Goal: Task Accomplishment & Management: Manage account settings

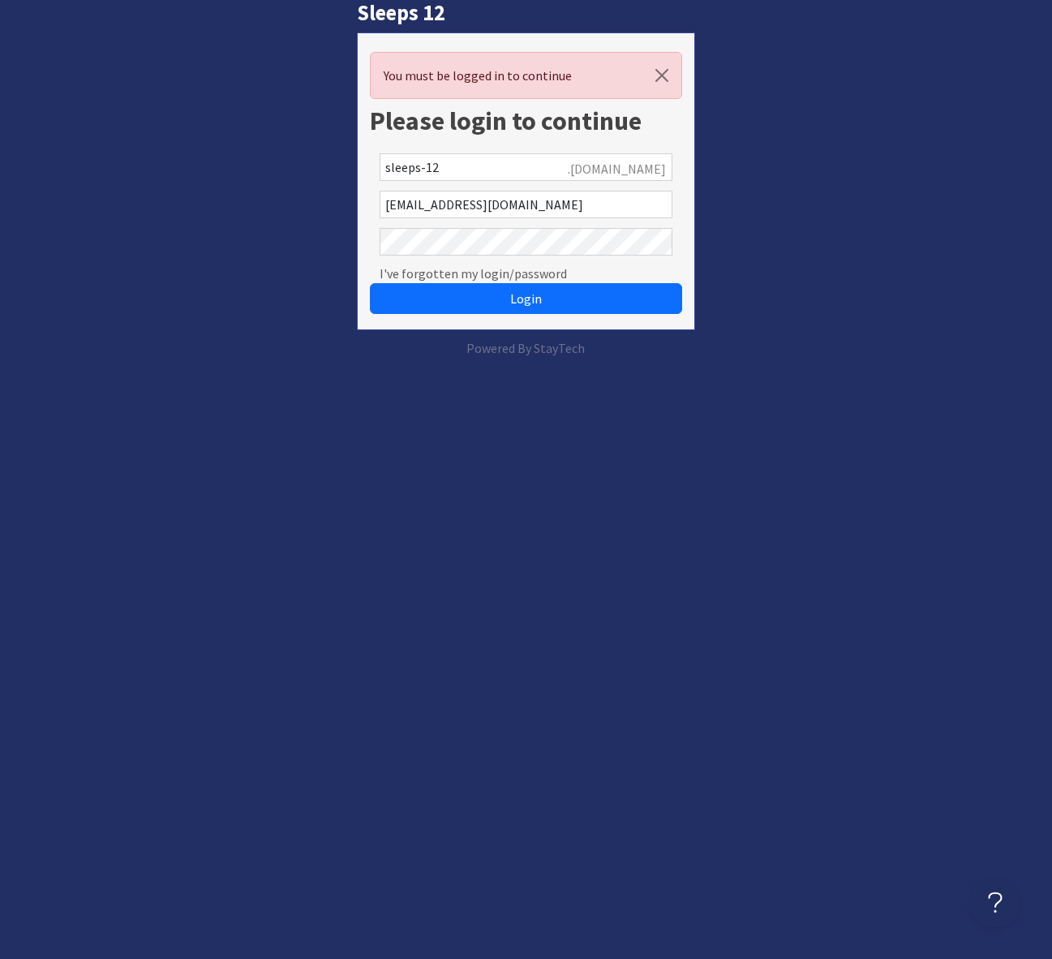
drag, startPoint x: 829, startPoint y: 260, endPoint x: 916, endPoint y: 12, distance: 262.6
click at [836, 223] on div "Sleeps 12 You must be logged in to continue Please login to continue sleeps-12 …" at bounding box center [526, 179] width 1072 height 358
drag, startPoint x: 526, startPoint y: 295, endPoint x: 811, endPoint y: 277, distance: 285.4
click at [527, 295] on span "Login" at bounding box center [526, 299] width 32 height 16
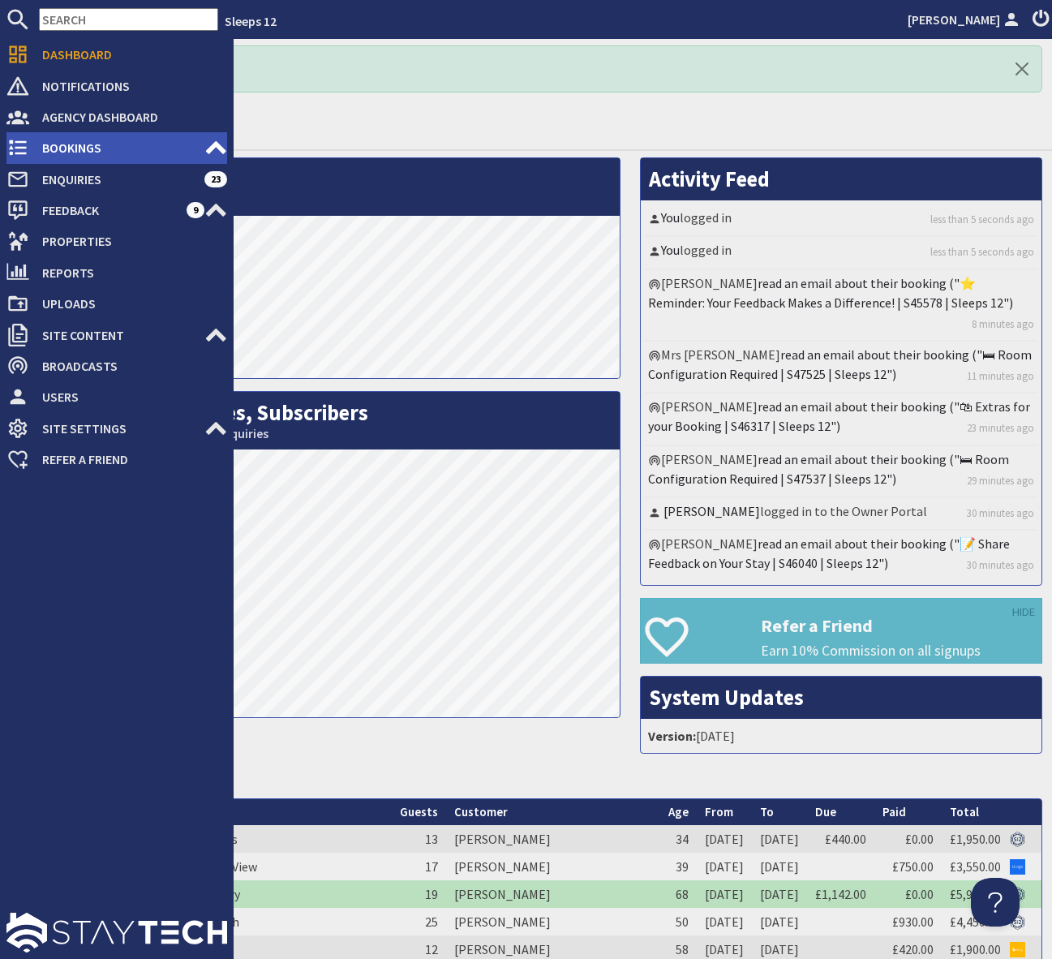
drag, startPoint x: 90, startPoint y: 145, endPoint x: 103, endPoint y: 147, distance: 13.1
click at [90, 145] on span "Bookings" at bounding box center [116, 148] width 175 height 26
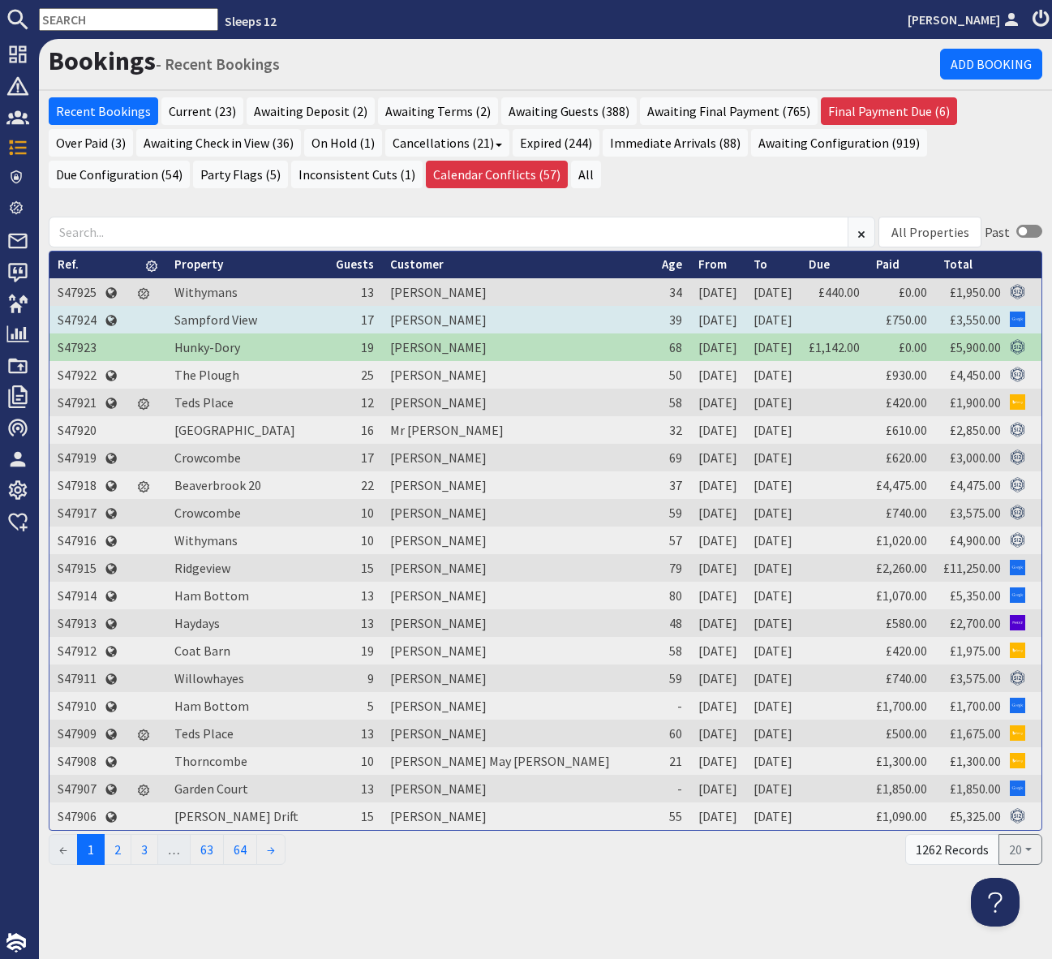
click at [84, 316] on td "S47924" at bounding box center [76, 320] width 55 height 28
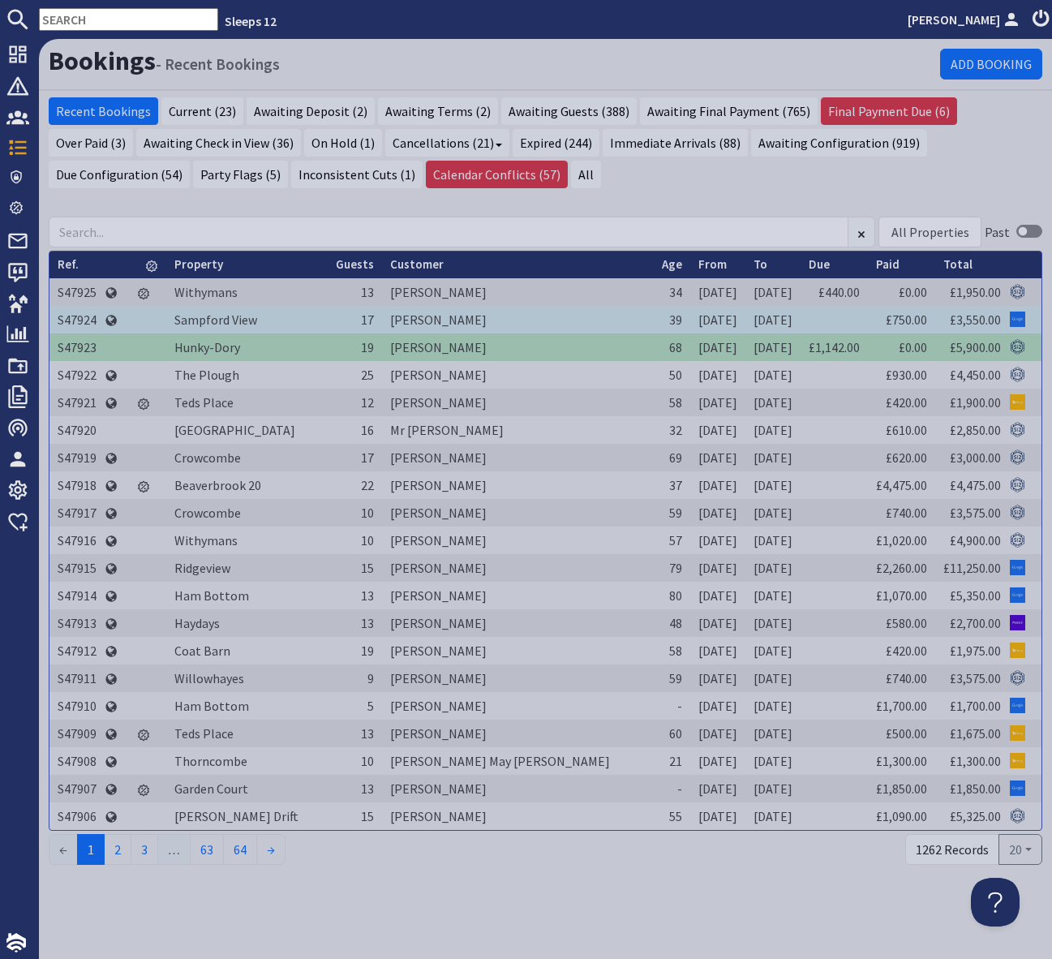
click at [84, 316] on td "S47924" at bounding box center [76, 320] width 55 height 28
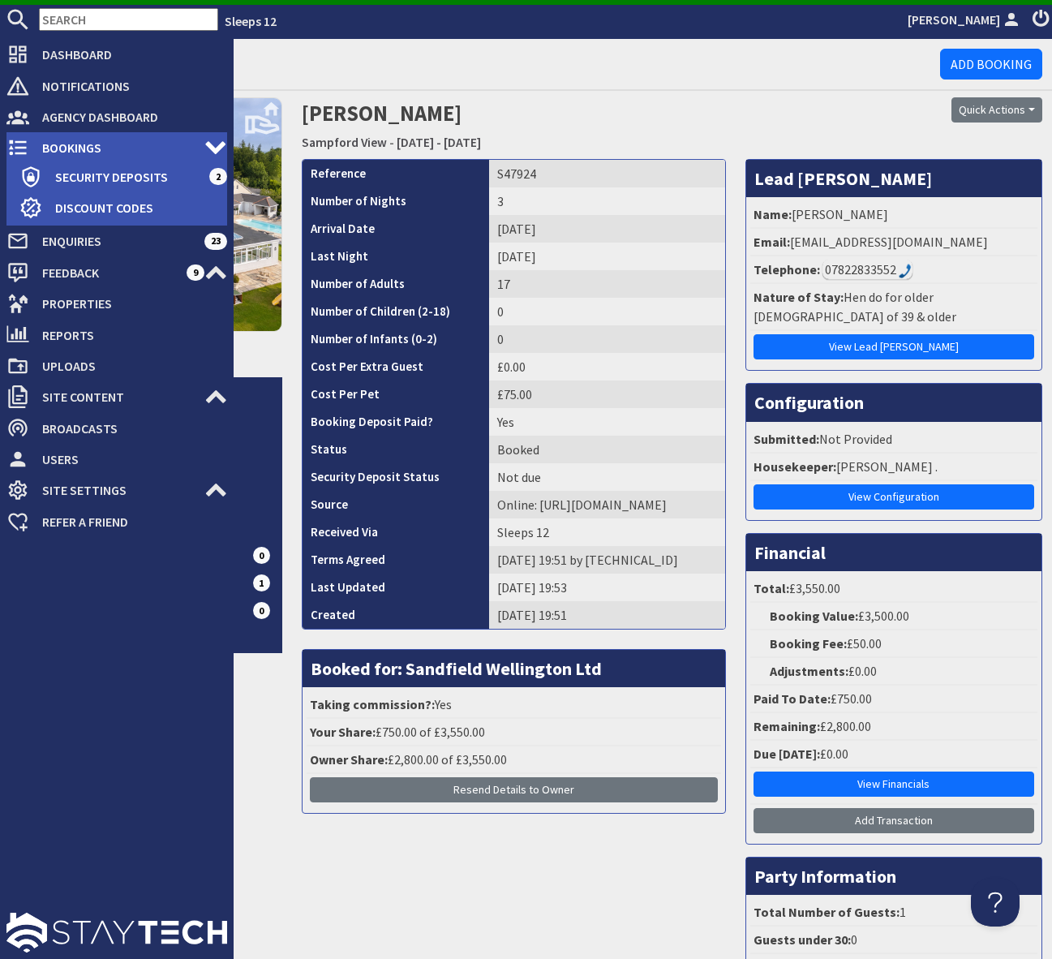
click at [92, 145] on span "Bookings" at bounding box center [116, 148] width 175 height 26
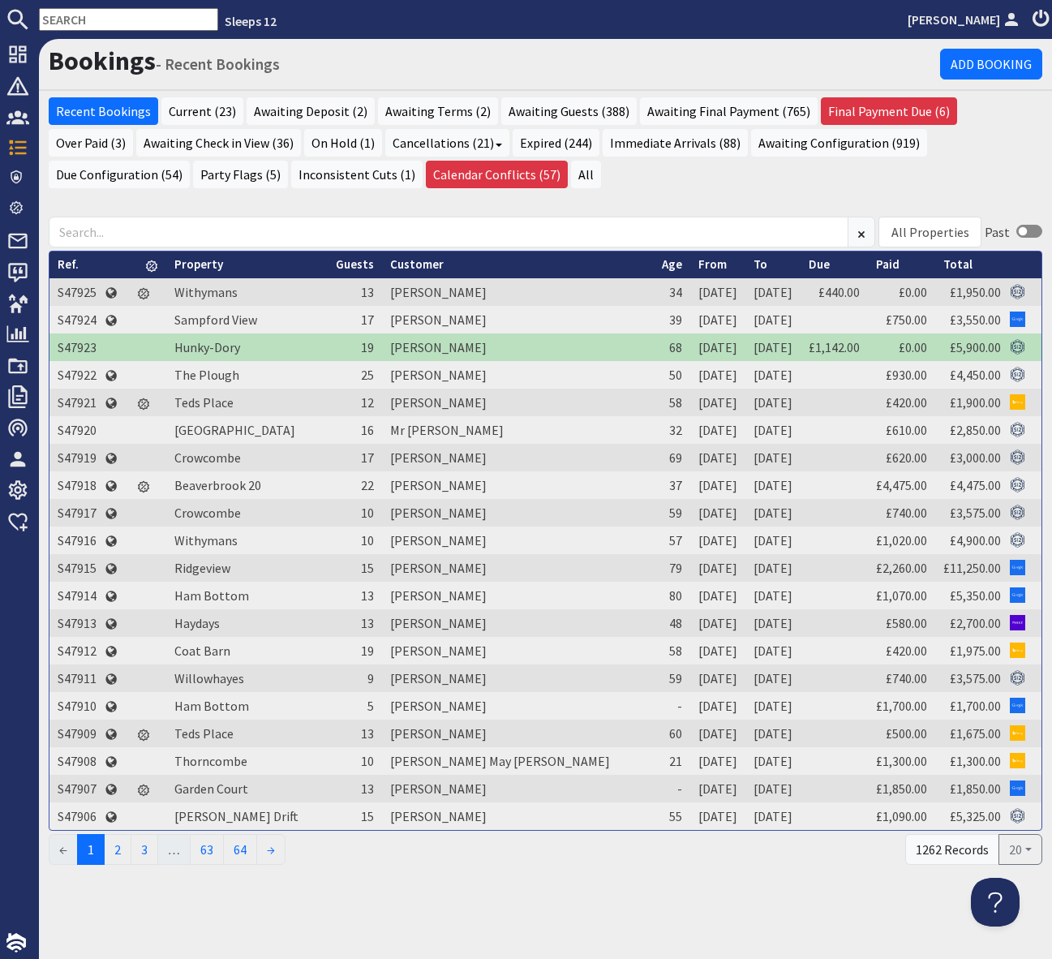
click at [72, 294] on td "S47925" at bounding box center [76, 292] width 55 height 28
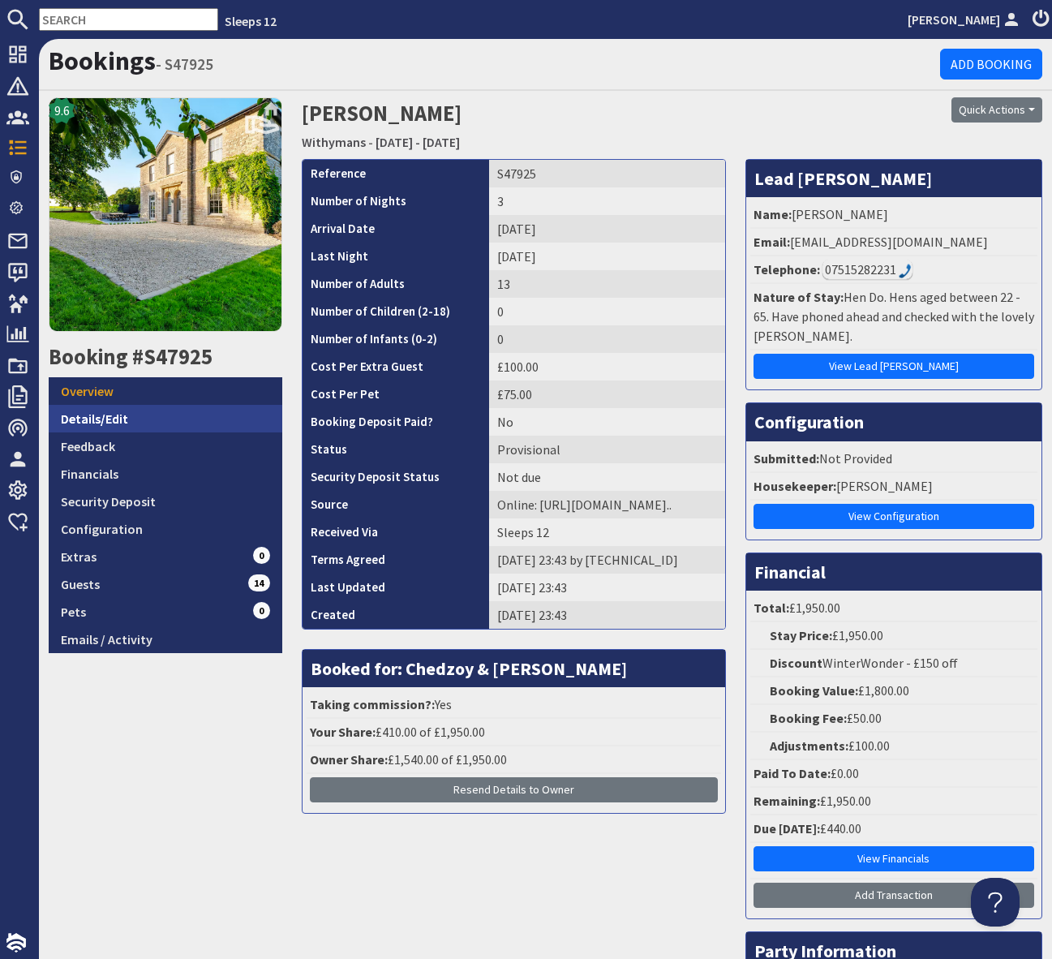
click at [116, 420] on link "Details/Edit" at bounding box center [166, 419] width 234 height 28
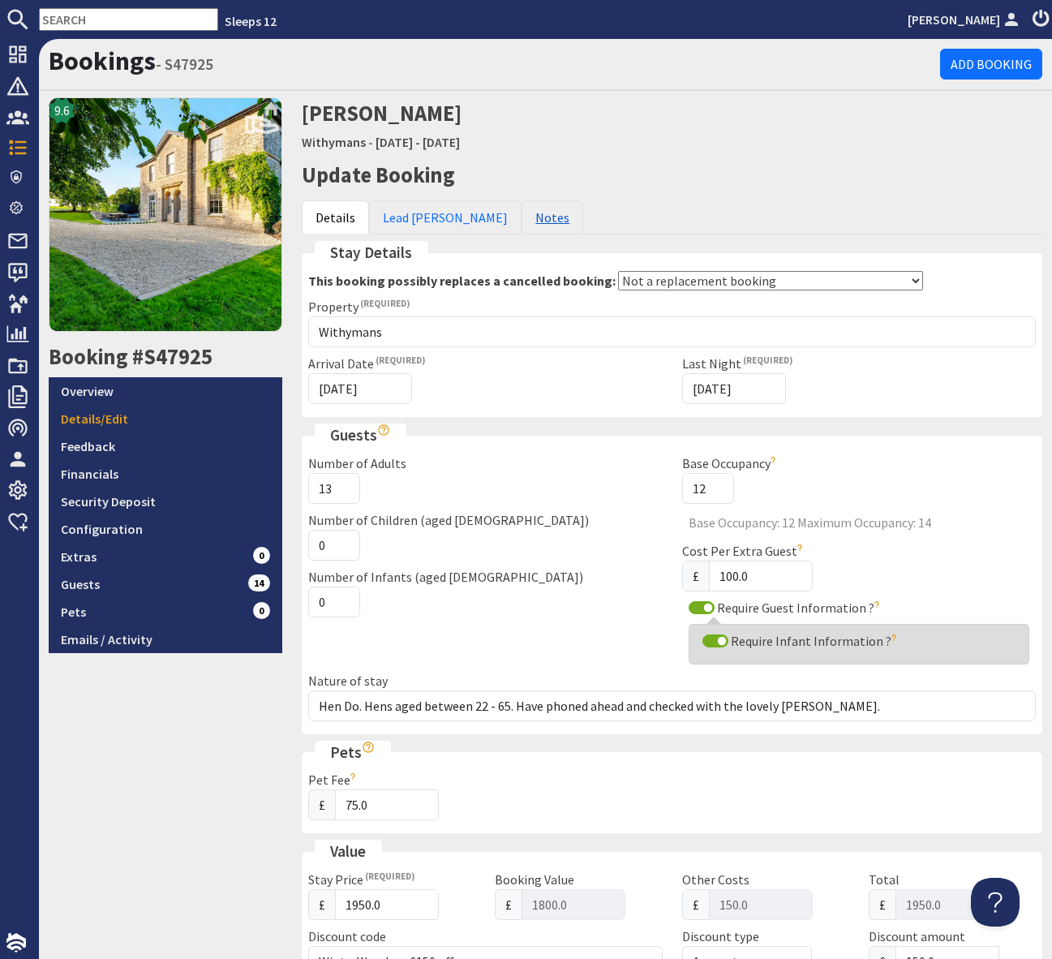
click at [522, 210] on link "Notes" at bounding box center [553, 217] width 62 height 34
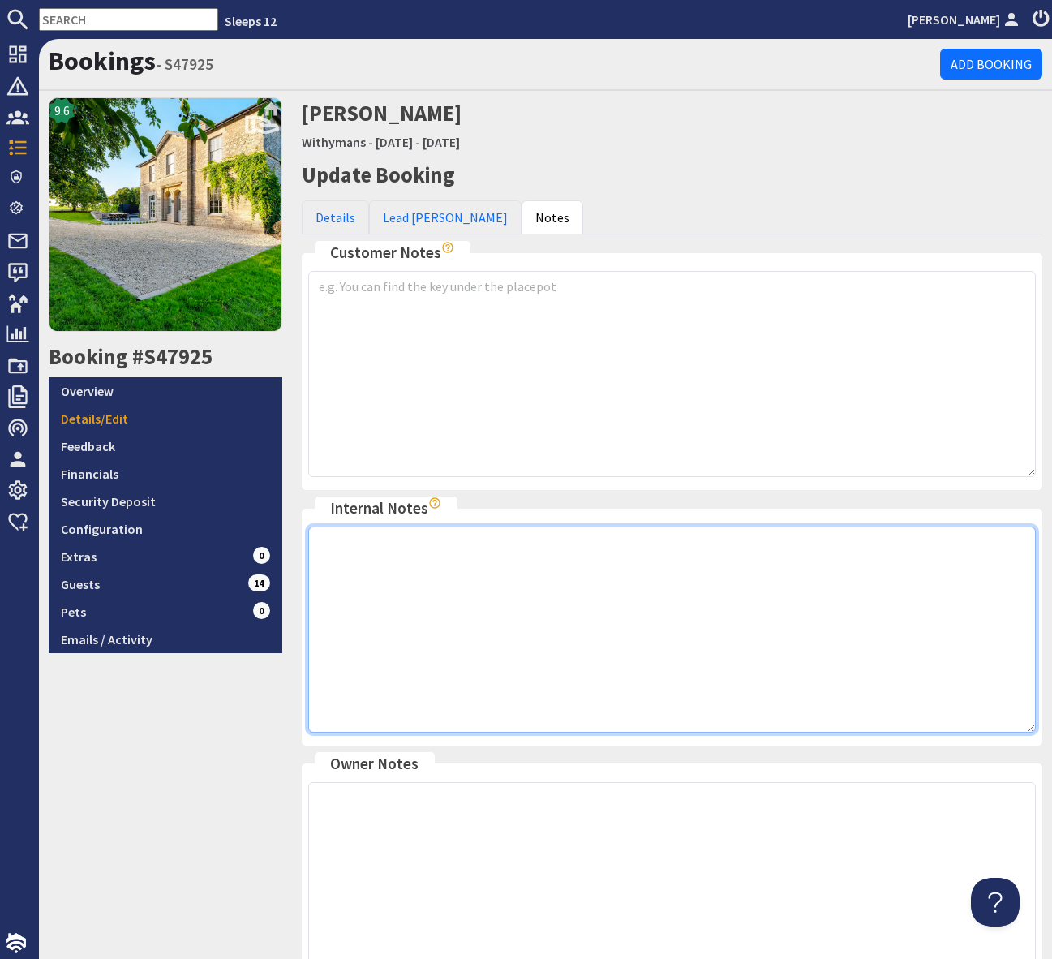
click at [366, 549] on textarea at bounding box center [672, 630] width 728 height 206
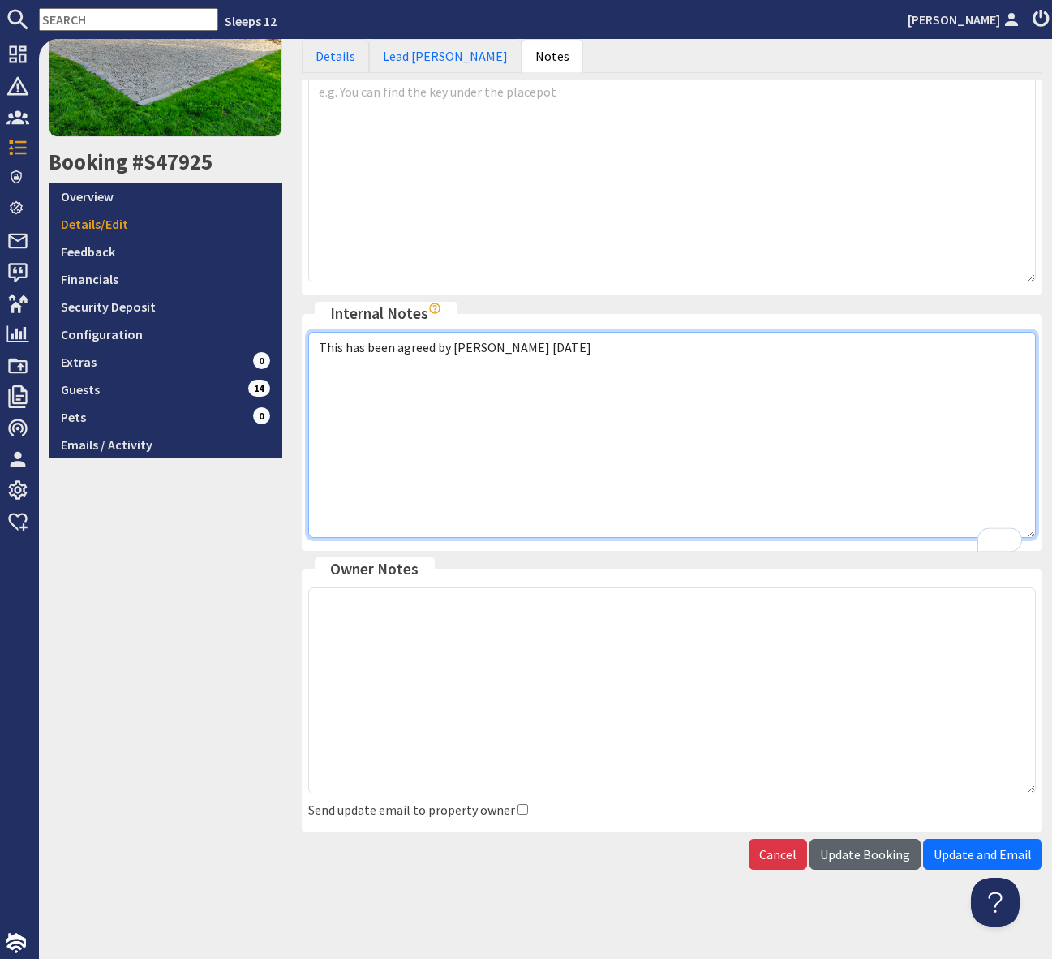
type textarea "This has been agreed by Sue 04.09.25"
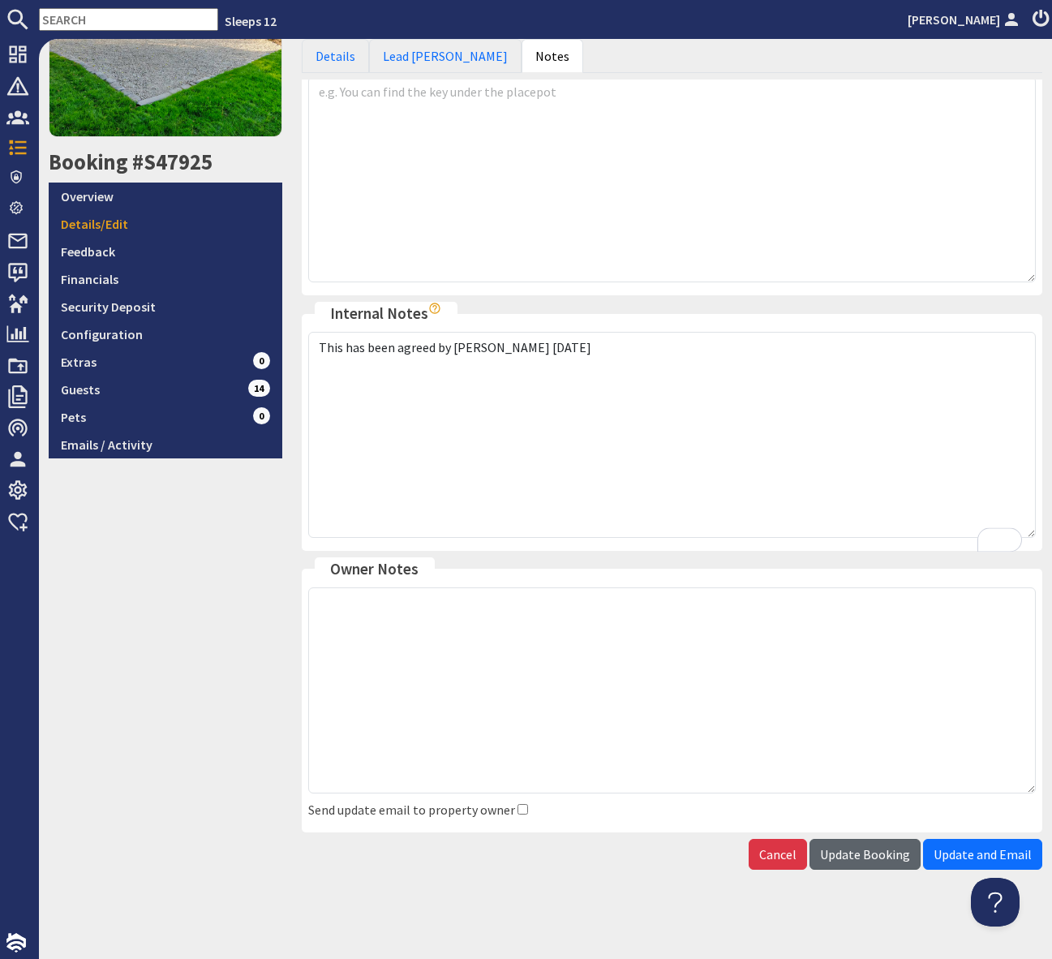
click at [868, 851] on span "Update Booking" at bounding box center [865, 854] width 90 height 16
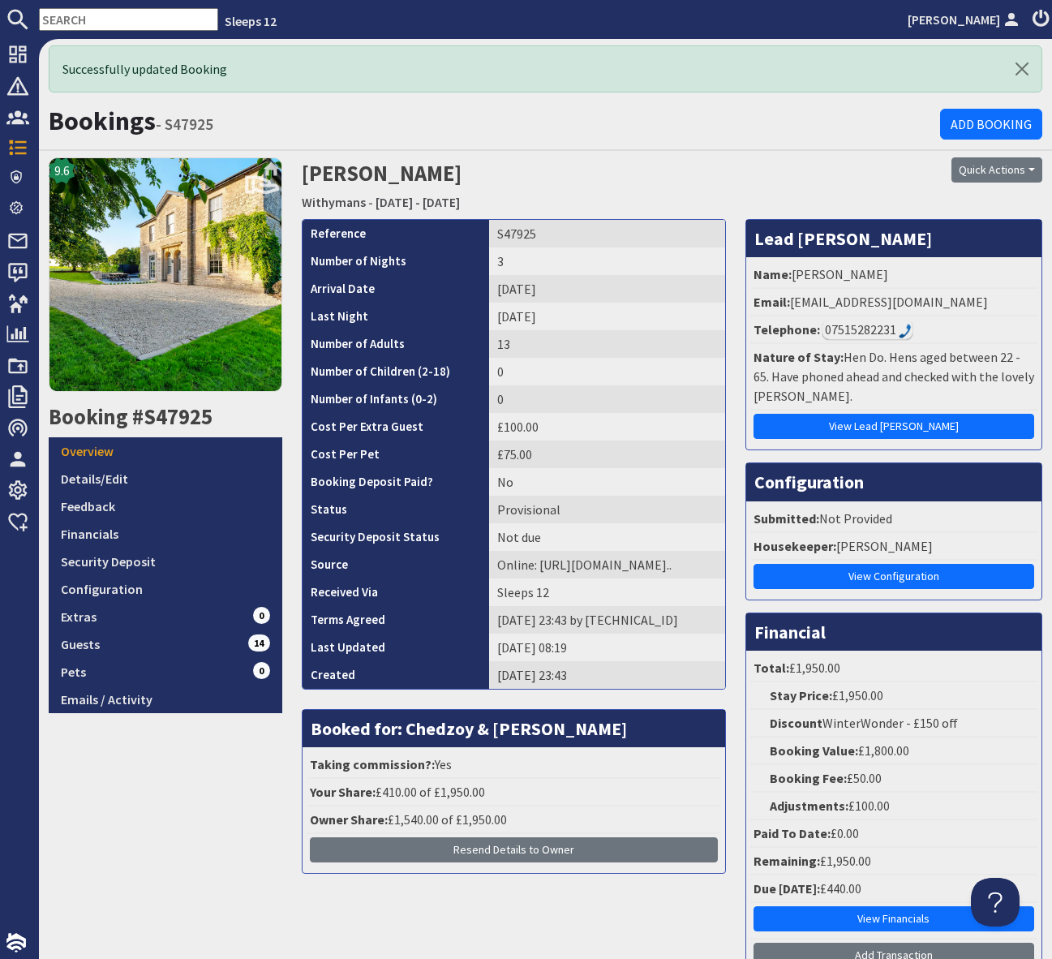
click at [74, 27] on input "text" at bounding box center [128, 19] width 179 height 23
click at [86, 16] on input "text" at bounding box center [128, 19] width 179 height 23
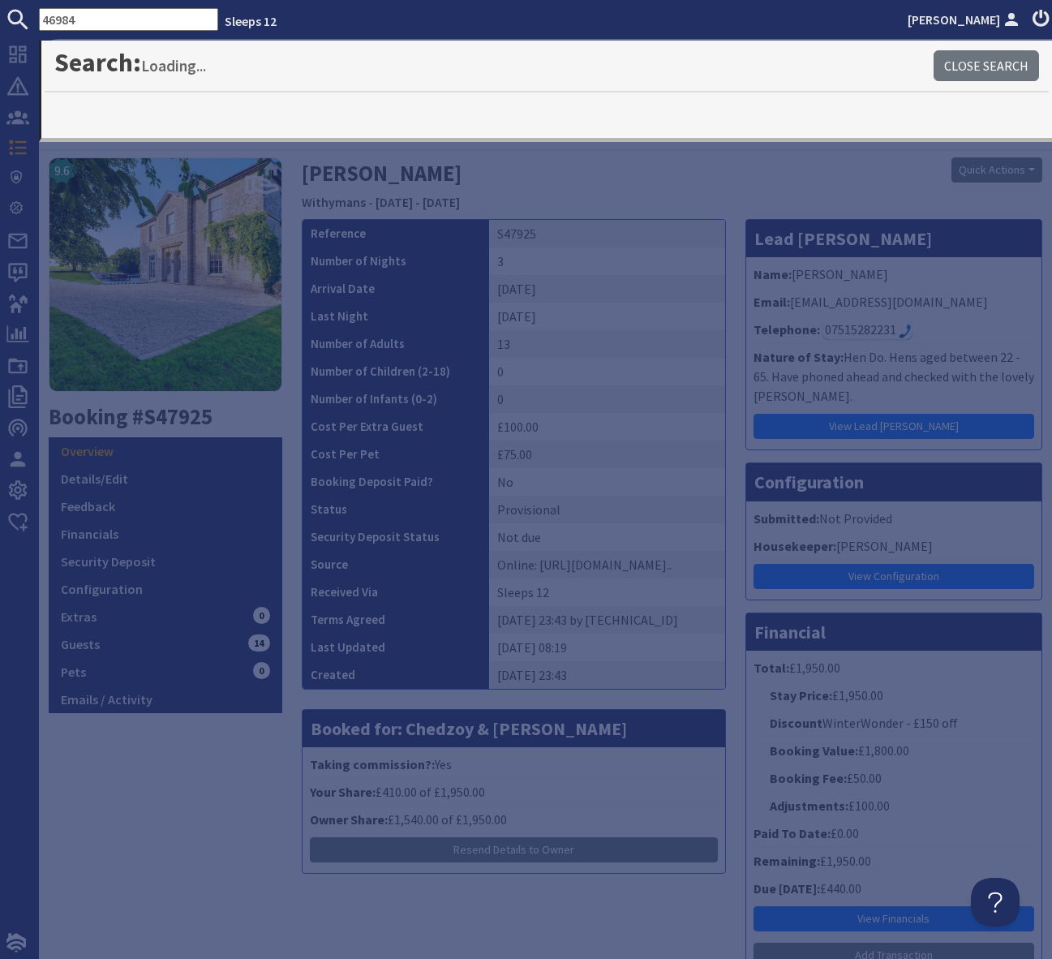
type input "46984"
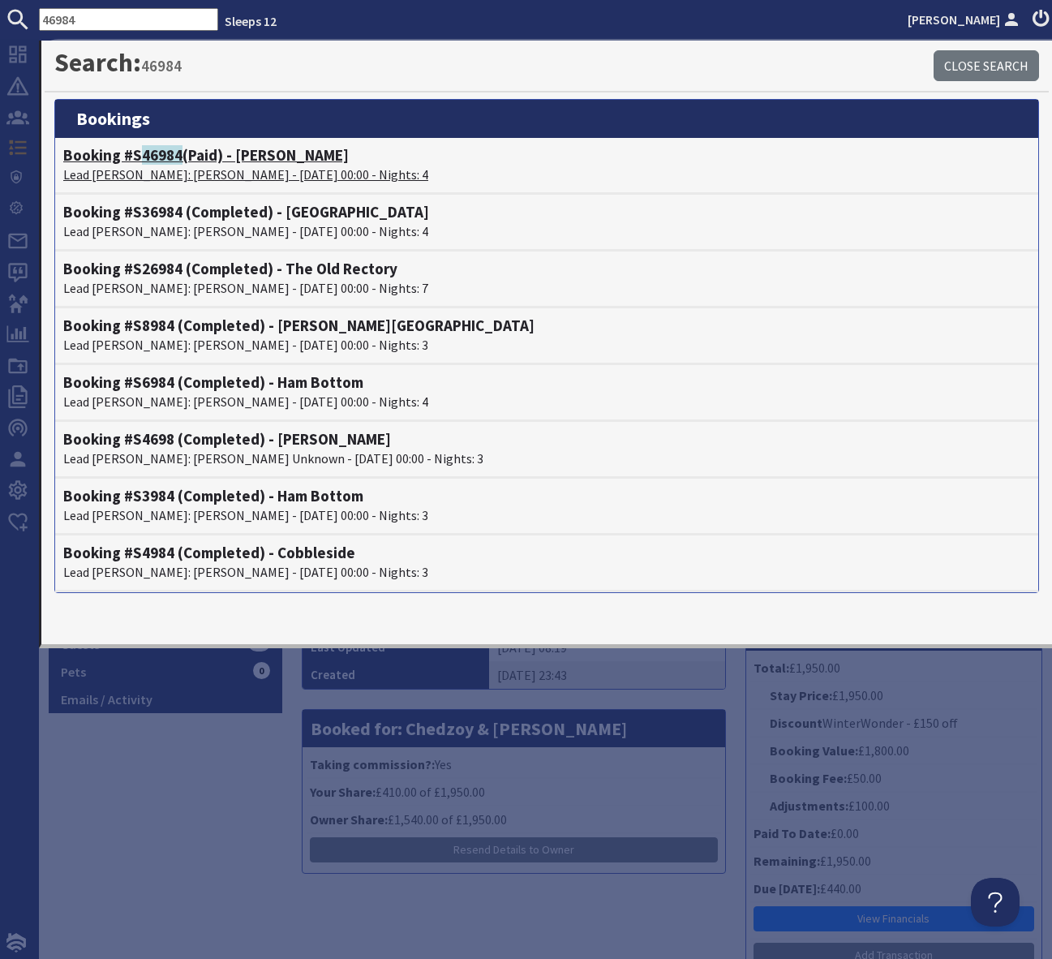
click at [263, 156] on h4 "Booking #S 46984 (Paid) - Boon Barn" at bounding box center [546, 155] width 967 height 19
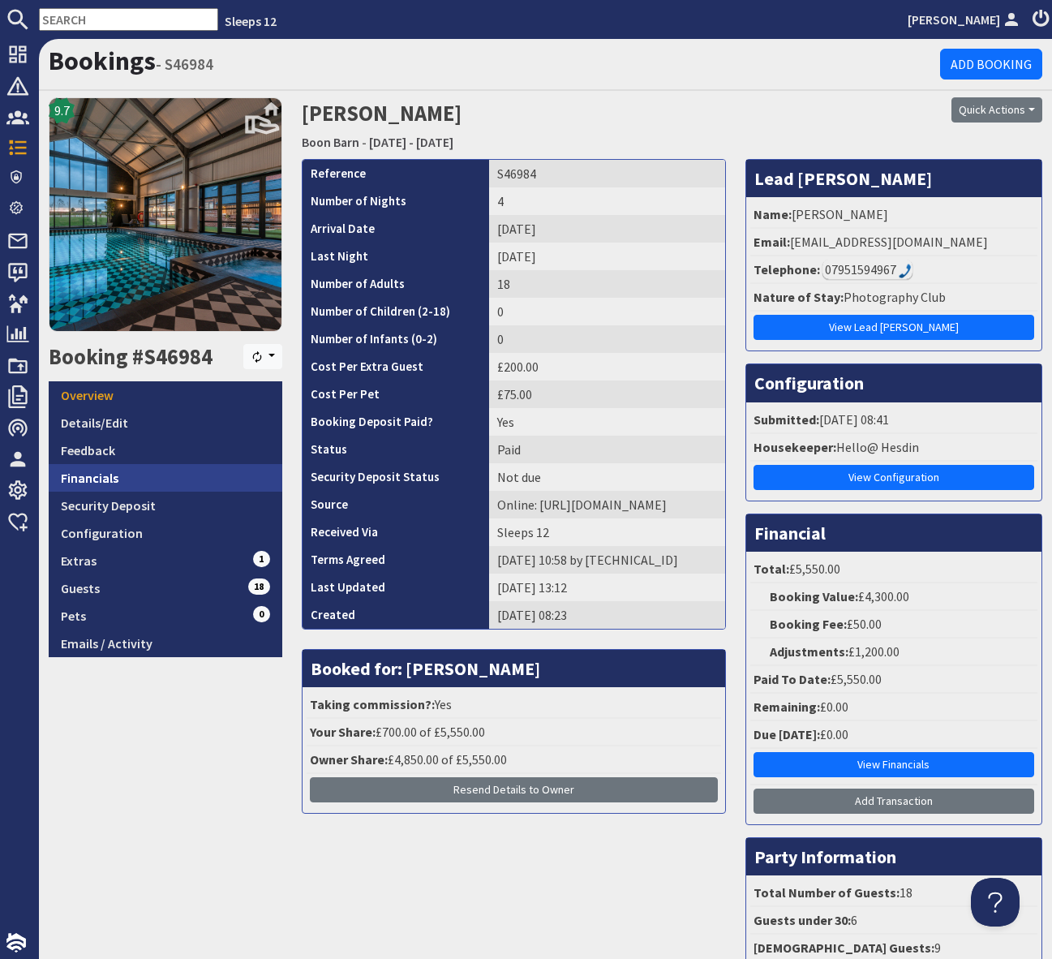
click at [151, 478] on link "Financials" at bounding box center [166, 478] width 234 height 28
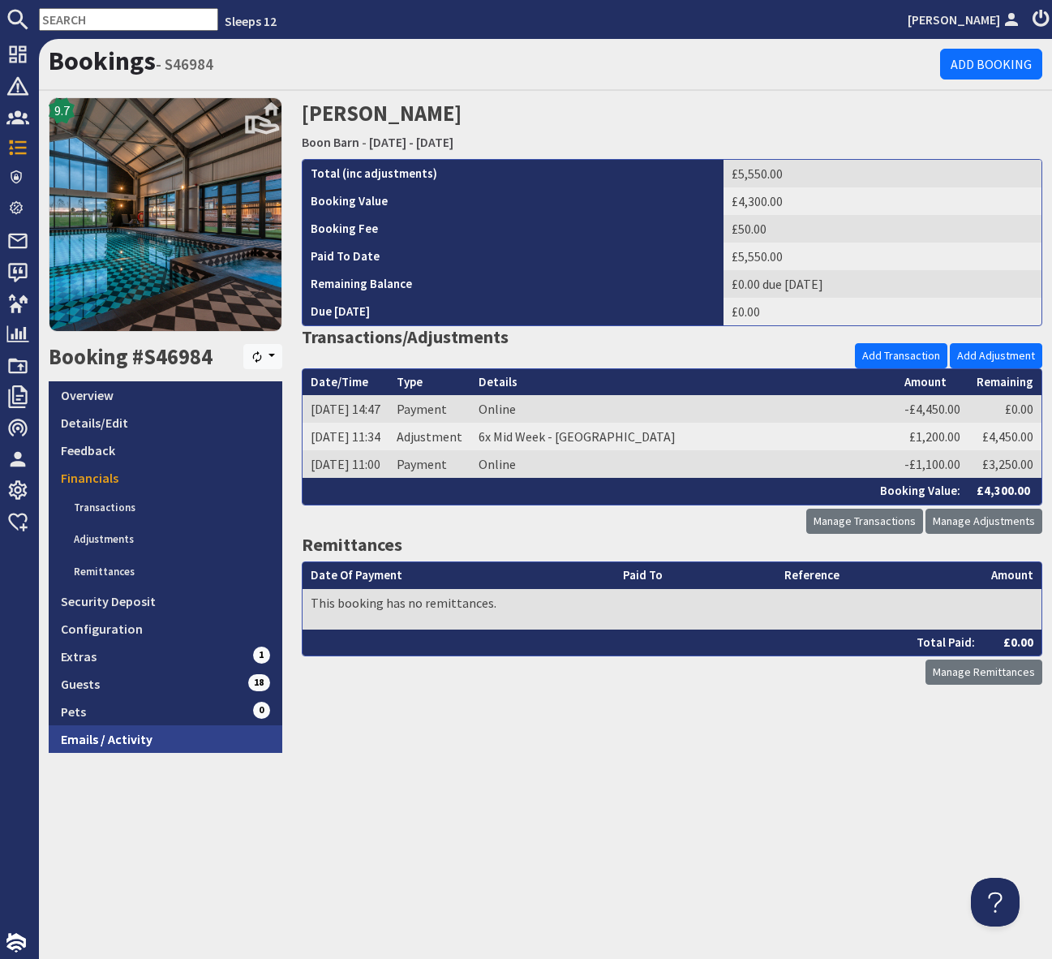
click at [126, 740] on link "Emails / Activity" at bounding box center [166, 739] width 234 height 28
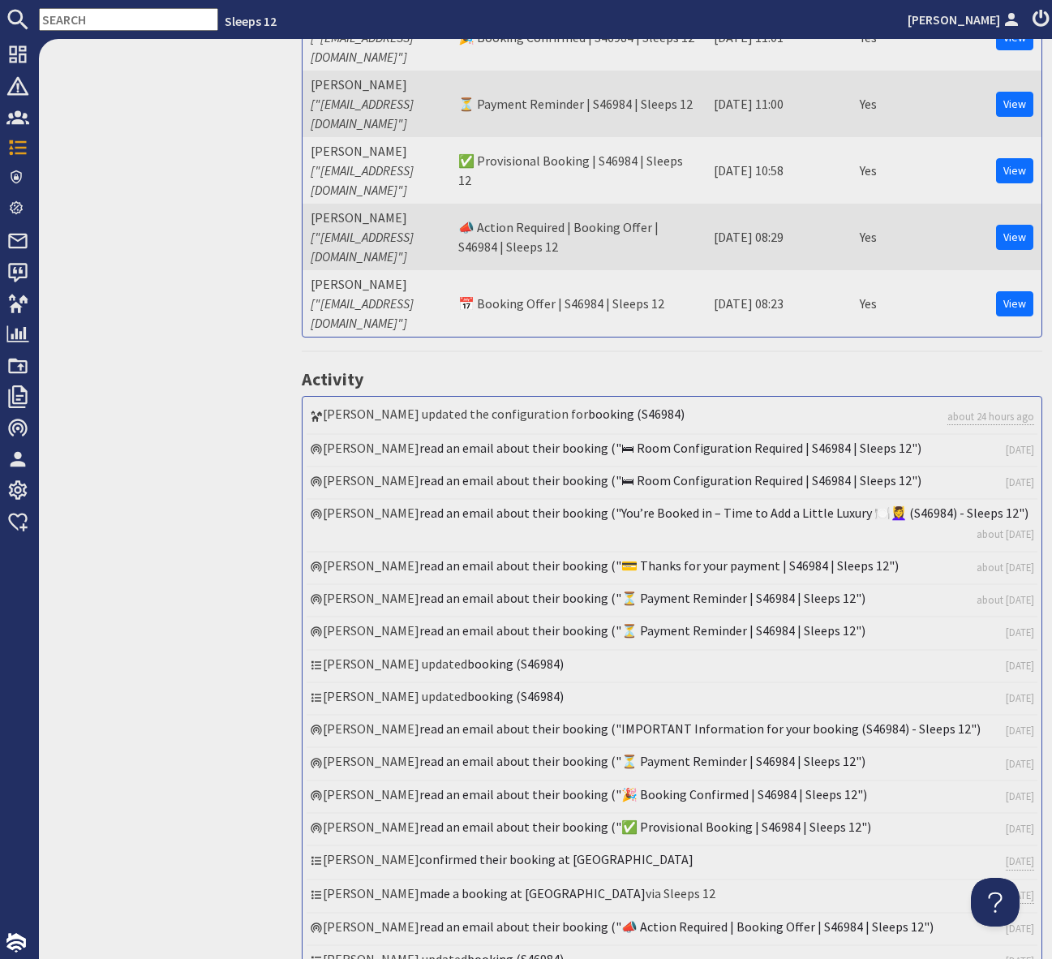
scroll to position [1018, 0]
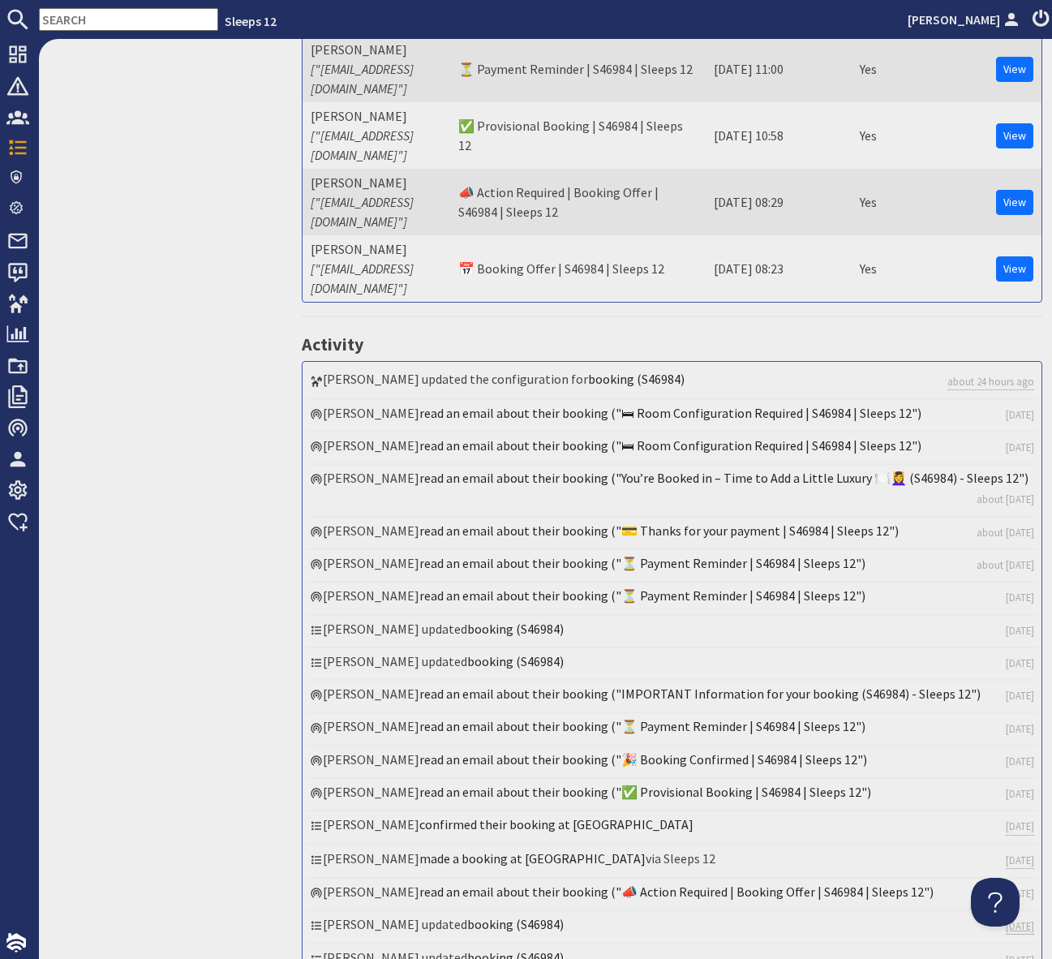
click at [1006, 919] on link "5 months ago" at bounding box center [1020, 927] width 28 height 16
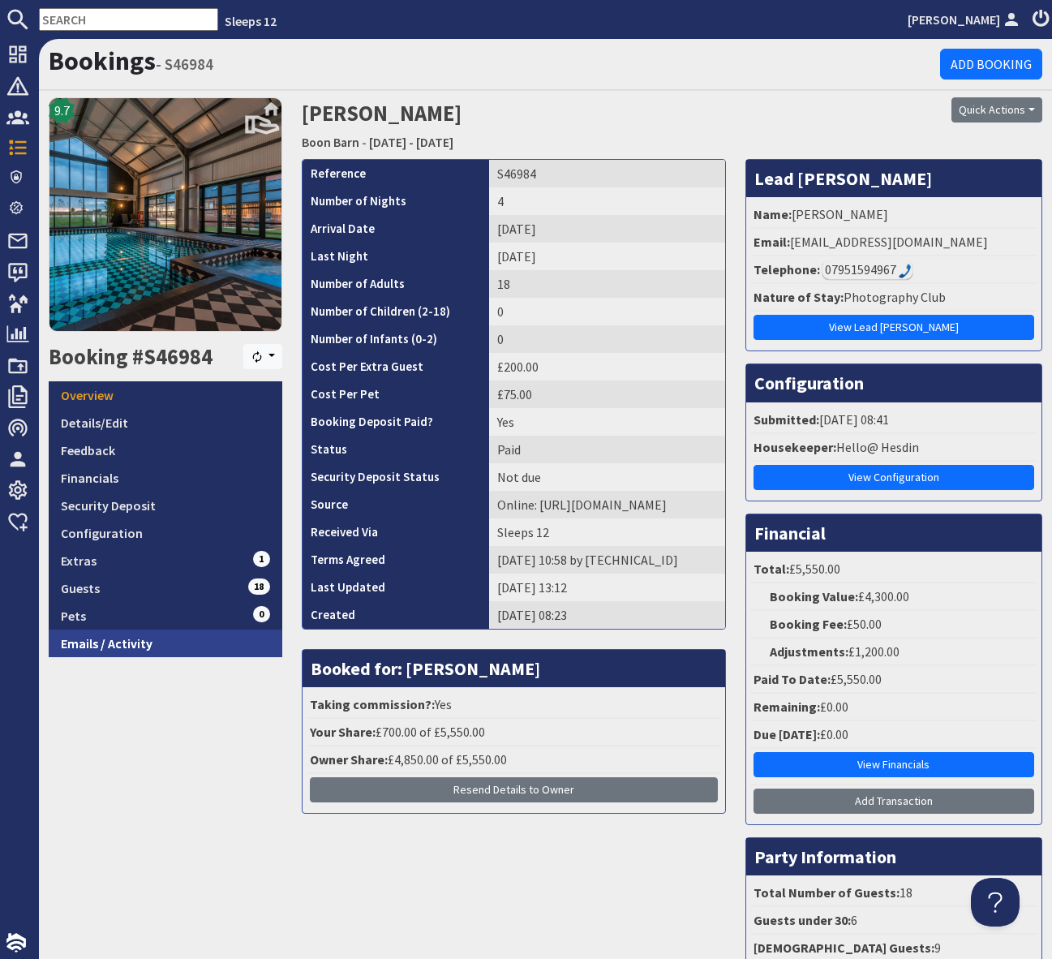
click at [111, 639] on link "Emails / Activity" at bounding box center [166, 644] width 234 height 28
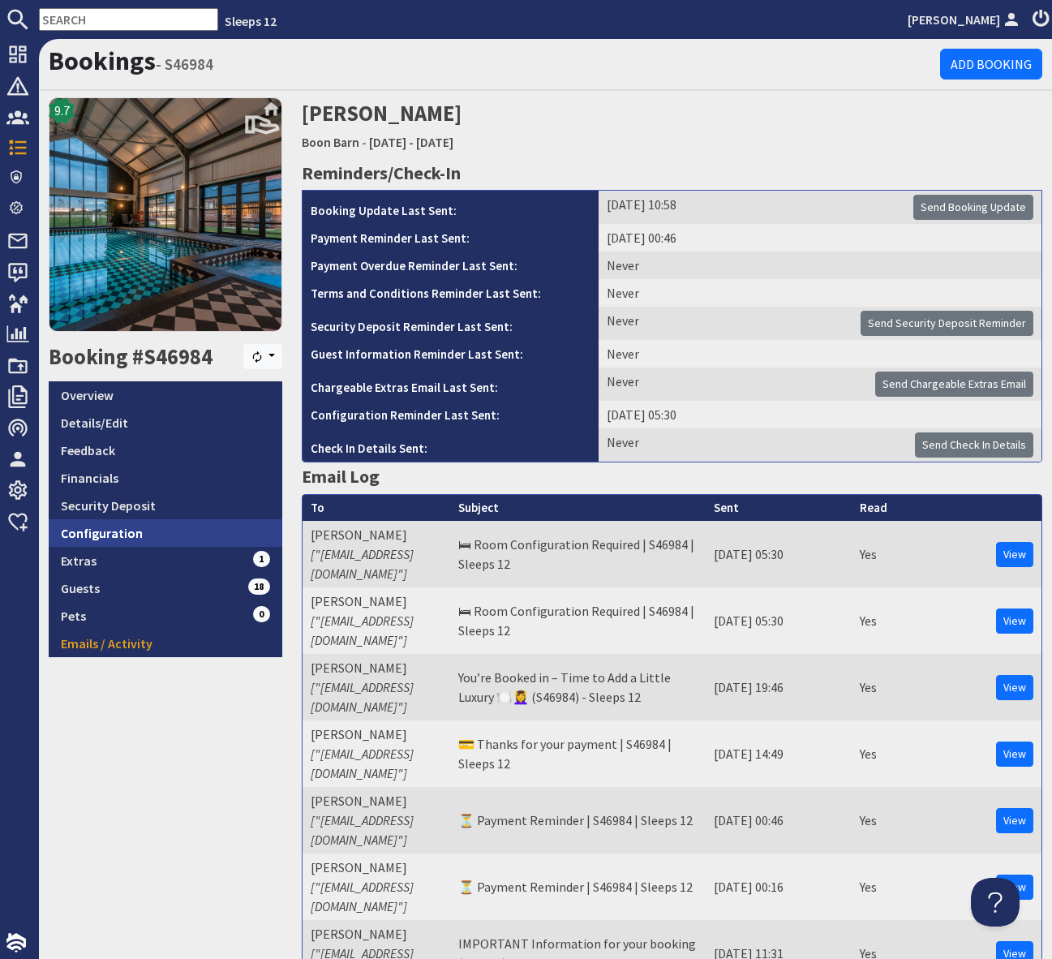
click at [142, 532] on link "Configuration" at bounding box center [166, 533] width 234 height 28
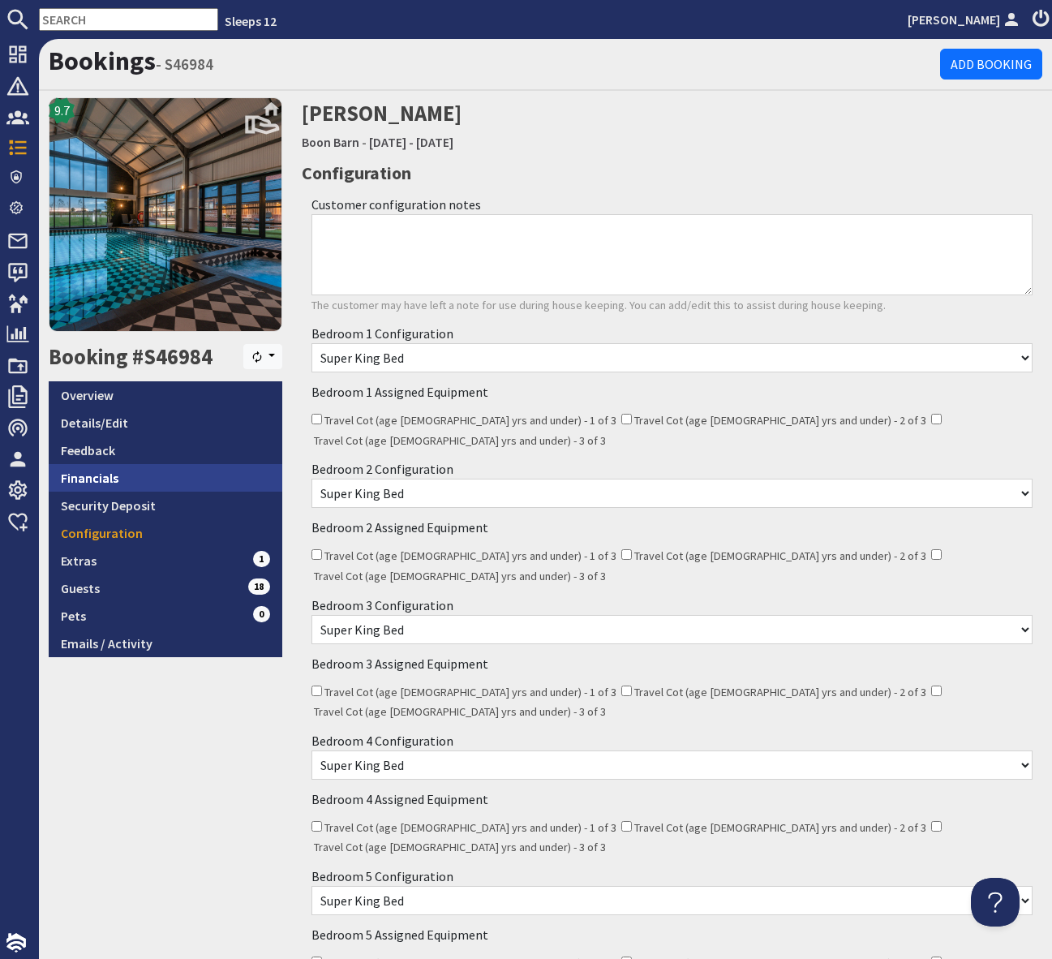
click at [155, 477] on link "Financials" at bounding box center [166, 478] width 234 height 28
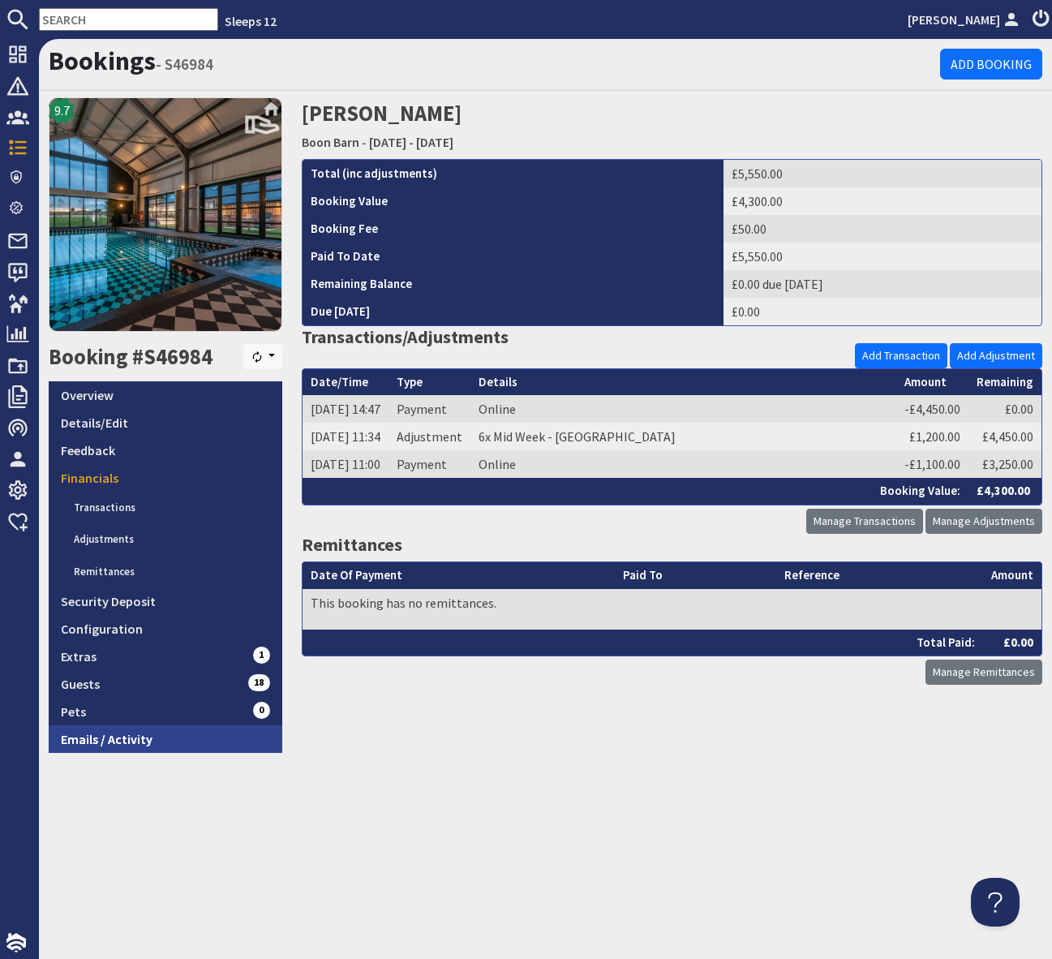
click at [174, 735] on link "Emails / Activity" at bounding box center [166, 739] width 234 height 28
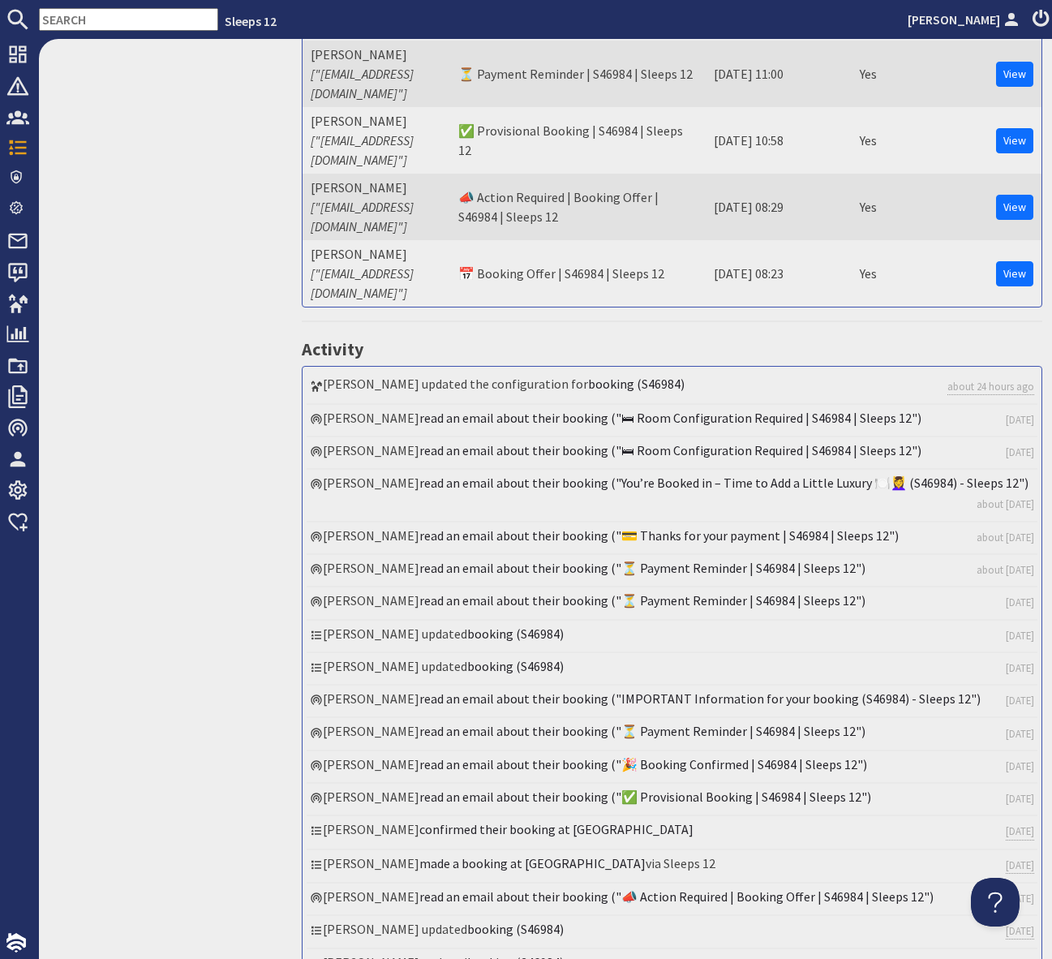
scroll to position [1018, 0]
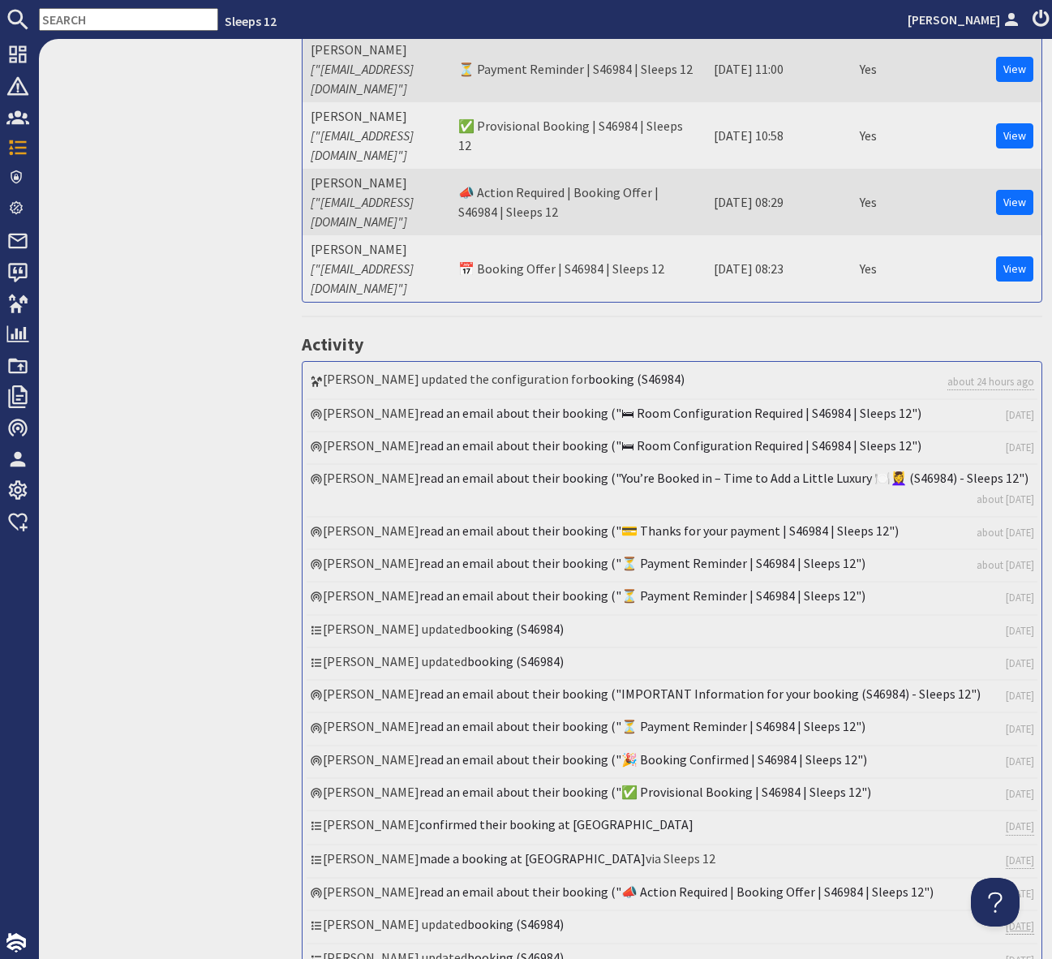
click at [1006, 919] on link "5 months ago" at bounding box center [1020, 927] width 28 height 16
click at [626, 911] on li "Sue Dinsmore updated booking (S46984) 5 months ago" at bounding box center [672, 927] width 731 height 33
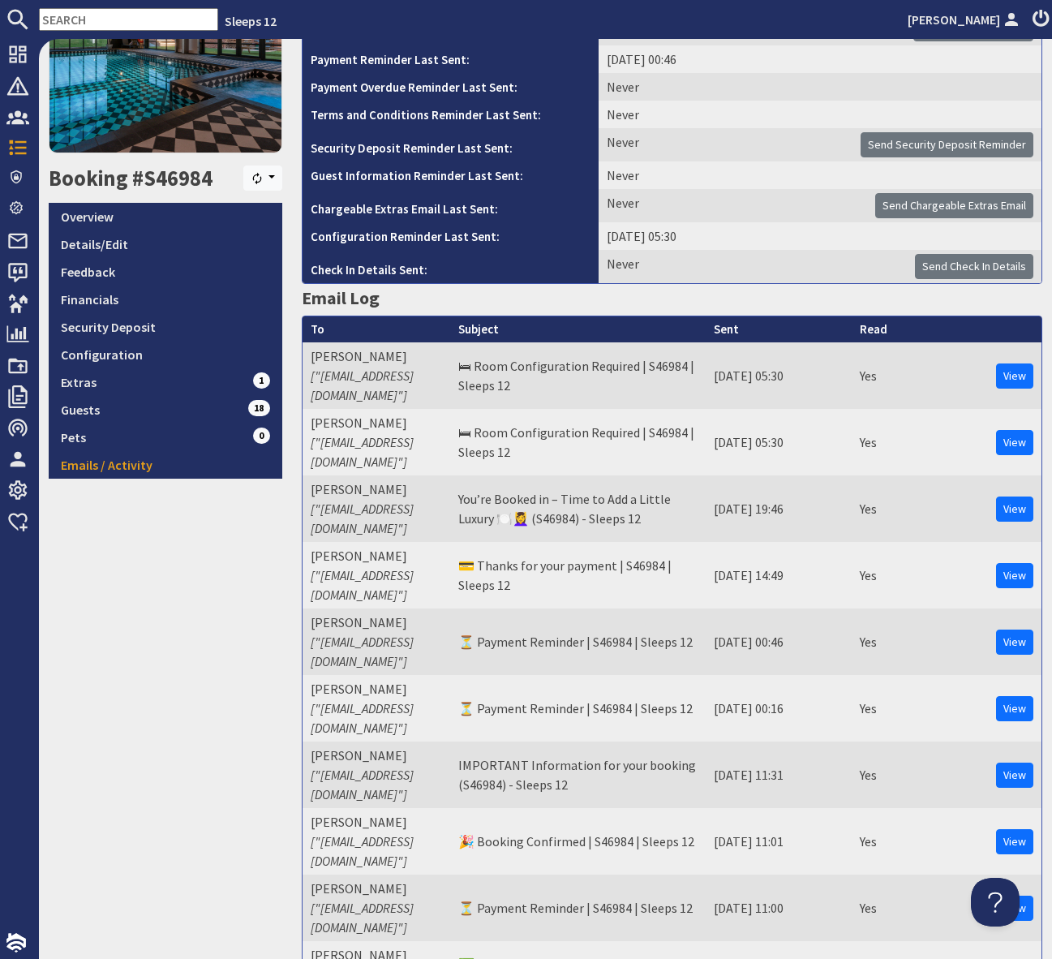
scroll to position [0, 0]
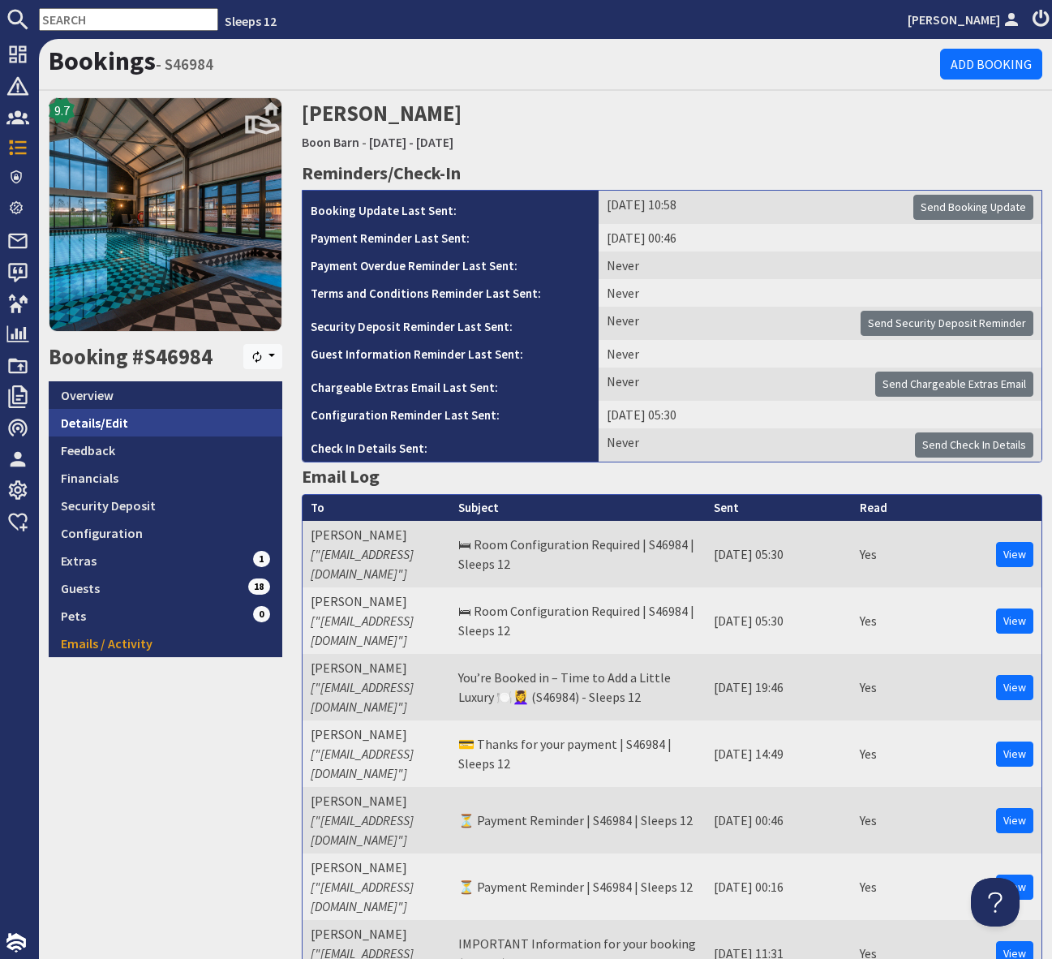
click at [191, 413] on link "Details/Edit" at bounding box center [166, 423] width 234 height 28
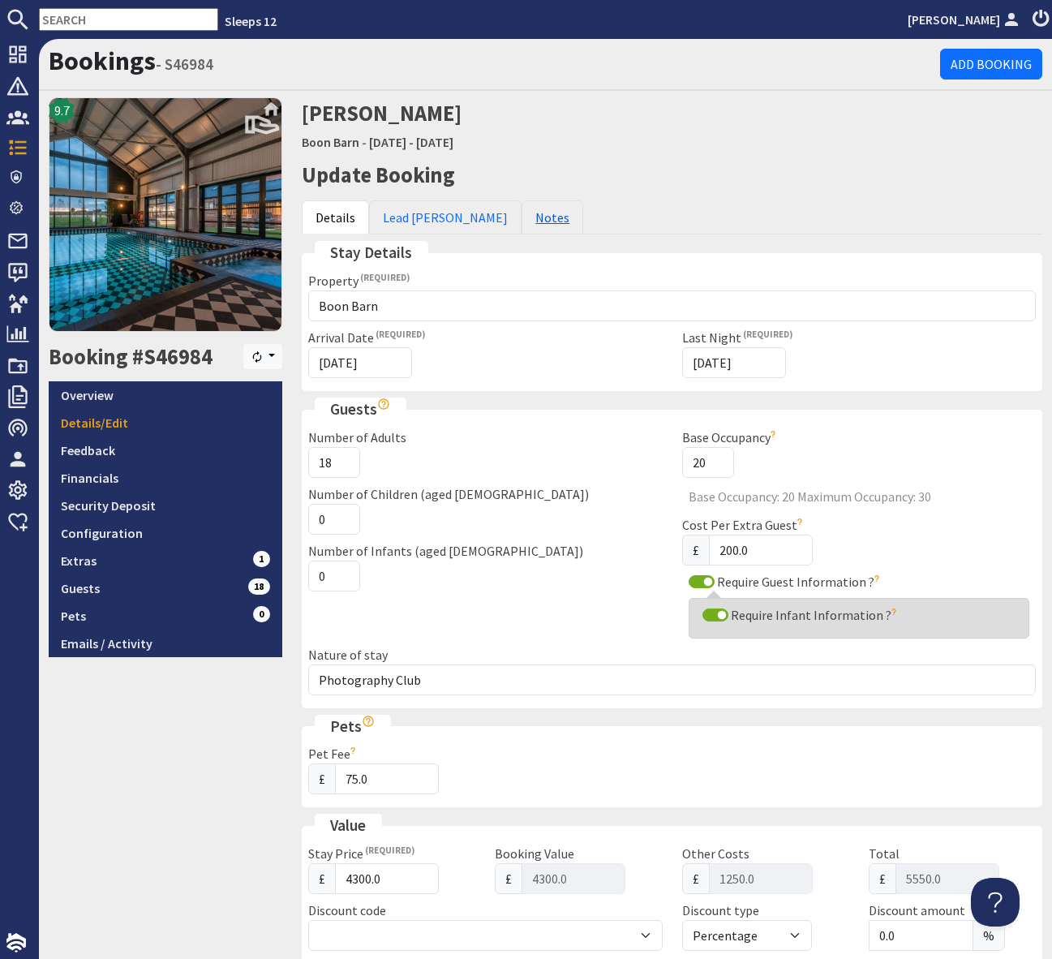
click at [522, 213] on link "Notes" at bounding box center [553, 217] width 62 height 34
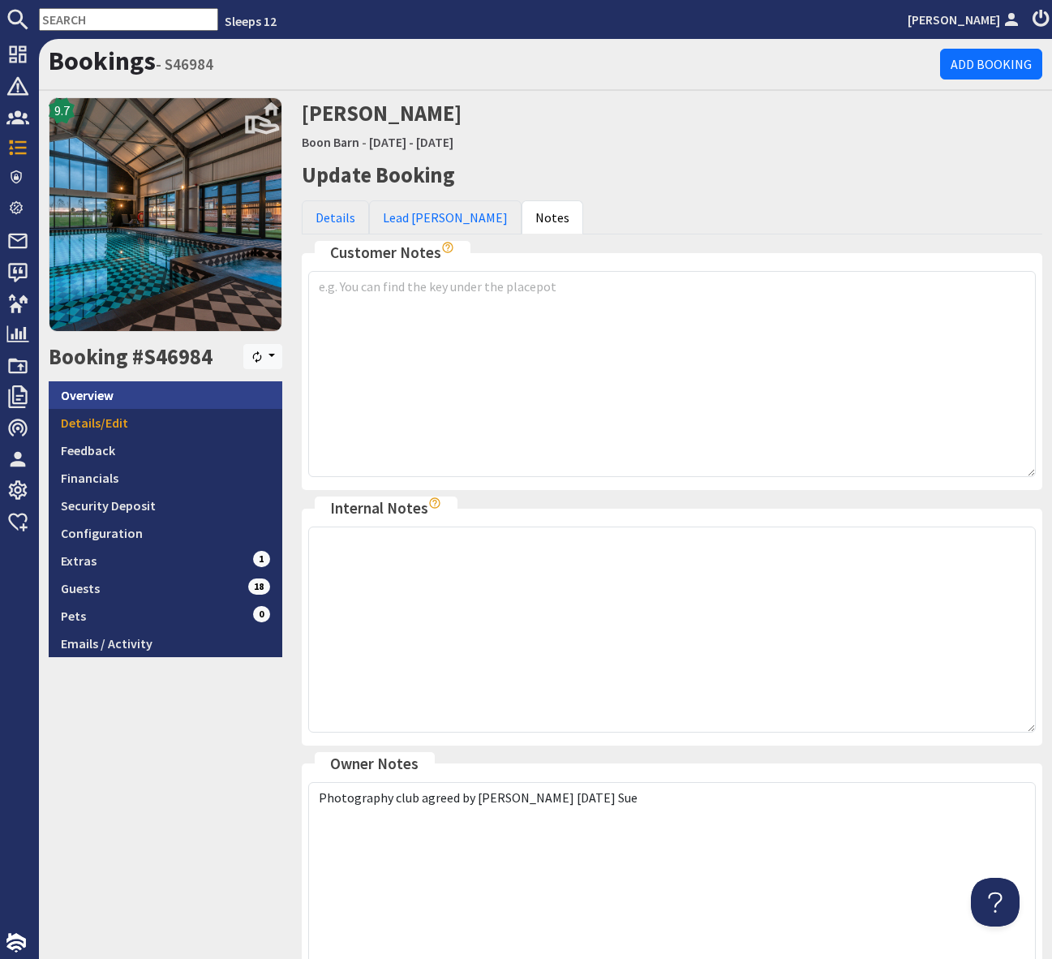
click at [98, 391] on link "Overview" at bounding box center [166, 395] width 234 height 28
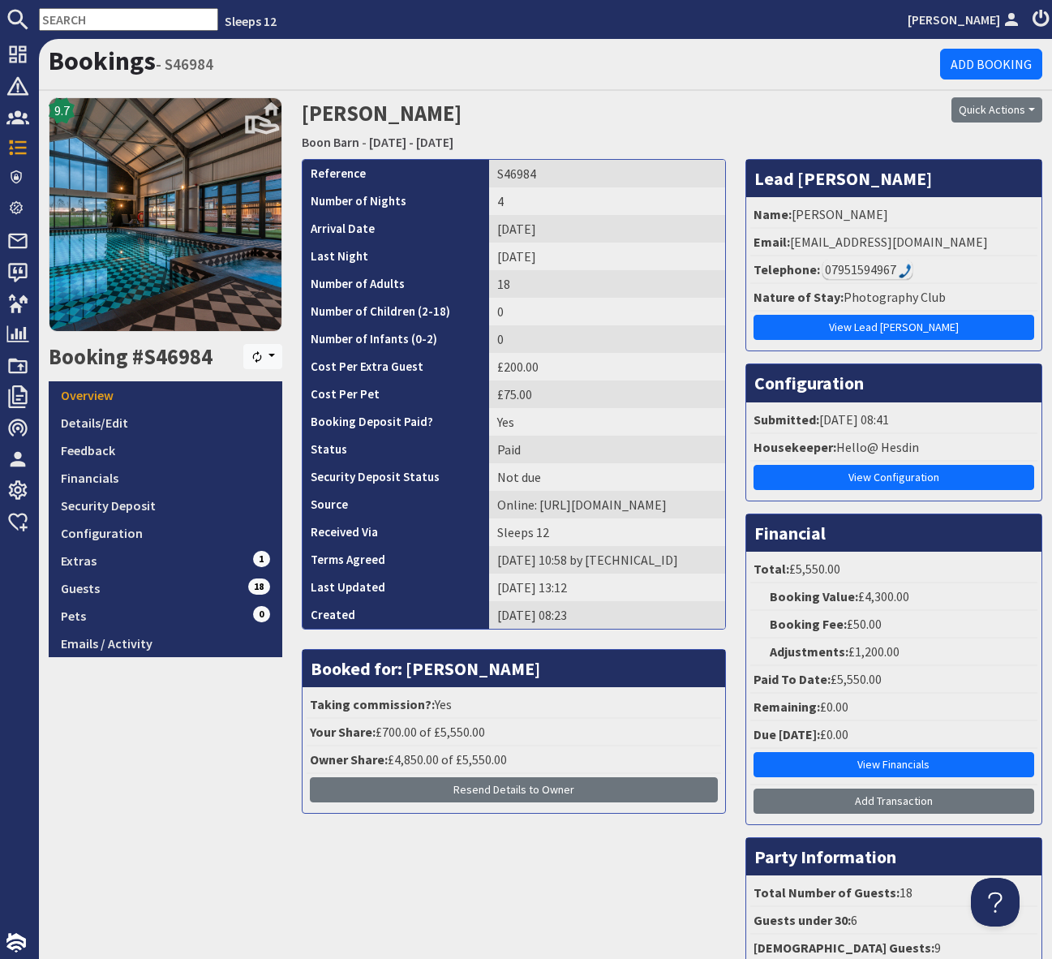
click at [930, 263] on li "Telephone: 07951594967" at bounding box center [894, 270] width 287 height 28
drag, startPoint x: 1024, startPoint y: 241, endPoint x: 792, endPoint y: 251, distance: 232.3
click at [792, 251] on li "Email: luxephotographicexperiences@gmail.com" at bounding box center [894, 243] width 287 height 28
copy li "luxephotographicexperiences@gmail.com"
click at [159, 557] on link "Extras 1" at bounding box center [166, 561] width 234 height 28
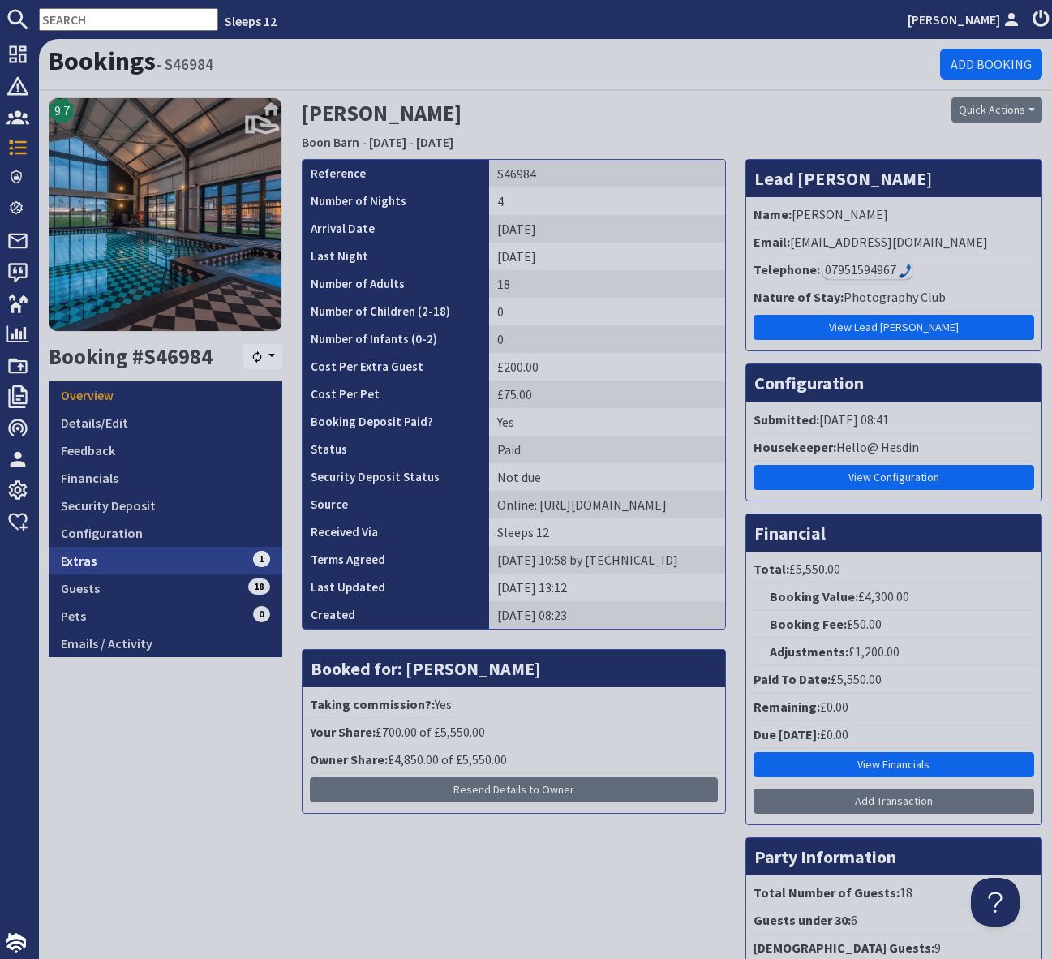
click at [159, 557] on link "Extras 1" at bounding box center [166, 561] width 234 height 28
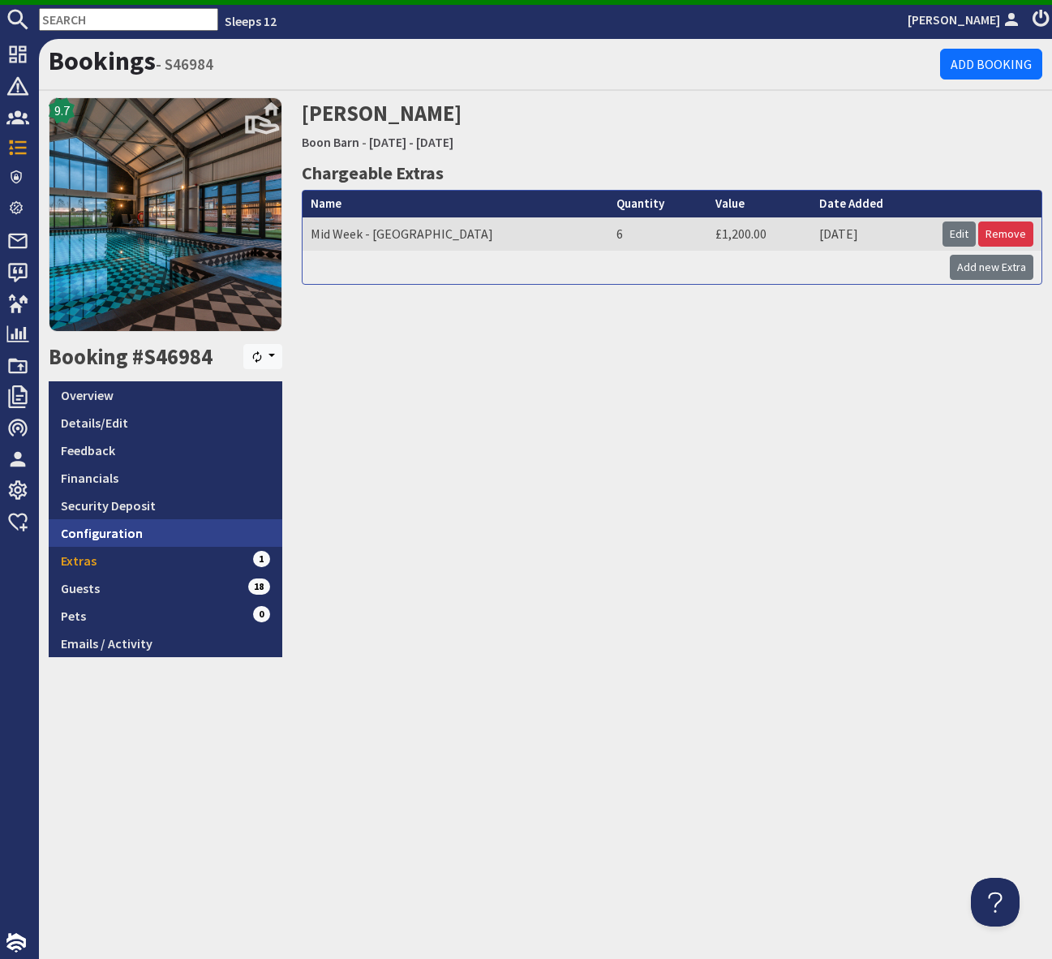
click at [173, 532] on link "Configuration" at bounding box center [166, 533] width 234 height 28
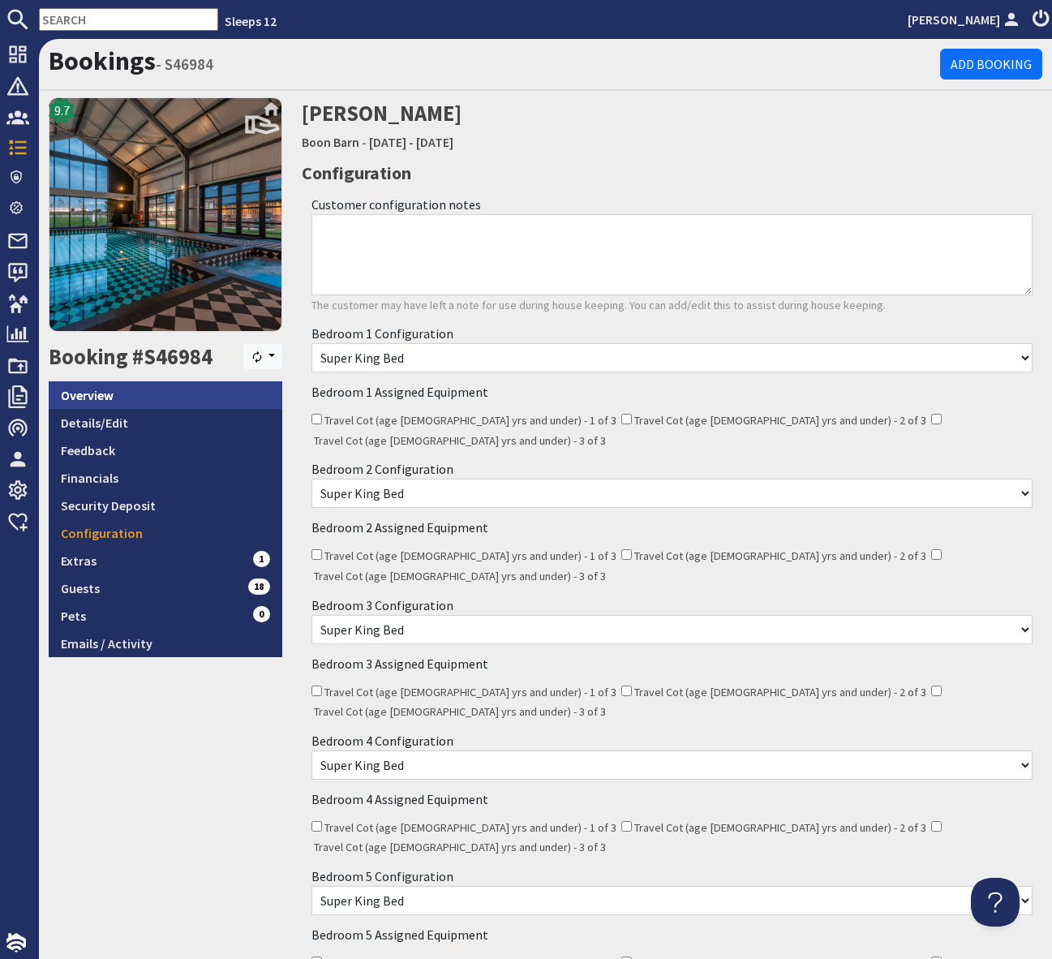
click at [127, 399] on link "Overview" at bounding box center [166, 395] width 234 height 28
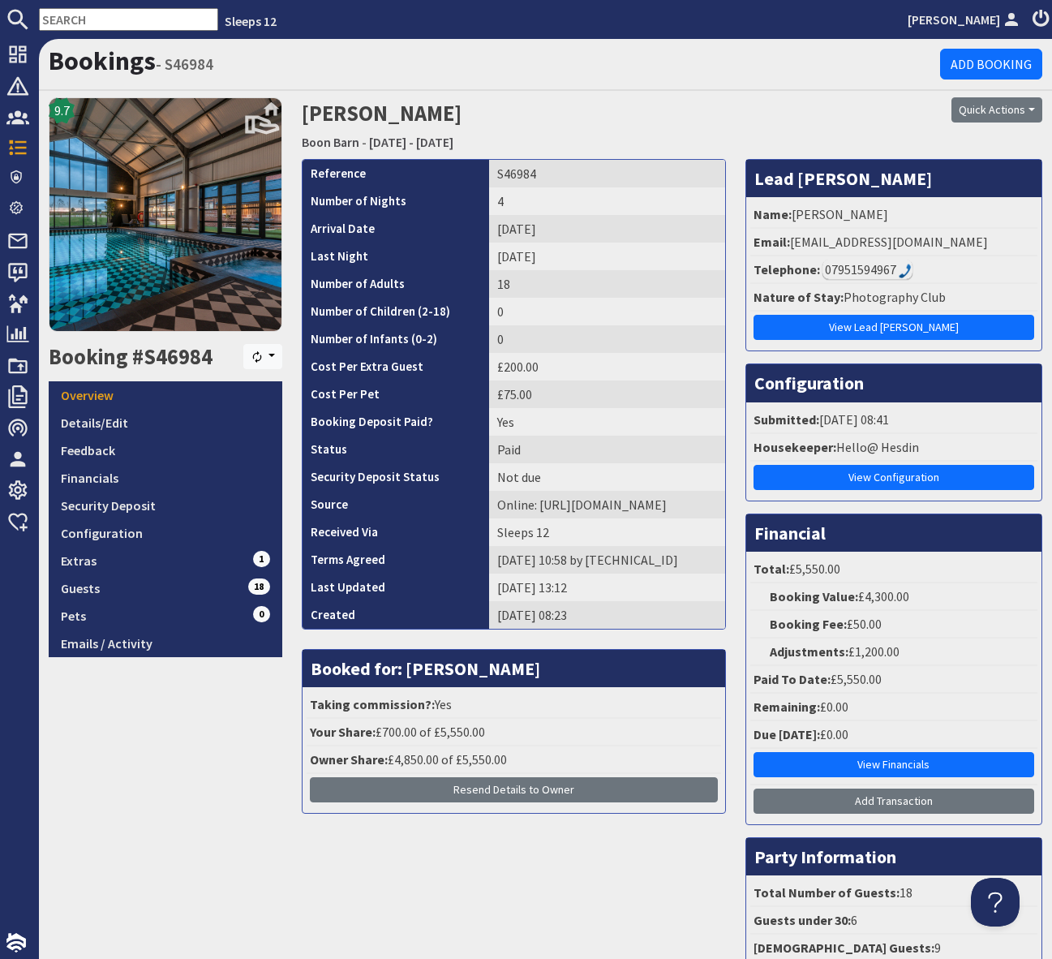
click at [180, 767] on div "9.7 Booking #S46984 Resync Overview Details/Edit Feedback Financials Security D…" at bounding box center [165, 551] width 253 height 908
click at [227, 555] on link "Extras 1" at bounding box center [166, 561] width 234 height 28
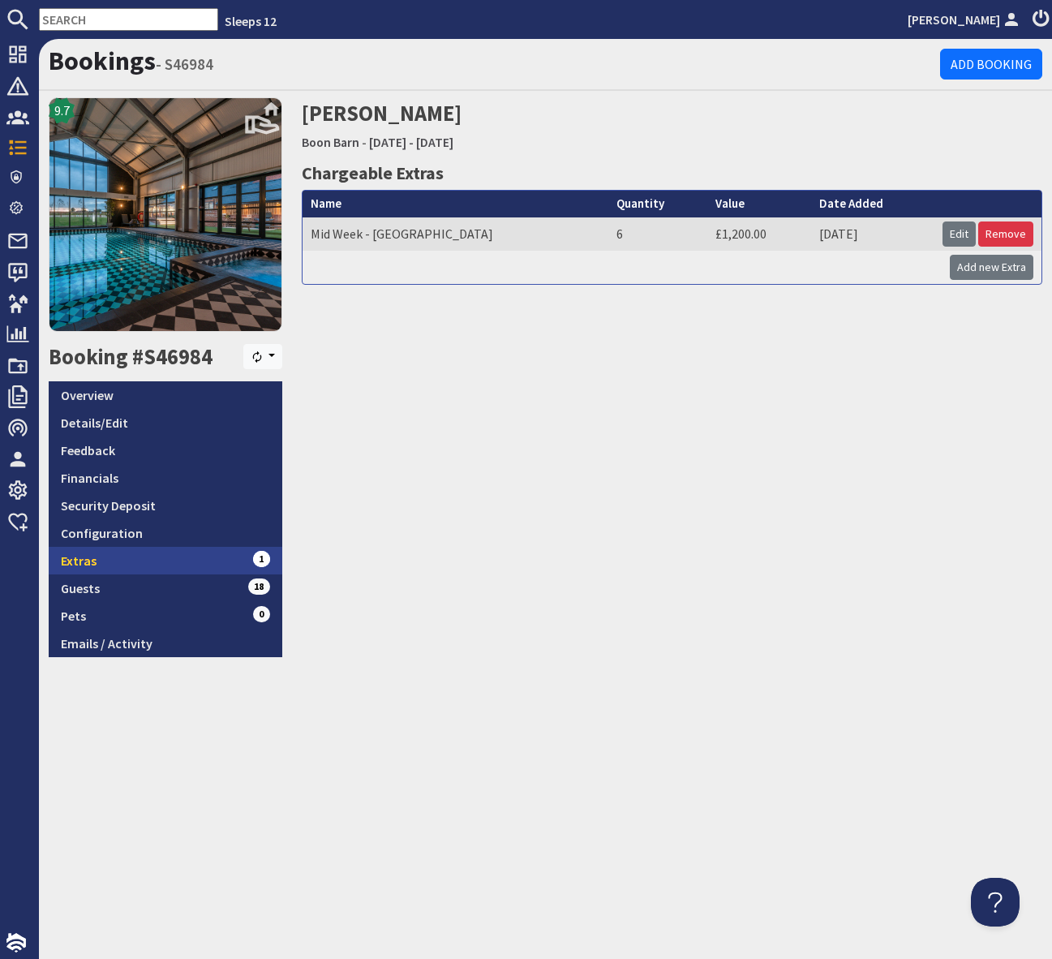
click at [197, 555] on link "Extras 1" at bounding box center [166, 561] width 234 height 28
click at [421, 140] on link "Monday 06/10/2025 - Thursday 09/10/2025" at bounding box center [411, 142] width 84 height 16
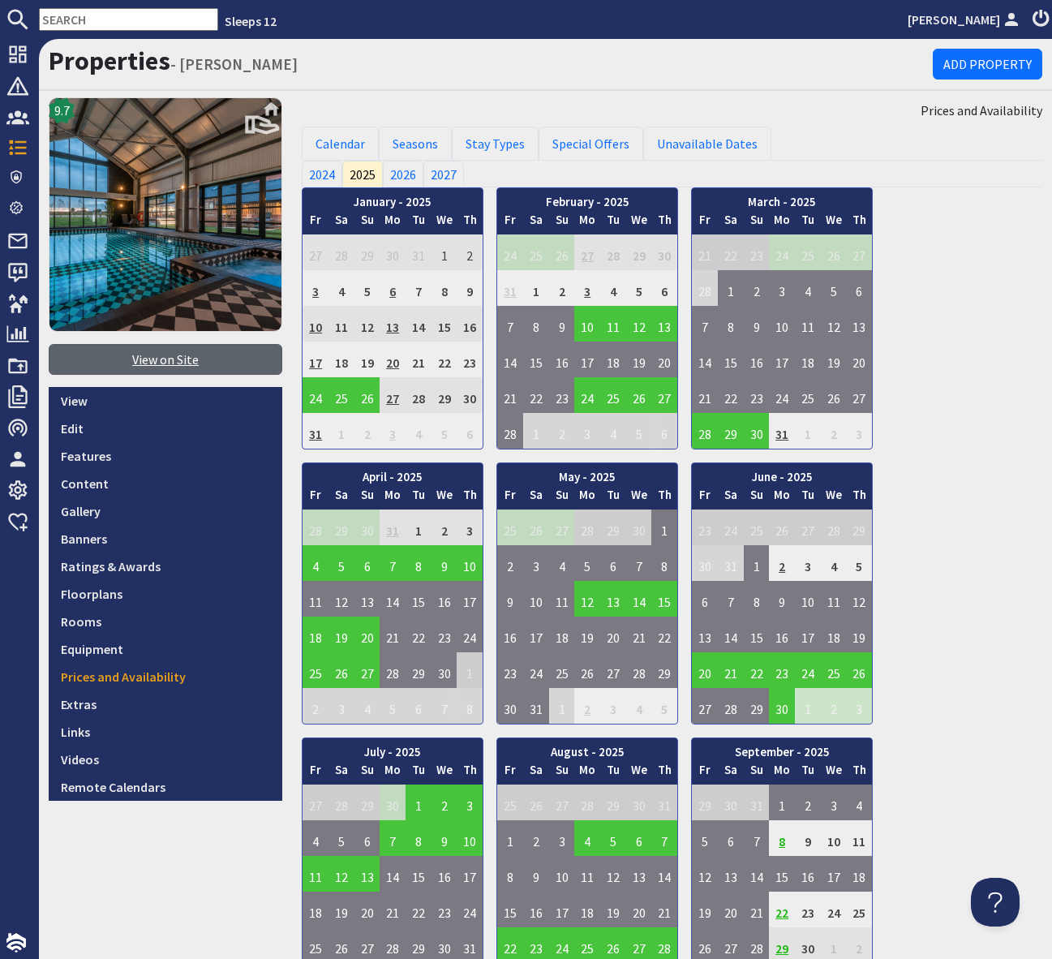
click at [190, 357] on link "View on Site" at bounding box center [166, 359] width 234 height 31
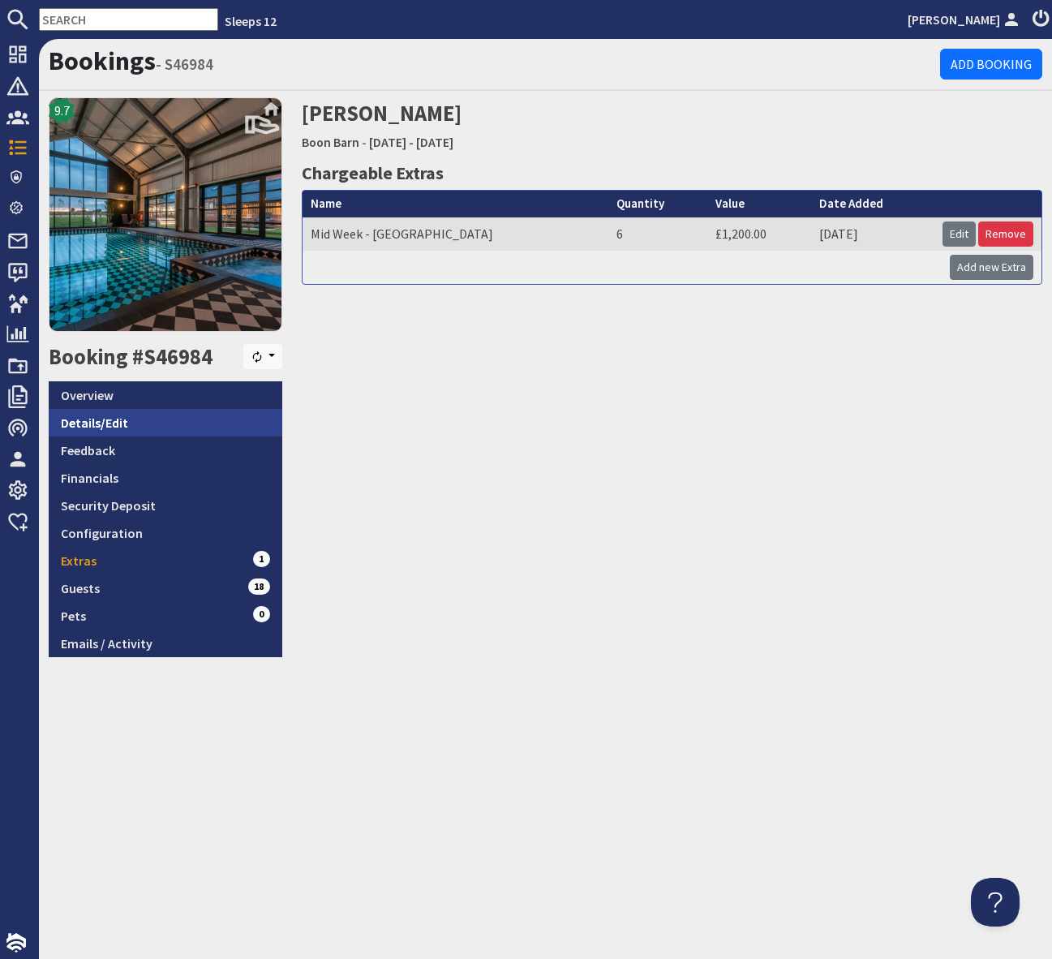
click at [179, 416] on link "Details/Edit" at bounding box center [166, 423] width 234 height 28
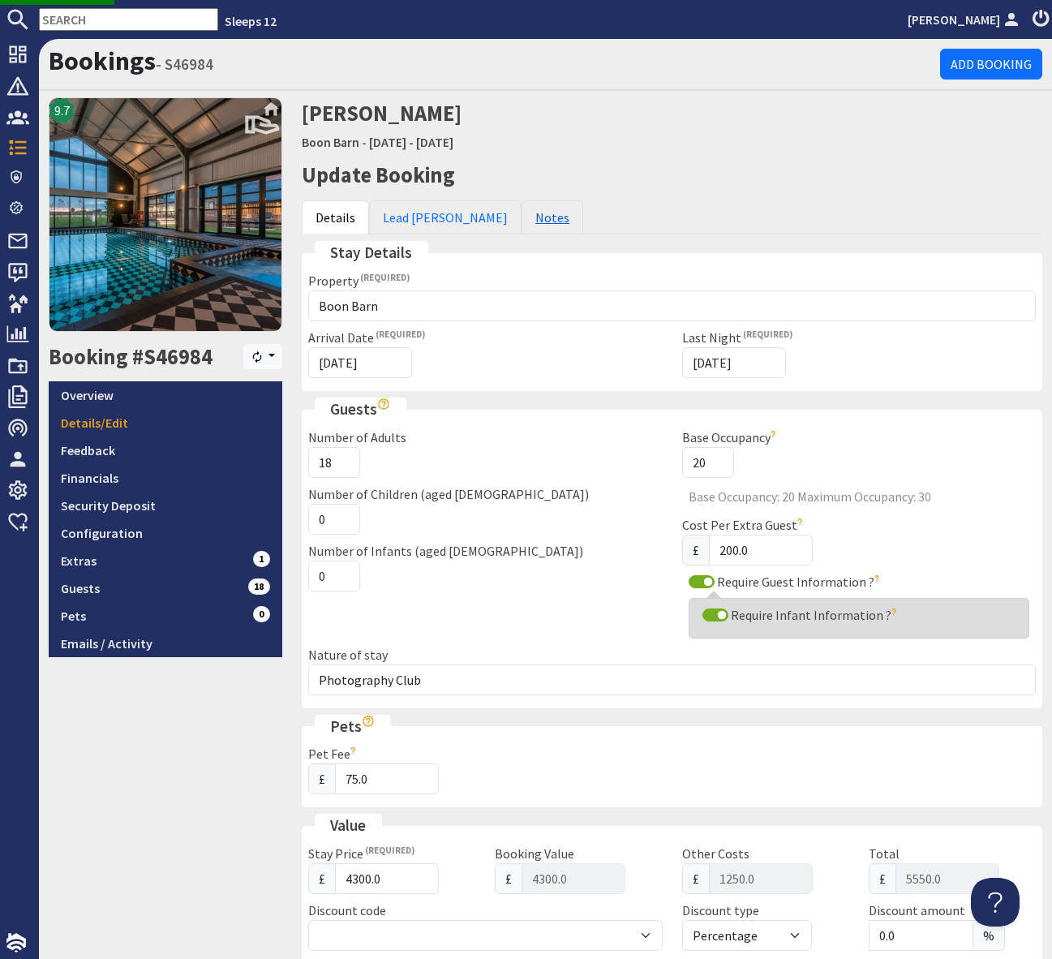
click at [522, 223] on link "Notes" at bounding box center [553, 217] width 62 height 34
click at [337, 144] on link "Boon Barn" at bounding box center [331, 142] width 58 height 16
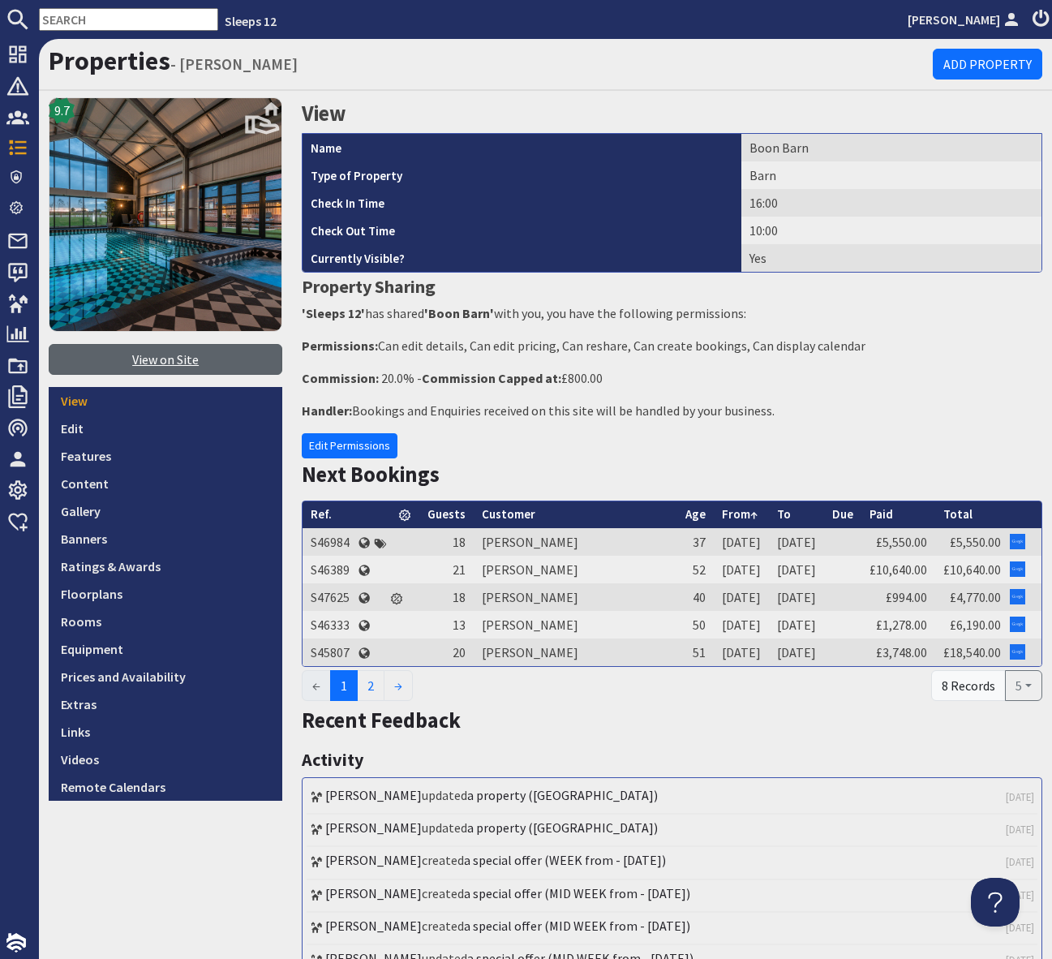
click at [161, 356] on link "View on Site" at bounding box center [166, 359] width 234 height 31
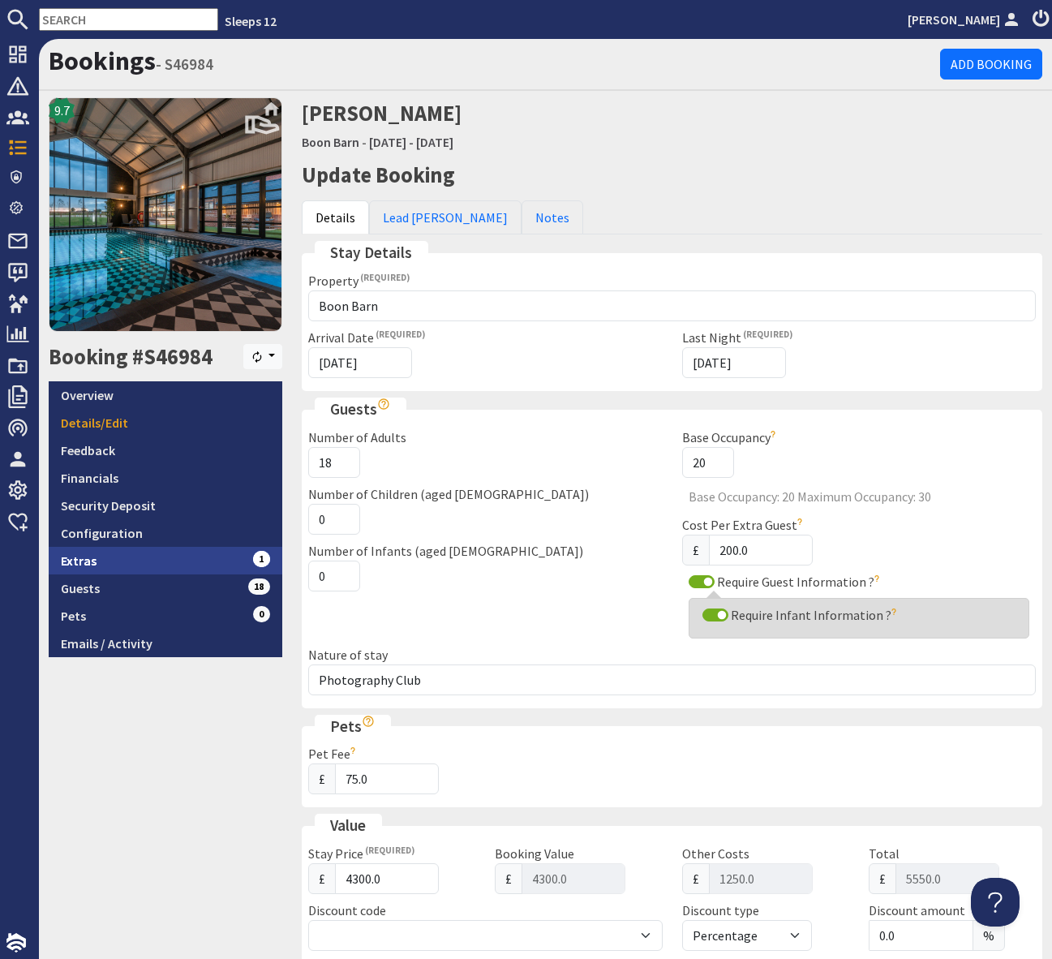
click at [213, 548] on link "Extras 1" at bounding box center [166, 561] width 234 height 28
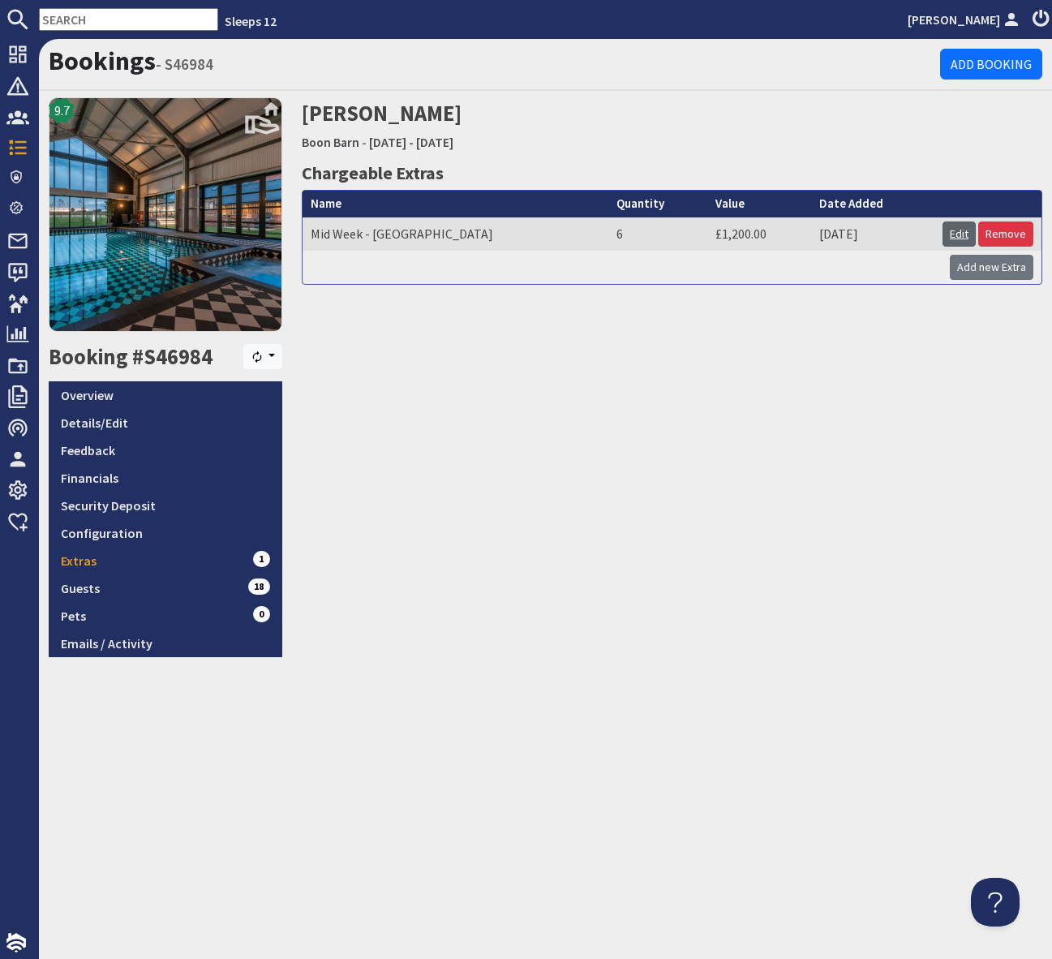
click at [958, 234] on link "Edit" at bounding box center [959, 234] width 33 height 25
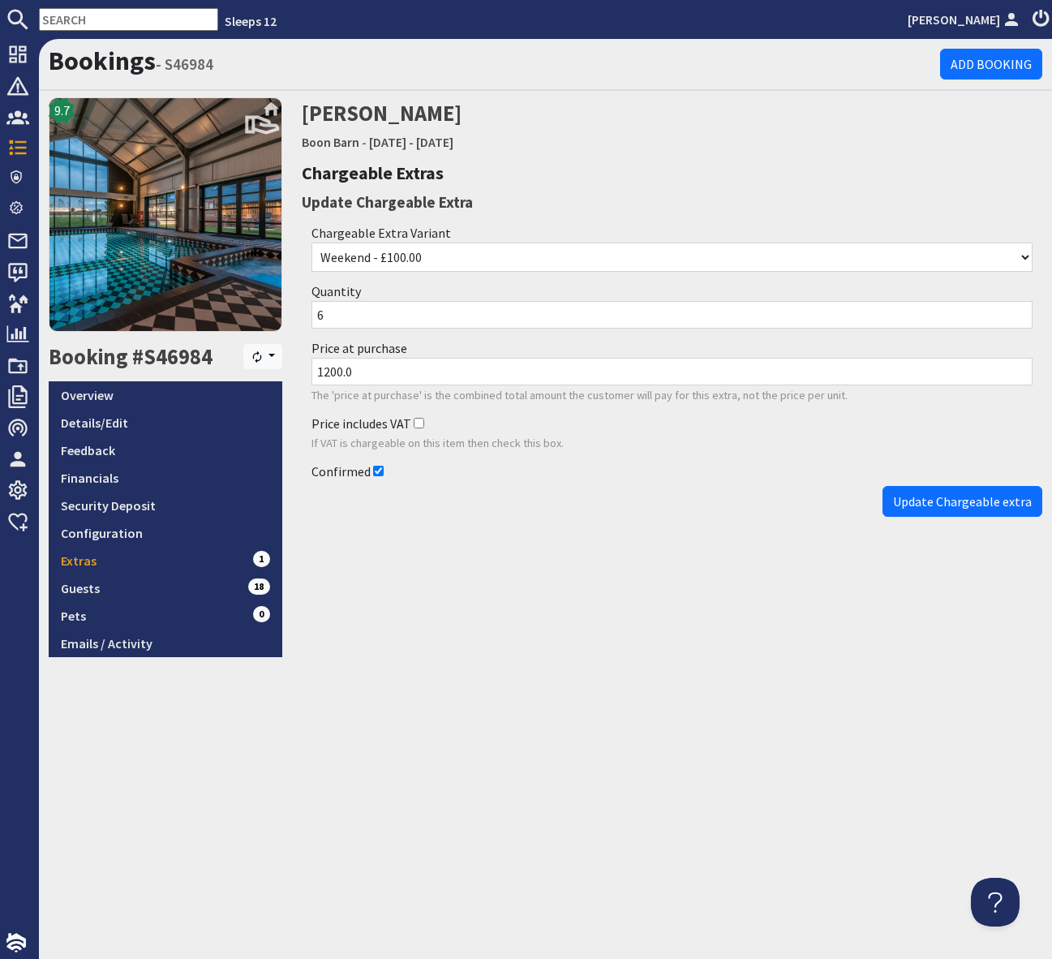
click at [463, 256] on select "Weekend - £100.00 Midweek - £100.00 Week - £200.00 Weekend - Annexe - £200.00 M…" at bounding box center [672, 257] width 721 height 29
select select "682"
type input "1200"
click at [958, 503] on span "Update Chargeable extra" at bounding box center [962, 501] width 139 height 16
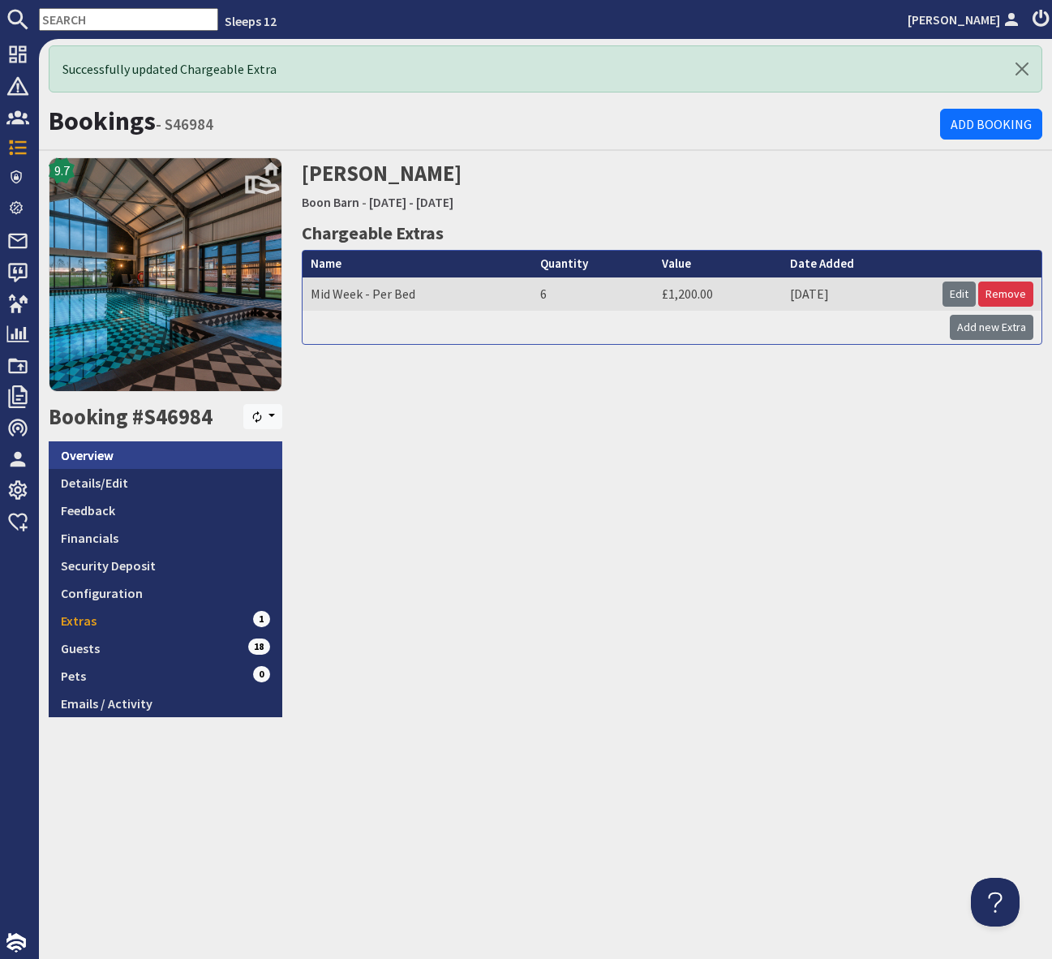
click at [204, 453] on link "Overview" at bounding box center [166, 455] width 234 height 28
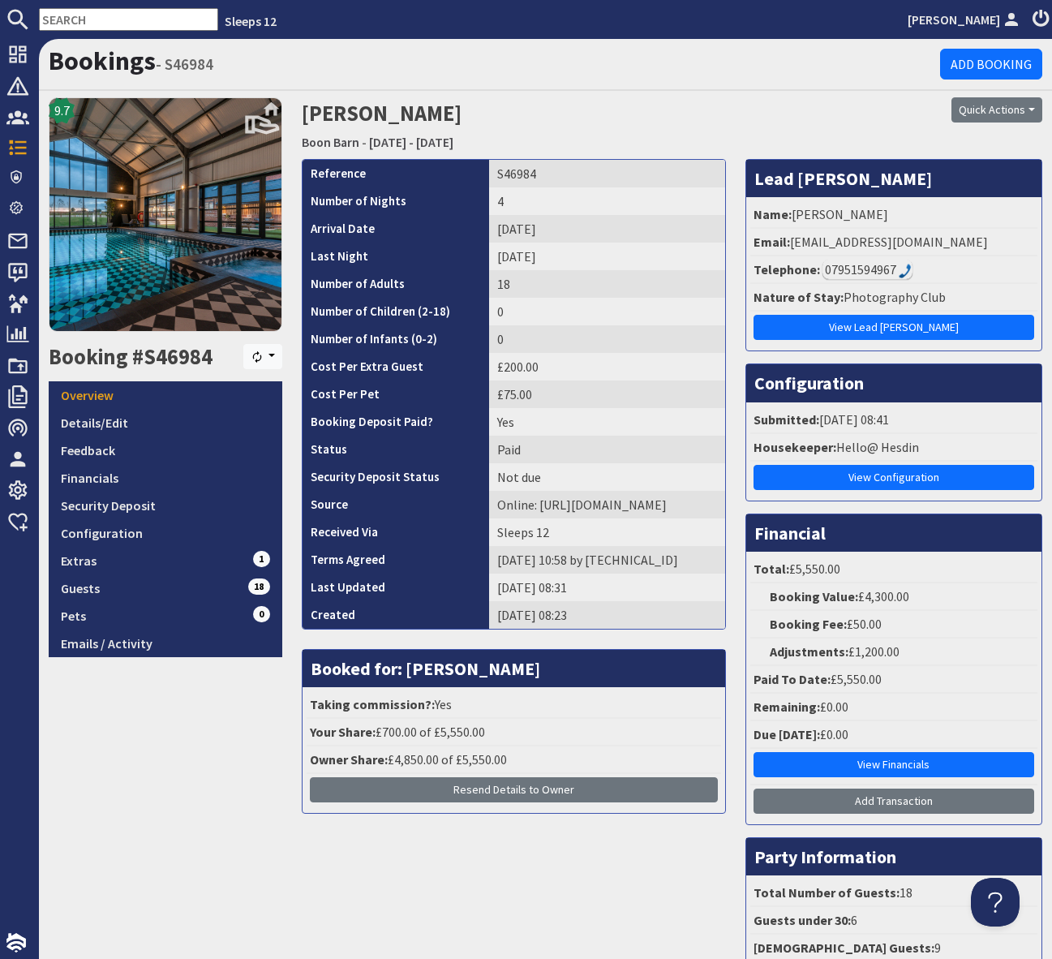
click at [75, 23] on input "text" at bounding box center [128, 19] width 179 height 23
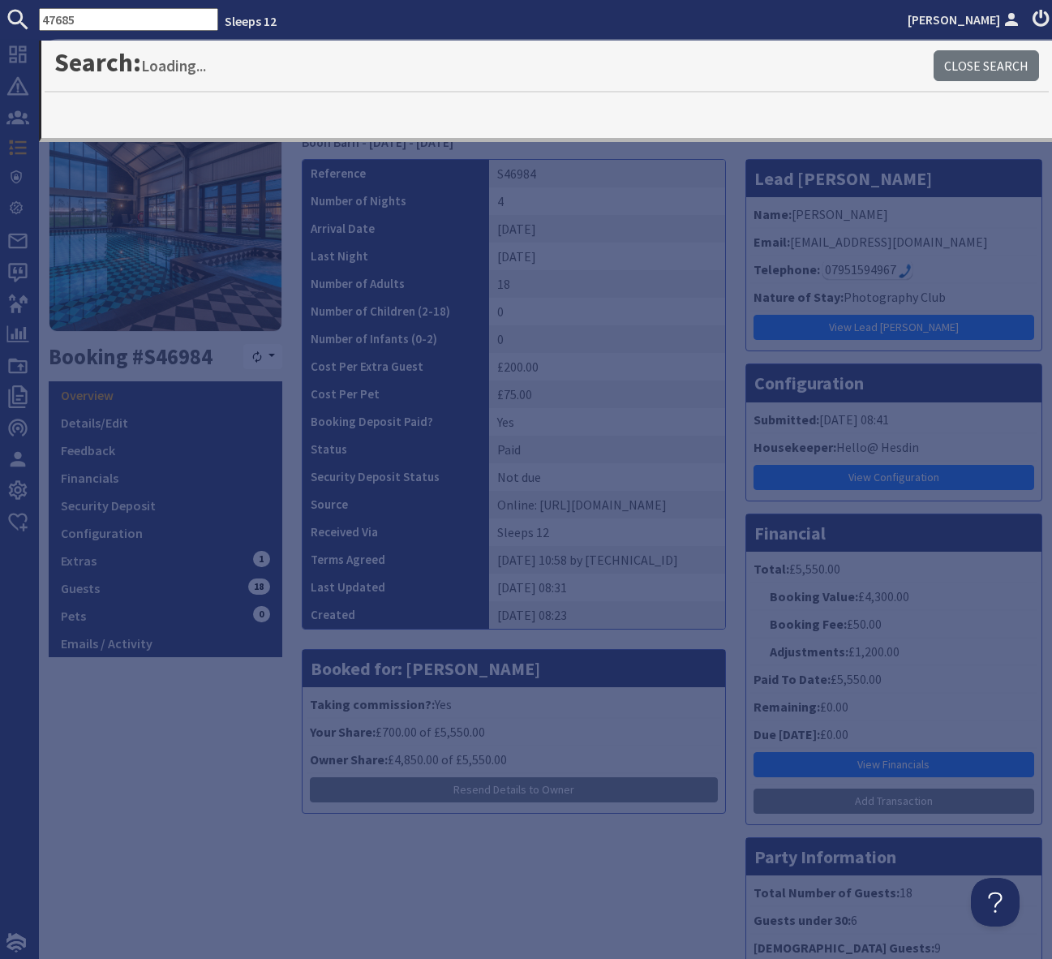
type input "47685"
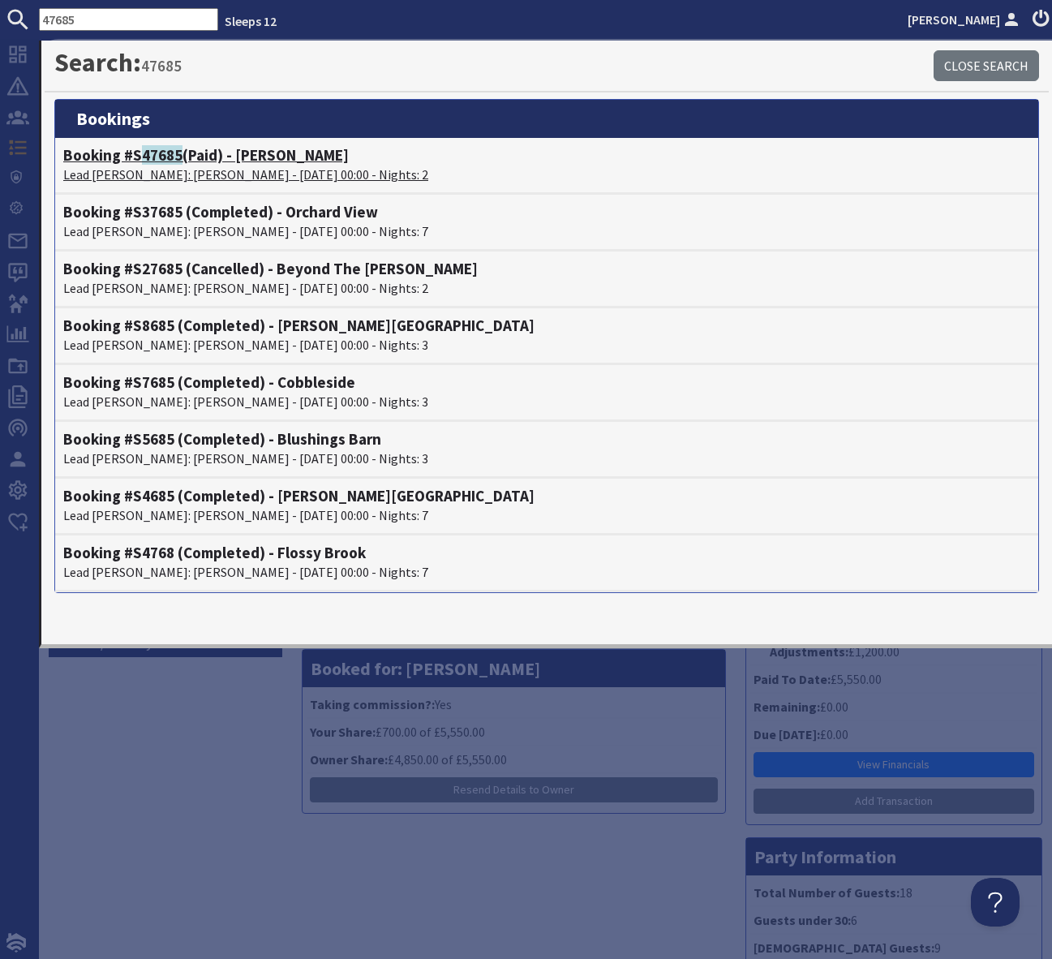
click at [286, 162] on h4 "Booking #S 47685 (Paid) - Hares Barton" at bounding box center [546, 155] width 967 height 19
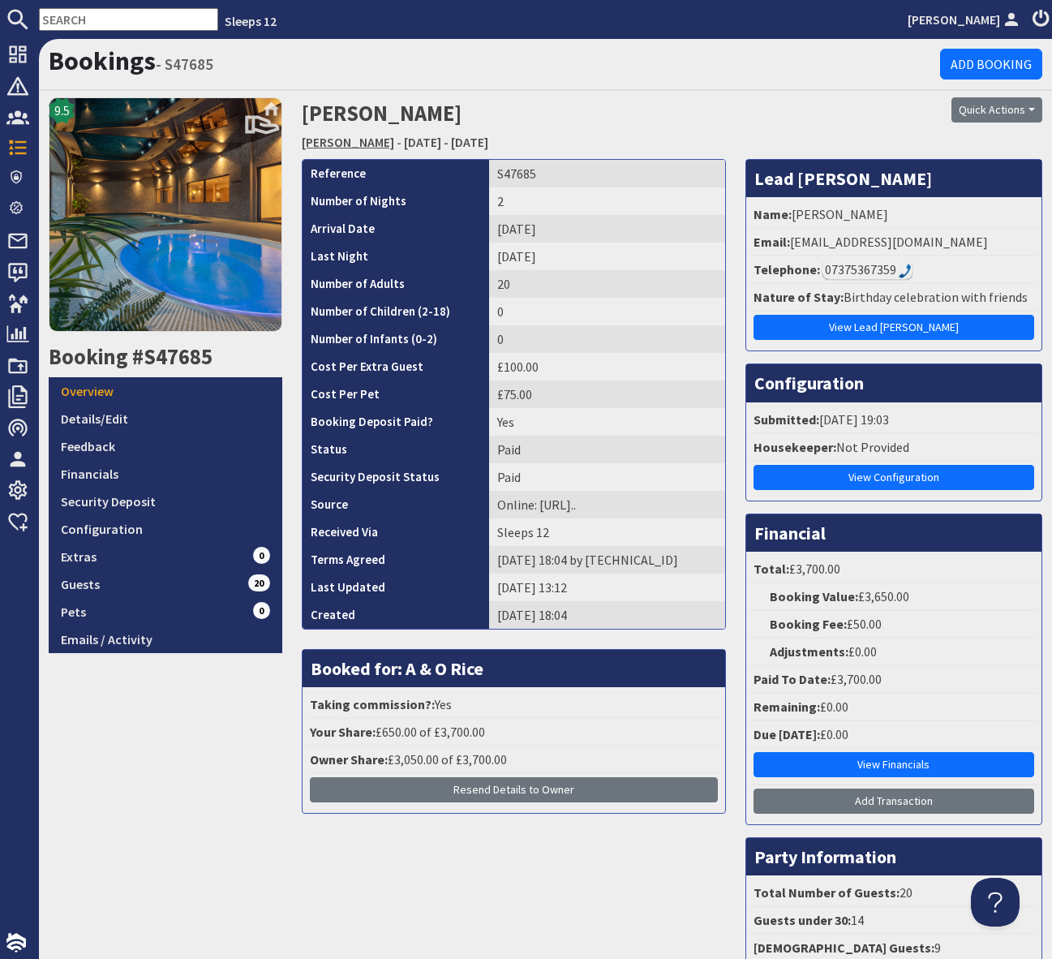
click at [332, 142] on link "[PERSON_NAME]" at bounding box center [348, 142] width 93 height 16
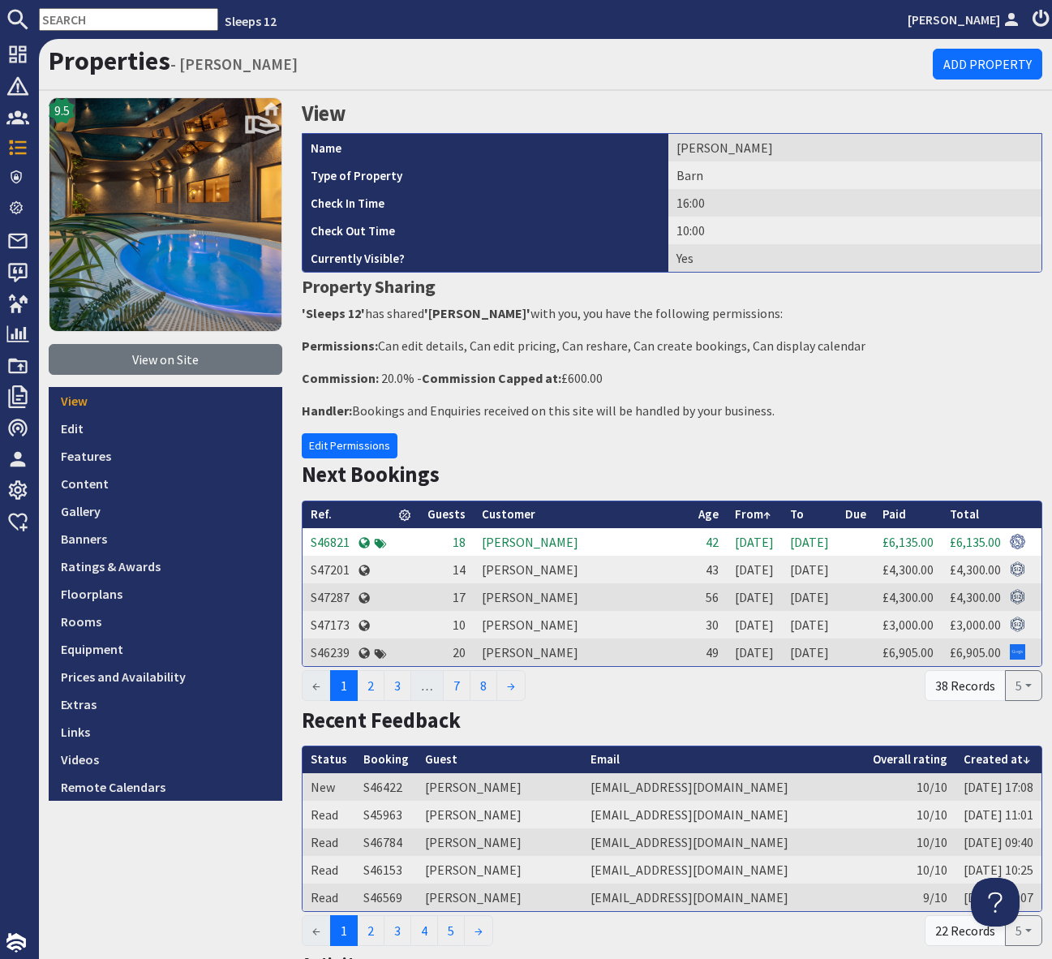
drag, startPoint x: 195, startPoint y: 423, endPoint x: 318, endPoint y: 411, distance: 123.9
click at [195, 423] on link "Edit" at bounding box center [166, 429] width 234 height 28
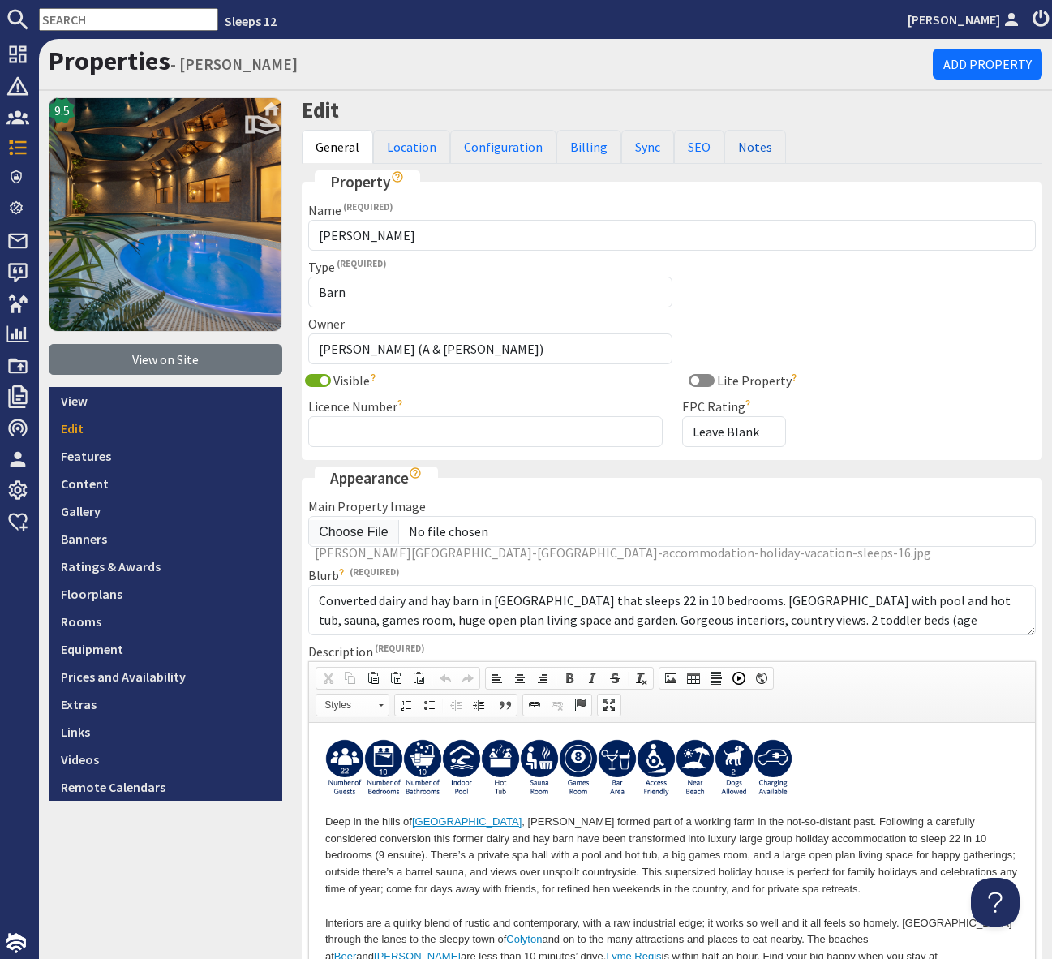
click at [743, 148] on link "Notes" at bounding box center [756, 147] width 62 height 34
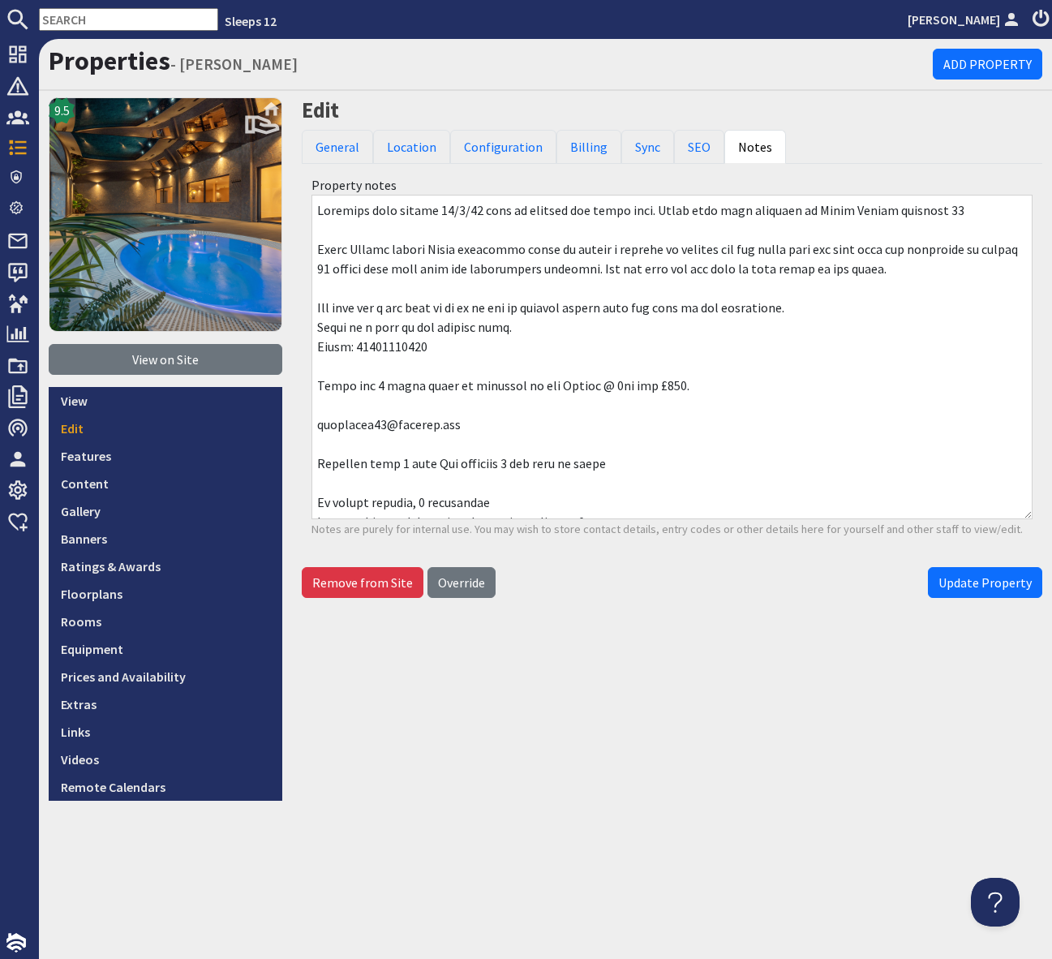
click at [67, 19] on input "text" at bounding box center [128, 19] width 179 height 23
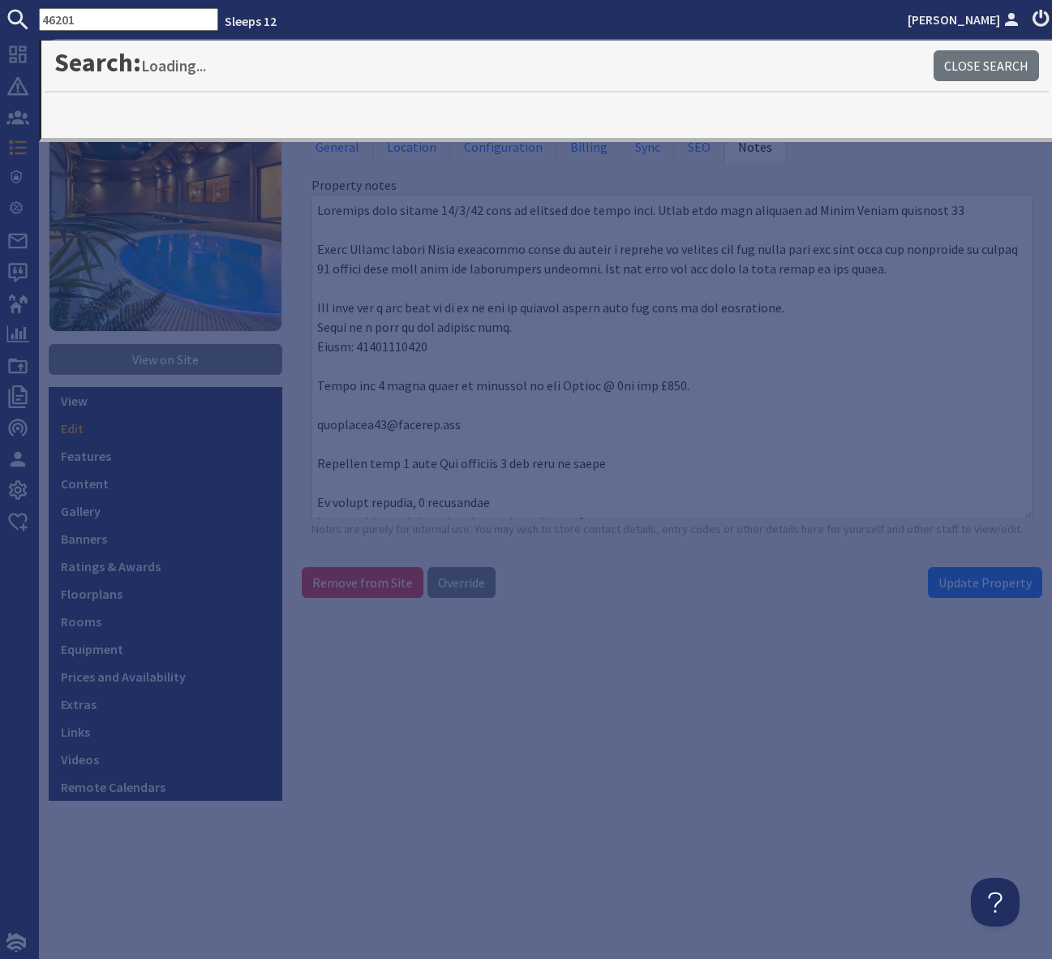
type input "46201"
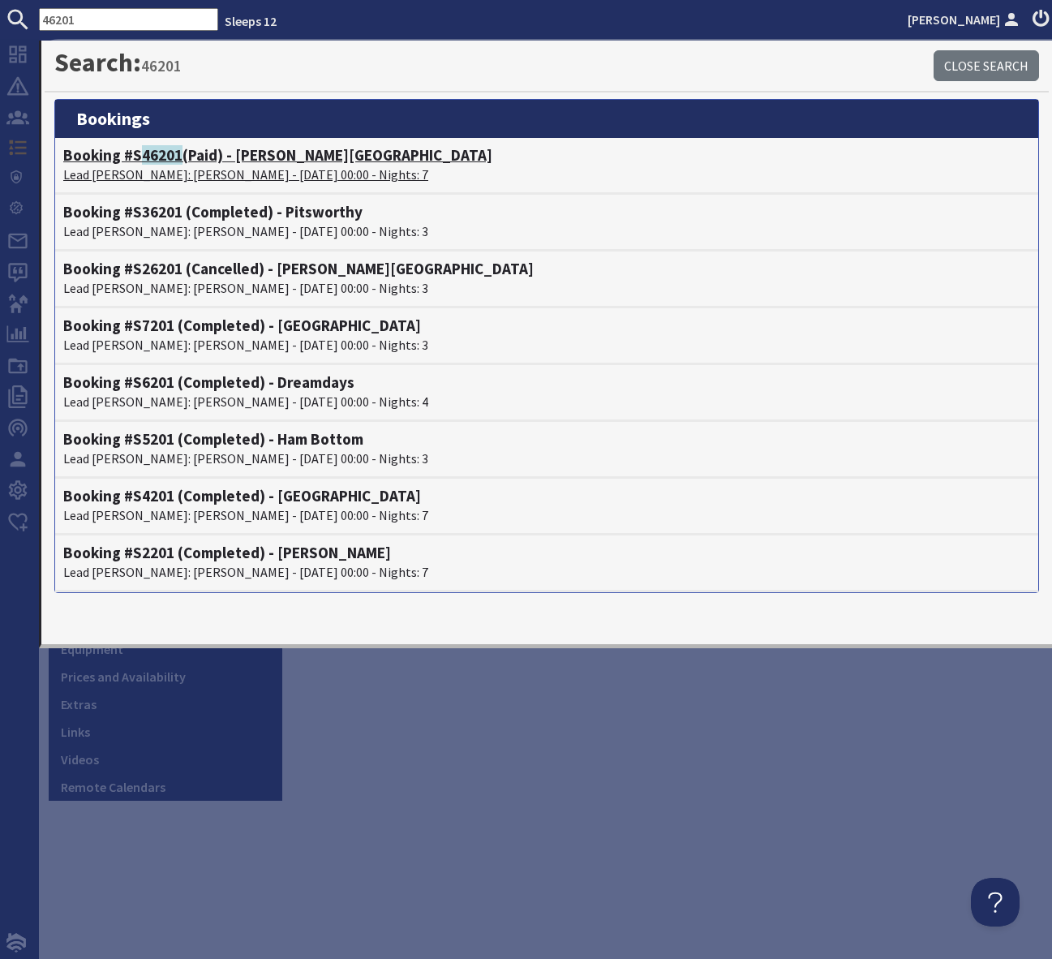
click at [272, 157] on h4 "Booking #S 46201 (Paid) - Berry House" at bounding box center [546, 155] width 967 height 19
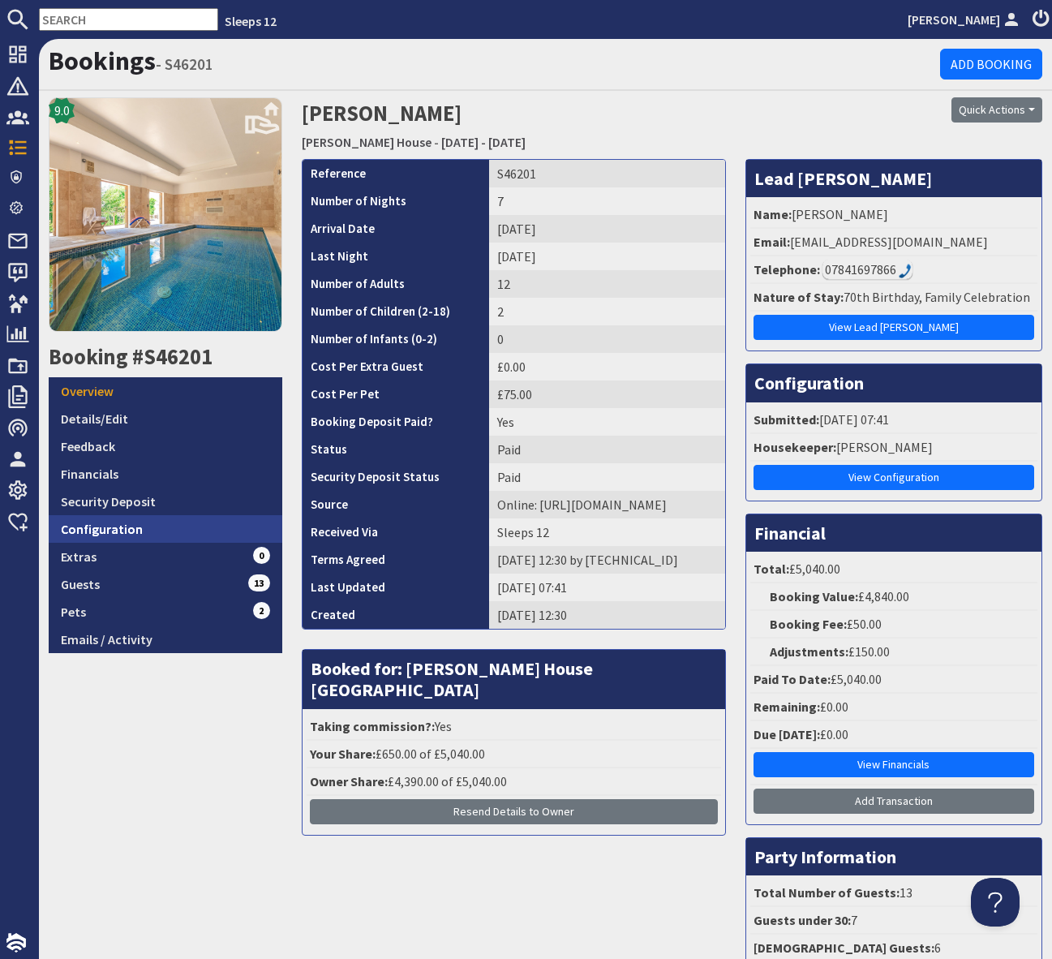
click at [174, 533] on link "Configuration" at bounding box center [166, 529] width 234 height 28
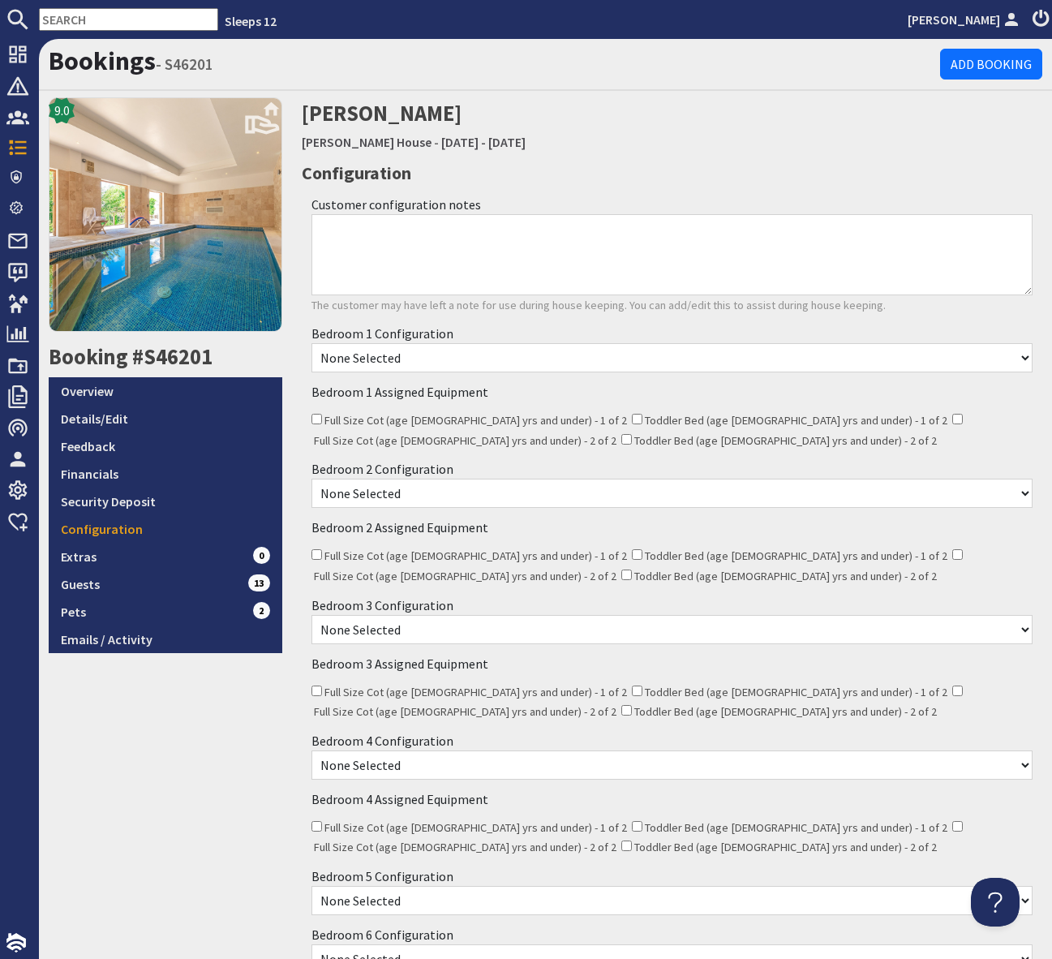
scroll to position [612, 0]
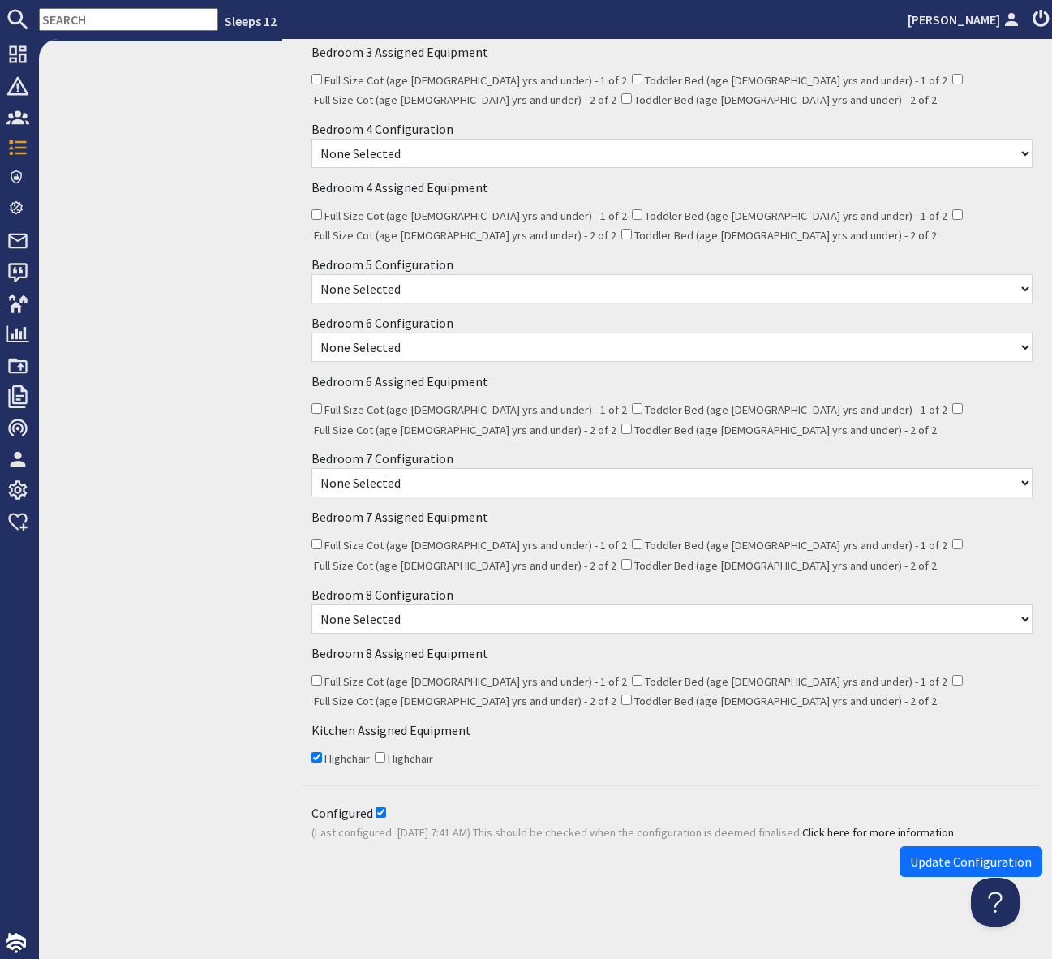
click at [379, 807] on input "Configured" at bounding box center [381, 812] width 11 height 11
checkbox input "false"
click at [444, 609] on select "None Selected Super King Room Twin Room" at bounding box center [672, 619] width 721 height 29
drag, startPoint x: 940, startPoint y: 852, endPoint x: 889, endPoint y: 798, distance: 74.6
click at [940, 854] on span "Update Configuration" at bounding box center [971, 862] width 122 height 16
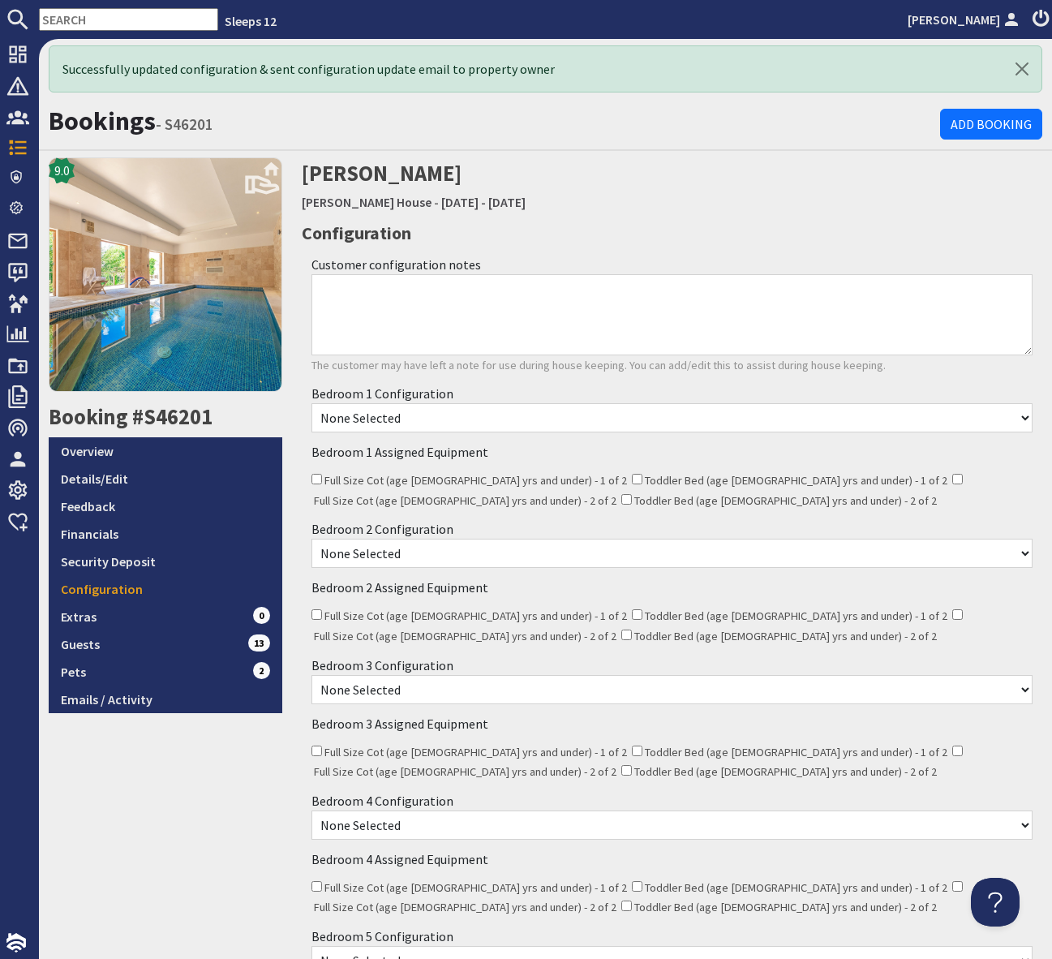
scroll to position [0, 0]
click at [163, 694] on link "Emails / Activity" at bounding box center [166, 700] width 234 height 28
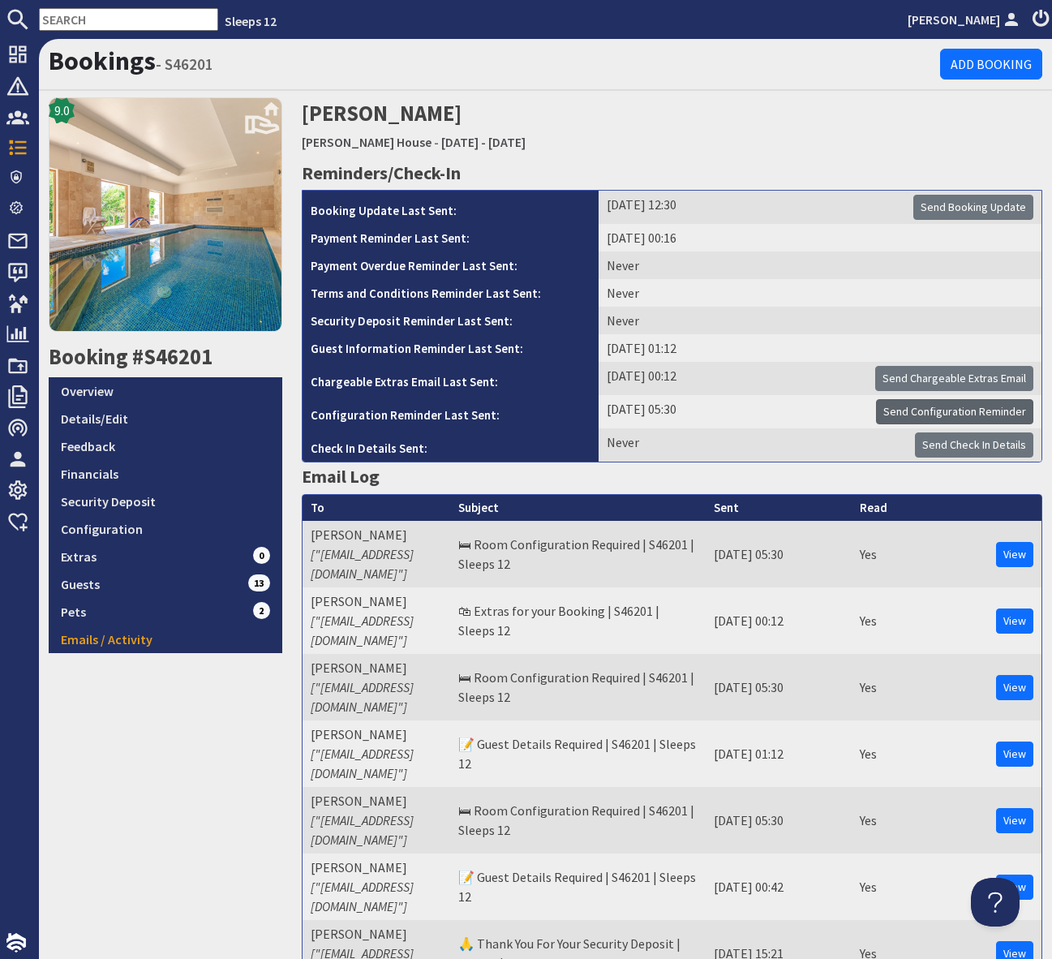
click at [977, 413] on span "Send Configuration Reminder" at bounding box center [955, 411] width 143 height 15
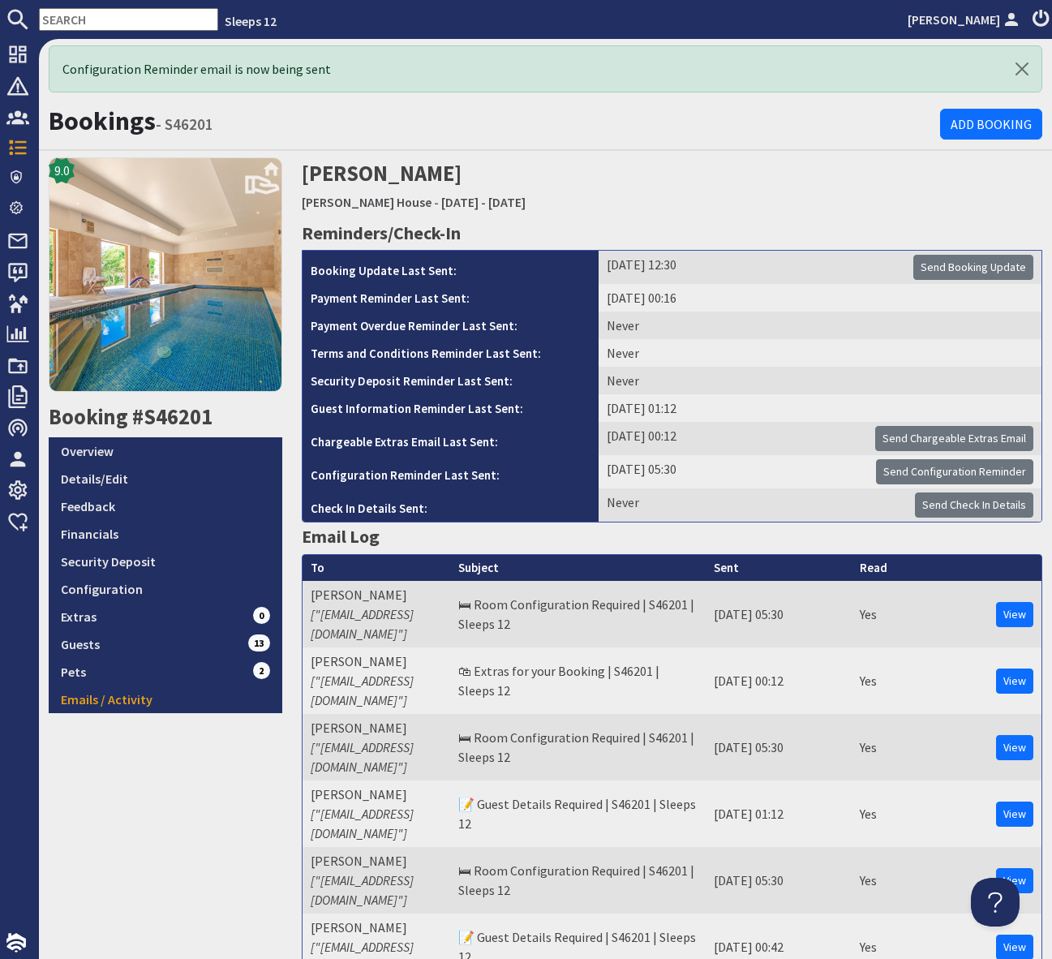
click at [93, 18] on input "text" at bounding box center [128, 19] width 179 height 23
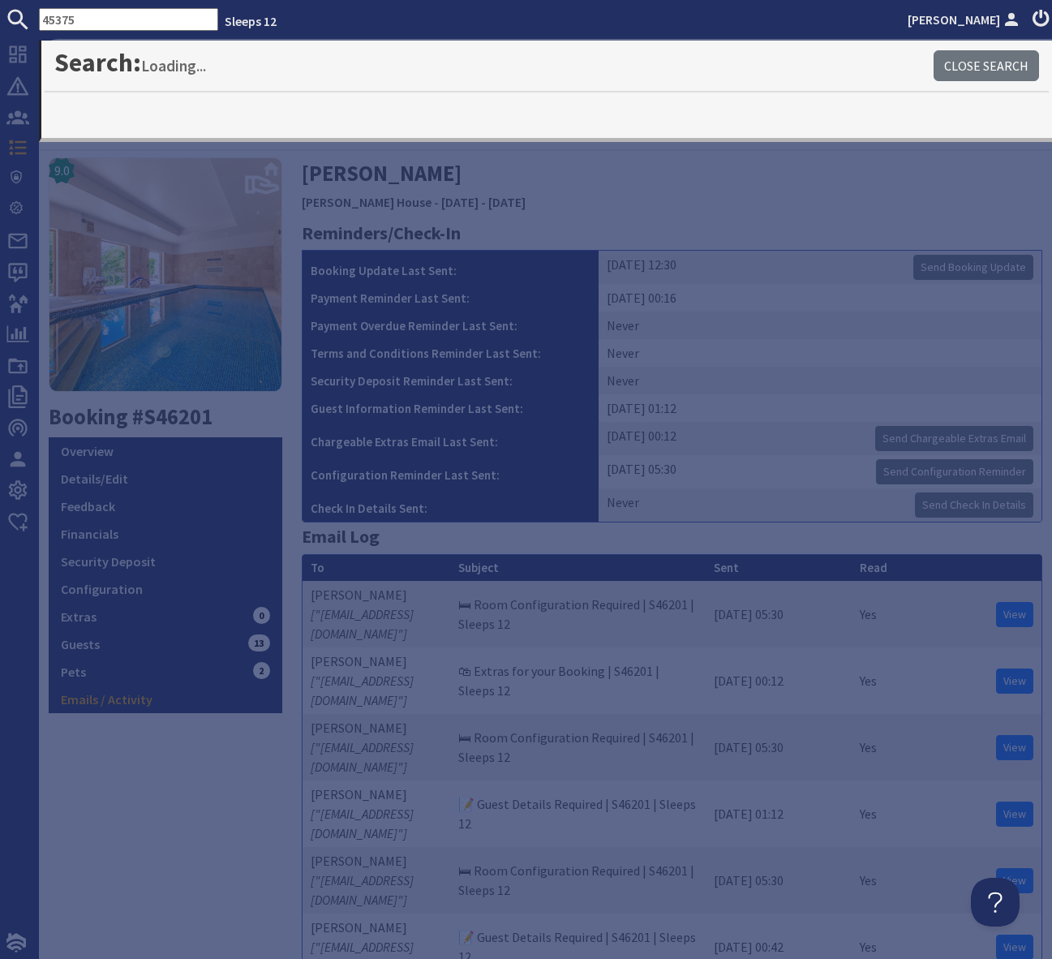
type input "45375"
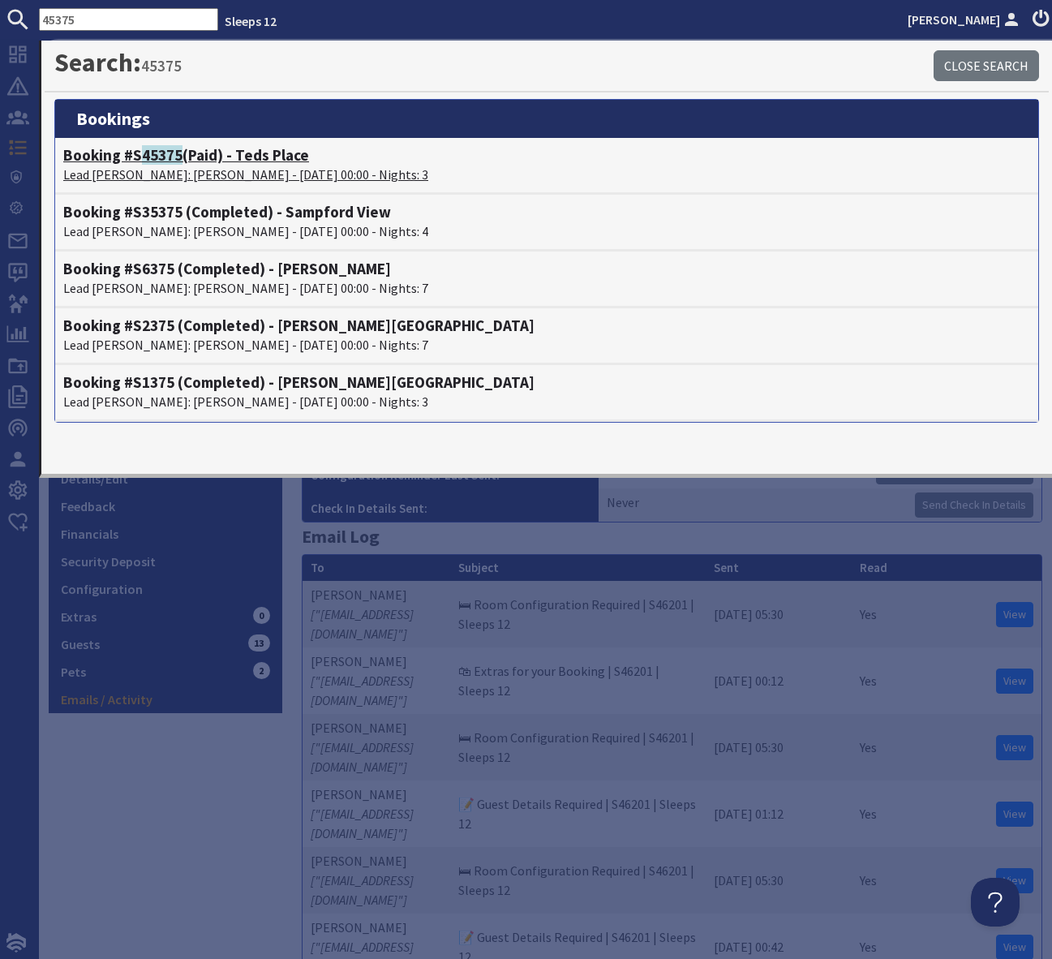
click at [227, 156] on h4 "Booking #S 45375 (Paid) - Teds Place" at bounding box center [546, 155] width 967 height 19
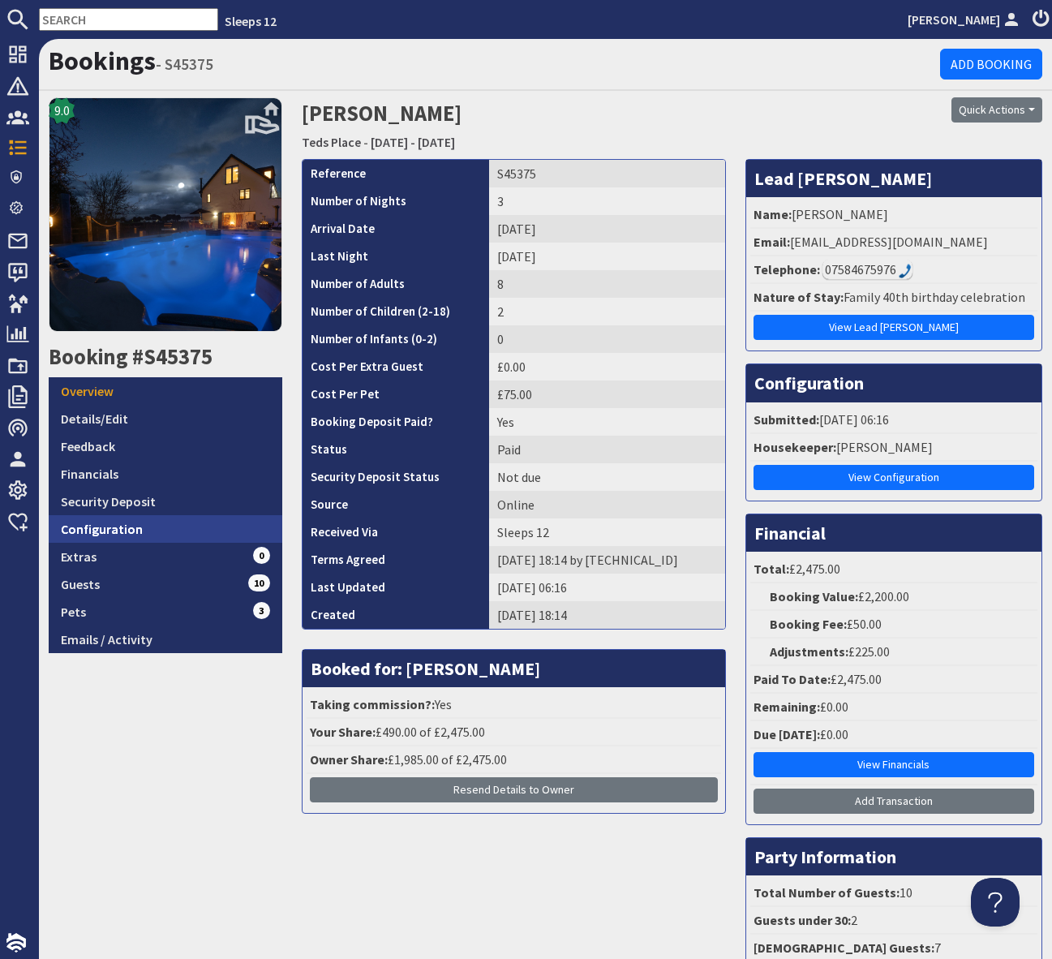
click at [192, 535] on link "Configuration" at bounding box center [166, 529] width 234 height 28
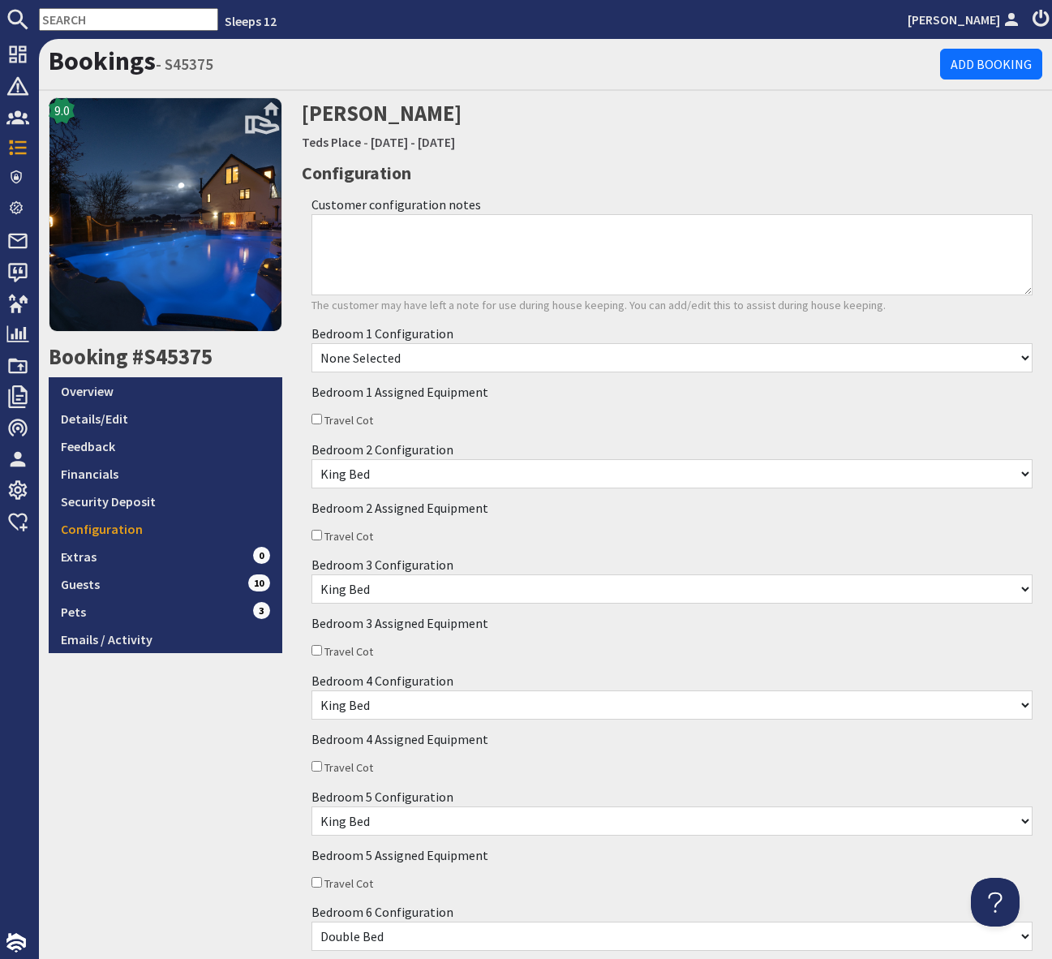
click at [450, 362] on select "None Selected King Bed plus Single (16yrs and under)" at bounding box center [672, 357] width 721 height 29
select select "2547"
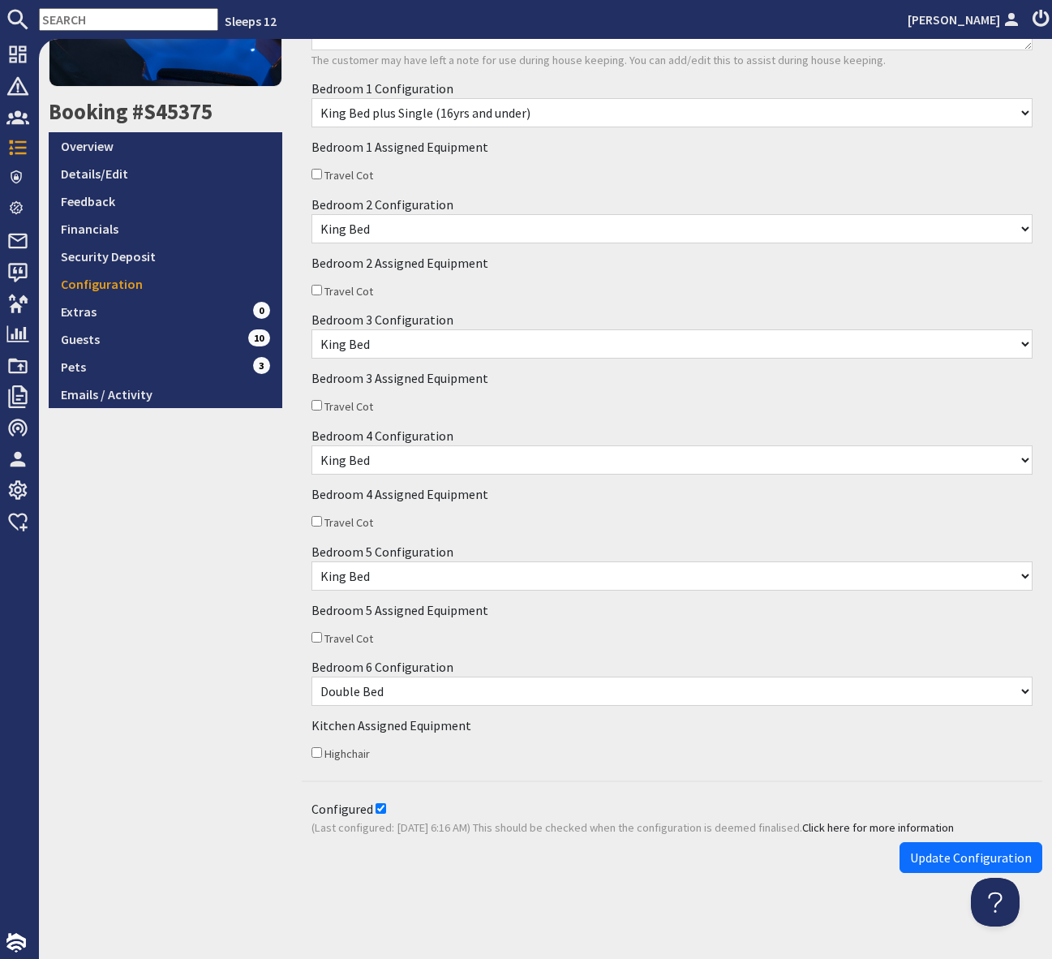
drag, startPoint x: 936, startPoint y: 851, endPoint x: 945, endPoint y: 846, distance: 10.2
click at [936, 851] on span "Update Configuration" at bounding box center [971, 858] width 122 height 16
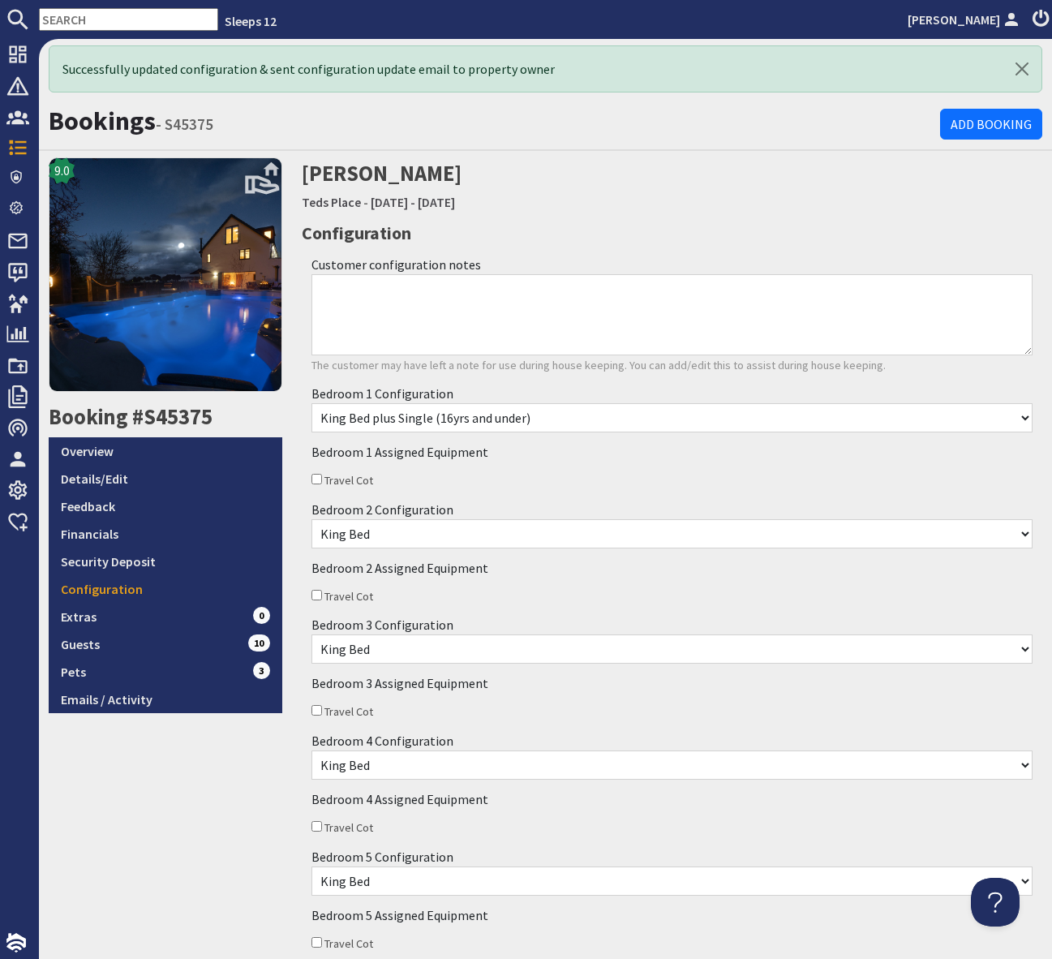
scroll to position [0, 0]
click at [96, 24] on input "text" at bounding box center [128, 19] width 179 height 23
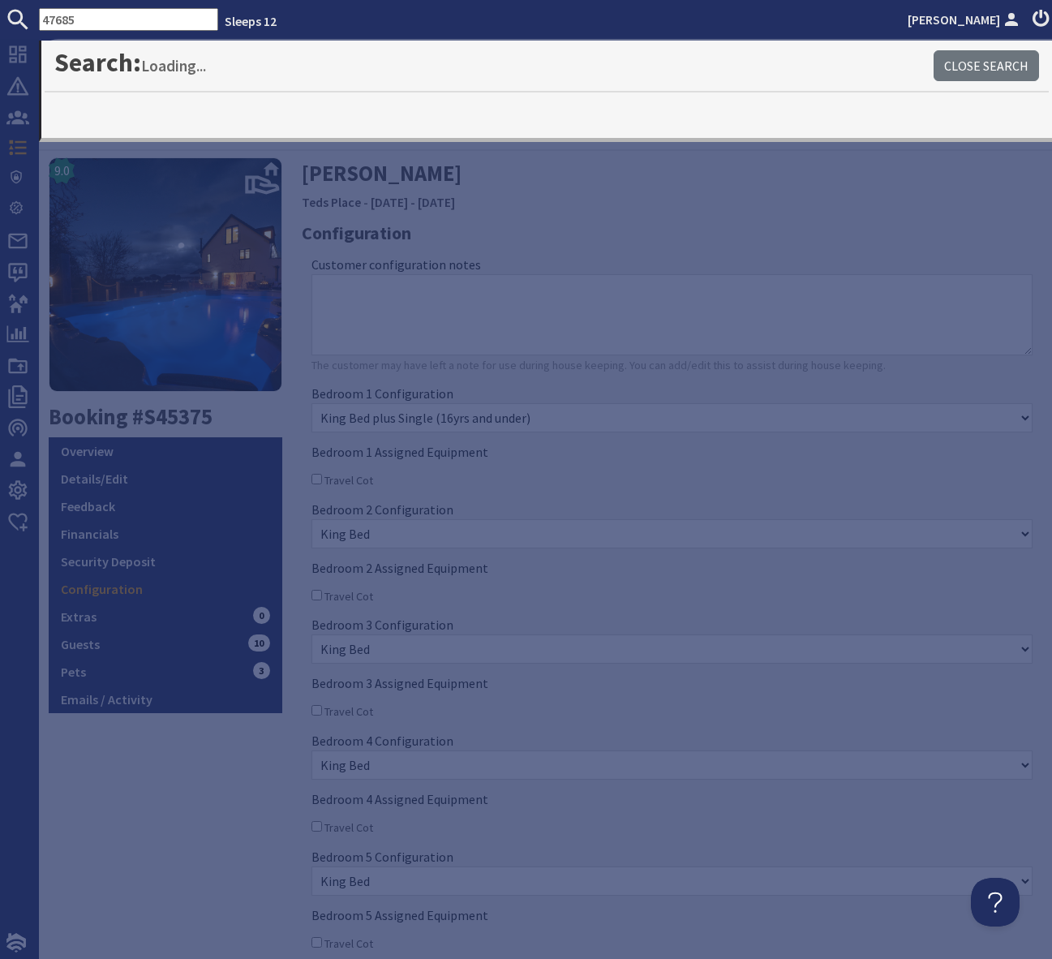
type input "47685"
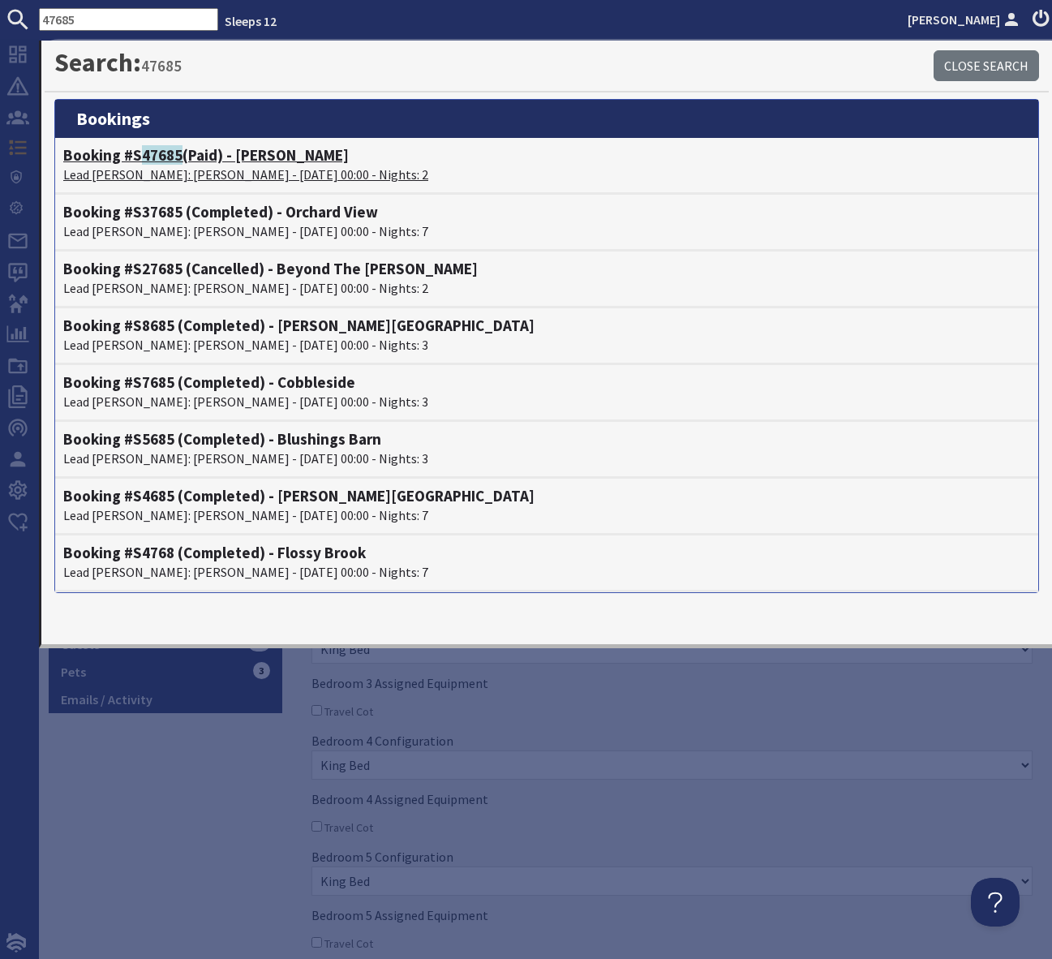
click at [274, 148] on h4 "Booking #S 47685 (Paid) - Hares Barton" at bounding box center [546, 155] width 967 height 19
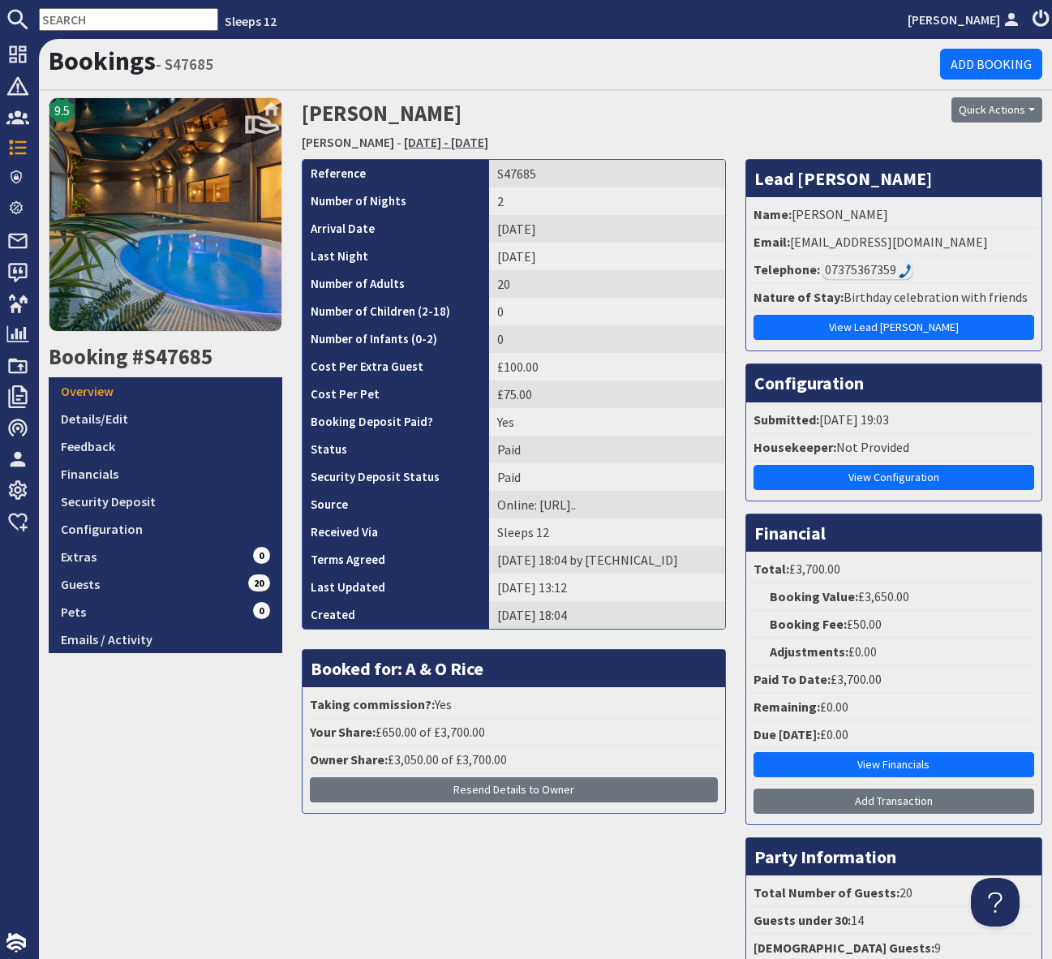
click at [472, 140] on link "Friday 16/01/2026 - Saturday 17/01/2026" at bounding box center [446, 142] width 84 height 16
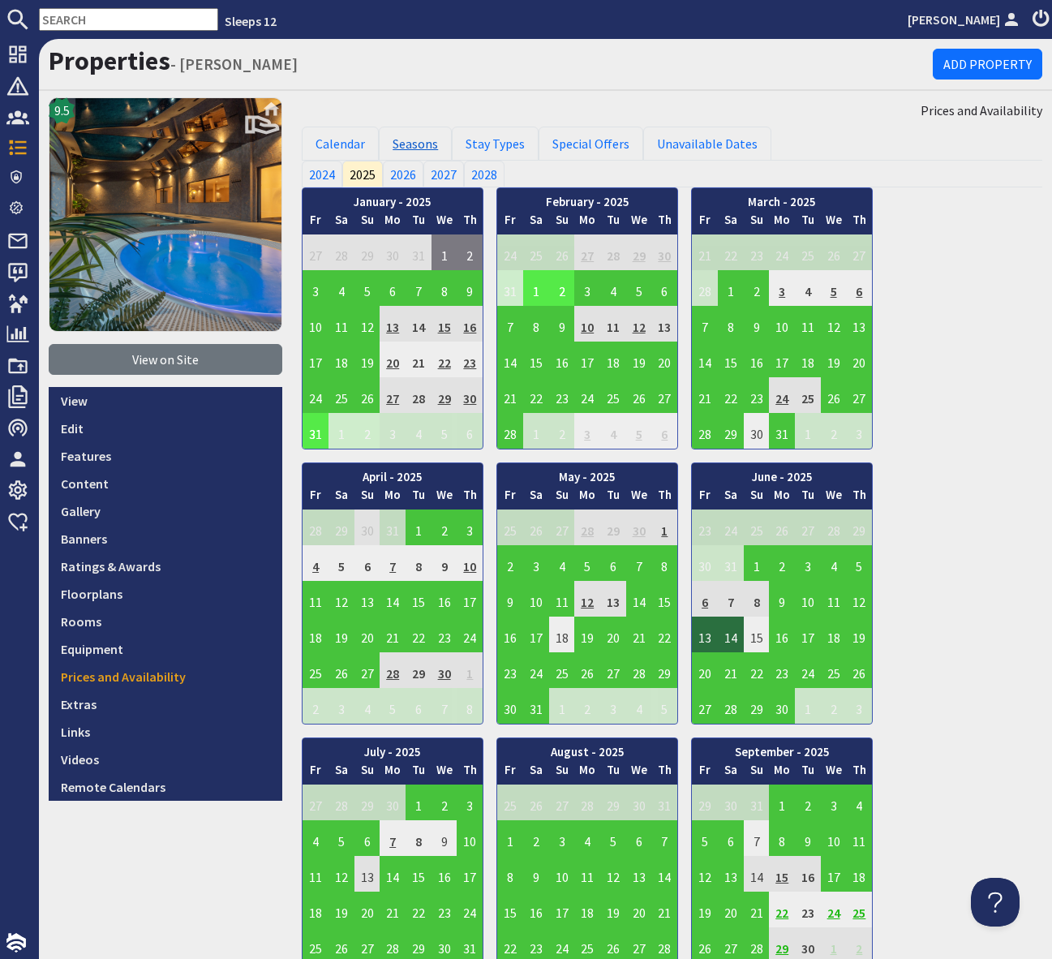
click at [415, 144] on link "Seasons" at bounding box center [415, 144] width 73 height 34
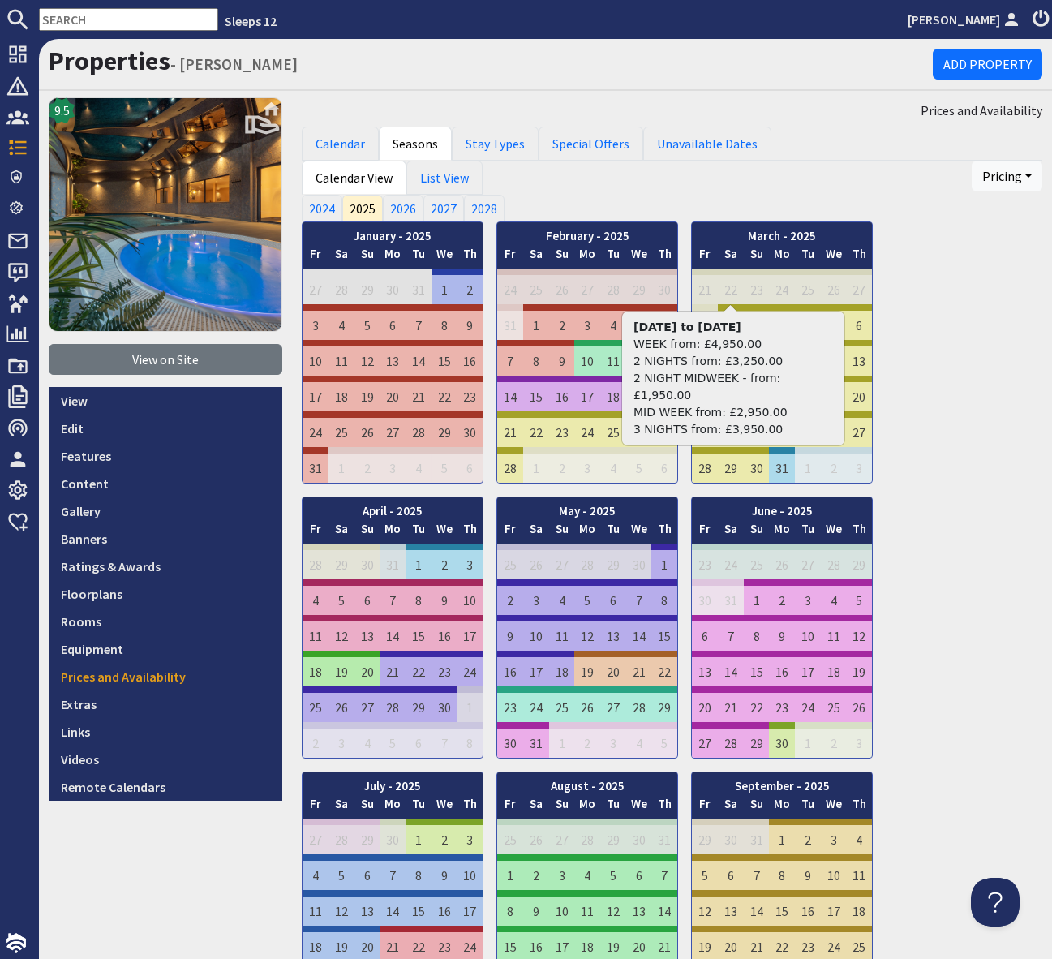
click at [954, 470] on div "January - 2025 Fr Sa Su Mo Tu We Th 27 28 29 30 31 1 2 Fr Sa" at bounding box center [672, 765] width 741 height 1087
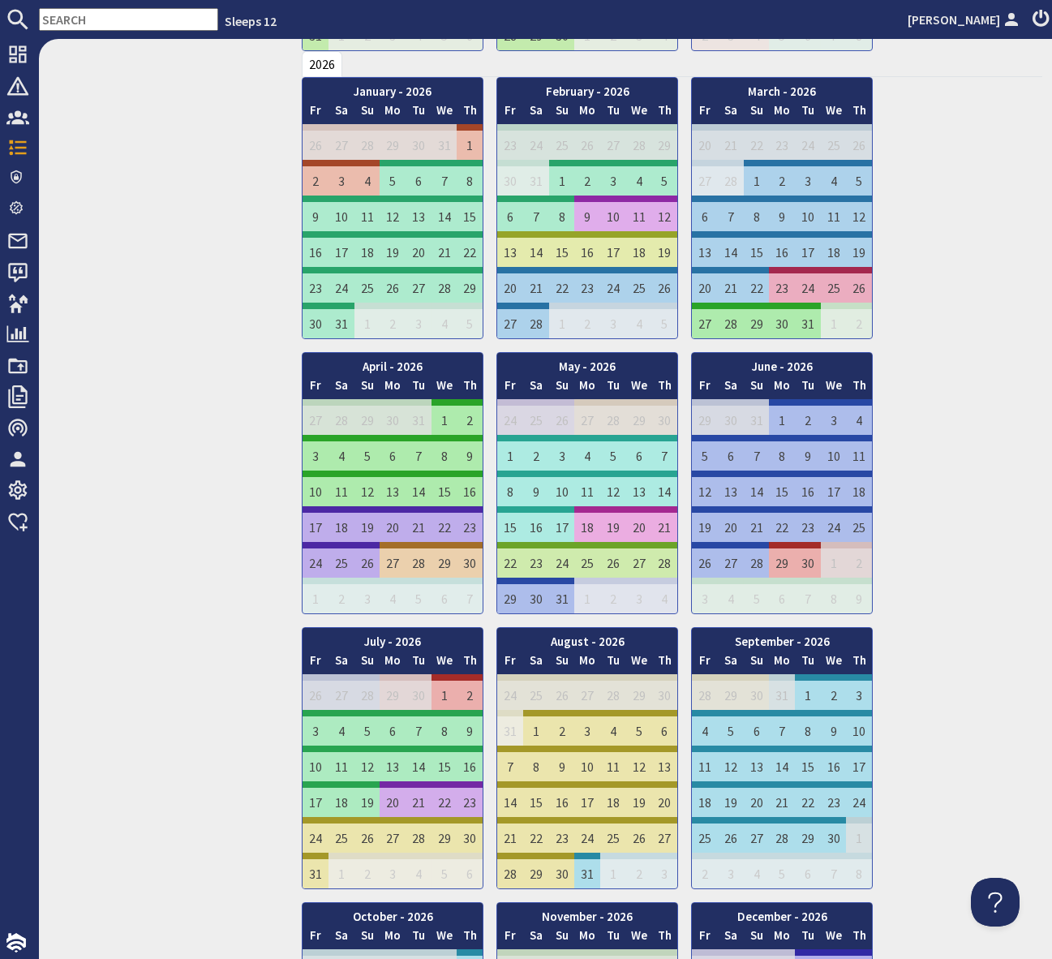
scroll to position [1045, 0]
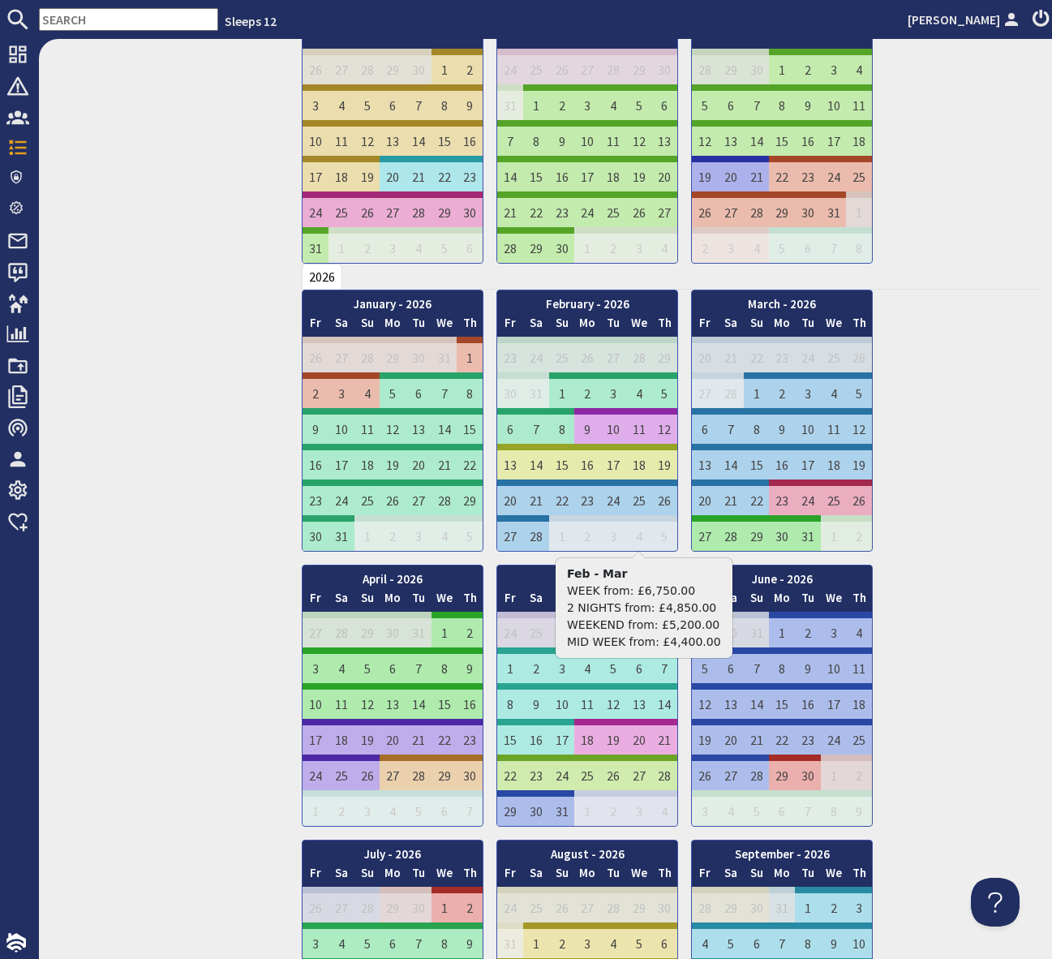
click at [58, 21] on input "text" at bounding box center [128, 19] width 179 height 23
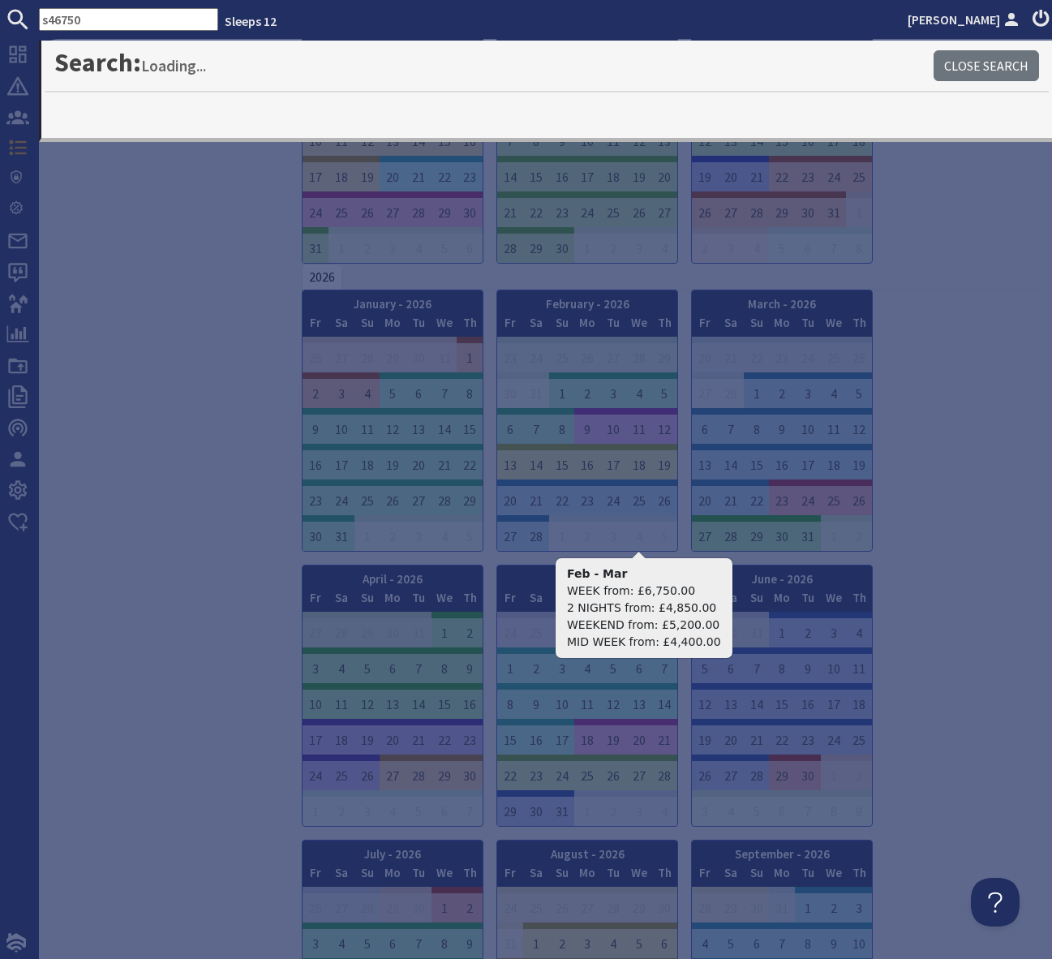
type input "s46750"
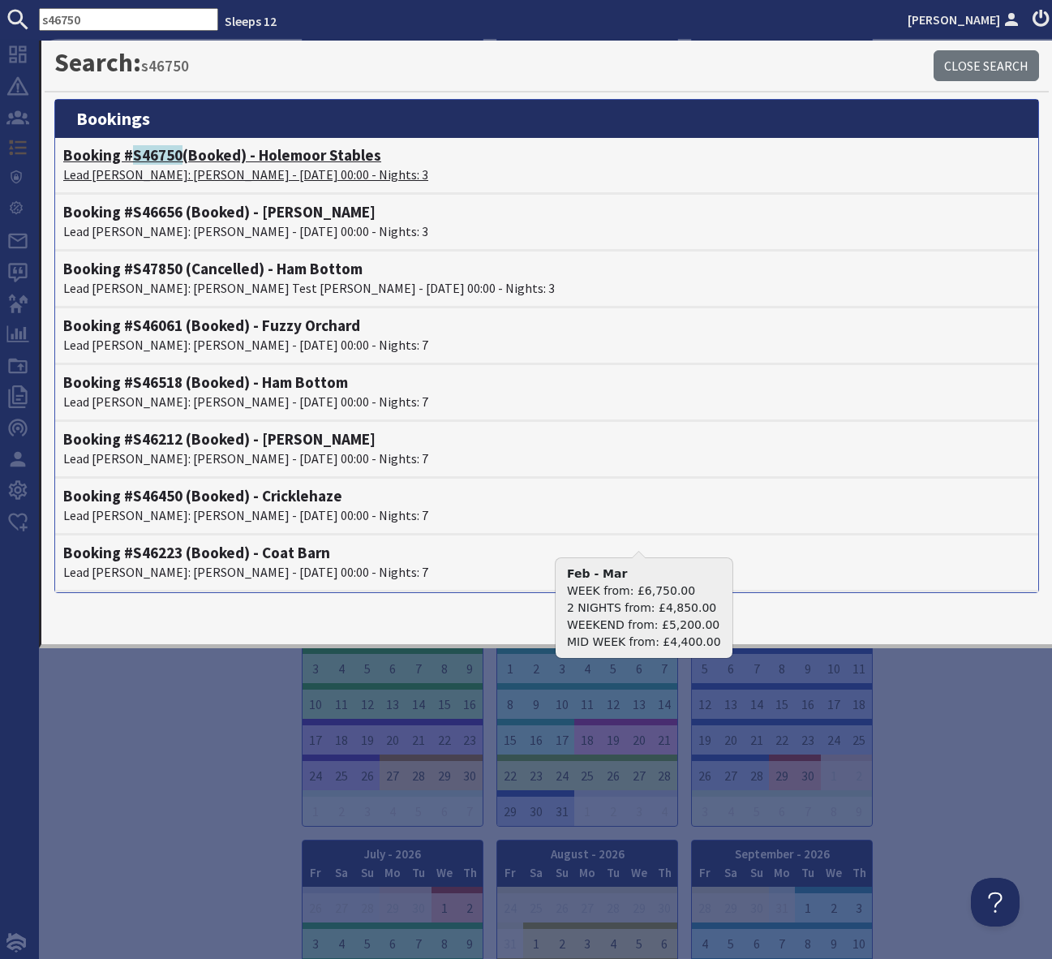
click at [298, 157] on h4 "Booking # S46750 (Booked) - Holemoor Stables" at bounding box center [546, 155] width 967 height 19
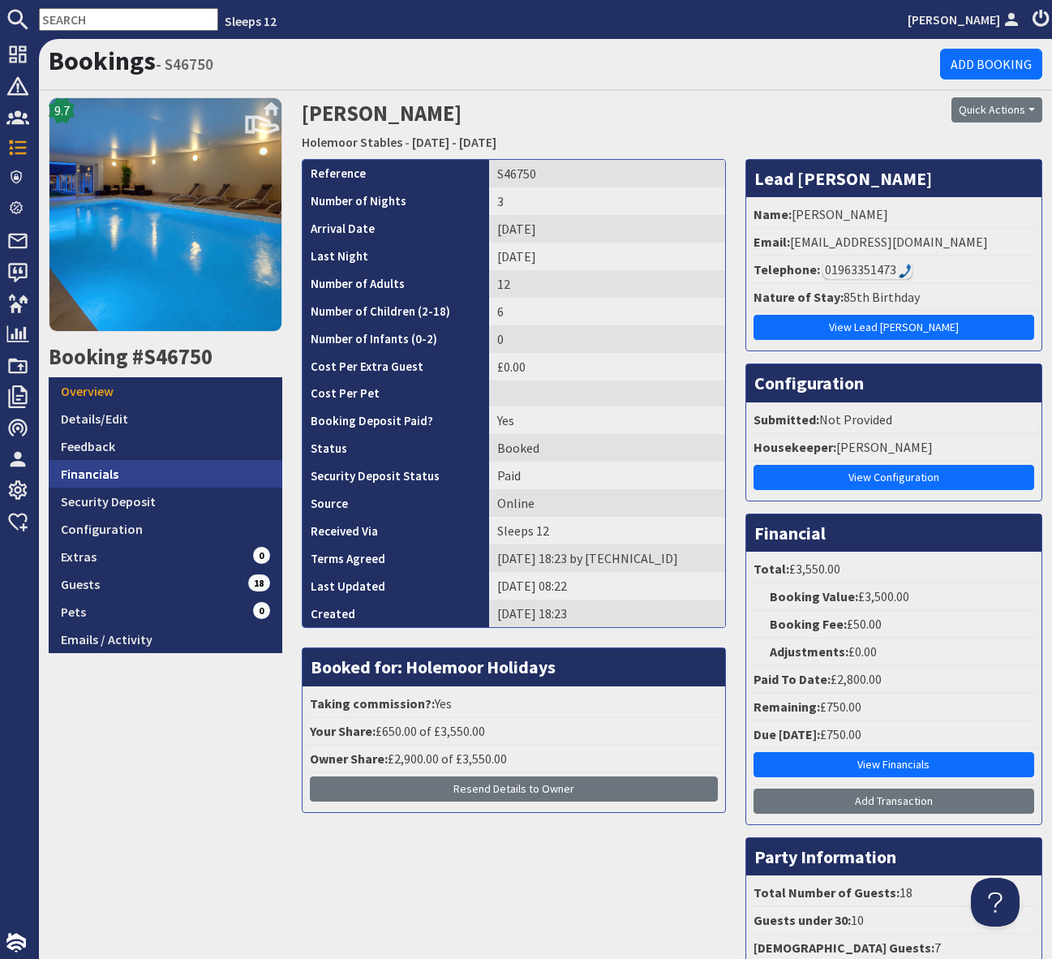
click at [127, 476] on link "Financials" at bounding box center [166, 474] width 234 height 28
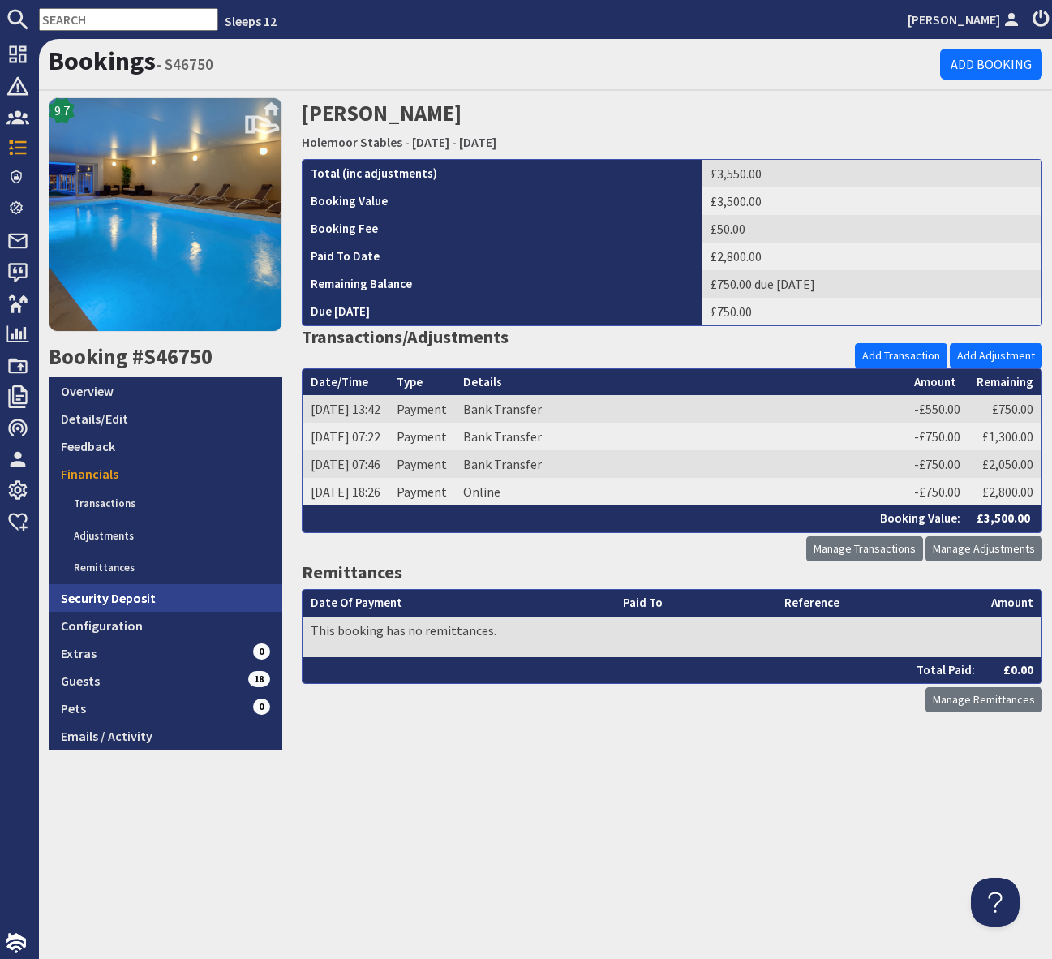
click at [158, 597] on link "Security Deposit" at bounding box center [166, 598] width 234 height 28
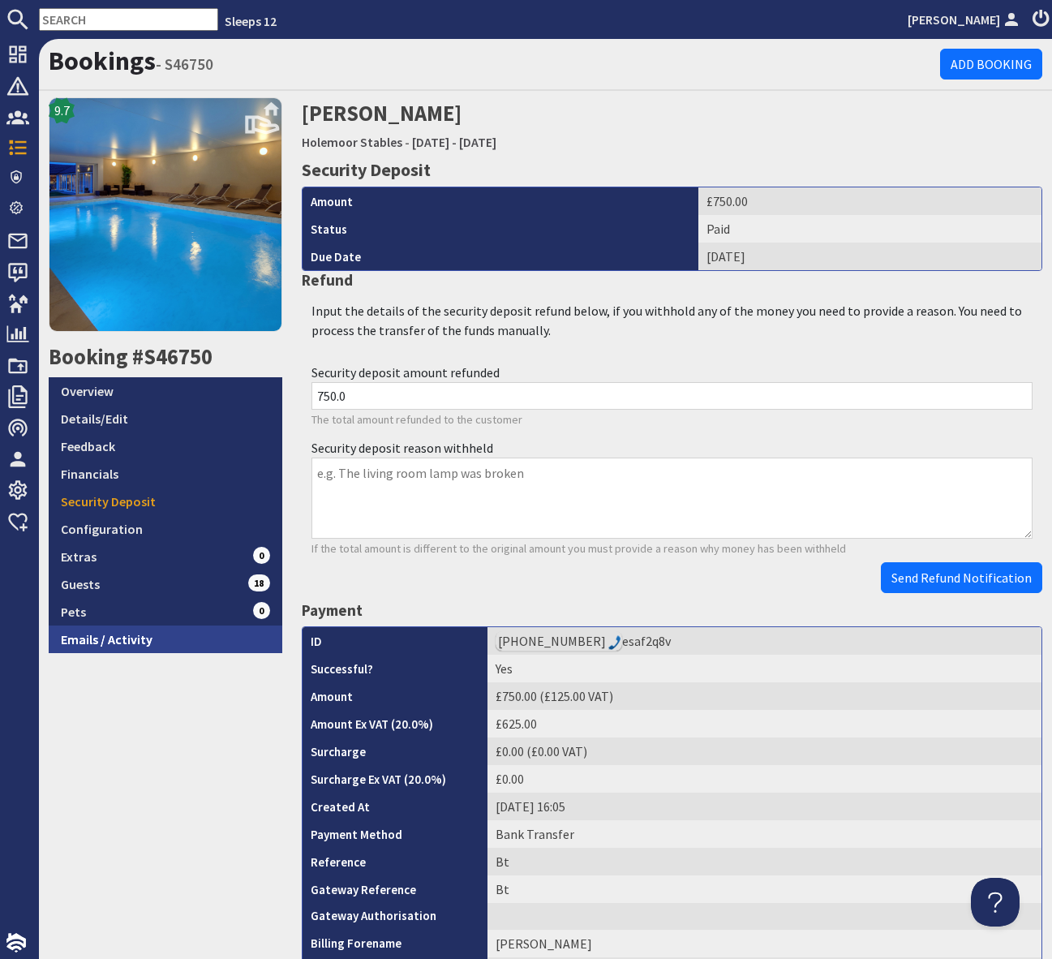
drag, startPoint x: 128, startPoint y: 639, endPoint x: 223, endPoint y: 638, distance: 94.9
click at [128, 639] on link "Emails / Activity" at bounding box center [166, 640] width 234 height 28
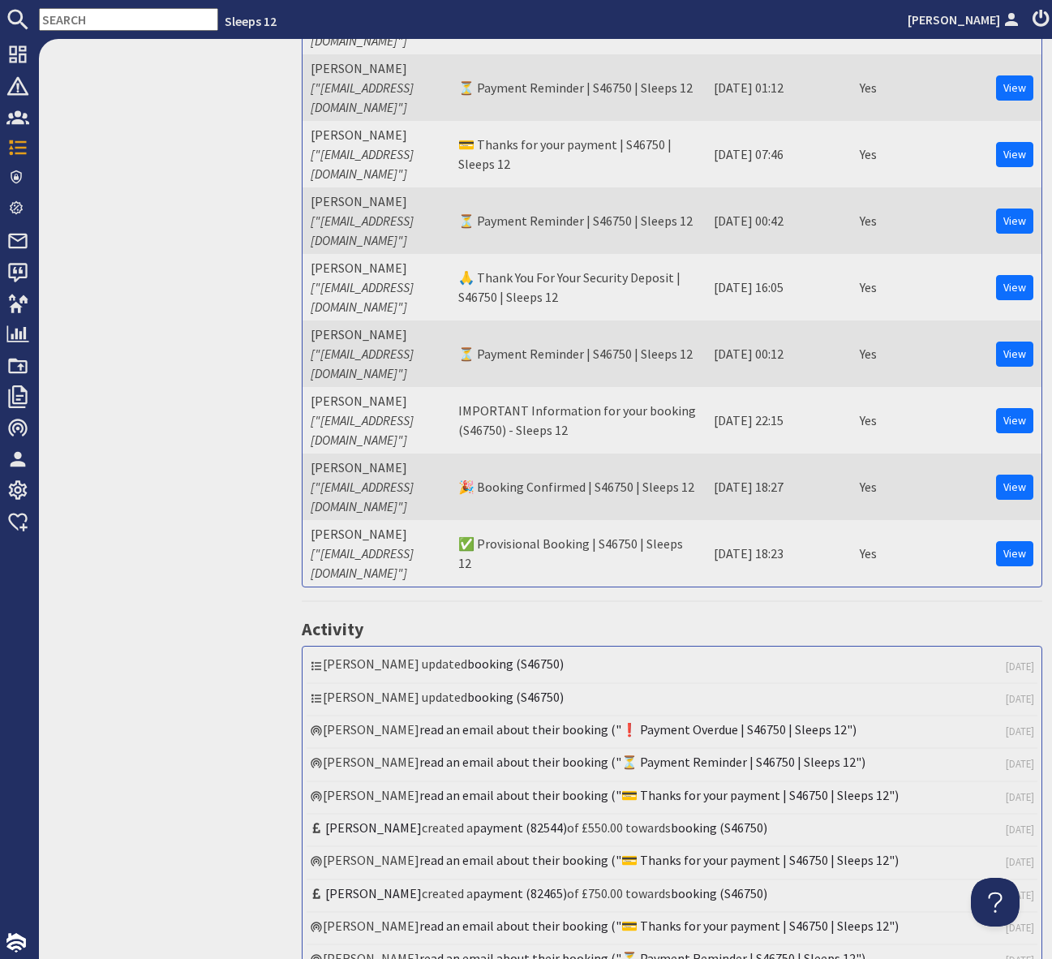
scroll to position [742, 0]
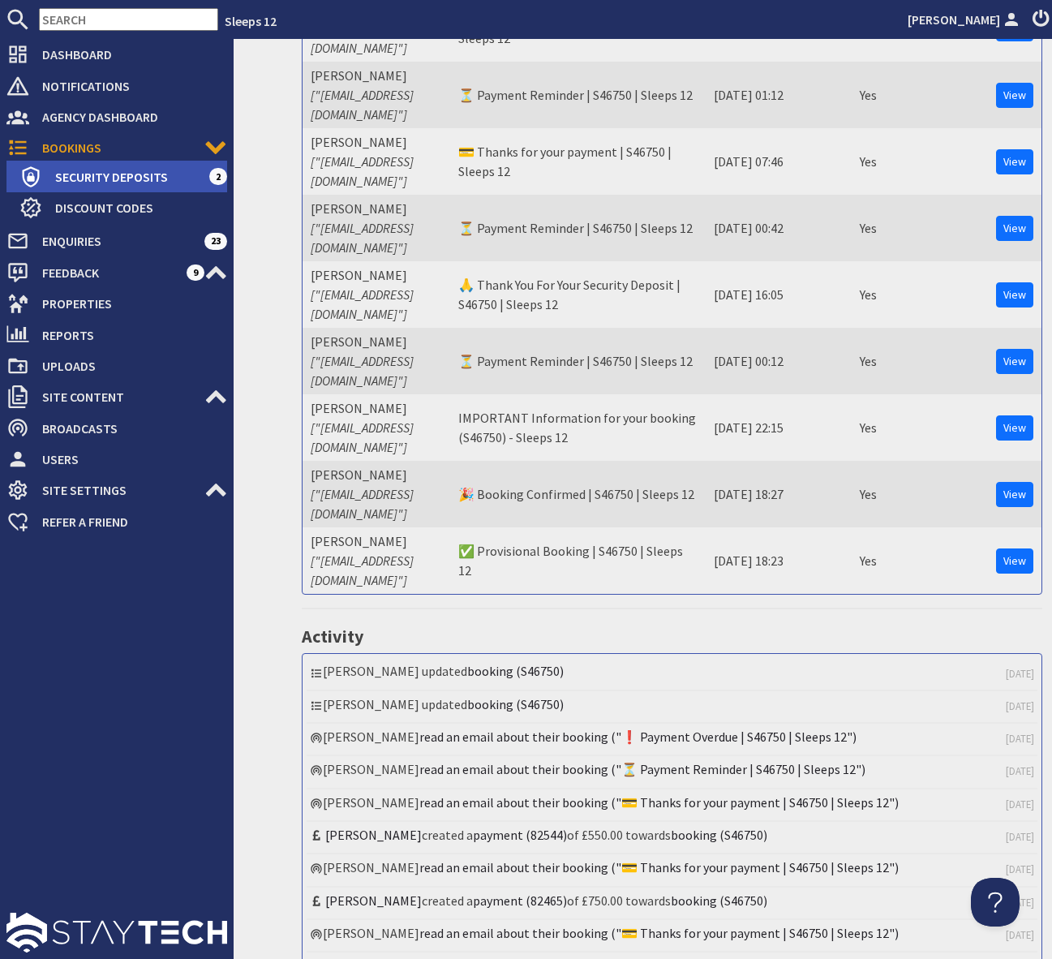
click at [97, 178] on span "Security Deposits" at bounding box center [125, 177] width 167 height 26
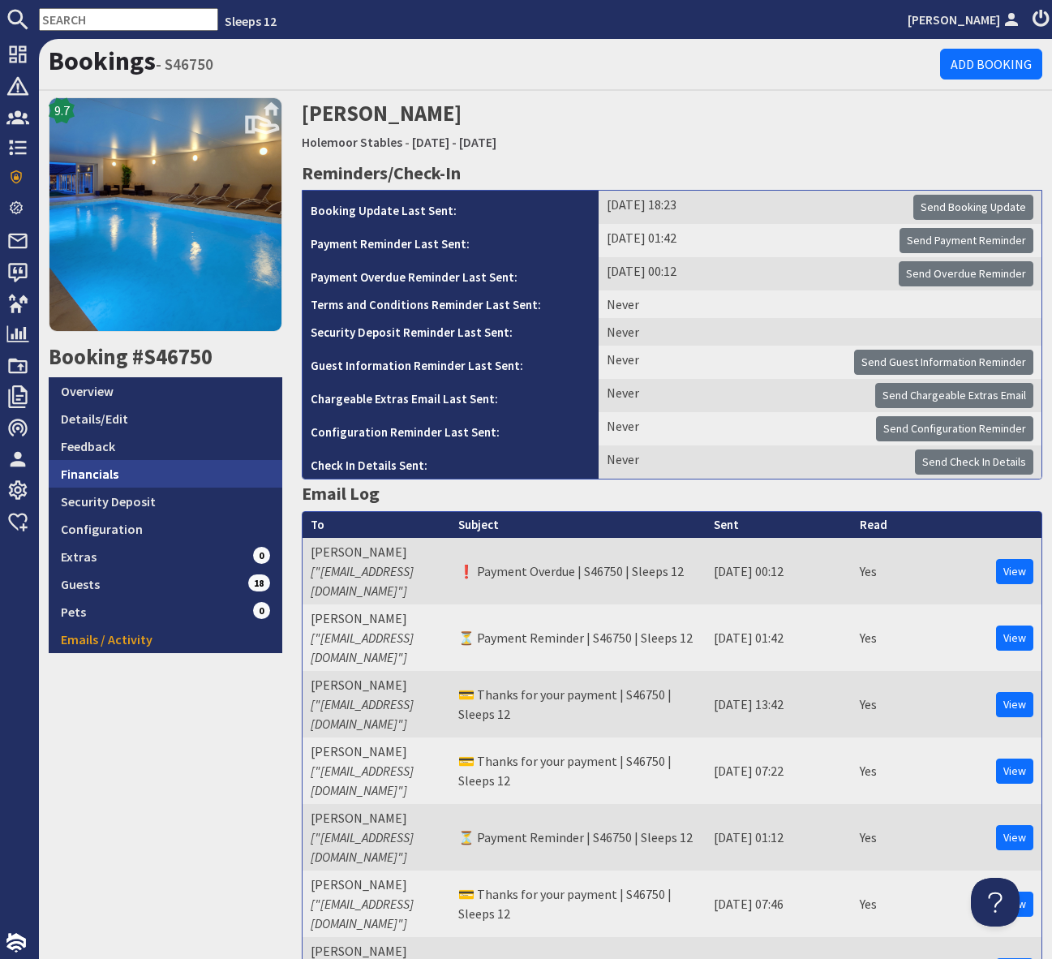
click at [137, 485] on link "Financials" at bounding box center [166, 474] width 234 height 28
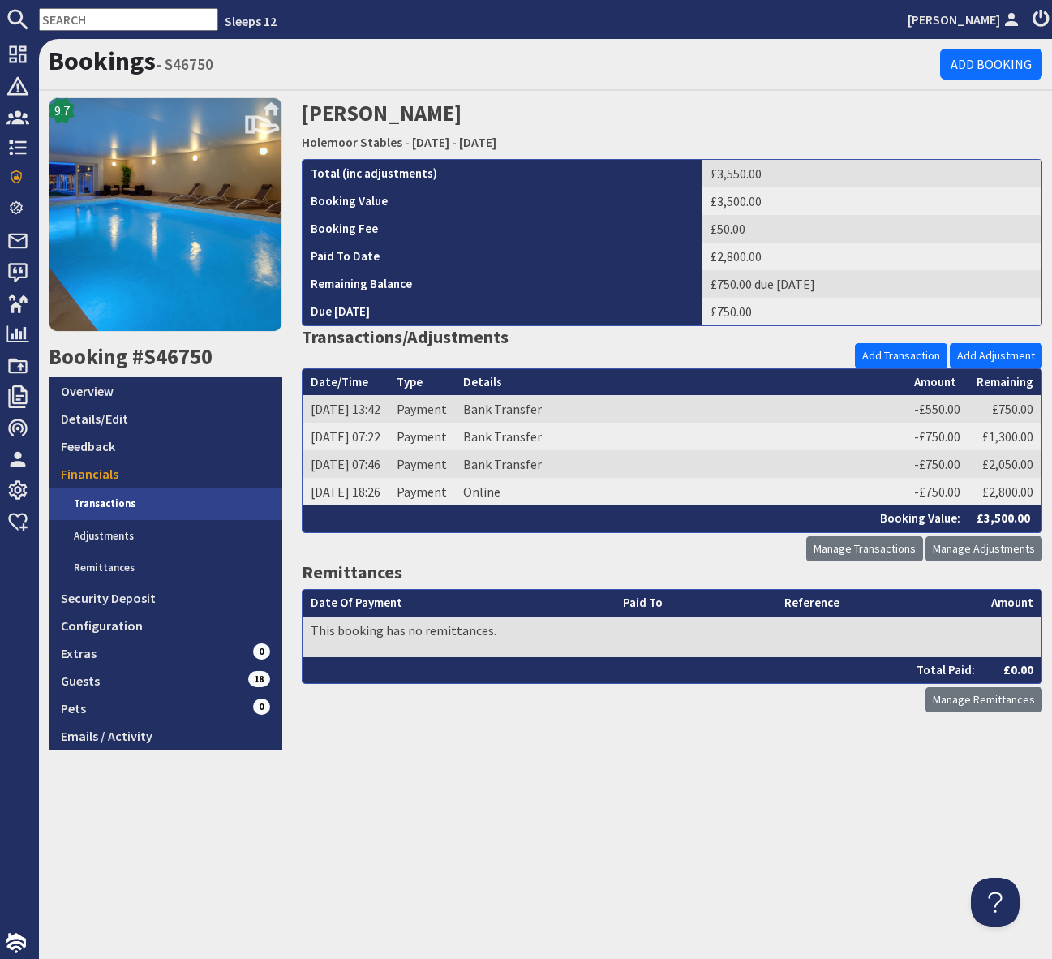
click at [162, 501] on link "Transactions" at bounding box center [172, 504] width 221 height 32
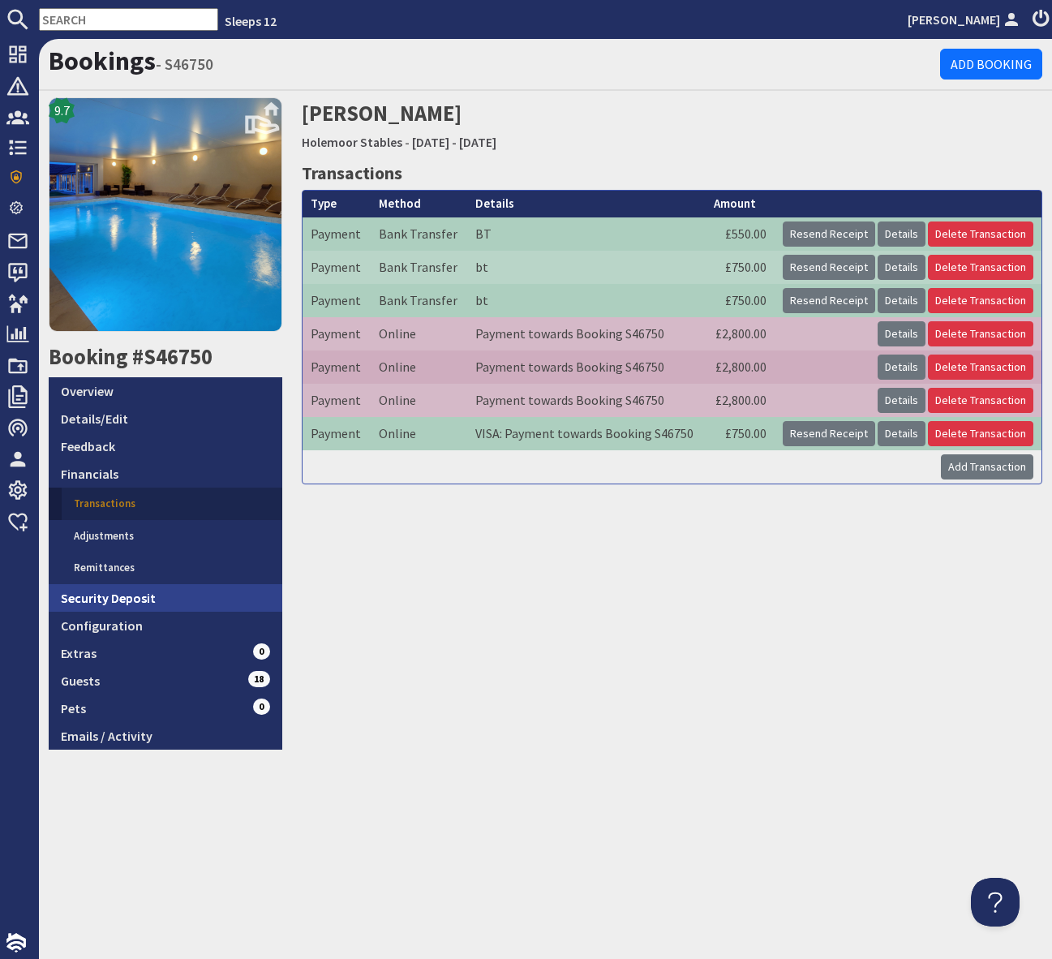
click at [174, 601] on link "Security Deposit" at bounding box center [166, 598] width 234 height 28
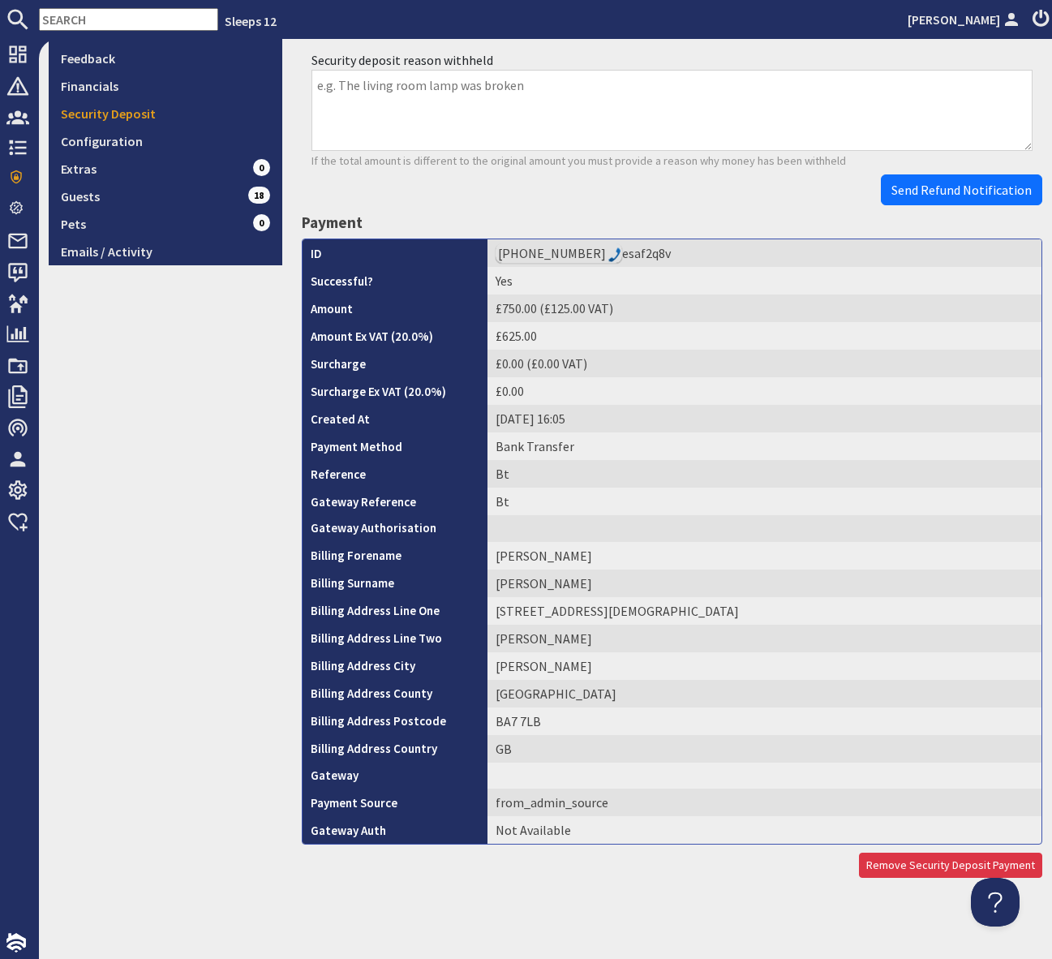
scroll to position [388, 0]
click at [897, 869] on link "Remove Security Deposit Payment" at bounding box center [950, 865] width 183 height 25
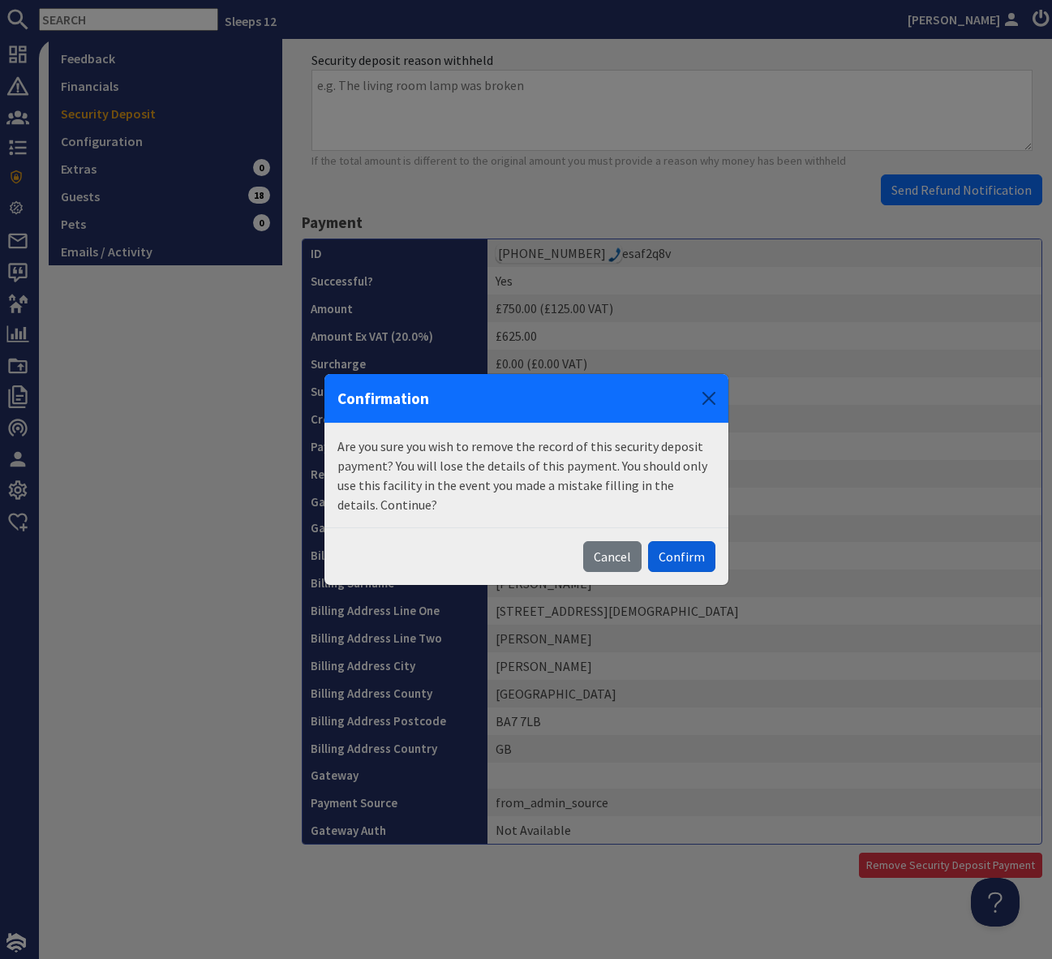
click at [682, 558] on button "Confirm" at bounding box center [681, 556] width 67 height 31
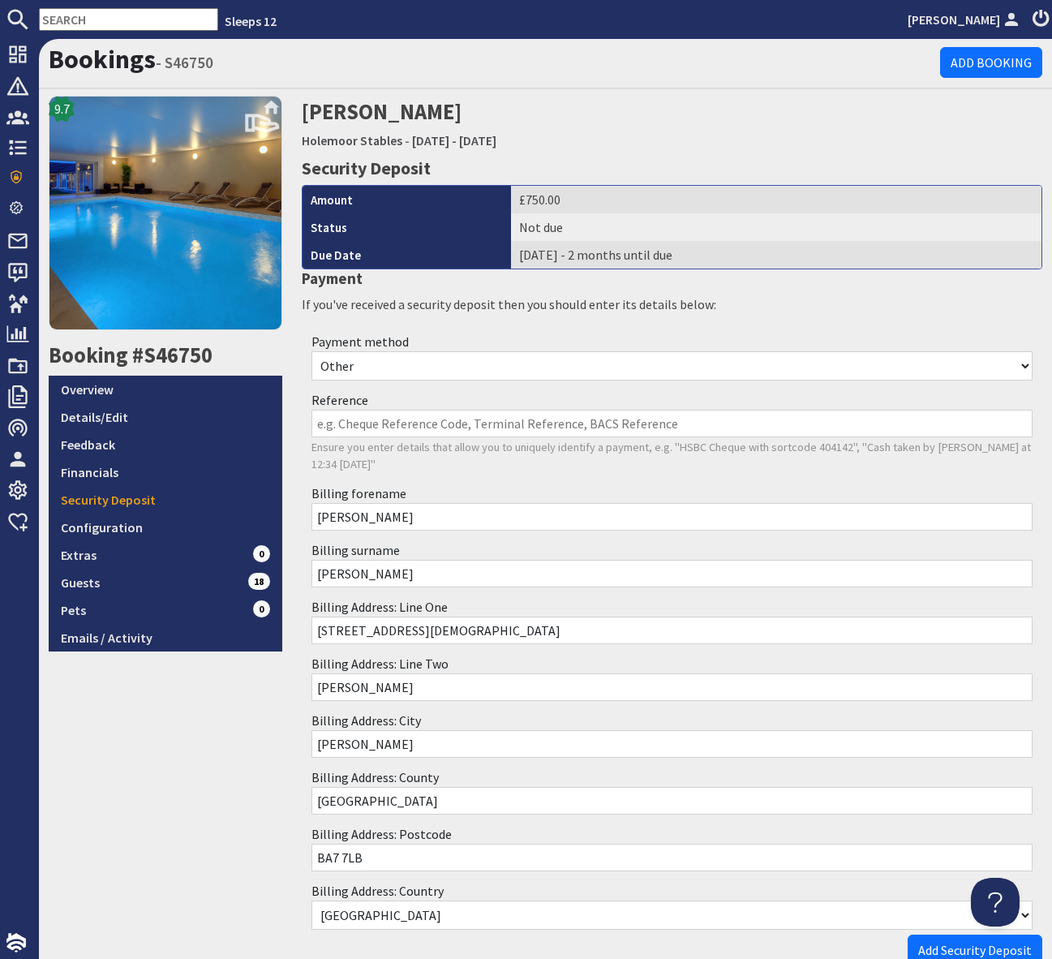
scroll to position [71, 0]
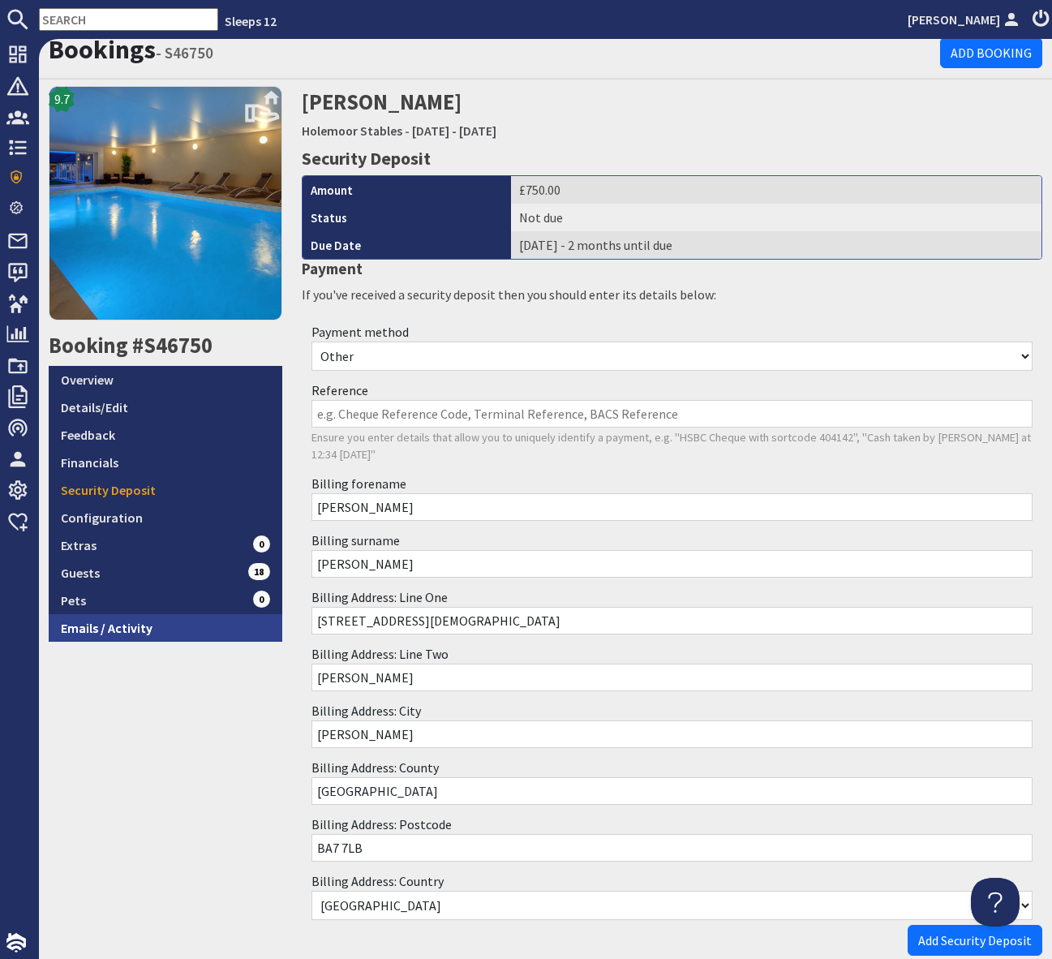
click at [142, 632] on link "Emails / Activity" at bounding box center [166, 628] width 234 height 28
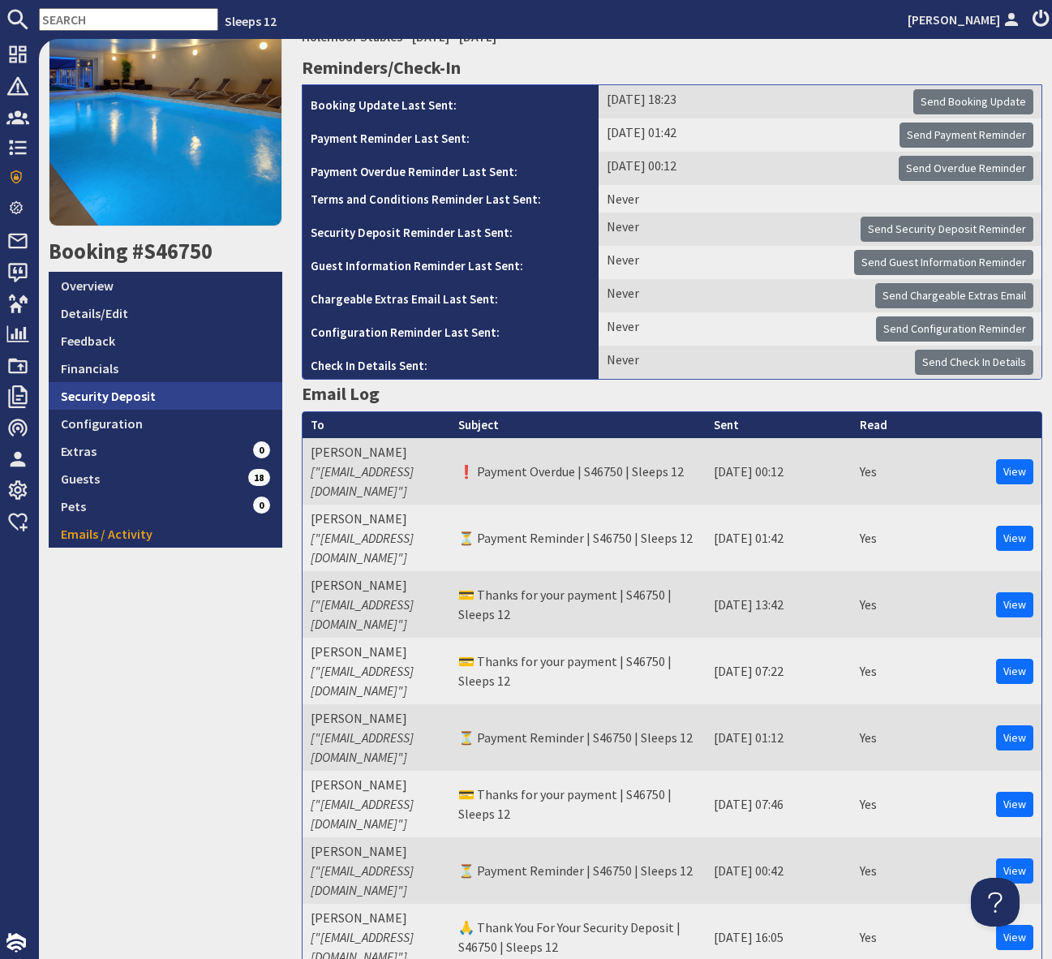
scroll to position [60, 0]
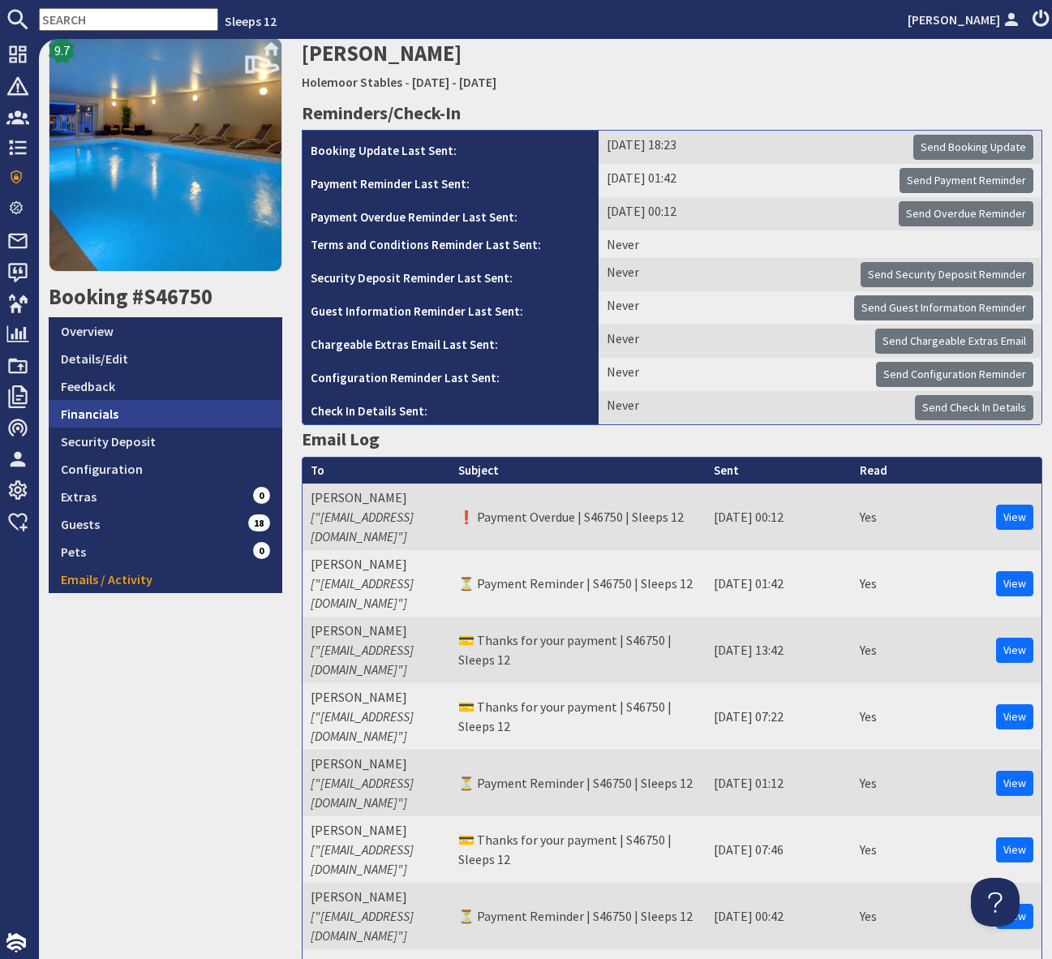
click at [207, 418] on link "Financials" at bounding box center [166, 414] width 234 height 28
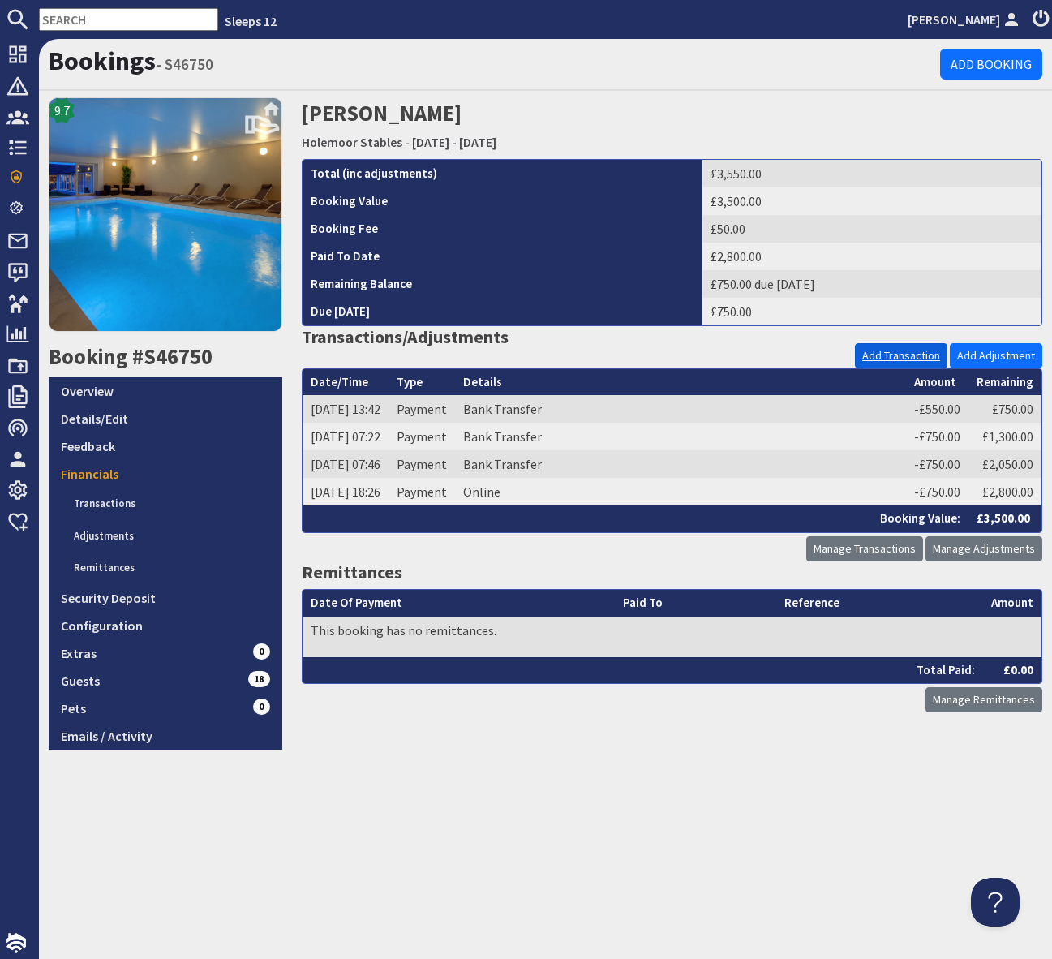
click at [902, 360] on link "Add Transaction" at bounding box center [901, 355] width 93 height 25
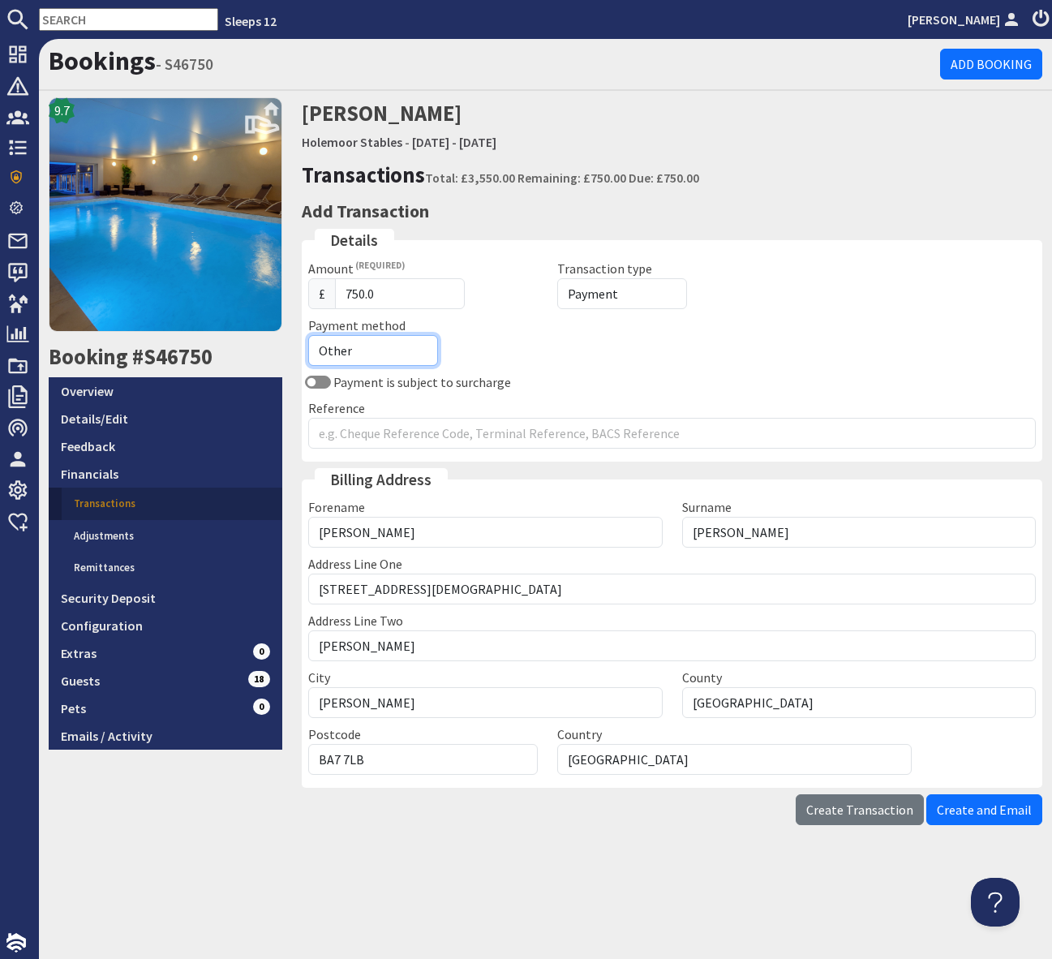
click at [404, 348] on select "Other Cash Bank Transfer Offline Card Cheque Online External" at bounding box center [373, 350] width 130 height 31
select select "offline_bank_transfer_payment"
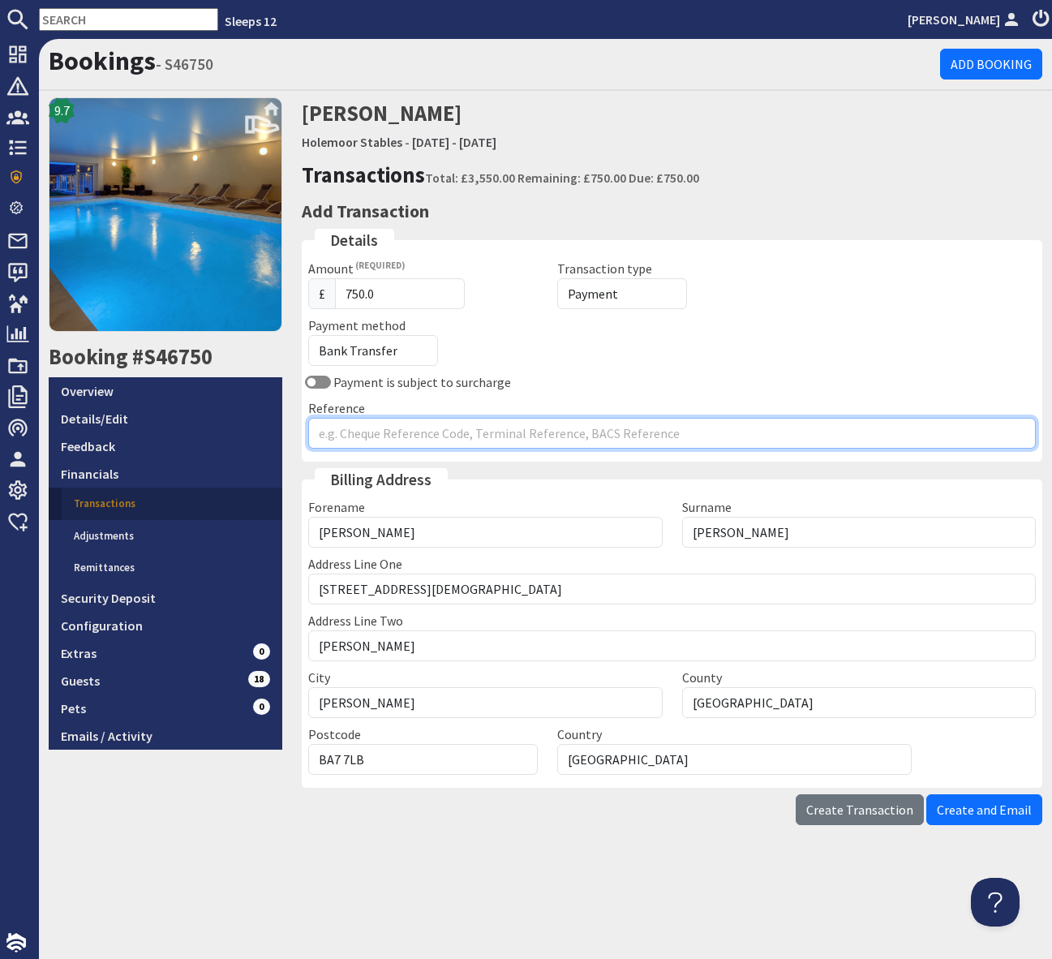
click at [354, 439] on input "Reference" at bounding box center [672, 433] width 728 height 31
type input "Paid on 25/08 was marked as sec dep payment by mistake. SP"
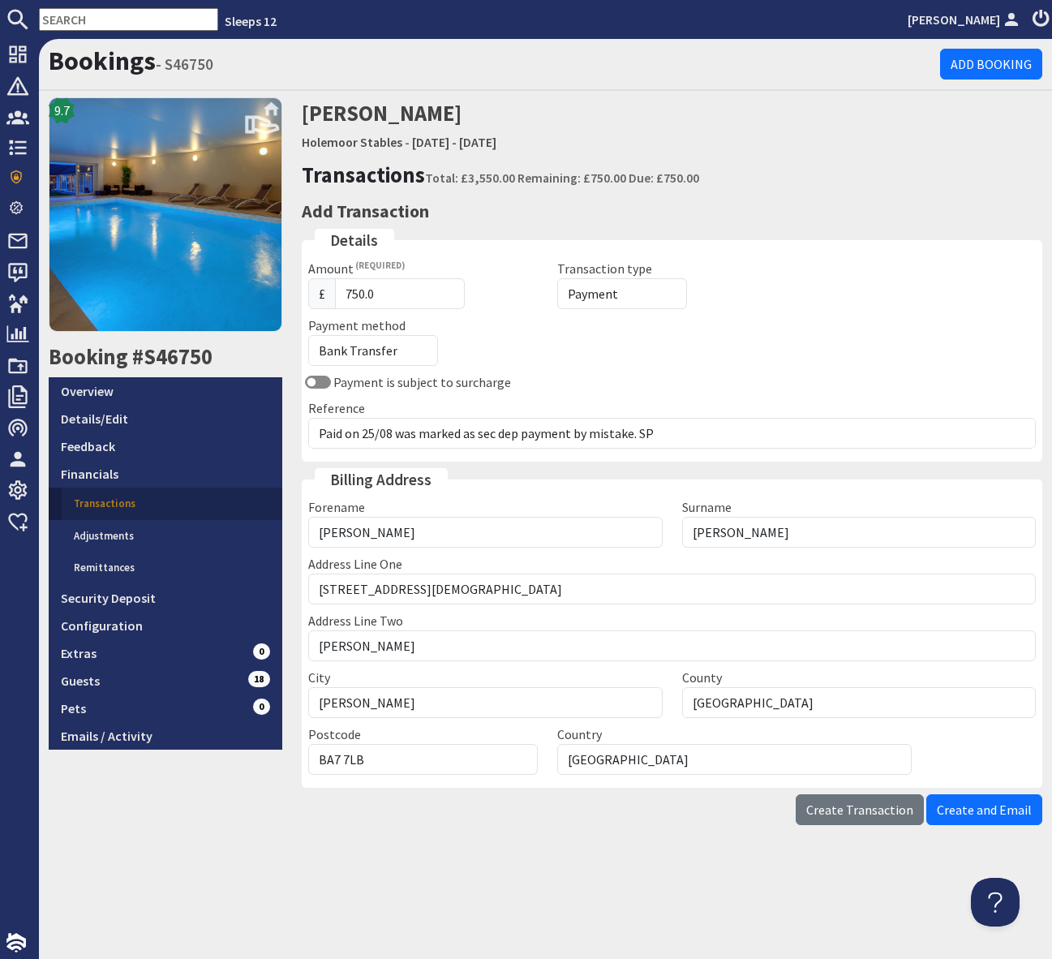
click at [860, 815] on span "Create Transaction" at bounding box center [860, 810] width 107 height 16
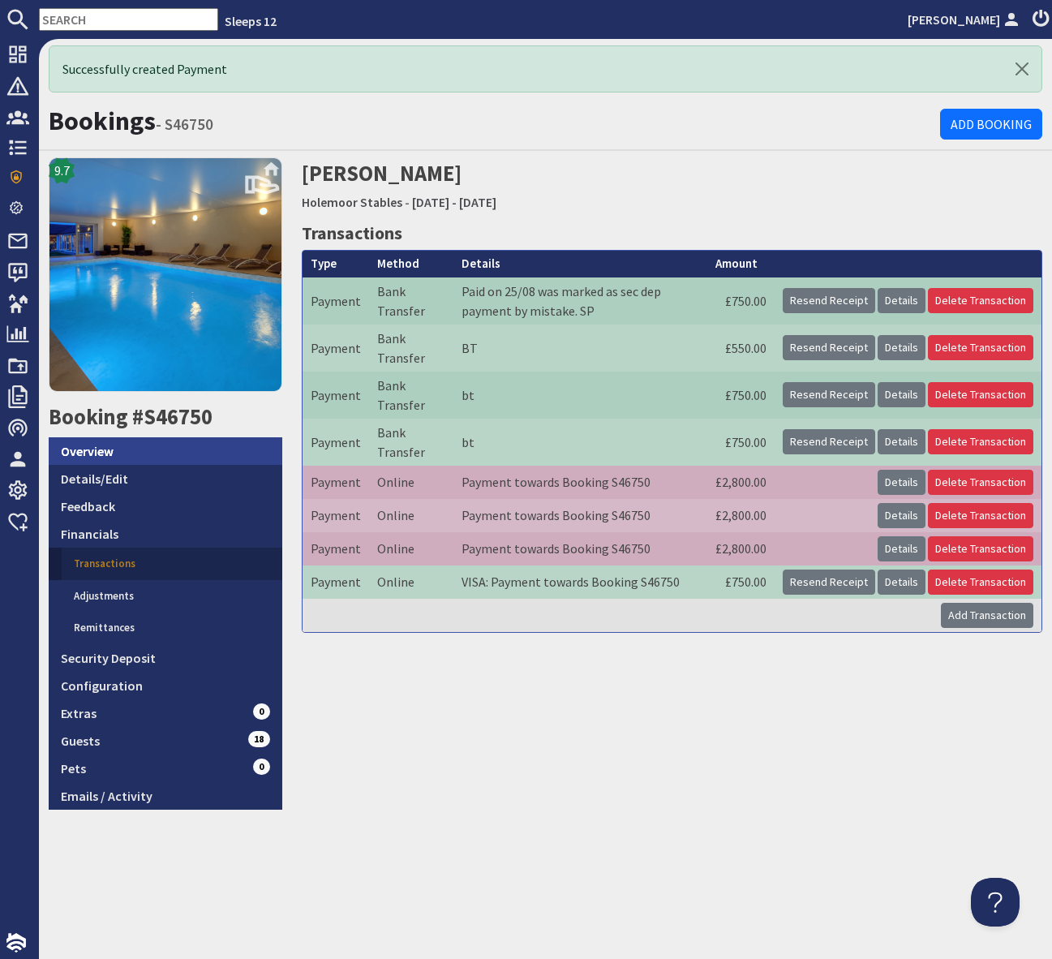
click at [253, 452] on link "Overview" at bounding box center [166, 451] width 234 height 28
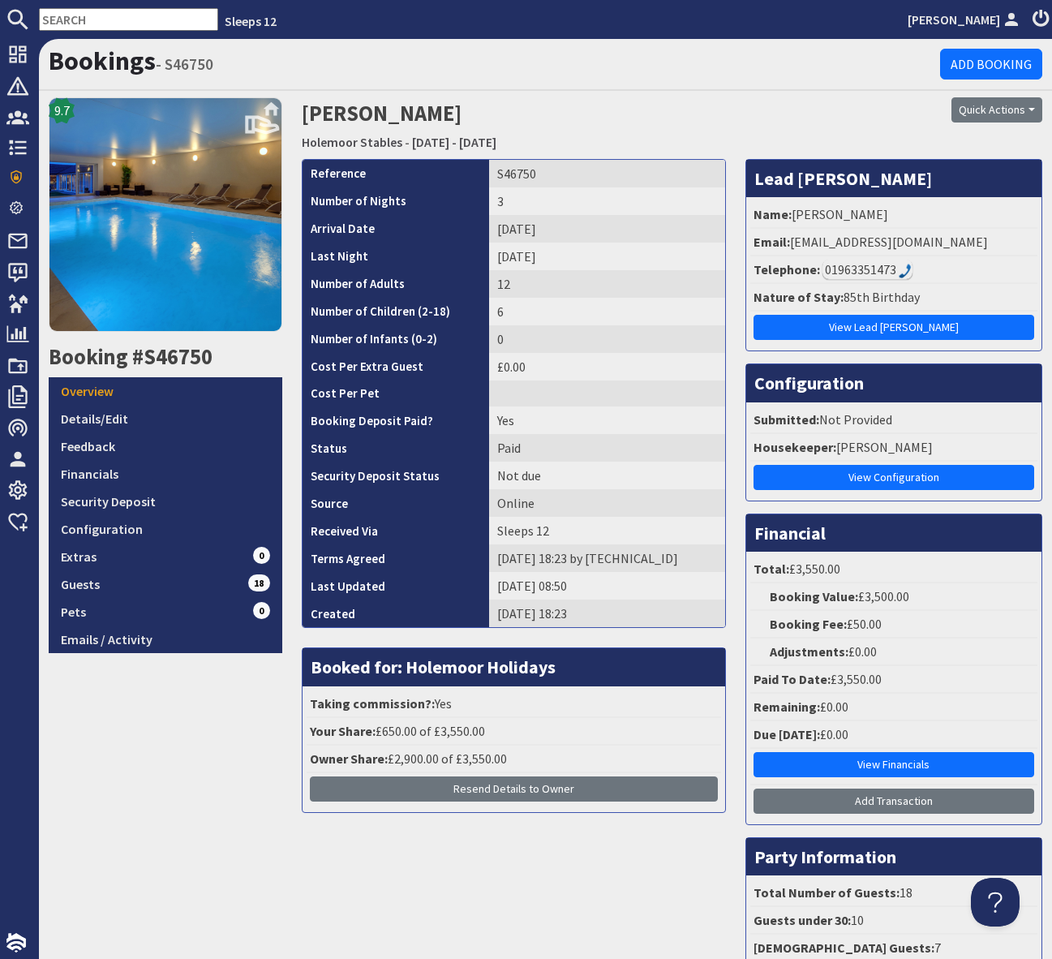
click at [754, 66] on h1 "Bookings - S46750" at bounding box center [495, 60] width 892 height 31
click at [1036, 113] on button "Quick Actions" at bounding box center [997, 109] width 91 height 25
click at [971, 143] on span "Send Booking Update" at bounding box center [969, 145] width 119 height 16
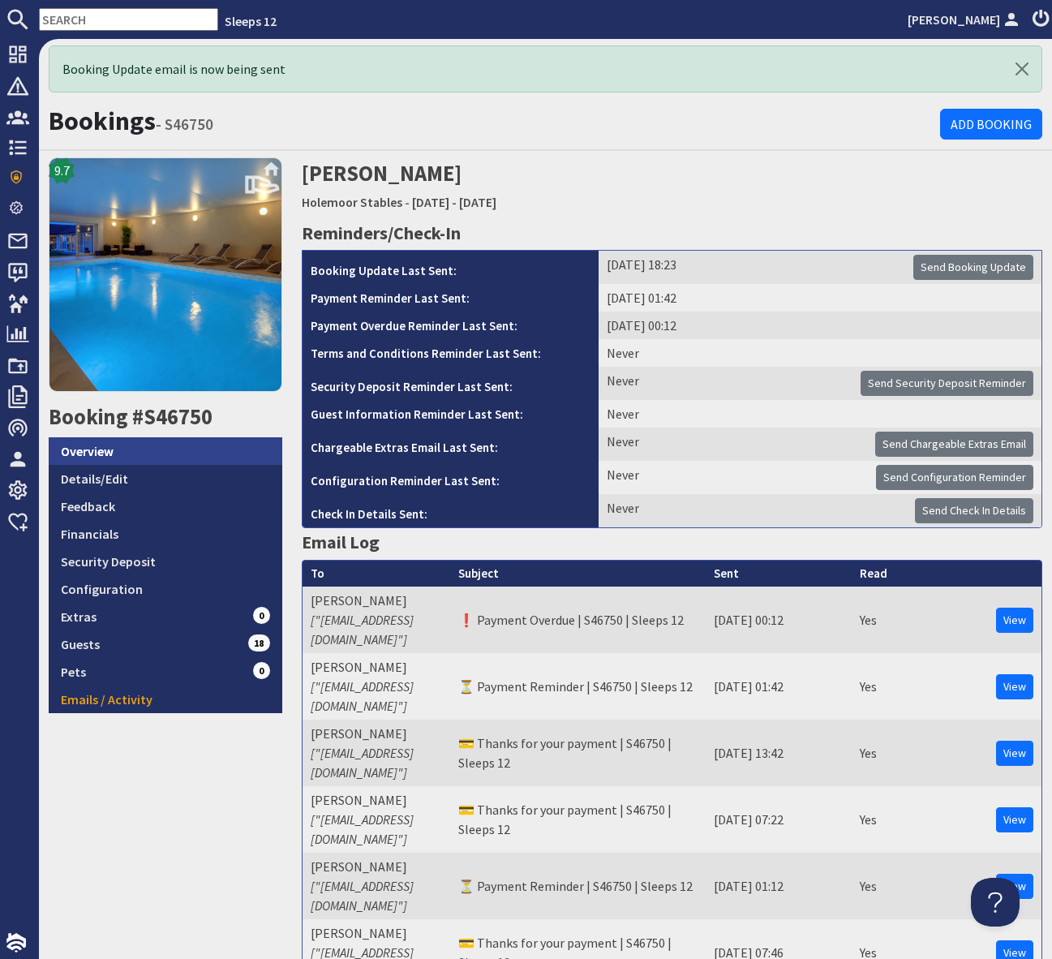
click at [119, 451] on link "Overview" at bounding box center [166, 451] width 234 height 28
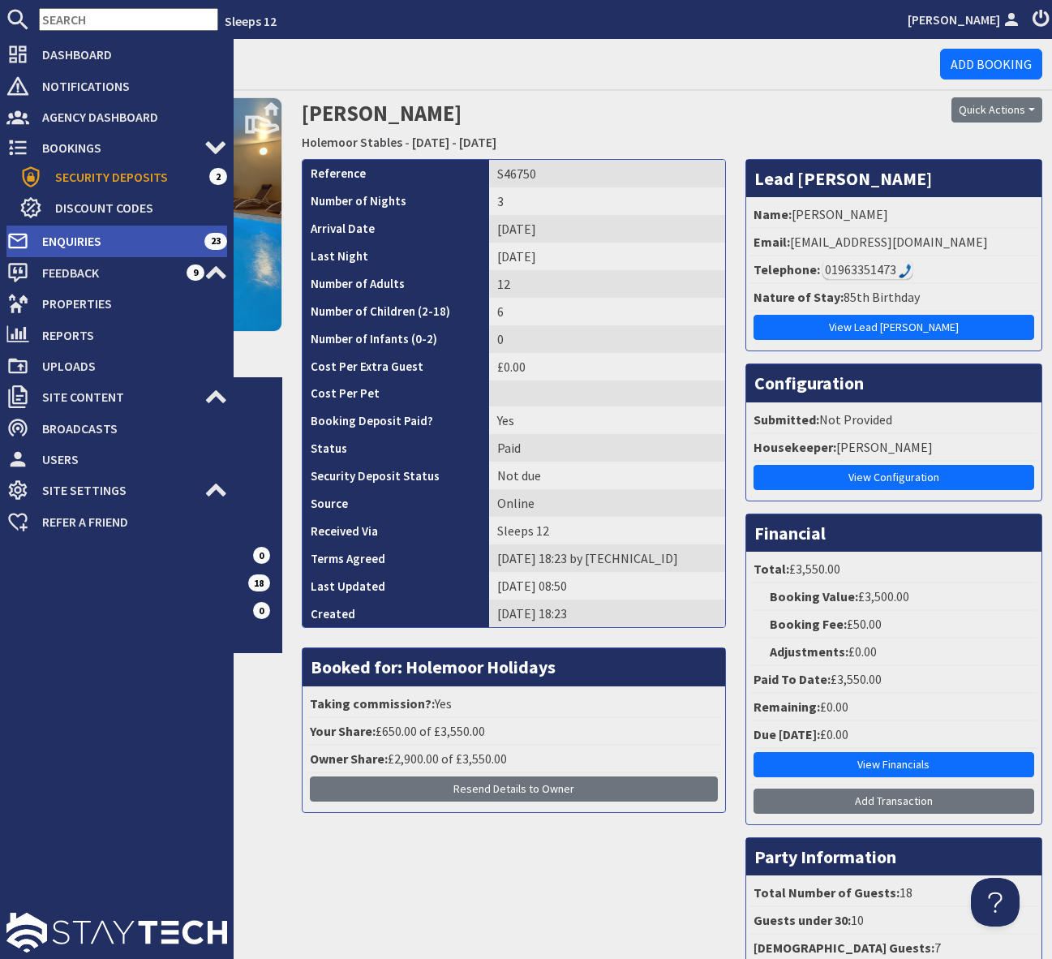
click at [173, 238] on span "Enquiries" at bounding box center [116, 241] width 175 height 26
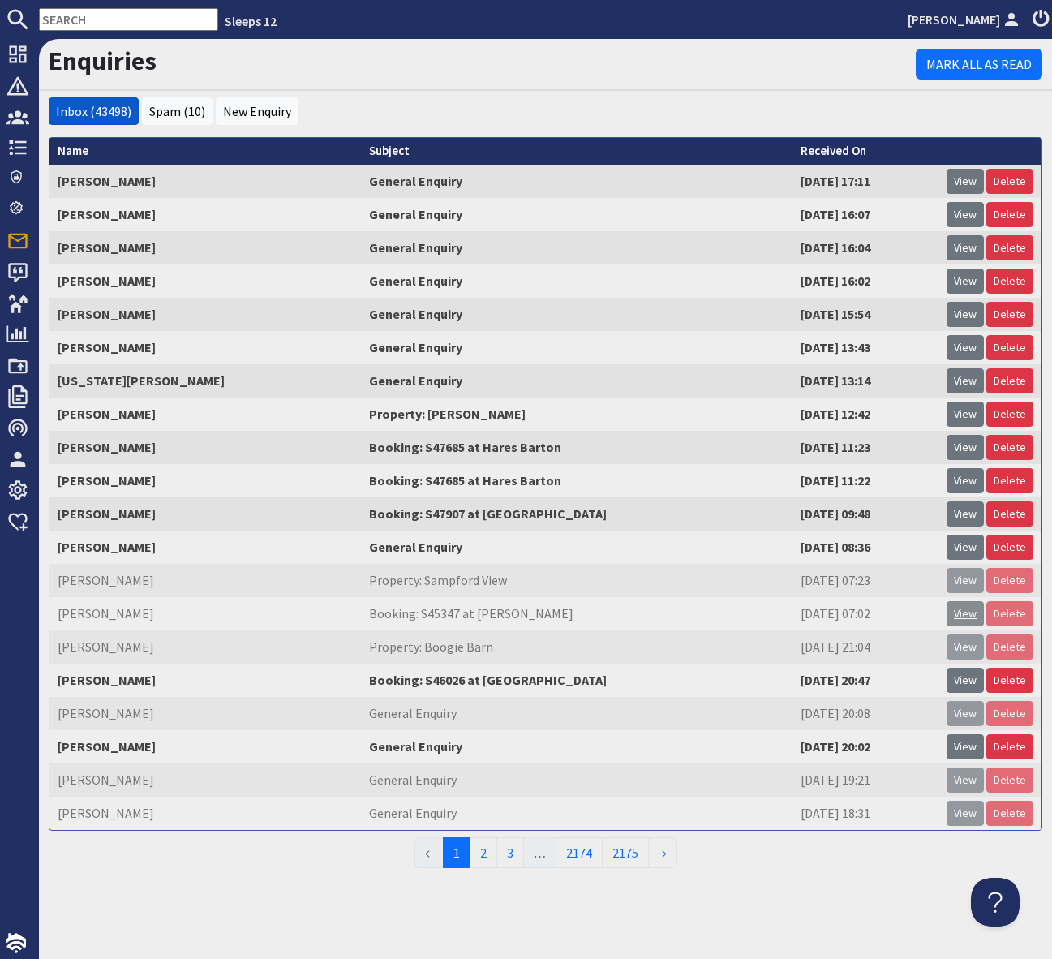
click at [961, 612] on link "View" at bounding box center [965, 613] width 37 height 25
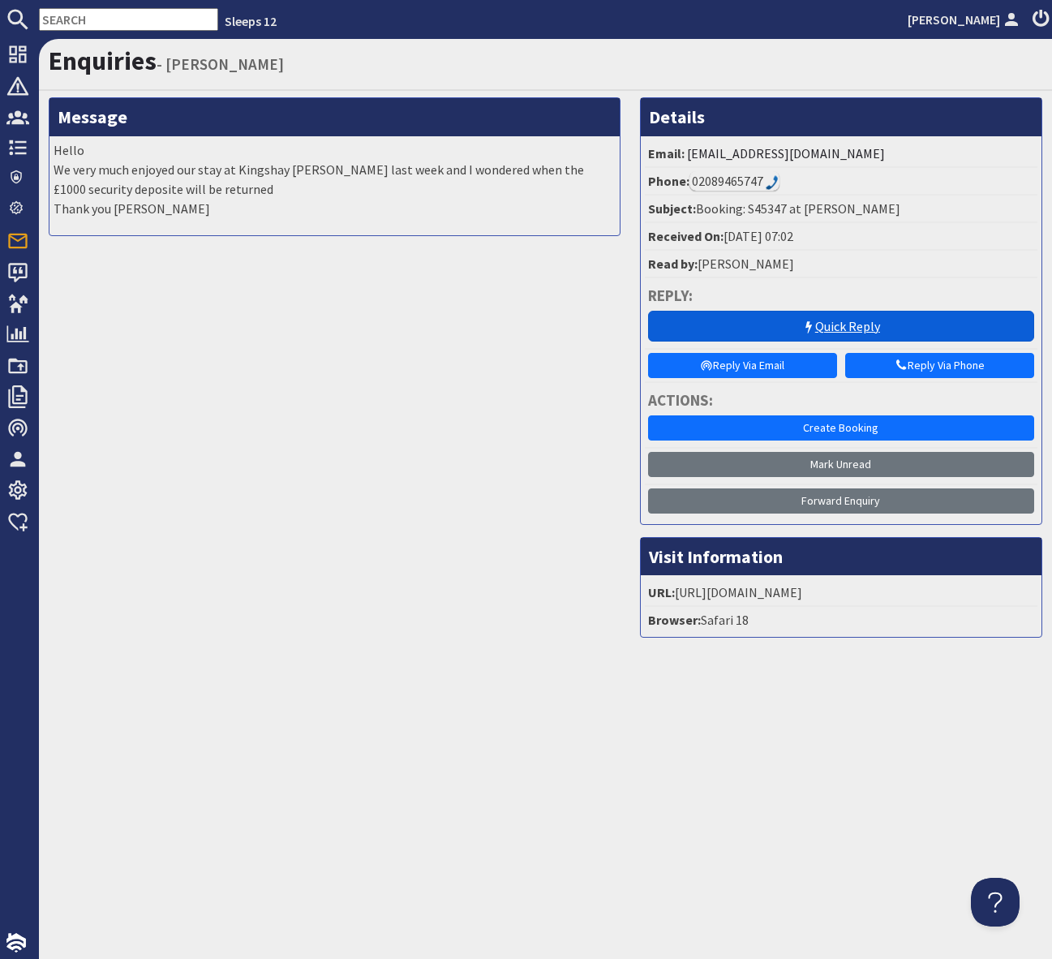
click at [820, 323] on link "Quick Reply" at bounding box center [841, 326] width 386 height 31
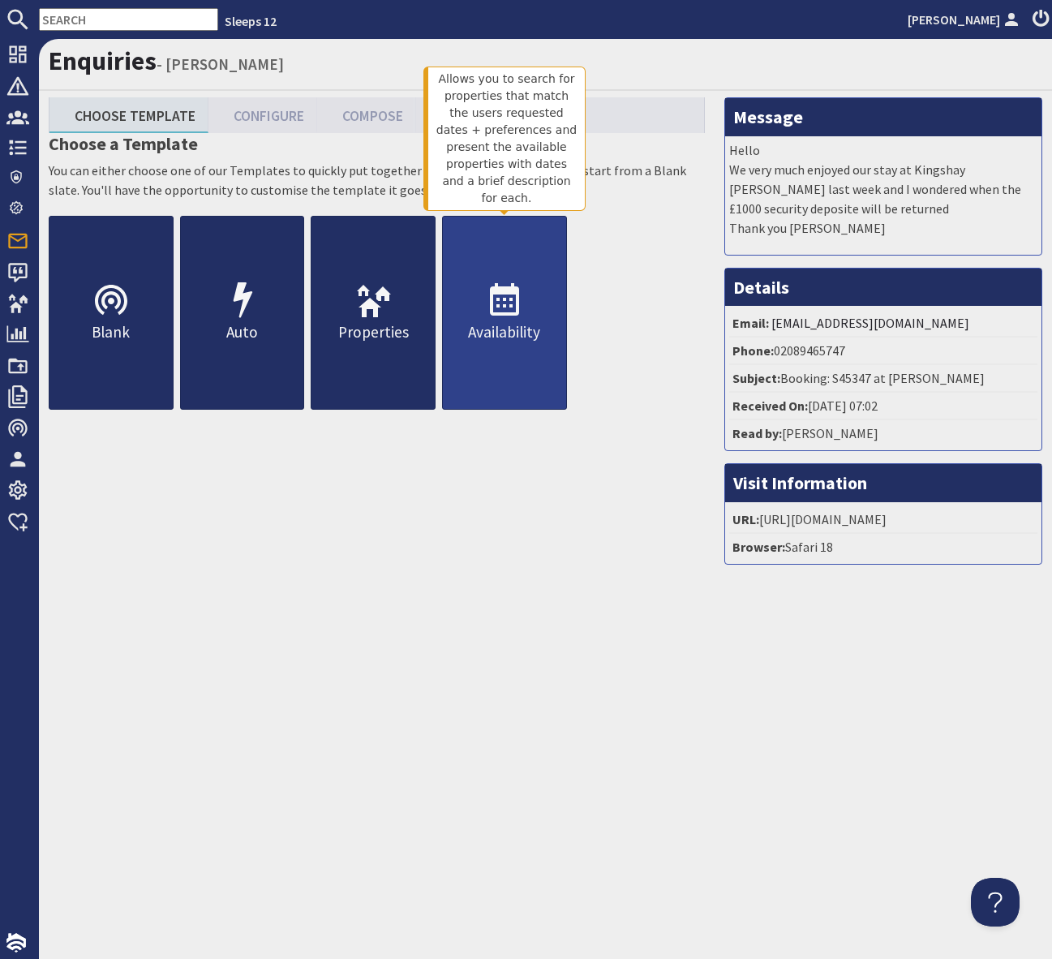
click at [519, 312] on icon at bounding box center [504, 301] width 39 height 39
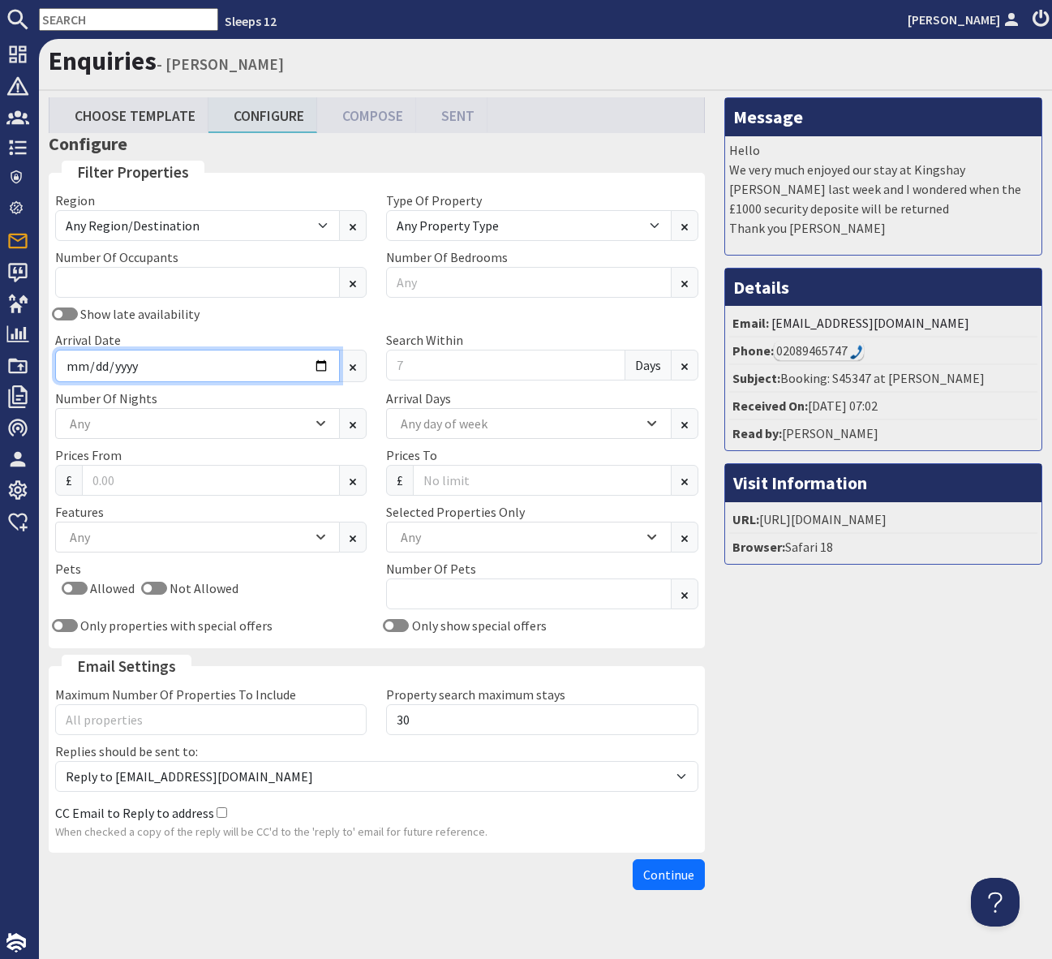
click at [319, 368] on div "Region Any Region/Destination UK UK / England UK / England / Bristol UK / Engla…" at bounding box center [376, 416] width 663 height 451
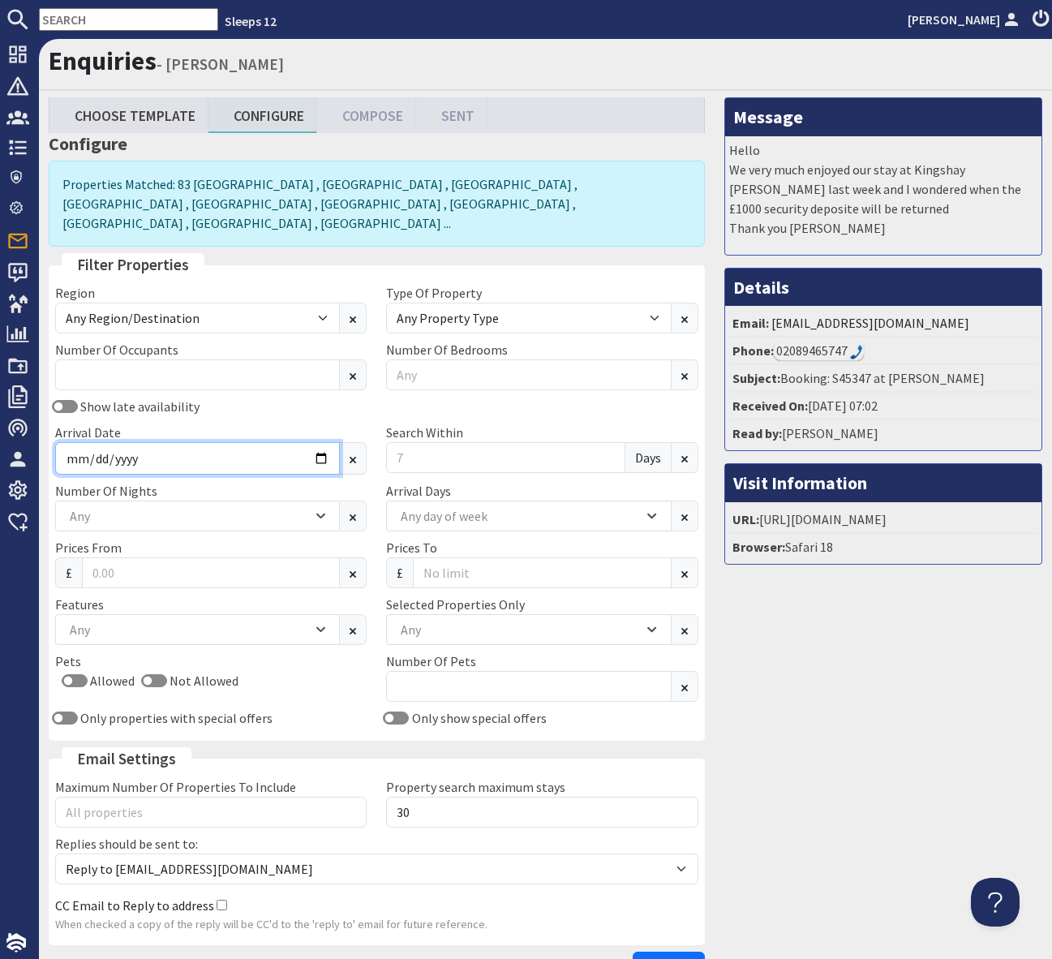
click at [319, 442] on input "Arrival Date" at bounding box center [197, 458] width 285 height 32
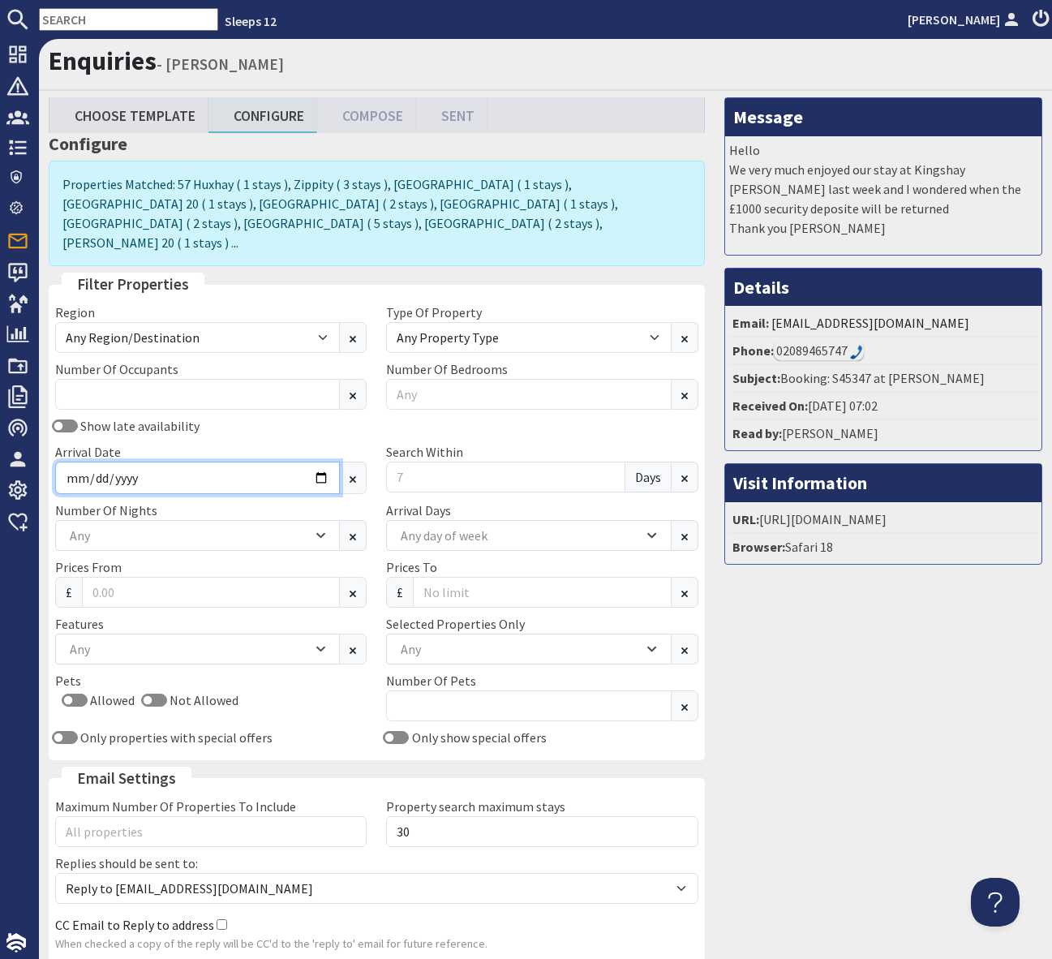
type input "2026-01-09"
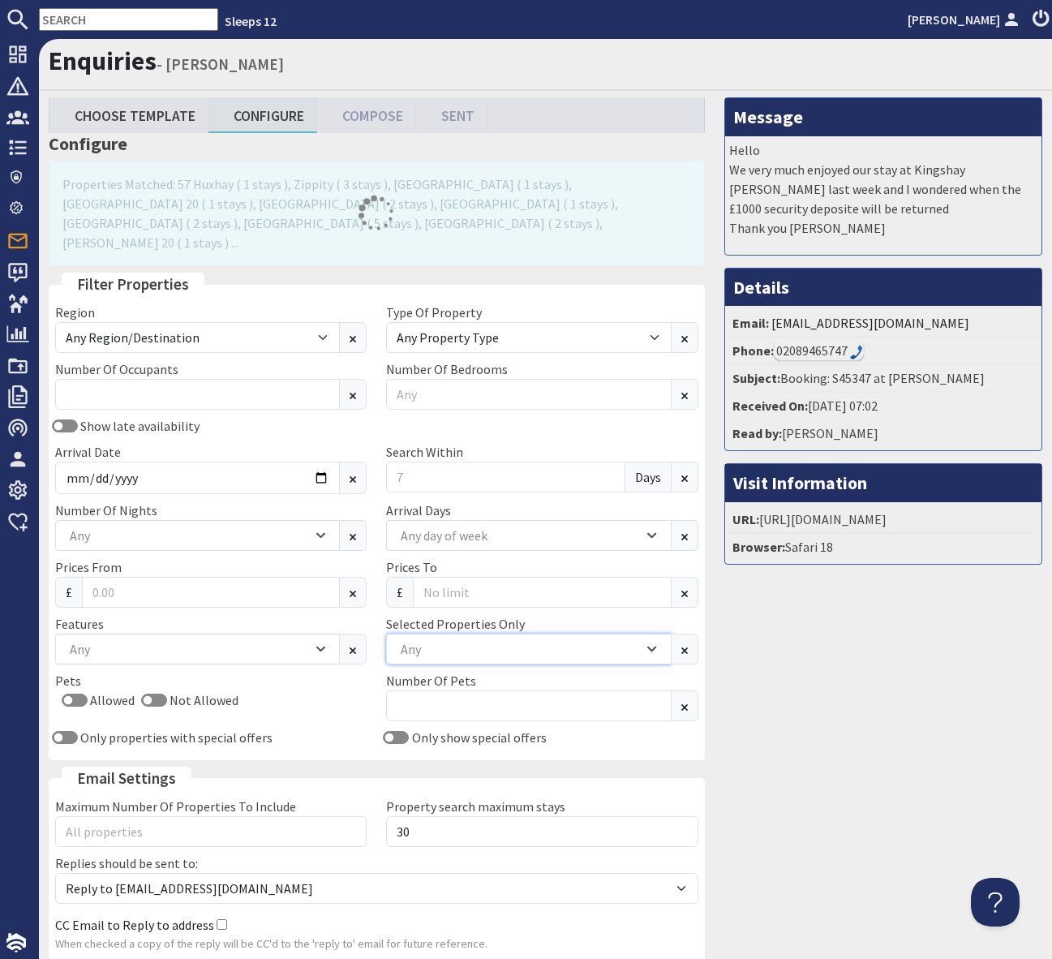
click at [424, 640] on div "Any" at bounding box center [520, 649] width 247 height 18
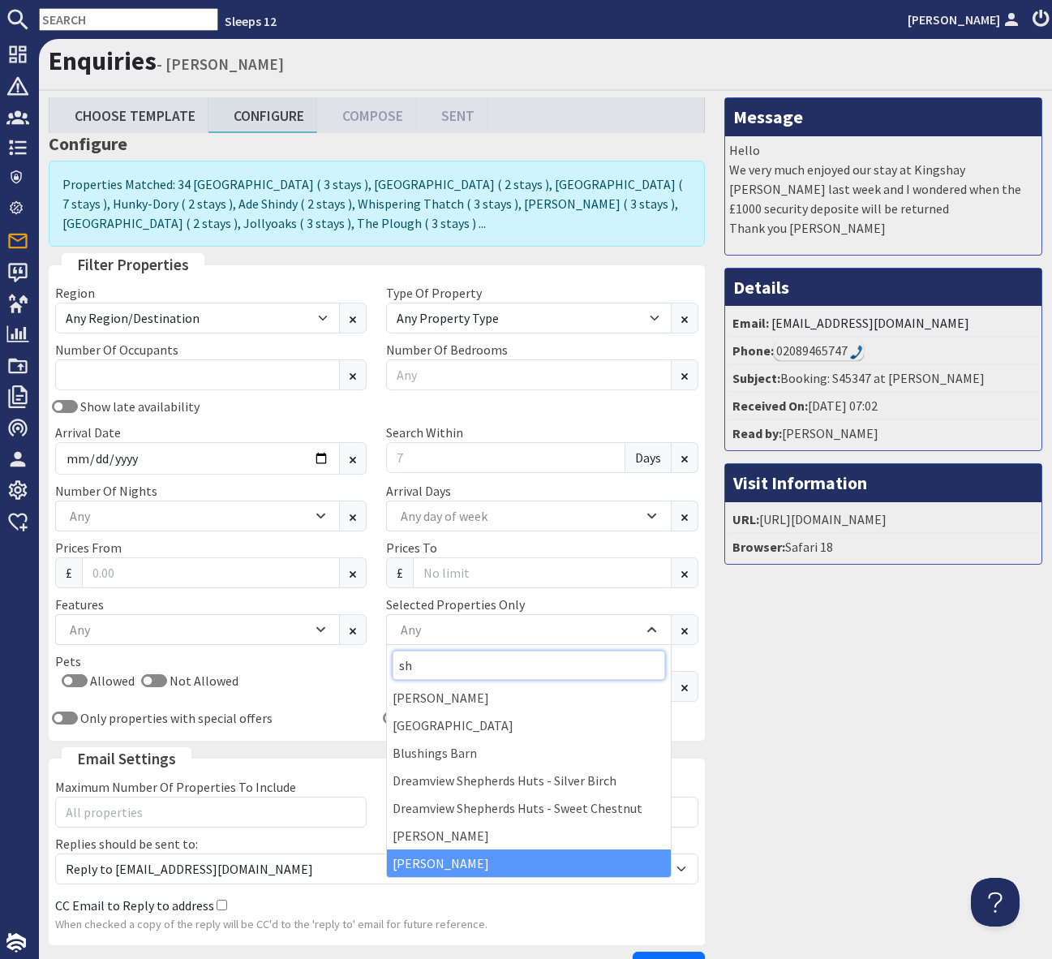
type input "sh"
click at [429, 863] on div "[PERSON_NAME]" at bounding box center [528, 864] width 283 height 28
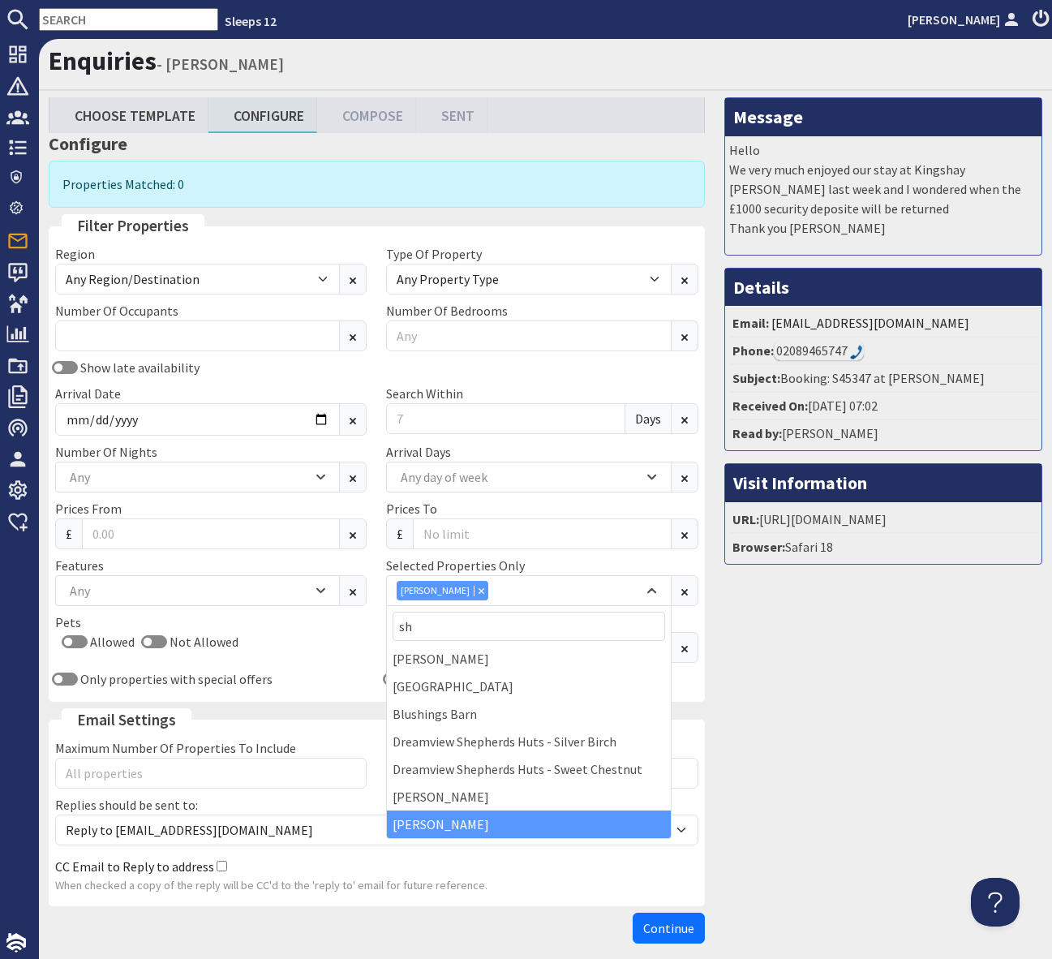
click at [896, 744] on div "Message Hello We very much enjoyed our stay at Kingshay Barton last week and I …" at bounding box center [884, 524] width 338 height 854
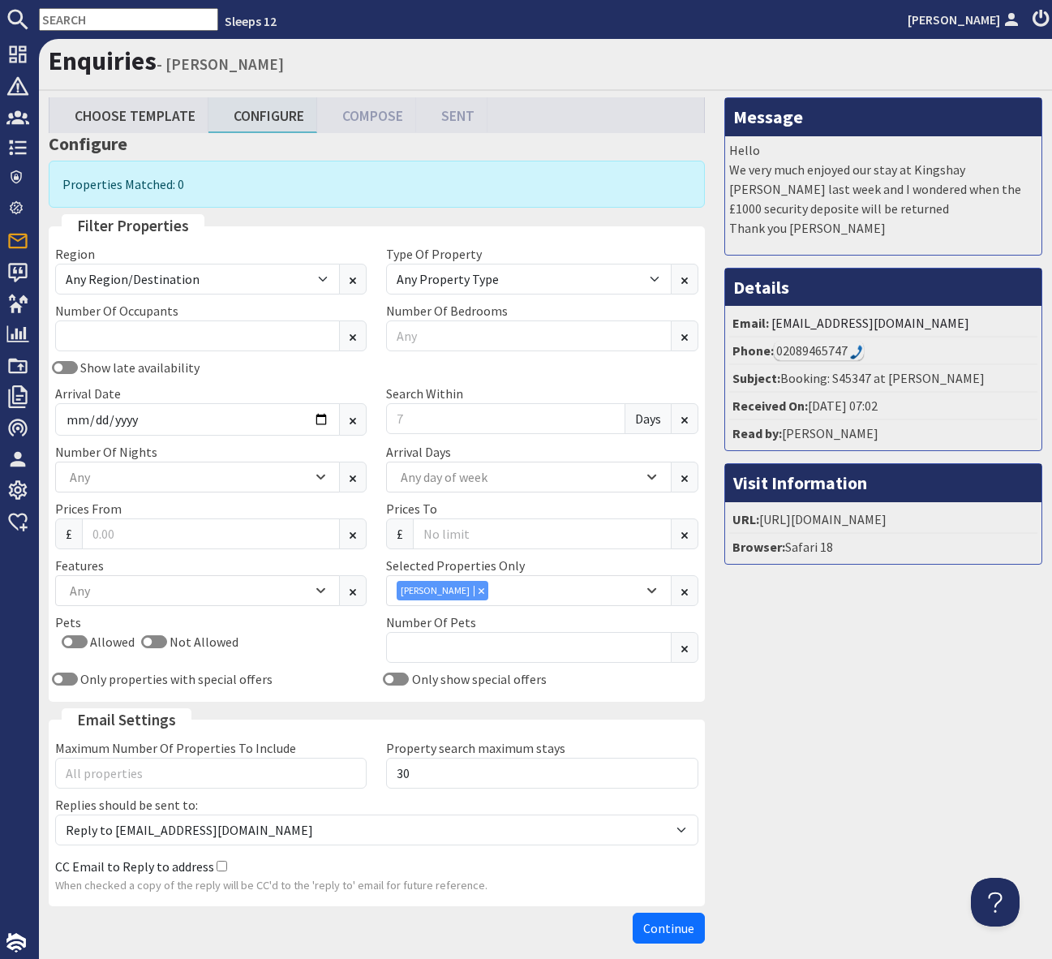
click at [72, 14] on input "text" at bounding box center [128, 19] width 179 height 23
click at [71, 17] on input "text" at bounding box center [128, 19] width 179 height 23
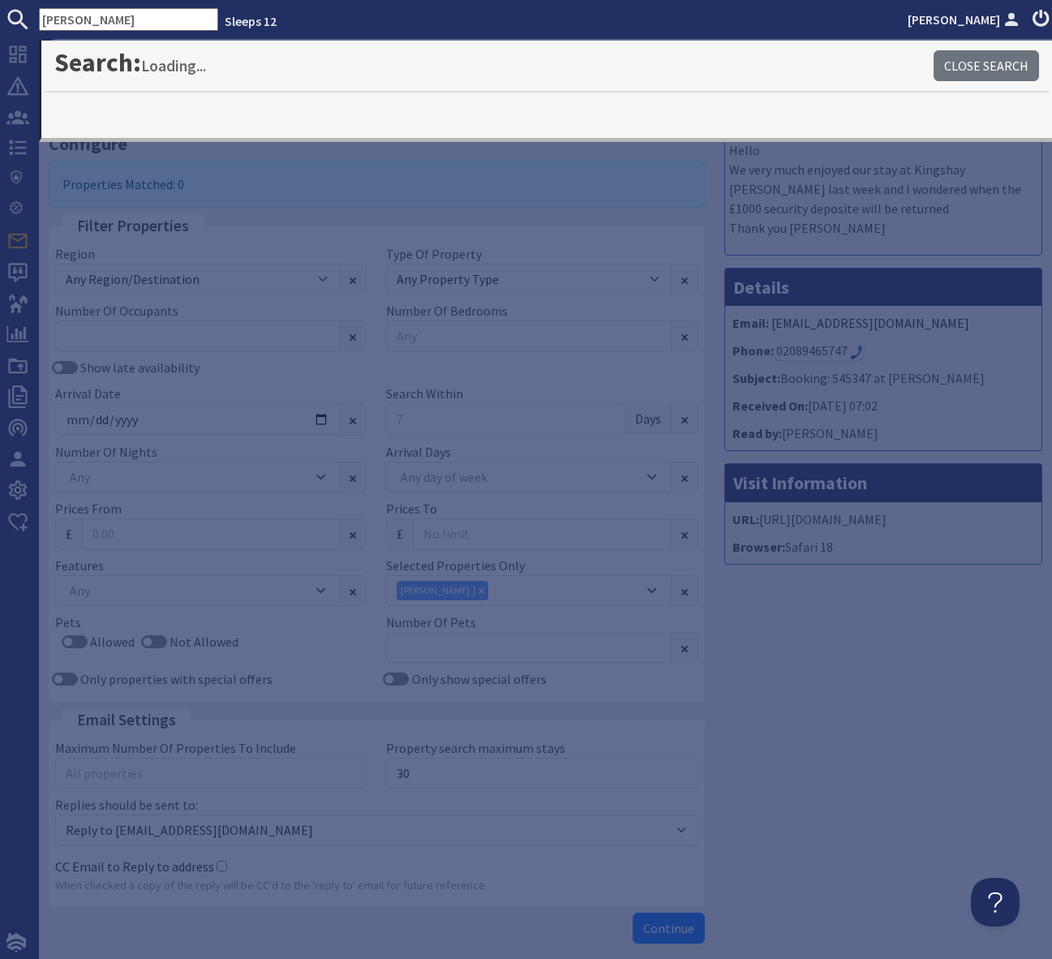
type input "[PERSON_NAME]"
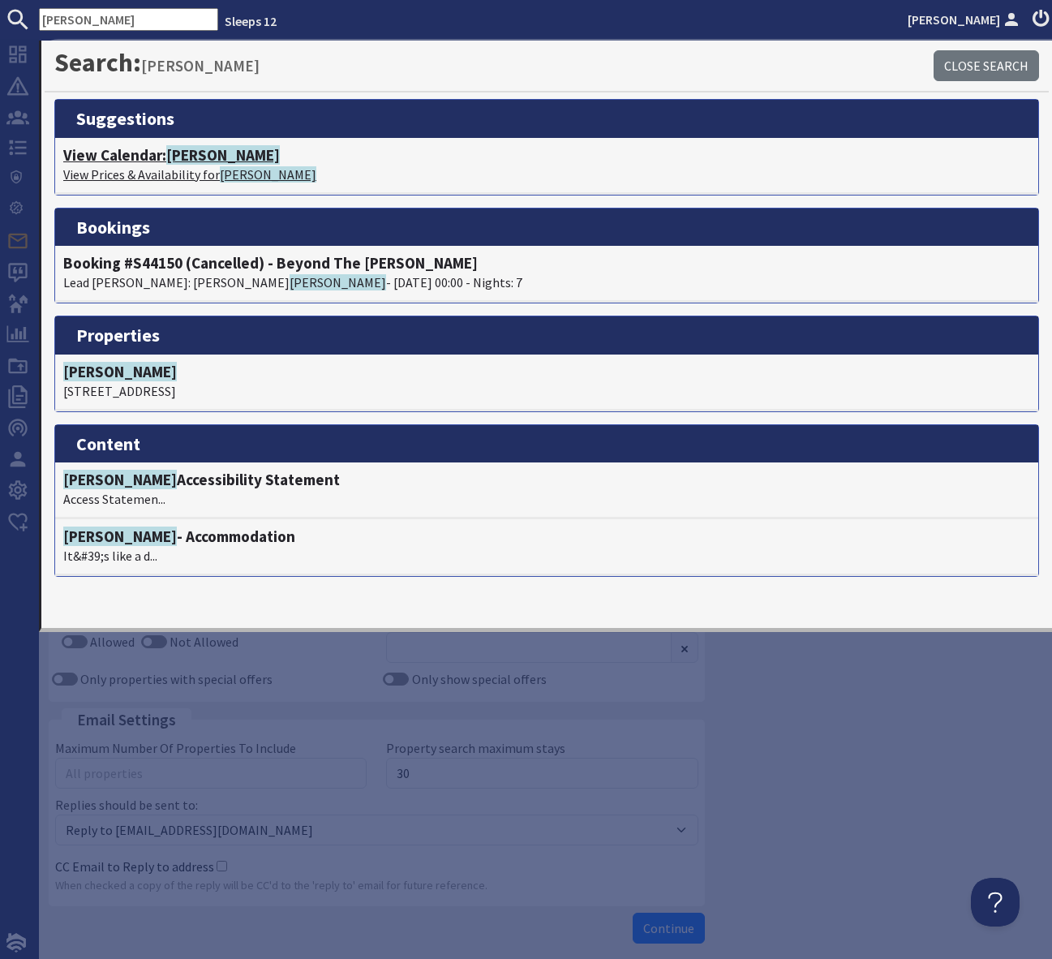
click at [187, 159] on span "[PERSON_NAME]" at bounding box center [223, 154] width 114 height 19
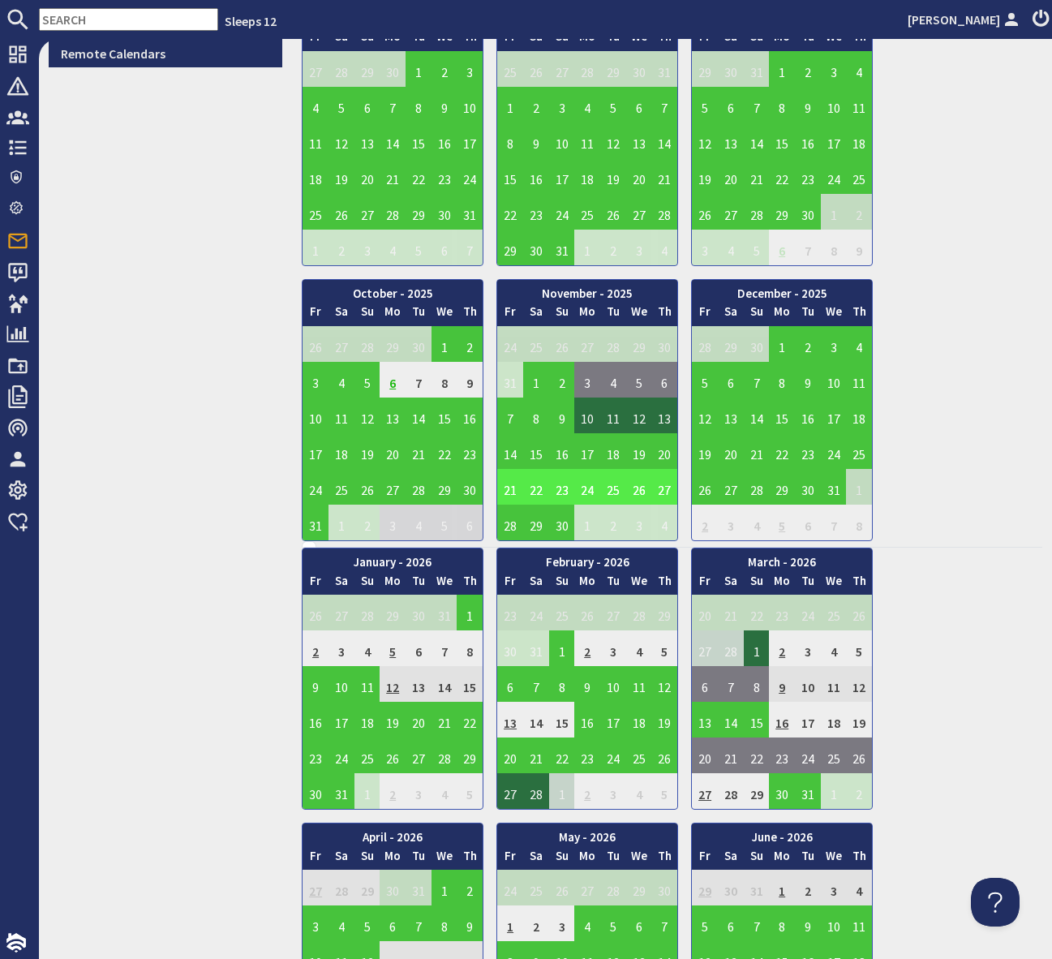
scroll to position [734, 0]
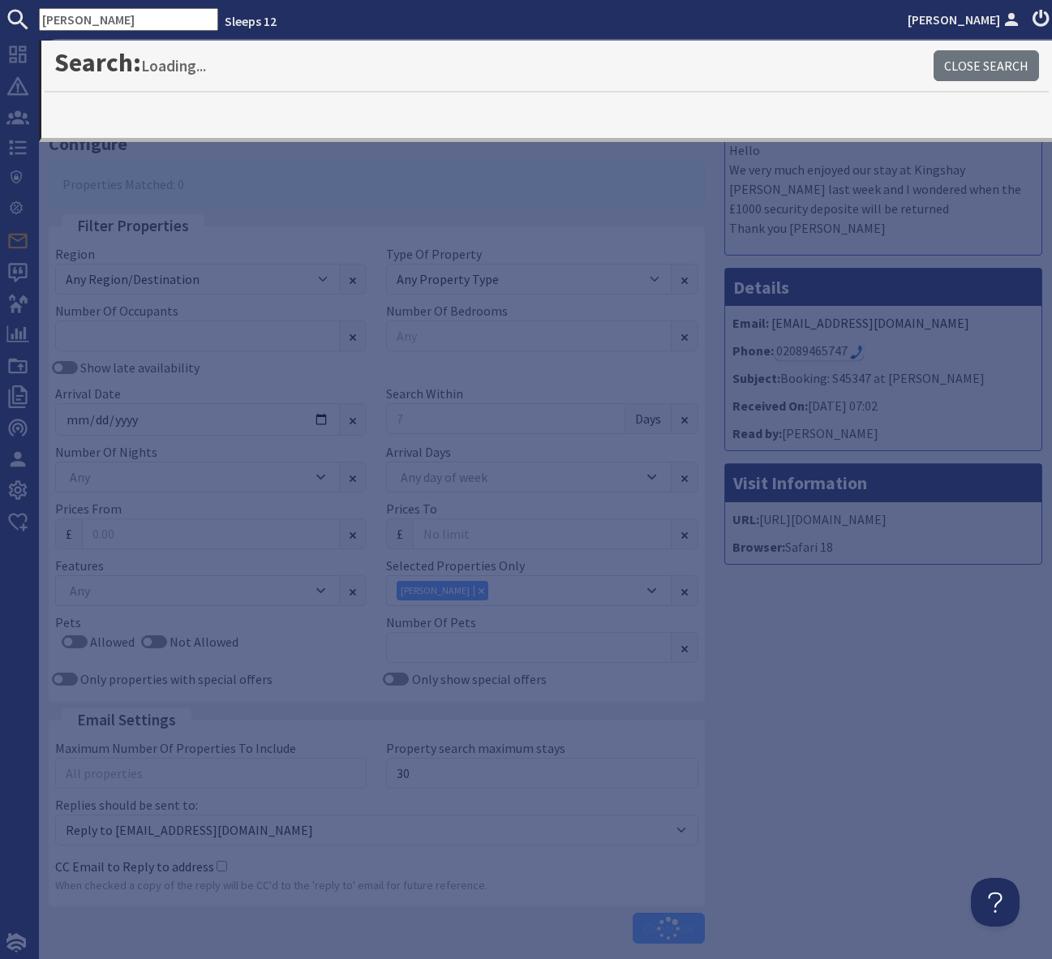
drag, startPoint x: 244, startPoint y: 359, endPoint x: 249, endPoint y: 421, distance: 62.7
click at [244, 359] on div "Show late availability" at bounding box center [210, 367] width 331 height 19
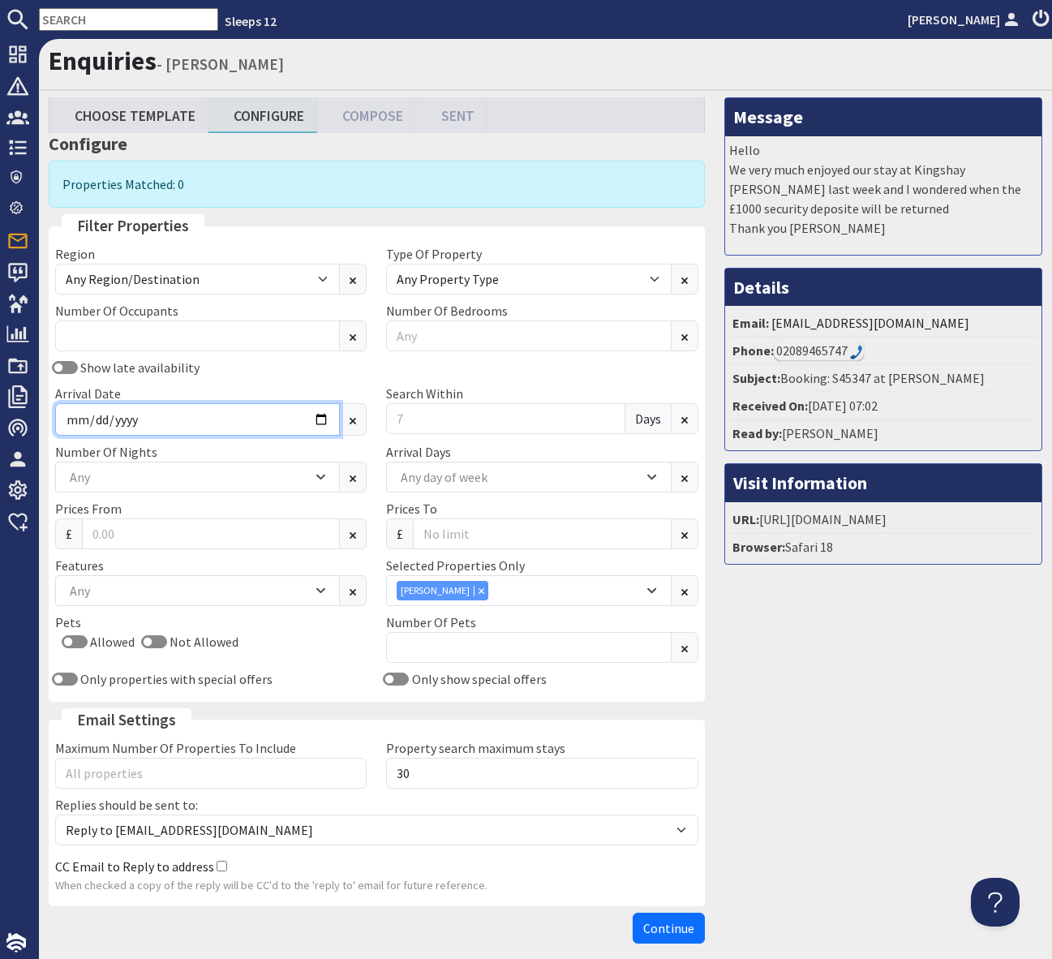
click at [319, 420] on input "2026-01-09" at bounding box center [197, 419] width 285 height 32
type input "2026-01-12"
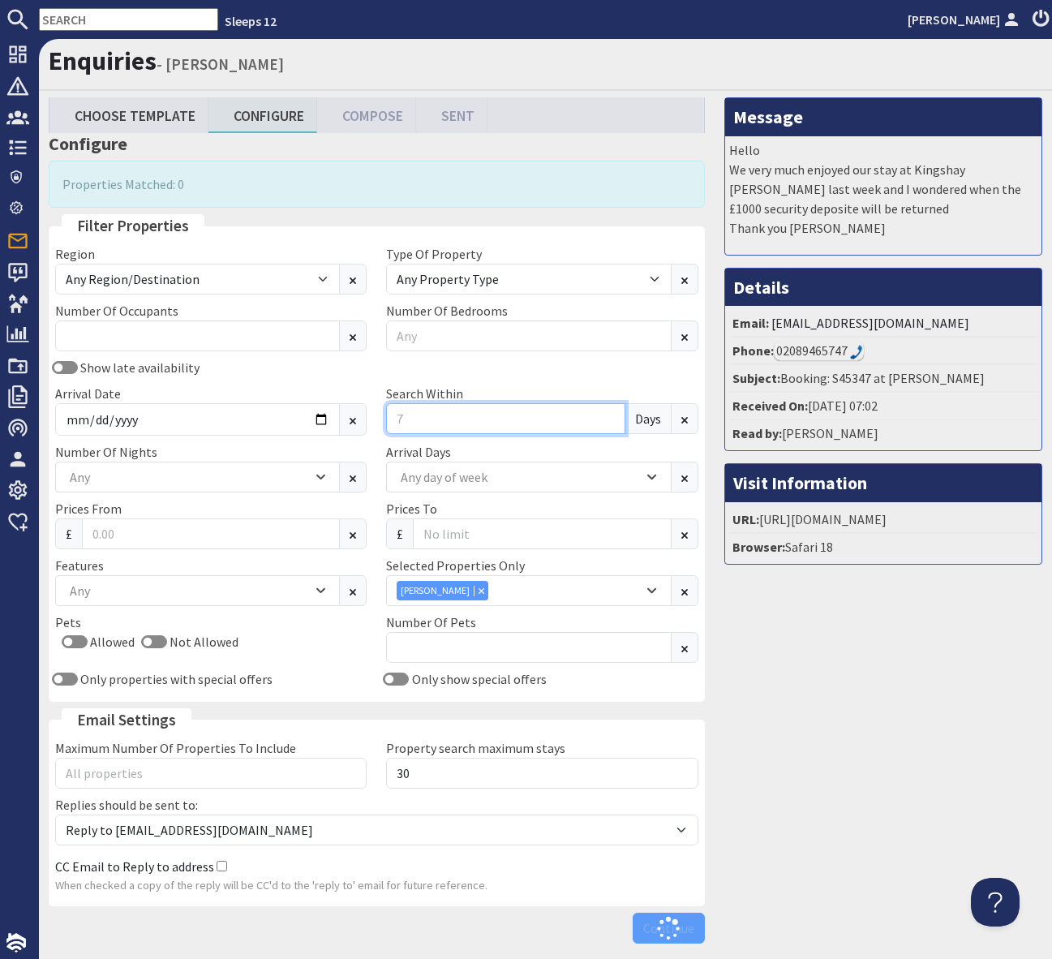
click at [407, 407] on input "Search Within" at bounding box center [505, 418] width 239 height 31
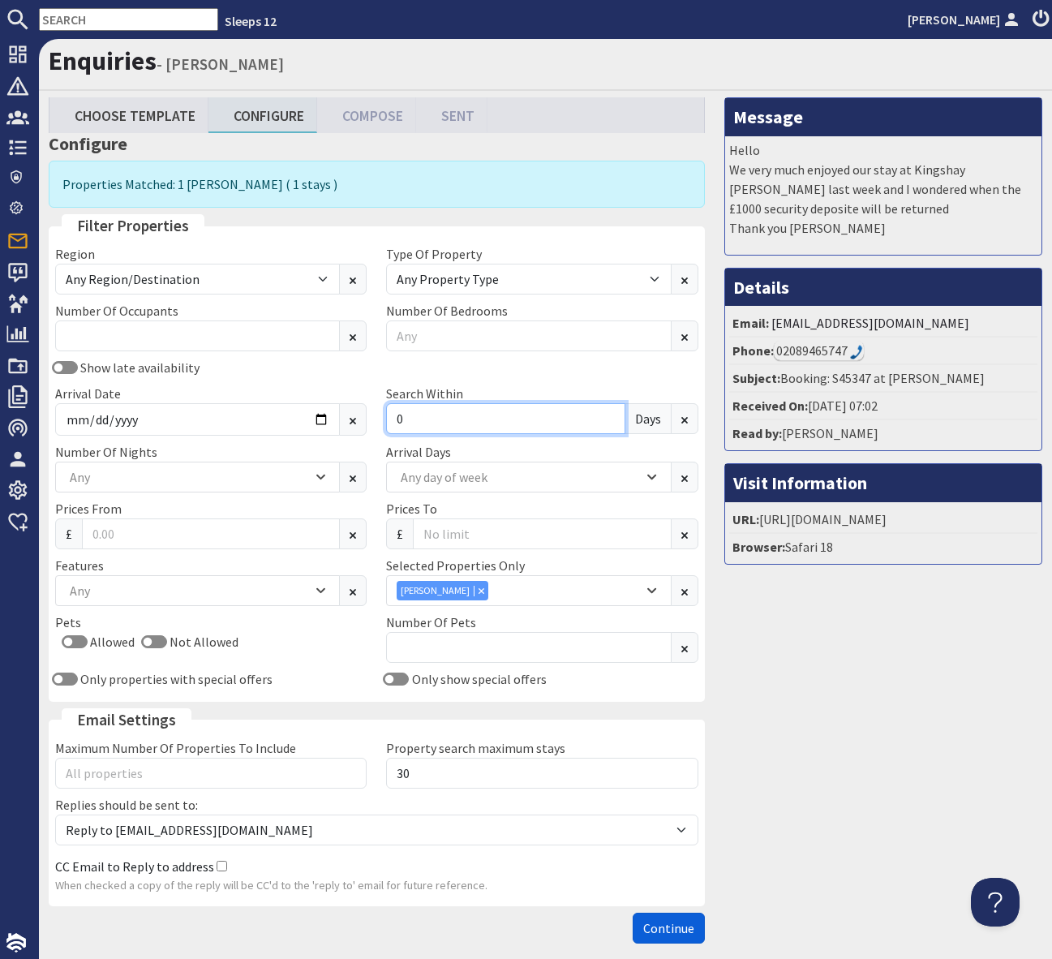
type input "0"
drag, startPoint x: 669, startPoint y: 928, endPoint x: 801, endPoint y: 916, distance: 131.9
click at [669, 928] on span "Continue" at bounding box center [668, 928] width 51 height 16
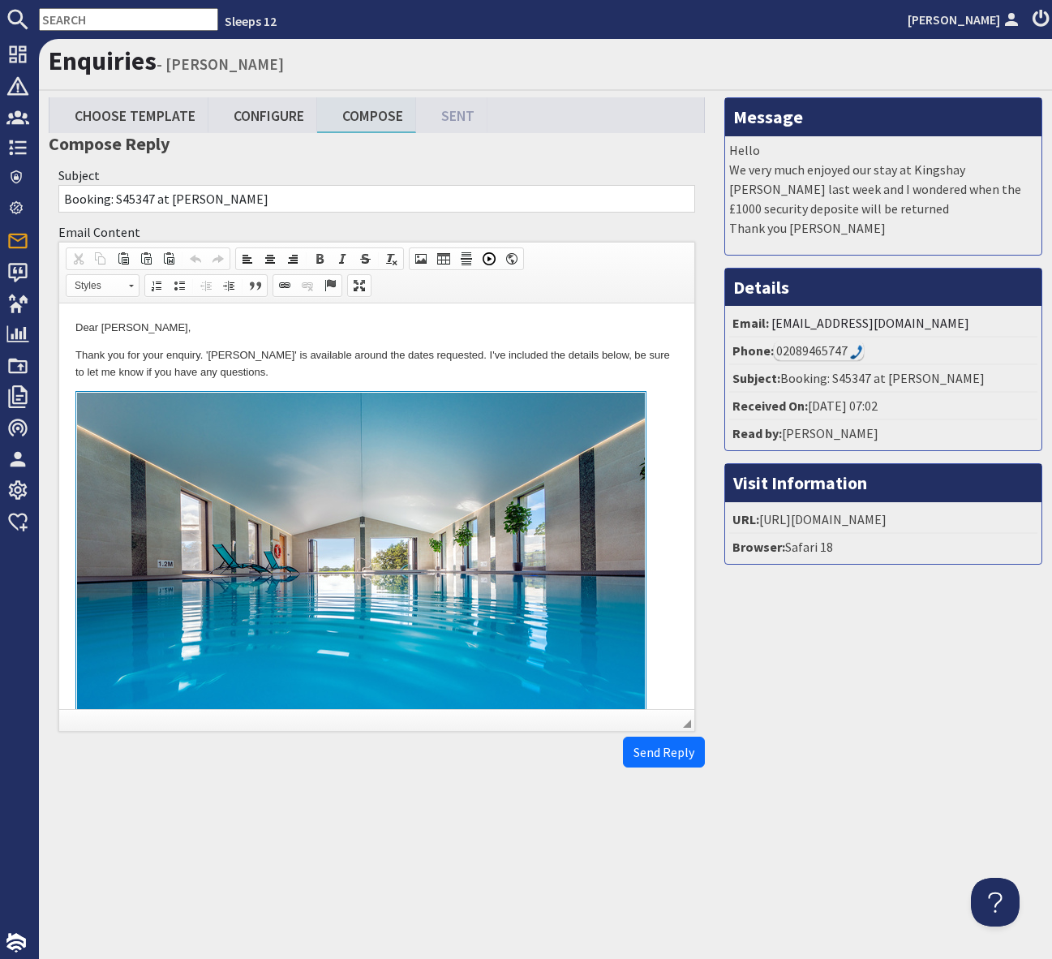
click at [460, 407] on img "To enrich screen reader interactions, please activate Accessibility in Grammarl…" at bounding box center [361, 575] width 570 height 367
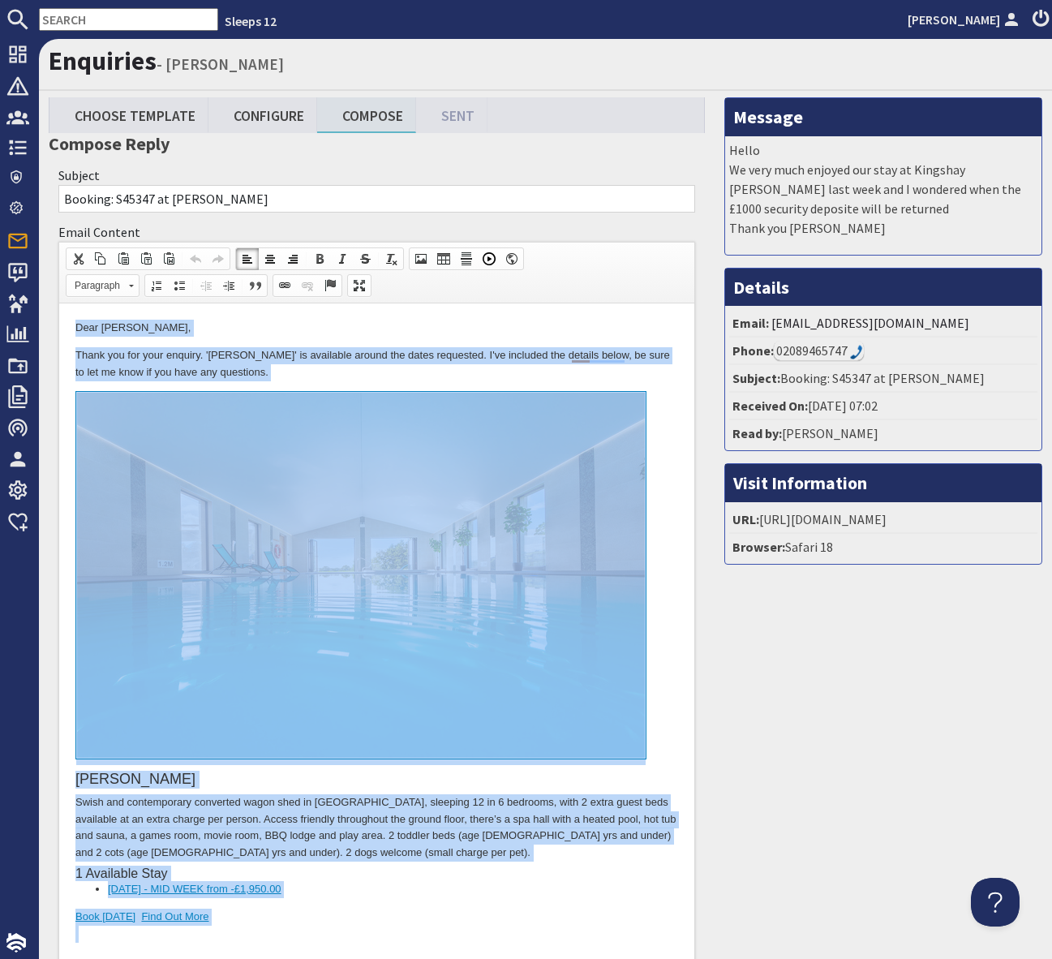
copy body "Dear Maureen Hammond, Thank you for your enquiry. 'Shires' is available around …"
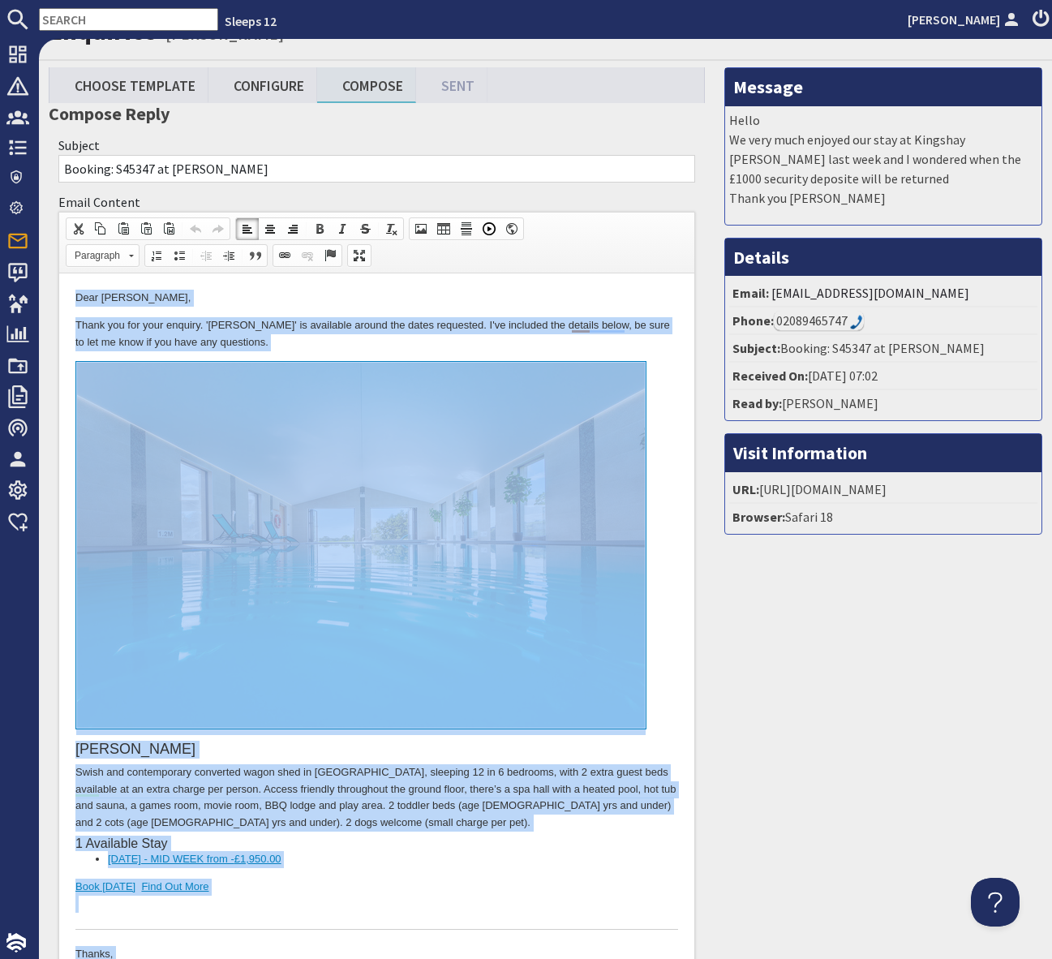
scroll to position [84, 0]
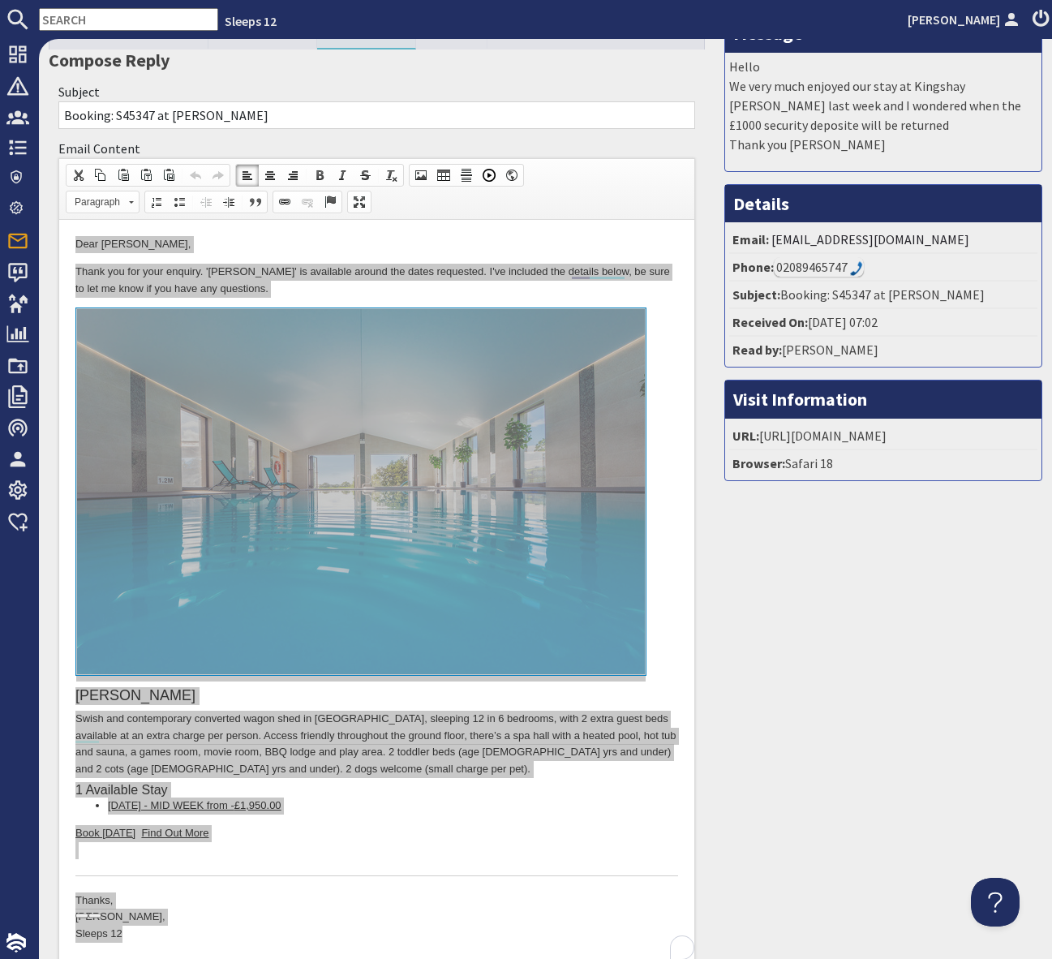
click at [110, 23] on input "text" at bounding box center [128, 19] width 179 height 23
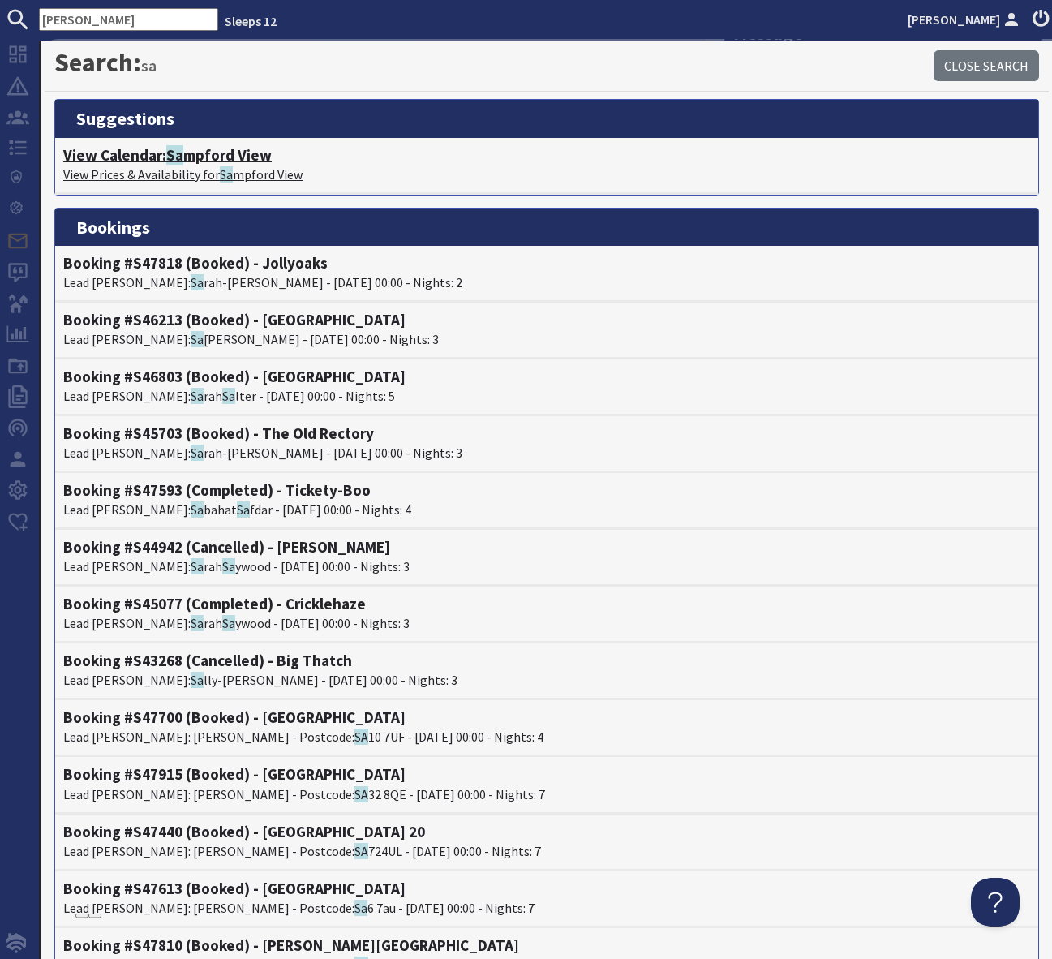
type input "Sam"
click at [211, 160] on h4 "View Calendar: Sa mpford View" at bounding box center [546, 155] width 967 height 19
type textarea "<p>Dear Maureen Hammond,</p> <p>Thank you for your enquiry. &#39;Shires&#39; is…"
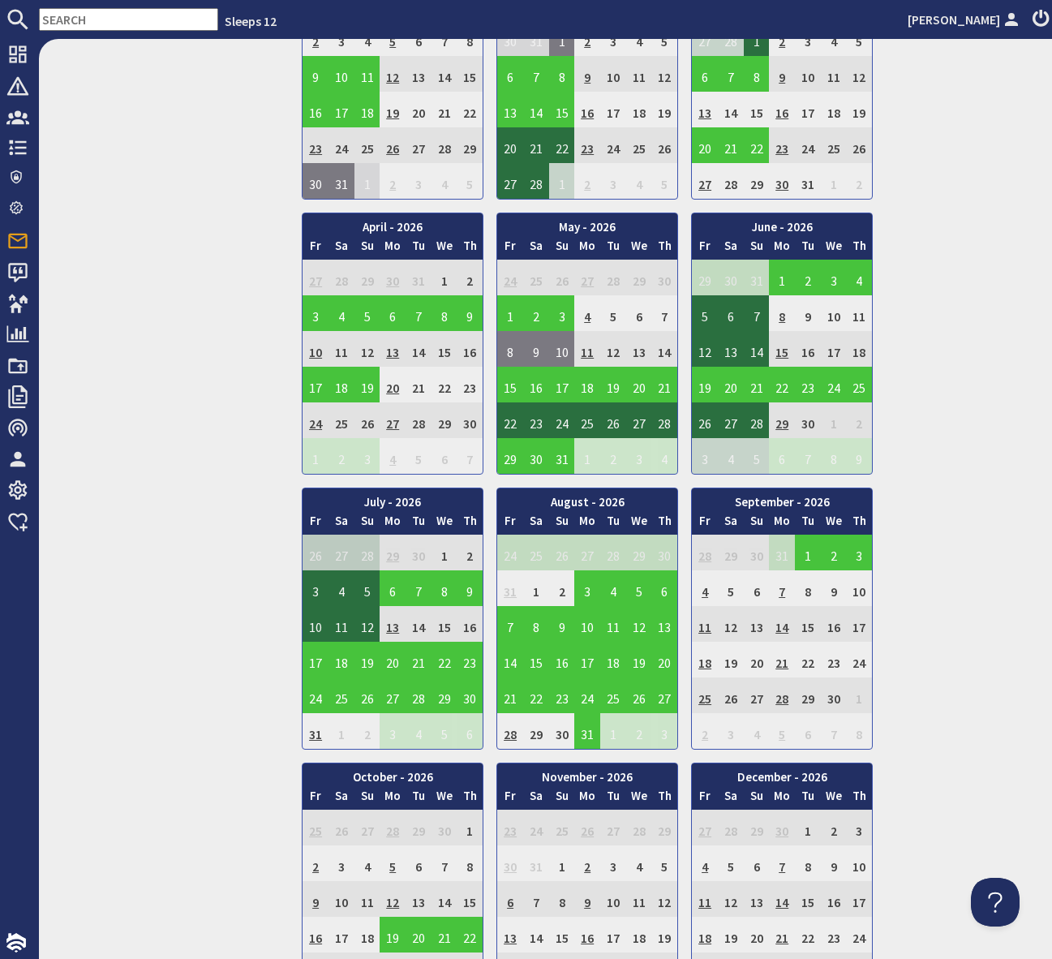
scroll to position [1341, 0]
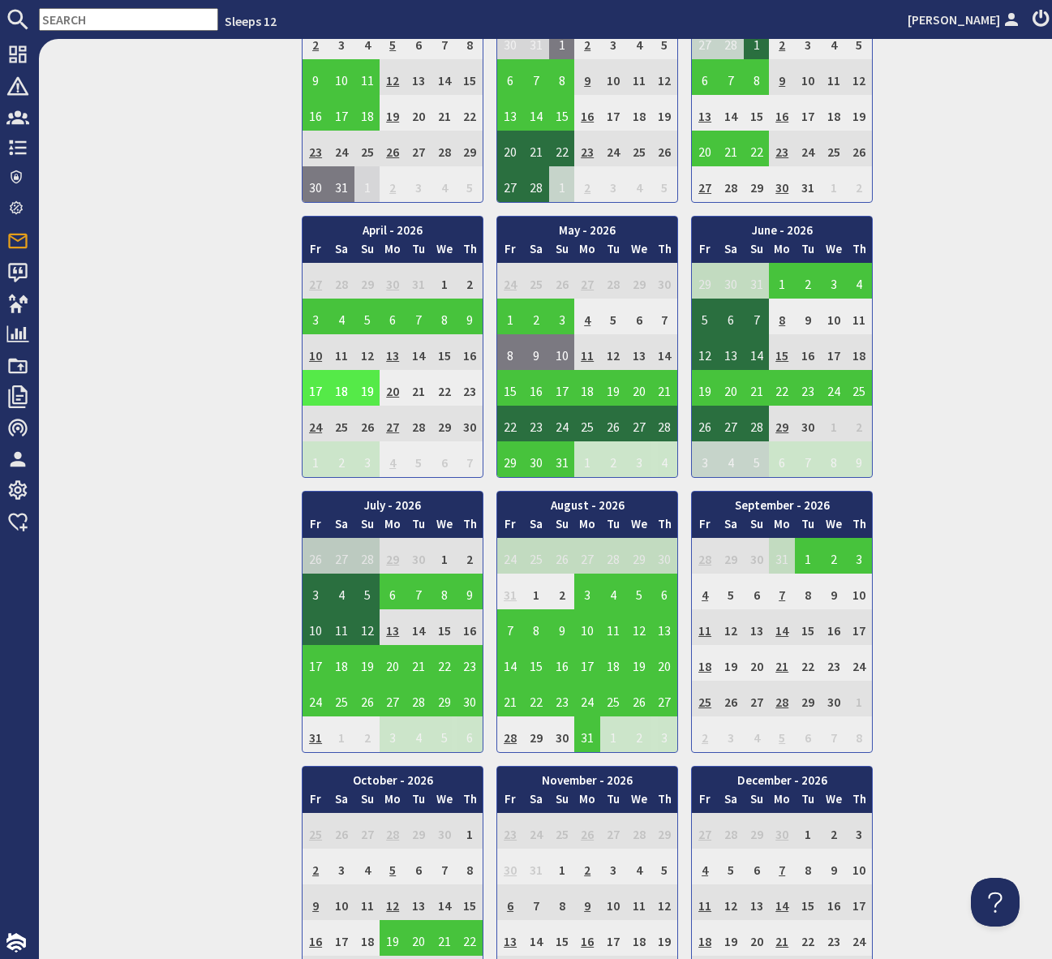
click at [311, 377] on td "17" at bounding box center [316, 388] width 26 height 36
click at [322, 457] on link "View booking" at bounding box center [308, 462] width 85 height 17
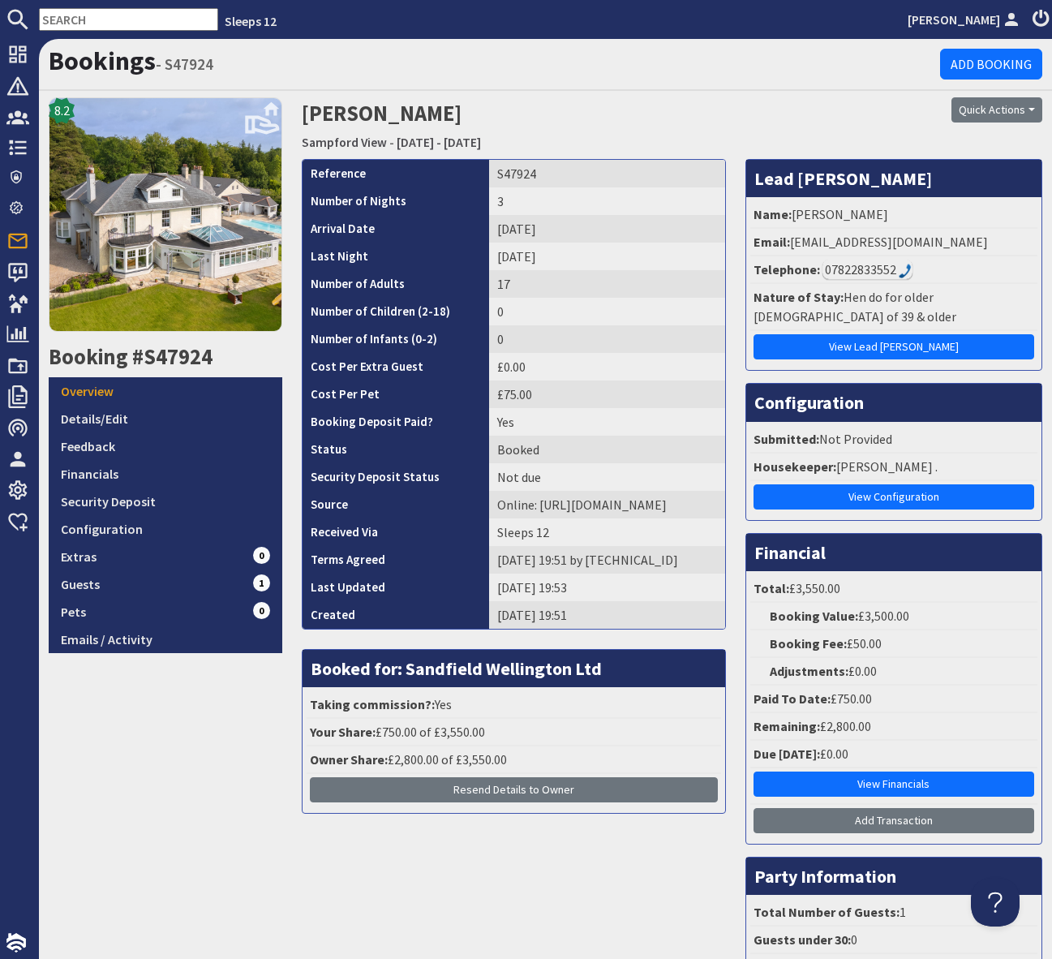
click at [88, 25] on input "text" at bounding box center [128, 19] width 179 height 23
click at [92, 25] on input "text" at bounding box center [128, 19] width 179 height 23
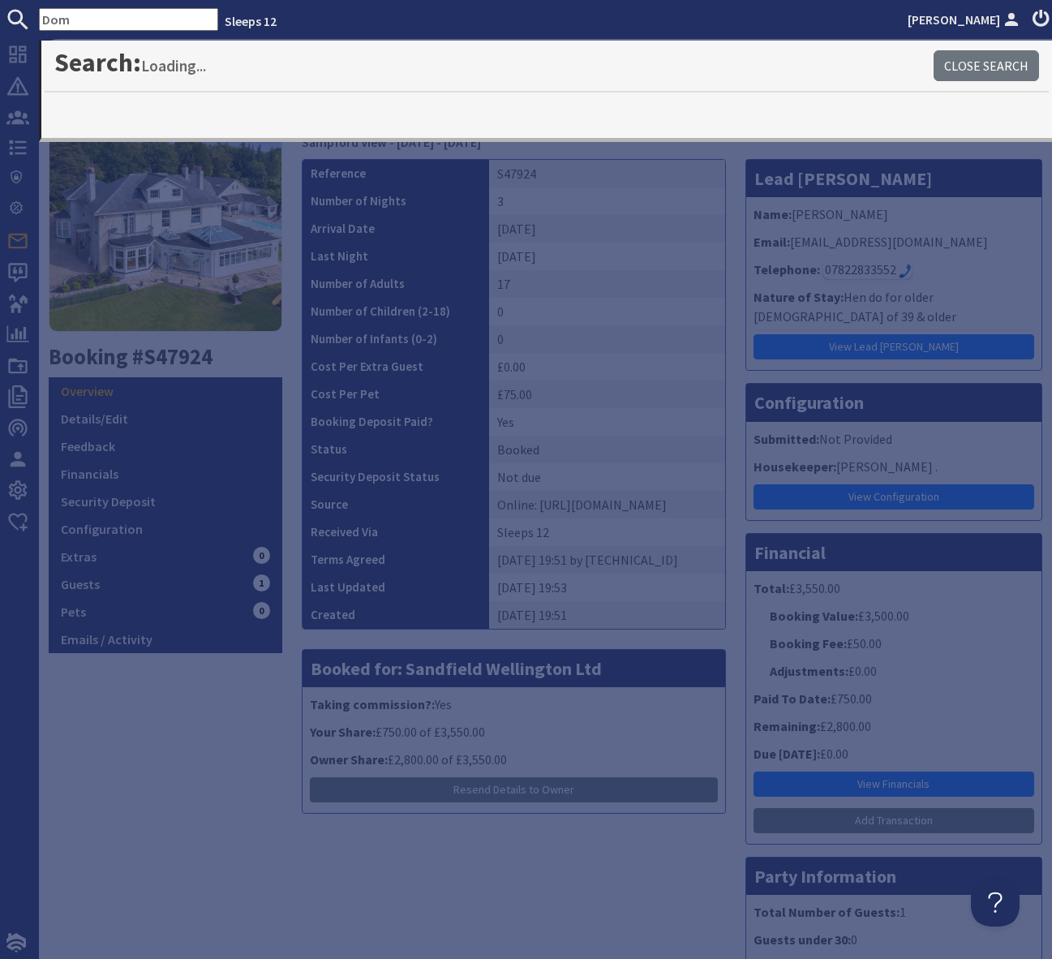
type input "Dom"
drag, startPoint x: 80, startPoint y: 20, endPoint x: 0, endPoint y: 16, distance: 80.4
click at [0, 17] on form "Dom" at bounding box center [109, 19] width 218 height 23
type input "Ridgeview"
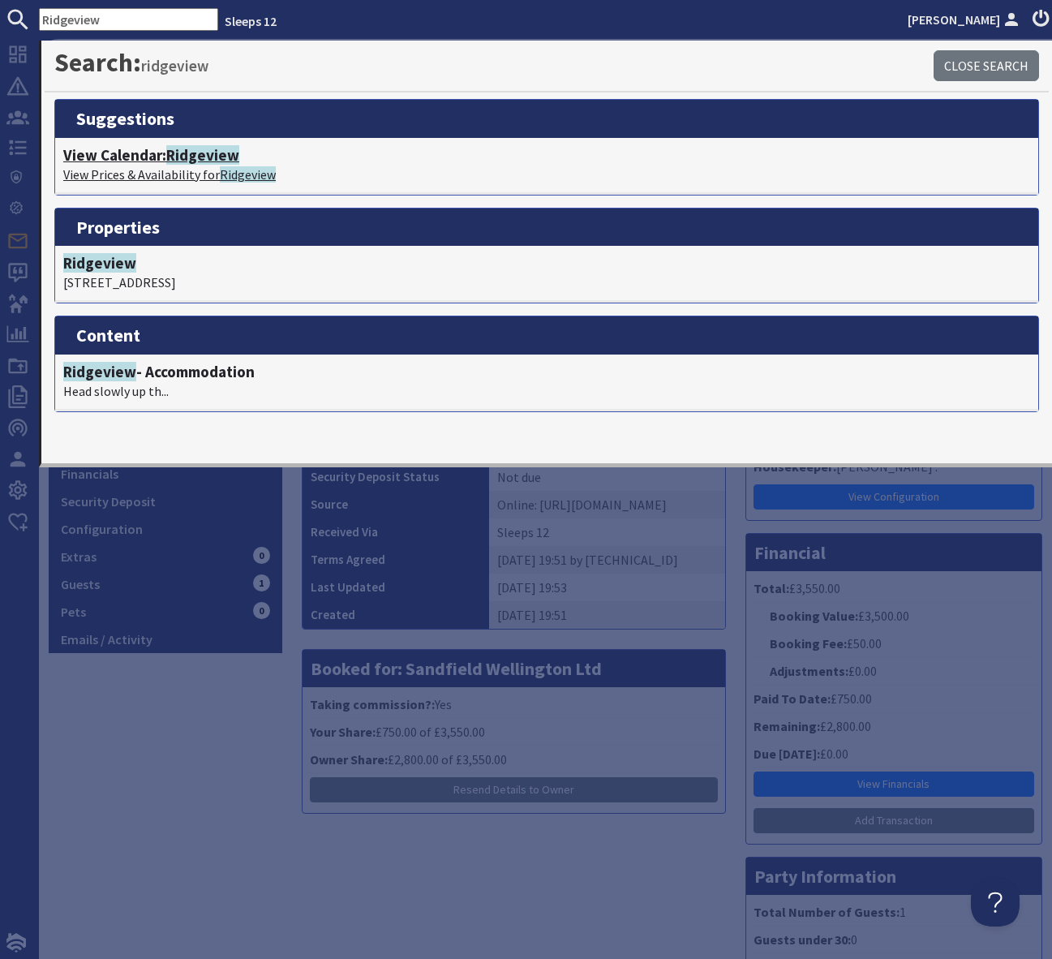
drag, startPoint x: 226, startPoint y: 154, endPoint x: 253, endPoint y: 169, distance: 31.2
click at [226, 154] on span "Ridgeview" at bounding box center [202, 154] width 73 height 19
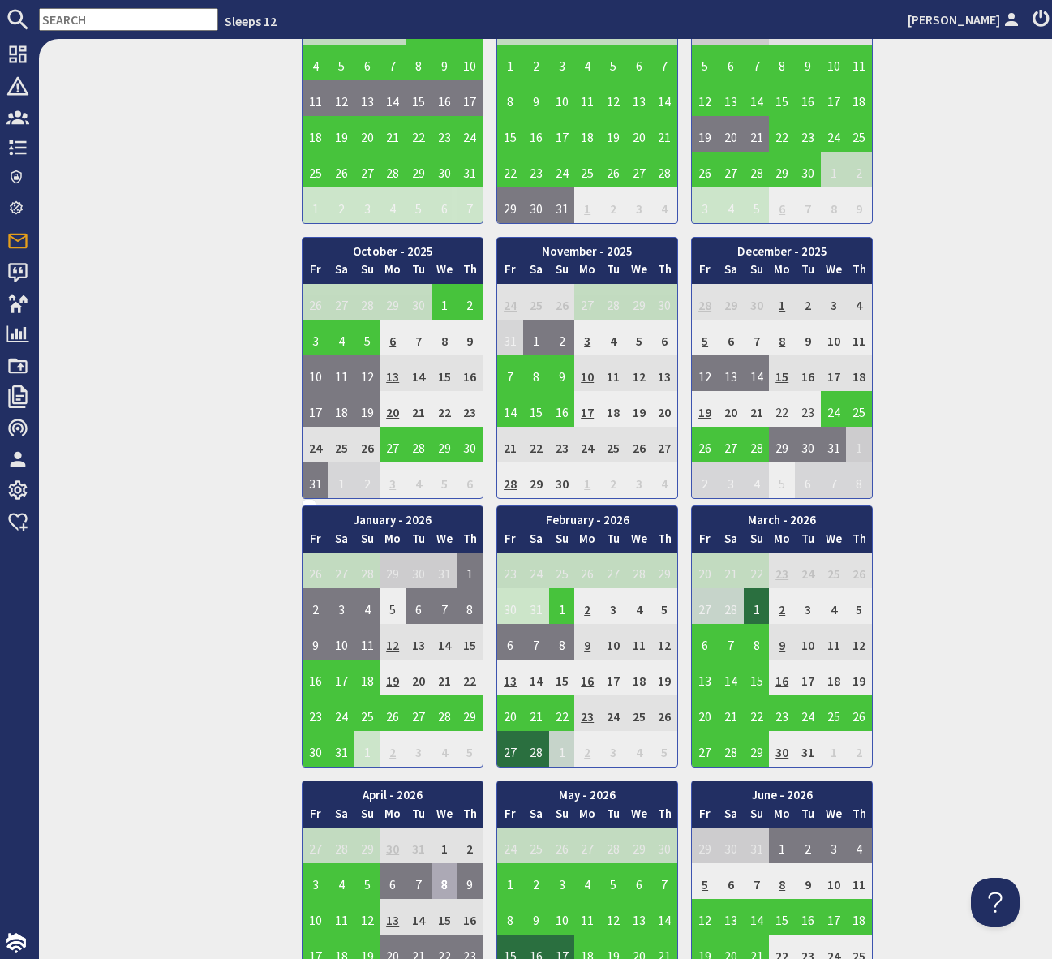
scroll to position [803, 0]
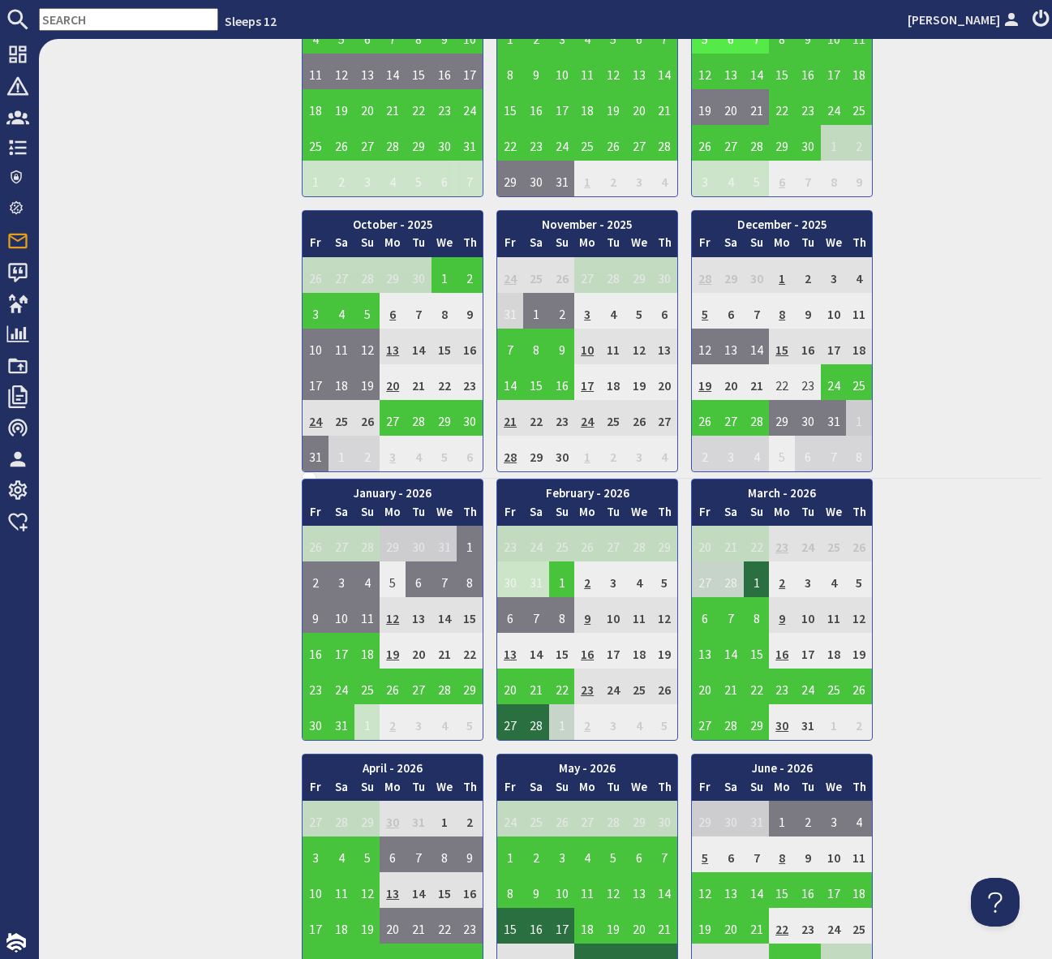
click at [142, 242] on div "9.8 View on Site View Edit Features Content Gallery Banners Ratings & Awards Fl…" at bounding box center [165, 540] width 253 height 2490
click at [67, 23] on input "text" at bounding box center [128, 19] width 179 height 23
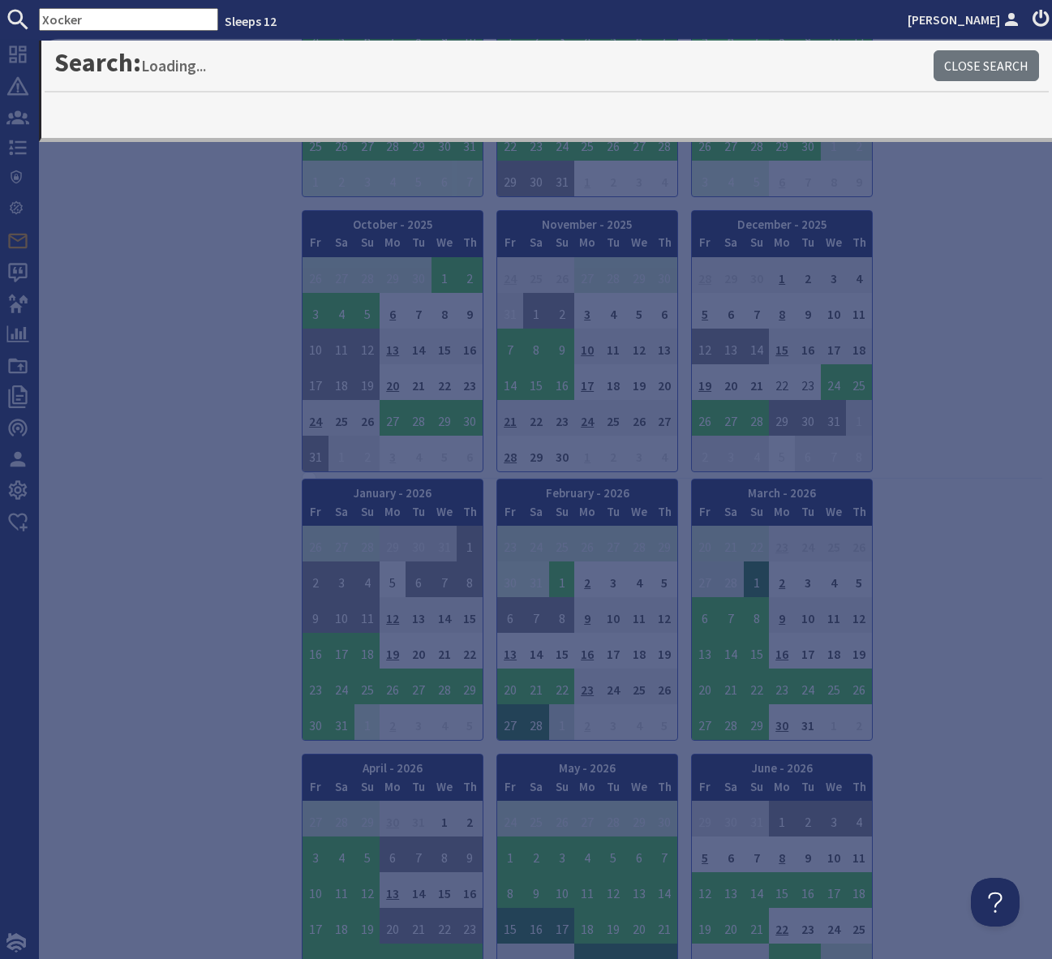
click at [49, 19] on input "Xocker" at bounding box center [128, 19] width 179 height 23
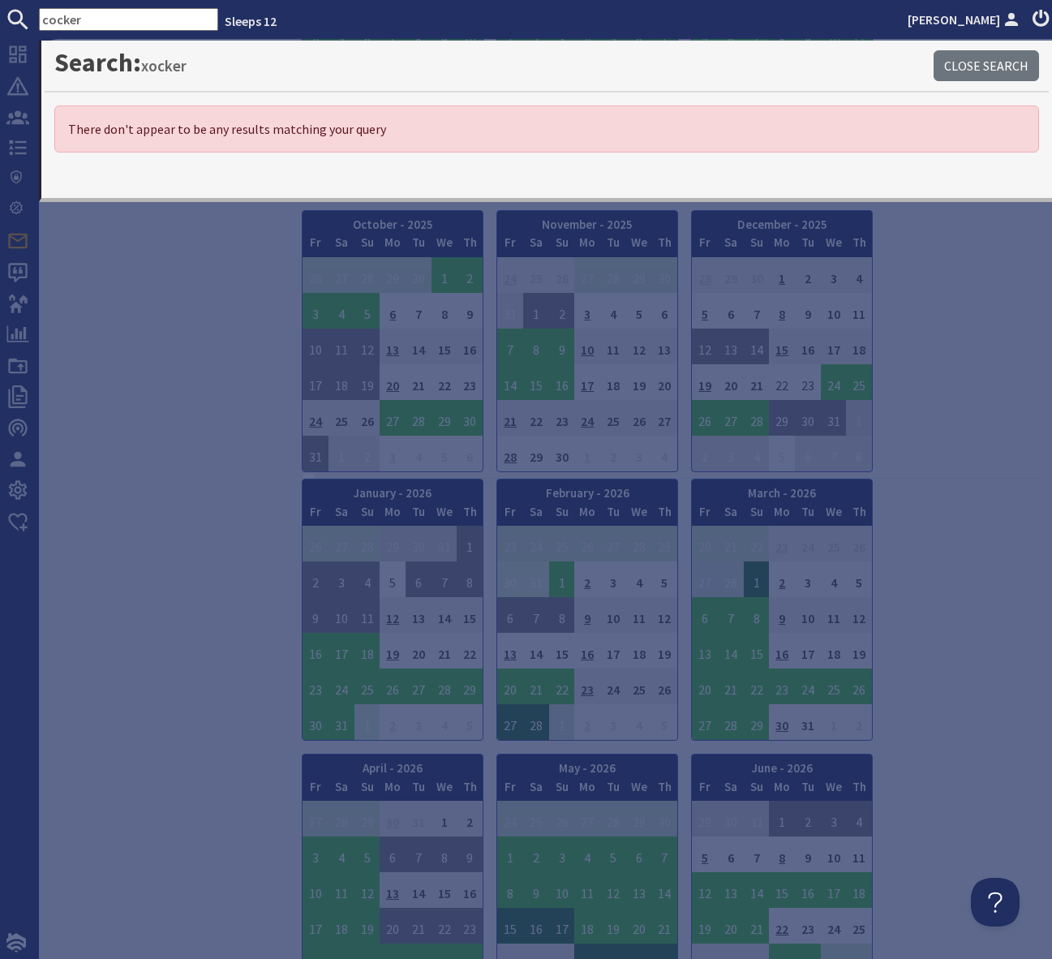
click at [109, 19] on input "cocker" at bounding box center [128, 19] width 179 height 23
type input "cocker"
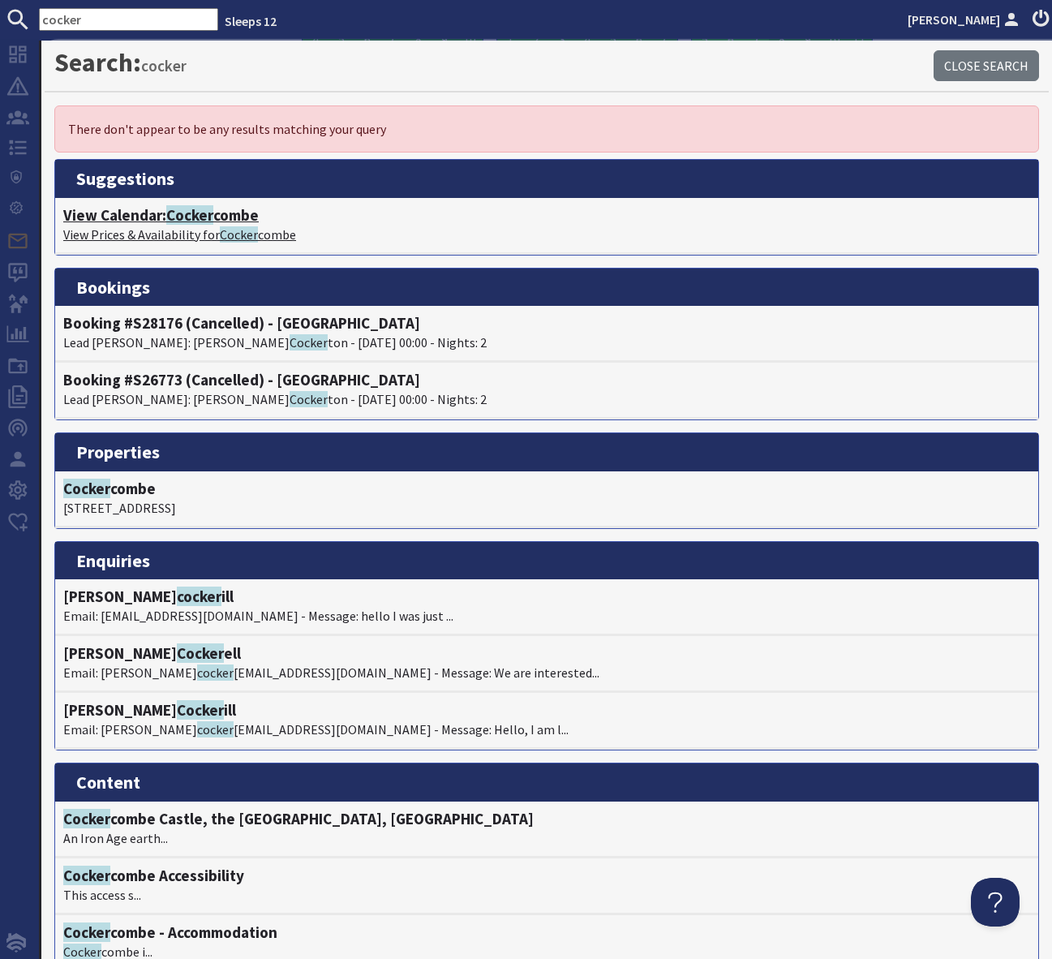
click at [211, 216] on span "Cocker" at bounding box center [189, 214] width 47 height 19
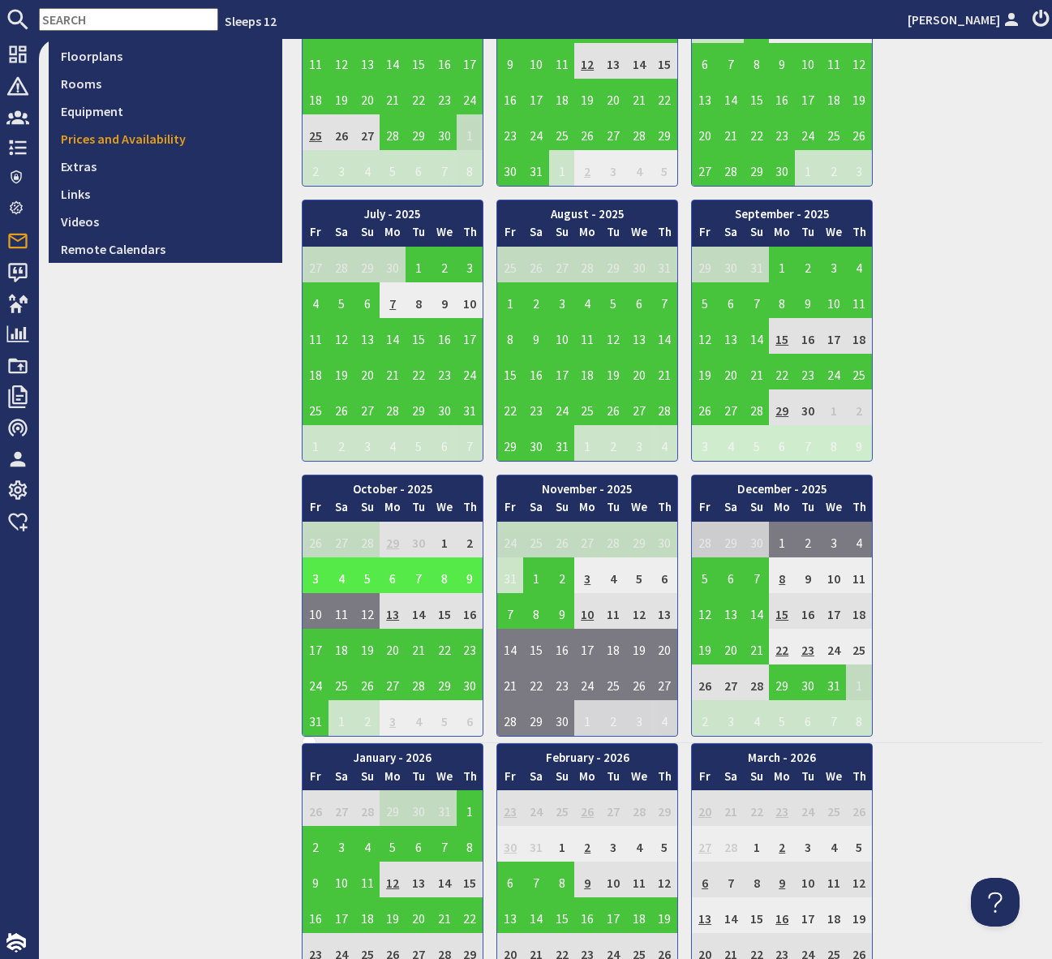
scroll to position [540, 0]
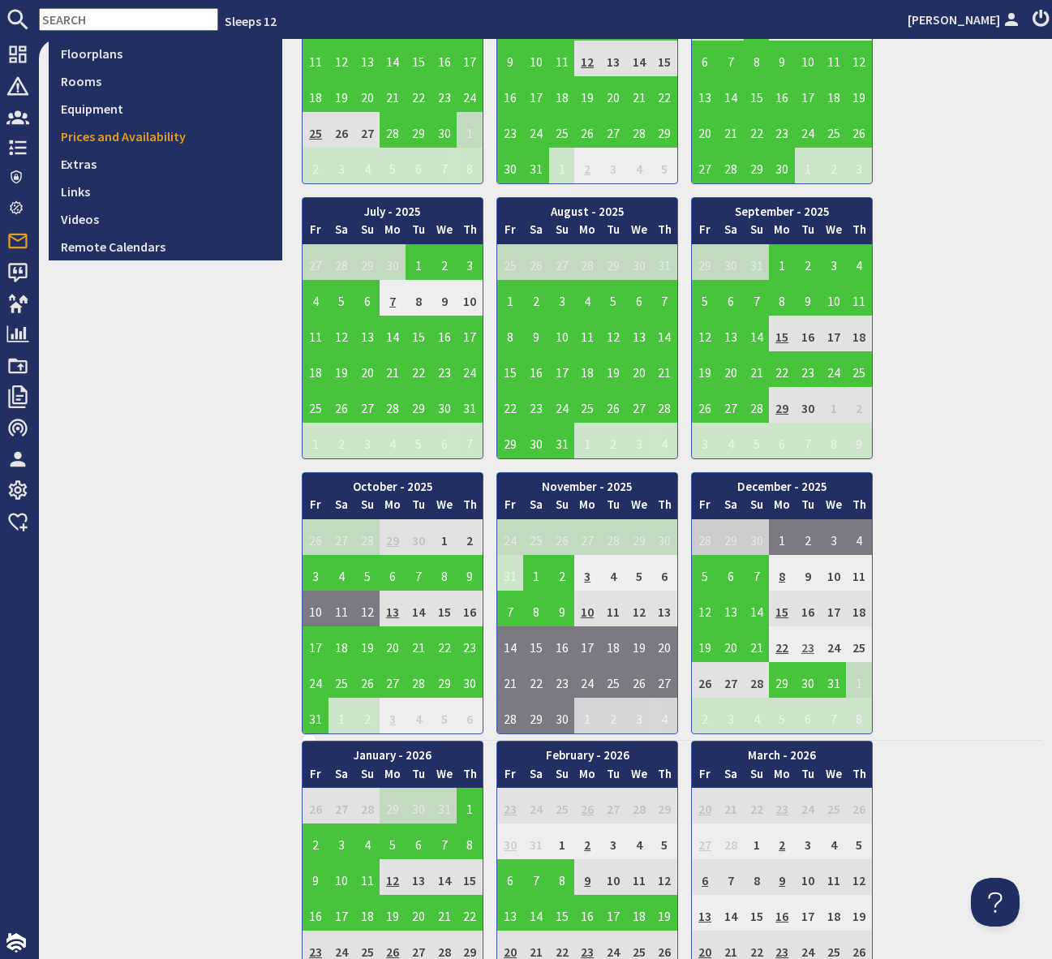
click at [807, 648] on td "23" at bounding box center [808, 644] width 26 height 36
click at [779, 644] on td "22" at bounding box center [782, 644] width 26 height 36
click at [781, 643] on td "22" at bounding box center [782, 644] width 26 height 36
click at [811, 643] on td "23" at bounding box center [808, 644] width 26 height 36
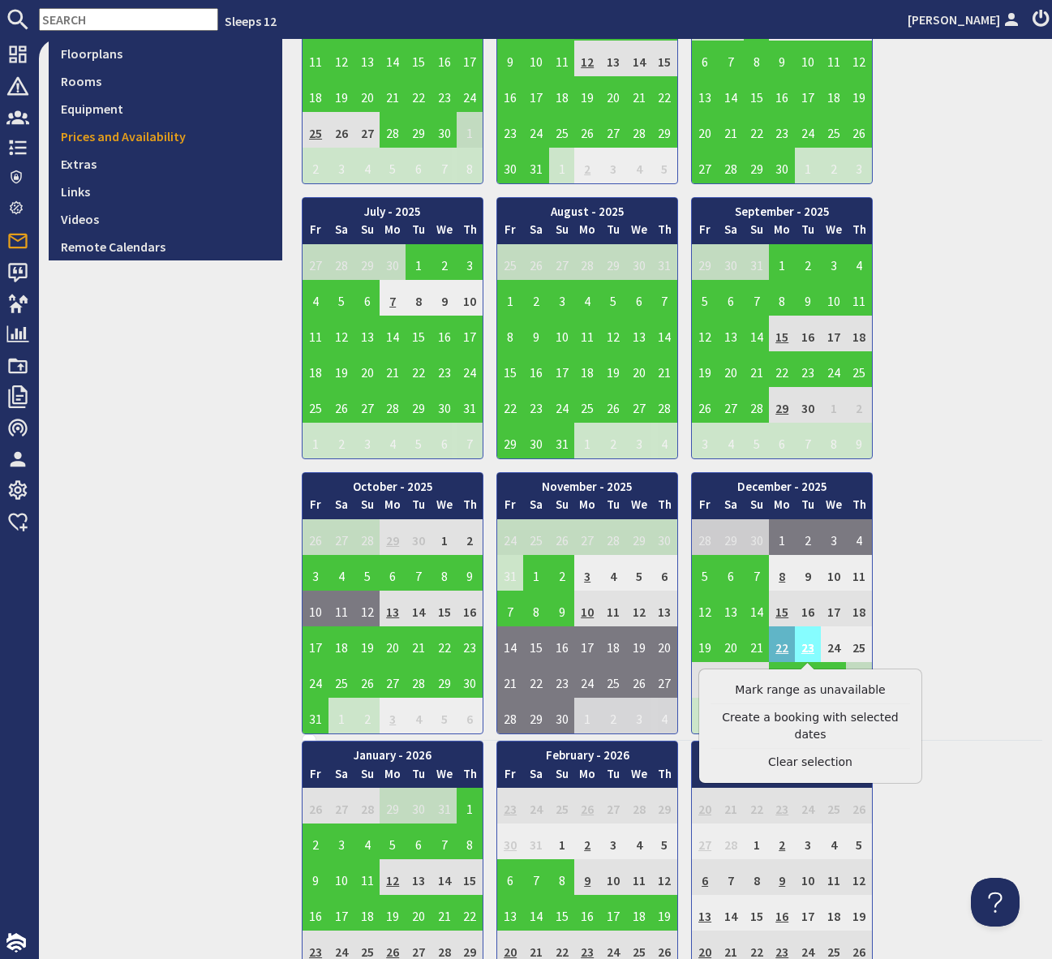
click at [811, 643] on td "23" at bounding box center [808, 644] width 26 height 36
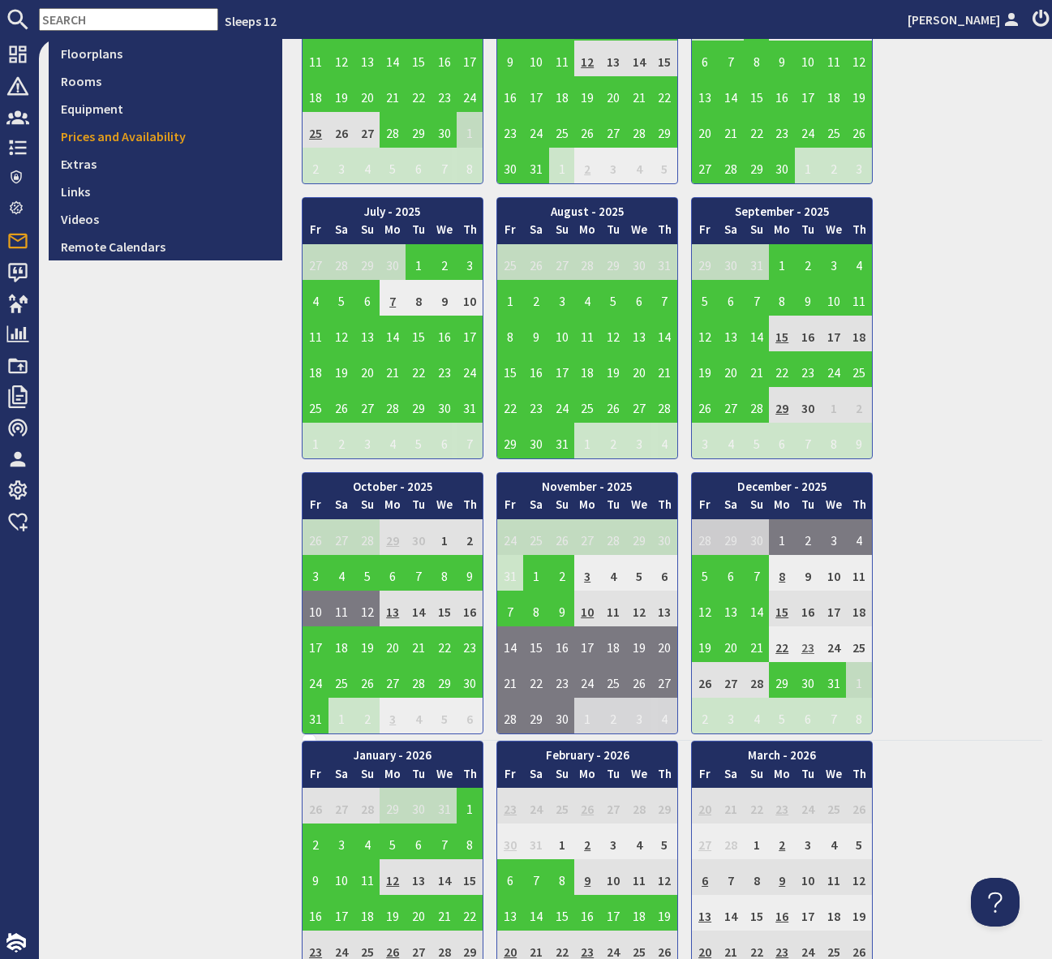
click at [811, 644] on td "23" at bounding box center [808, 644] width 26 height 36
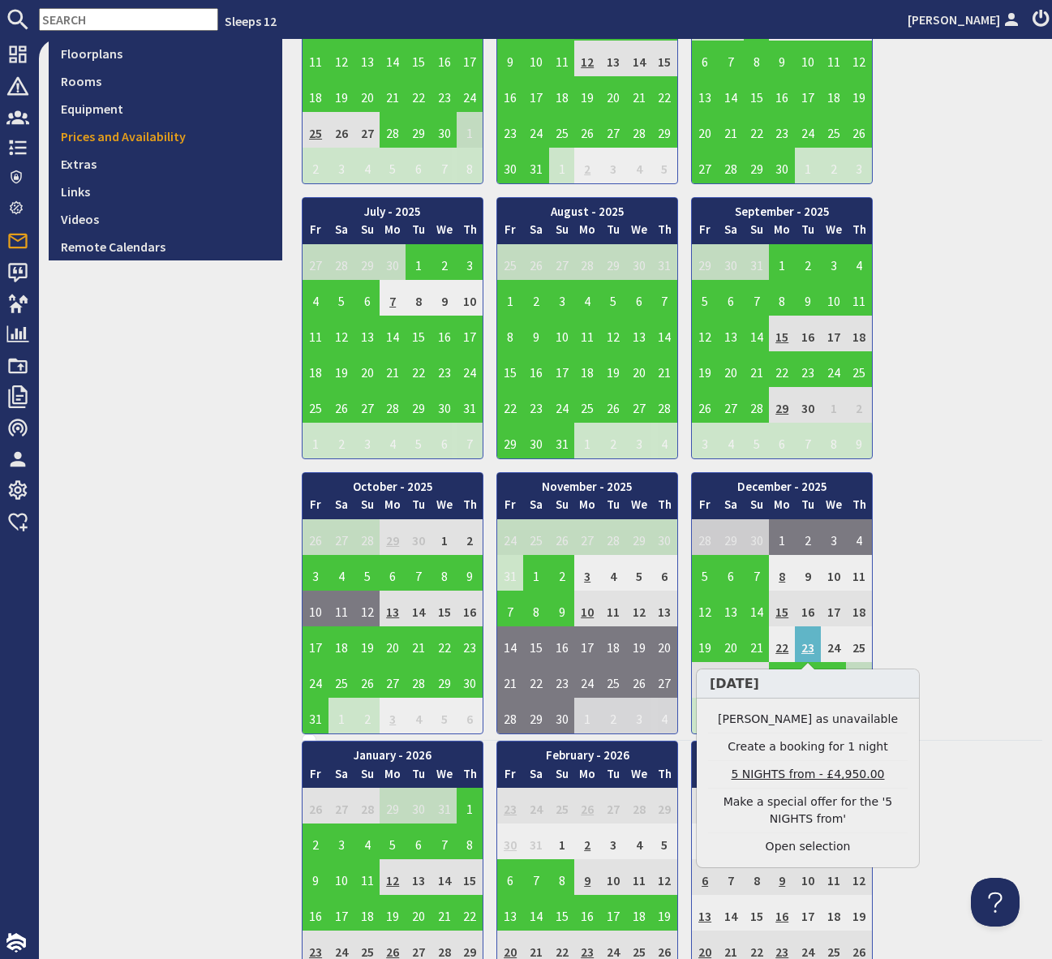
click at [804, 769] on link "5 NIGHTS from - £4,950.00" at bounding box center [808, 774] width 200 height 17
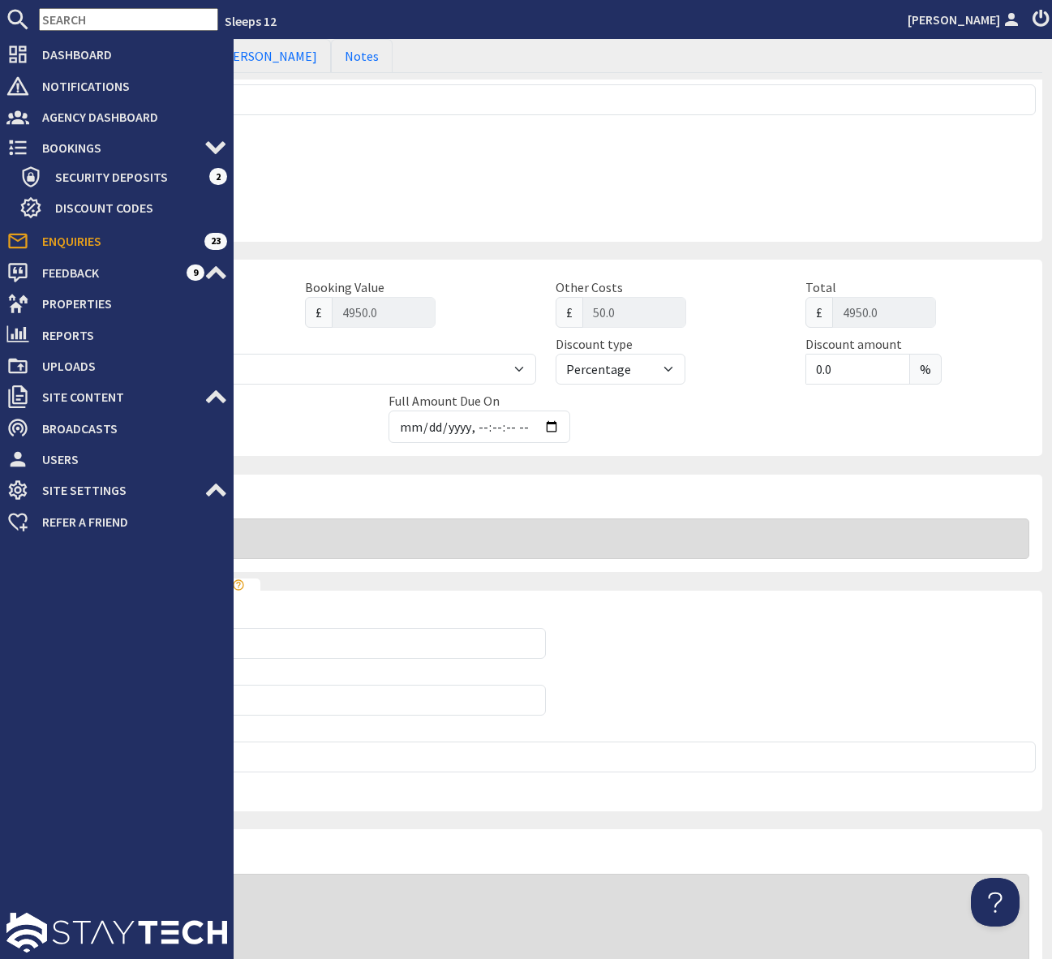
scroll to position [241, 0]
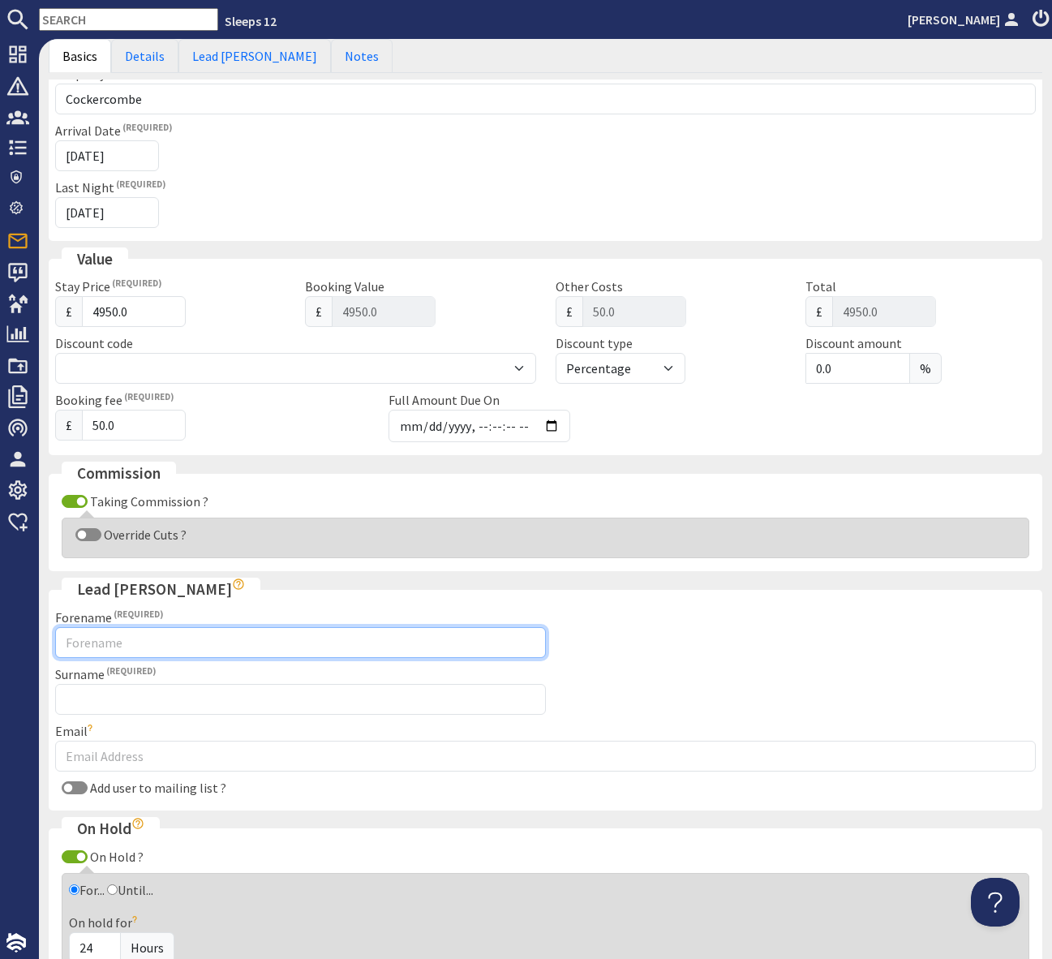
click at [97, 644] on input "Forename" at bounding box center [300, 642] width 491 height 31
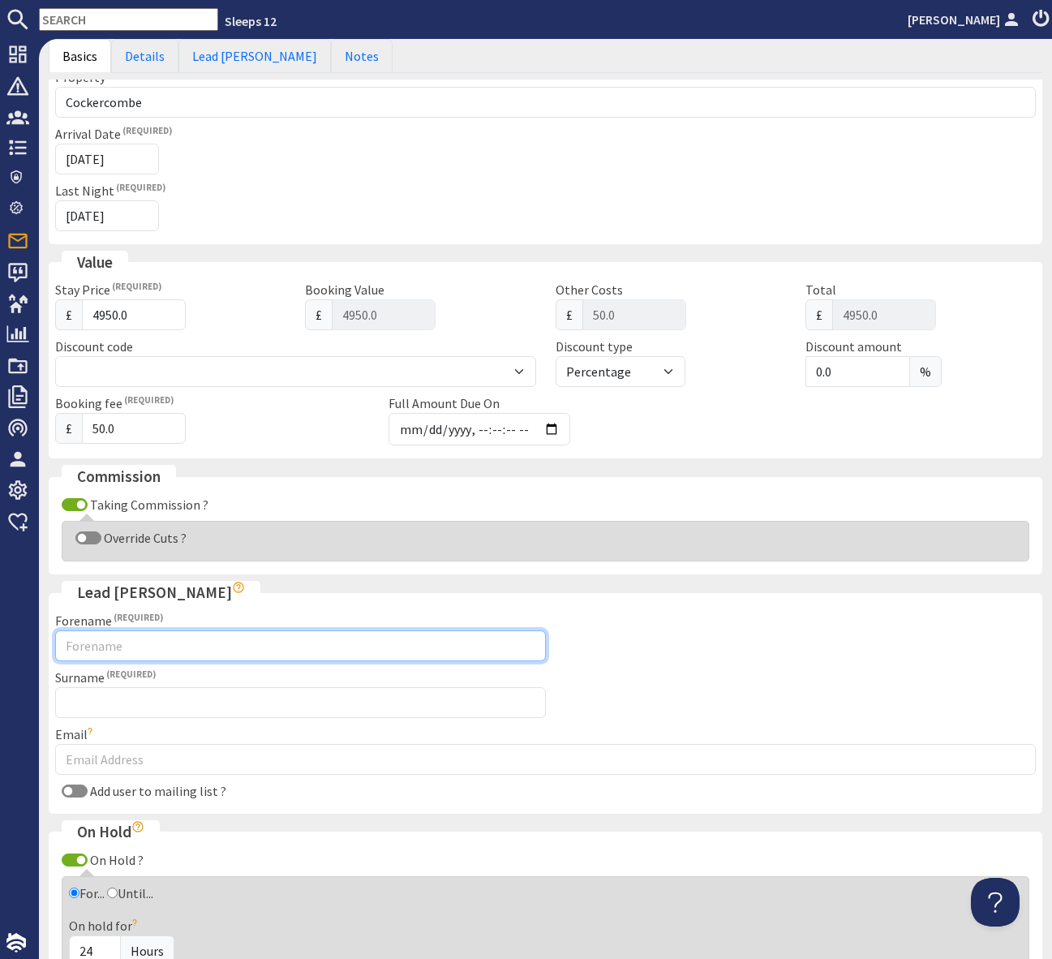
scroll to position [252, 0]
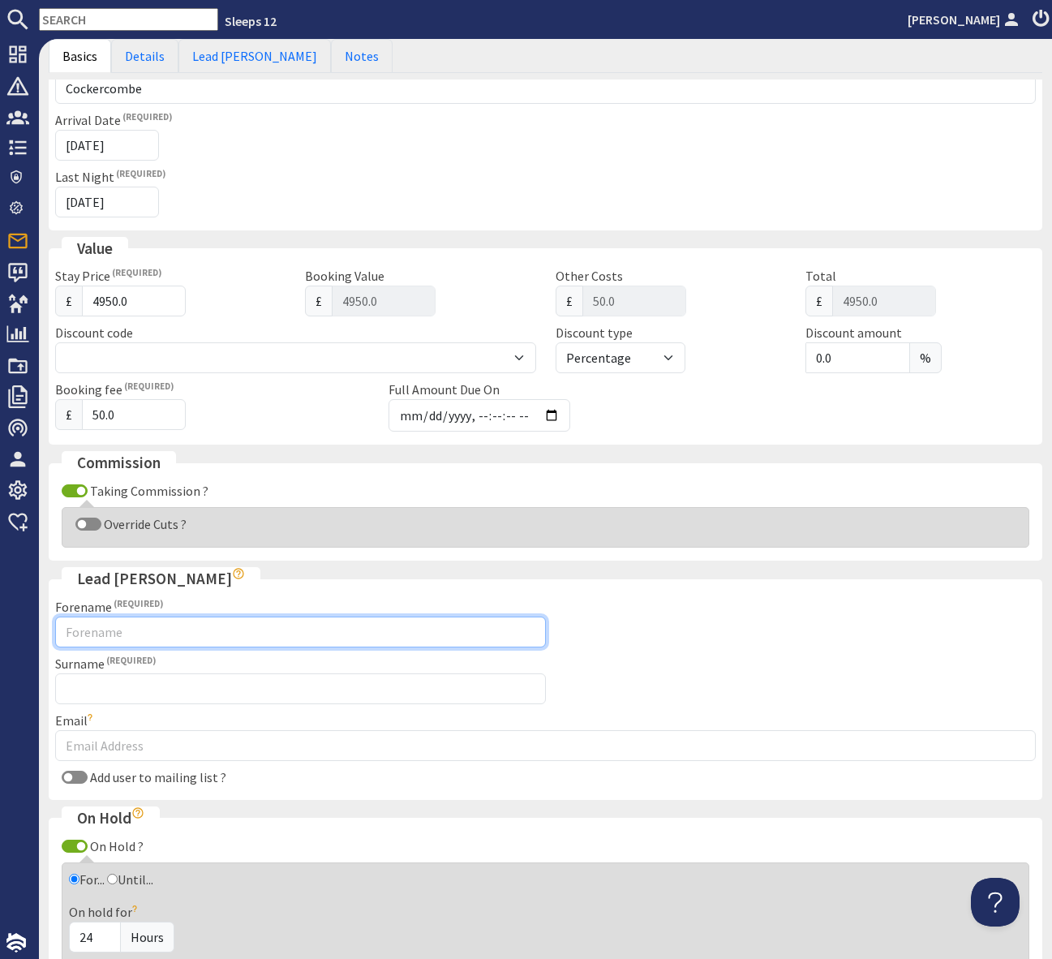
click at [98, 635] on input "Forename" at bounding box center [300, 632] width 491 height 31
type input "Sylvana"
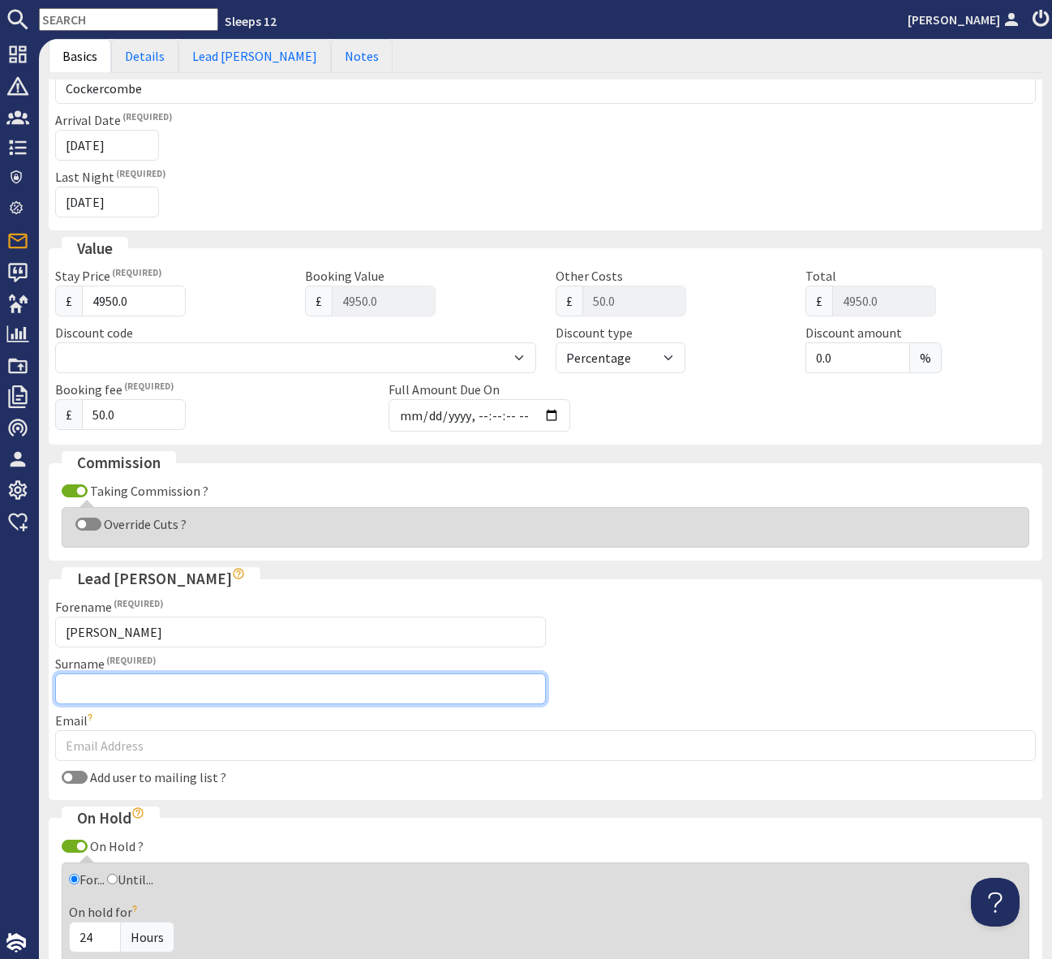
drag, startPoint x: 459, startPoint y: 691, endPoint x: 422, endPoint y: 693, distance: 37.4
click at [451, 692] on input "Surname" at bounding box center [300, 689] width 491 height 31
drag, startPoint x: 101, startPoint y: 687, endPoint x: 130, endPoint y: 696, distance: 30.5
click at [101, 687] on input "Cummngs" at bounding box center [300, 689] width 491 height 31
type input "Cummings"
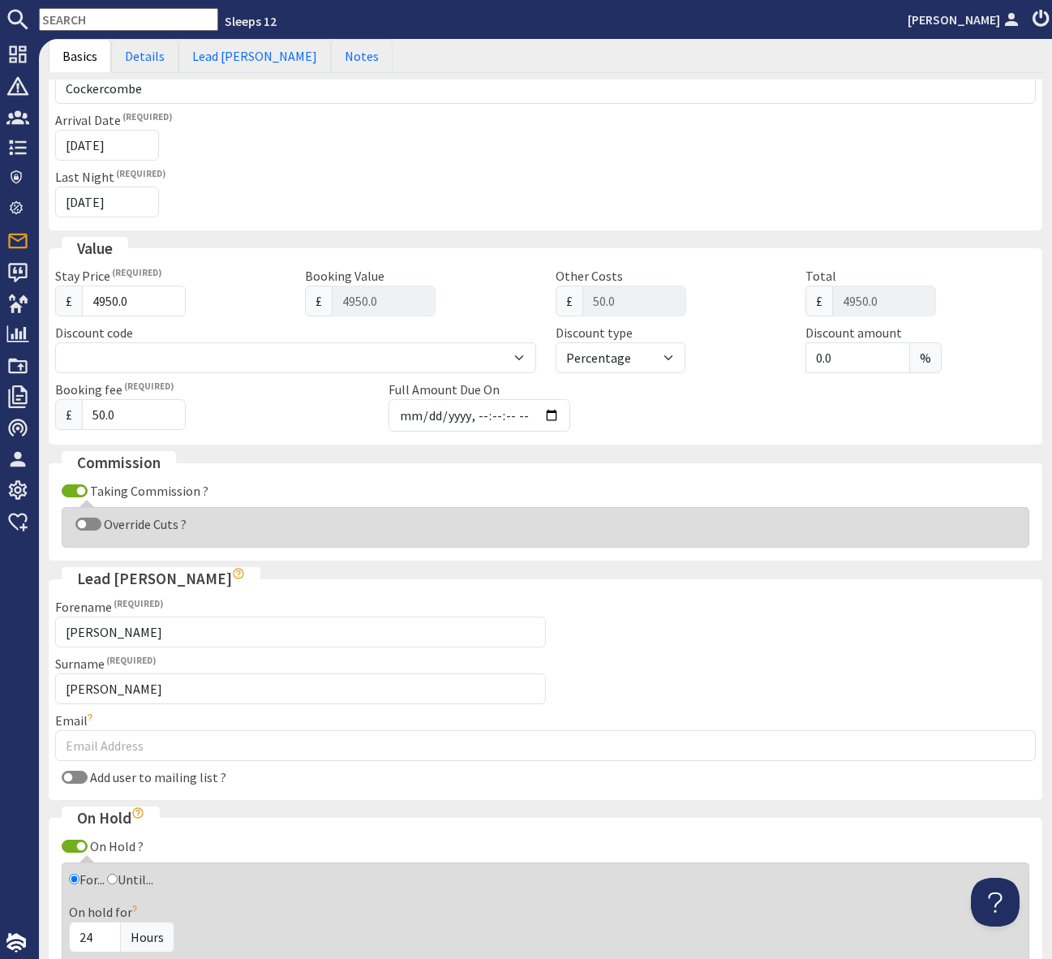
click at [687, 660] on fieldset "Lead Booker Forename Sylvana Surname Cummings Email Double check the email addr…" at bounding box center [546, 683] width 994 height 233
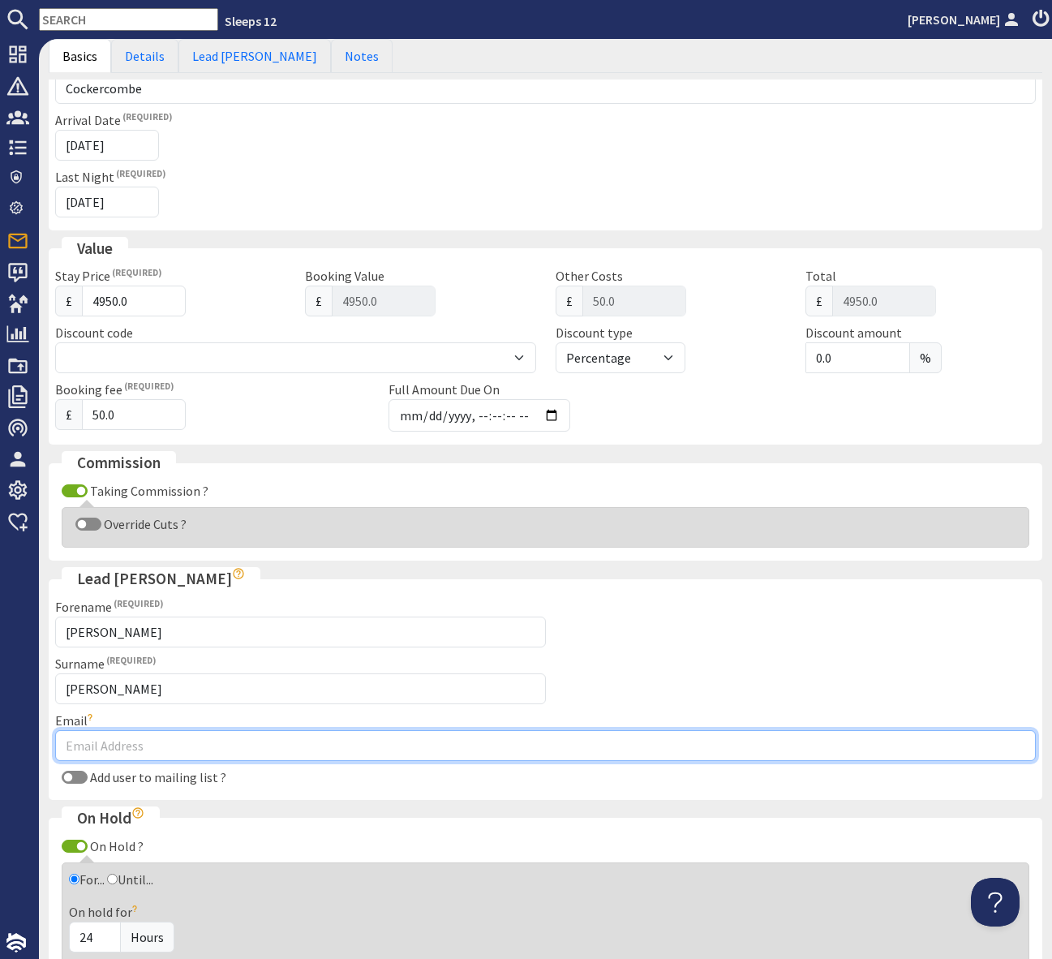
drag, startPoint x: 88, startPoint y: 740, endPoint x: 131, endPoint y: 742, distance: 43.9
click at [88, 740] on input "Email" at bounding box center [545, 745] width 981 height 31
type input "sylvana@hig.limited"
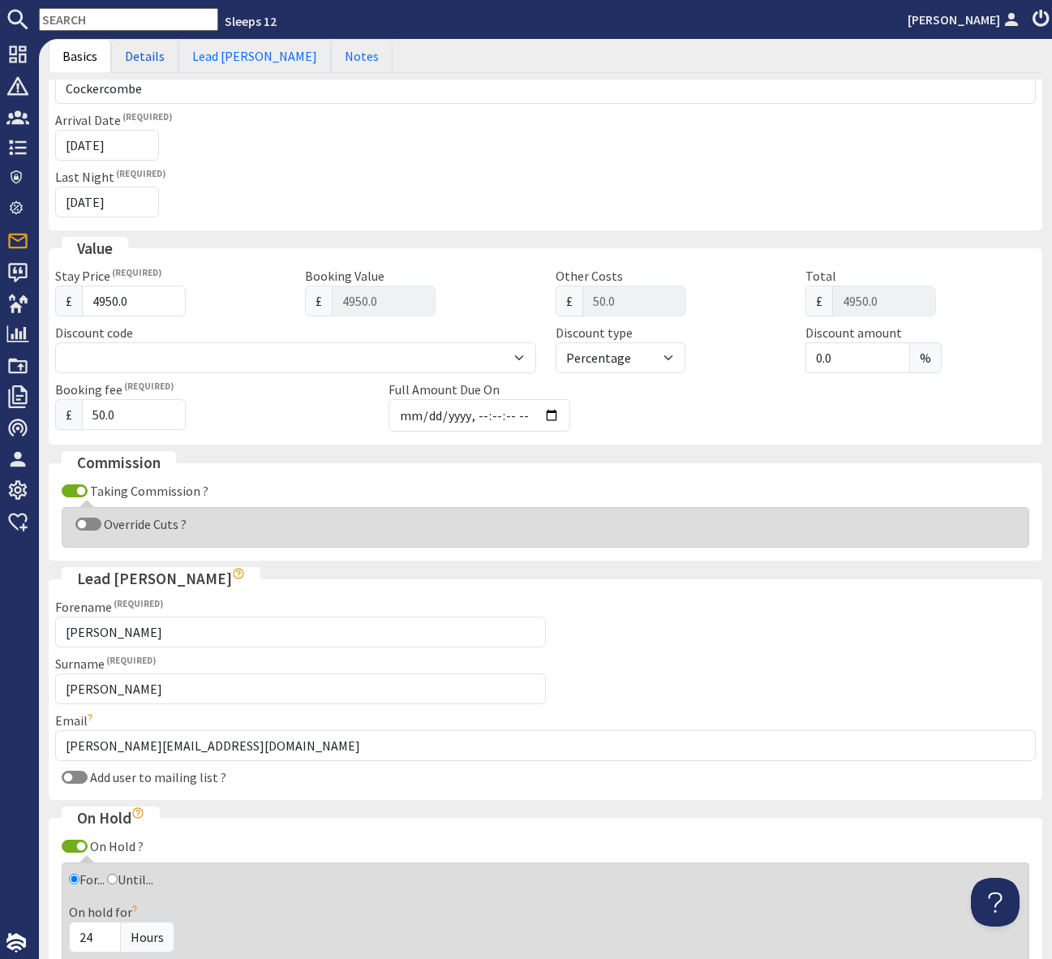
drag, startPoint x: 140, startPoint y: 54, endPoint x: 188, endPoint y: 105, distance: 70.0
click at [140, 54] on link "Details" at bounding box center [144, 56] width 67 height 34
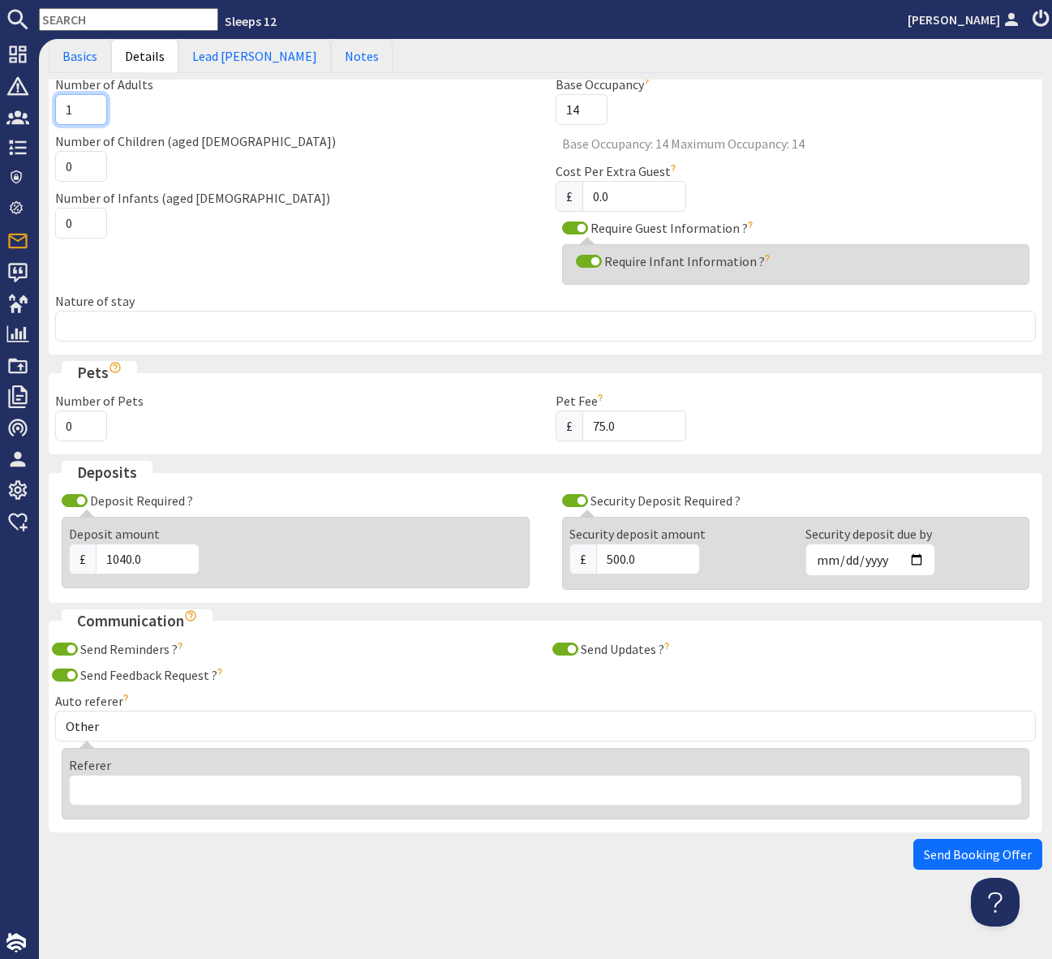
click at [78, 105] on input "1" at bounding box center [81, 109] width 52 height 31
type input "11"
drag, startPoint x: 77, startPoint y: 166, endPoint x: 105, endPoint y: 164, distance: 28.4
click at [77, 166] on input "0" at bounding box center [81, 166] width 52 height 31
type input "3"
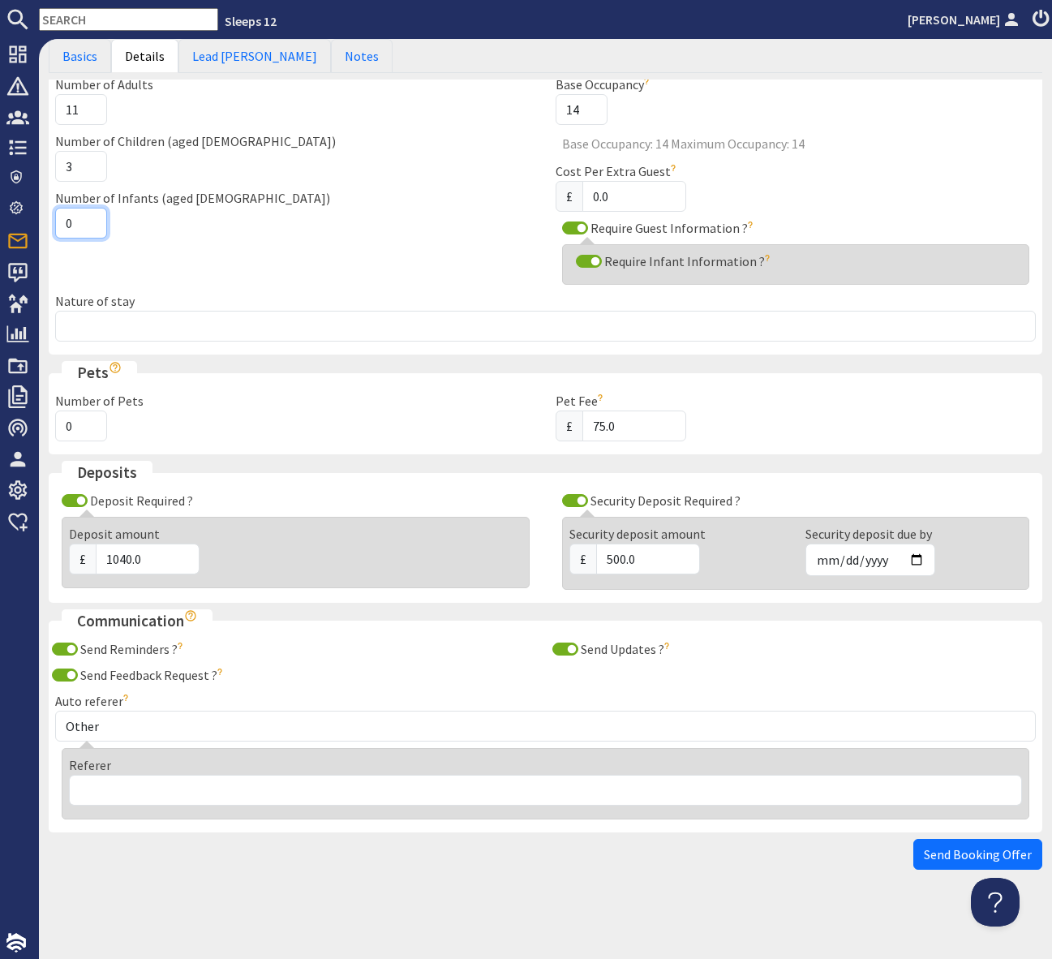
click at [80, 224] on input "0" at bounding box center [81, 223] width 52 height 31
type input "1"
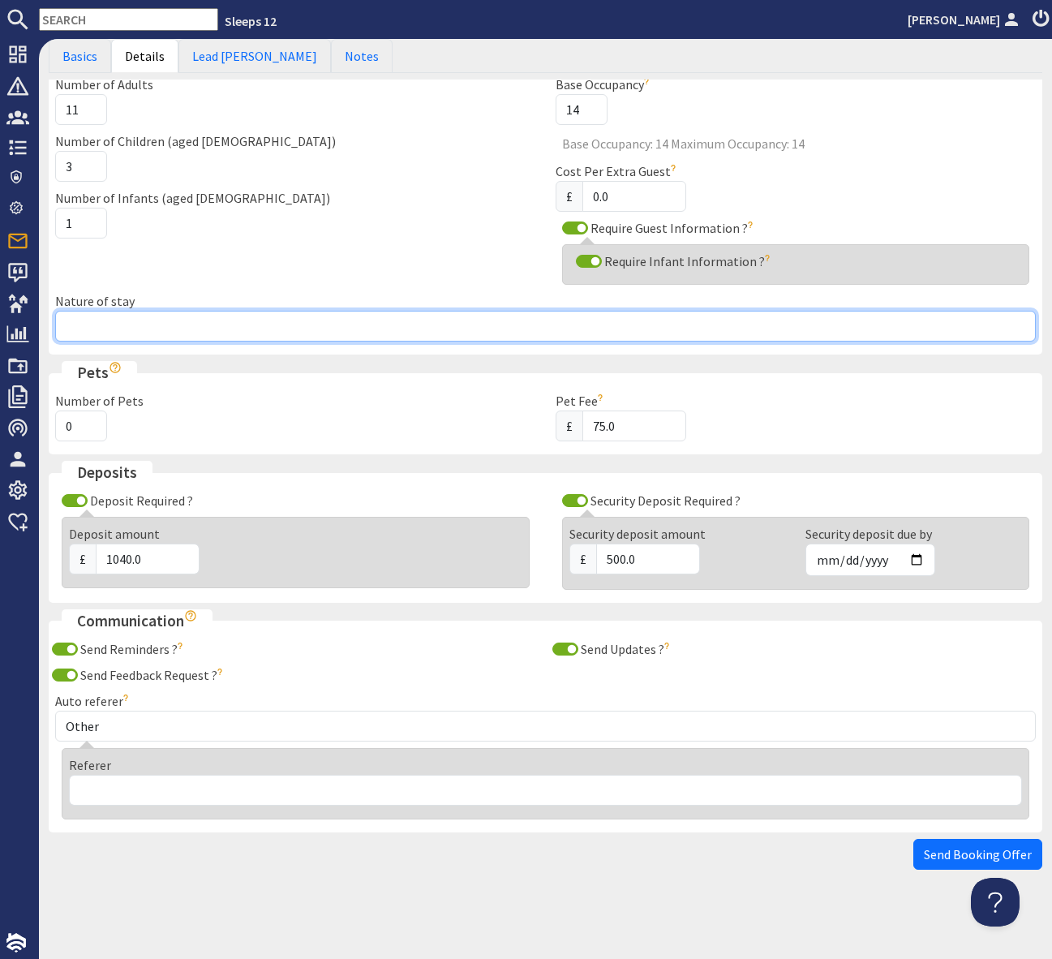
click at [85, 322] on input "Nature of stay" at bounding box center [545, 326] width 981 height 31
drag, startPoint x: 117, startPoint y: 329, endPoint x: 54, endPoint y: 325, distance: 62.6
click at [54, 325] on fieldset "Guests Number of Adults 11 Number of Children (aged 2-18) 3 Number of Infants (…" at bounding box center [546, 200] width 994 height 310
type input "Family Group"
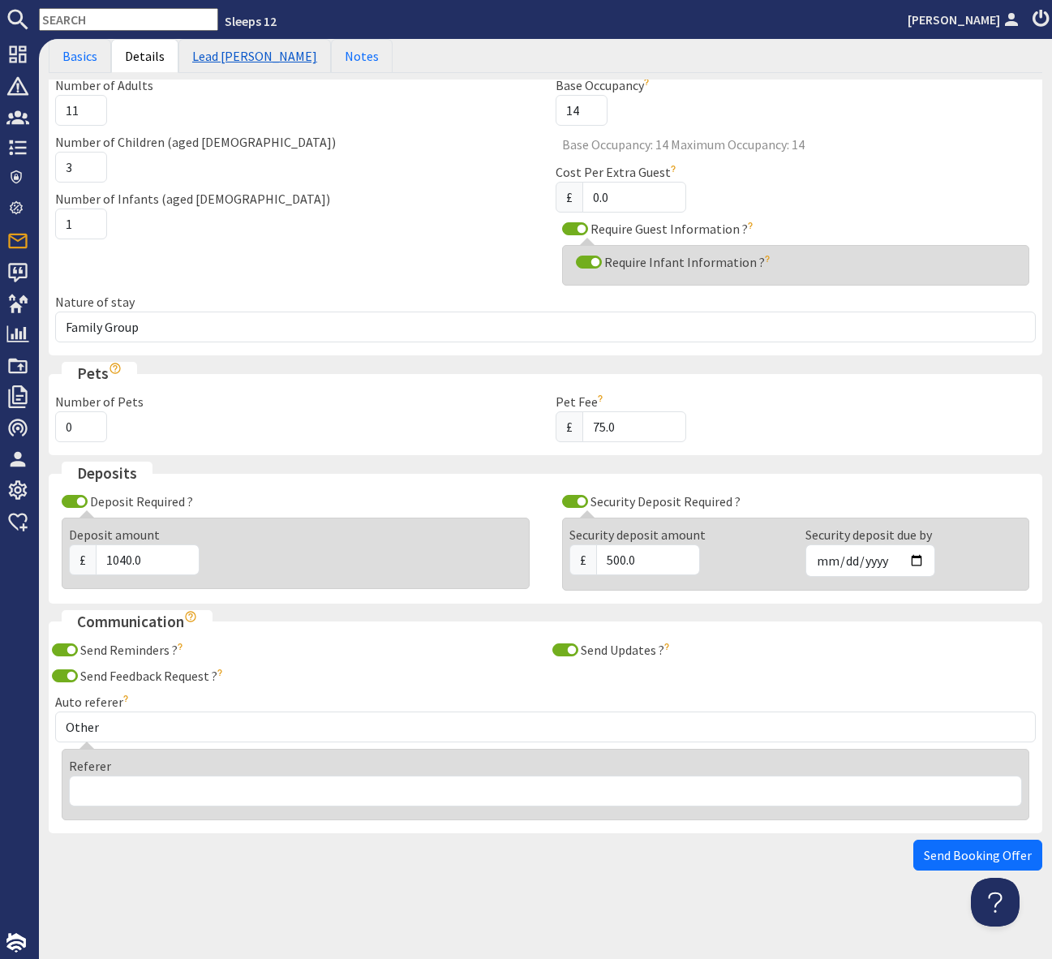
click at [234, 58] on link "Lead [PERSON_NAME]" at bounding box center [255, 56] width 153 height 34
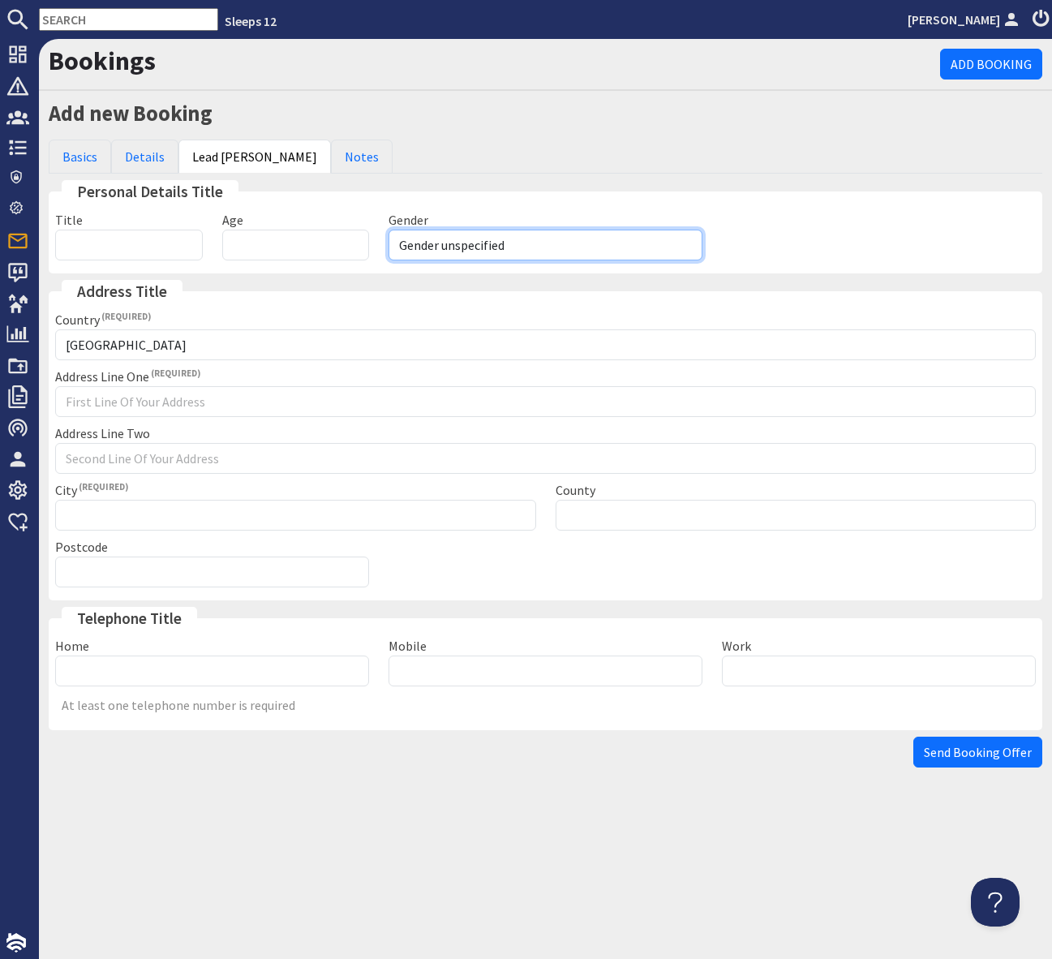
click at [486, 247] on select "Gender unspecified Gender male Gender female" at bounding box center [546, 245] width 314 height 31
select select "gender_female"
drag, startPoint x: 278, startPoint y: 245, endPoint x: 465, endPoint y: 253, distance: 187.6
click at [278, 246] on input "Age" at bounding box center [296, 245] width 148 height 31
type input "62"
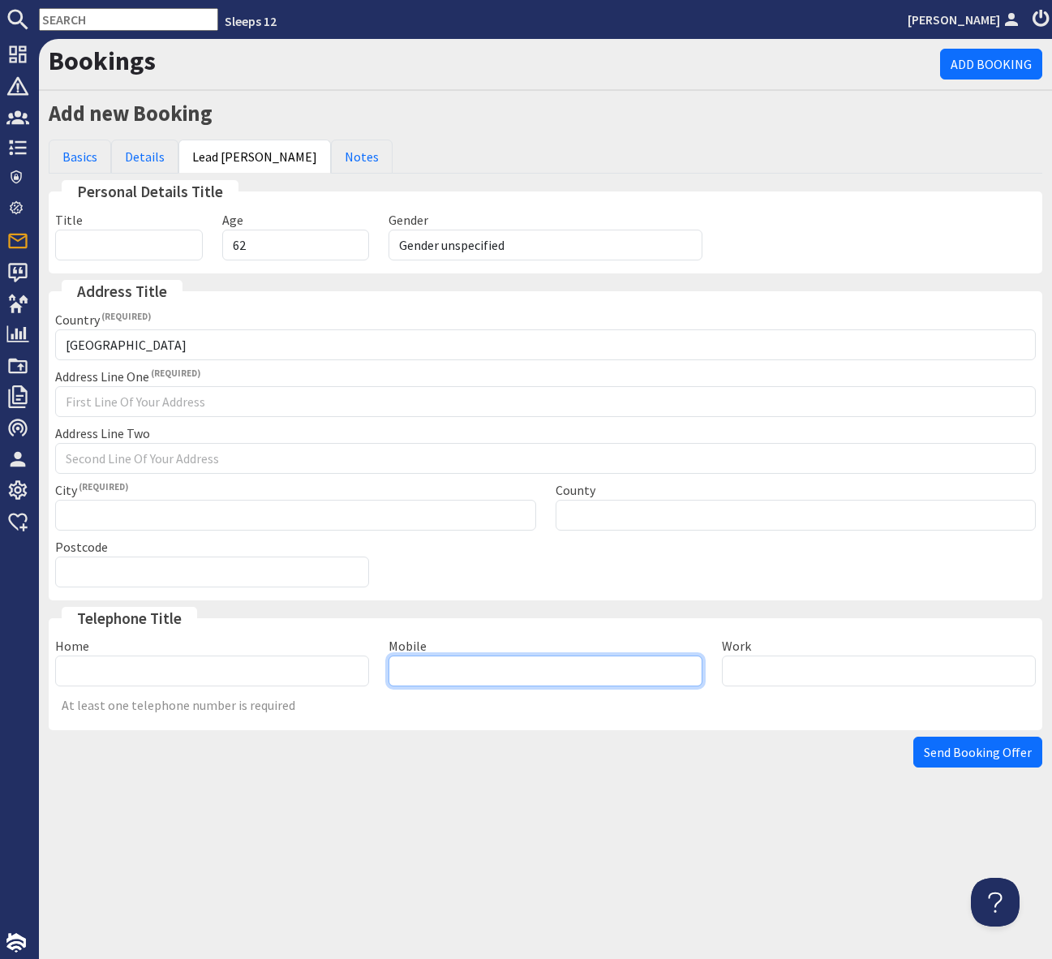
click at [428, 674] on input "Mobile" at bounding box center [546, 671] width 314 height 31
type input "07971245233"
drag, startPoint x: 995, startPoint y: 754, endPoint x: 989, endPoint y: 744, distance: 11.3
click at [994, 754] on span "Send Booking Offer" at bounding box center [978, 752] width 108 height 16
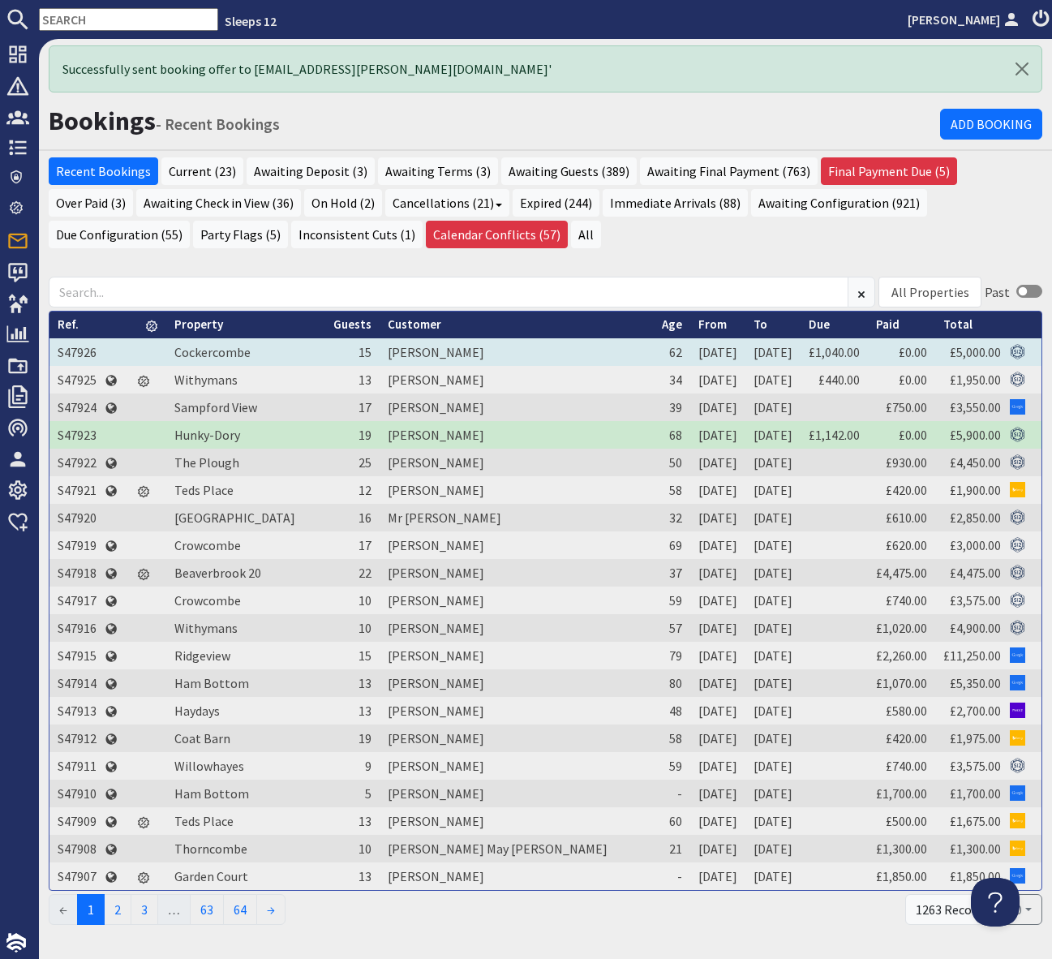
scroll to position [10, 0]
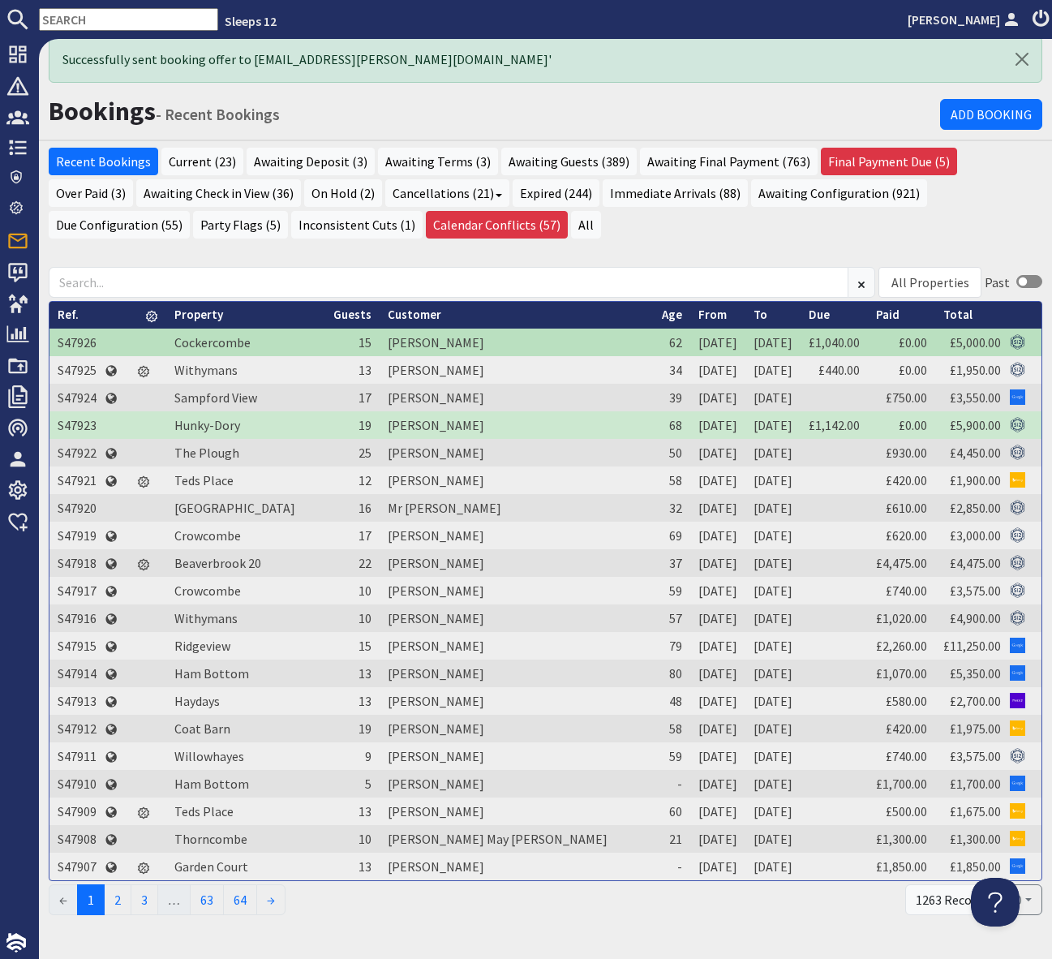
click at [75, 8] on input "text" at bounding box center [128, 19] width 179 height 23
paste input "mcketterickd@gmail.com"
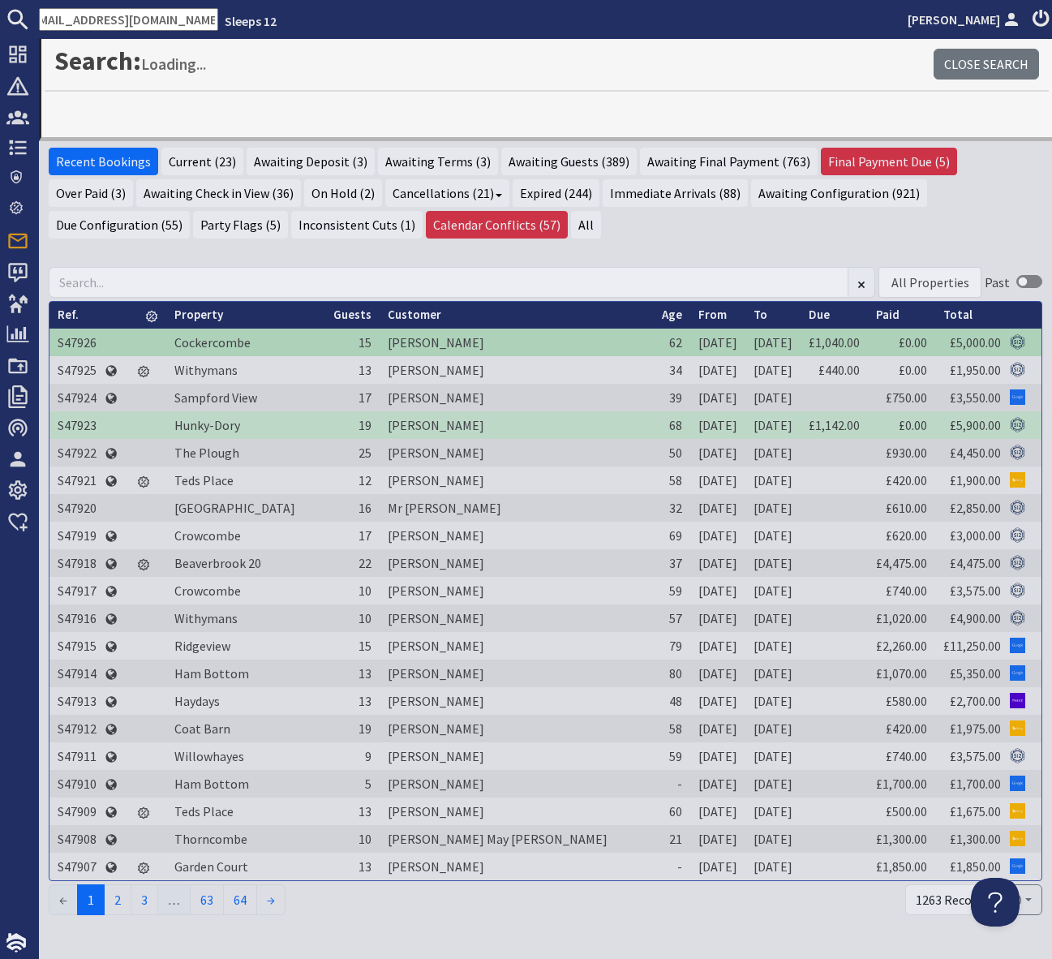
type input "mcketterickd@gmail.com"
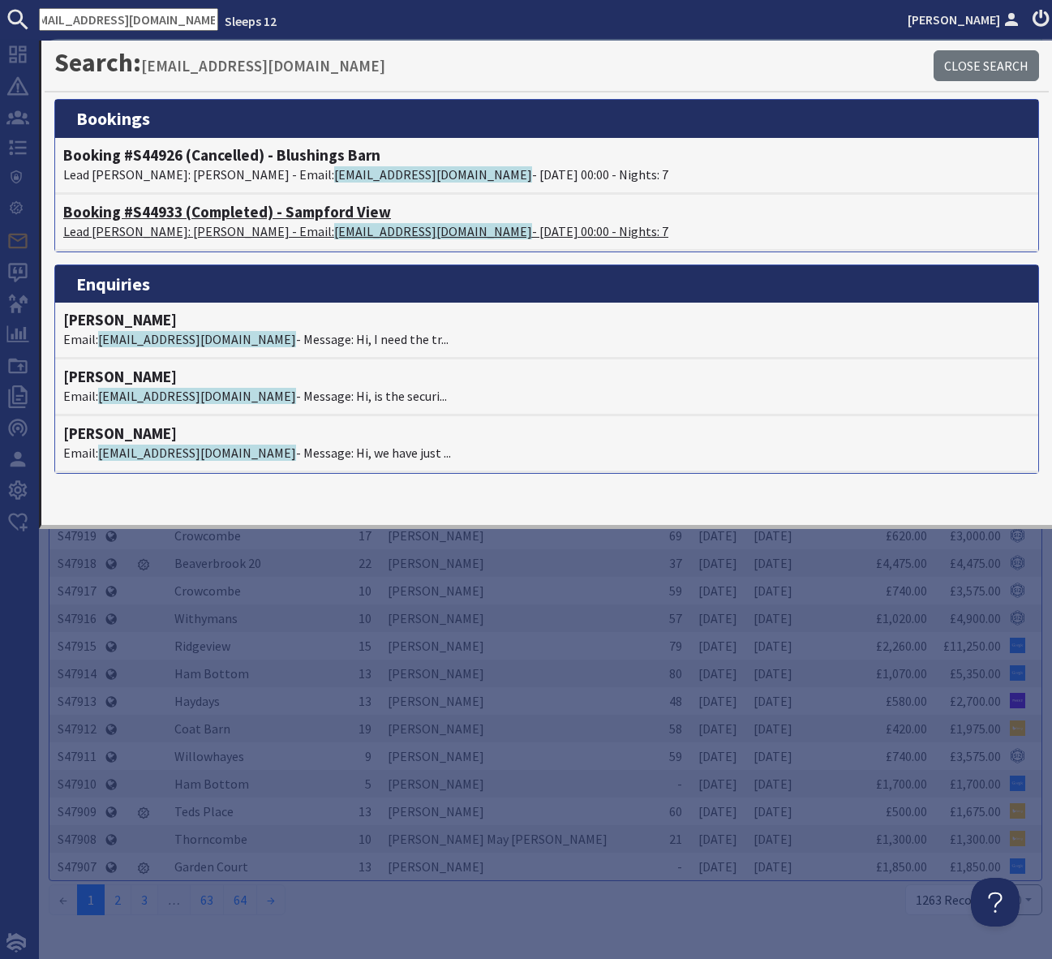
scroll to position [0, 0]
click at [315, 211] on h4 "Booking #S44933 (Completed) - Sampford View" at bounding box center [546, 212] width 967 height 19
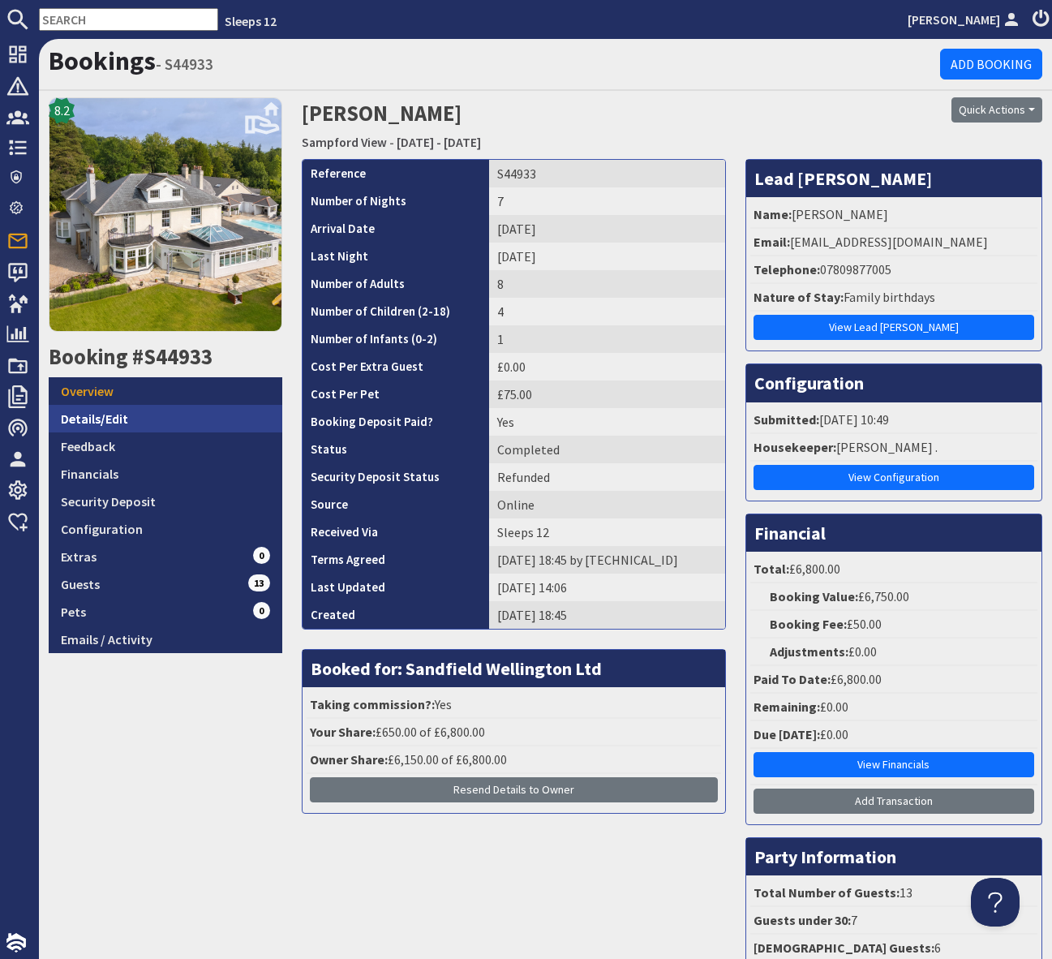
click at [119, 415] on link "Details/Edit" at bounding box center [166, 419] width 234 height 28
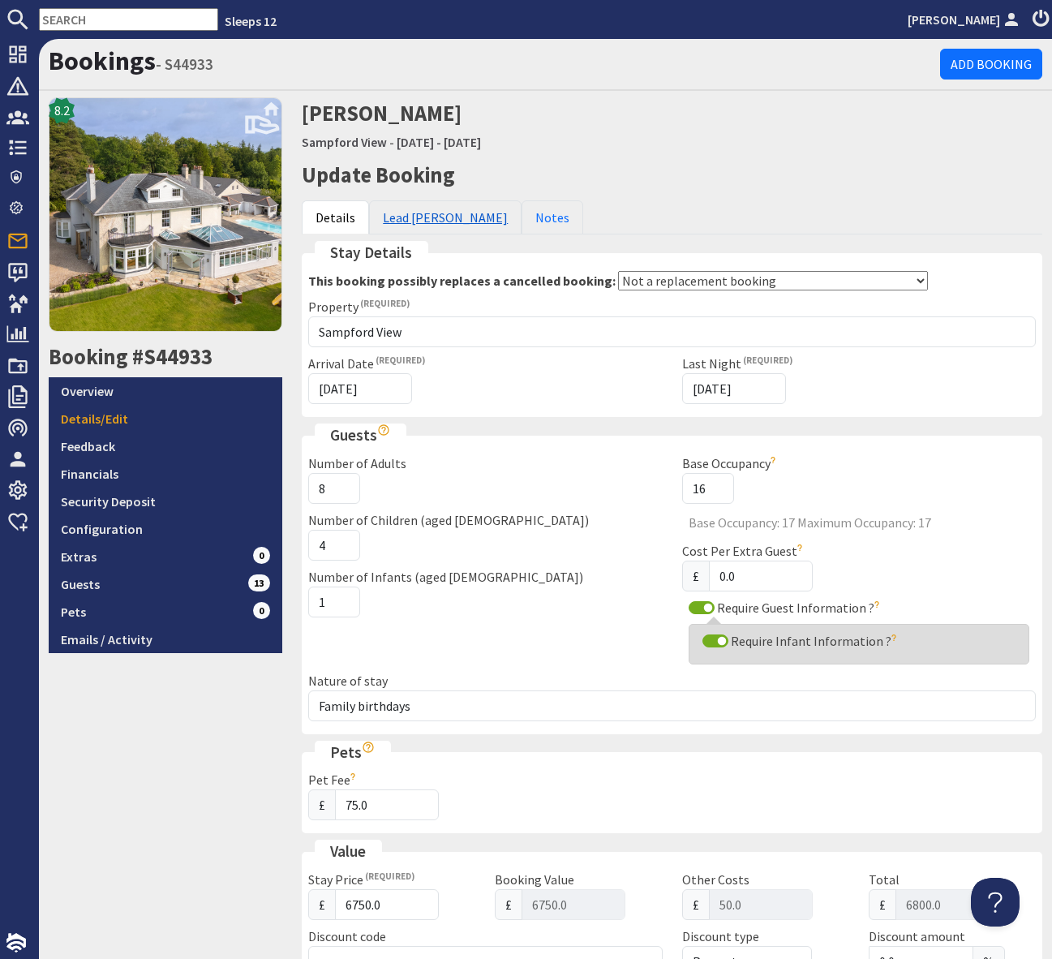
click at [424, 221] on link "Lead [PERSON_NAME]" at bounding box center [445, 217] width 153 height 34
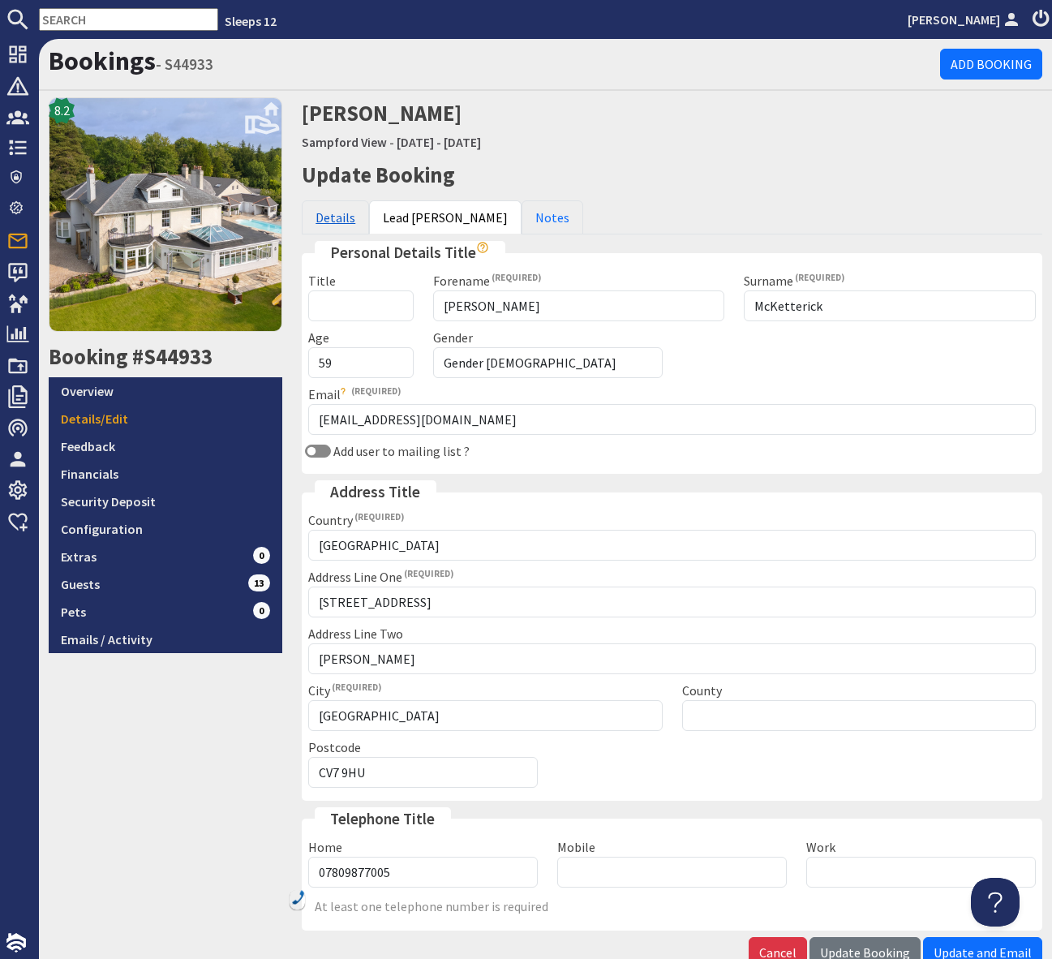
click at [334, 209] on link "Details" at bounding box center [335, 217] width 67 height 34
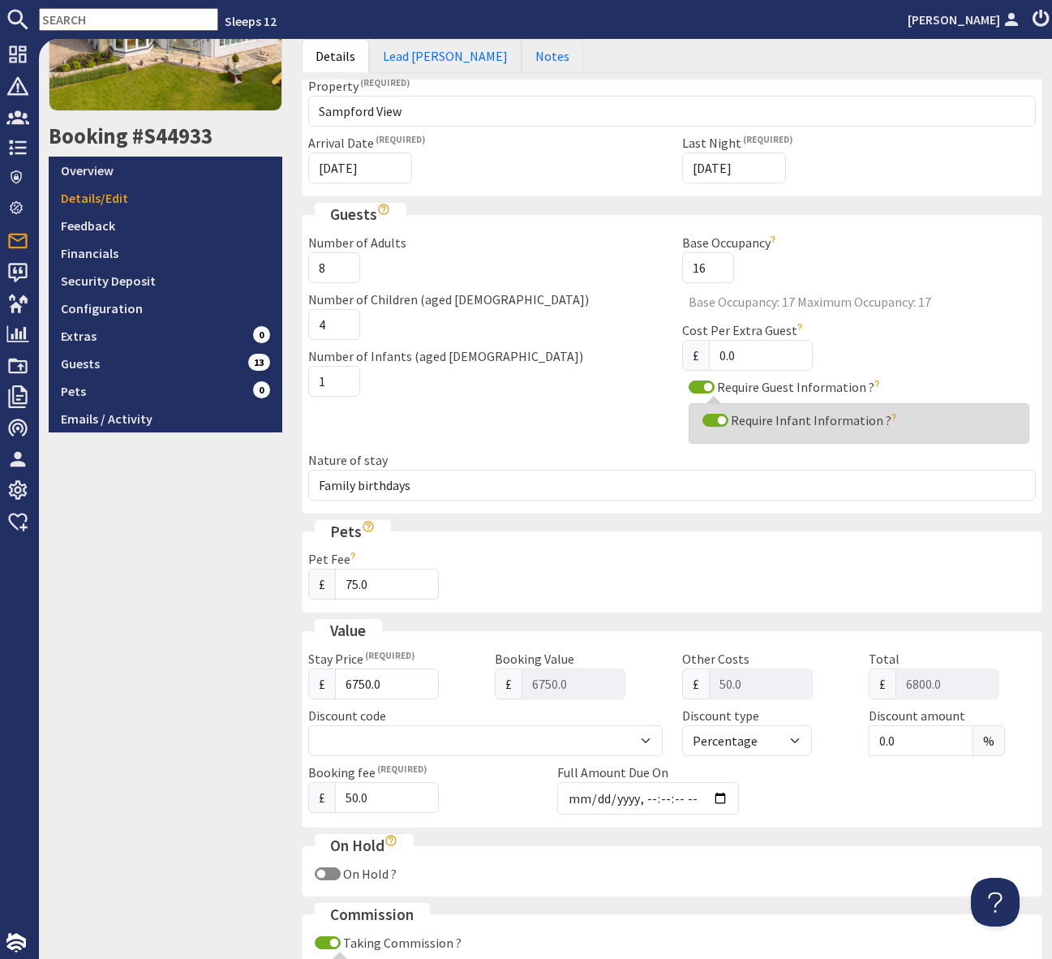
scroll to position [328, 0]
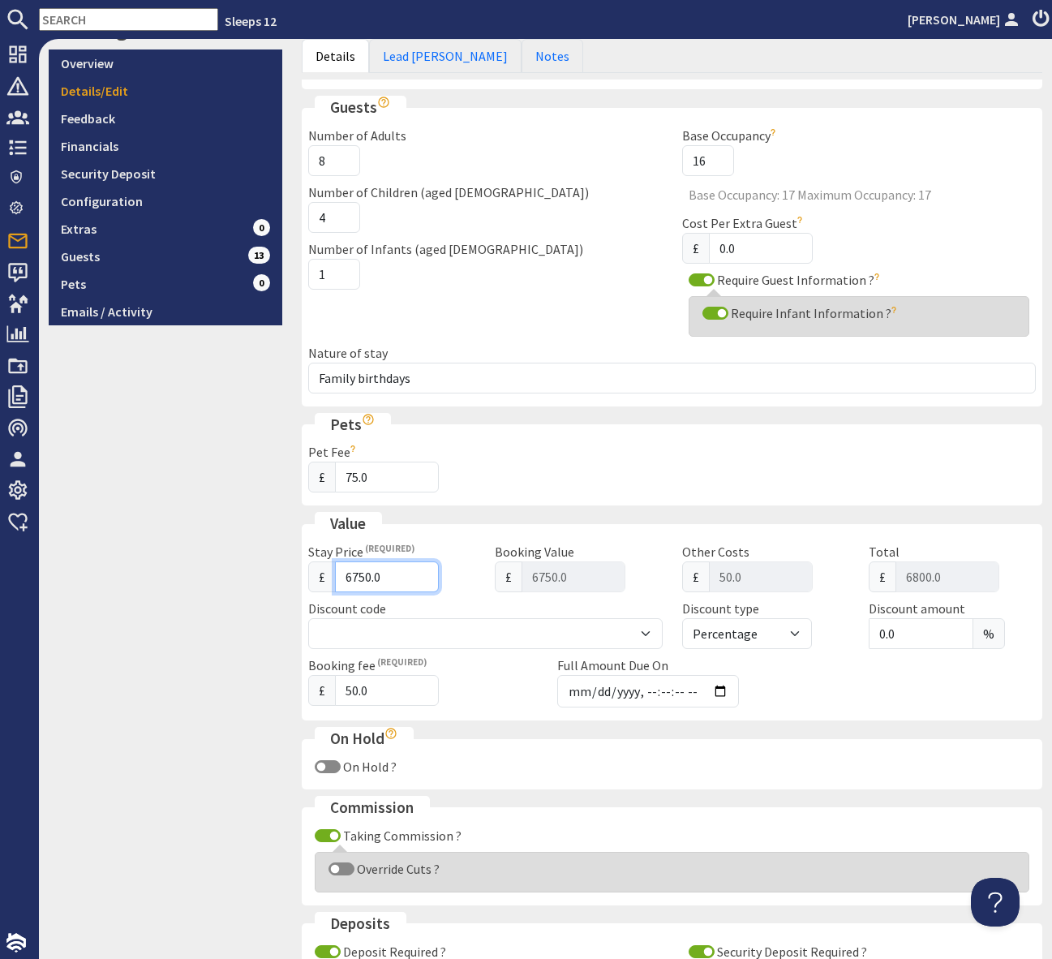
click at [359, 575] on input "6750.0" at bounding box center [387, 577] width 104 height 31
type input "650.0"
type input "650"
type input "700.00"
type input "6550.0"
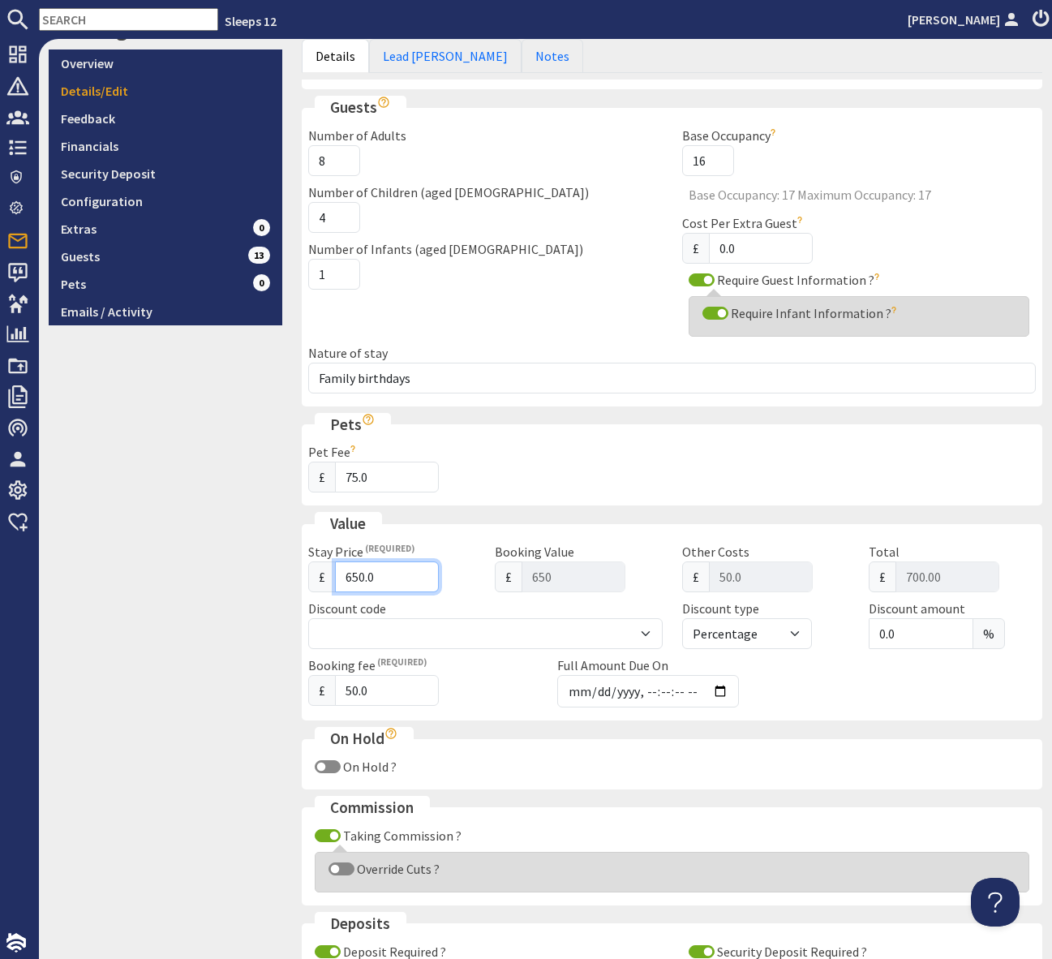
type input "6550"
type input "6600.00"
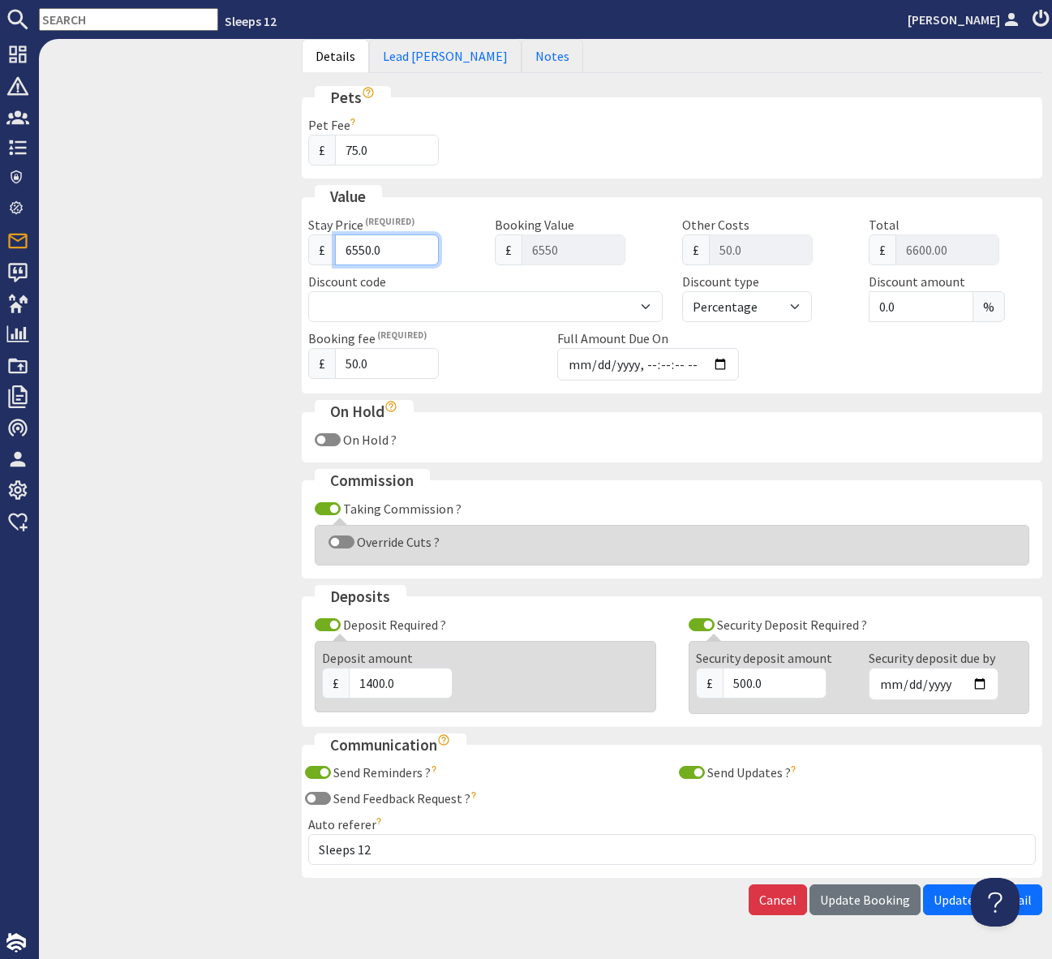
scroll to position [658, 0]
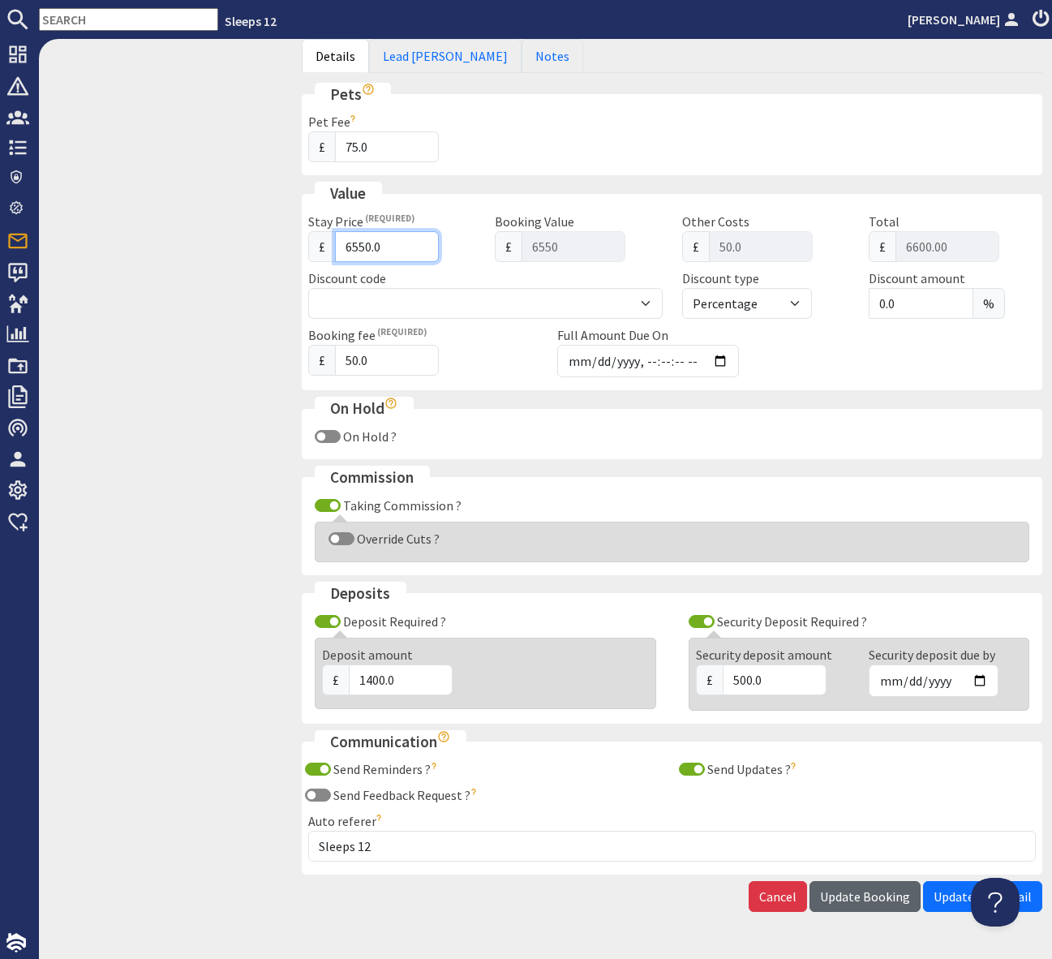
type input "6550.0"
click at [864, 897] on span "Update Booking" at bounding box center [865, 897] width 90 height 16
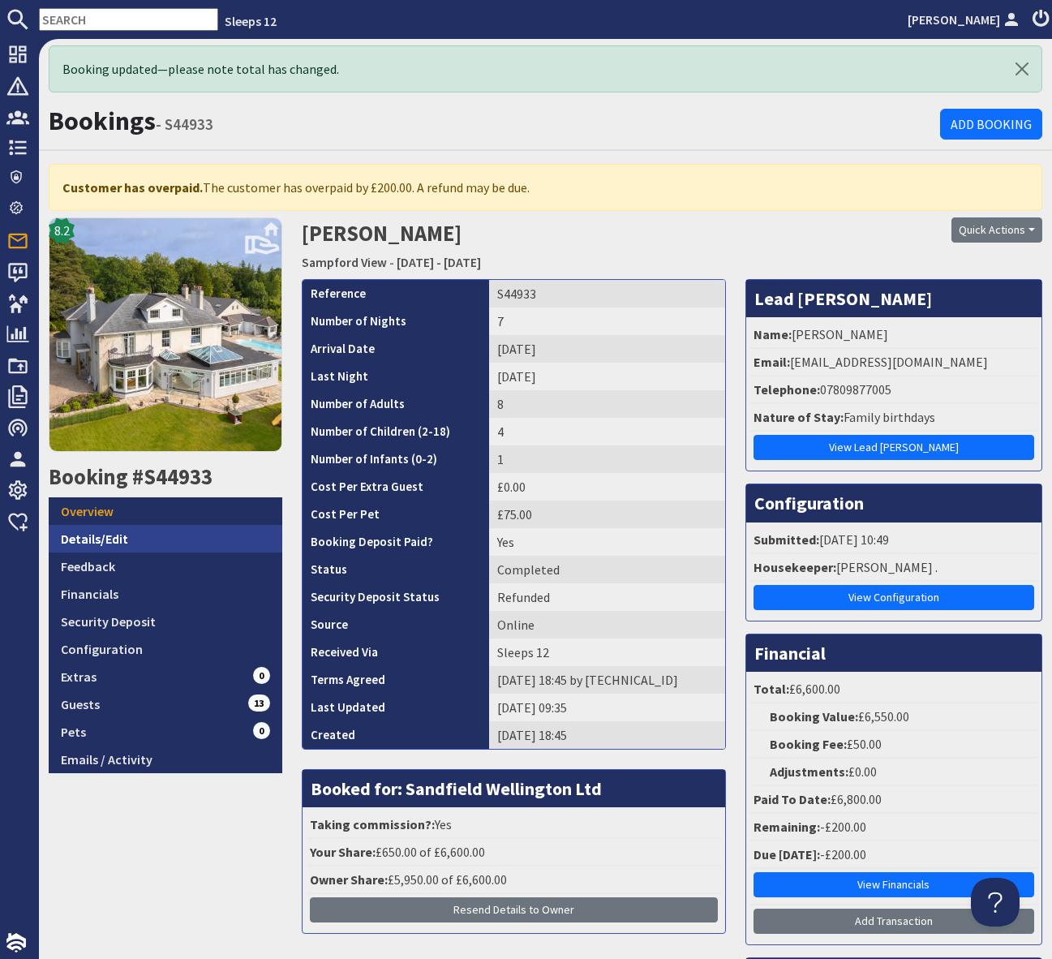
click at [140, 539] on link "Details/Edit" at bounding box center [166, 539] width 234 height 28
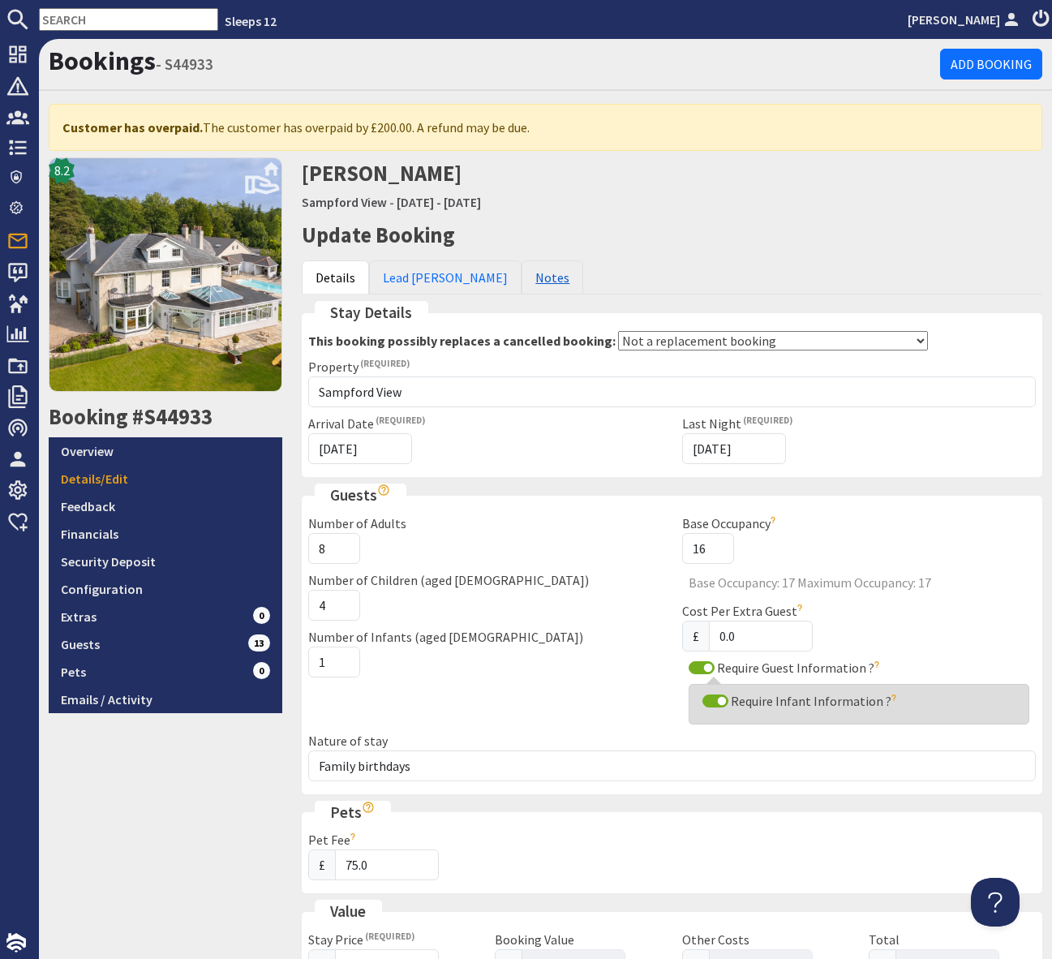
click at [522, 278] on link "Notes" at bounding box center [553, 277] width 62 height 34
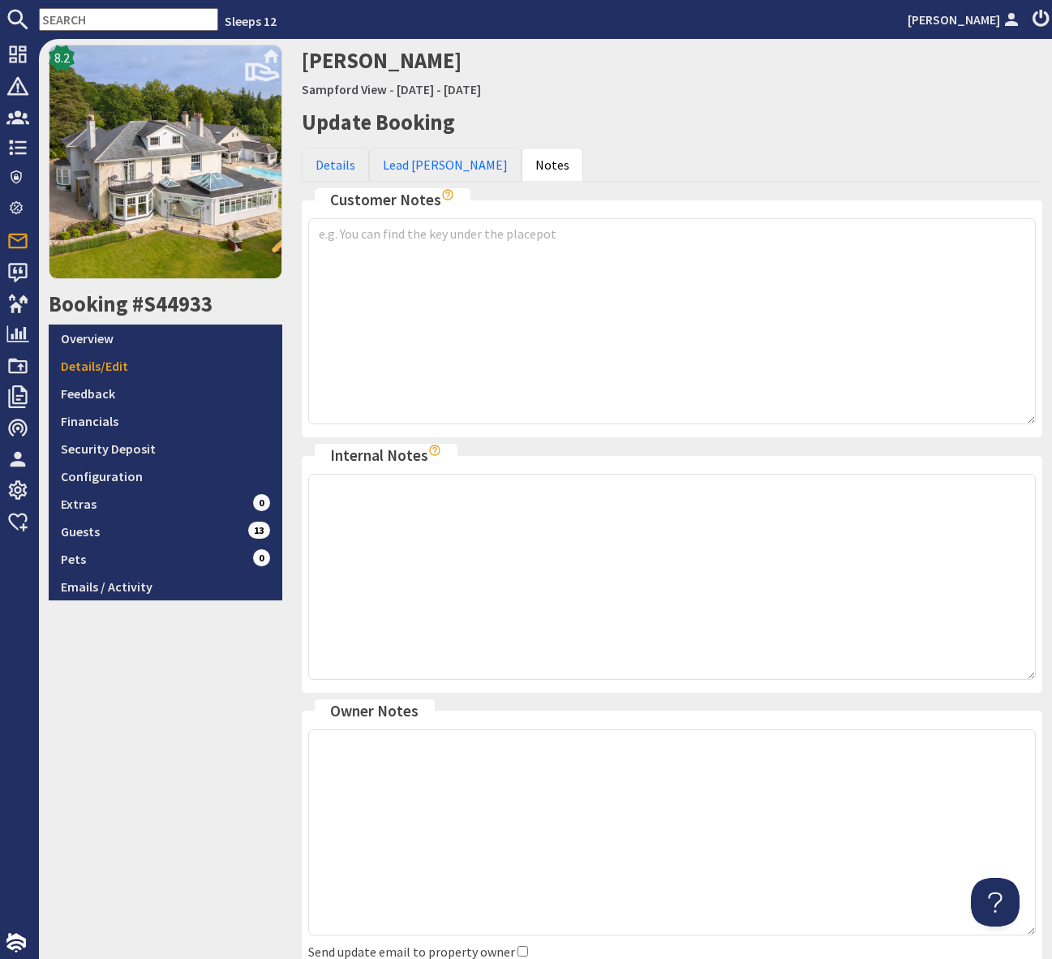
scroll to position [131, 0]
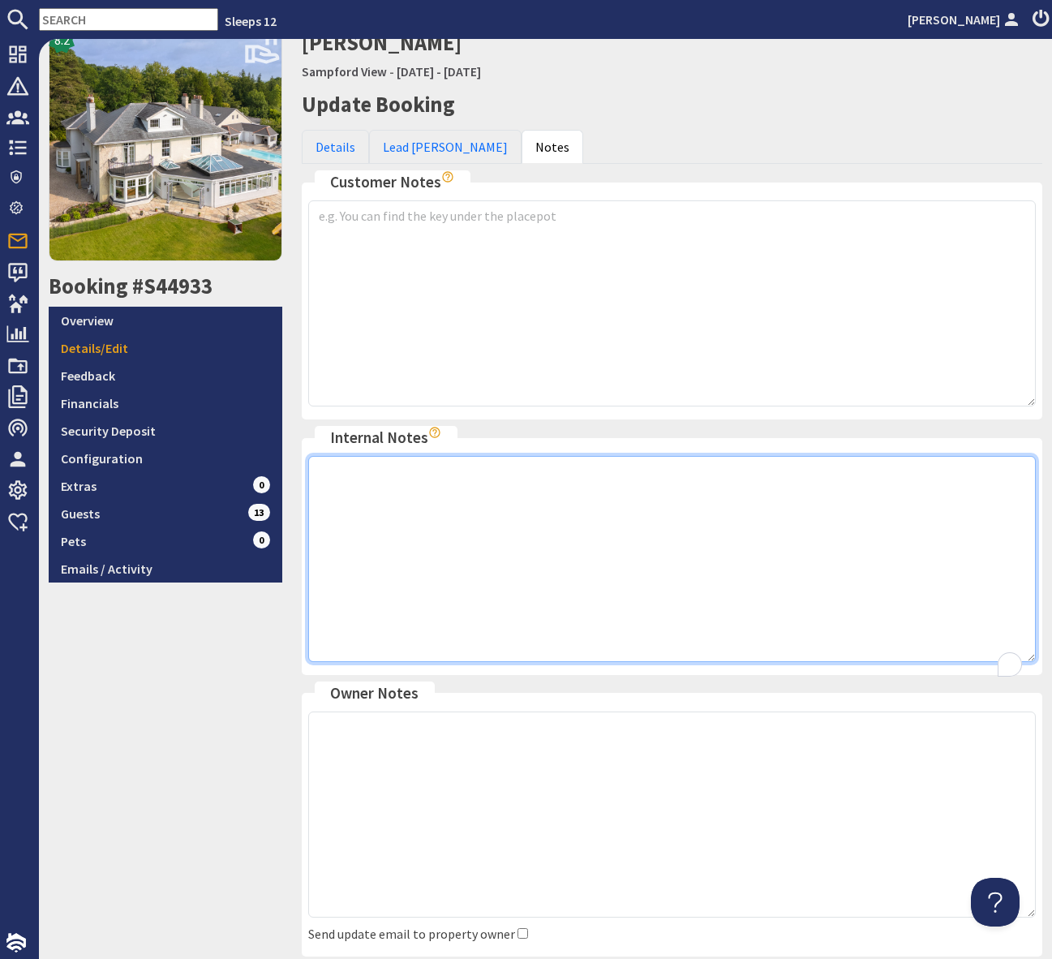
click at [370, 489] on textarea "To enrich screen reader interactions, please activate Accessibility in Grammarl…" at bounding box center [672, 559] width 728 height 206
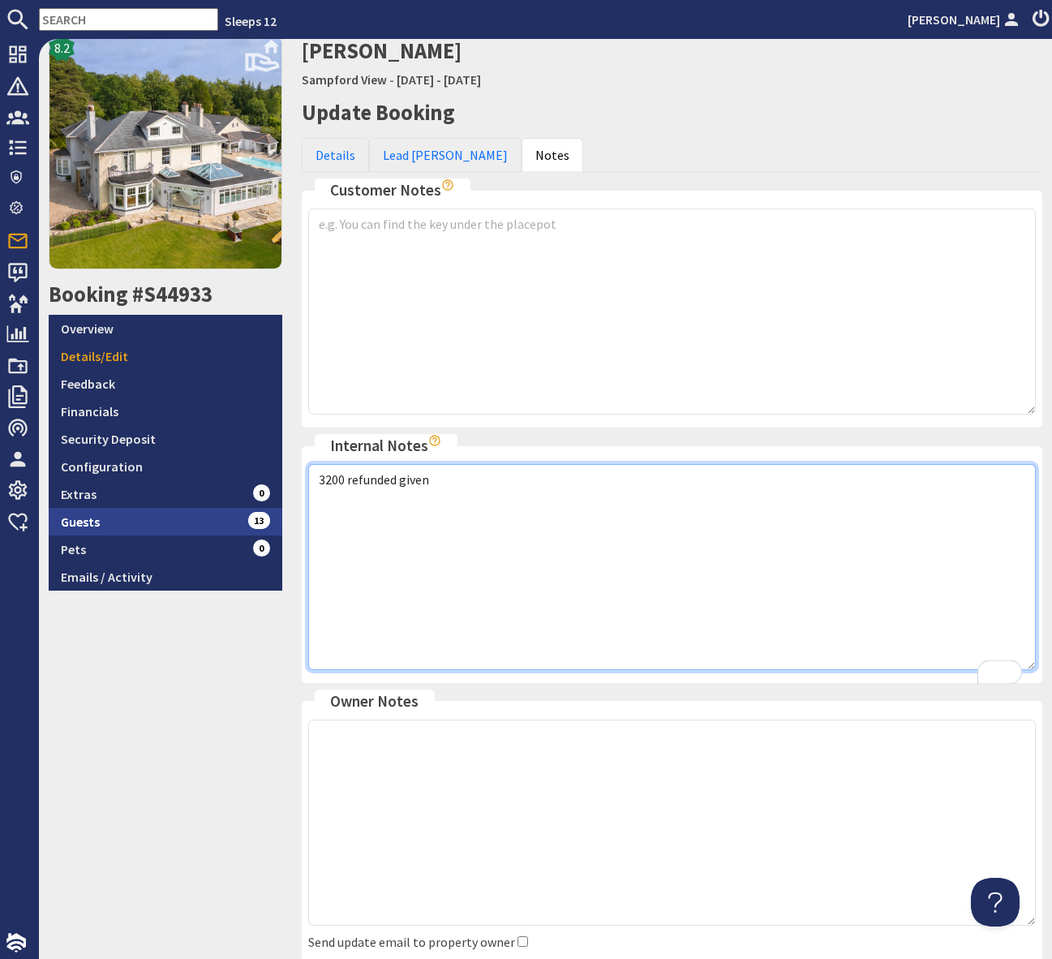
scroll to position [121, 0]
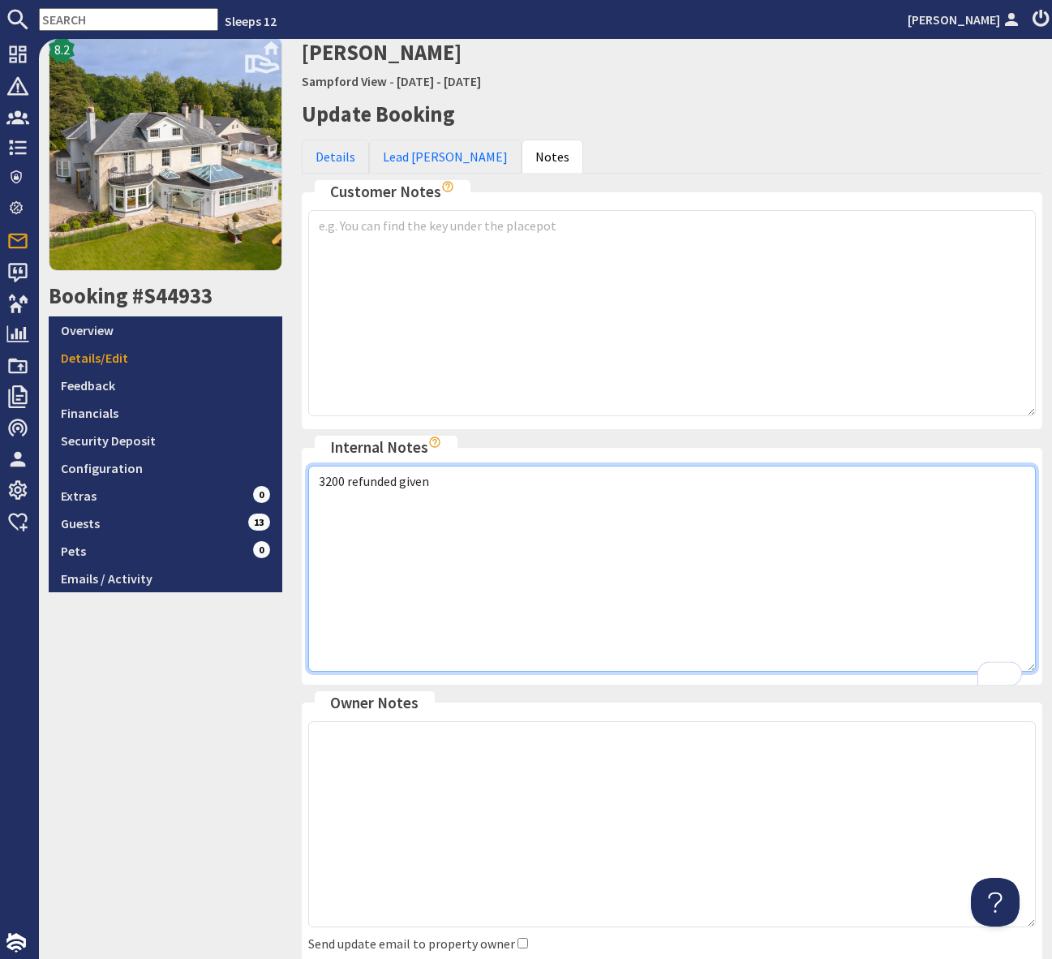
click at [325, 480] on textarea "3200 refunded given" at bounding box center [672, 569] width 728 height 206
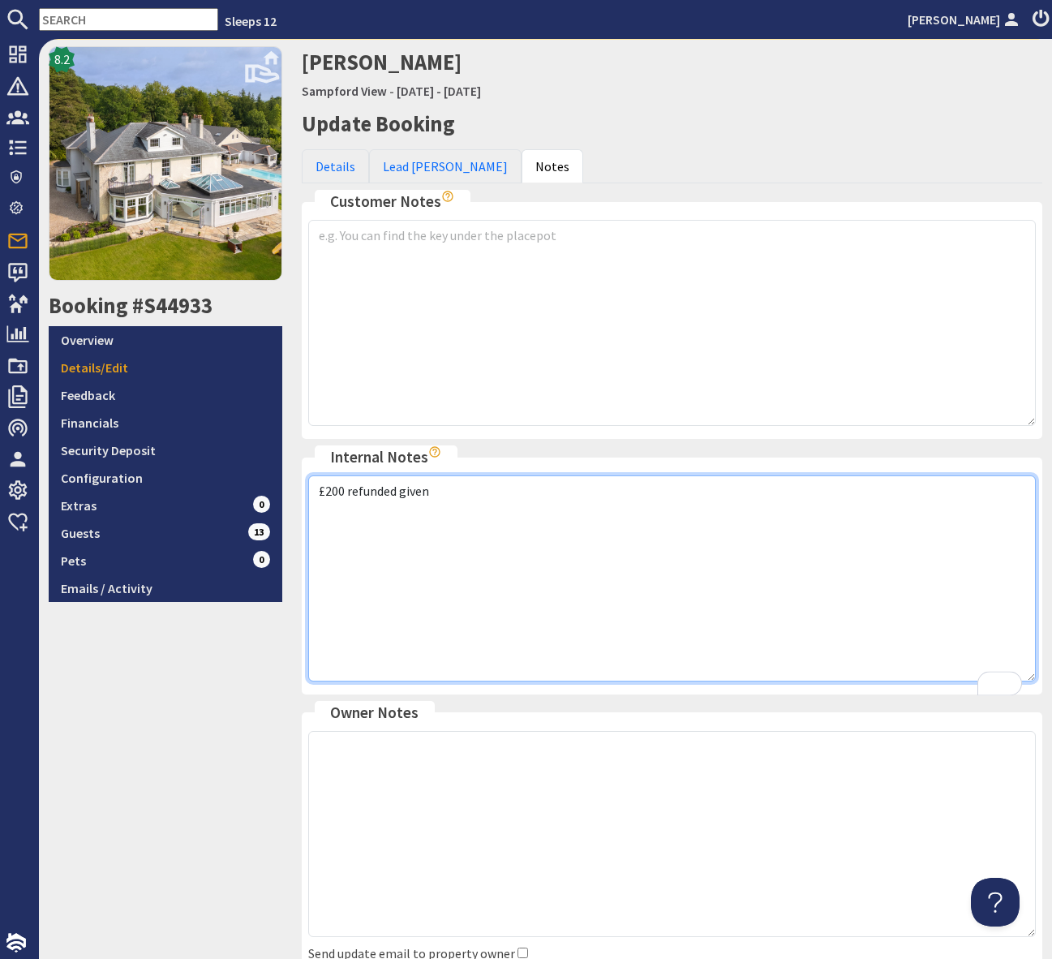
click at [493, 492] on textarea "£200 refunded given" at bounding box center [672, 579] width 728 height 206
click at [439, 490] on textarea "£200 refunded given S 04.09.25" at bounding box center [672, 579] width 728 height 206
click at [582, 544] on textarea "£200 refunded given SP 04.09.25" at bounding box center [672, 579] width 728 height 206
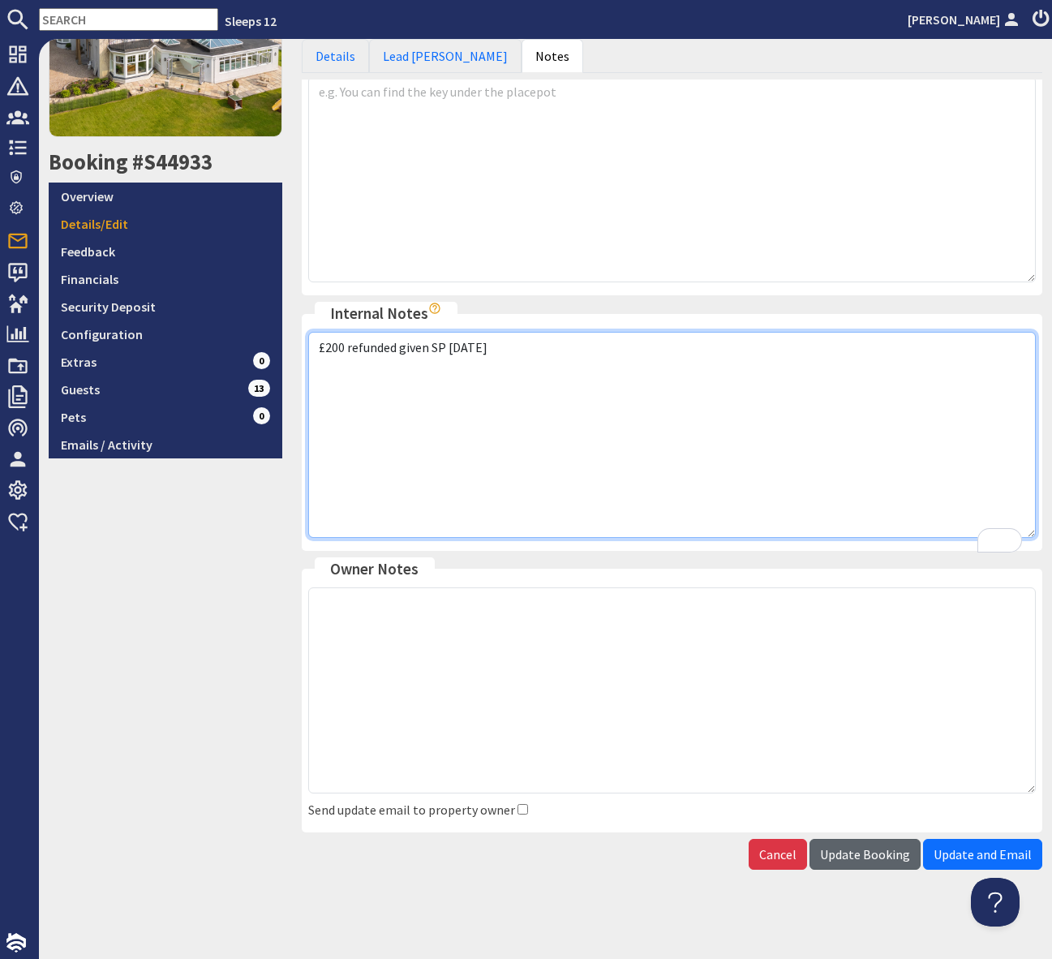
type textarea "£200 refunded given SP 04.09.25"
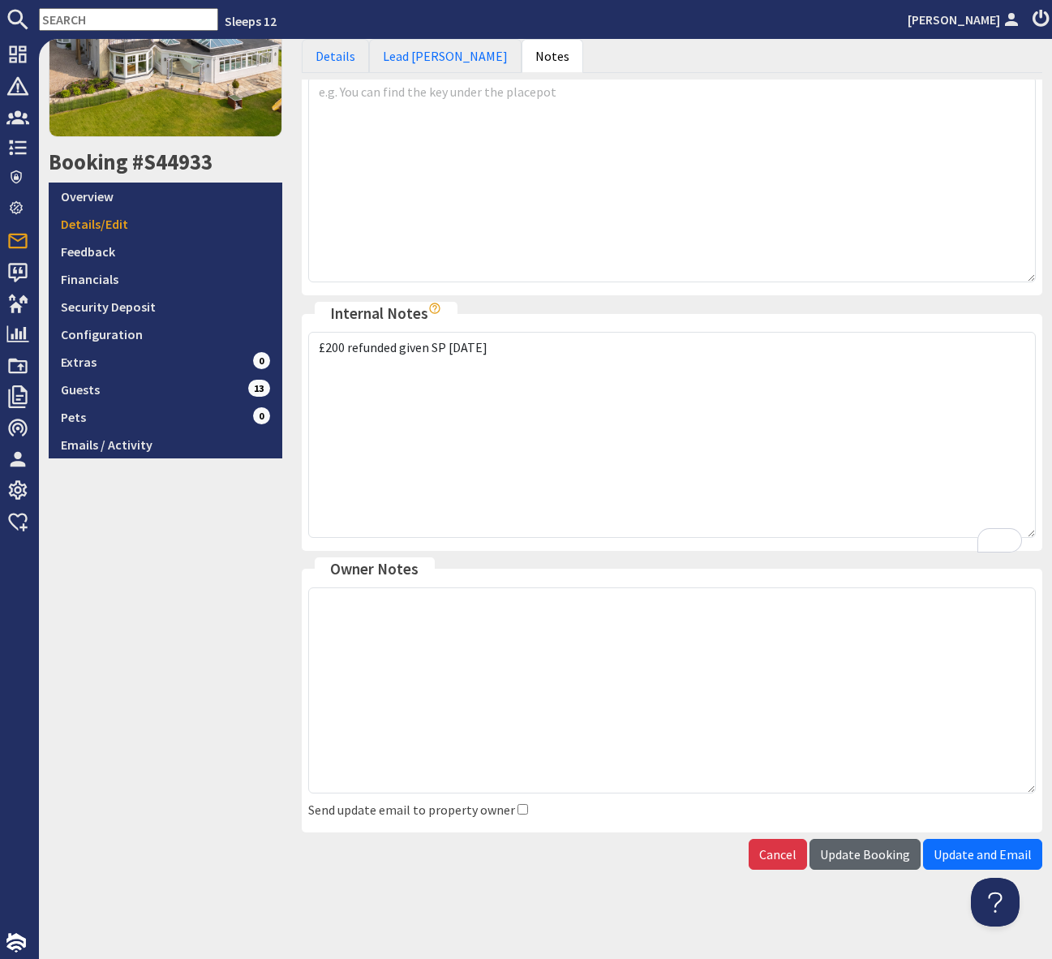
click at [855, 853] on span "Update Booking" at bounding box center [865, 854] width 90 height 16
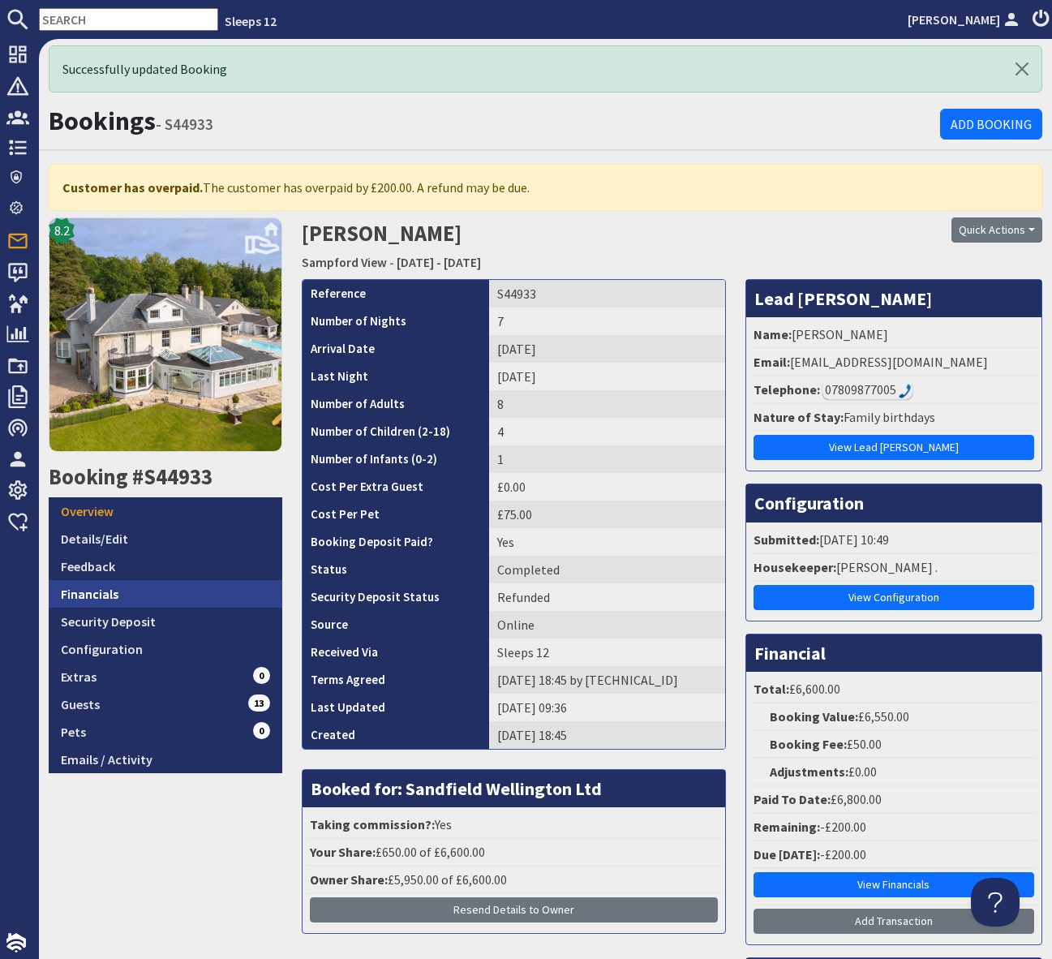
drag, startPoint x: 118, startPoint y: 596, endPoint x: 138, endPoint y: 591, distance: 20.9
click at [118, 596] on link "Financials" at bounding box center [166, 594] width 234 height 28
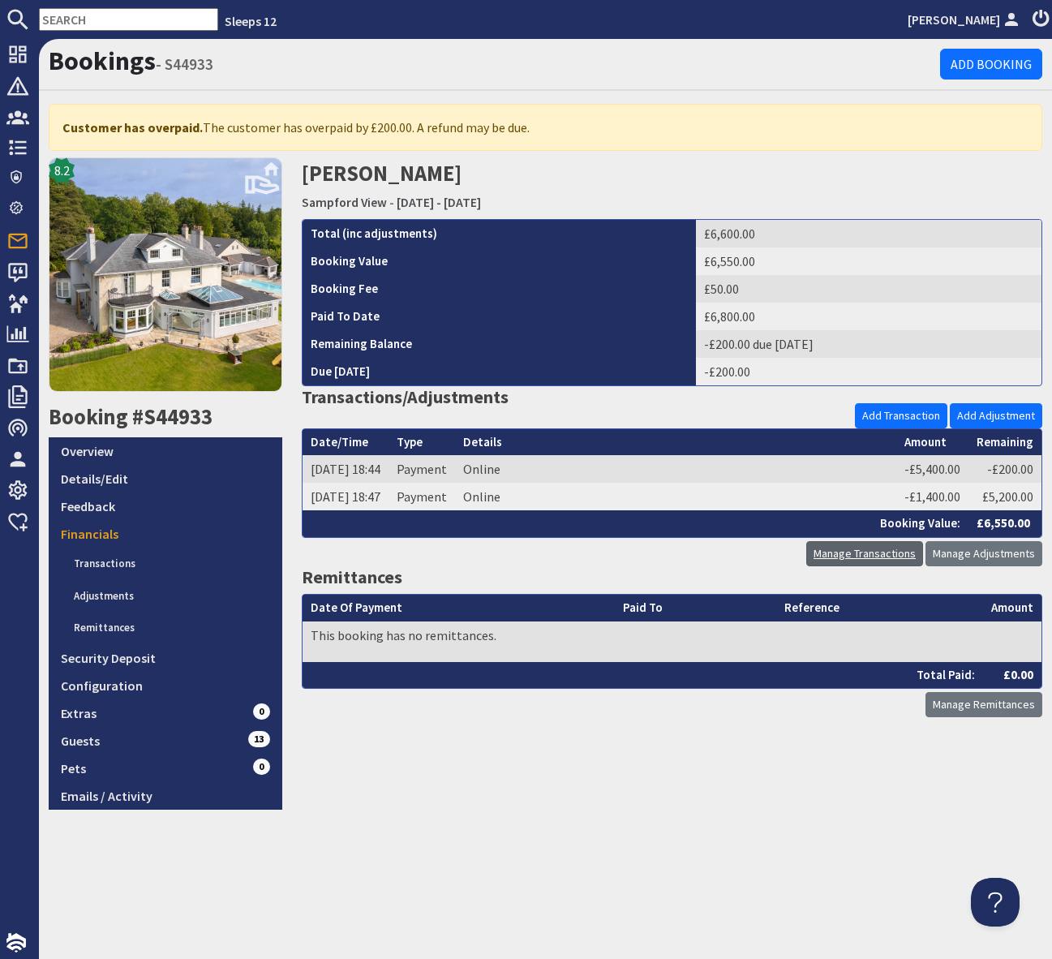
click at [876, 551] on link "Manage Transactions" at bounding box center [865, 553] width 117 height 25
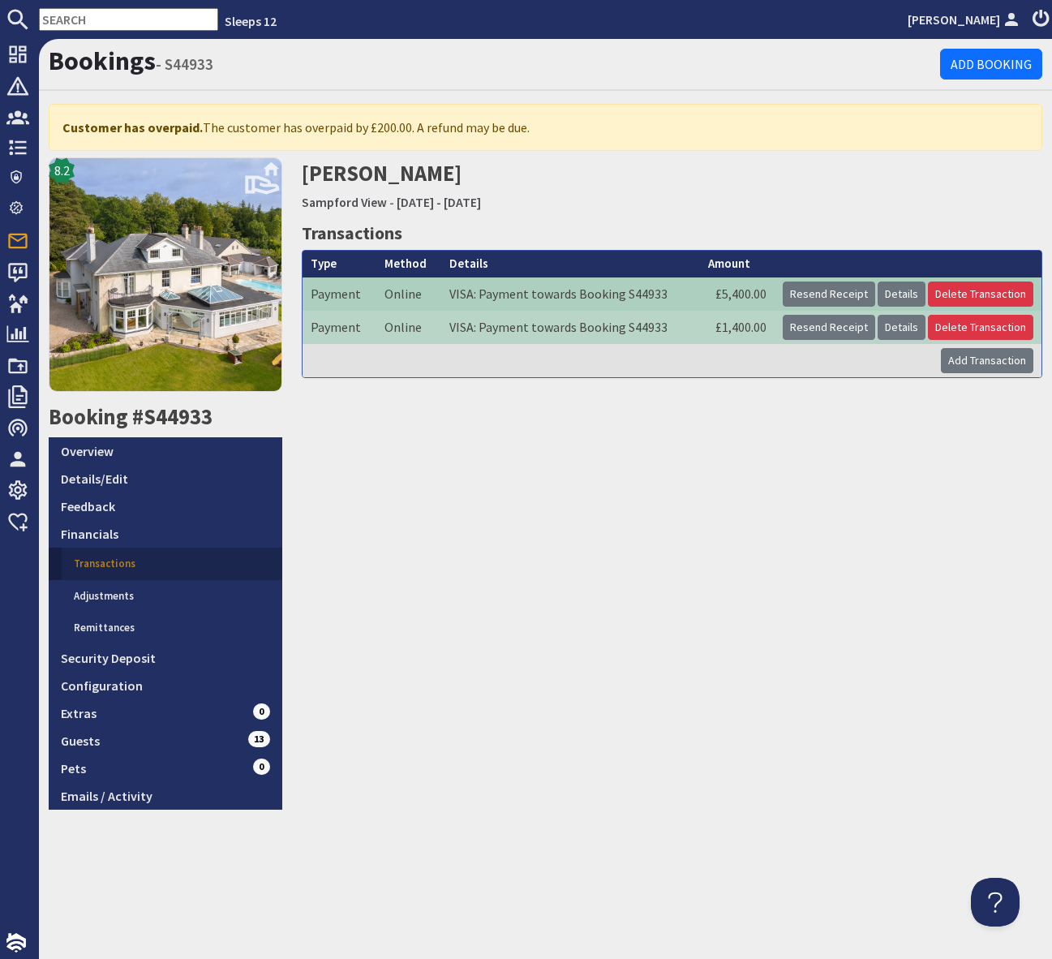
click at [908, 280] on td "Resend Receipt Details Delete Transaction" at bounding box center [908, 294] width 267 height 33
click at [911, 291] on link "Details" at bounding box center [902, 294] width 48 height 25
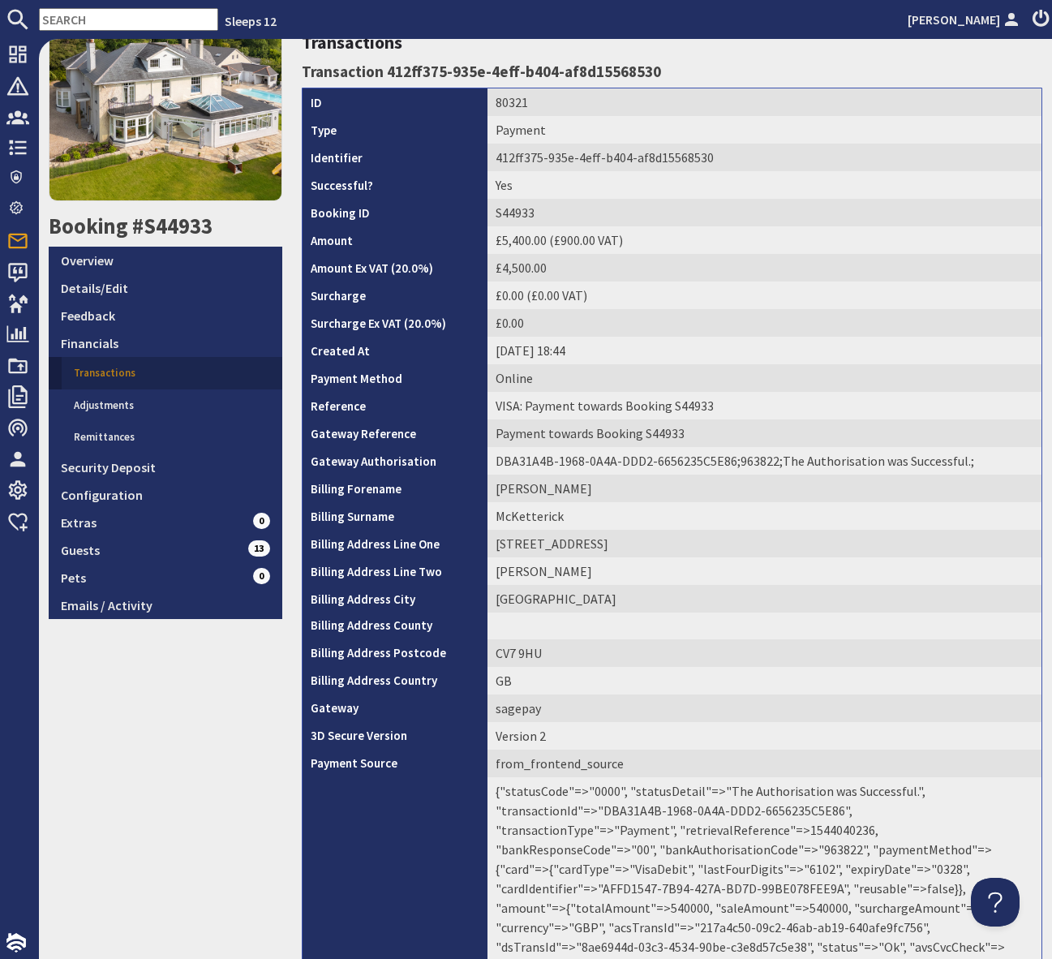
scroll to position [321, 0]
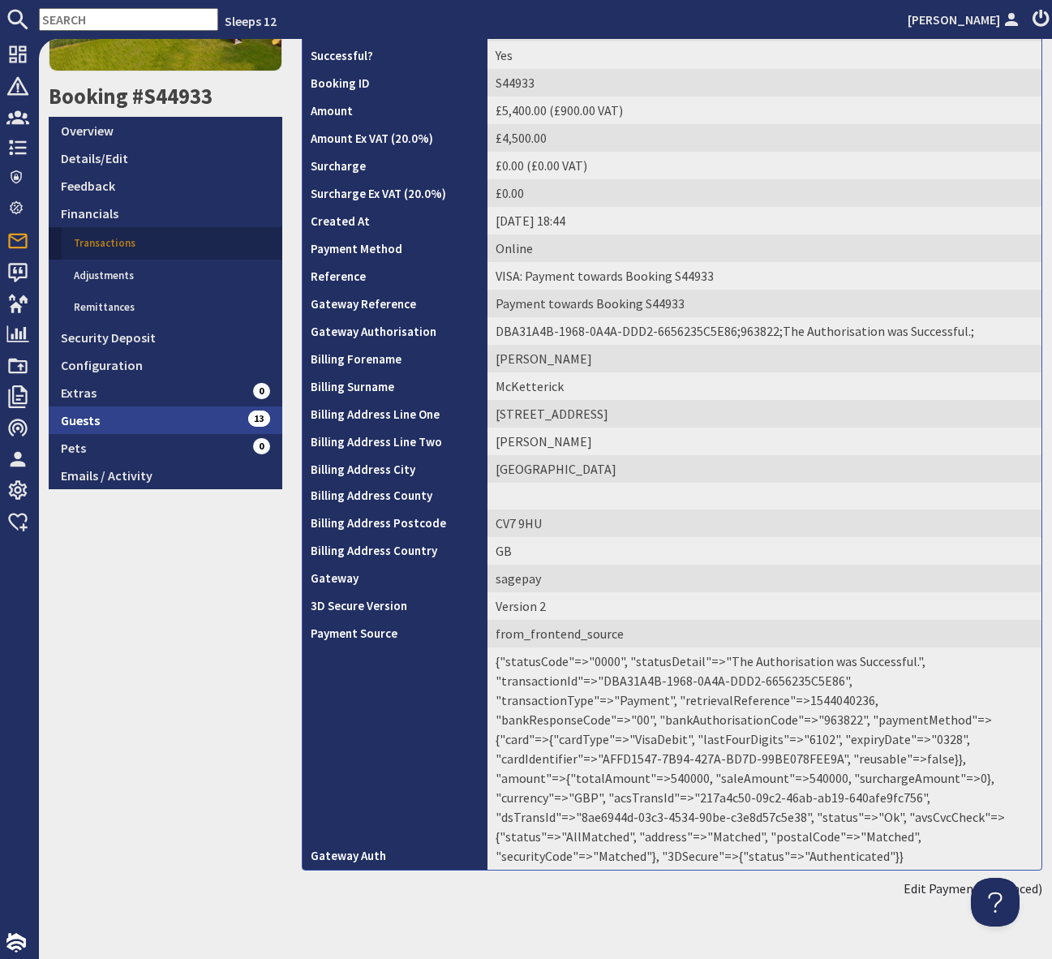
click at [202, 415] on link "Guests 13" at bounding box center [166, 421] width 234 height 28
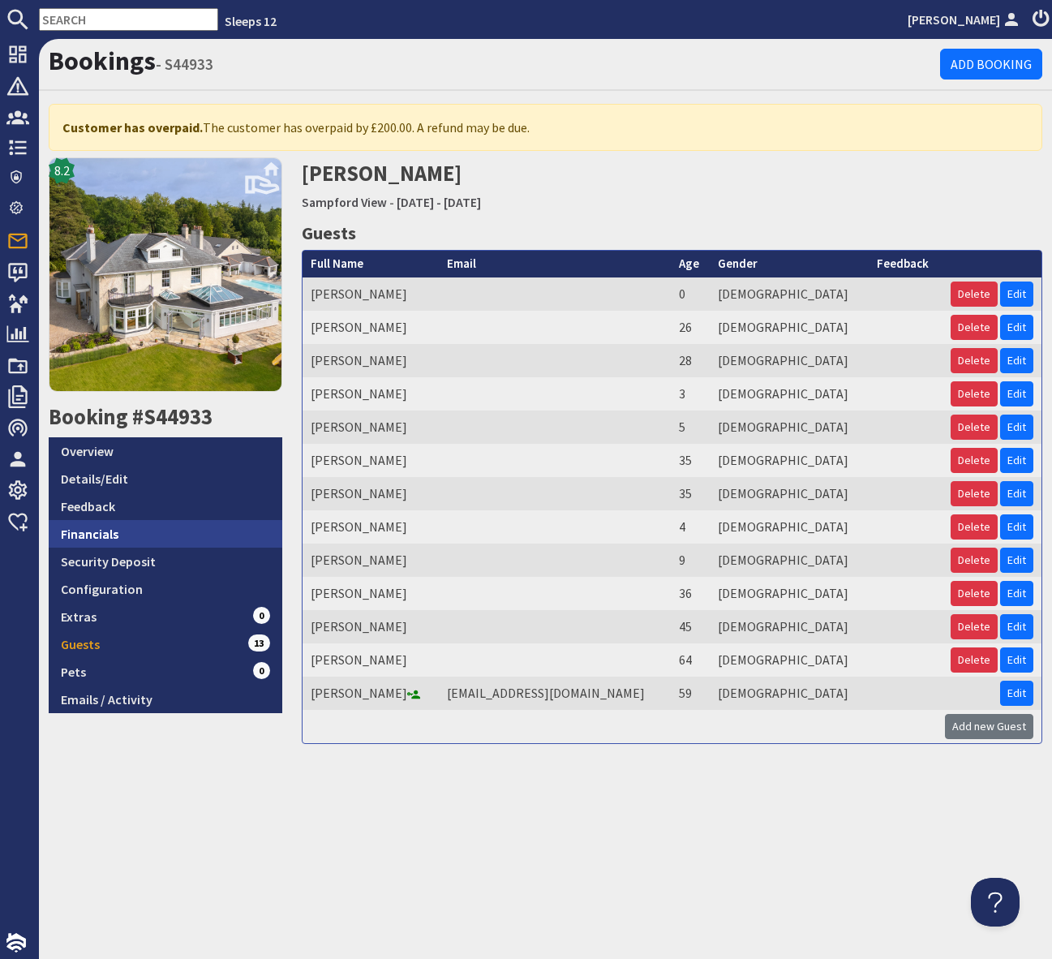
click at [175, 526] on link "Financials" at bounding box center [166, 534] width 234 height 28
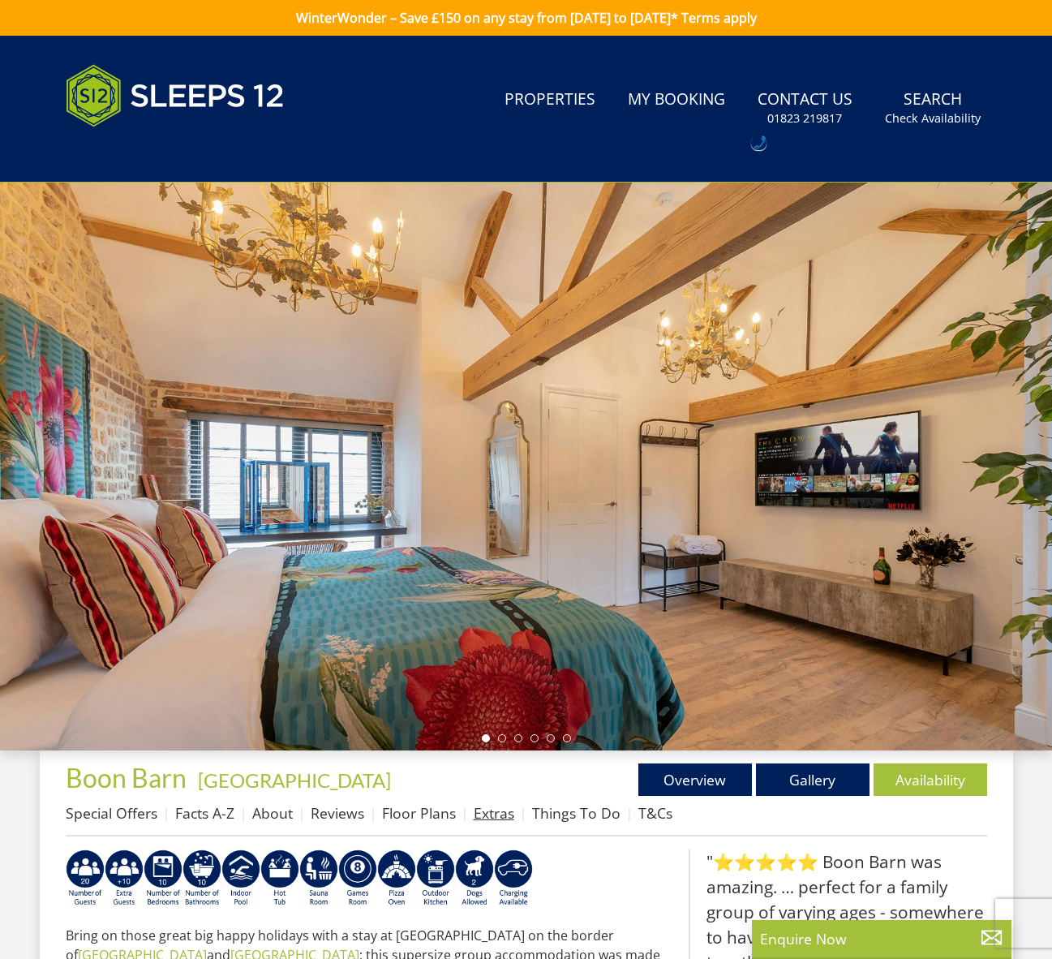
click at [494, 814] on link "Extras" at bounding box center [494, 812] width 41 height 19
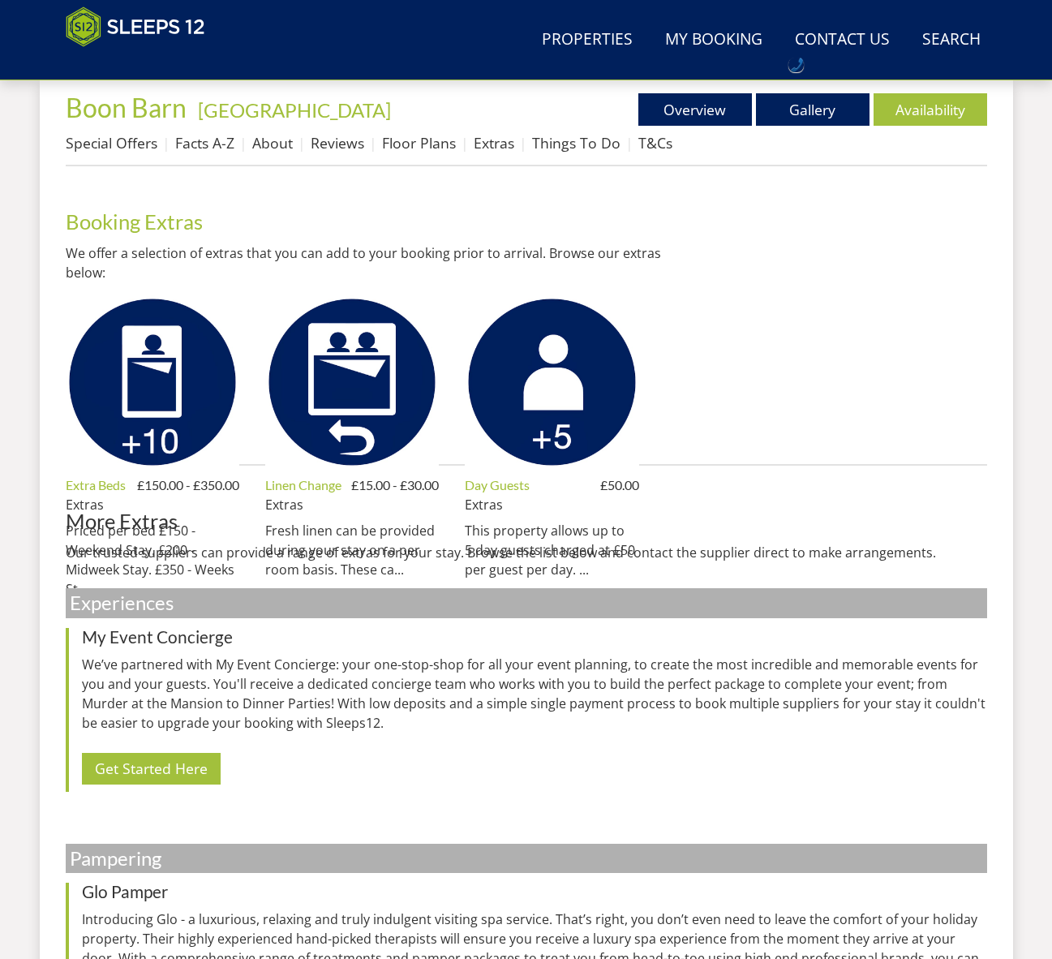
scroll to position [609, 0]
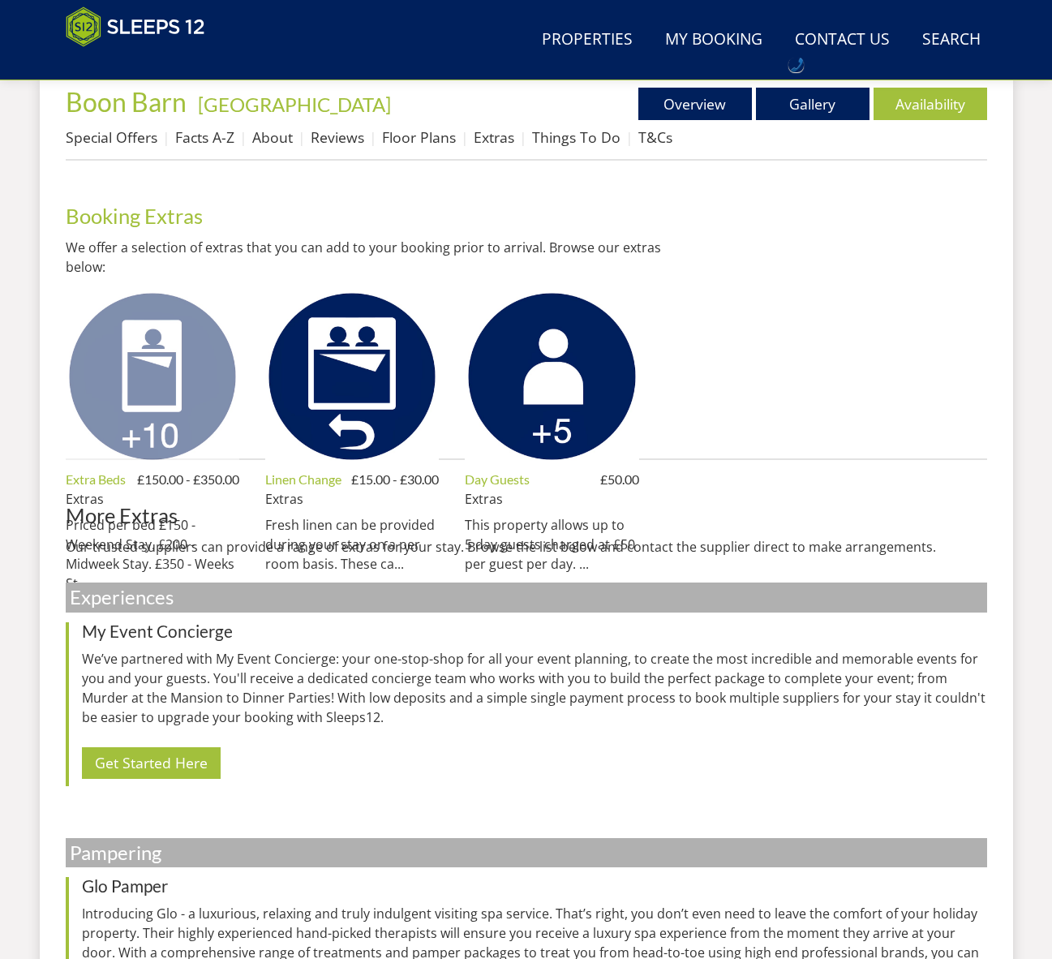
click at [171, 364] on img at bounding box center [153, 377] width 174 height 174
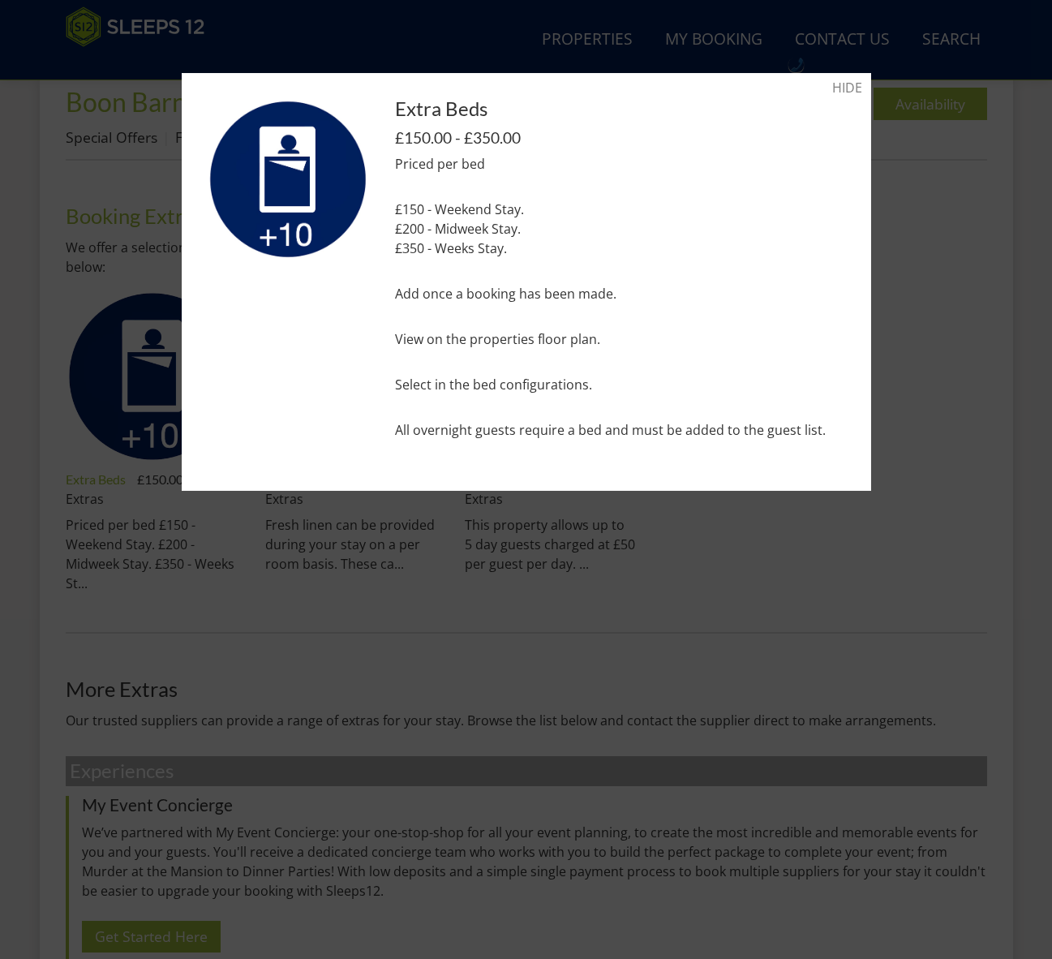
click at [826, 637] on div at bounding box center [526, 479] width 1052 height 959
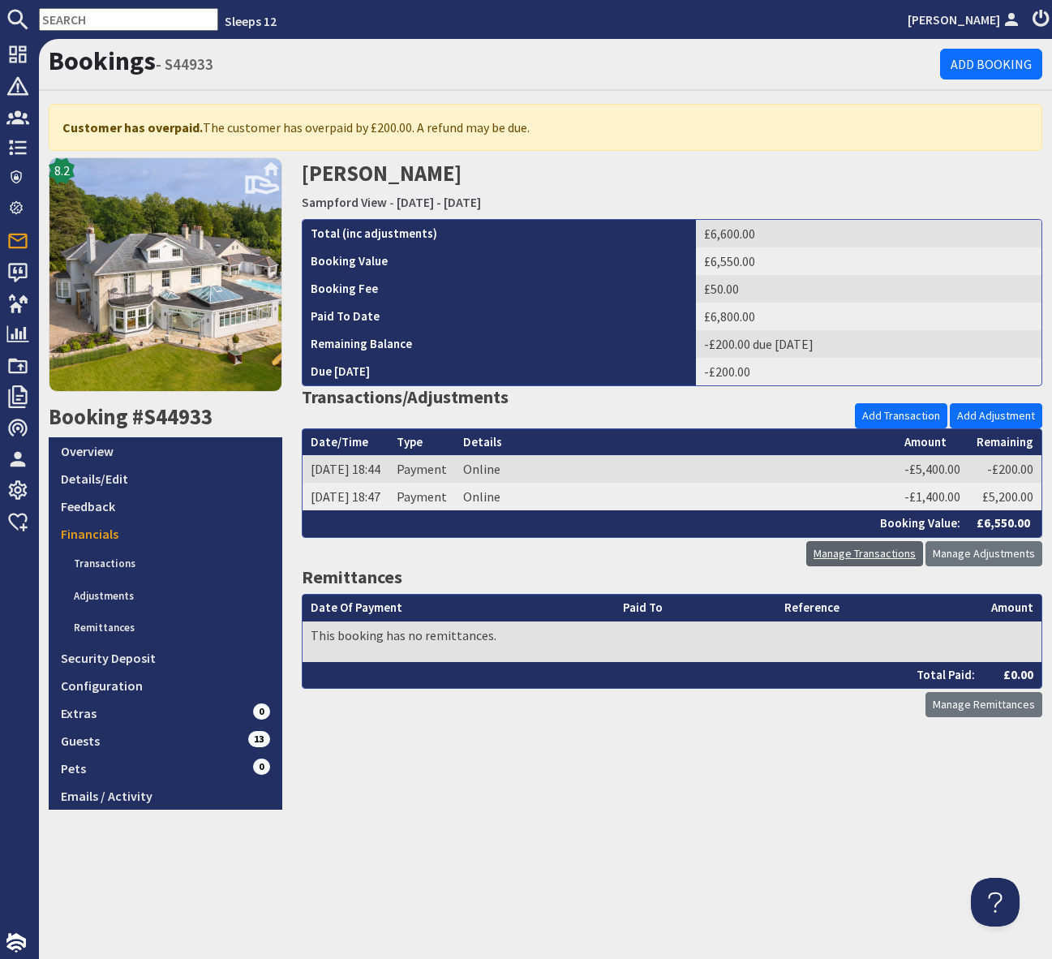
click at [874, 558] on link "Manage Transactions" at bounding box center [865, 553] width 117 height 25
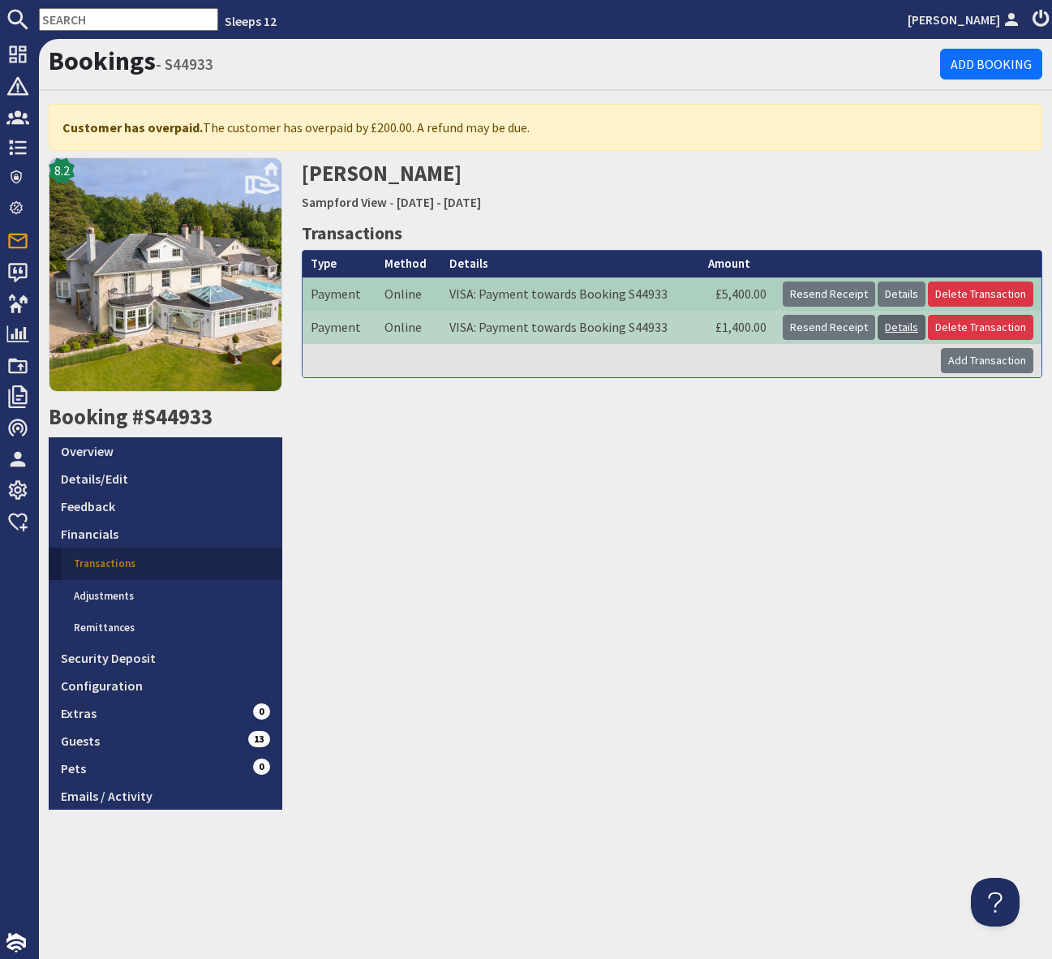
click at [902, 327] on link "Details" at bounding box center [902, 327] width 48 height 25
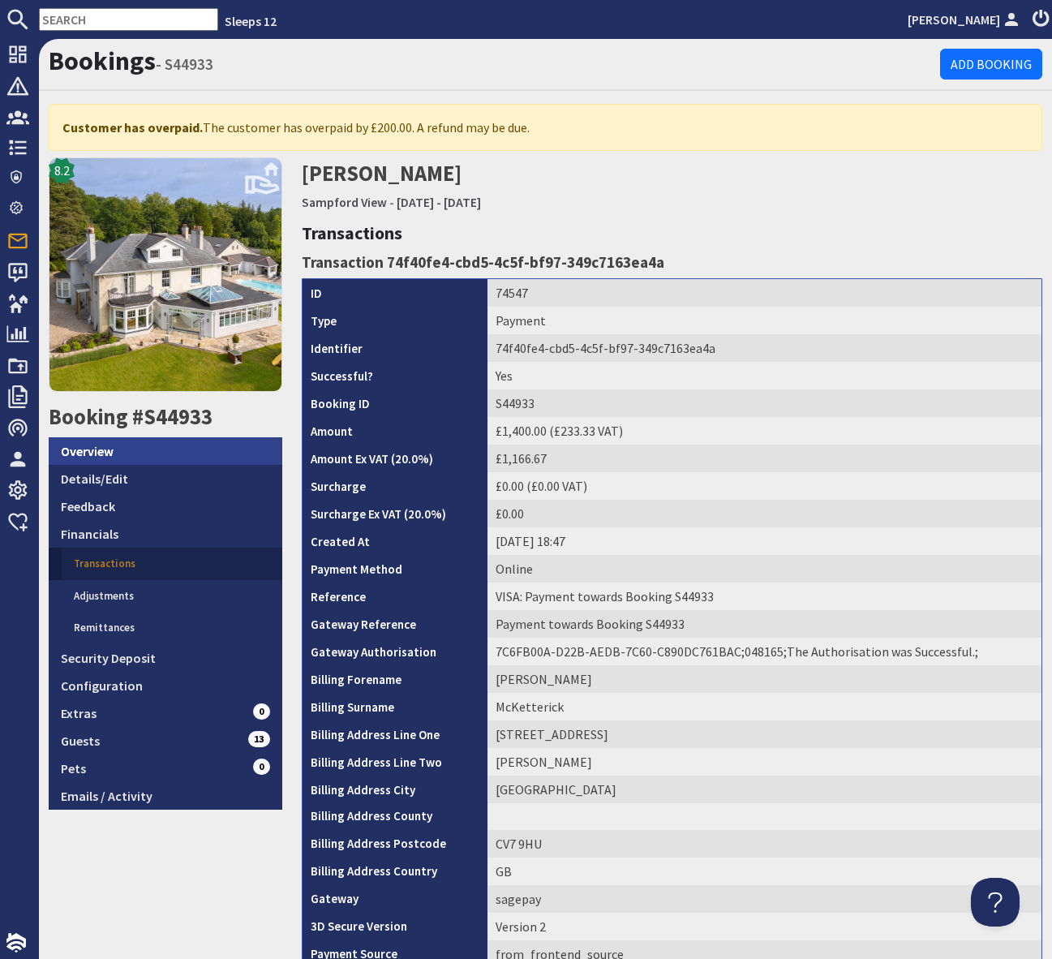
scroll to position [1, 0]
click at [129, 447] on link "Overview" at bounding box center [166, 451] width 234 height 28
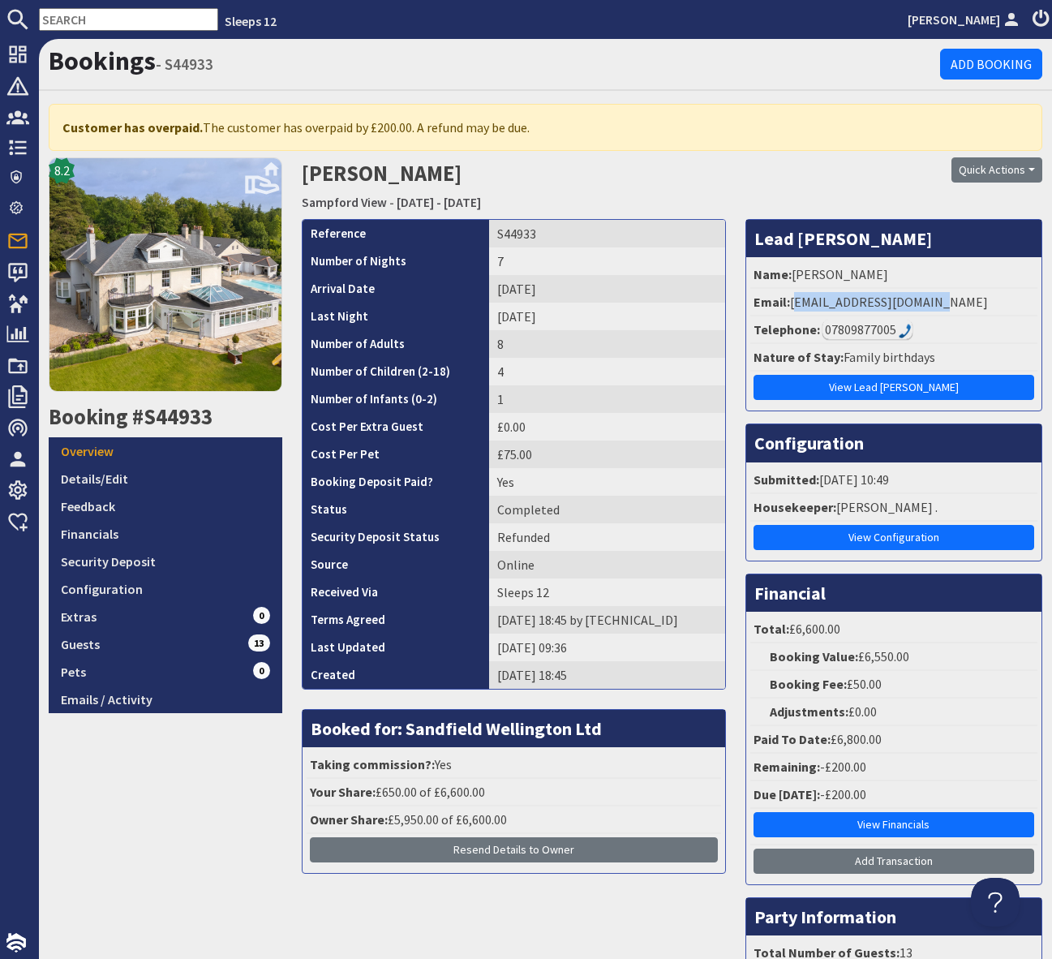
drag, startPoint x: 958, startPoint y: 301, endPoint x: 794, endPoint y: 303, distance: 163.9
click at [794, 303] on li "Email: mcketterickd@gmail.com" at bounding box center [894, 303] width 287 height 28
copy li "mcketterickd@gmail.com"
click at [79, 22] on input "text" at bounding box center [128, 19] width 179 height 23
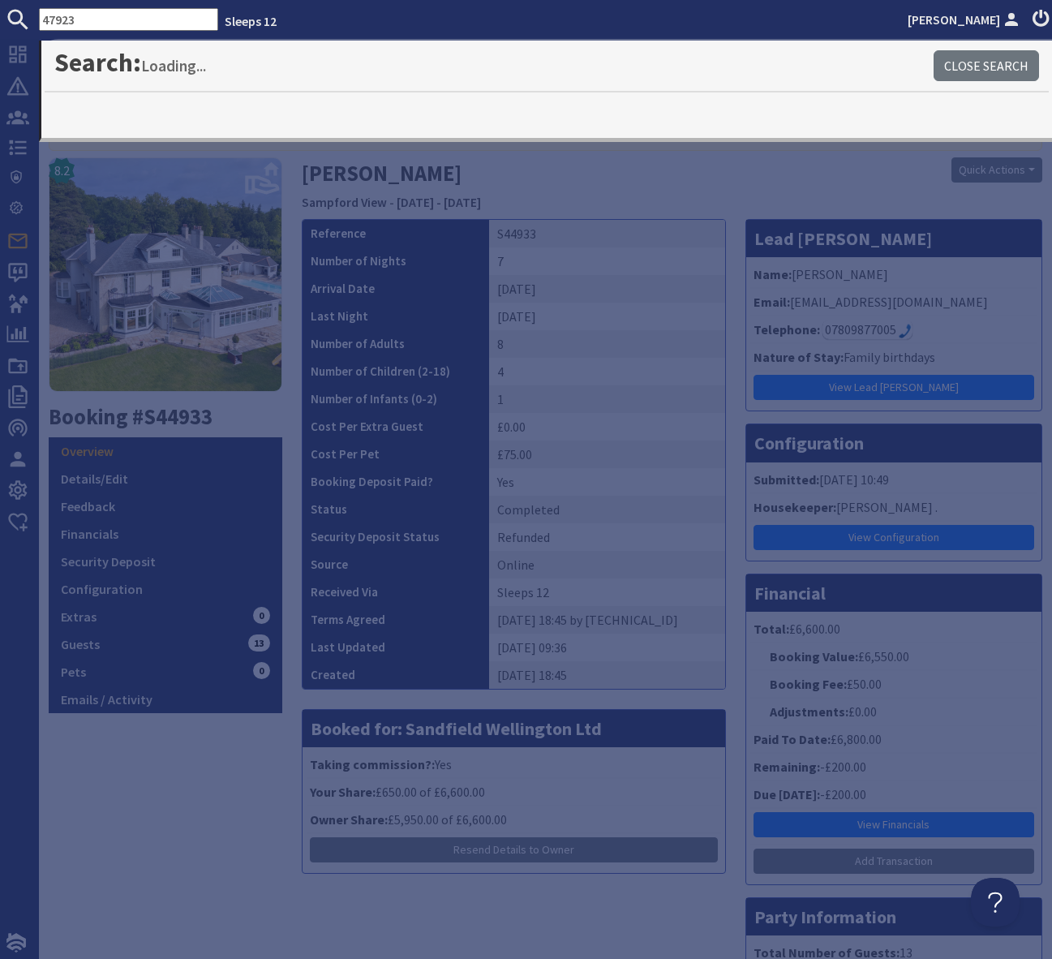
type input "47923"
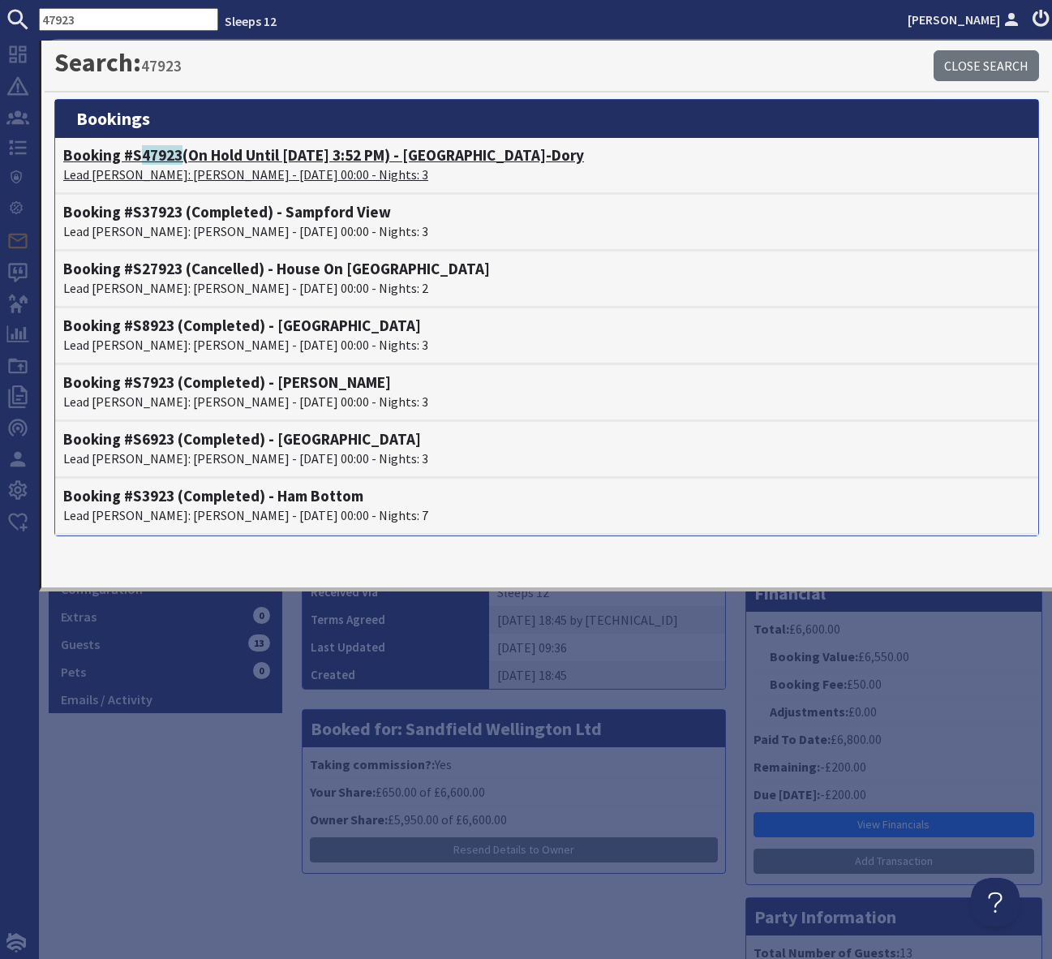
click at [326, 153] on h4 "Booking #S 47923 (On Hold Until 04/09/2025 3:52 PM) - Hunky-Dory" at bounding box center [546, 155] width 967 height 19
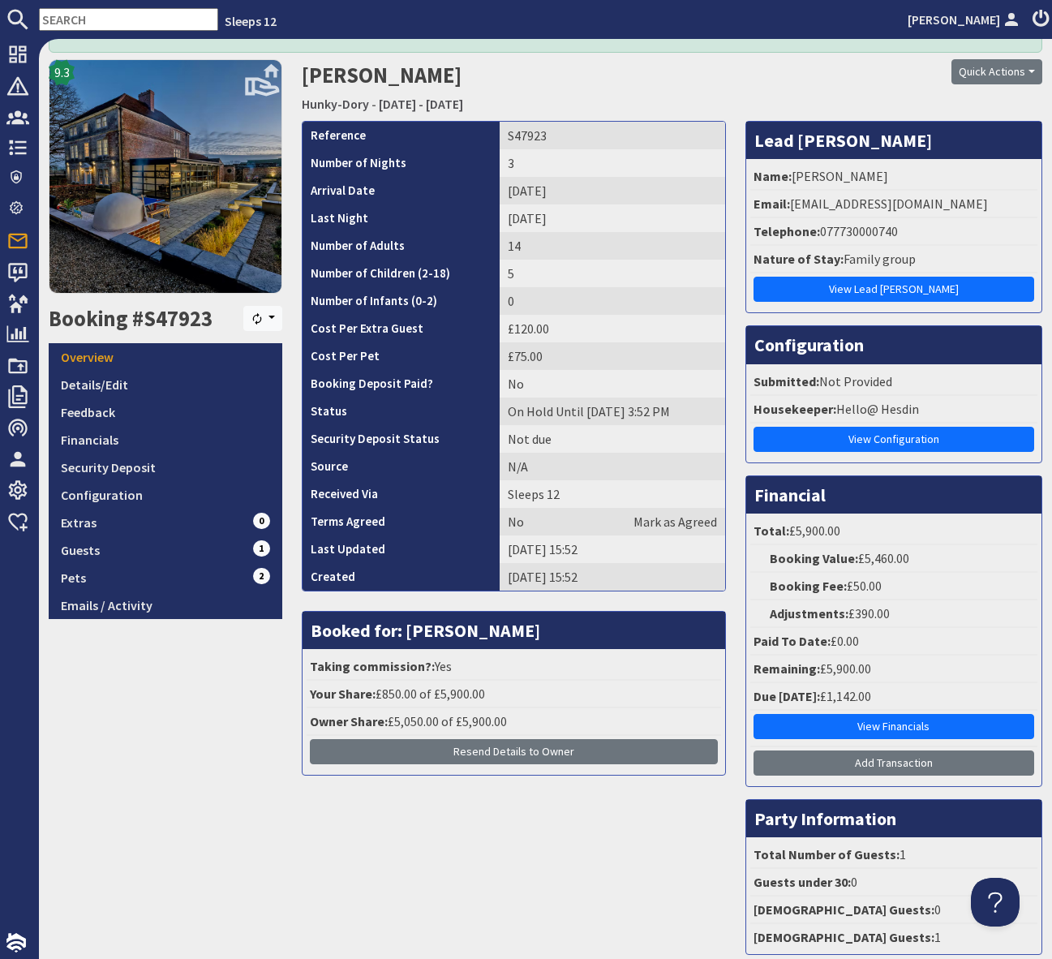
scroll to position [163, 0]
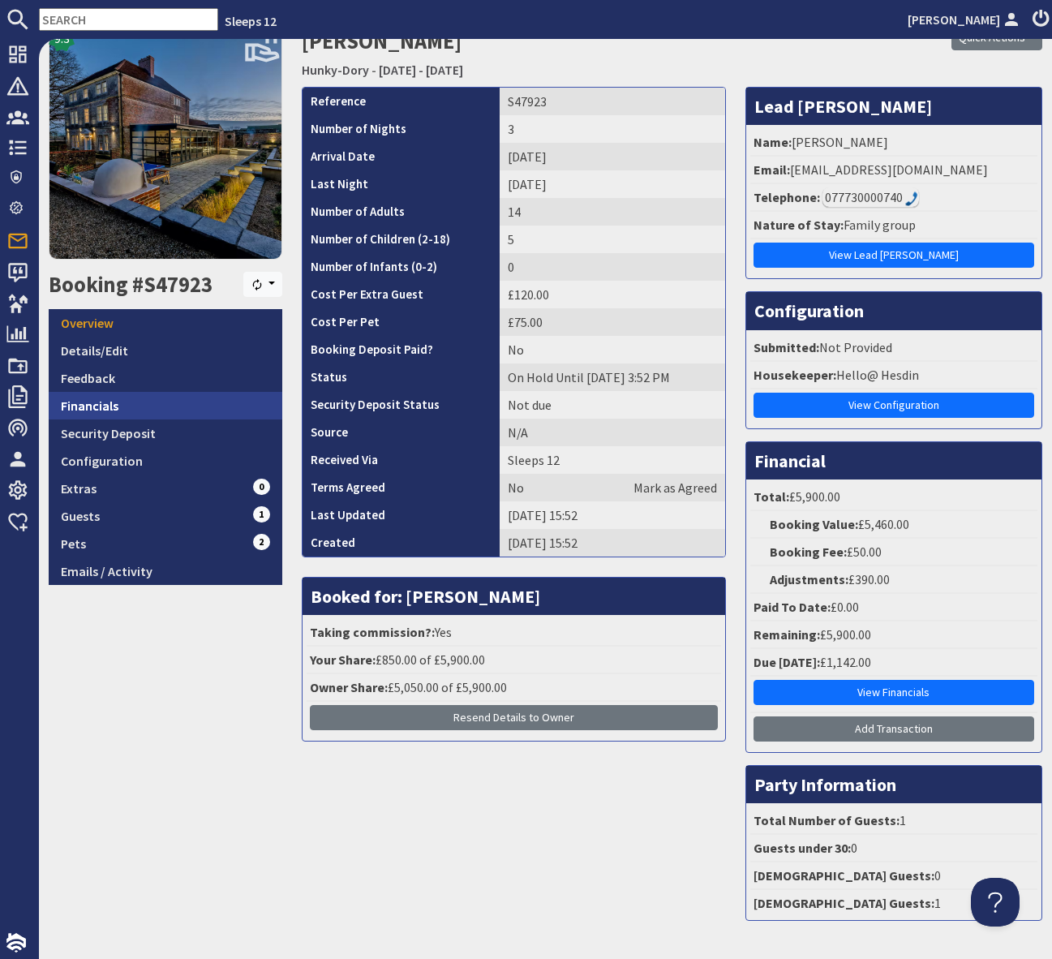
click at [151, 402] on link "Financials" at bounding box center [166, 406] width 234 height 28
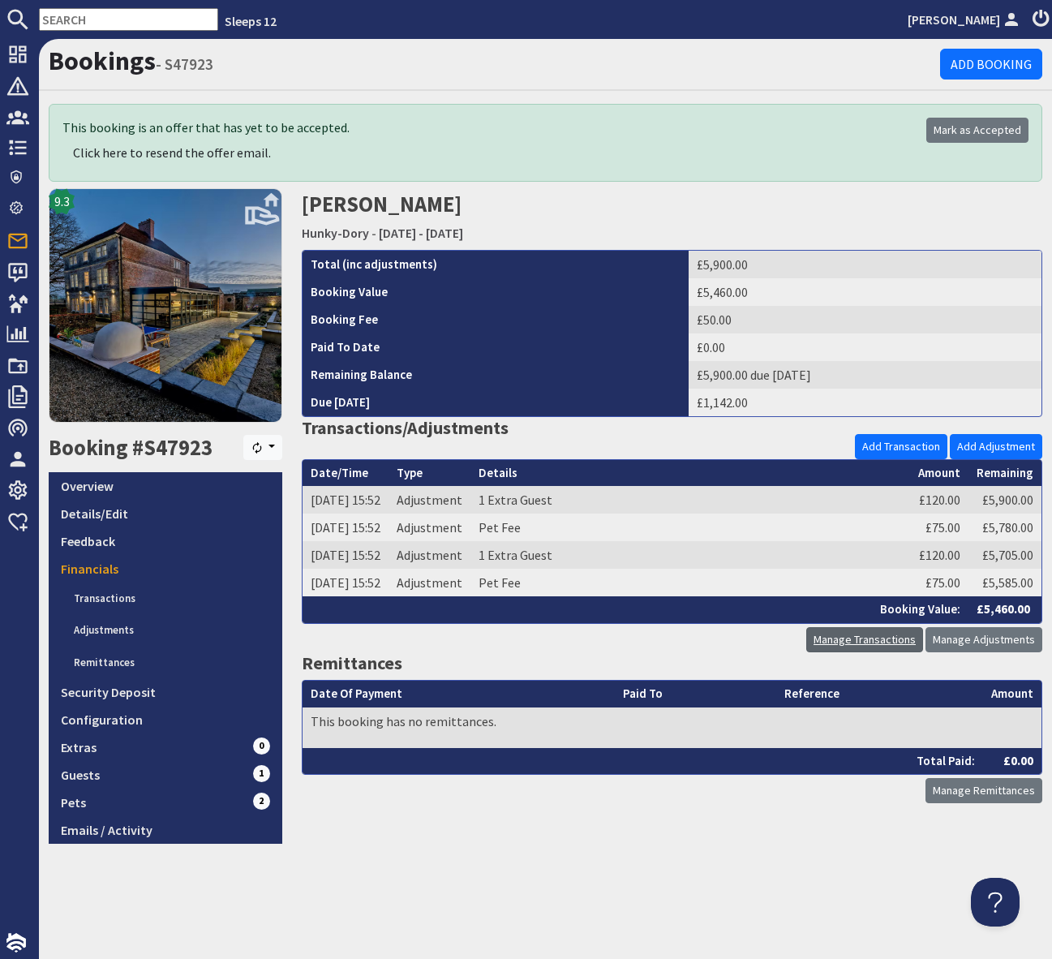
click at [869, 642] on link "Manage Transactions" at bounding box center [865, 639] width 117 height 25
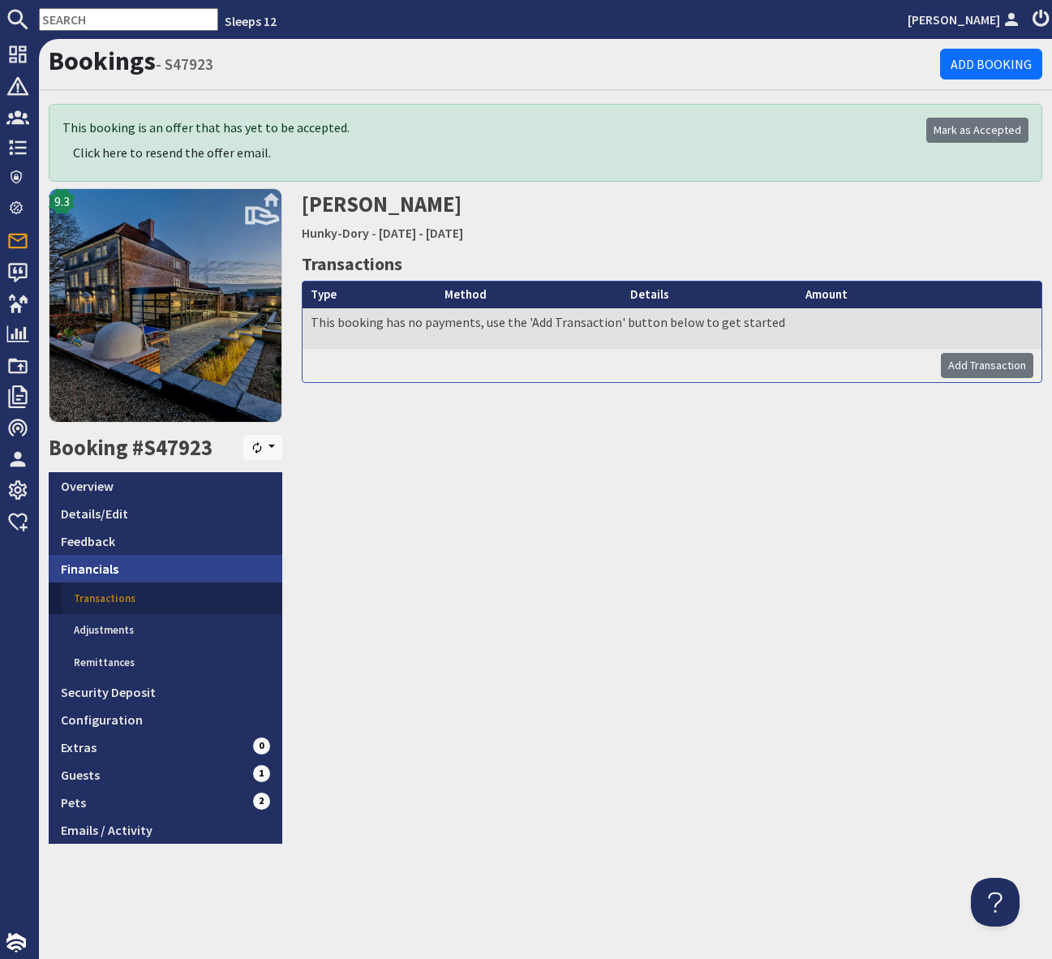
click at [144, 568] on link "Financials" at bounding box center [166, 569] width 234 height 28
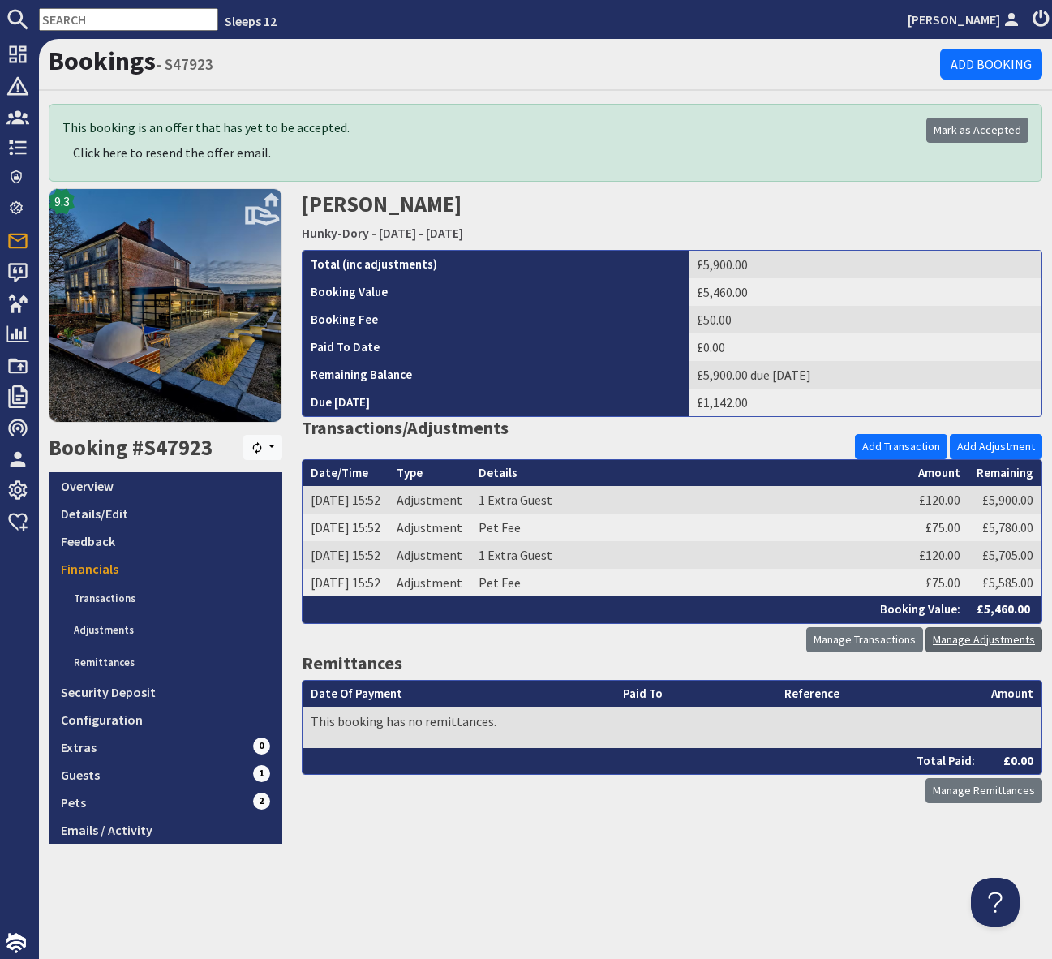
click at [983, 641] on link "Manage Adjustments" at bounding box center [984, 639] width 117 height 25
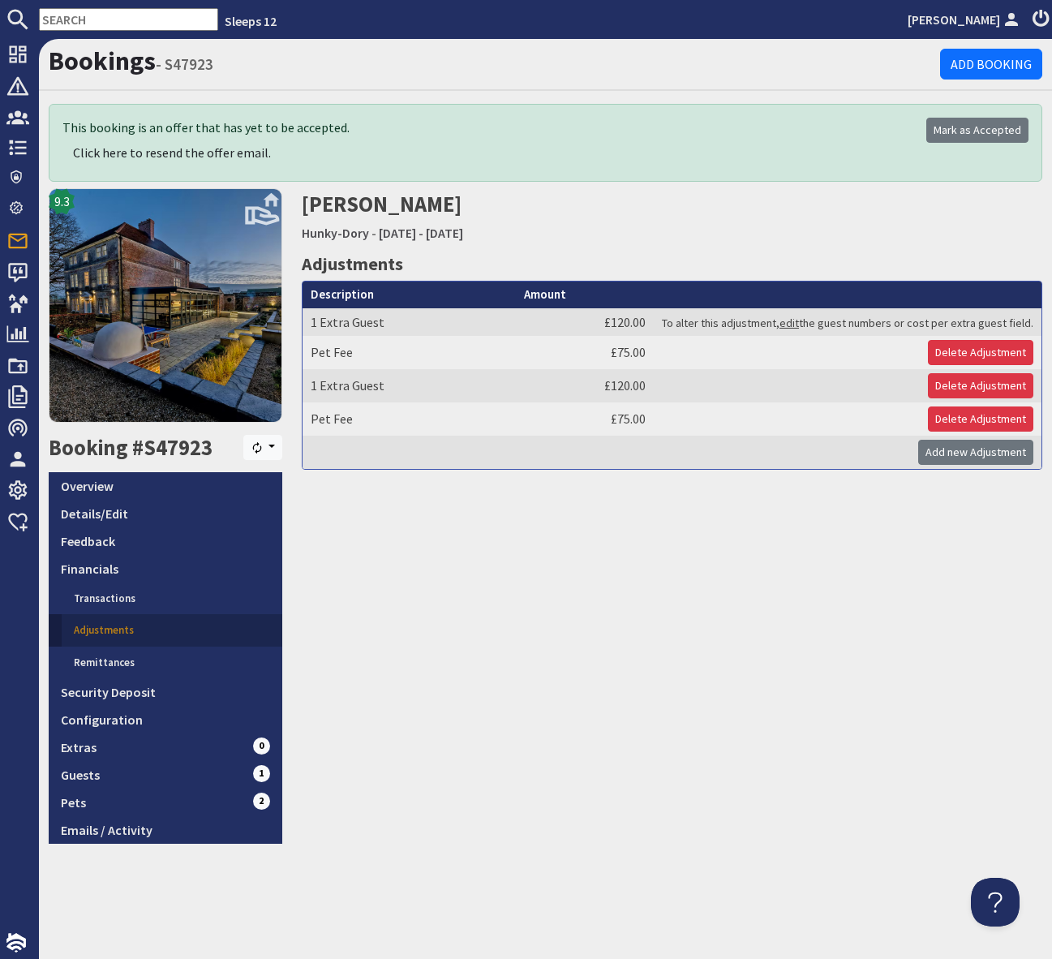
click at [607, 631] on div "Barbara Hooper Hunky-Dory - Friday 04/12/2026 - Sunday 06/12/2026 Adjustments D…" at bounding box center [672, 516] width 760 height 656
click at [966, 381] on link "Delete Adjustment" at bounding box center [980, 385] width 105 height 25
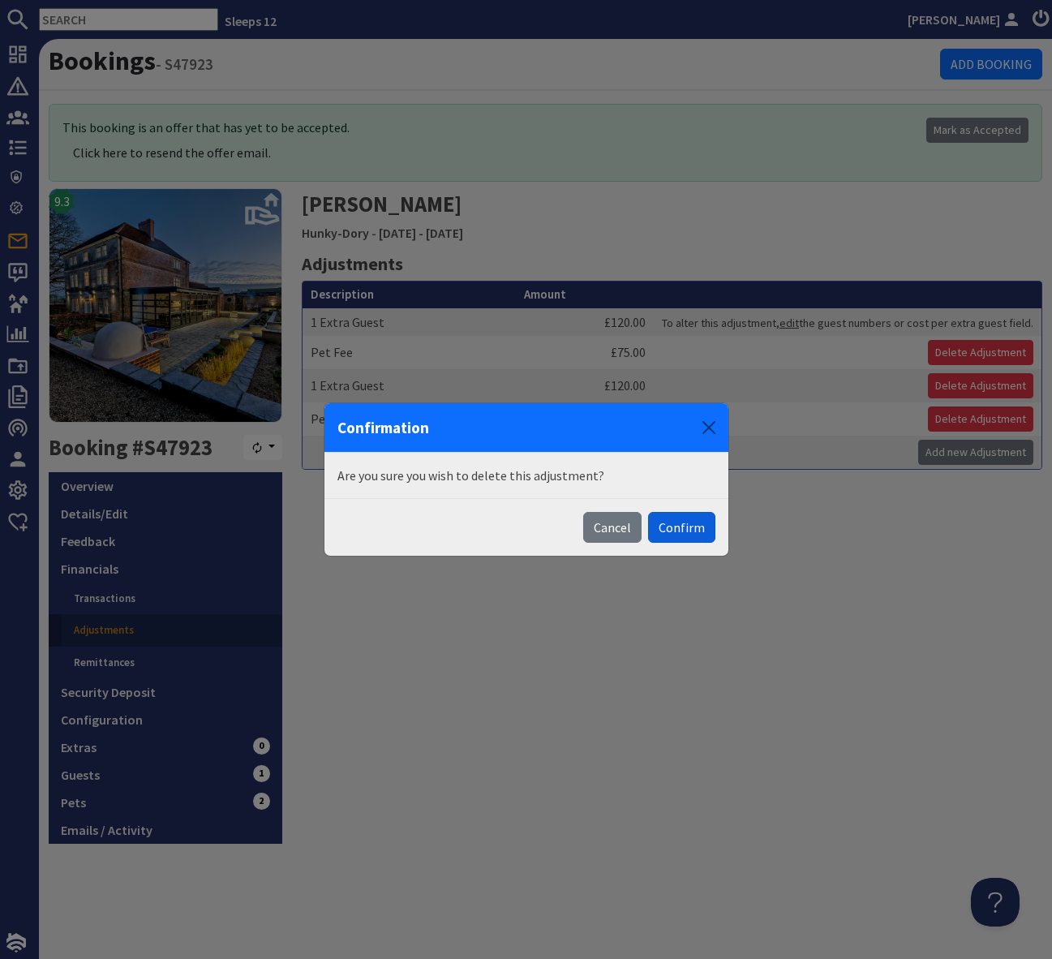
click at [664, 526] on button "Confirm" at bounding box center [681, 527] width 67 height 31
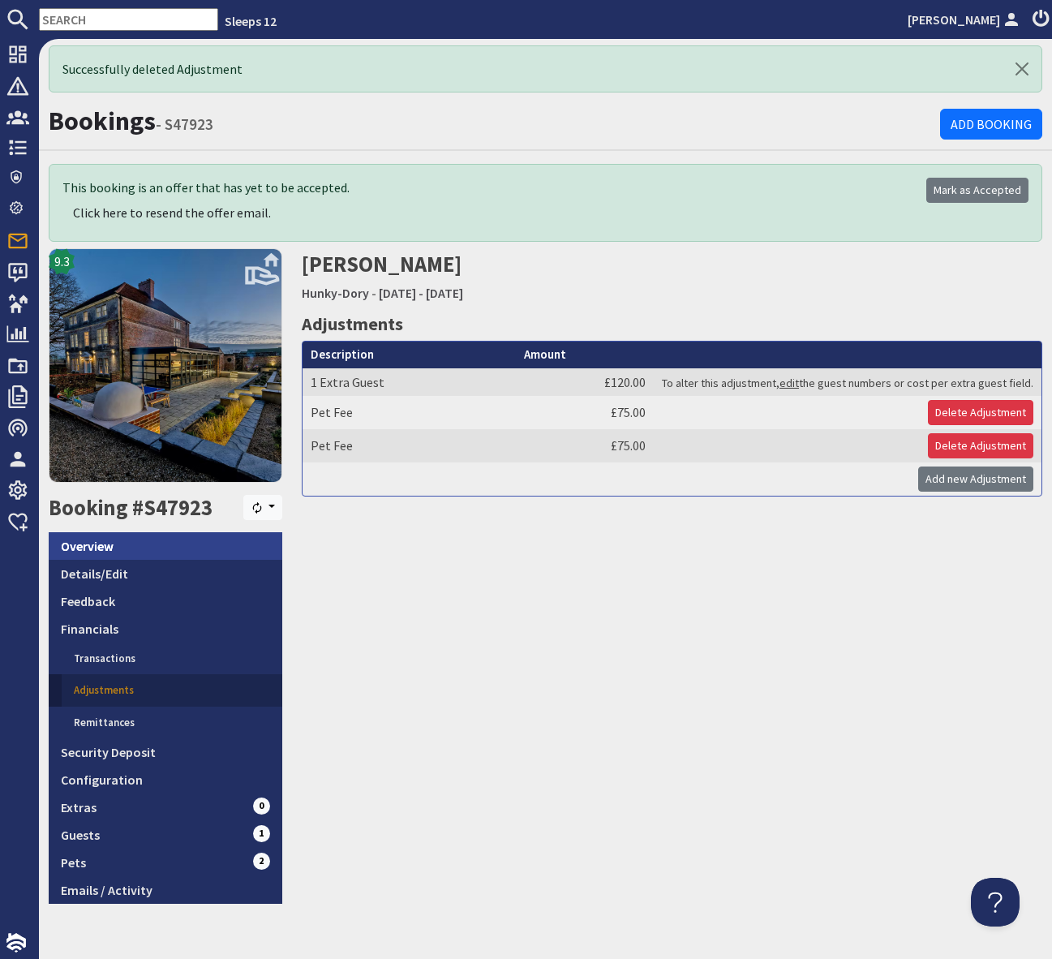
click at [132, 536] on link "Overview" at bounding box center [166, 546] width 234 height 28
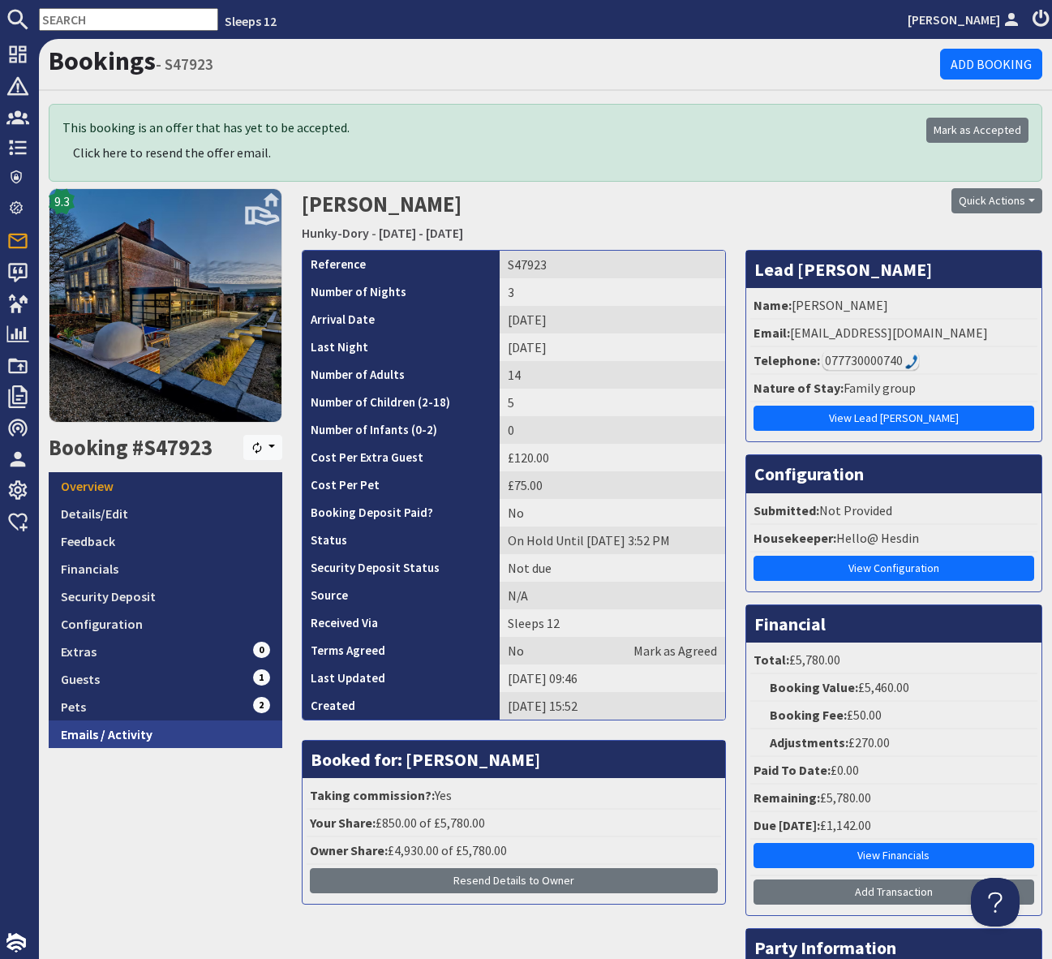
click at [157, 744] on link "Emails / Activity" at bounding box center [166, 735] width 234 height 28
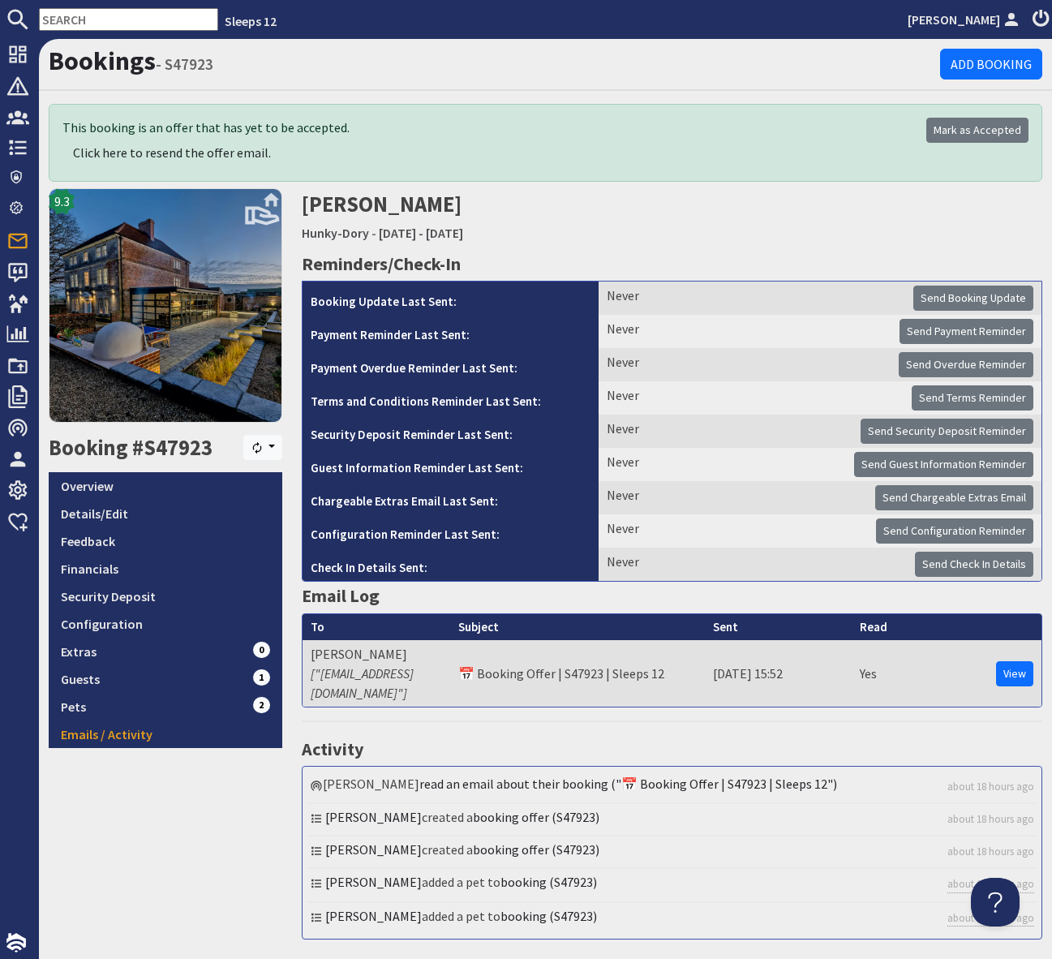
click at [121, 852] on div "9.3 Booking #S47923 Resync Overview Details/Edit Feedback Financials Security D…" at bounding box center [165, 570] width 253 height 764
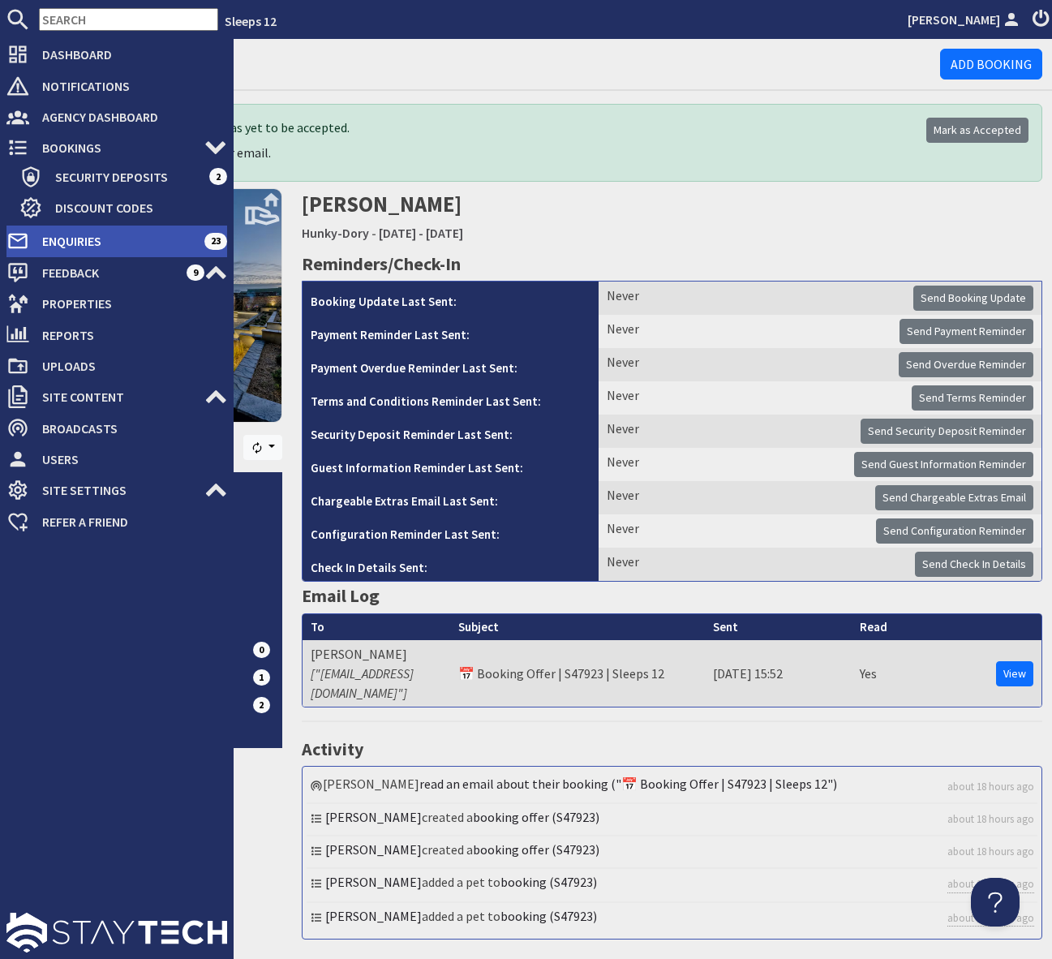
drag, startPoint x: 92, startPoint y: 235, endPoint x: 186, endPoint y: 242, distance: 94.4
click at [93, 235] on span "Enquiries" at bounding box center [116, 241] width 175 height 26
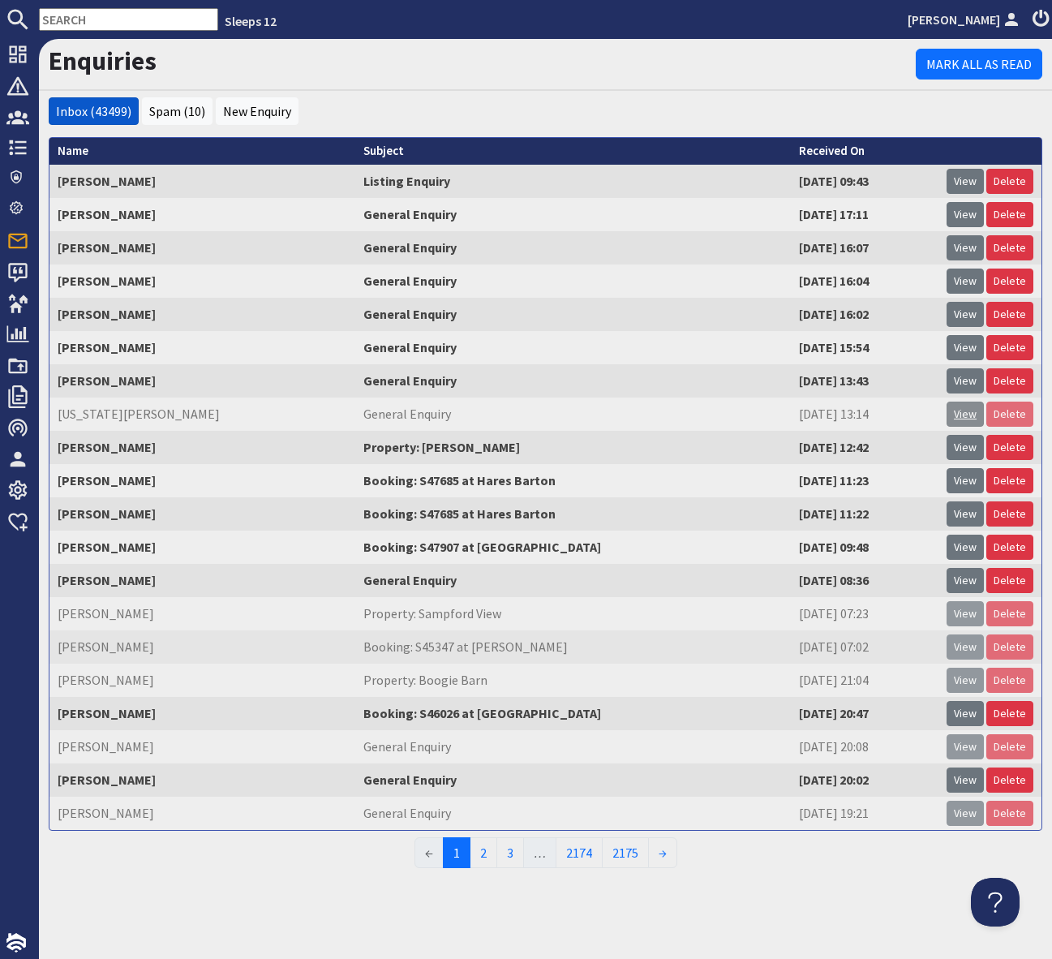
click at [963, 418] on link "View" at bounding box center [965, 414] width 37 height 25
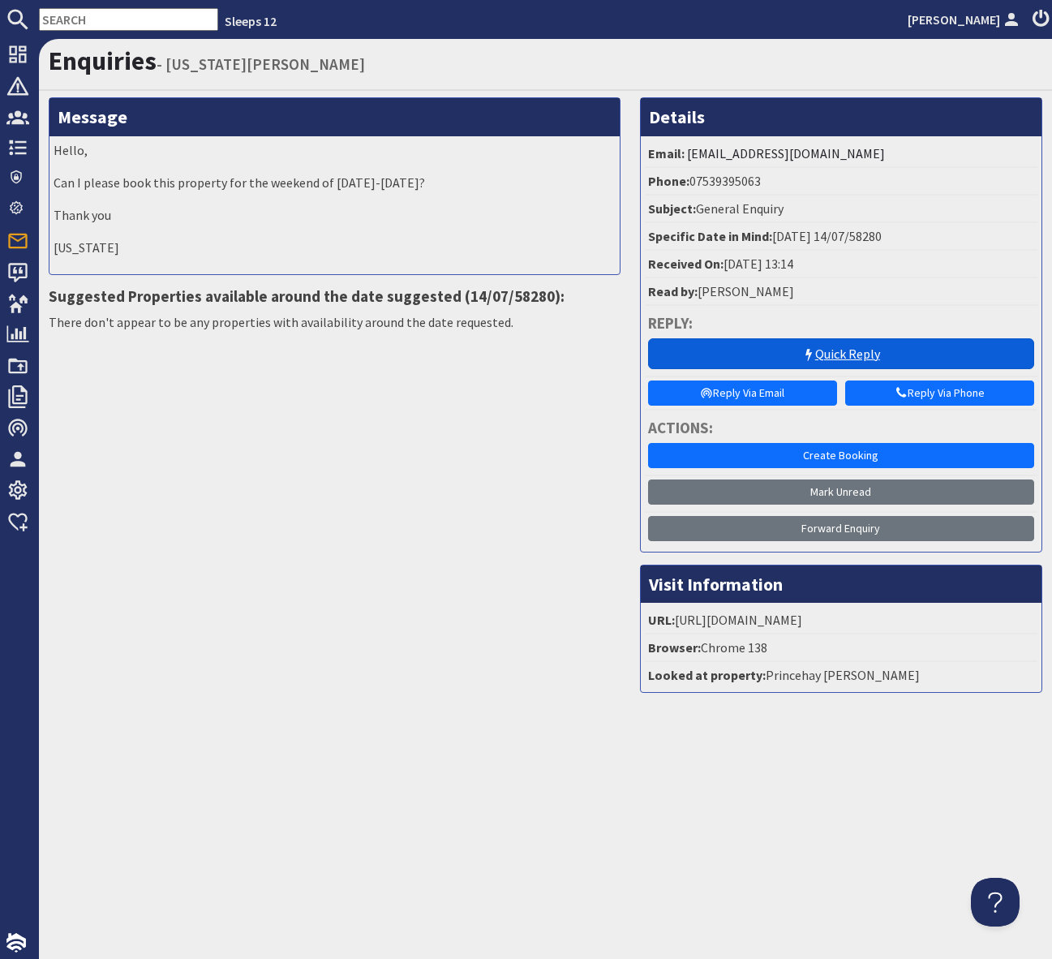
click at [831, 359] on link "Quick Reply" at bounding box center [841, 353] width 386 height 31
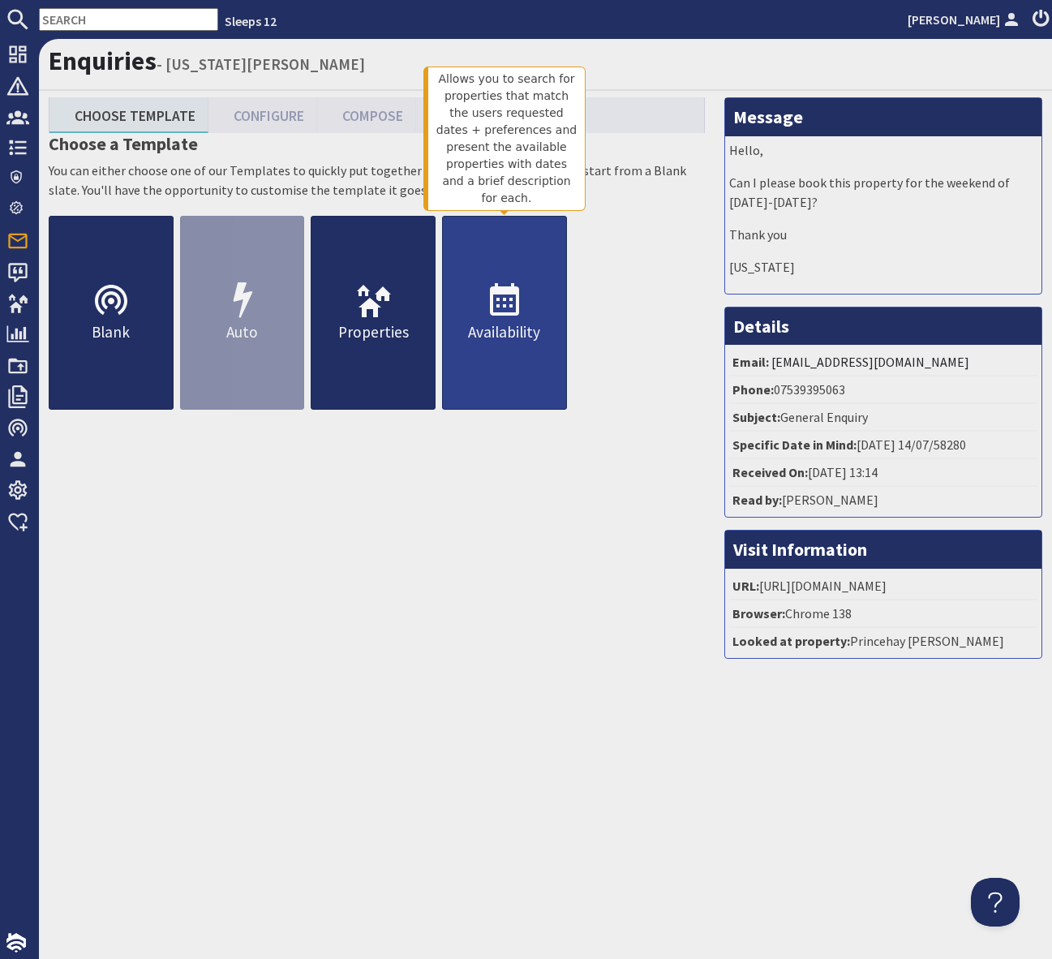
click at [507, 317] on icon at bounding box center [504, 301] width 39 height 39
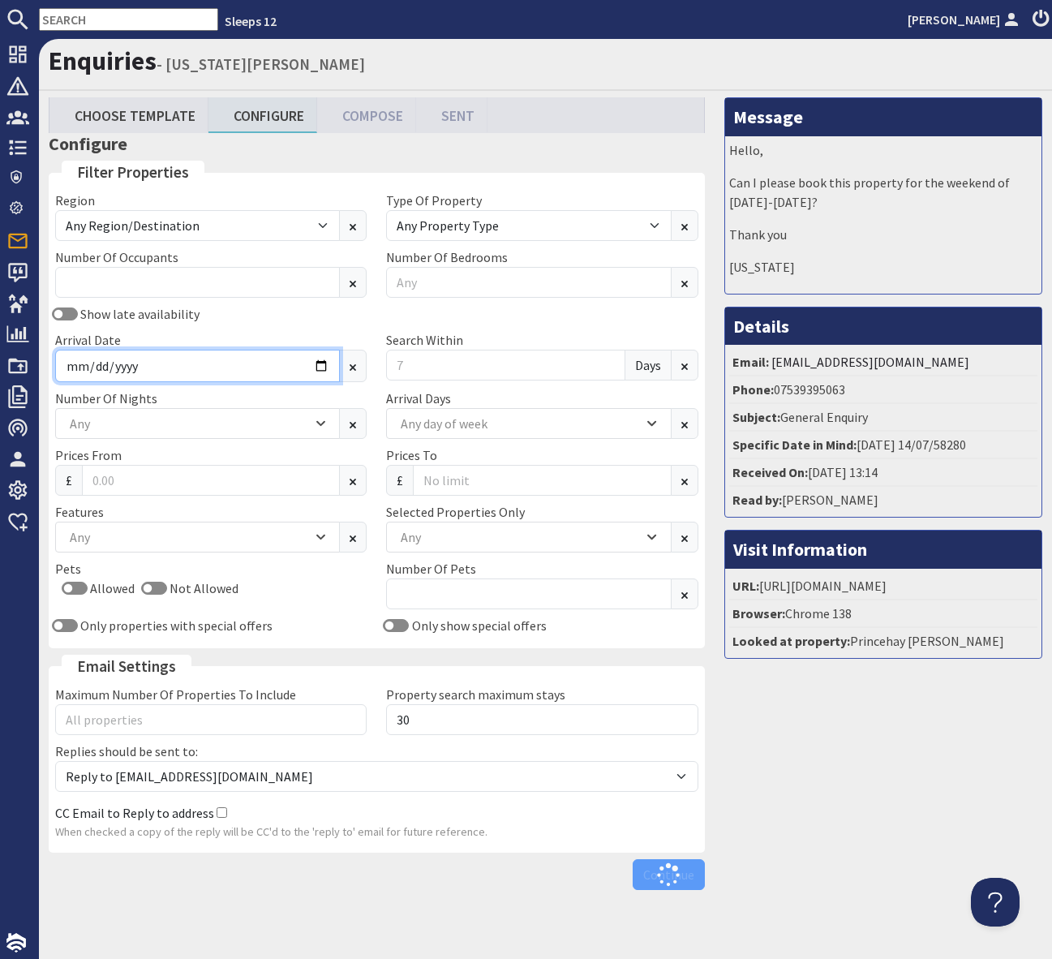
click at [325, 367] on input "Arrival Date" at bounding box center [197, 366] width 285 height 32
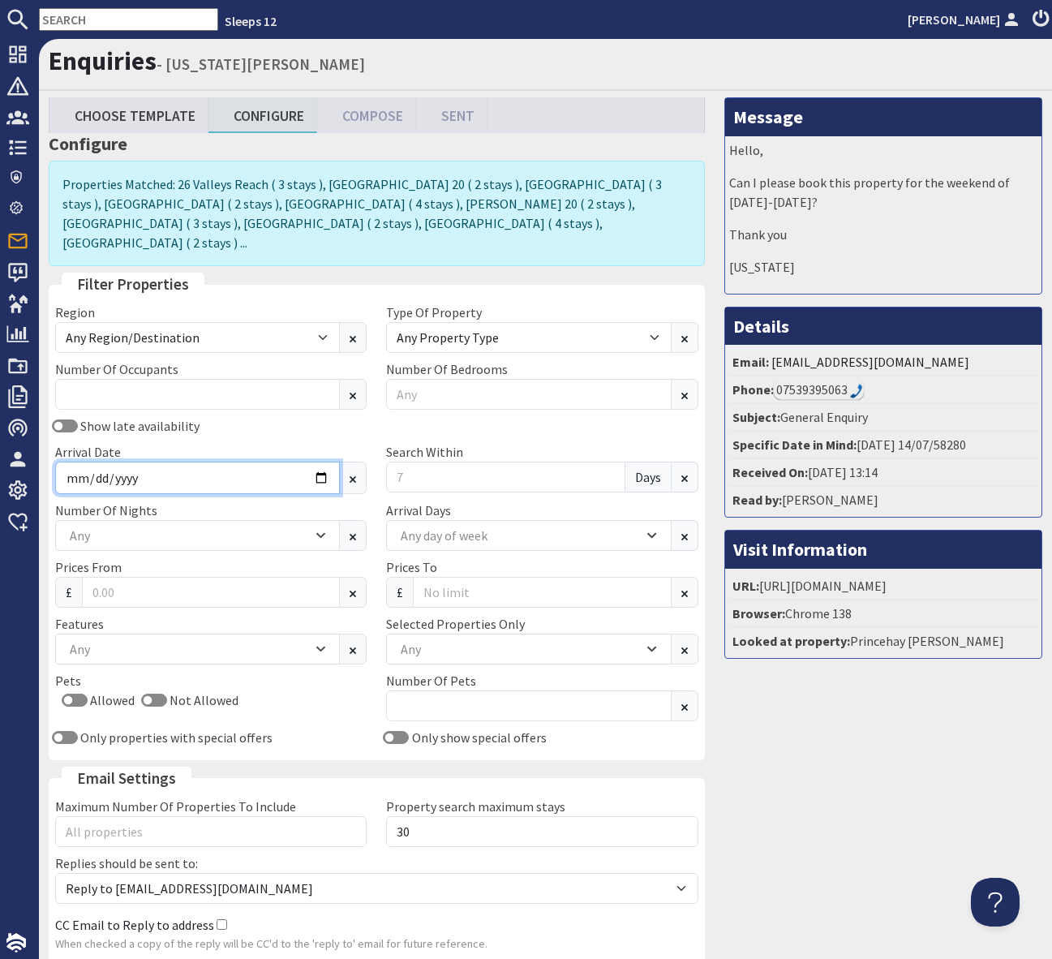
type input "2025-12-29"
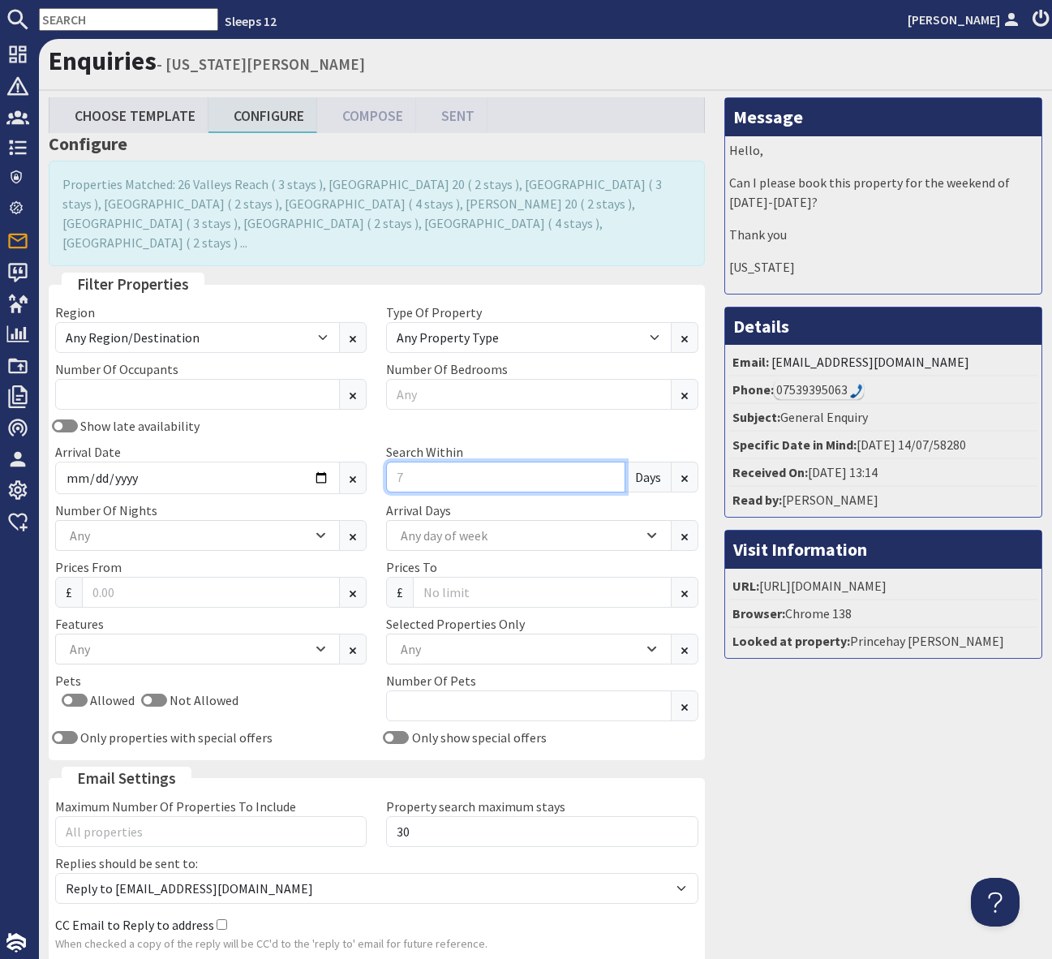
click at [439, 462] on input "Search Within" at bounding box center [505, 477] width 239 height 31
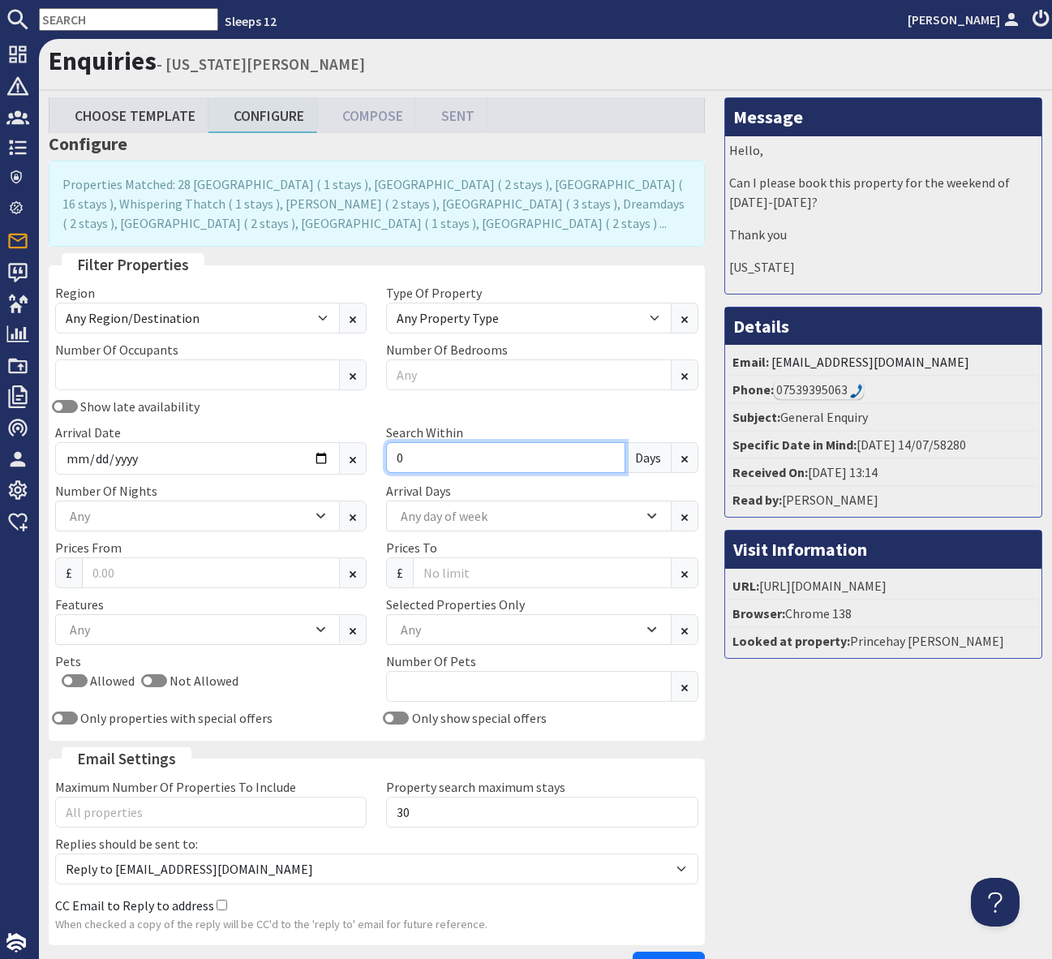
scroll to position [113, 0]
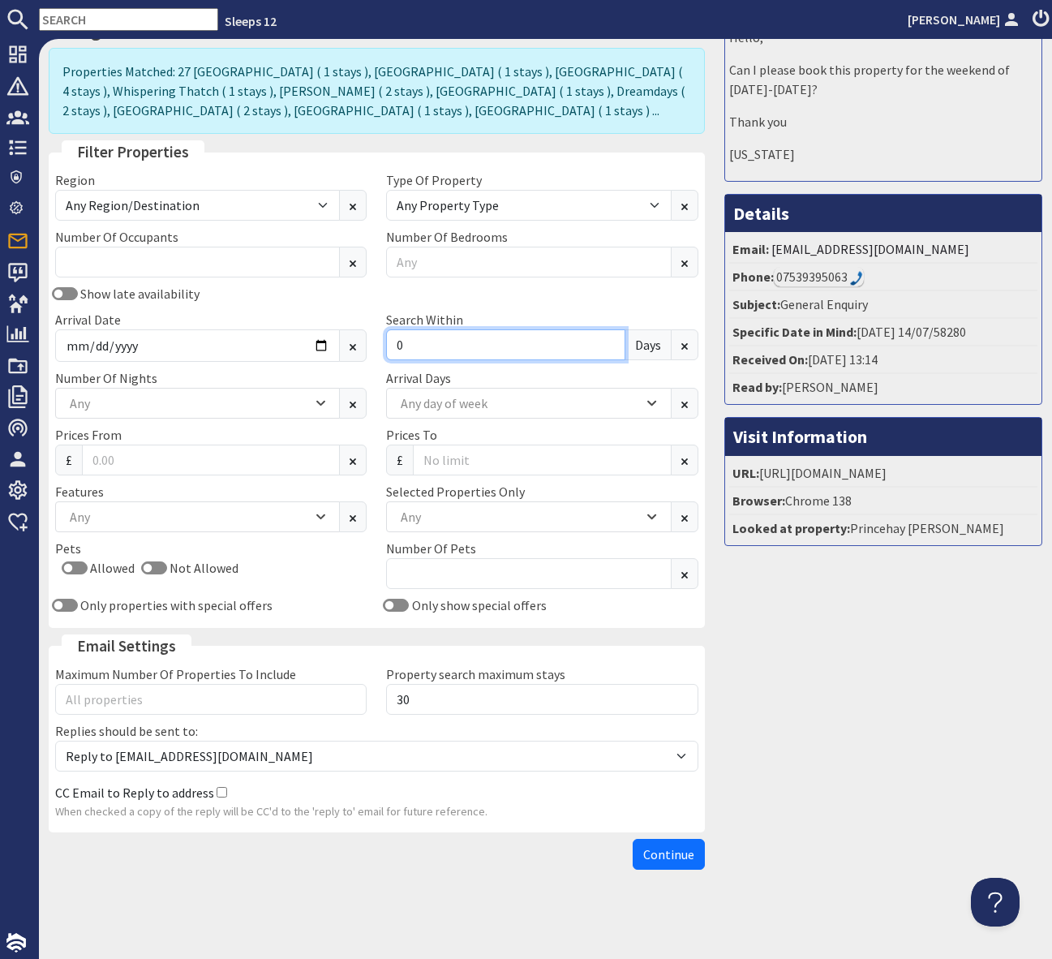
type input "0"
click at [418, 517] on div "Any" at bounding box center [520, 517] width 247 height 18
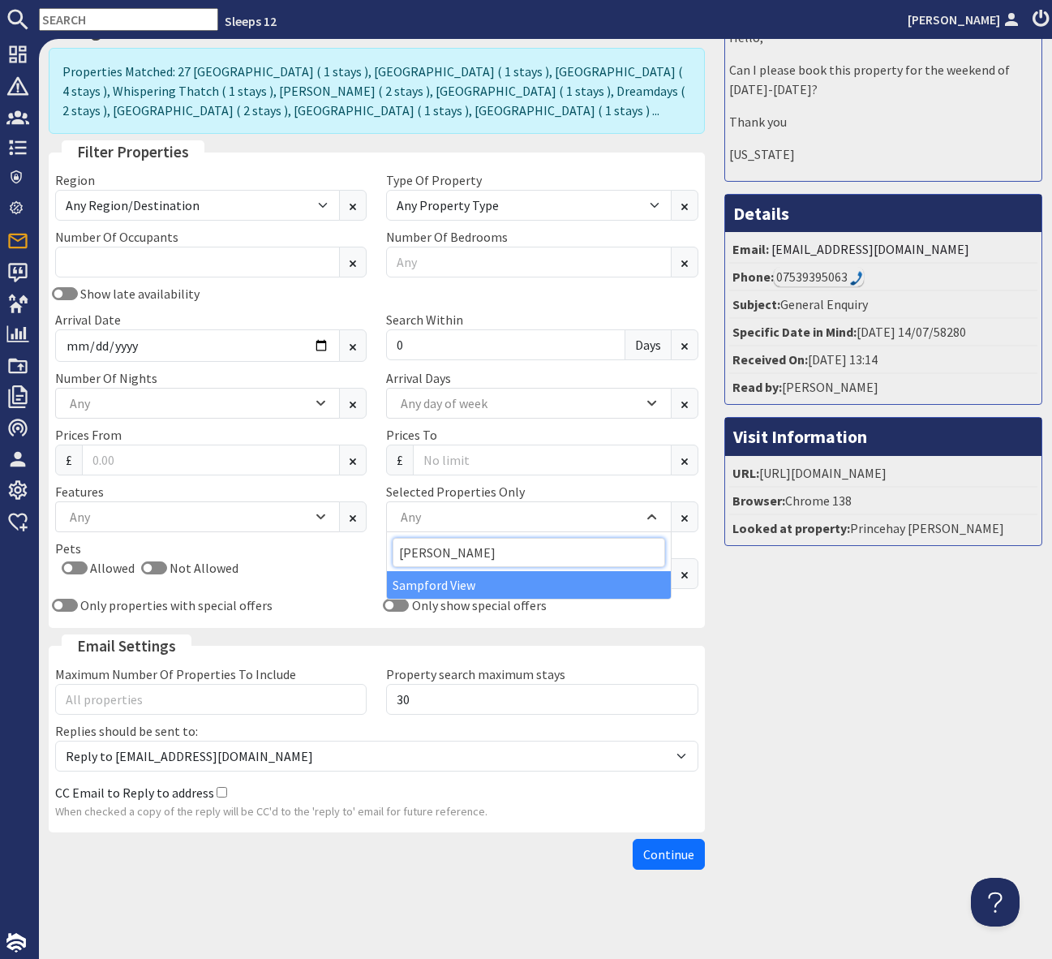
type input "[PERSON_NAME]"
click at [471, 585] on div "Sampford View" at bounding box center [528, 585] width 283 height 28
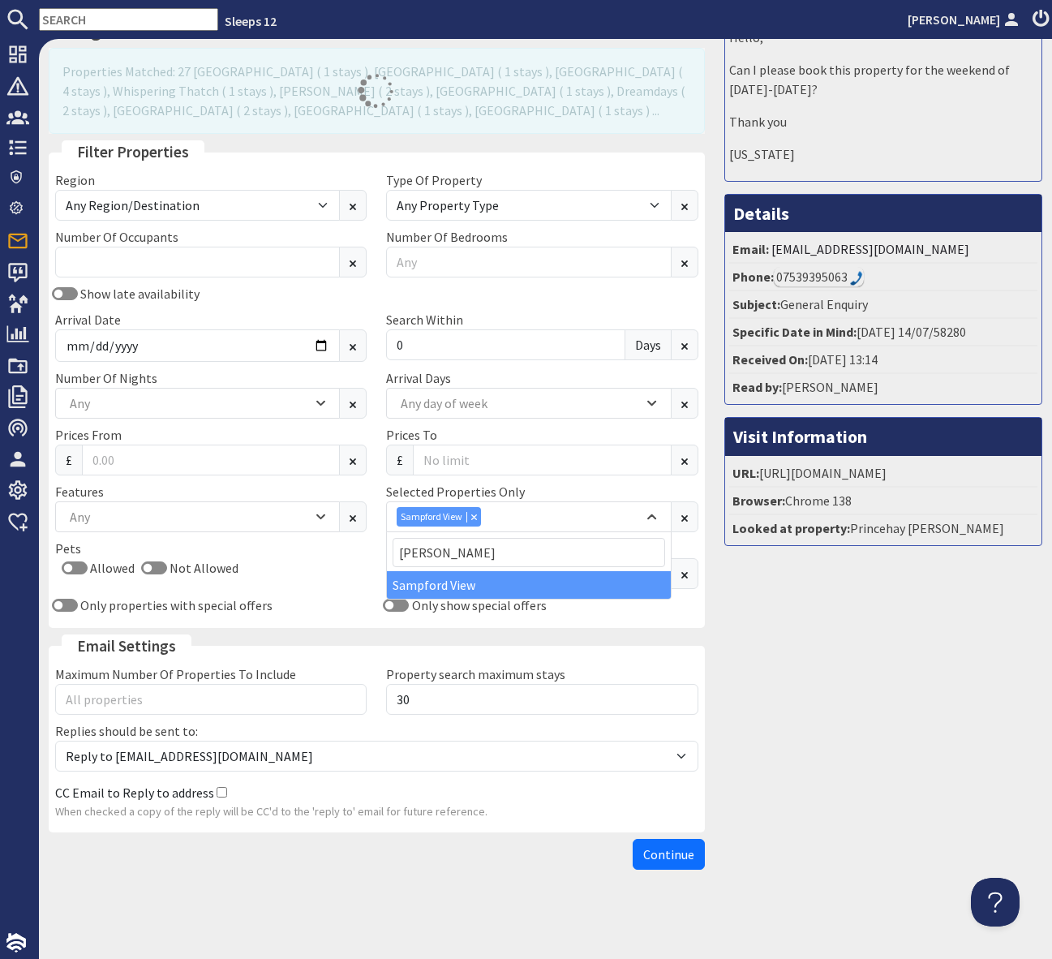
scroll to position [74, 0]
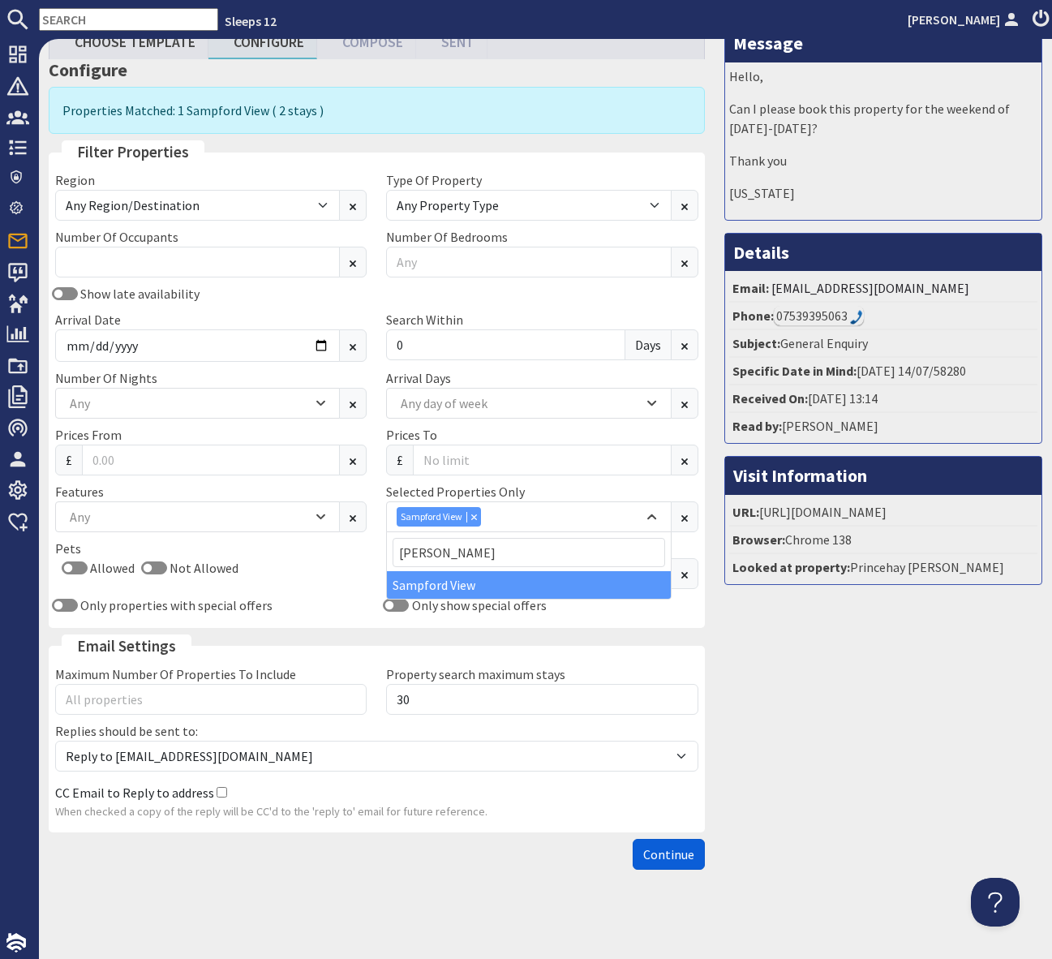
click at [665, 850] on span "Continue" at bounding box center [668, 854] width 51 height 16
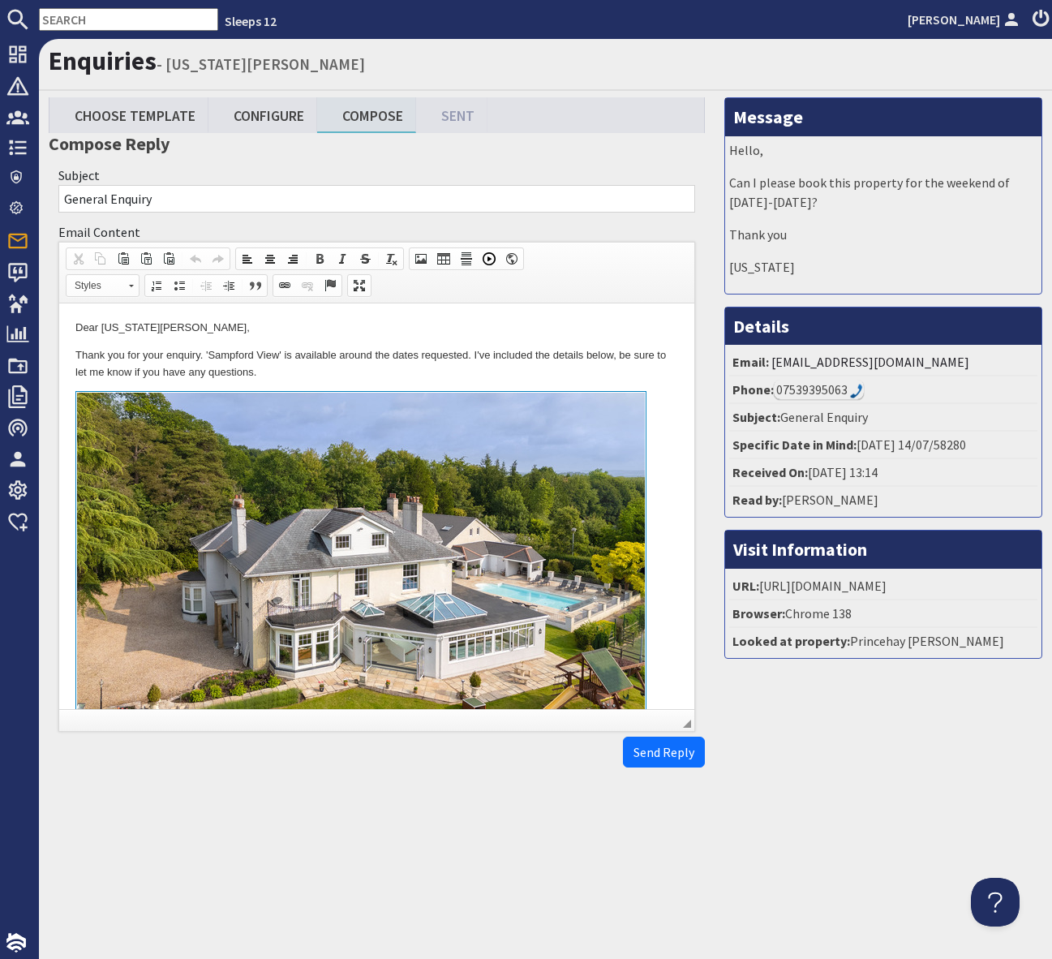
click at [471, 377] on p "Thank you for your enquiry. 'Sampford View' is available around the dates reque…" at bounding box center [376, 364] width 603 height 34
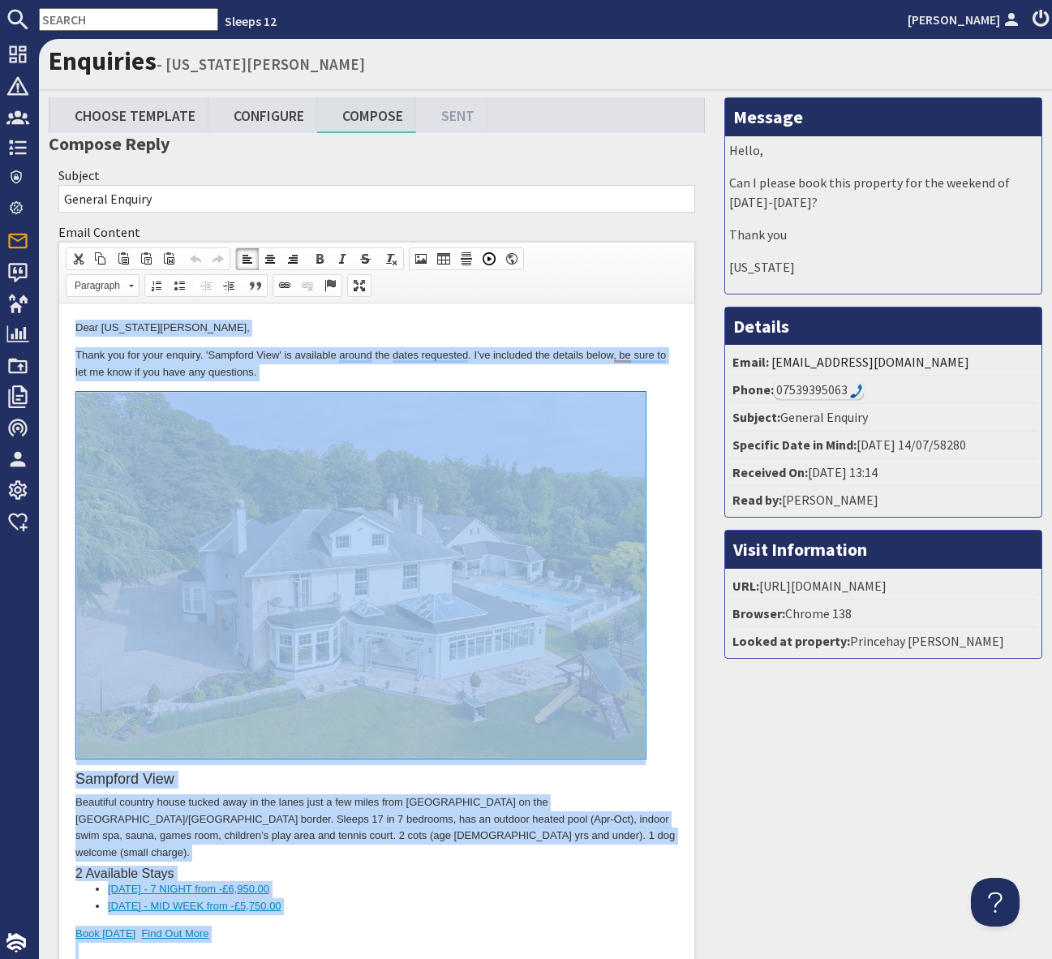
copy body "Dear Georgia Lundie, Thank you for your enquiry. 'Sampford View' is available a…"
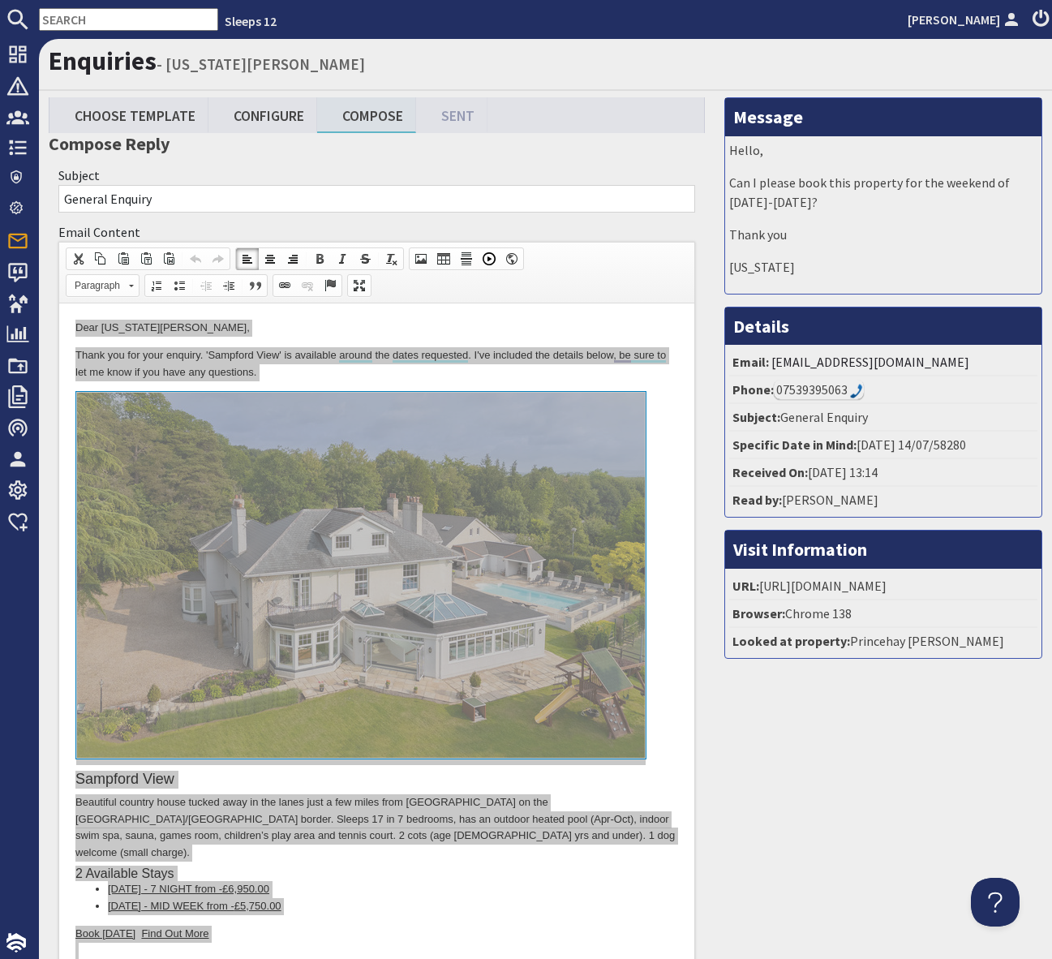
click at [73, 20] on input "text" at bounding box center [128, 19] width 179 height 23
paste input "hello@grandfields.co.uk"
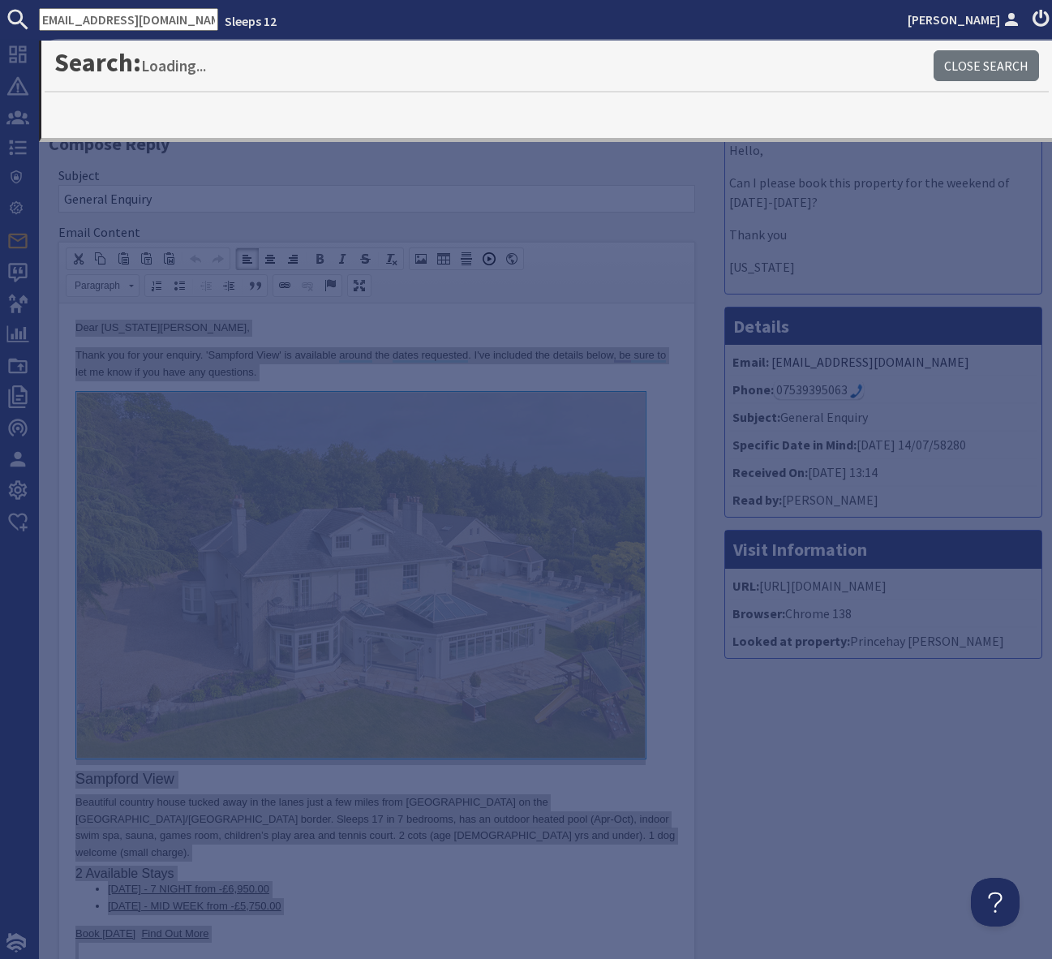
type input "hello@grandfields.co.uk"
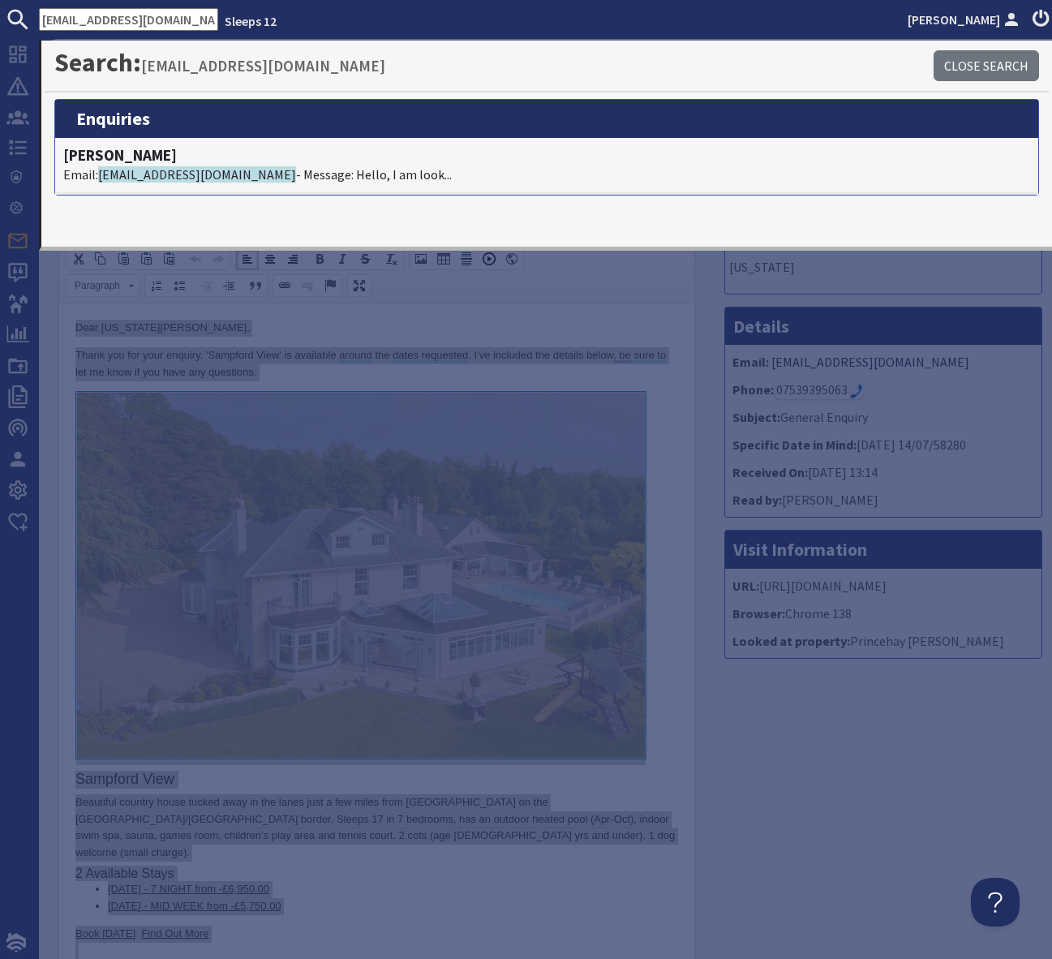
scroll to position [0, 5]
drag, startPoint x: 43, startPoint y: 15, endPoint x: 278, endPoint y: 36, distance: 236.3
click at [278, 36] on nav "hello@grandfields.co.uk Sleeps 12 Simone Pocock" at bounding box center [526, 19] width 1052 height 39
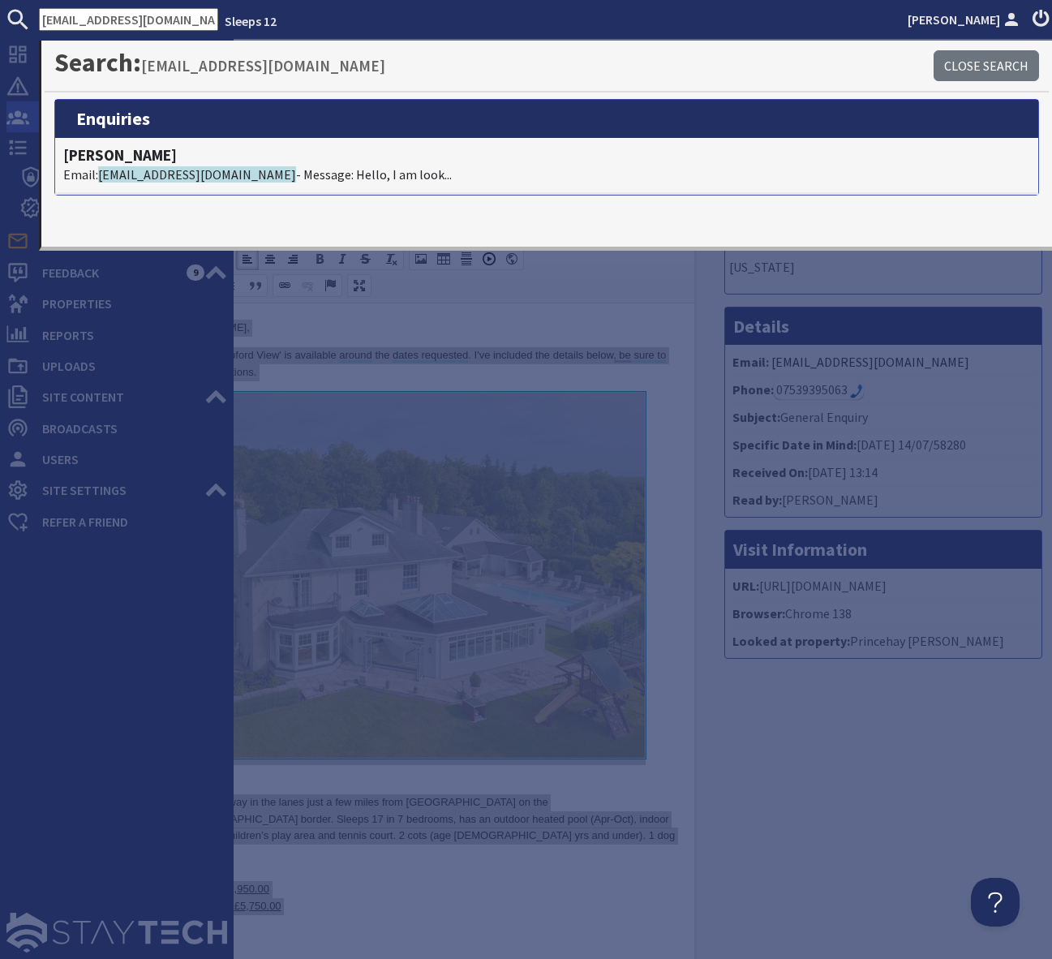
drag, startPoint x: 31, startPoint y: 118, endPoint x: 42, endPoint y: 117, distance: 11.4
click at [31, 118] on span "Agency Dashboard" at bounding box center [128, 117] width 198 height 26
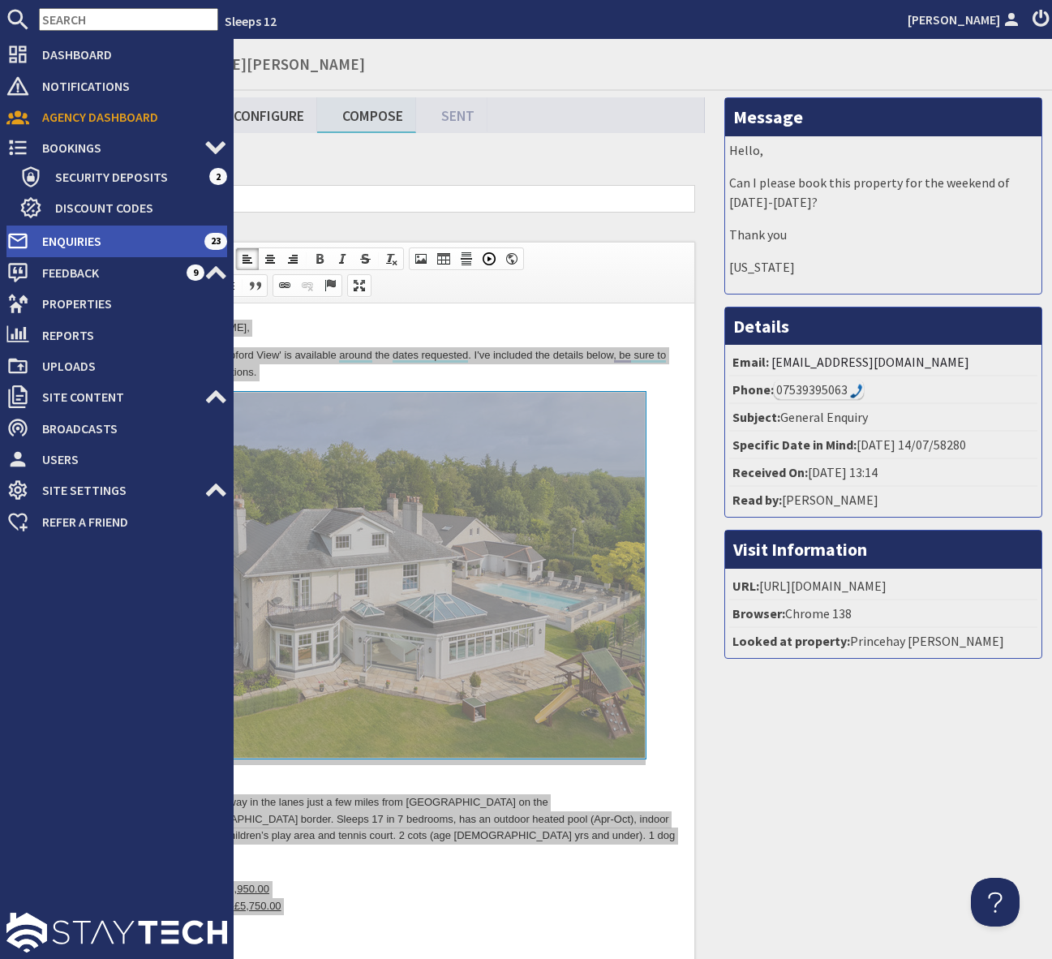
click at [167, 241] on span "Enquiries" at bounding box center [116, 241] width 175 height 26
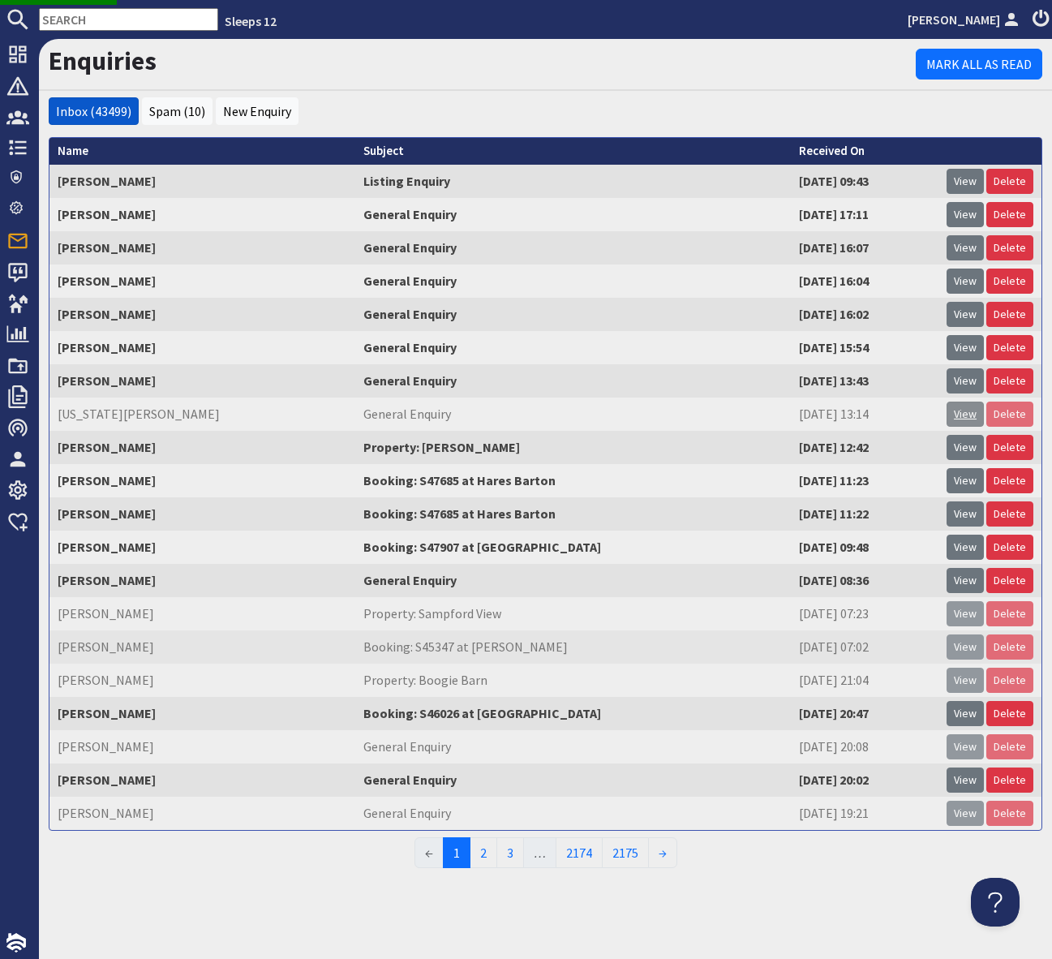
click at [962, 411] on link "View" at bounding box center [965, 414] width 37 height 25
click at [964, 411] on link "View" at bounding box center [965, 414] width 37 height 25
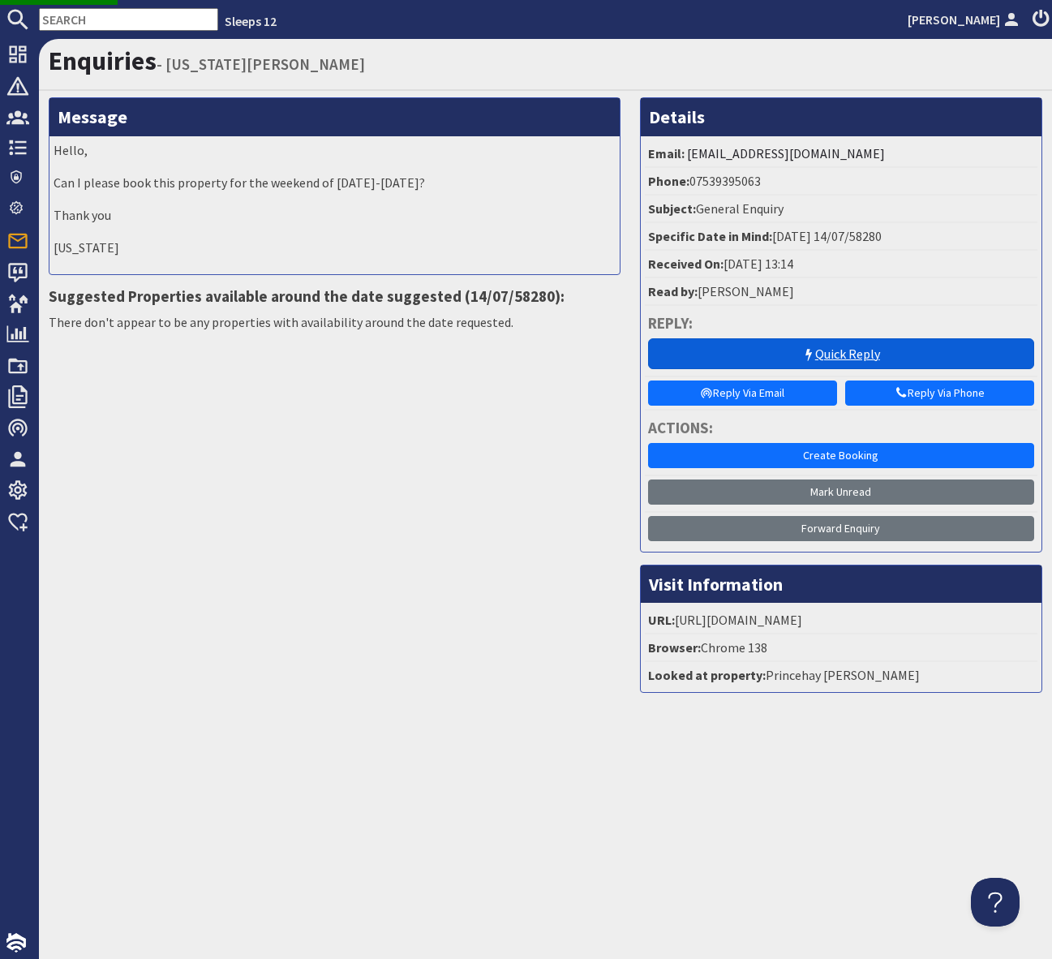
click at [756, 354] on link "Quick Reply" at bounding box center [841, 353] width 386 height 31
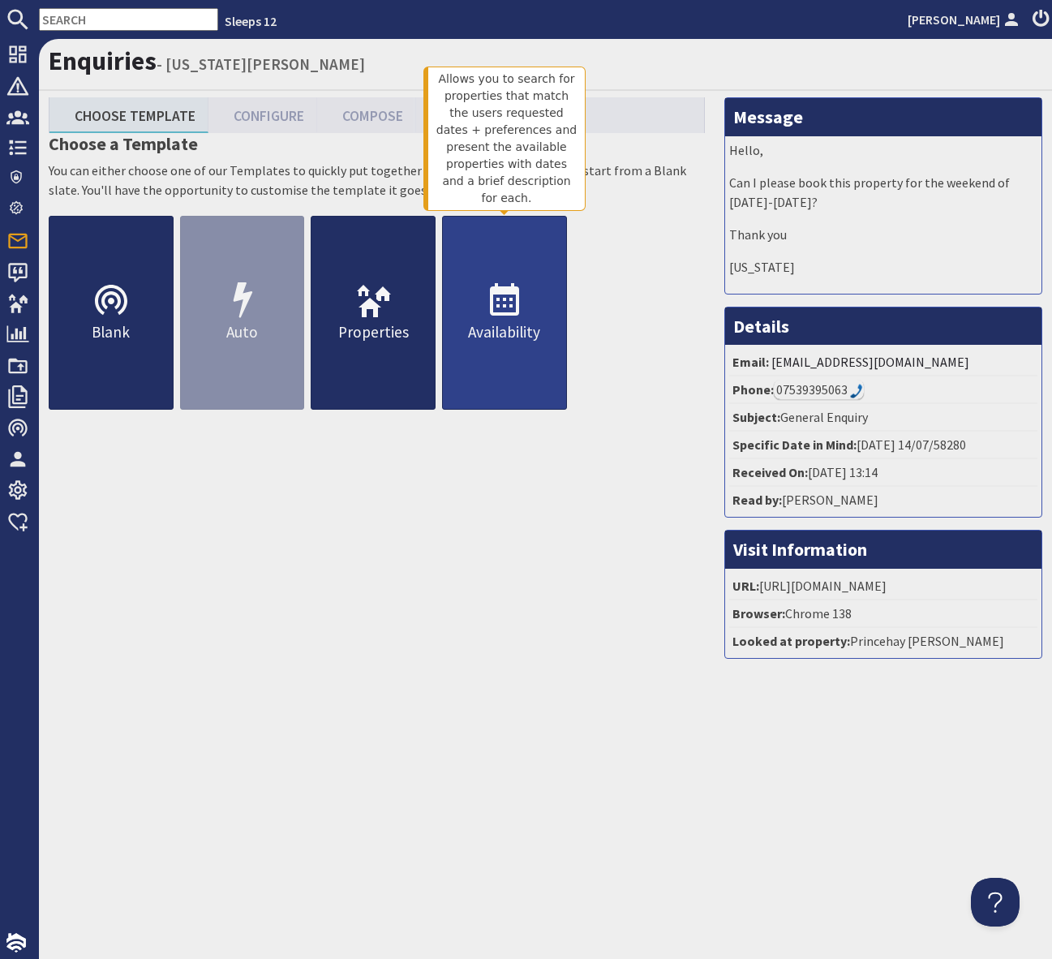
click at [508, 312] on use at bounding box center [504, 299] width 29 height 32
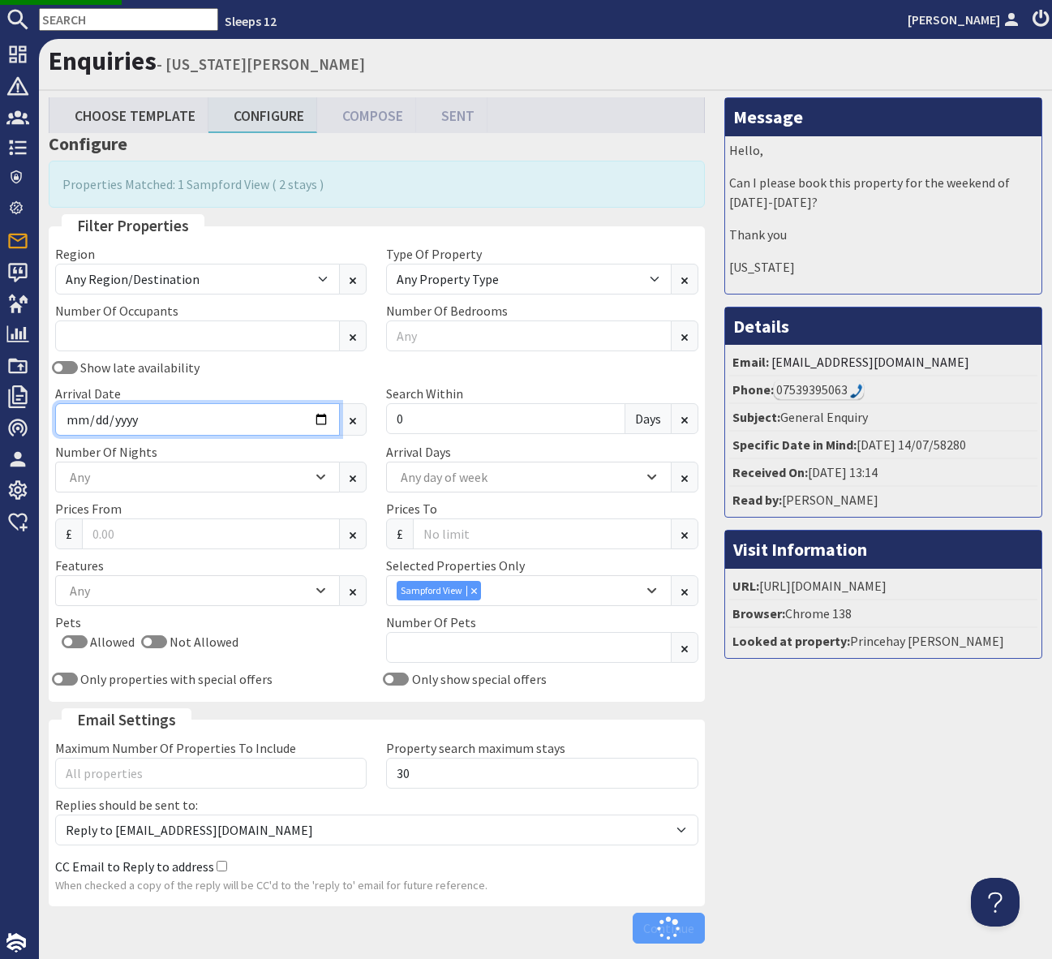
click at [321, 417] on input "2025-12-29" at bounding box center [197, 419] width 285 height 32
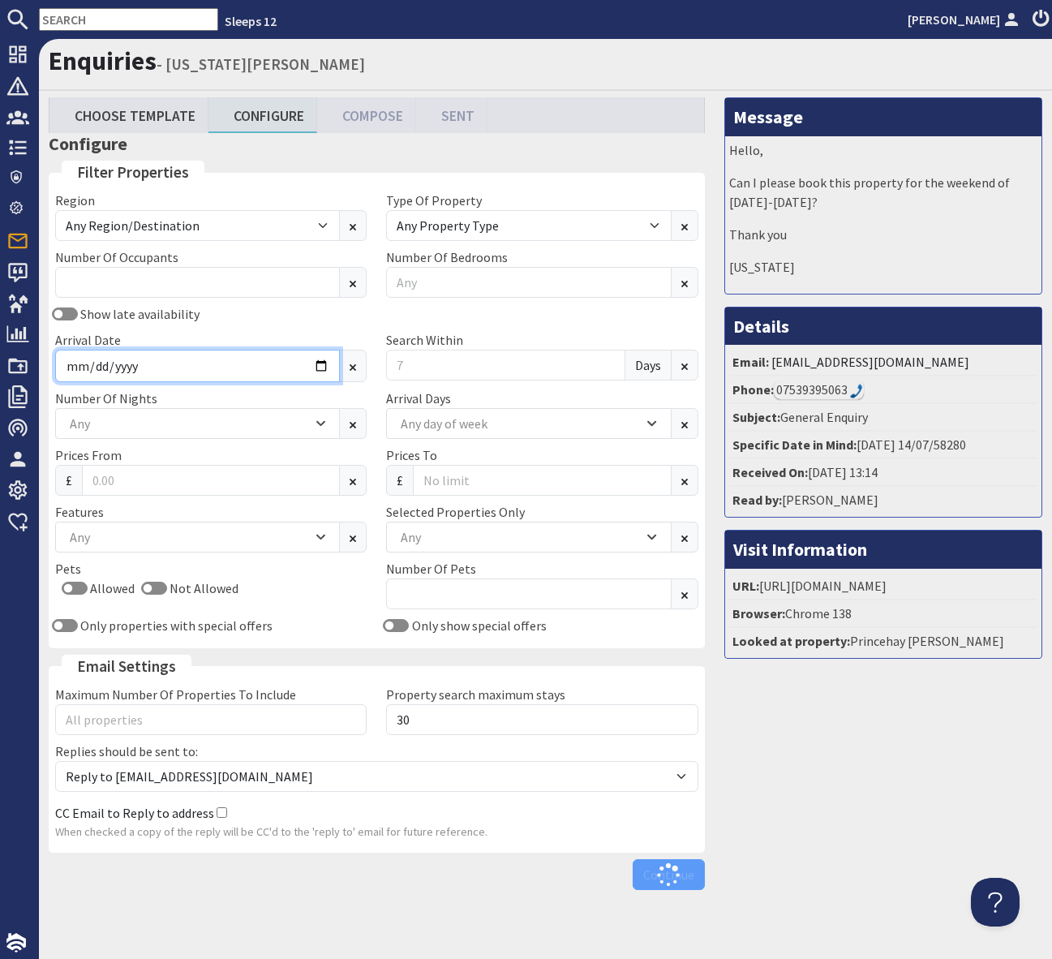
click at [321, 369] on input "Arrival Date" at bounding box center [197, 366] width 285 height 32
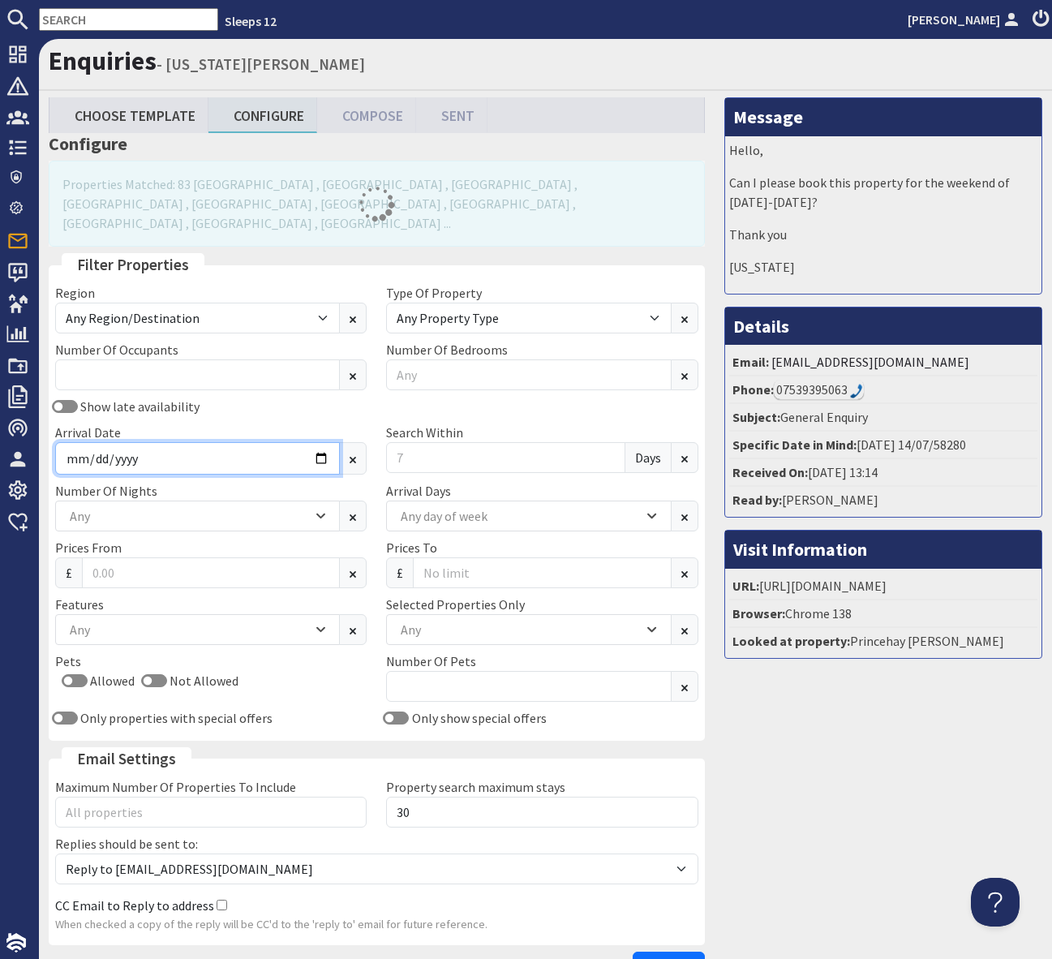
type input "2026-04-10"
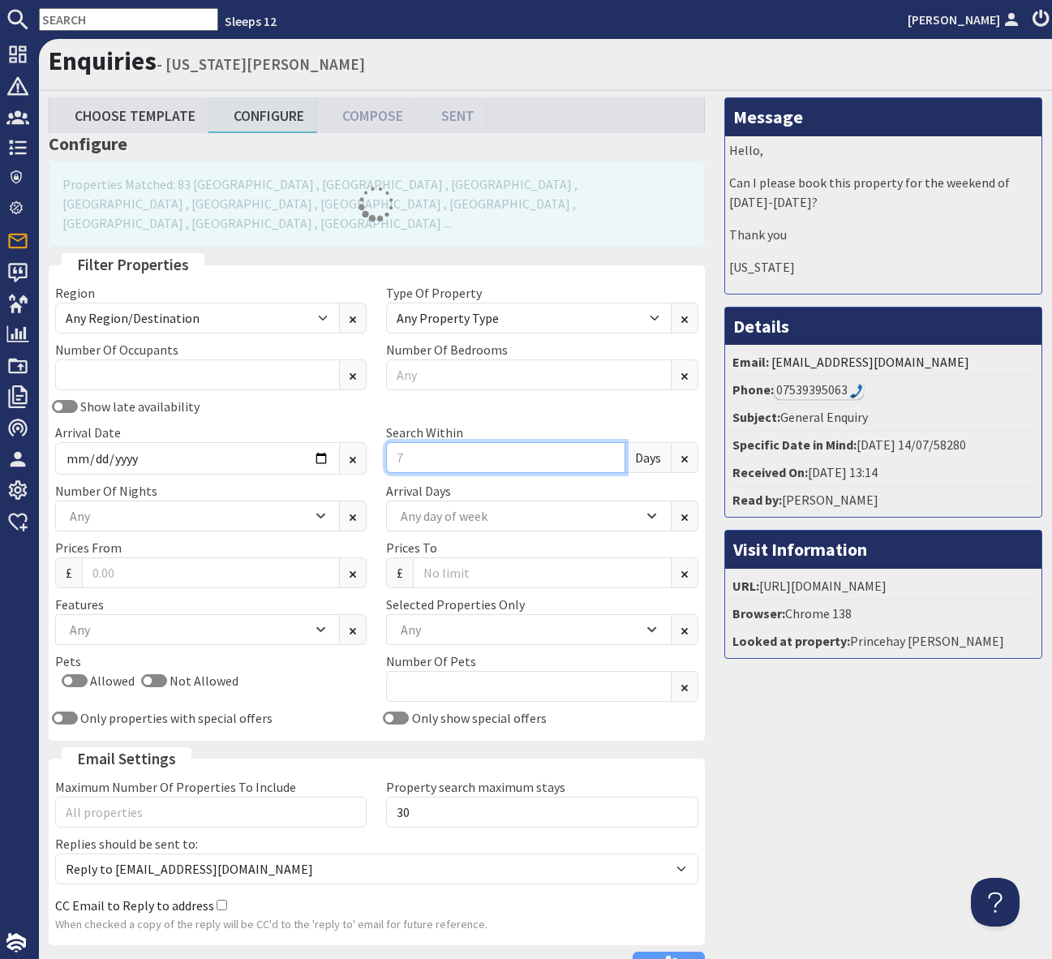
click at [415, 442] on input "Search Within" at bounding box center [505, 457] width 239 height 31
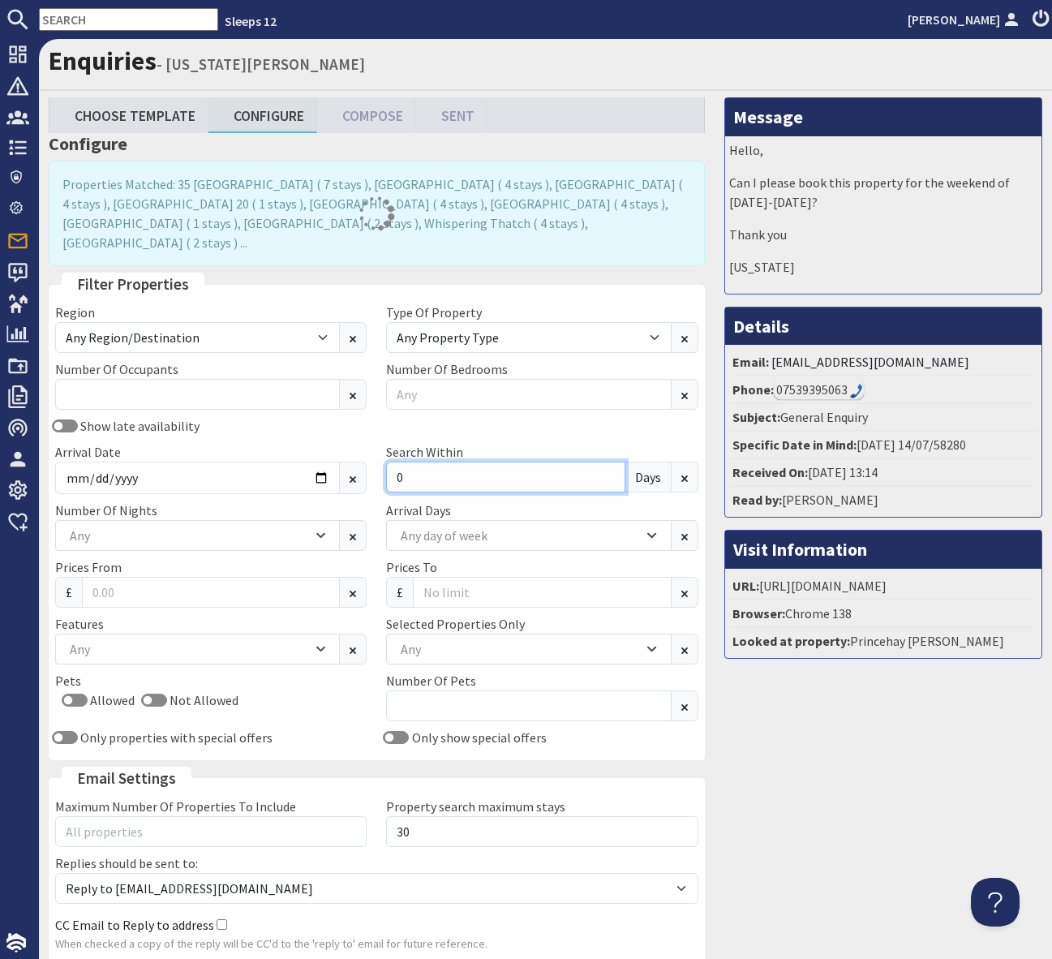
type input "0"
click at [435, 640] on div "Any" at bounding box center [520, 649] width 247 height 18
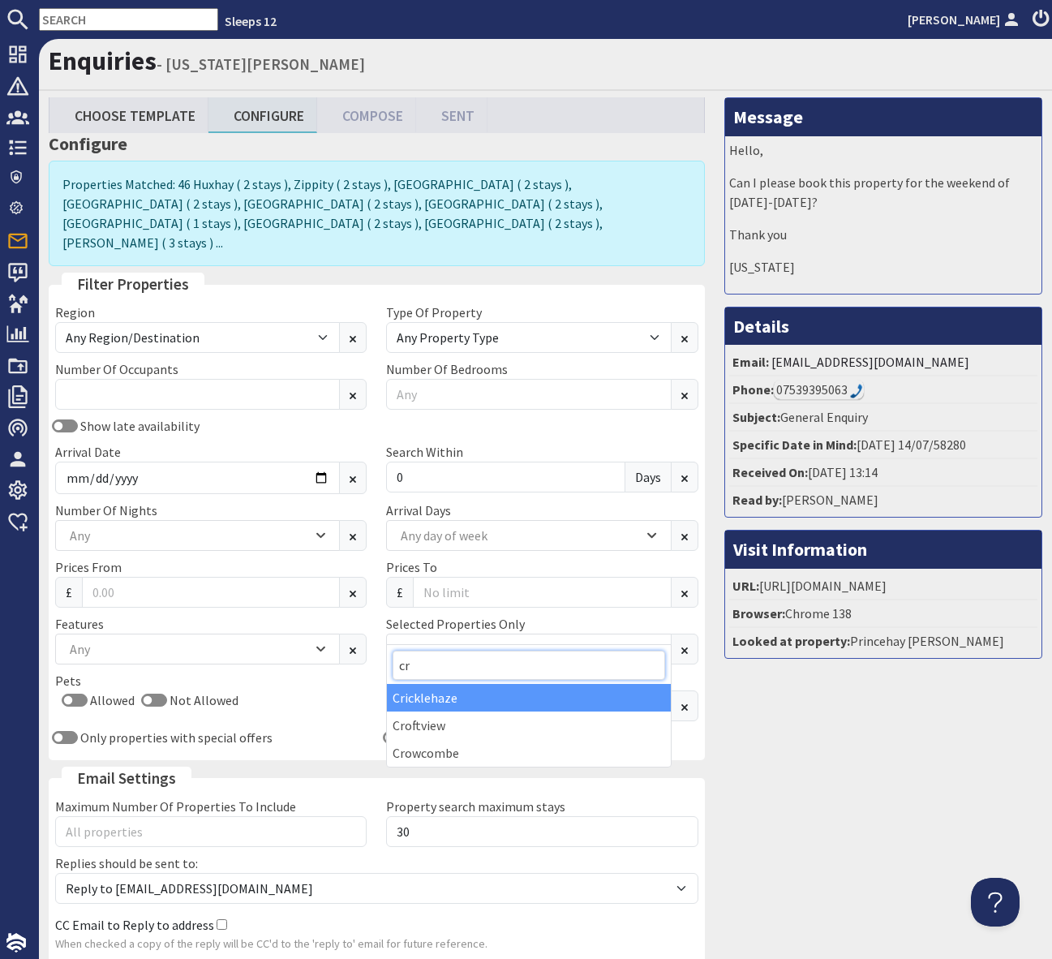
type input "cr"
click at [457, 697] on div "Cricklehaze" at bounding box center [528, 698] width 283 height 28
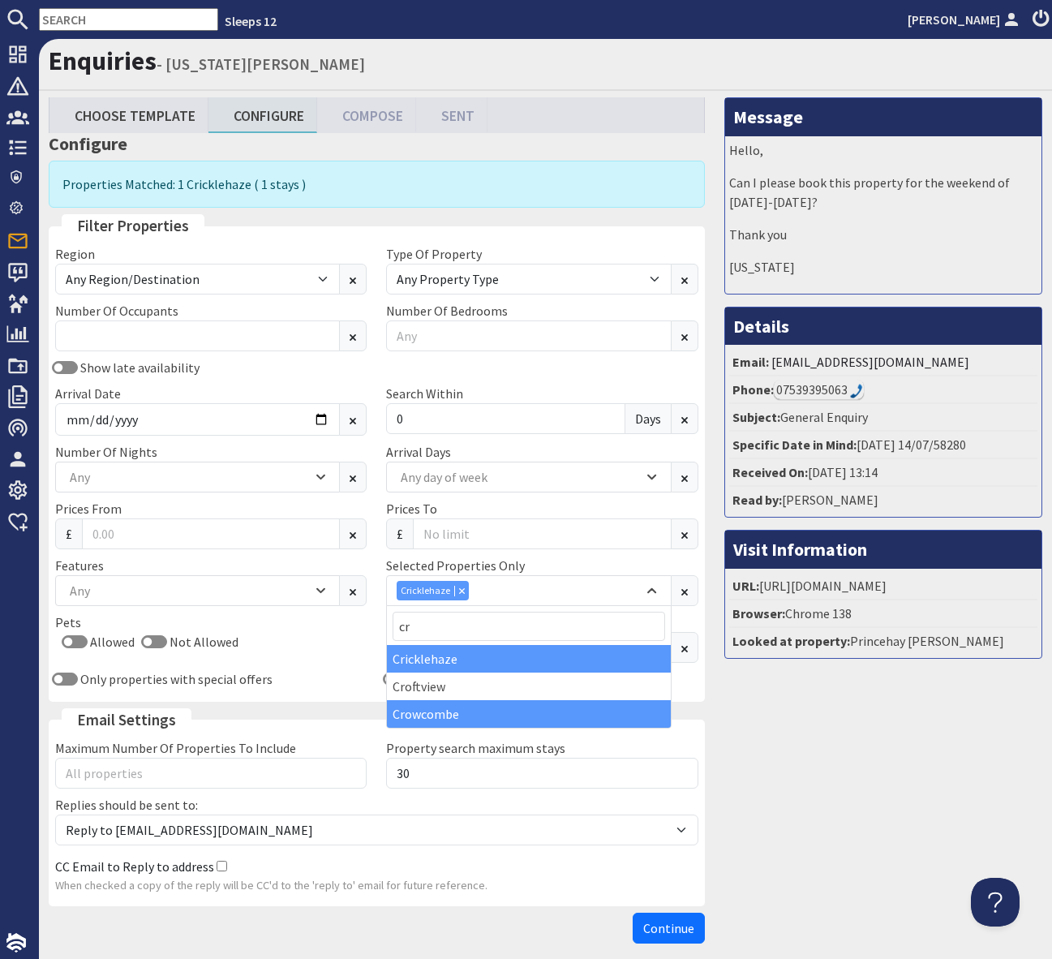
scroll to position [74, 0]
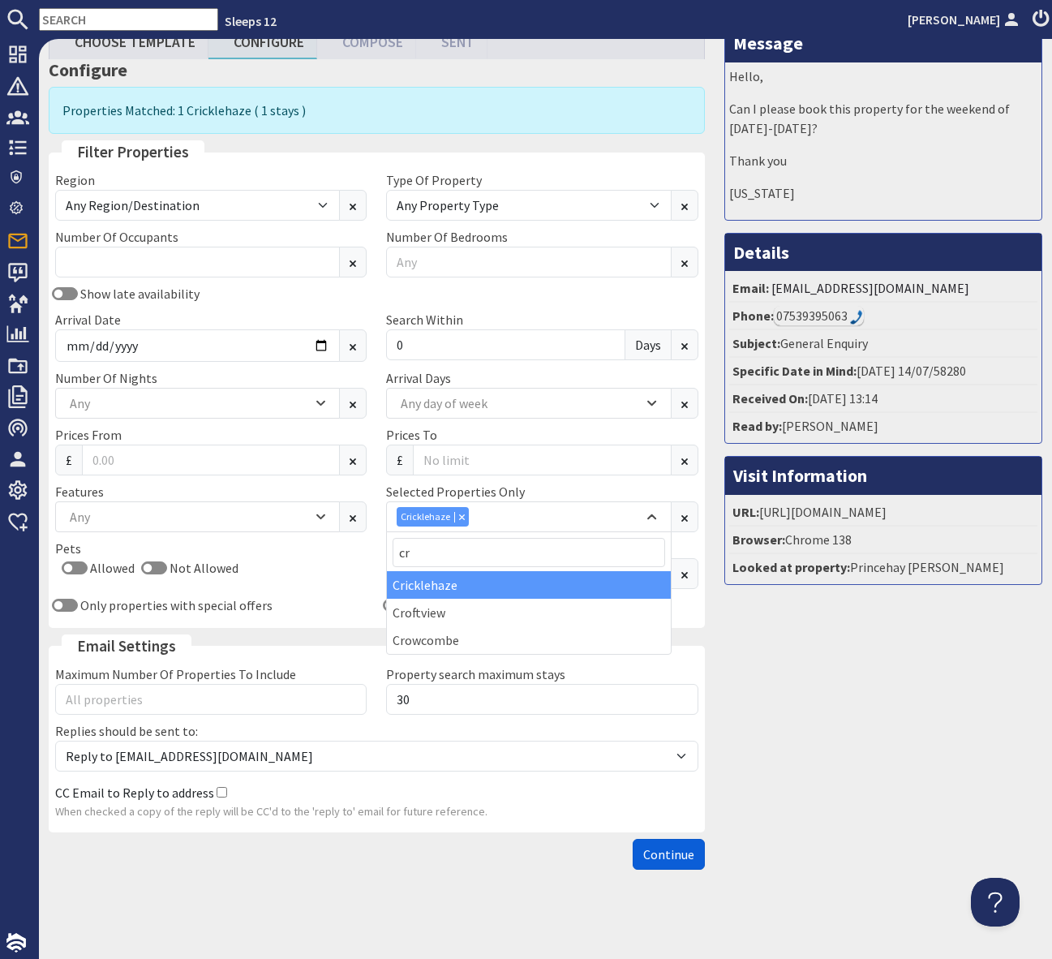
click at [691, 859] on span "Continue" at bounding box center [668, 854] width 51 height 16
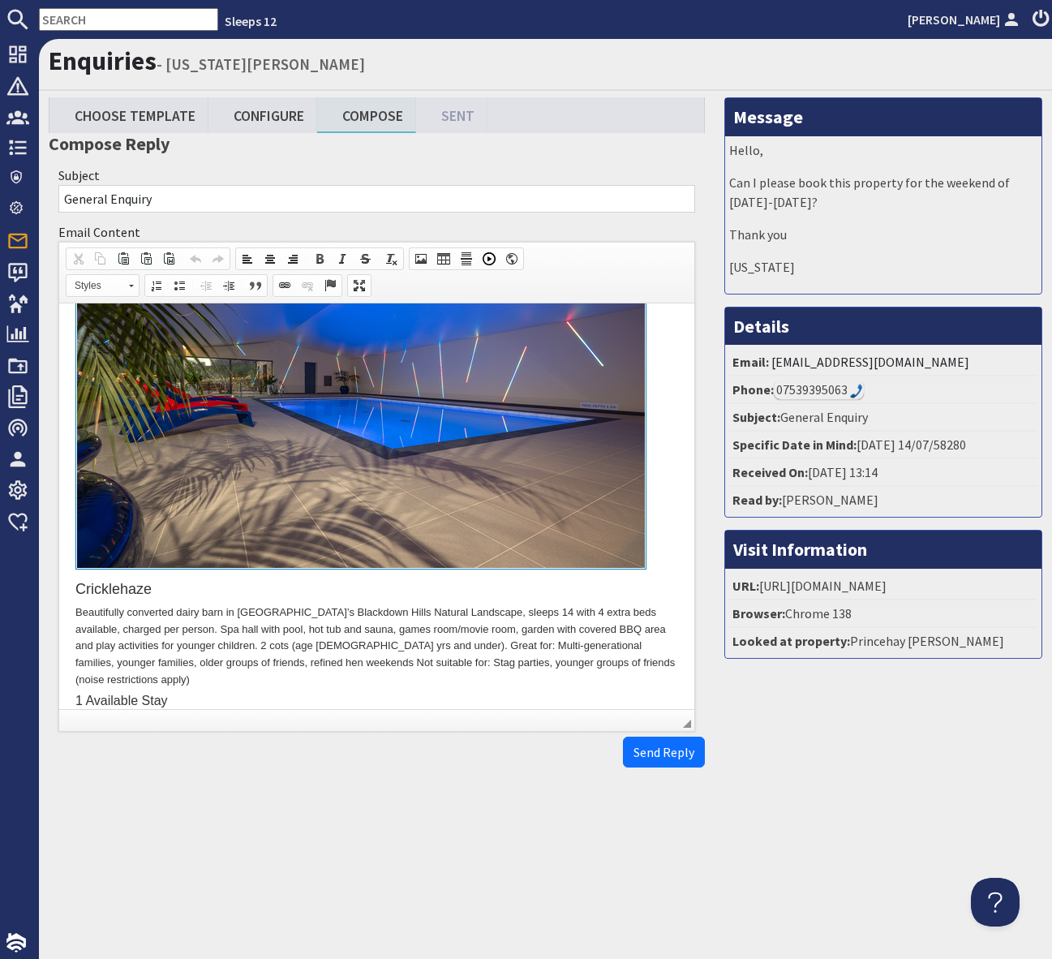
scroll to position [187, 0]
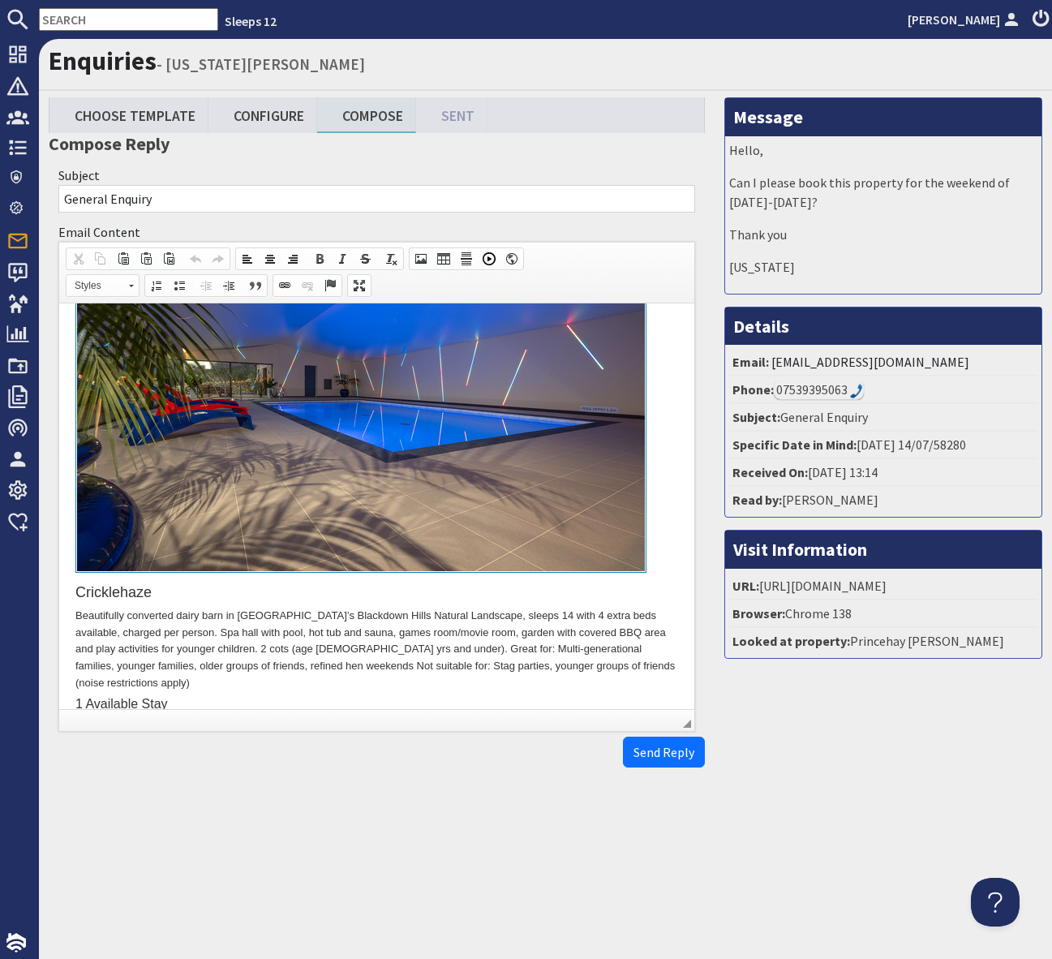
click at [76, 17] on input "text" at bounding box center [128, 19] width 179 height 23
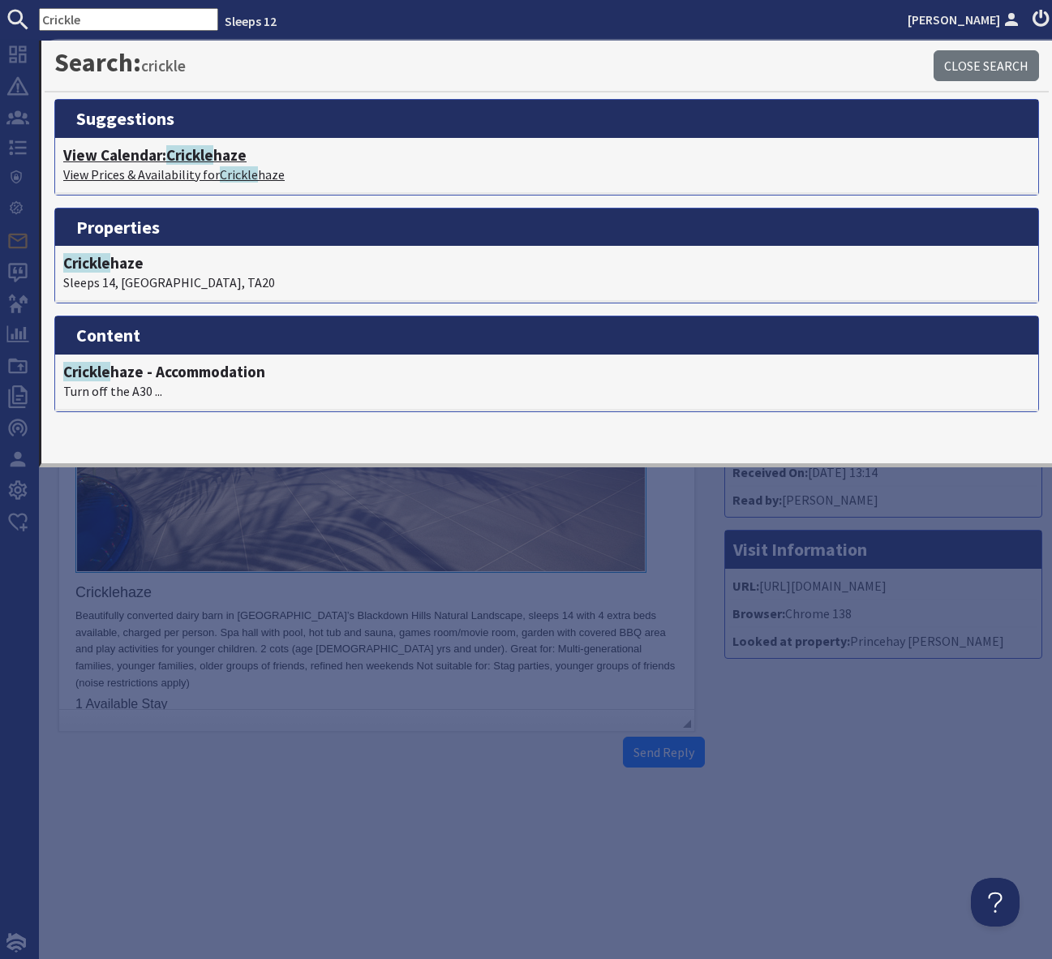
type input "Crickle"
click at [203, 156] on span "Crickle" at bounding box center [189, 154] width 47 height 19
type textarea "<p>Dear Georgia Lundie,</p> <p>Thank you for your enquiry. &#39;Cricklehaze&#39…"
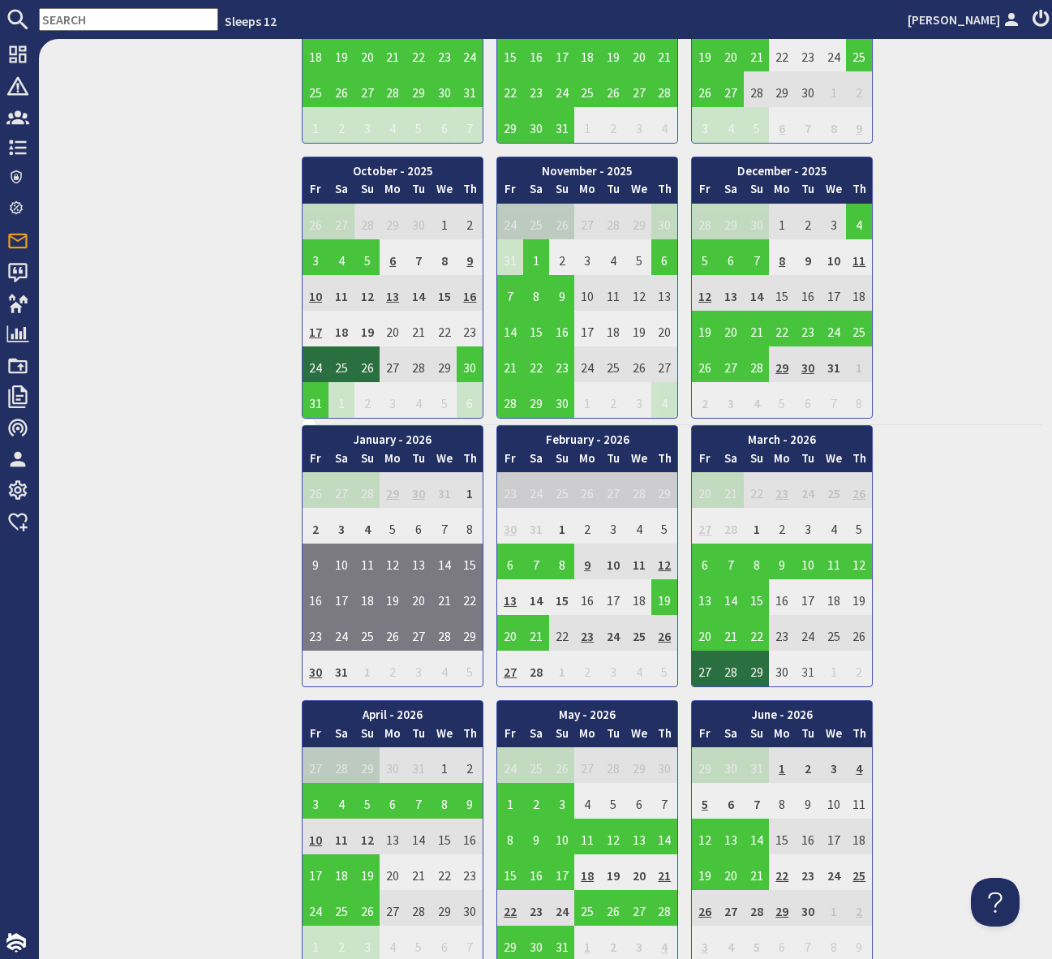
scroll to position [860, 0]
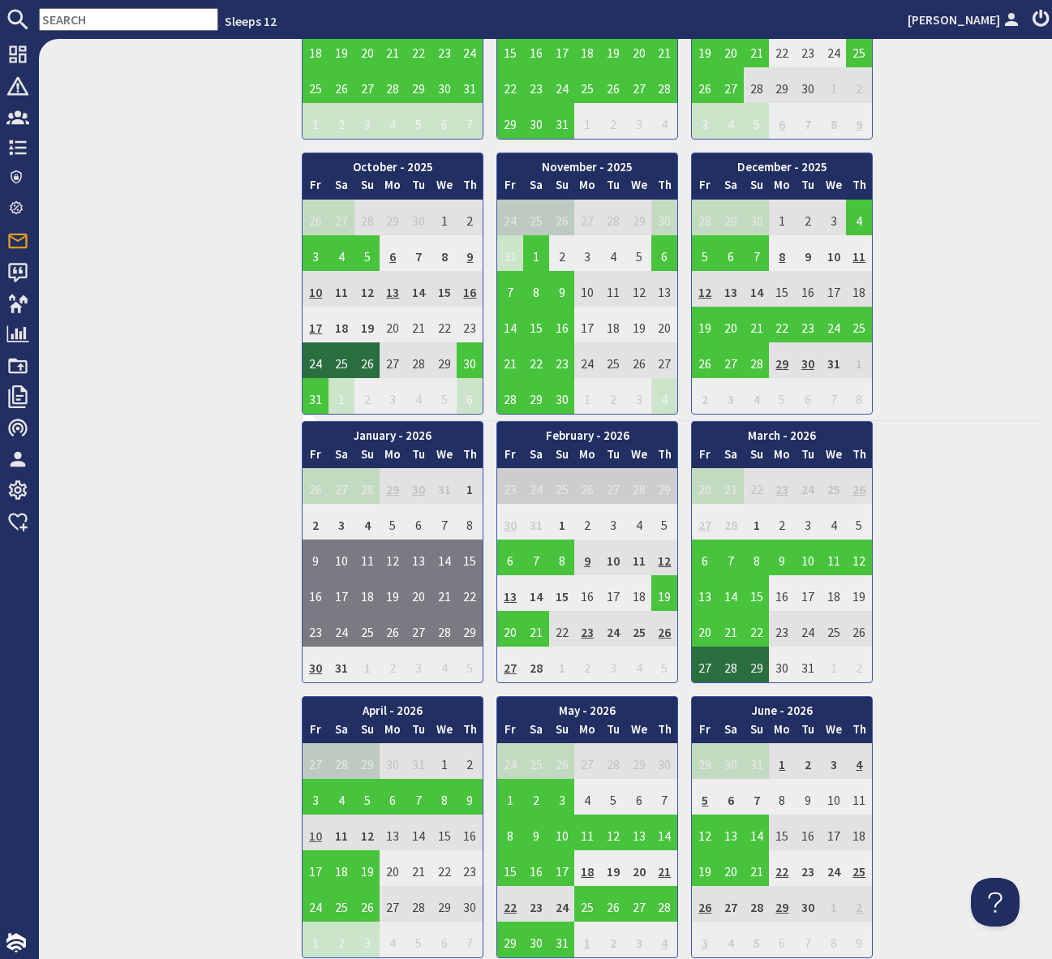
click at [316, 832] on td "10" at bounding box center [316, 833] width 26 height 36
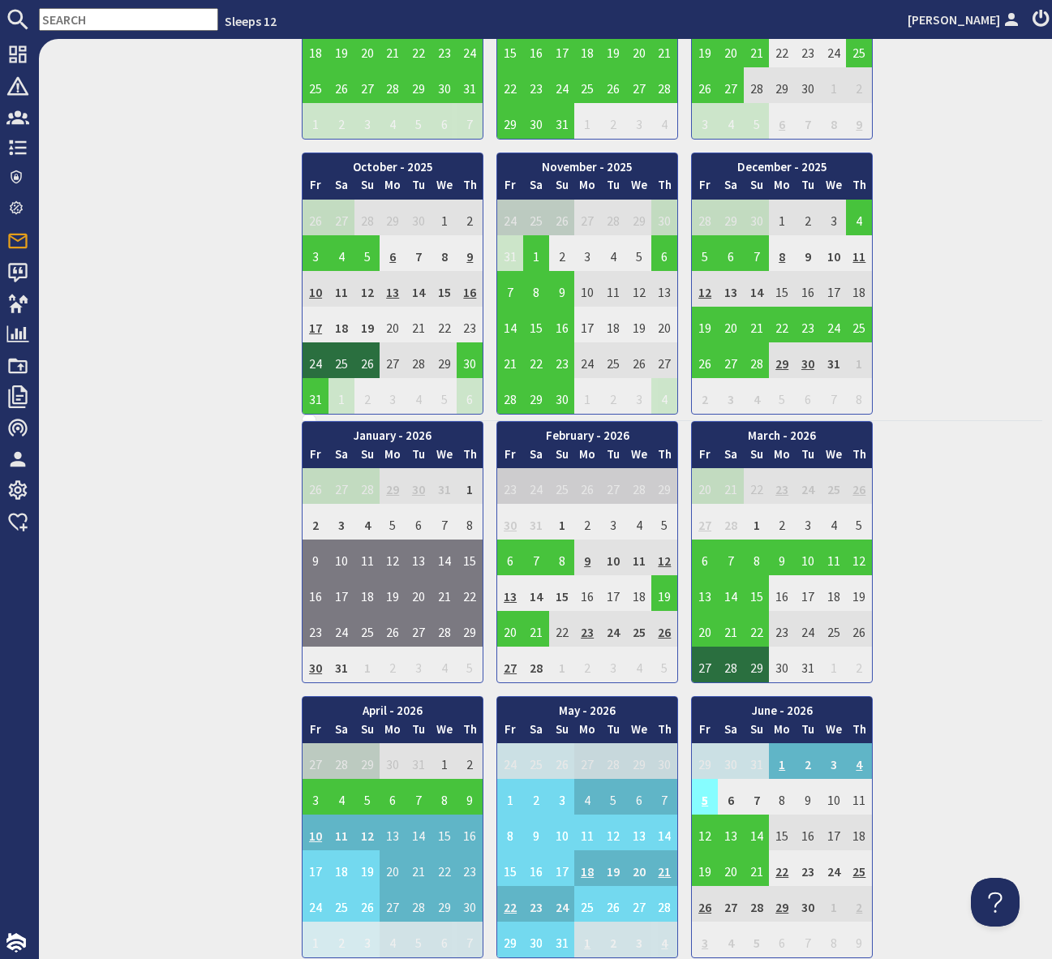
click at [715, 800] on td "5" at bounding box center [705, 797] width 26 height 36
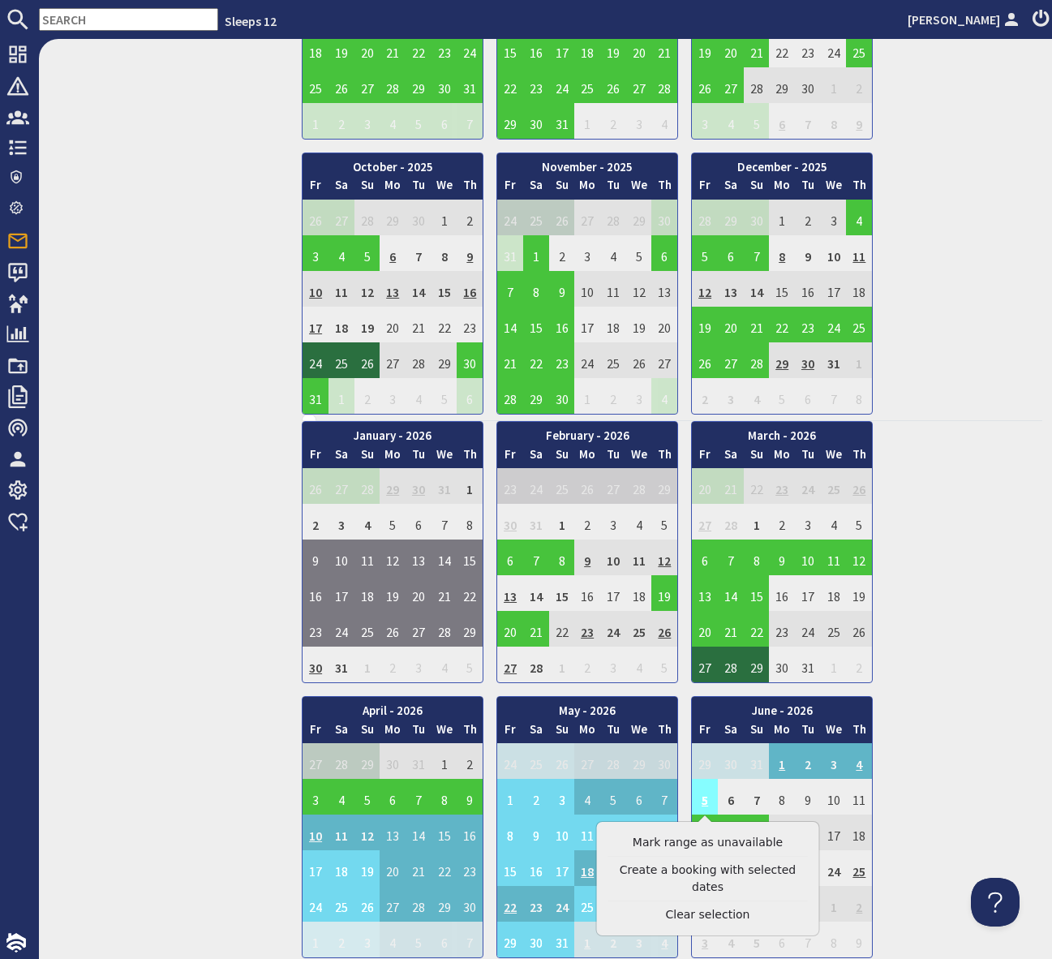
click at [714, 805] on td "5" at bounding box center [705, 797] width 26 height 36
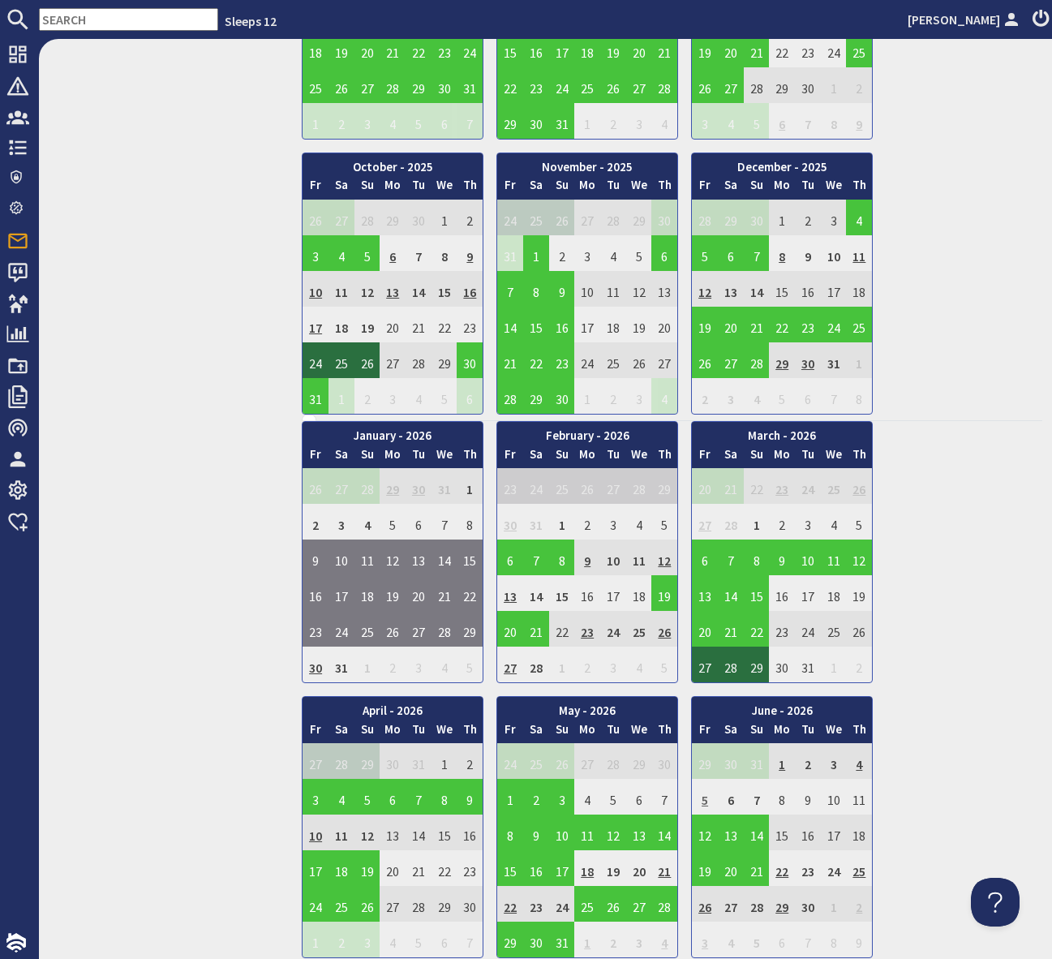
click at [707, 801] on td "5" at bounding box center [705, 797] width 26 height 36
click at [584, 870] on td "18" at bounding box center [588, 868] width 26 height 36
click at [588, 869] on td "18" at bounding box center [588, 868] width 26 height 36
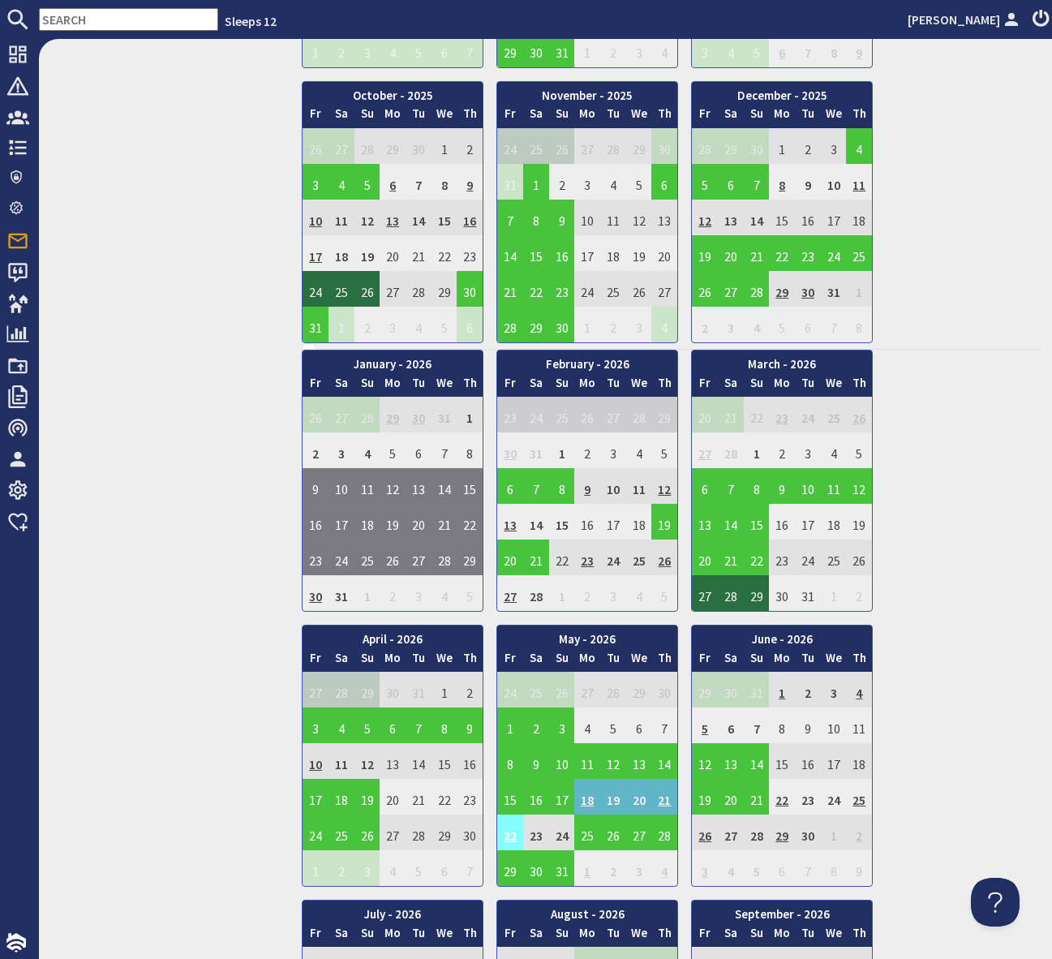
scroll to position [936, 0]
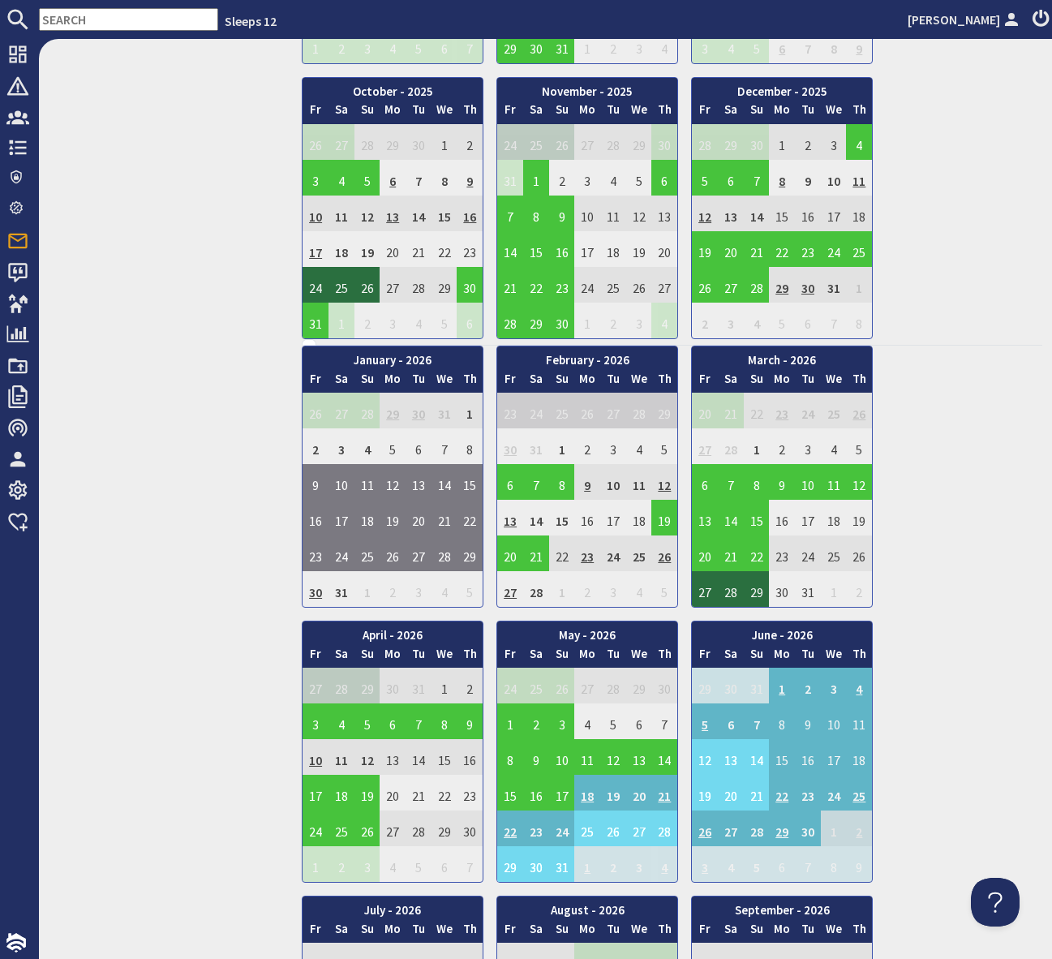
click at [926, 865] on div "January - 2026 Fr Sa Su Mo Tu We Th 26 27 28 29 30 31 1 2 Fr" at bounding box center [672, 889] width 741 height 1087
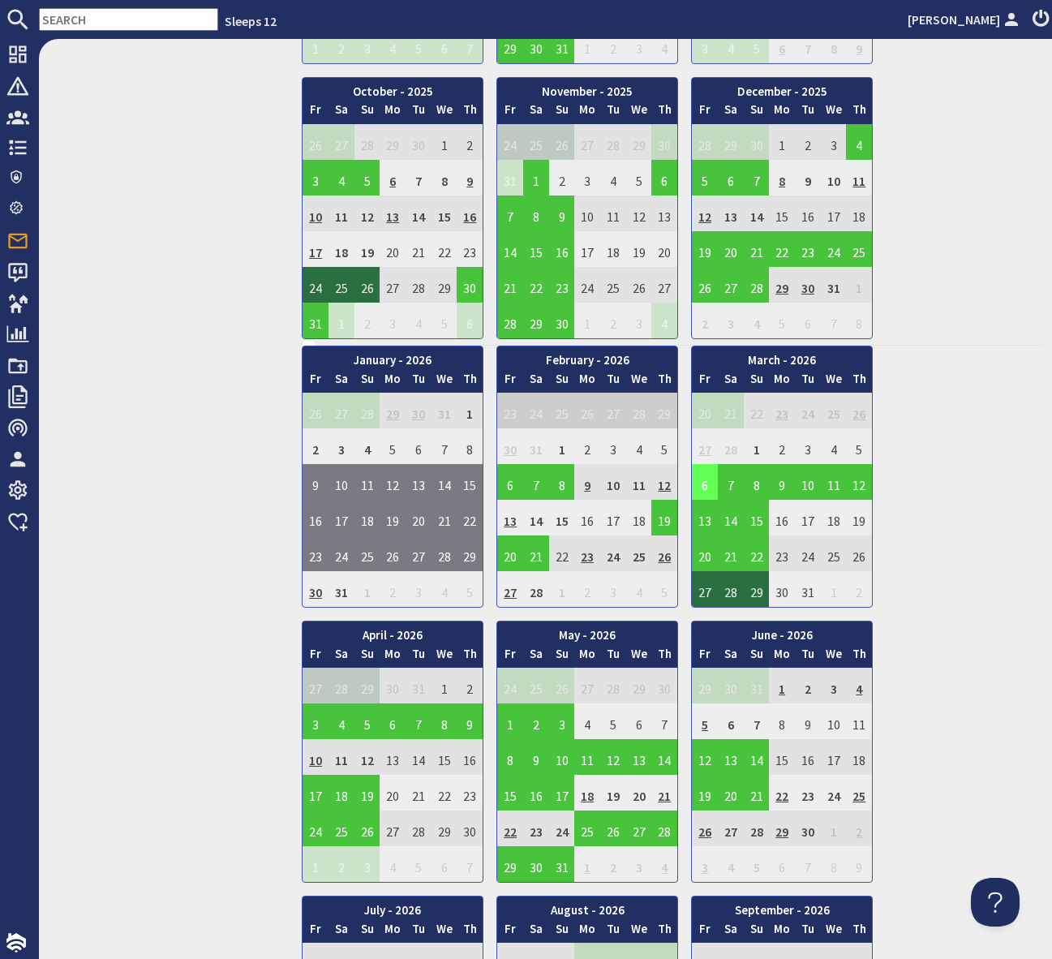
click at [702, 483] on td "6" at bounding box center [705, 482] width 26 height 36
drag, startPoint x: 695, startPoint y: 475, endPoint x: 701, endPoint y: 484, distance: 11.3
click at [695, 475] on td "6" at bounding box center [705, 482] width 26 height 36
click at [707, 489] on td "6" at bounding box center [705, 482] width 26 height 36
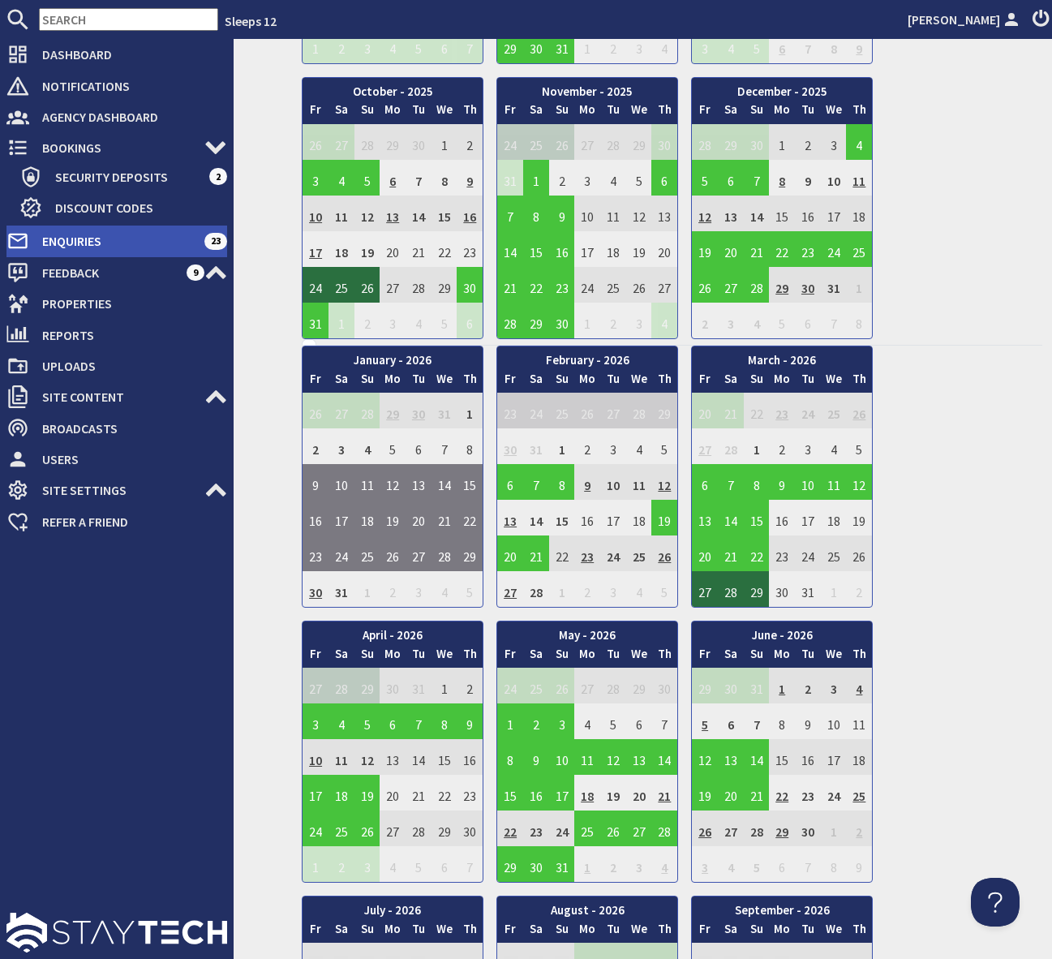
click at [116, 236] on span "Enquiries" at bounding box center [116, 241] width 175 height 26
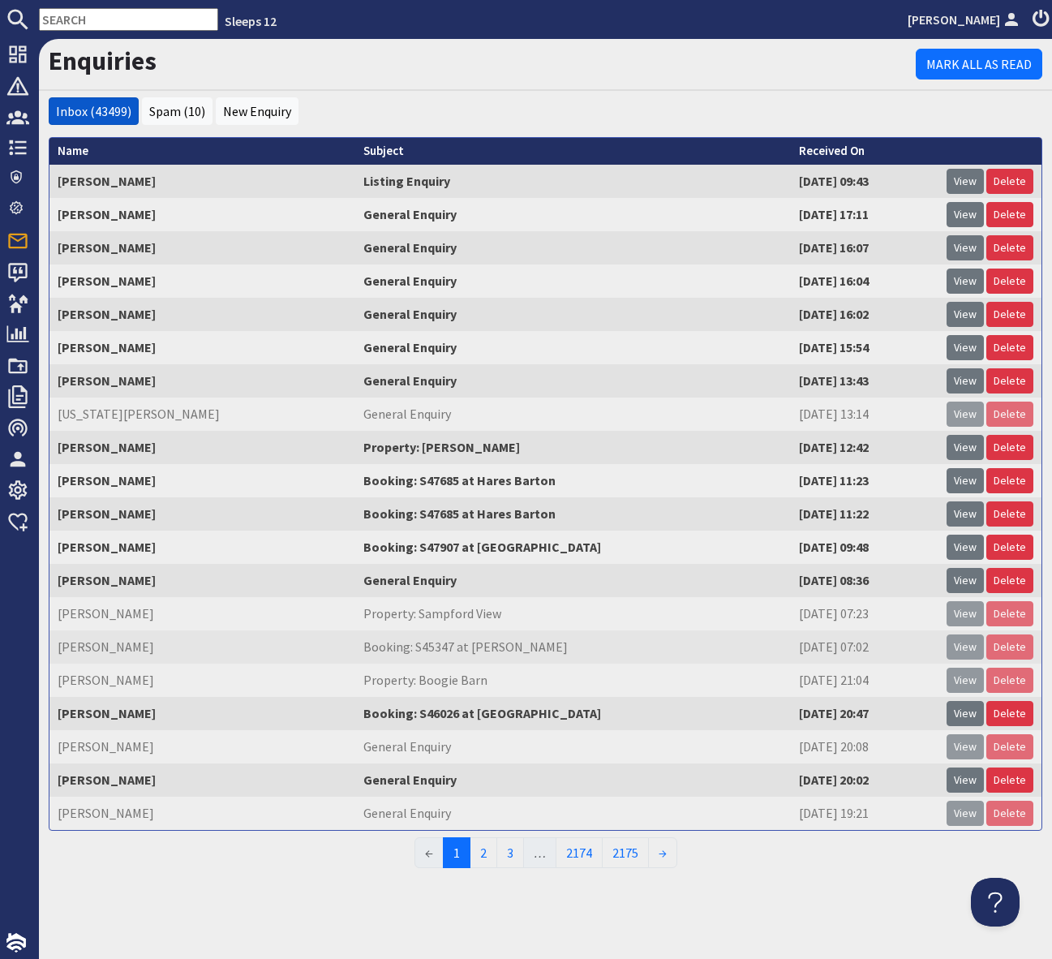
click at [69, 18] on input "text" at bounding box center [128, 19] width 179 height 23
click at [67, 19] on input "text" at bounding box center [128, 19] width 179 height 23
click at [79, 26] on input "text" at bounding box center [128, 19] width 179 height 23
click at [75, 23] on input "text" at bounding box center [128, 19] width 179 height 23
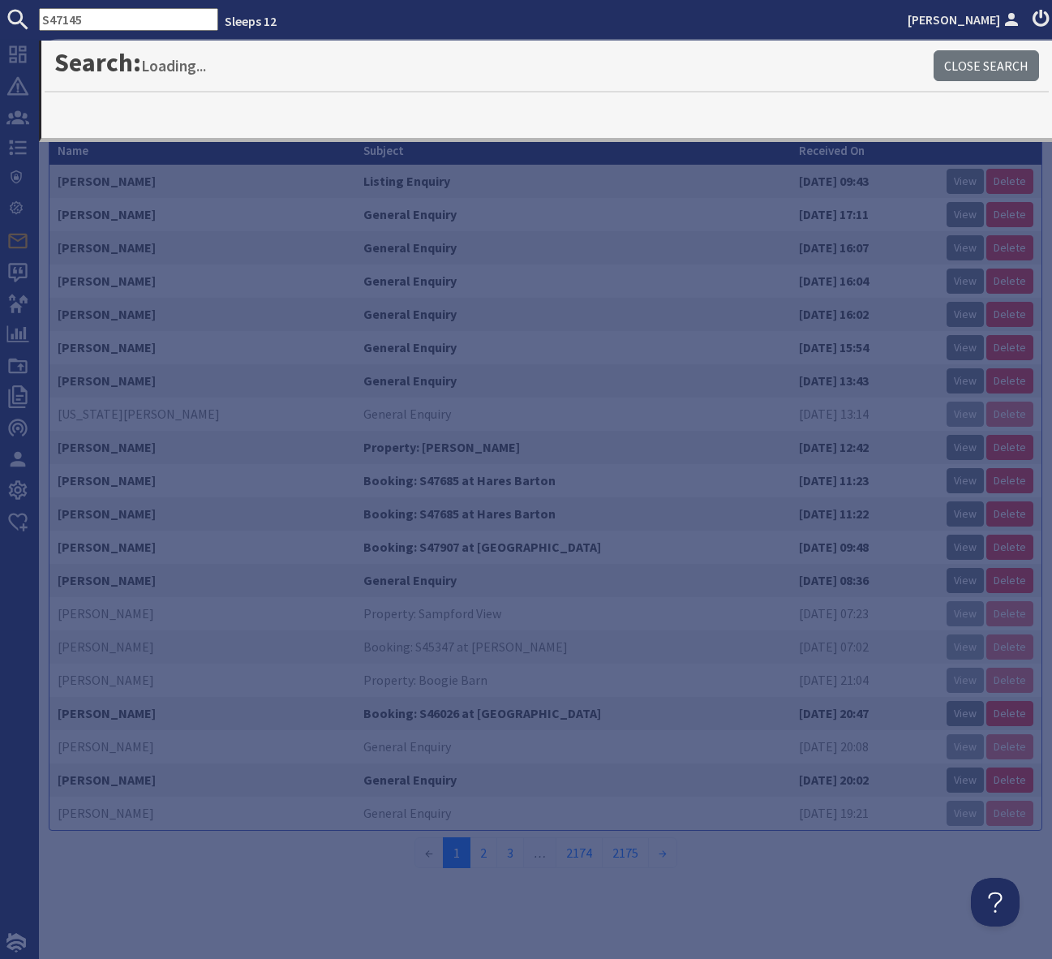
type input "S47145"
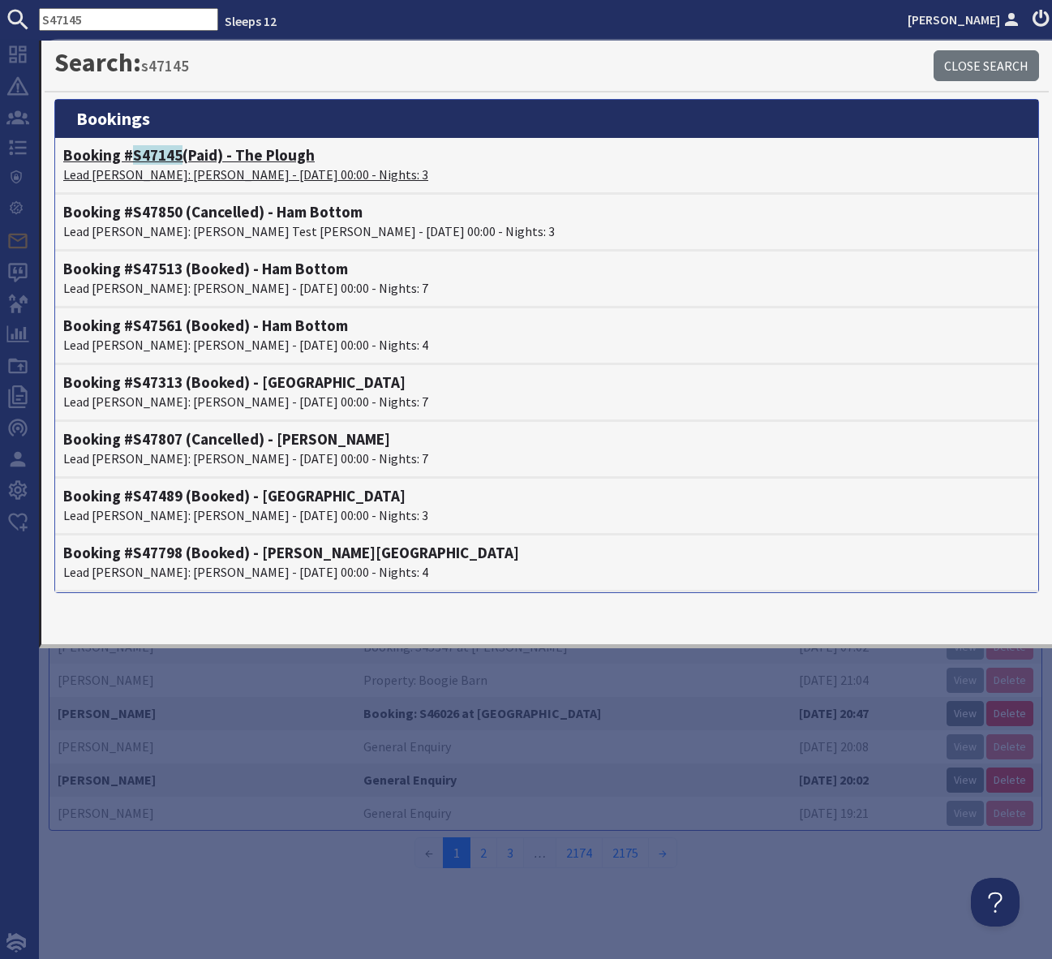
click at [295, 157] on h4 "Booking # S47145 (Paid) - The Plough" at bounding box center [546, 155] width 967 height 19
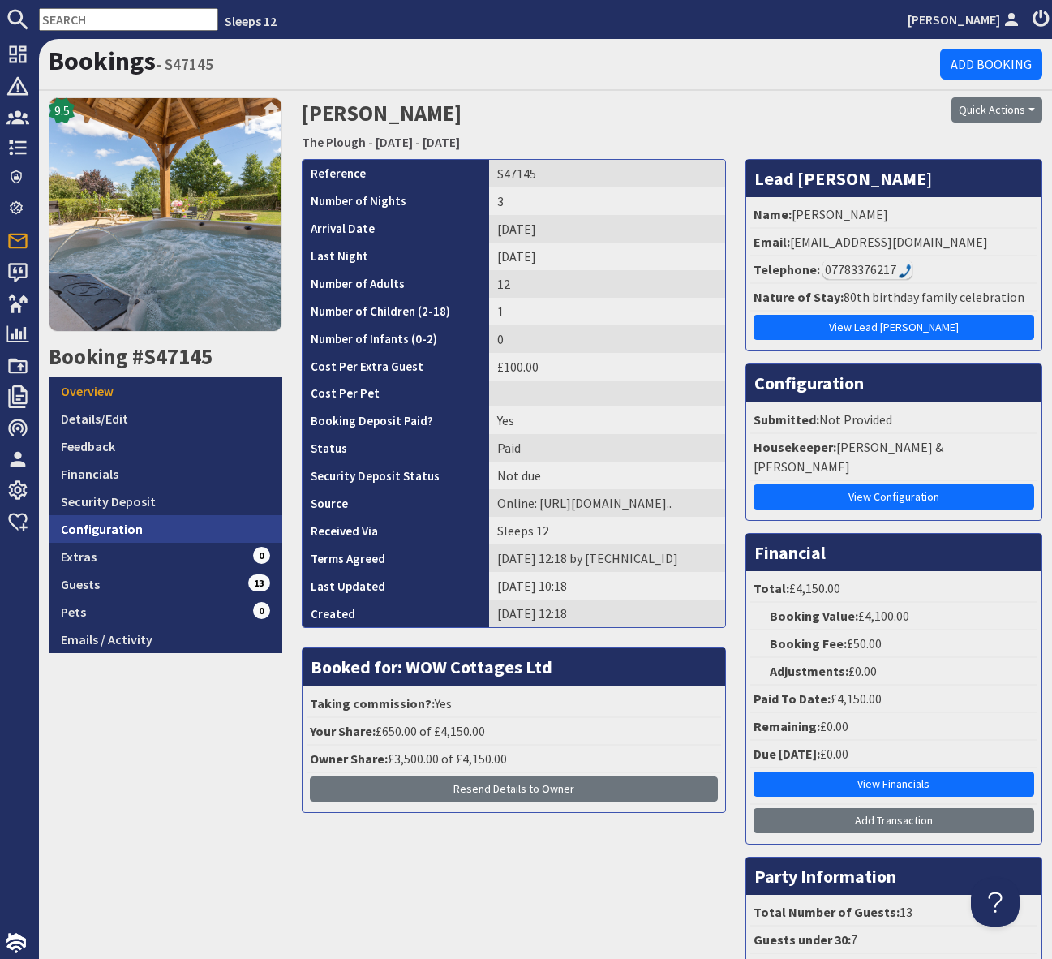
click at [159, 529] on link "Configuration" at bounding box center [166, 529] width 234 height 28
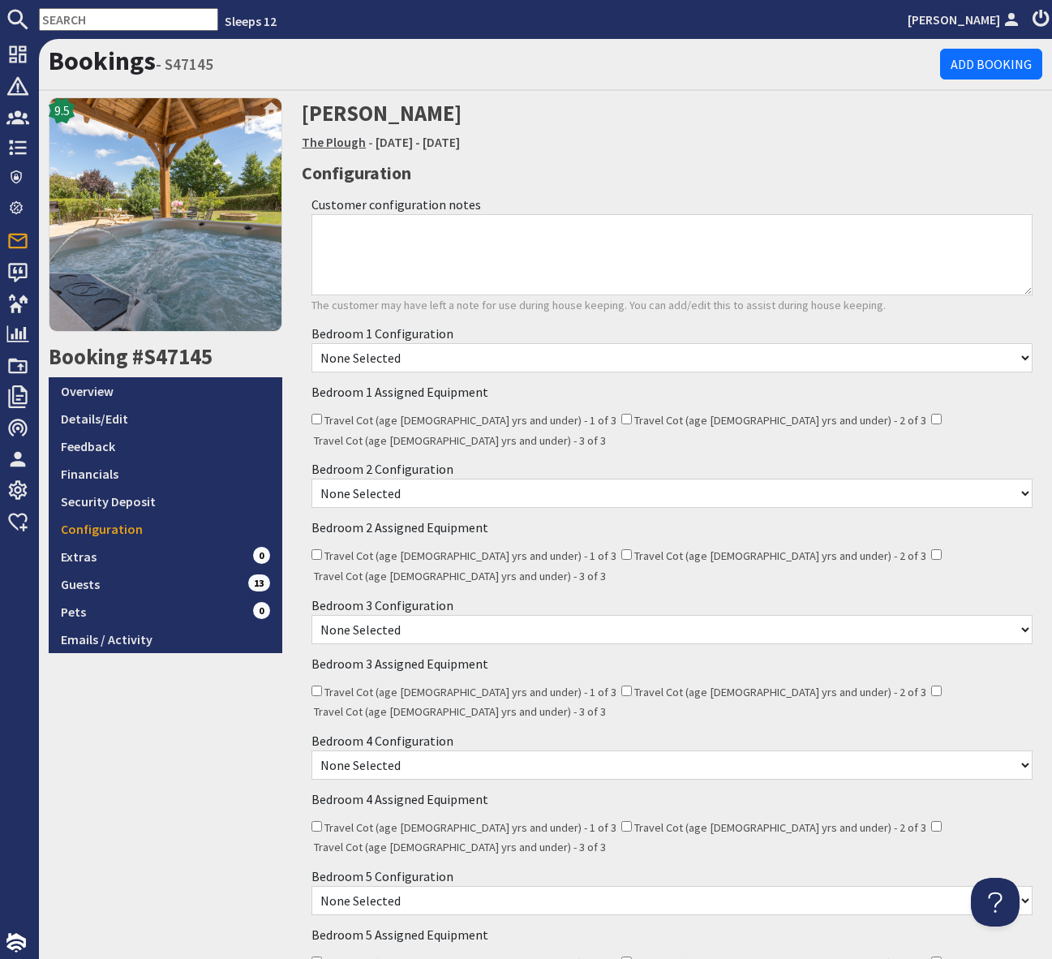
click at [334, 141] on link "The Plough" at bounding box center [334, 142] width 64 height 16
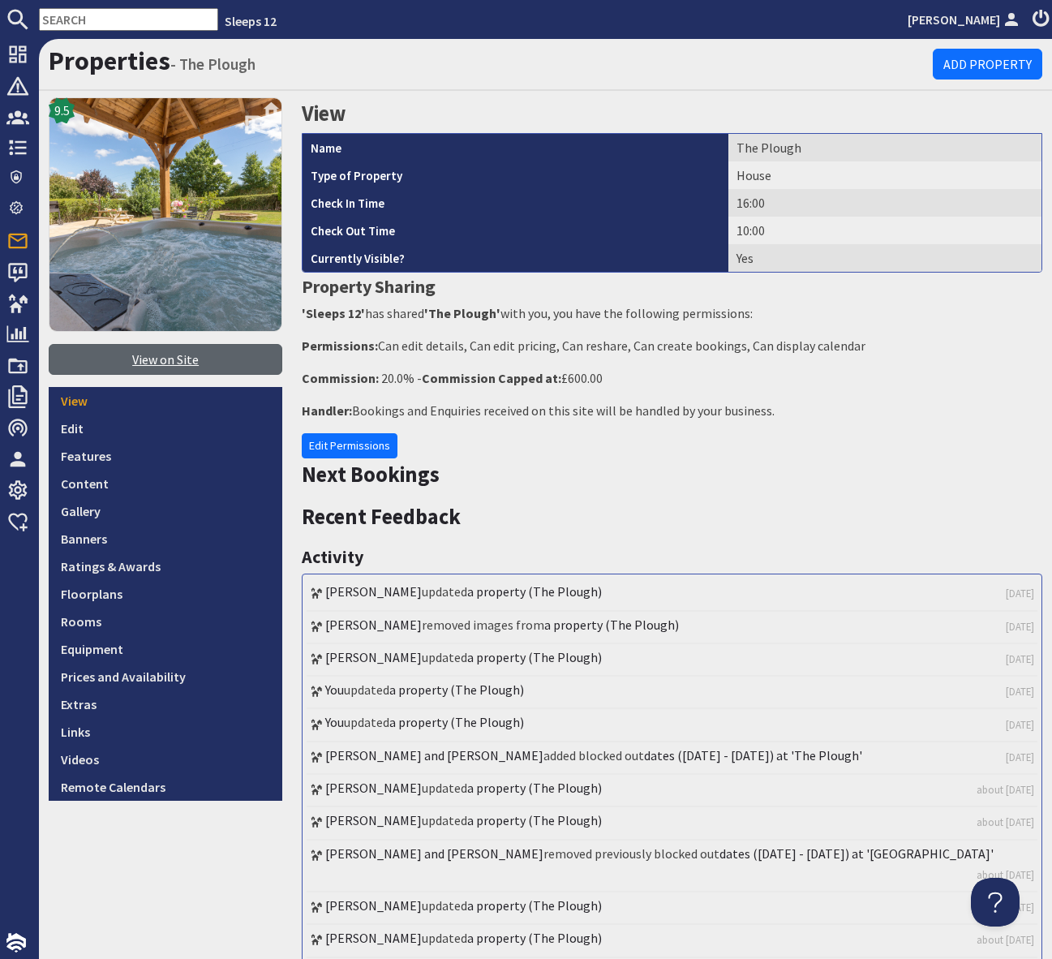
click at [173, 354] on link "View on Site" at bounding box center [166, 359] width 234 height 31
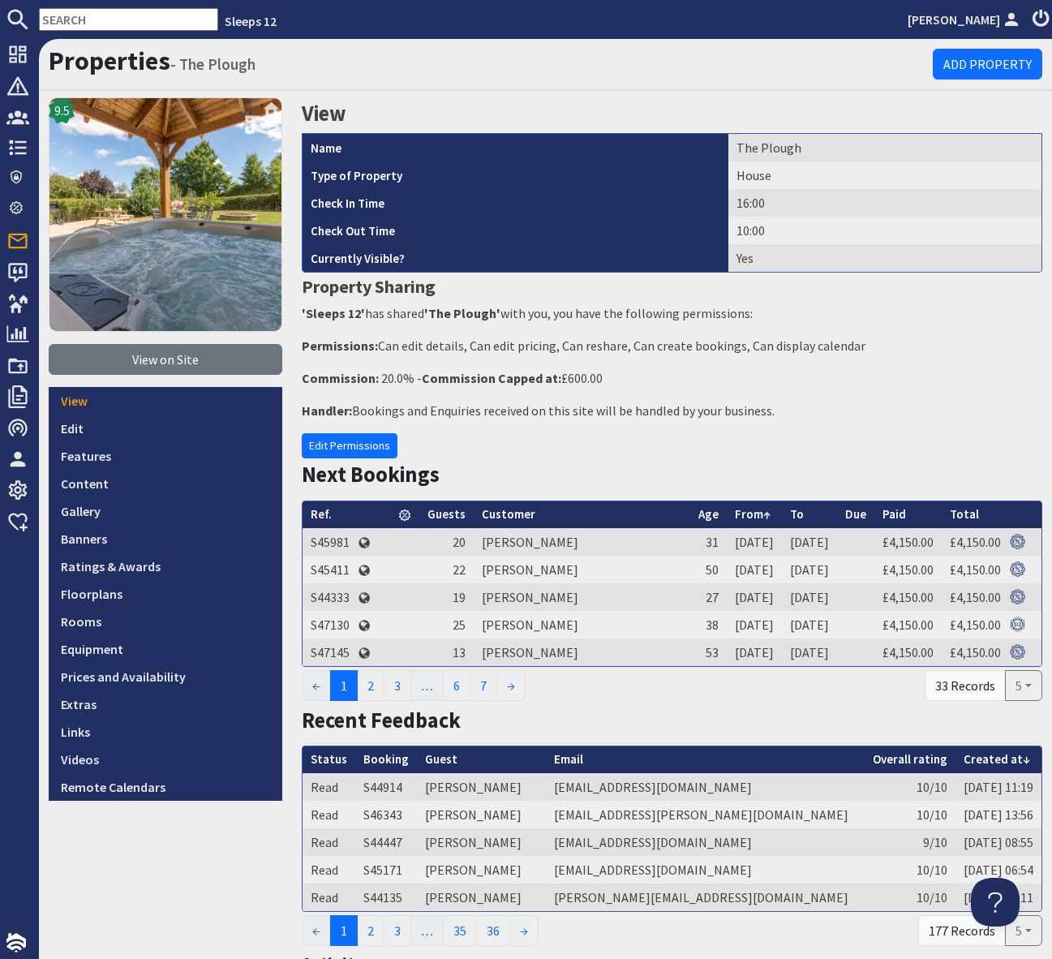
click at [92, 18] on input "text" at bounding box center [128, 19] width 179 height 23
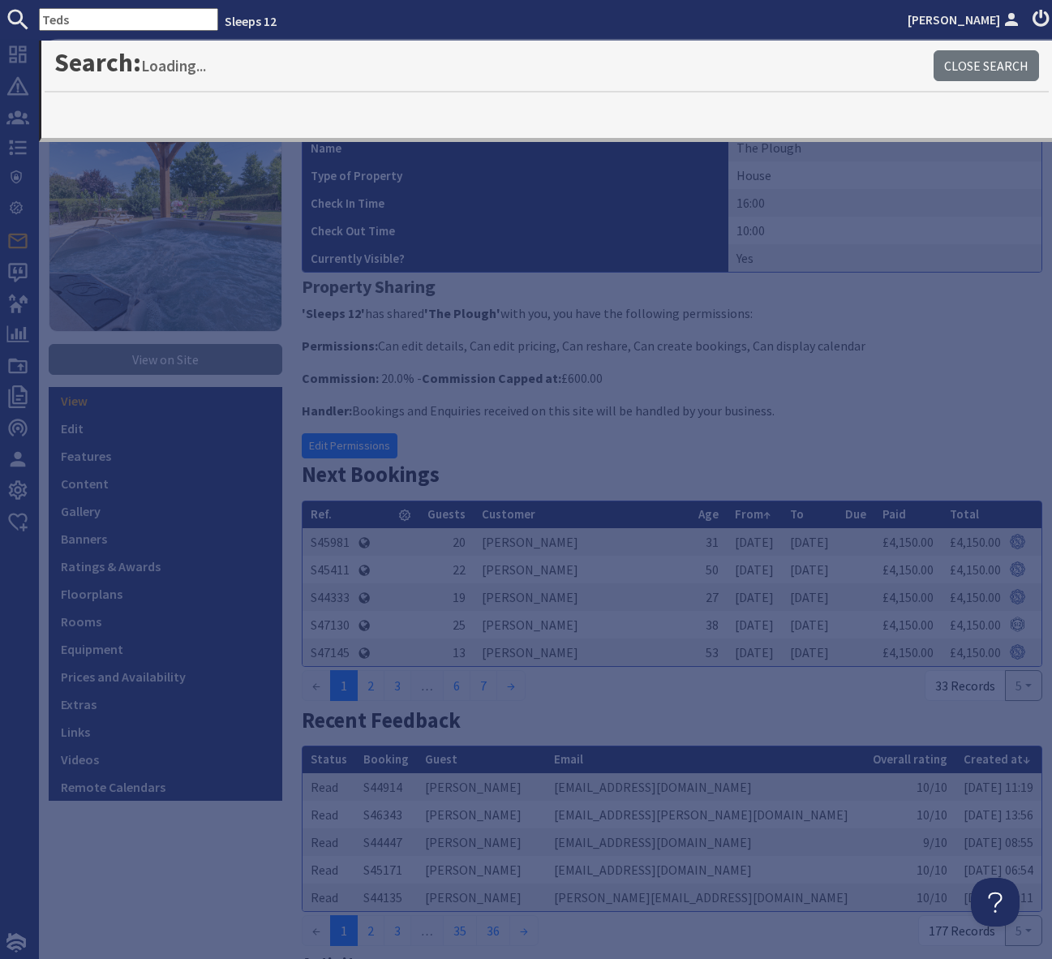
type input "Teds"
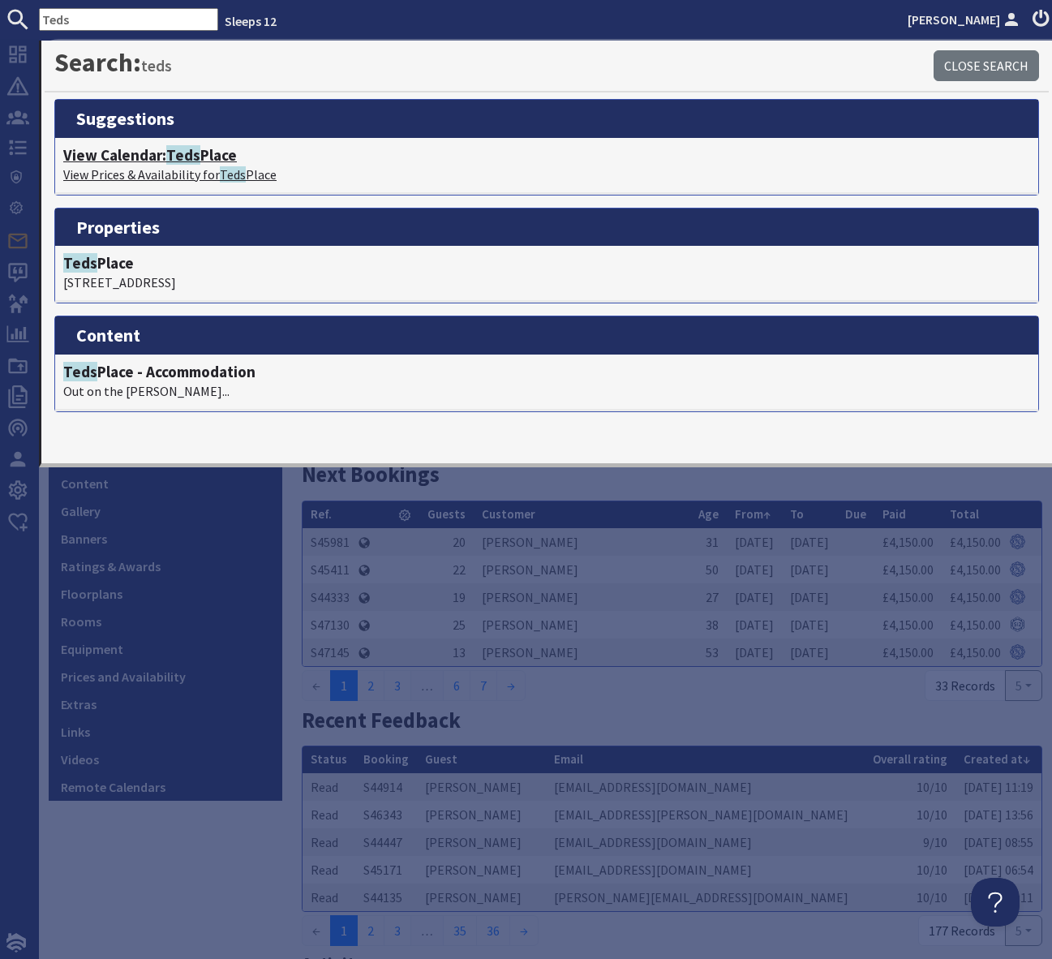
click at [190, 160] on span "Teds" at bounding box center [183, 154] width 34 height 19
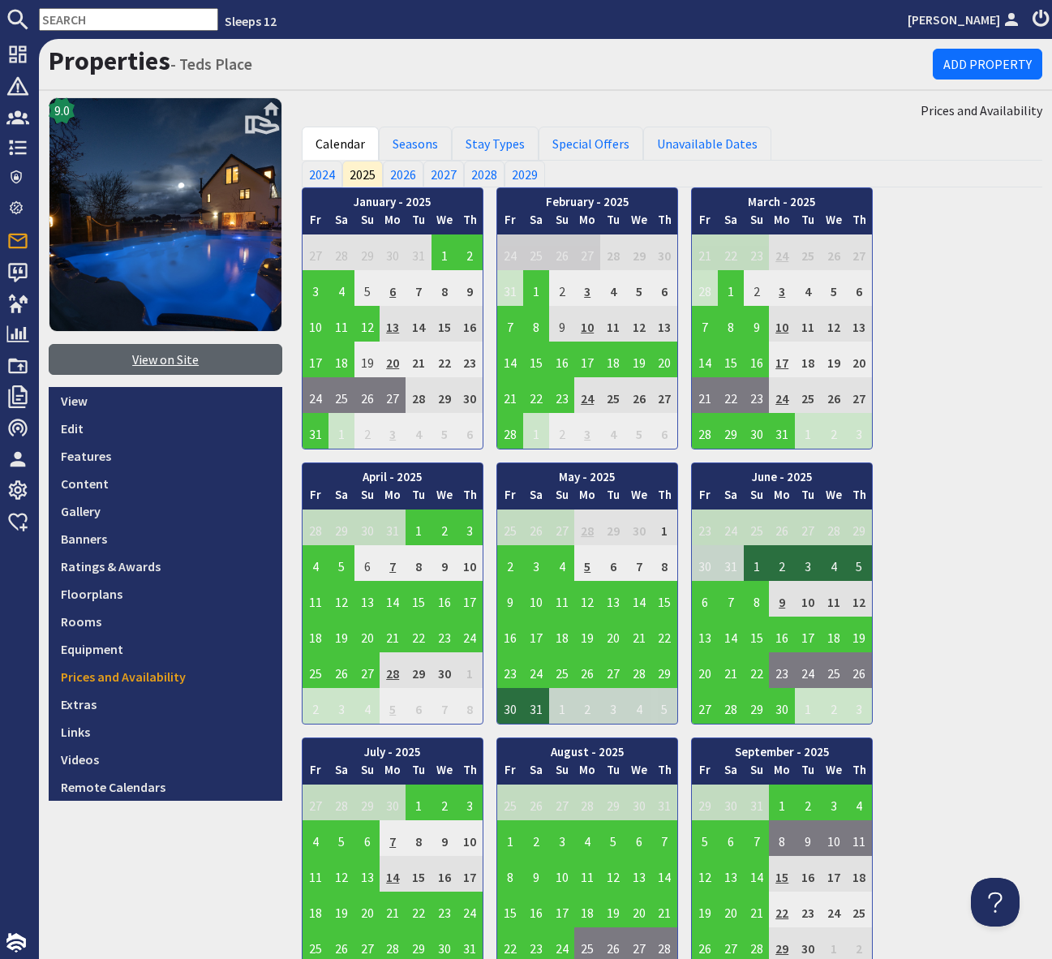
click at [166, 365] on link "View on Site" at bounding box center [166, 359] width 234 height 31
click at [94, 18] on input "text" at bounding box center [128, 19] width 179 height 23
paste input "S47431"
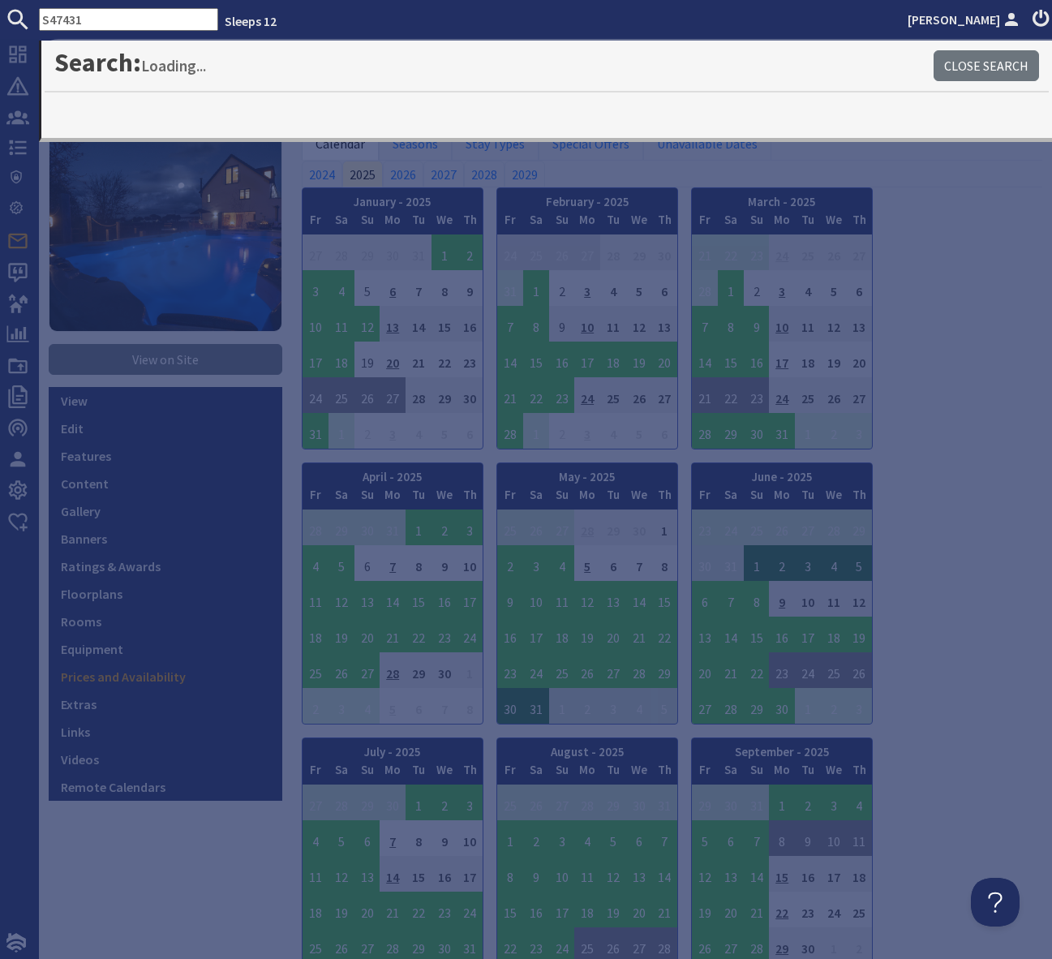
type input "S47431"
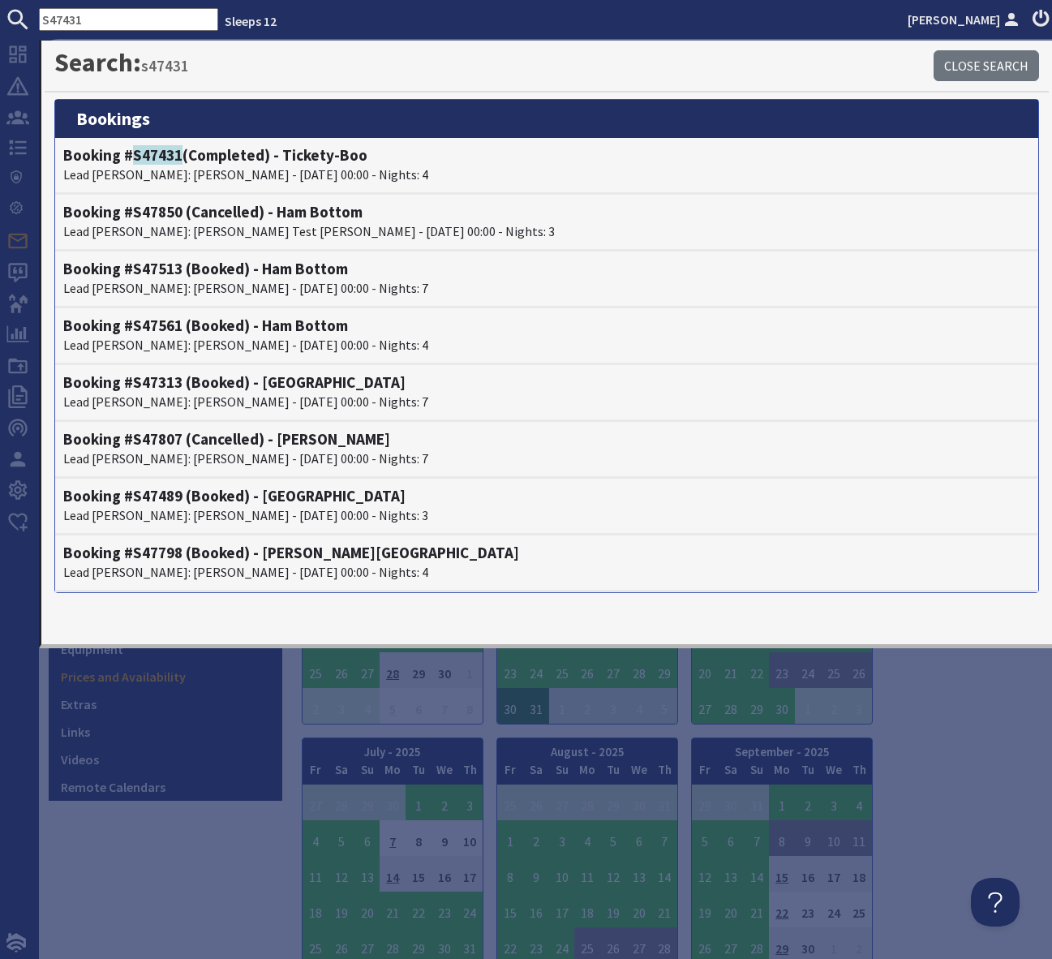
drag, startPoint x: 96, startPoint y: 21, endPoint x: 22, endPoint y: 22, distance: 73.8
click at [22, 22] on form "S47431" at bounding box center [109, 19] width 218 height 23
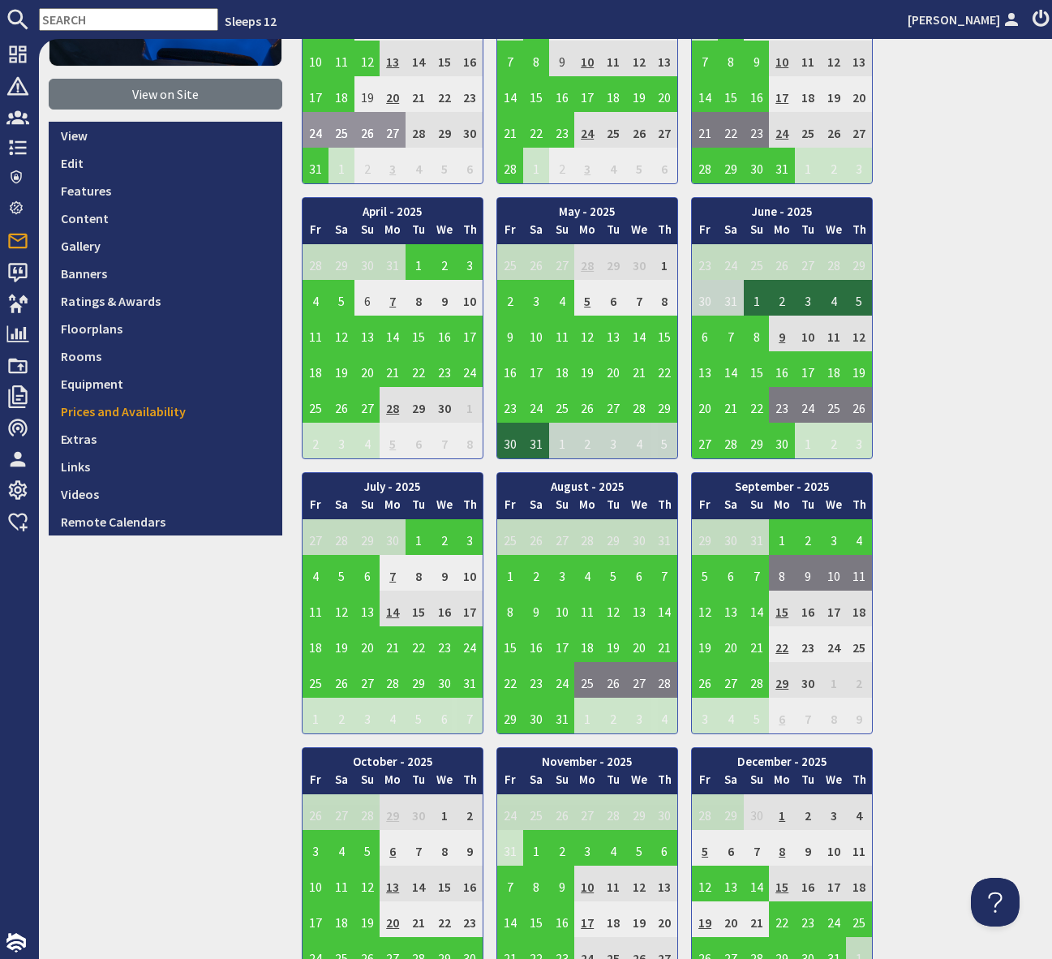
scroll to position [273, 0]
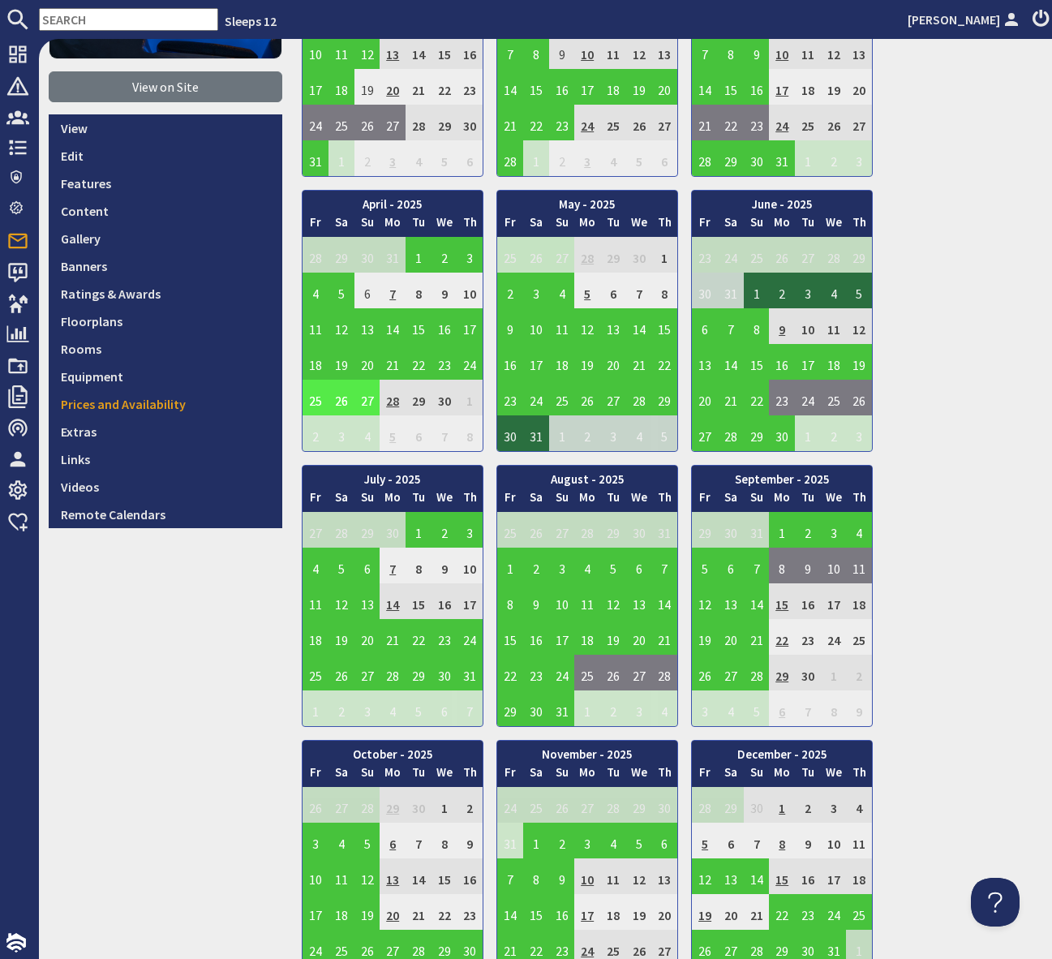
click at [70, 19] on input "text" at bounding box center [128, 19] width 179 height 23
click at [87, 22] on input "text" at bounding box center [128, 19] width 179 height 23
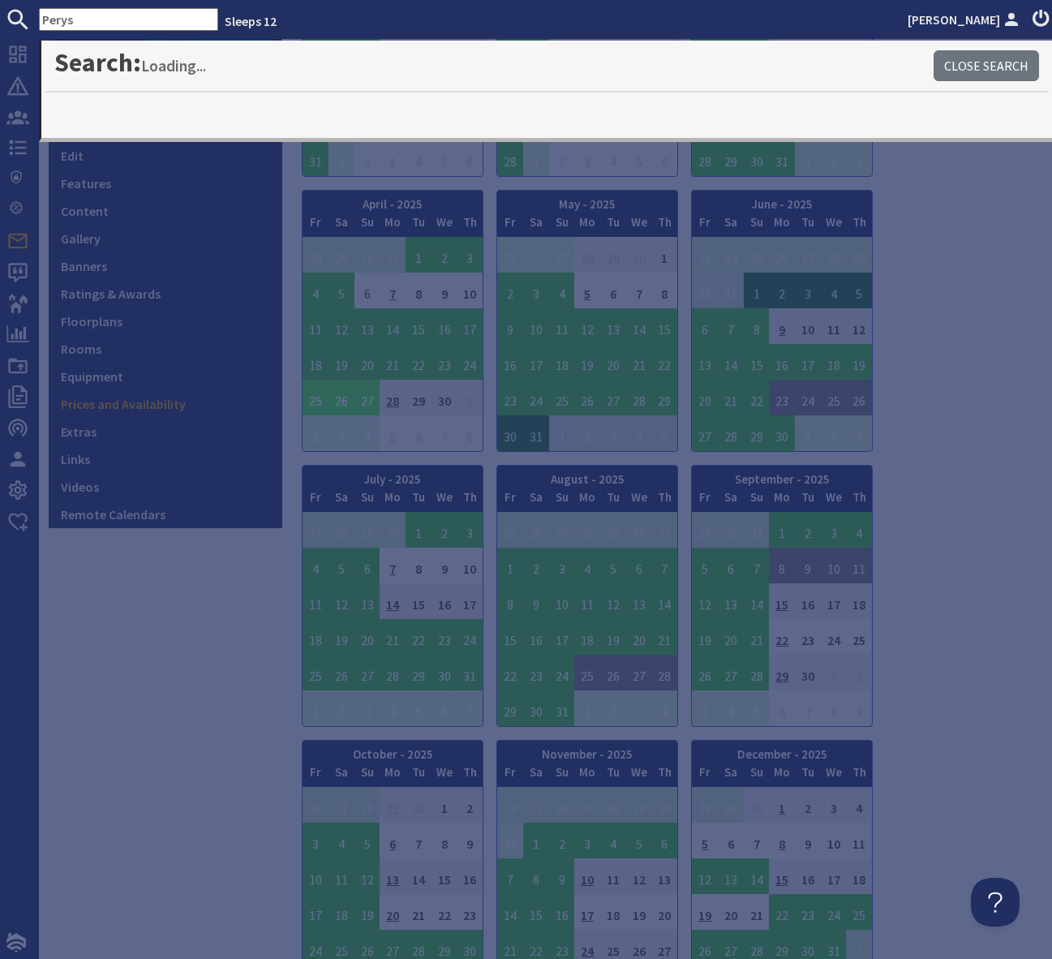
type input "Perys"
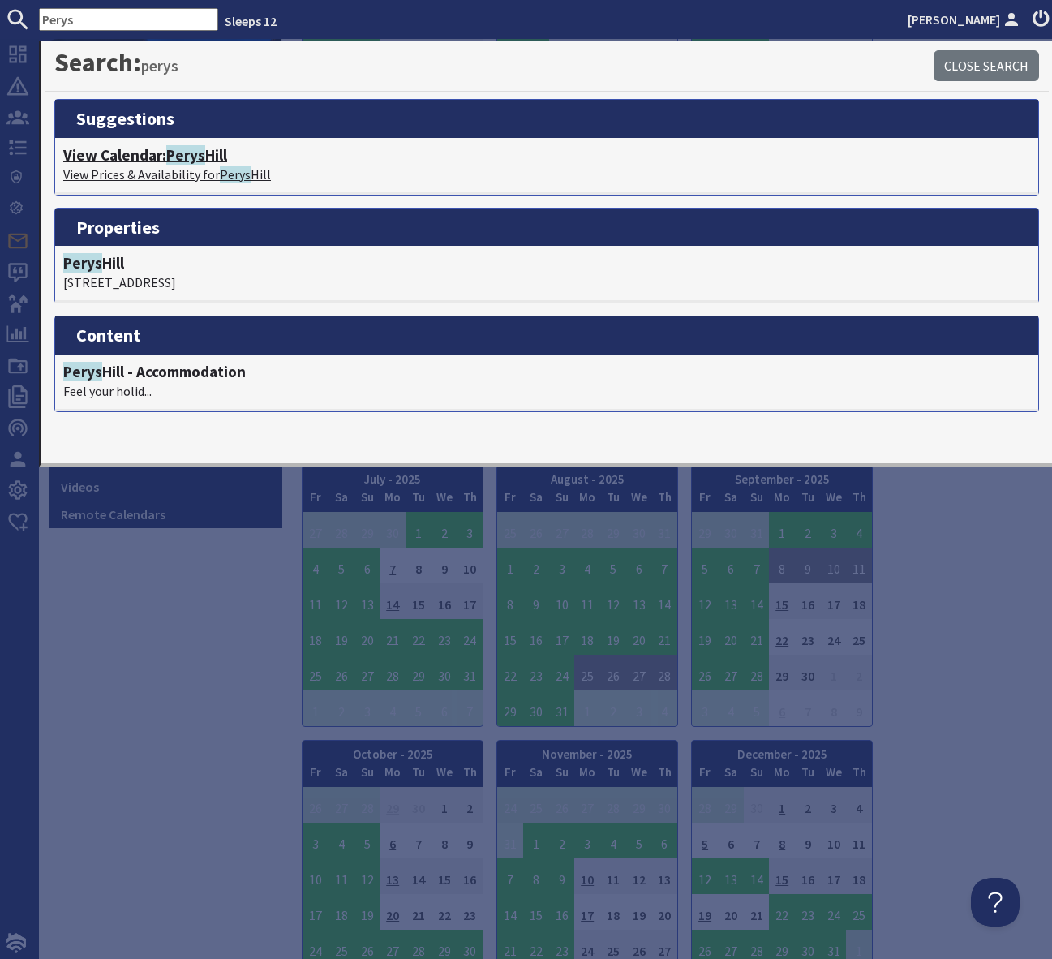
click at [190, 154] on span "Perys" at bounding box center [185, 154] width 39 height 19
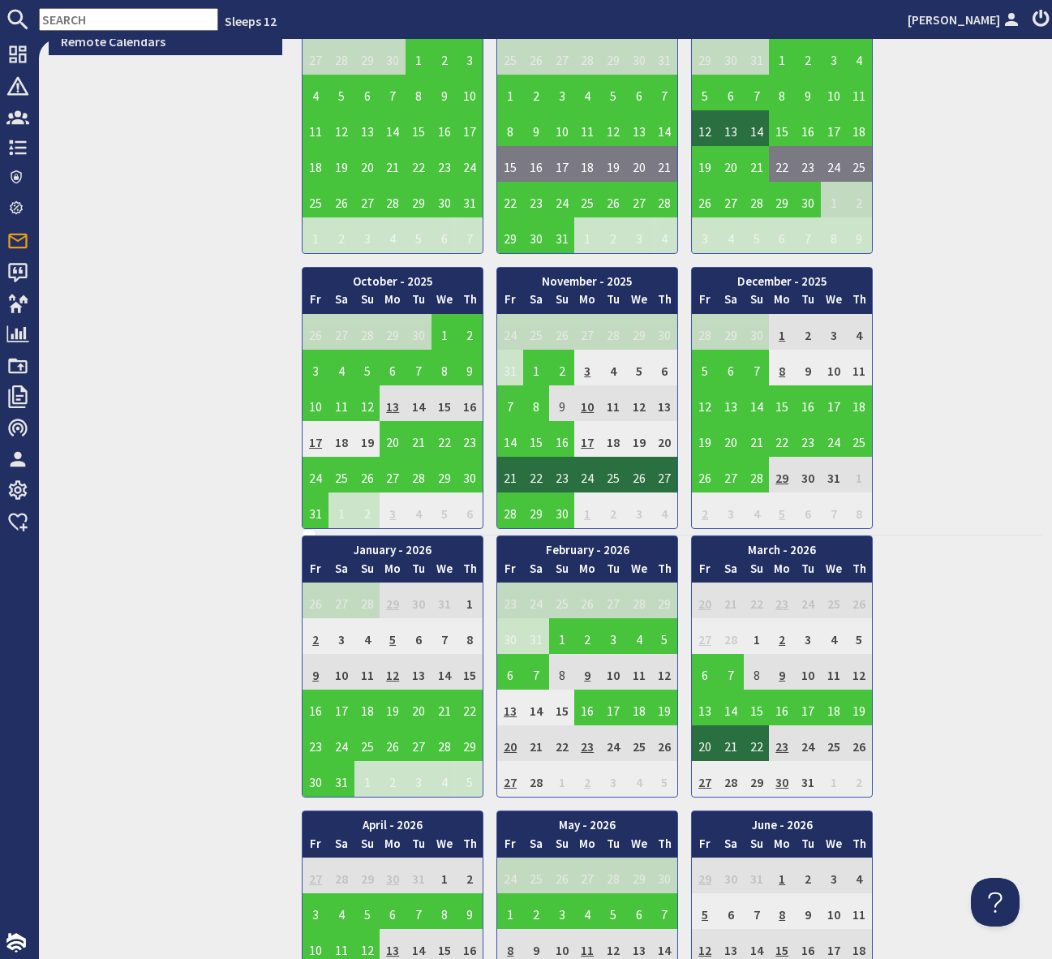
scroll to position [711, 0]
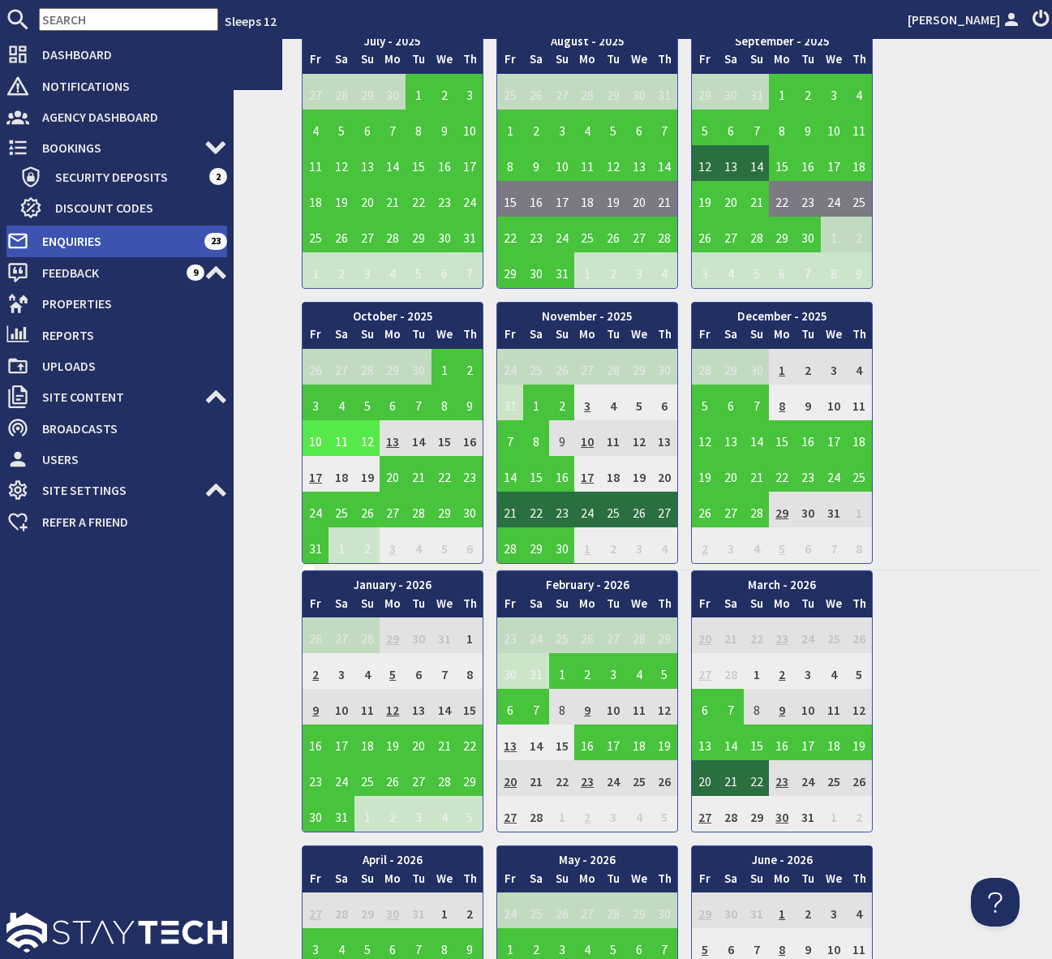
click at [125, 240] on span "Enquiries" at bounding box center [116, 241] width 175 height 26
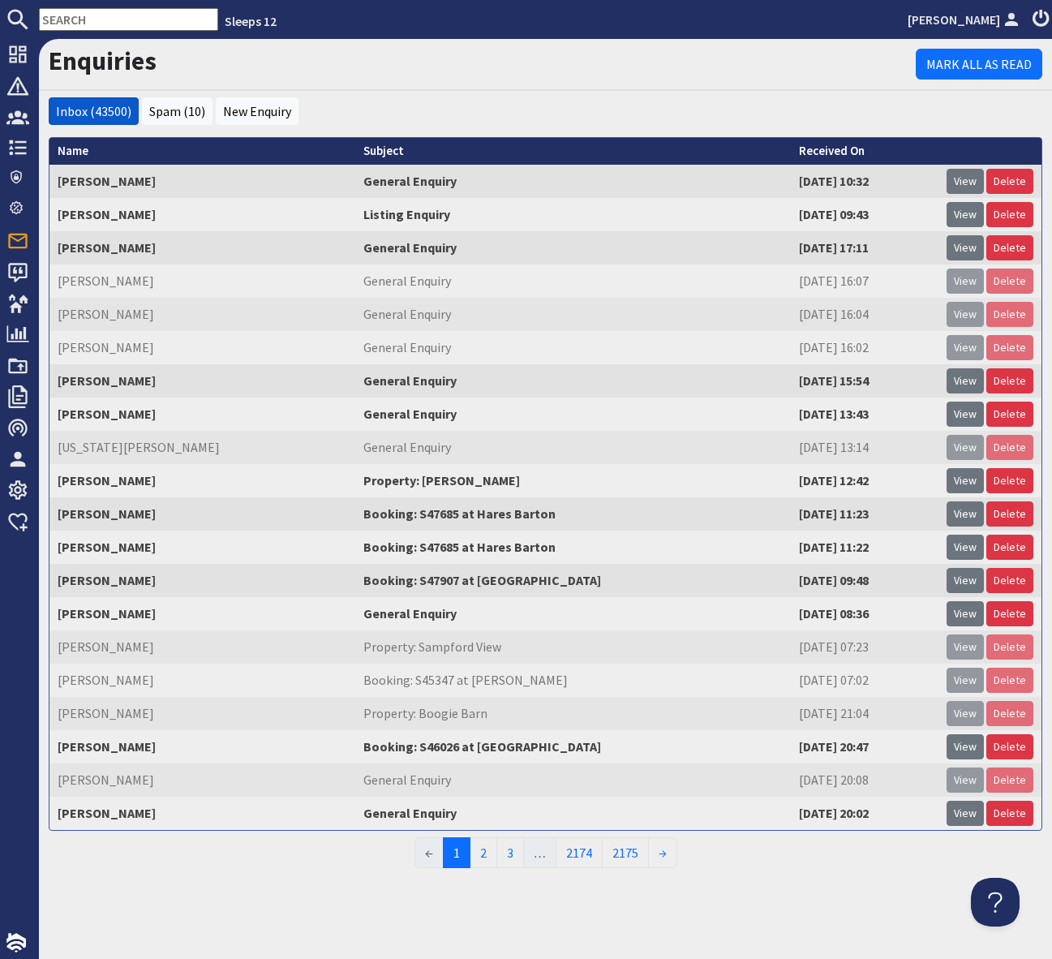
click at [67, 19] on input "text" at bounding box center [128, 19] width 179 height 23
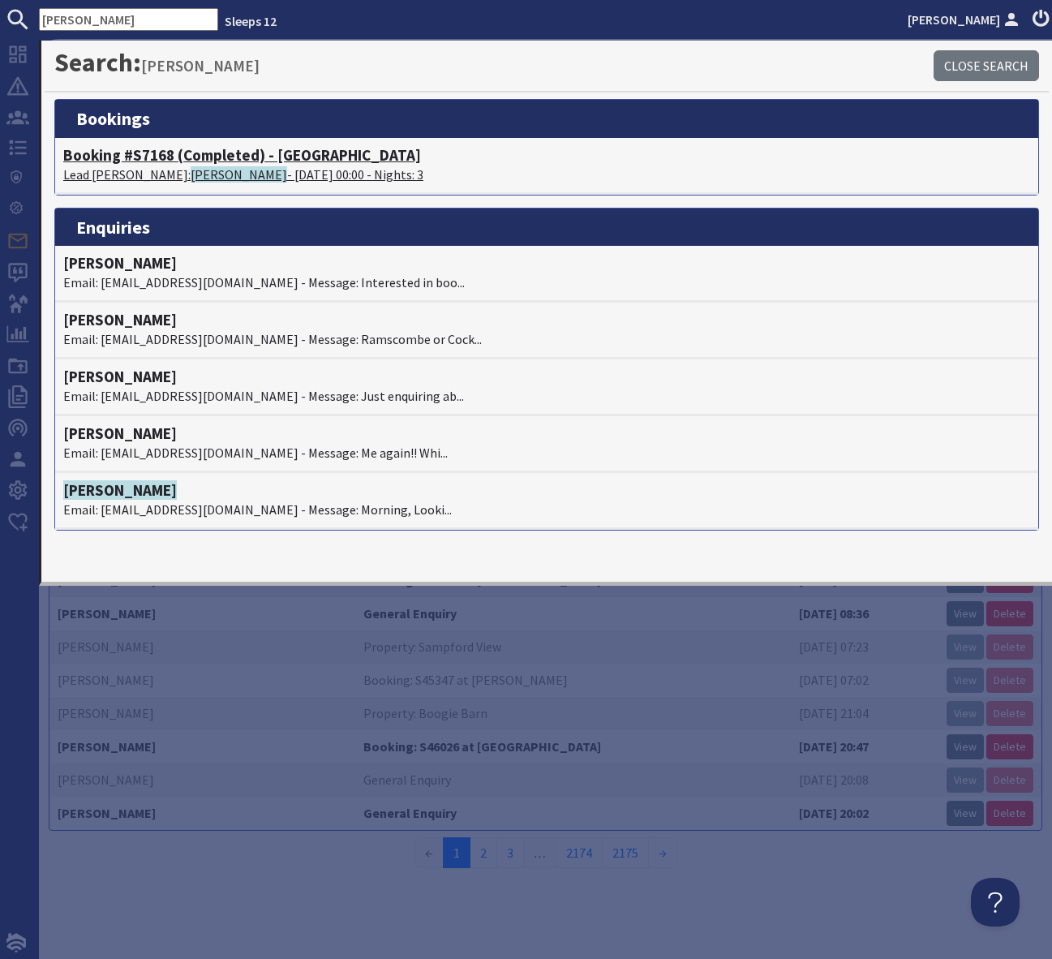
type input "Rob Tudor"
click at [346, 154] on h4 "Booking #S7168 (Completed) - Culmbridge House" at bounding box center [546, 155] width 967 height 19
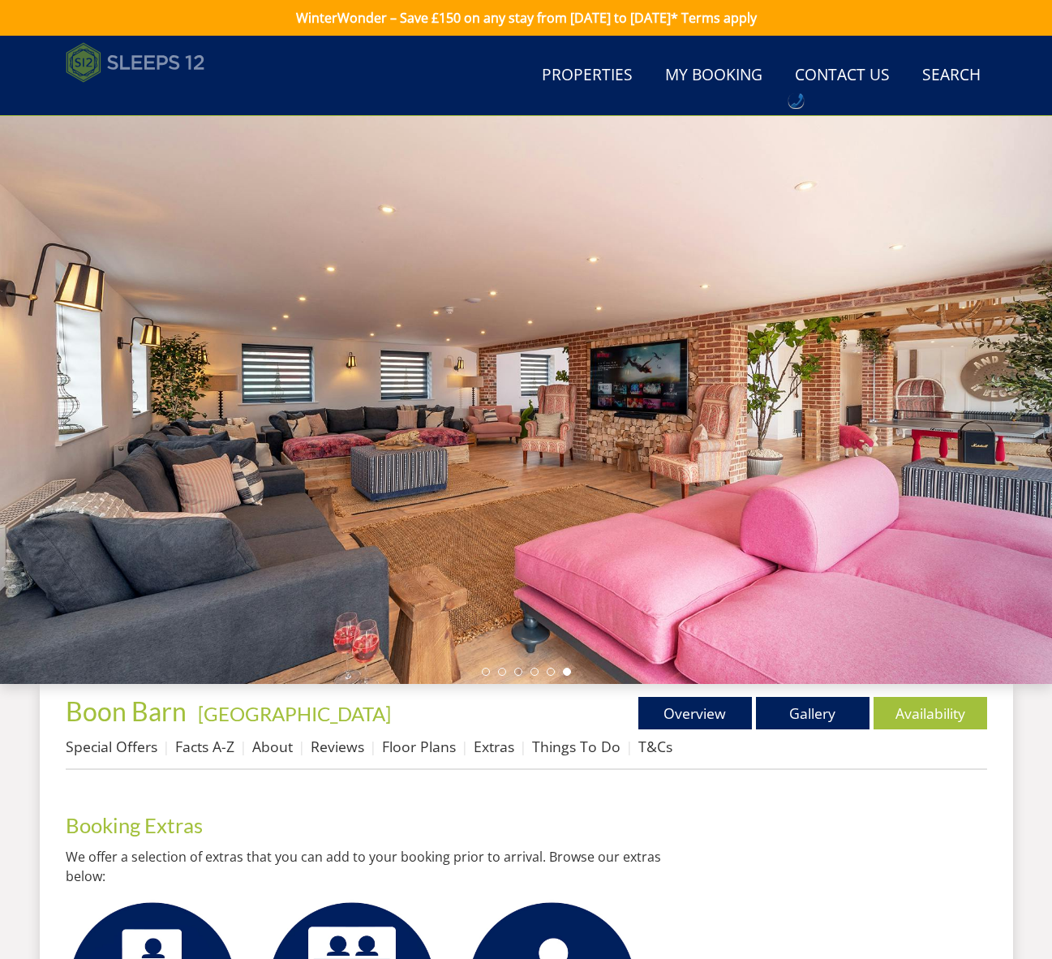
scroll to position [609, 0]
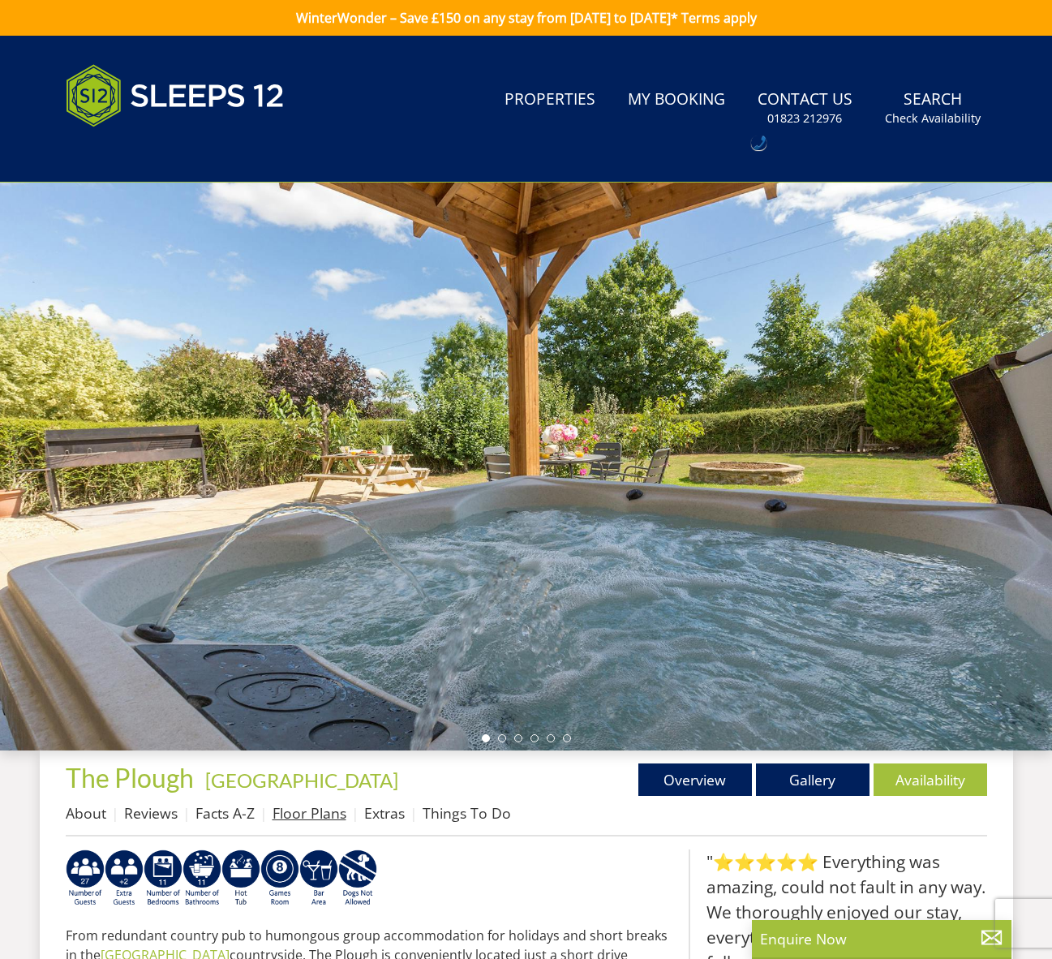
click at [299, 815] on link "Floor Plans" at bounding box center [310, 812] width 74 height 19
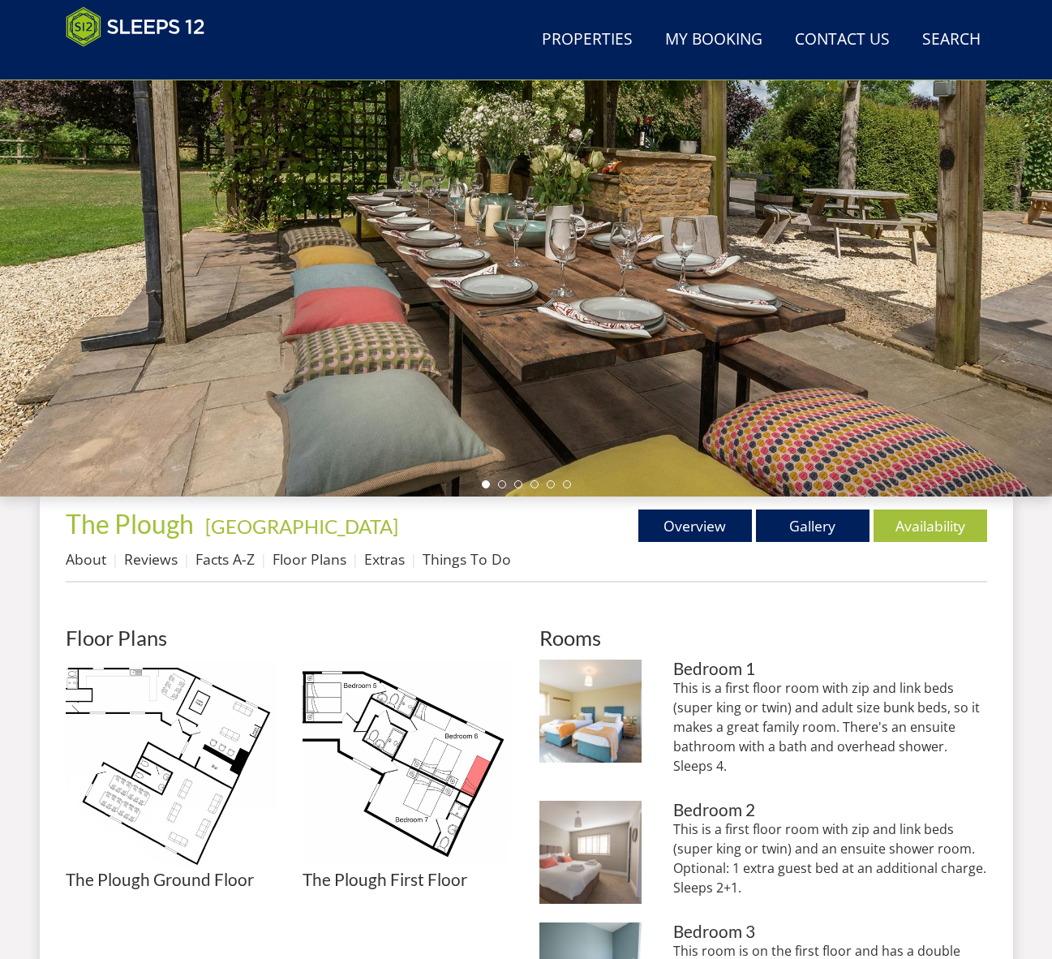
scroll to position [433, 0]
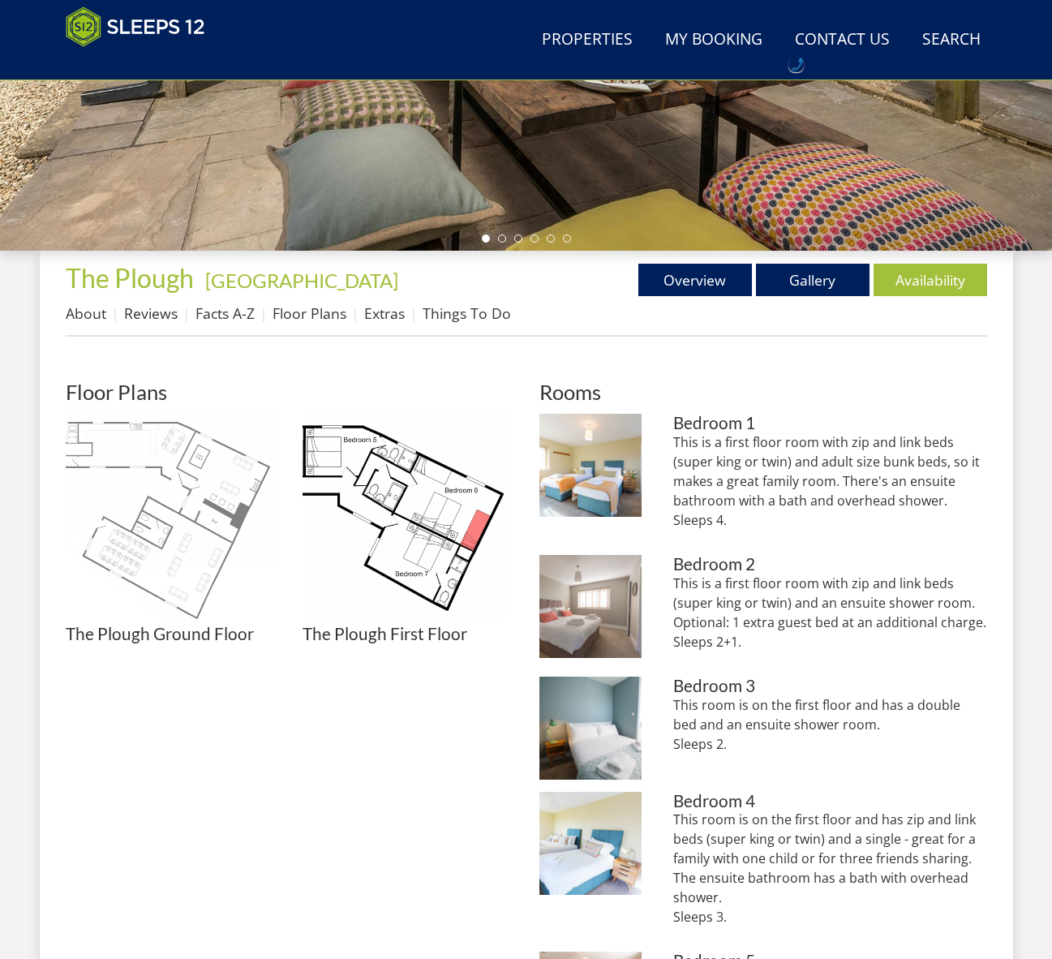
click at [172, 550] on img at bounding box center [171, 519] width 211 height 211
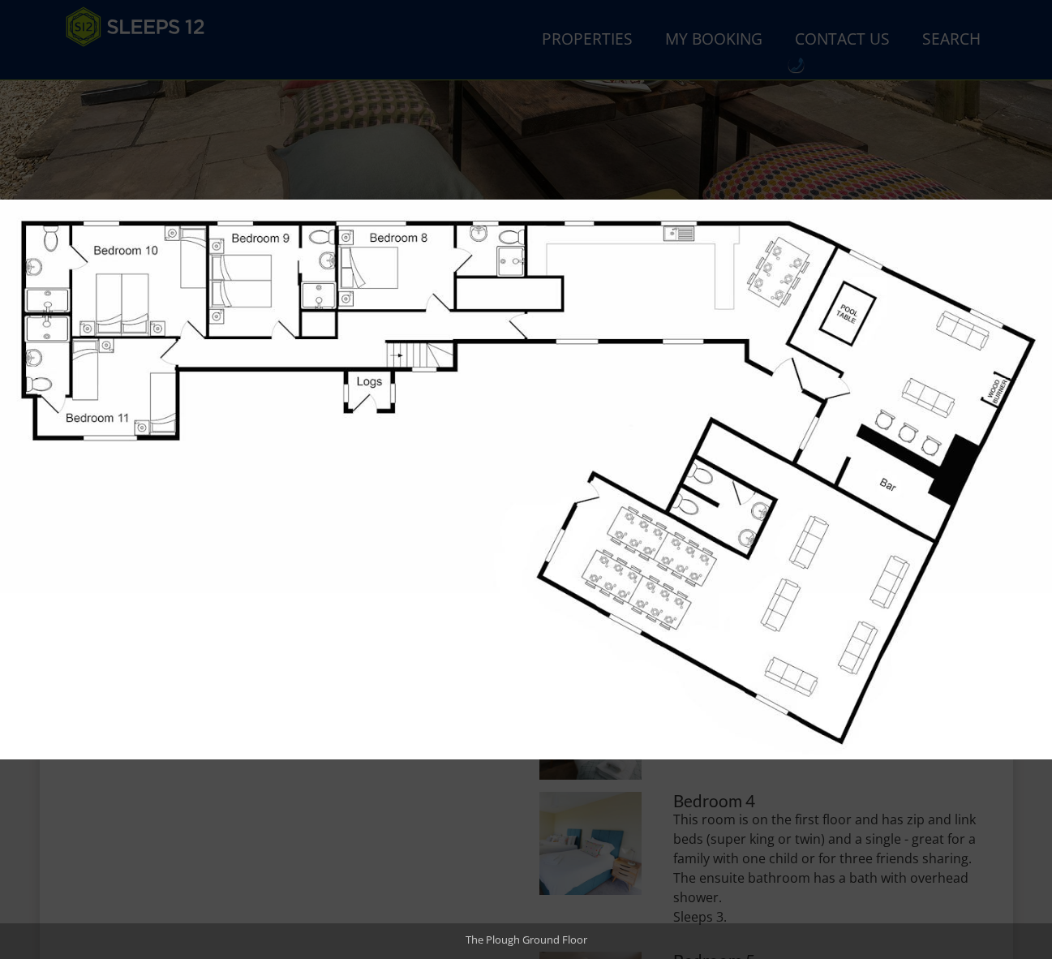
click at [1036, 483] on button at bounding box center [1024, 479] width 57 height 81
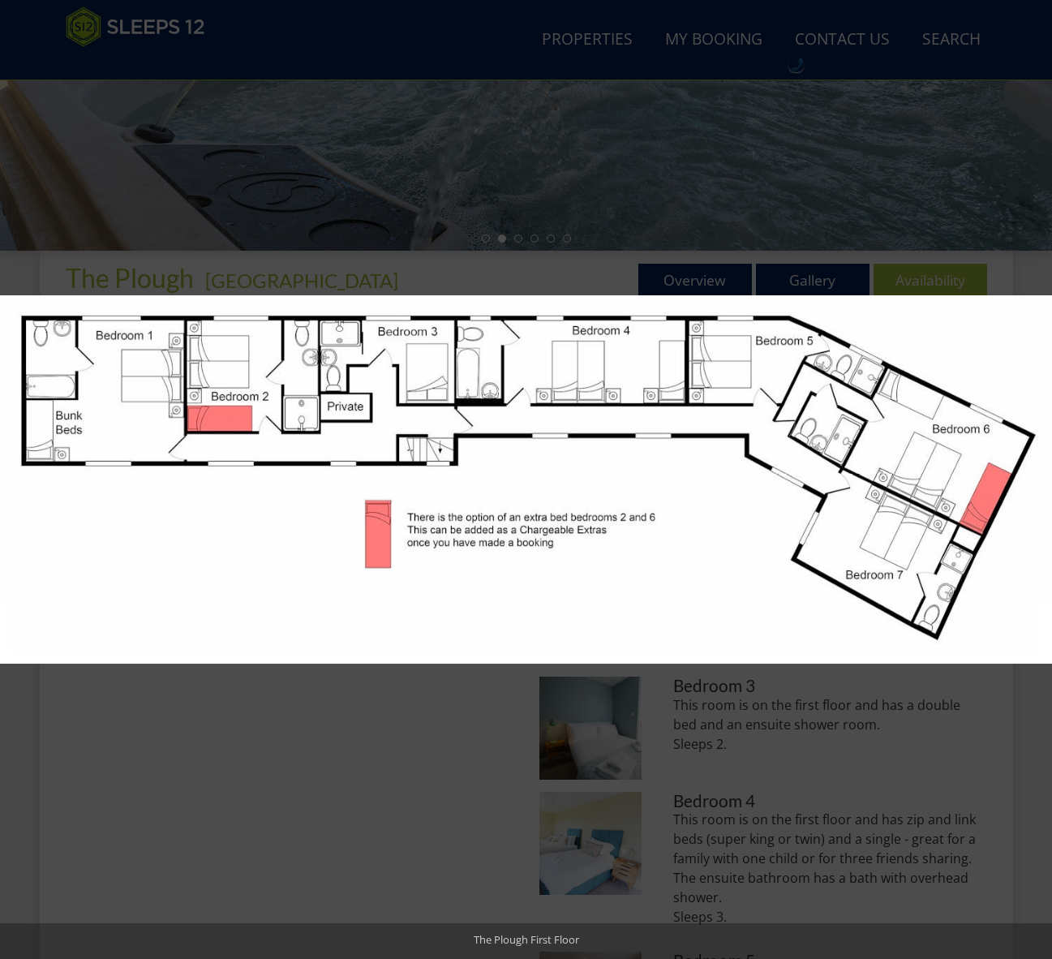
click at [1036, 483] on button at bounding box center [1024, 479] width 57 height 81
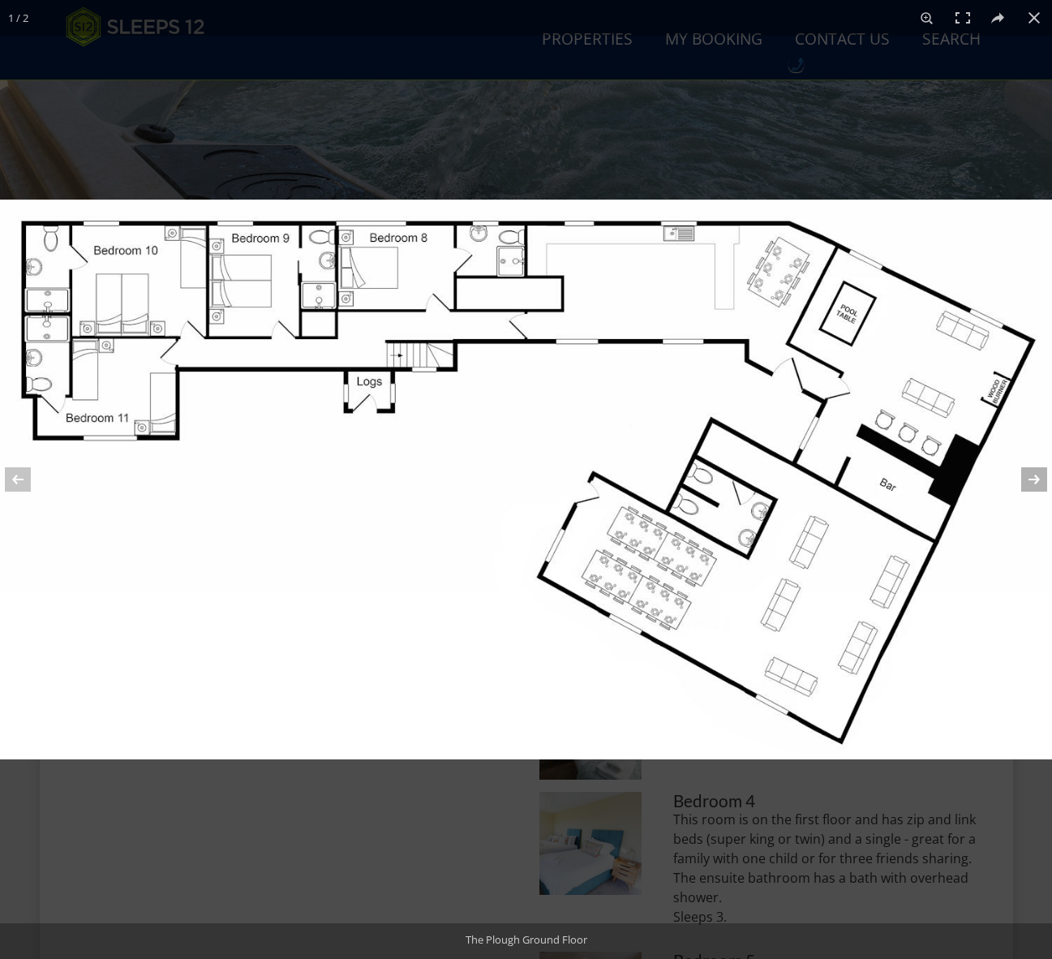
click at [1037, 480] on button at bounding box center [1024, 479] width 57 height 81
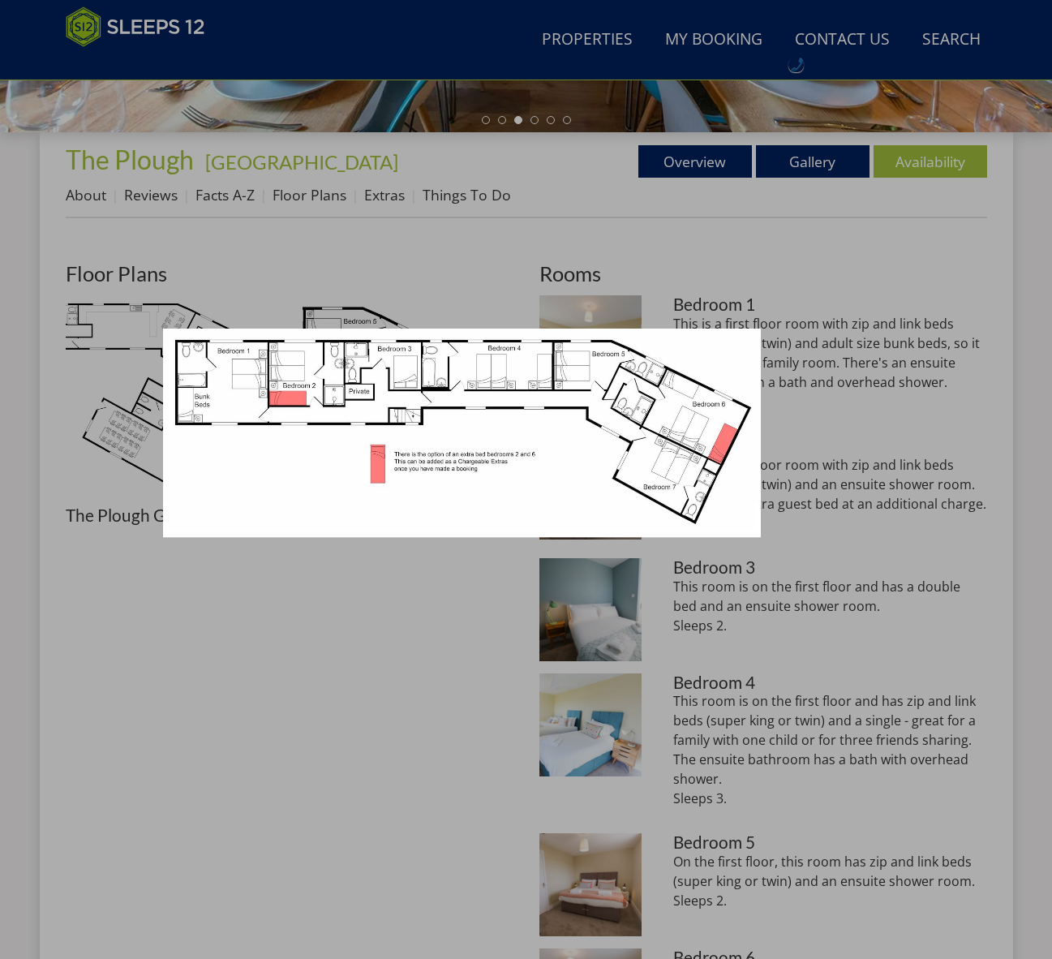
scroll to position [595, 0]
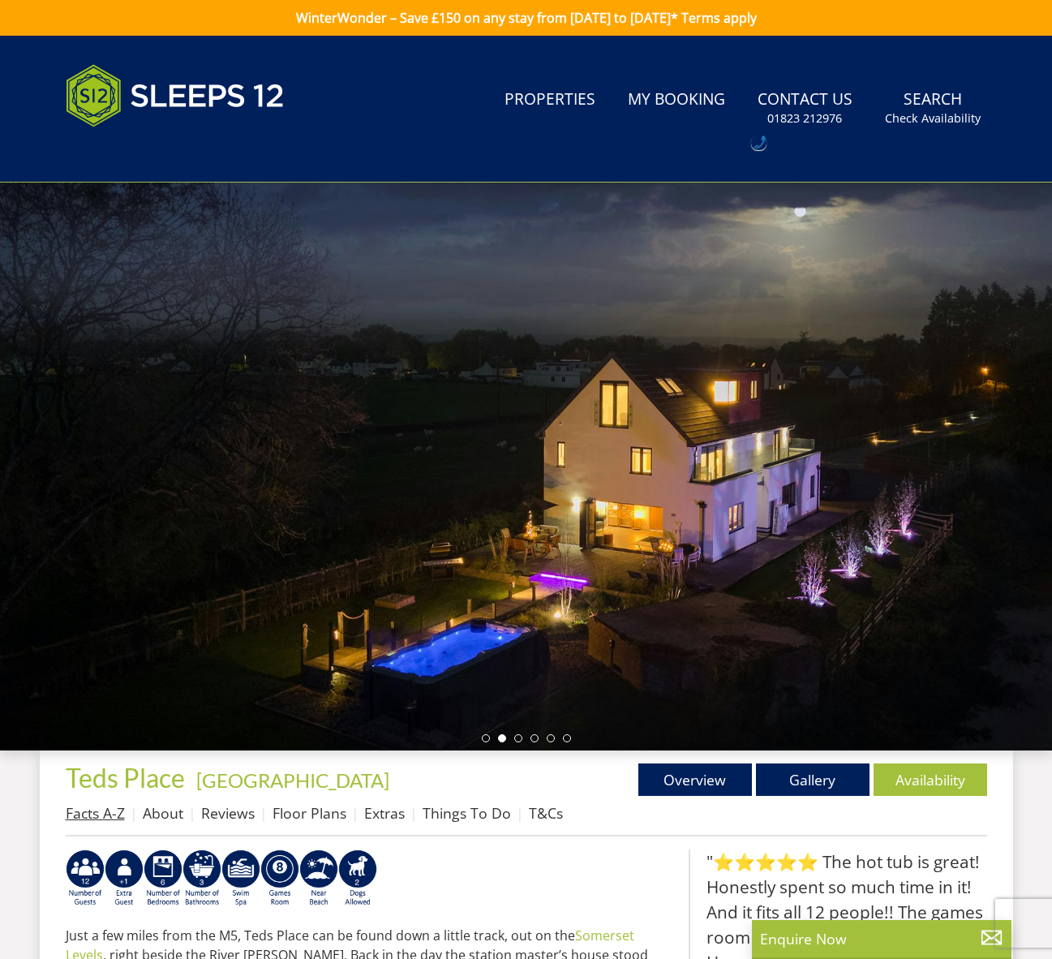
click at [100, 813] on link "Facts A-Z" at bounding box center [95, 812] width 59 height 19
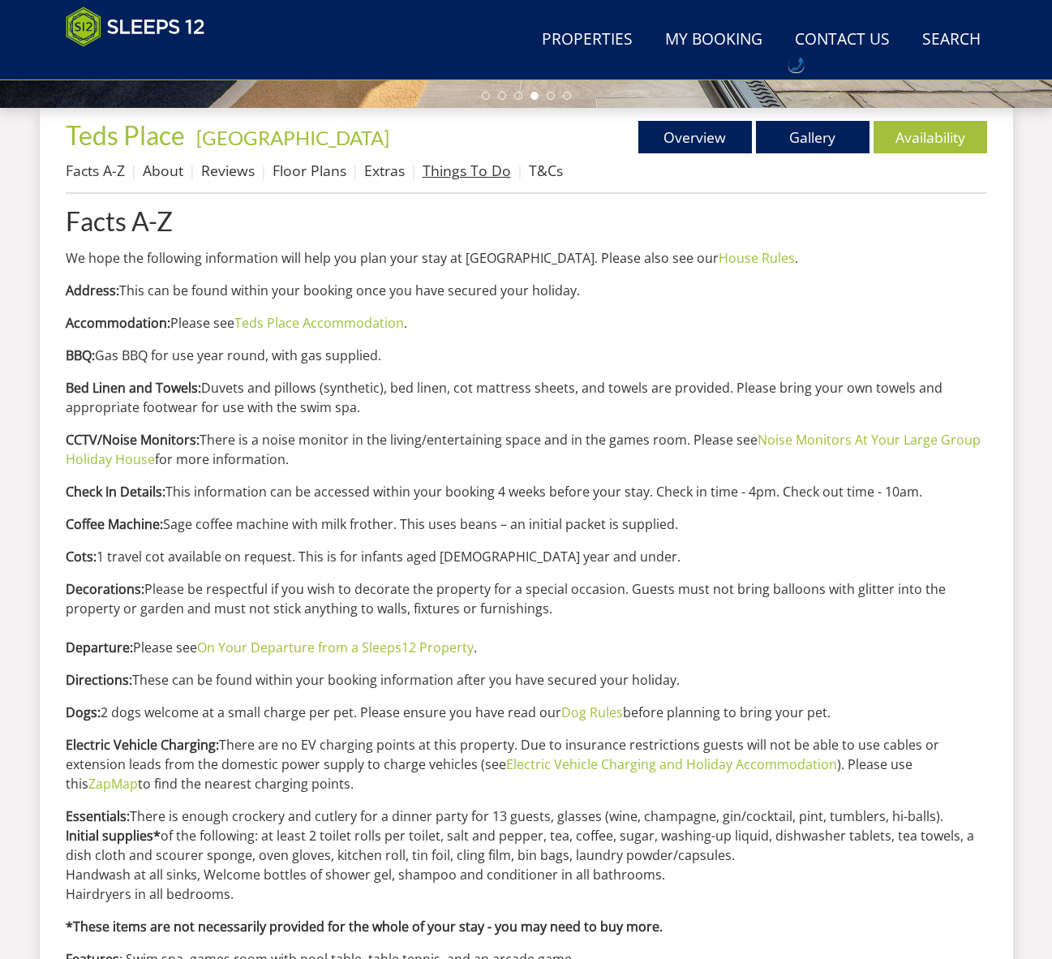
scroll to position [573, 0]
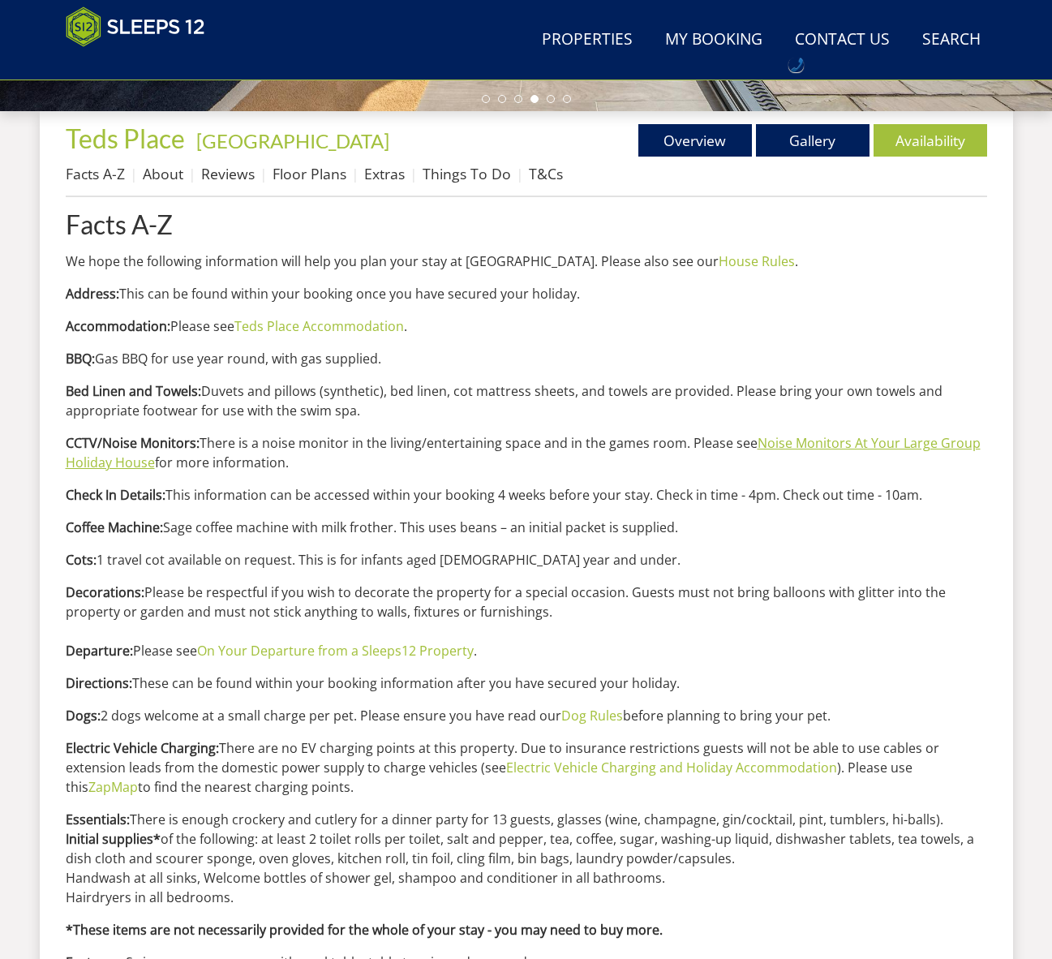
click at [823, 443] on link "Noise Monitors At Your Large Group Holiday House" at bounding box center [523, 452] width 915 height 37
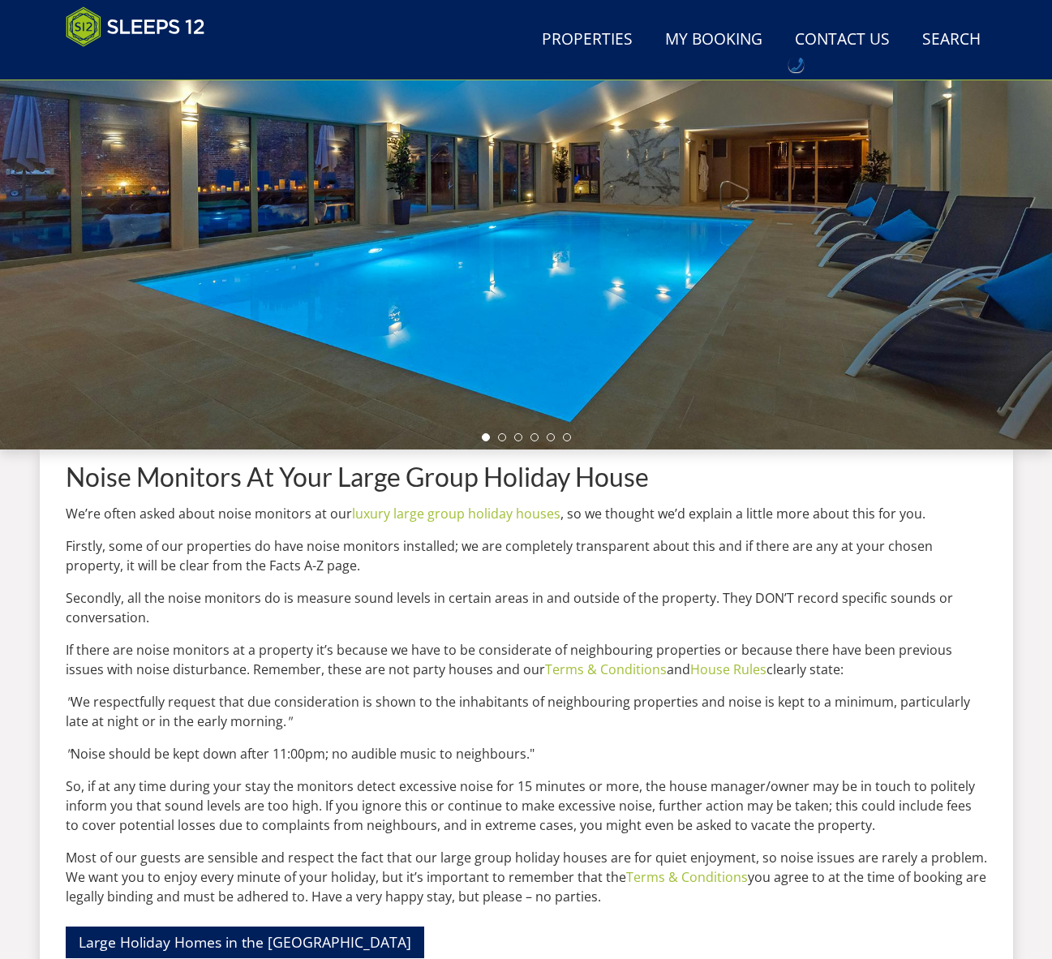
scroll to position [240, 0]
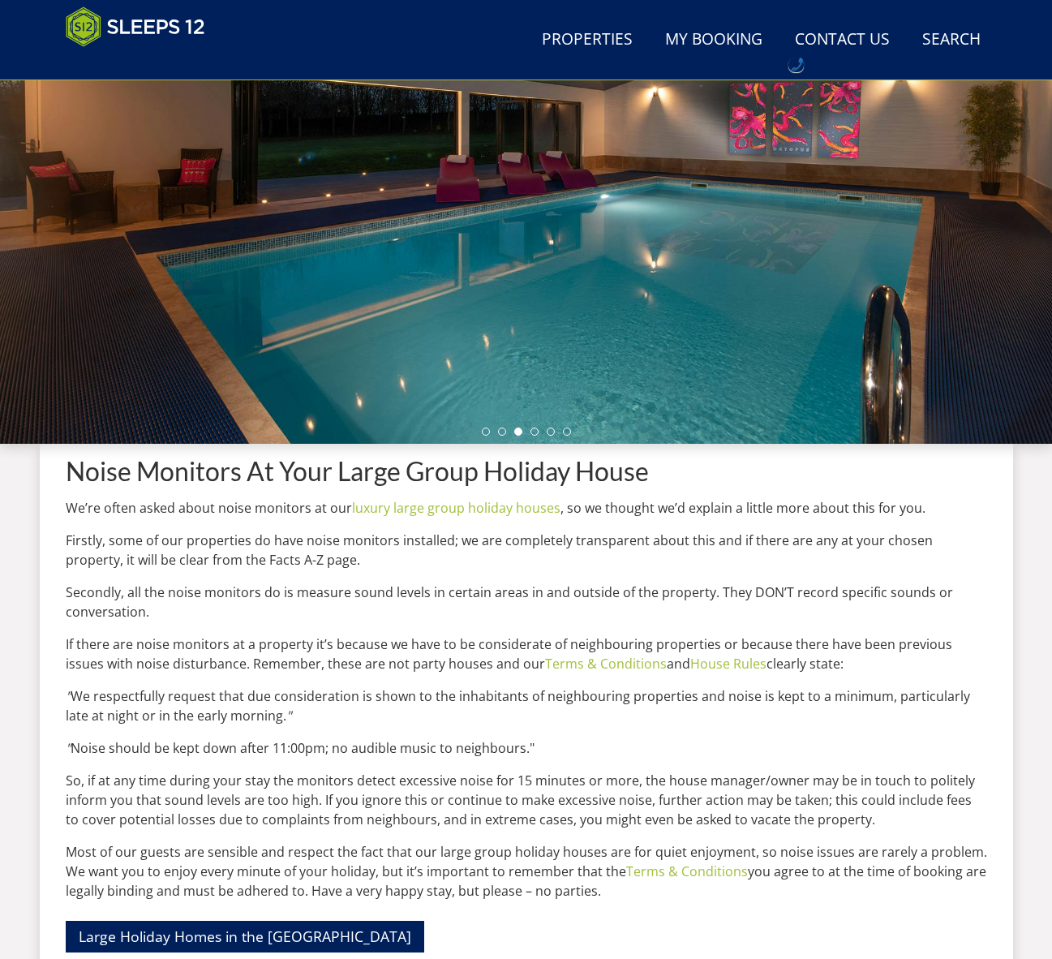
click at [685, 788] on p "So, if at any time during your stay the monitors detect excessive noise for 15 …" at bounding box center [527, 800] width 922 height 58
drag, startPoint x: 274, startPoint y: 612, endPoint x: 209, endPoint y: 607, distance: 65.1
click at [273, 612] on p "Secondly, all the noise monitors do is measure sound levels in certain areas in…" at bounding box center [527, 602] width 922 height 39
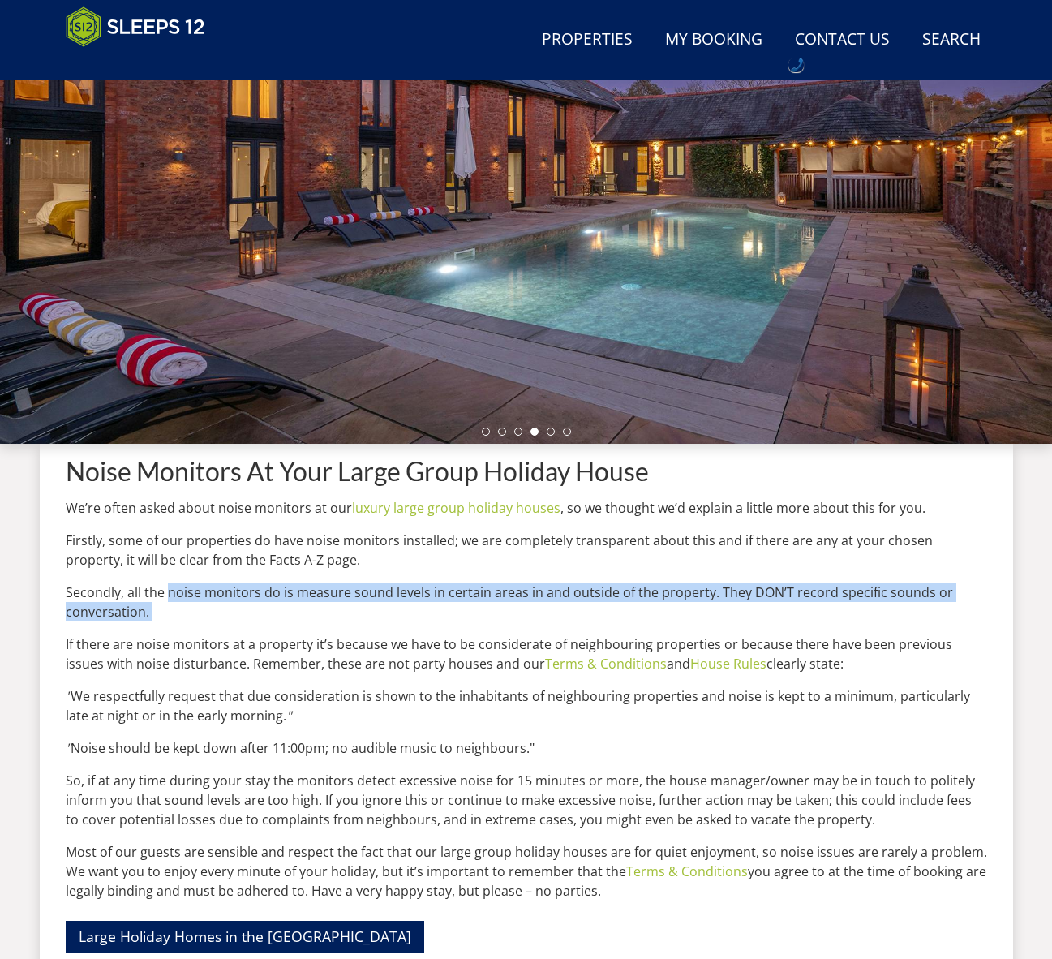
drag, startPoint x: 170, startPoint y: 593, endPoint x: 924, endPoint y: 627, distance: 755.4
click at [924, 627] on div "Noise Monitors At Your Large Group Holiday House We’re often asked about noise …" at bounding box center [527, 715] width 922 height 516
copy div "noise monitors do is measure sound levels in certain areas in and outside of th…"
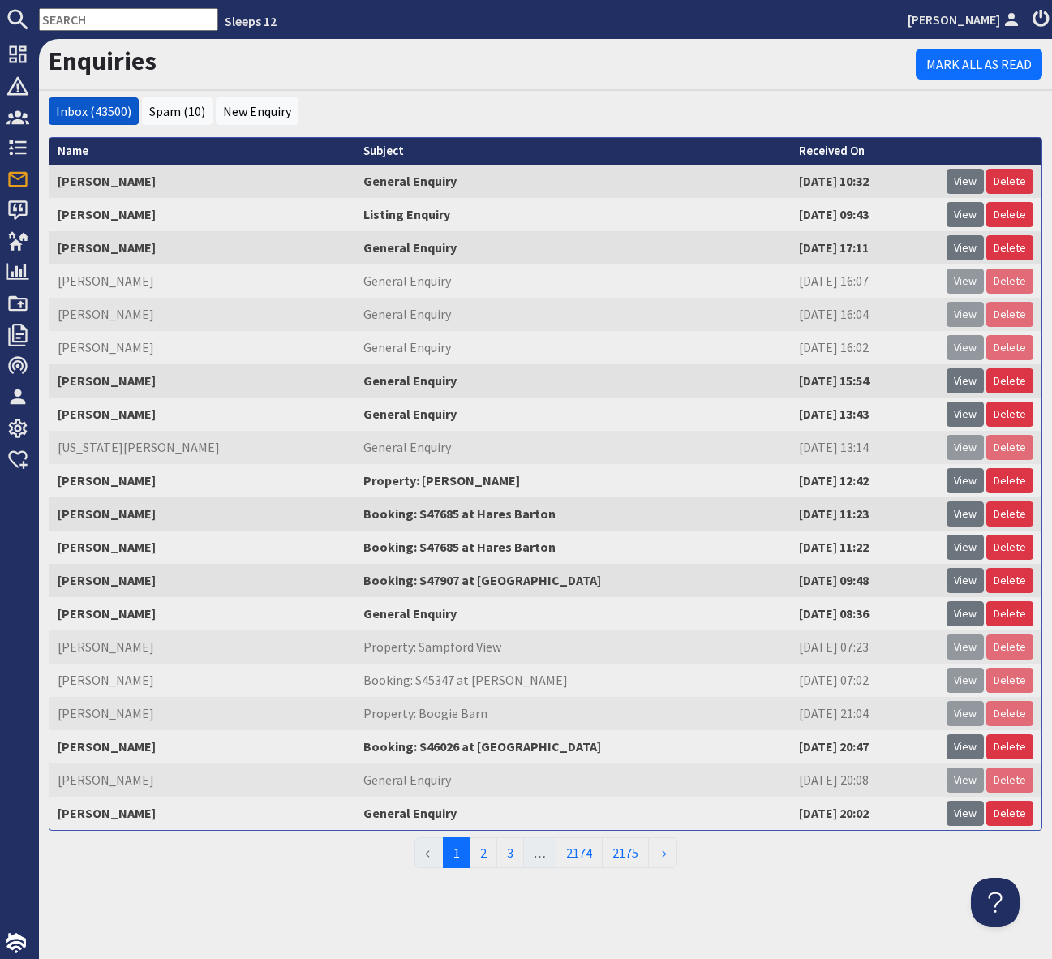
click at [92, 16] on input "text" at bounding box center [128, 19] width 179 height 23
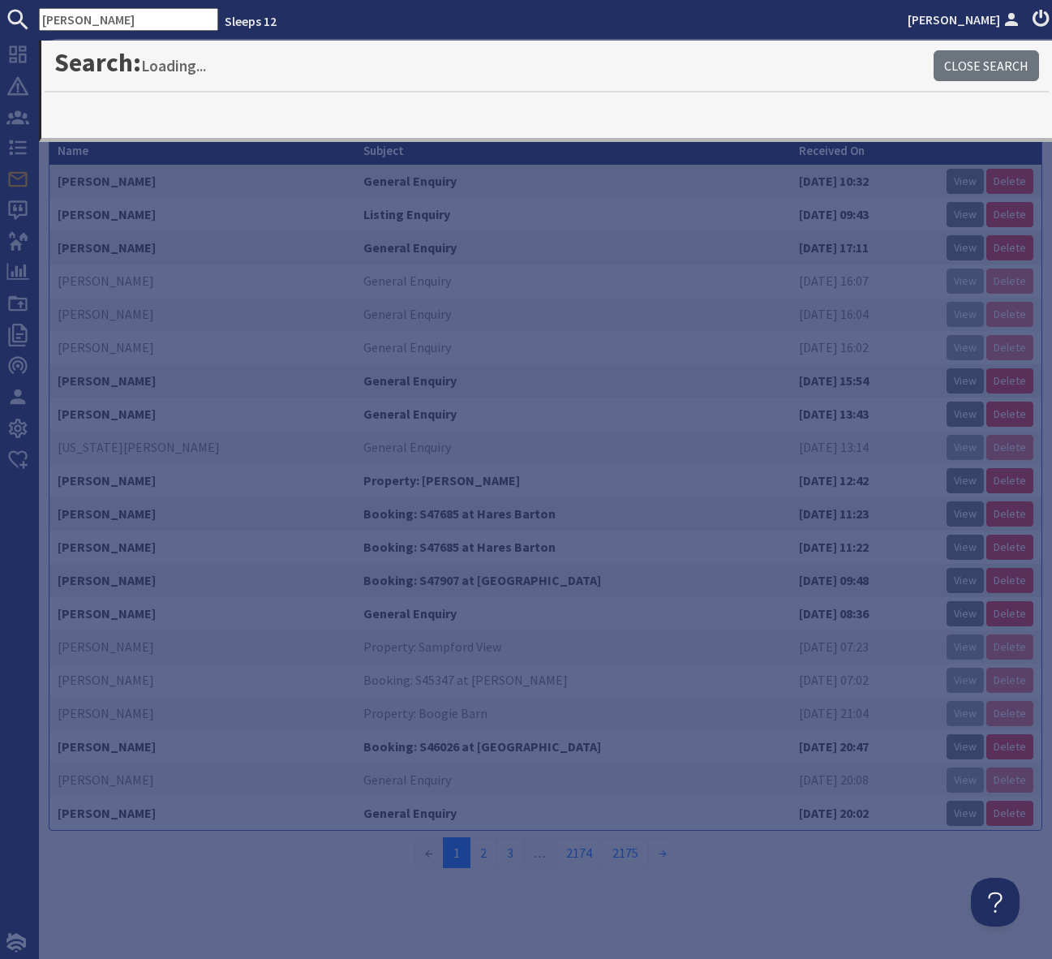
type input "[PERSON_NAME]"
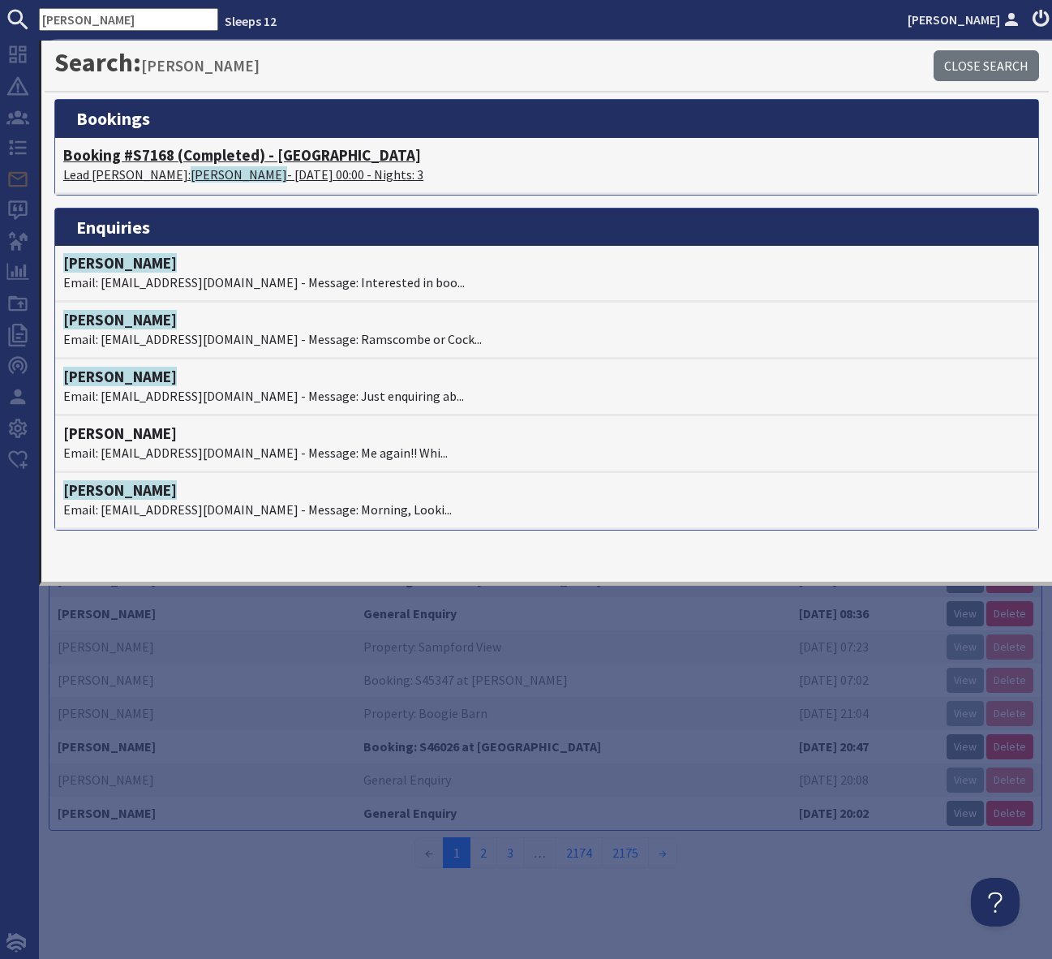
click at [345, 158] on h4 "Booking #S7168 (Completed) - [GEOGRAPHIC_DATA]" at bounding box center [546, 155] width 967 height 19
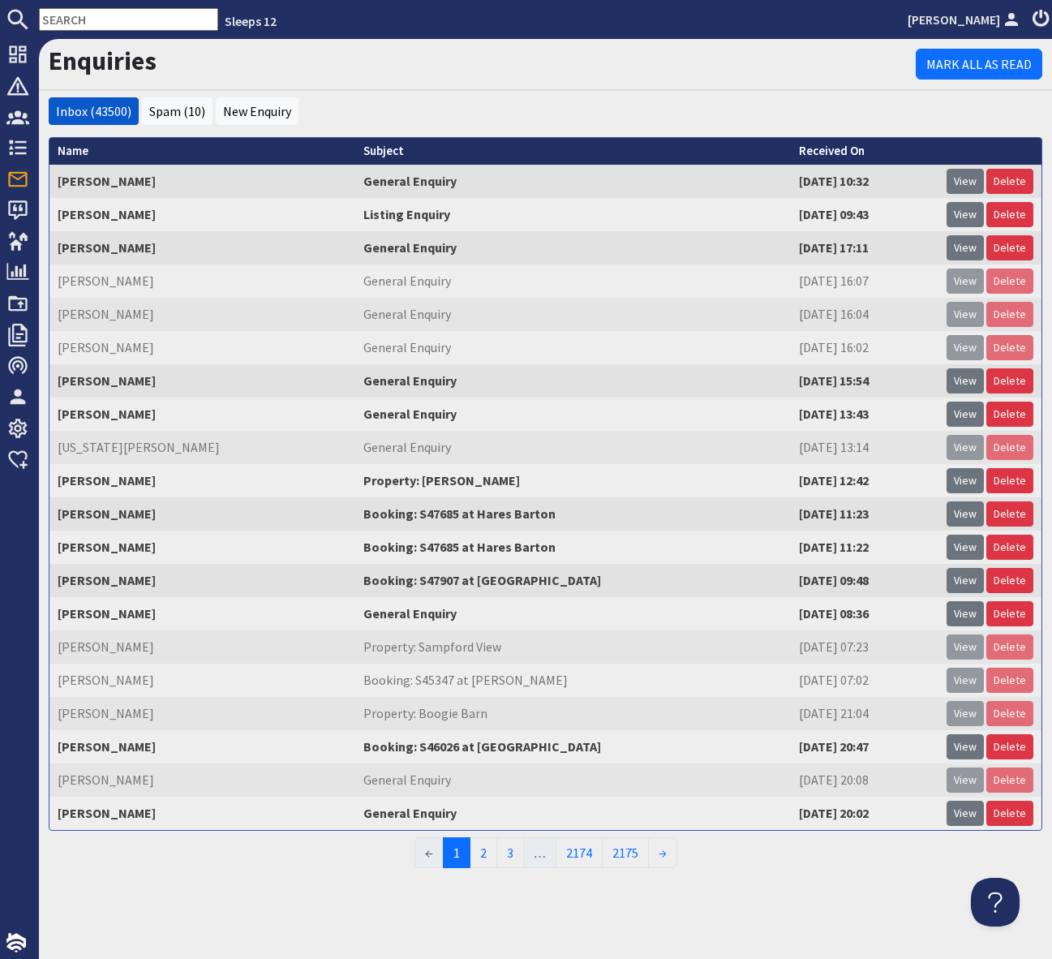
click at [107, 19] on input "text" at bounding box center [128, 19] width 179 height 23
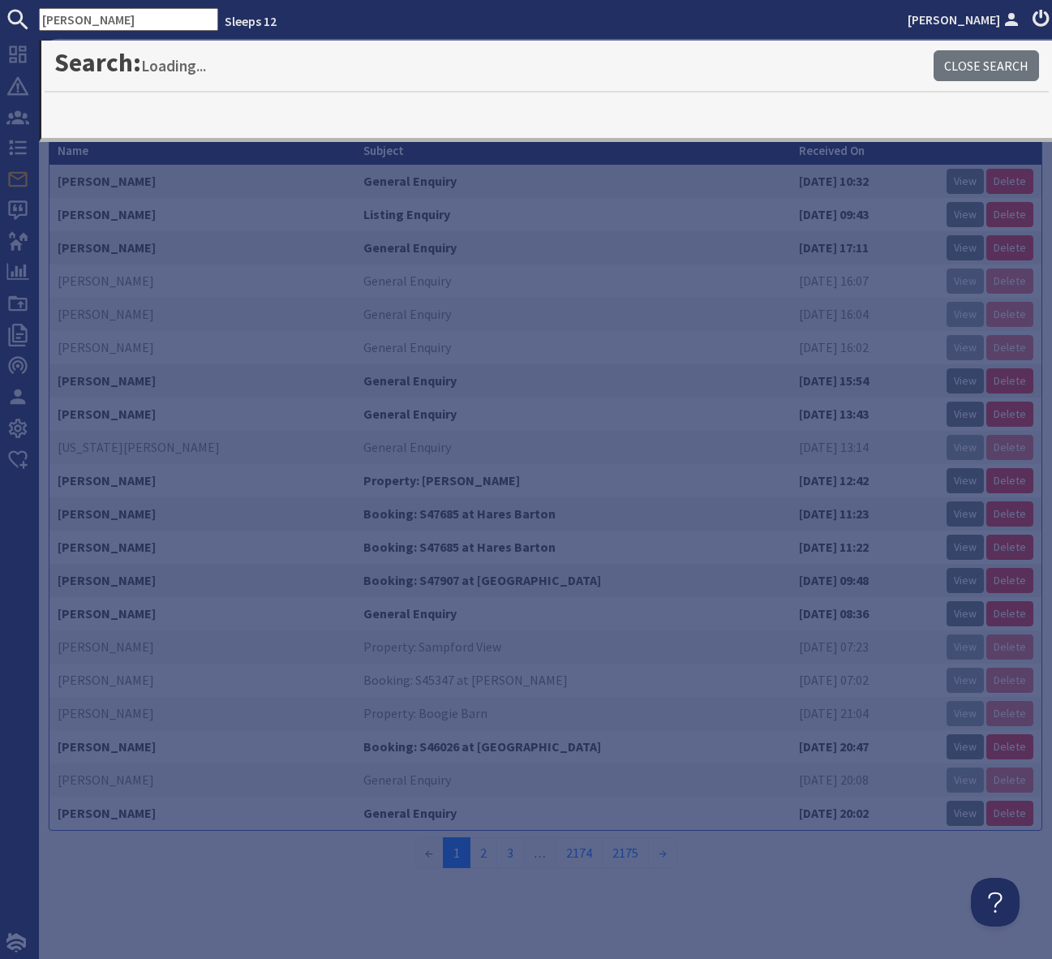
type input "[PERSON_NAME]"
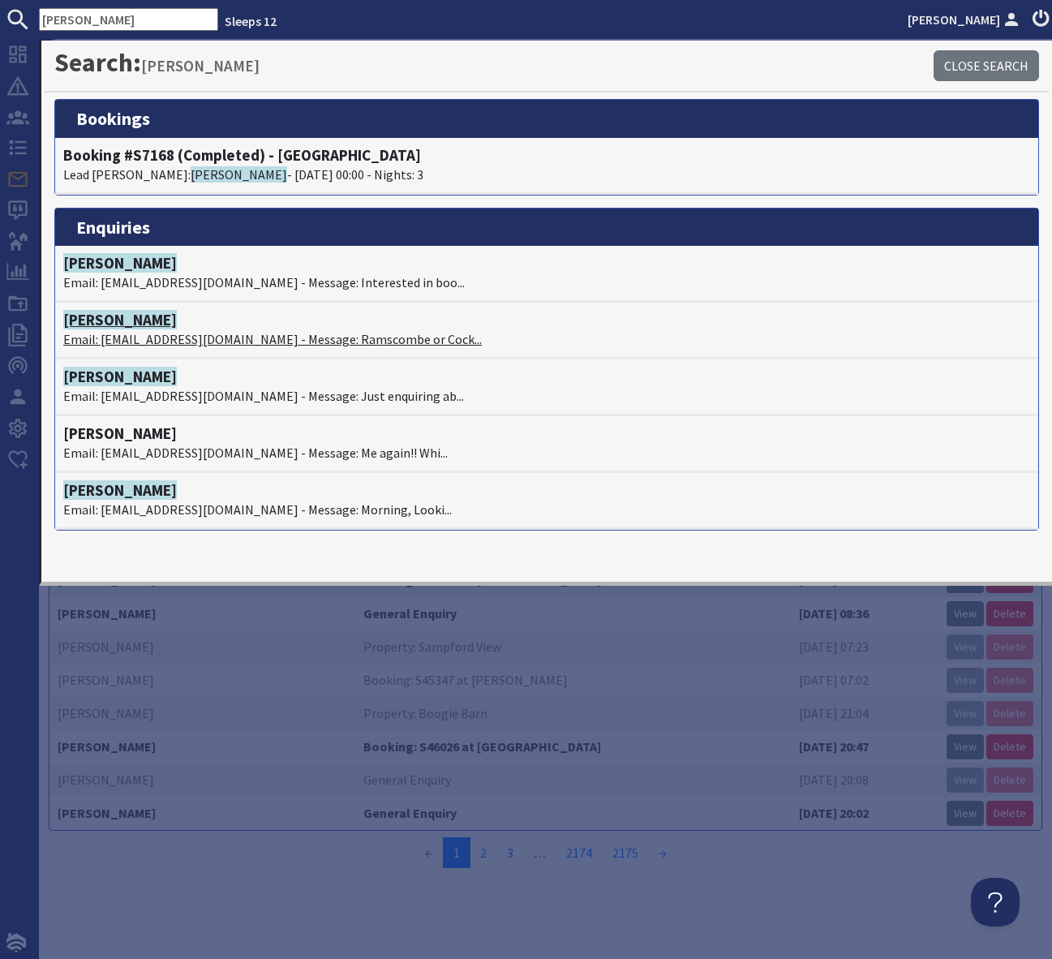
click at [259, 342] on p "Email: [EMAIL_ADDRESS][DOMAIN_NAME] - Message: Ramscombe or Cock..." at bounding box center [546, 338] width 967 height 19
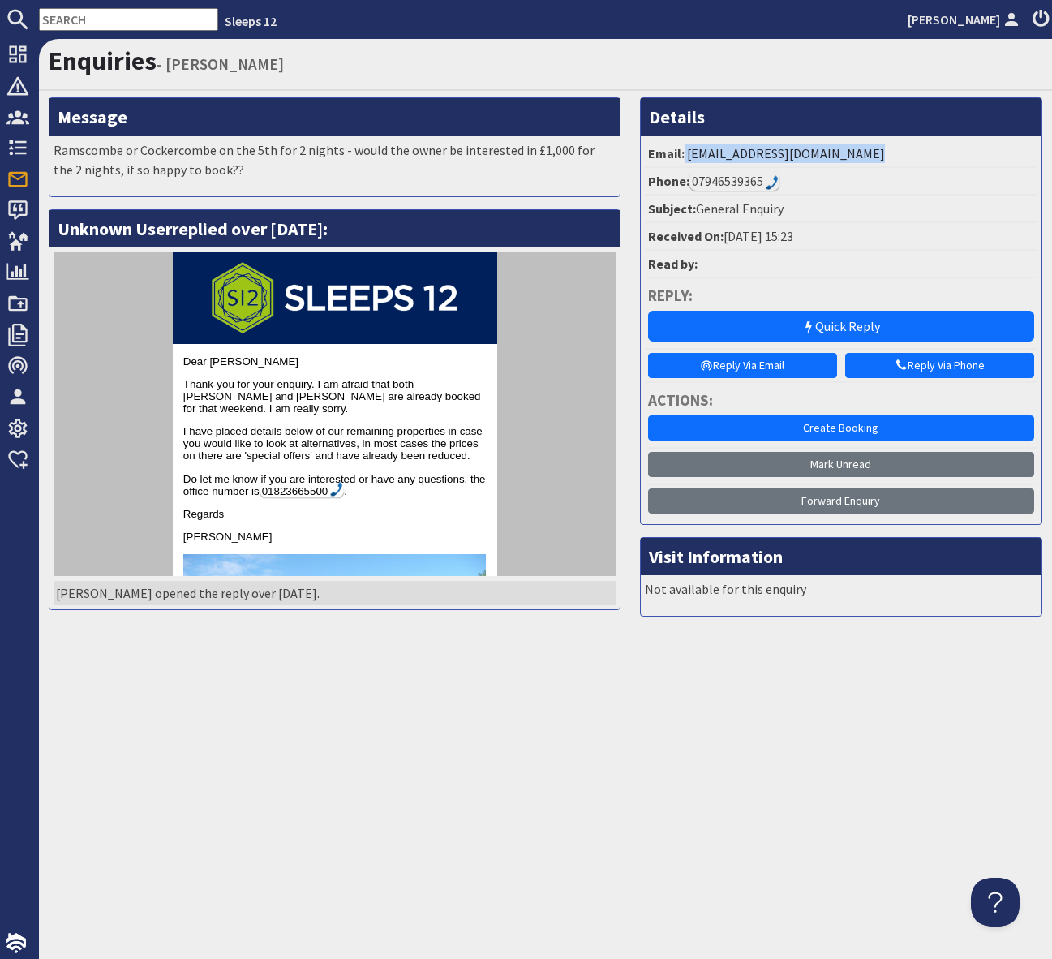
drag, startPoint x: 871, startPoint y: 148, endPoint x: 683, endPoint y: 161, distance: 187.9
click at [683, 161] on li "Email: [EMAIL_ADDRESS][DOMAIN_NAME]" at bounding box center [841, 154] width 393 height 28
copy li "[EMAIL_ADDRESS][DOMAIN_NAME]"
click at [68, 34] on nav "Sleeps 12 [PERSON_NAME]" at bounding box center [526, 19] width 1052 height 39
click at [66, 17] on input "text" at bounding box center [128, 19] width 179 height 23
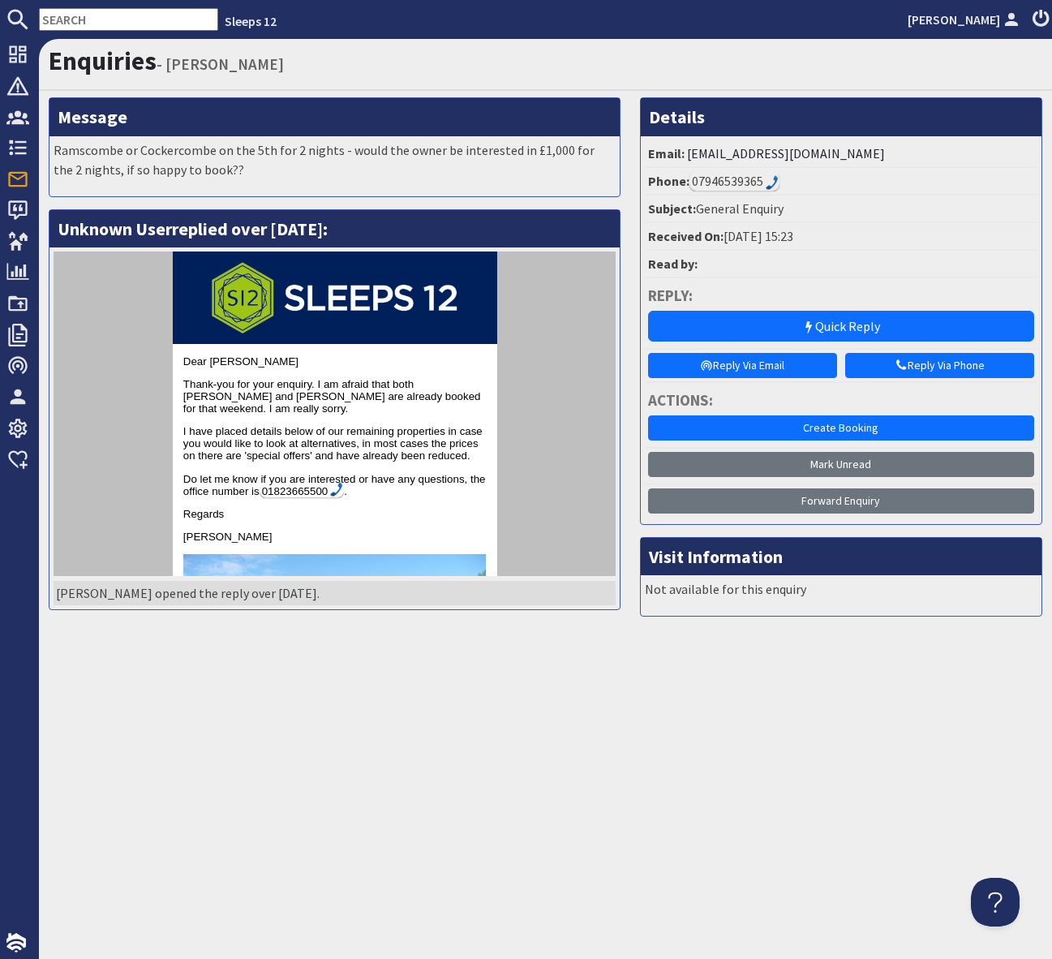
paste input "[EMAIL_ADDRESS][DOMAIN_NAME]"
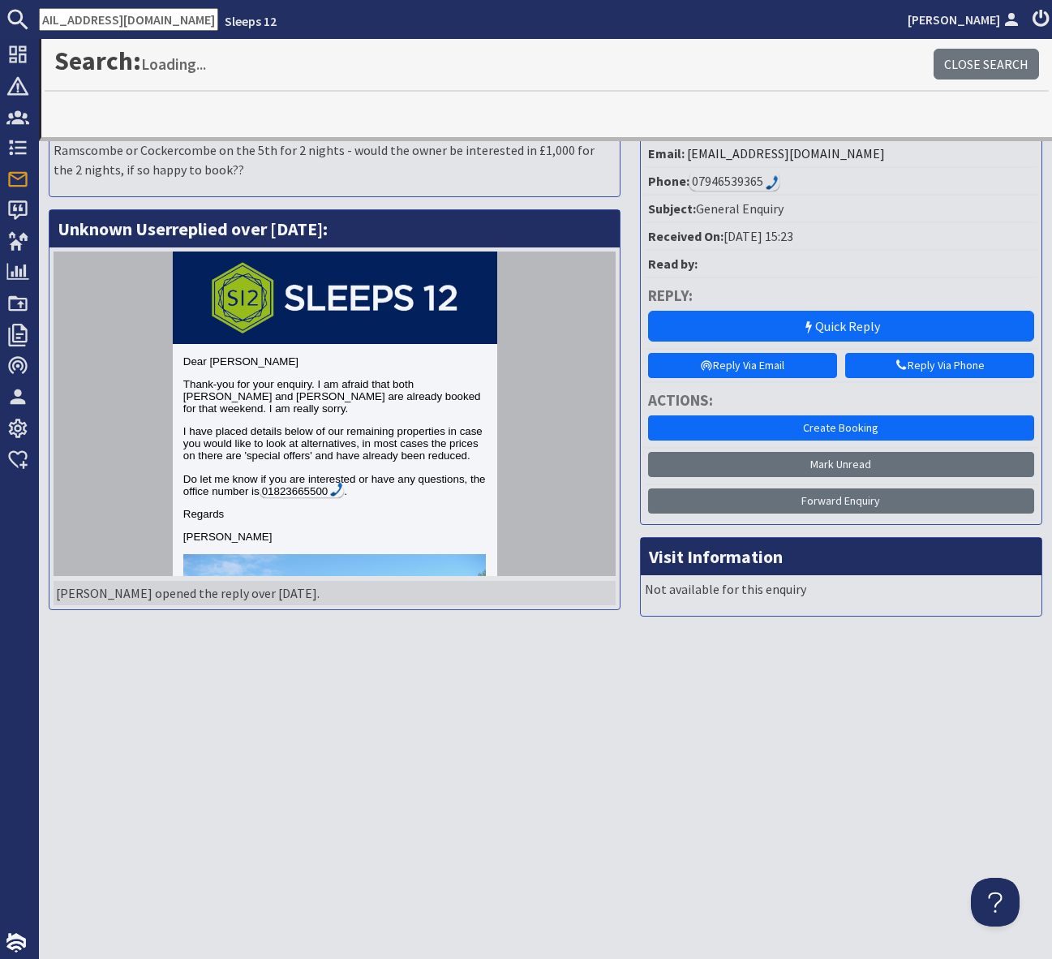
type input "[EMAIL_ADDRESS][DOMAIN_NAME]"
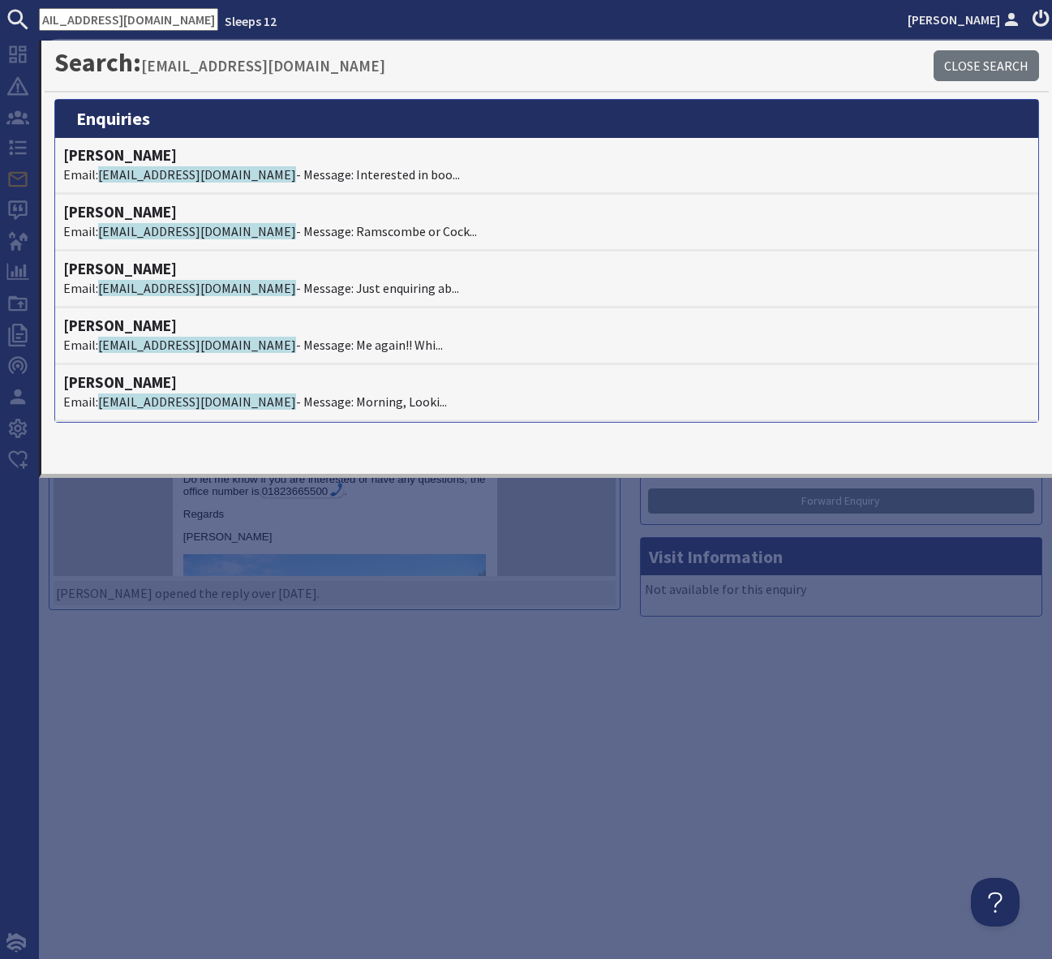
scroll to position [0, 0]
click at [260, 800] on div "Enquiries - [PERSON_NAME] Message Ramscombe or [PERSON_NAME] on the 5th for 2 n…" at bounding box center [546, 499] width 1014 height 920
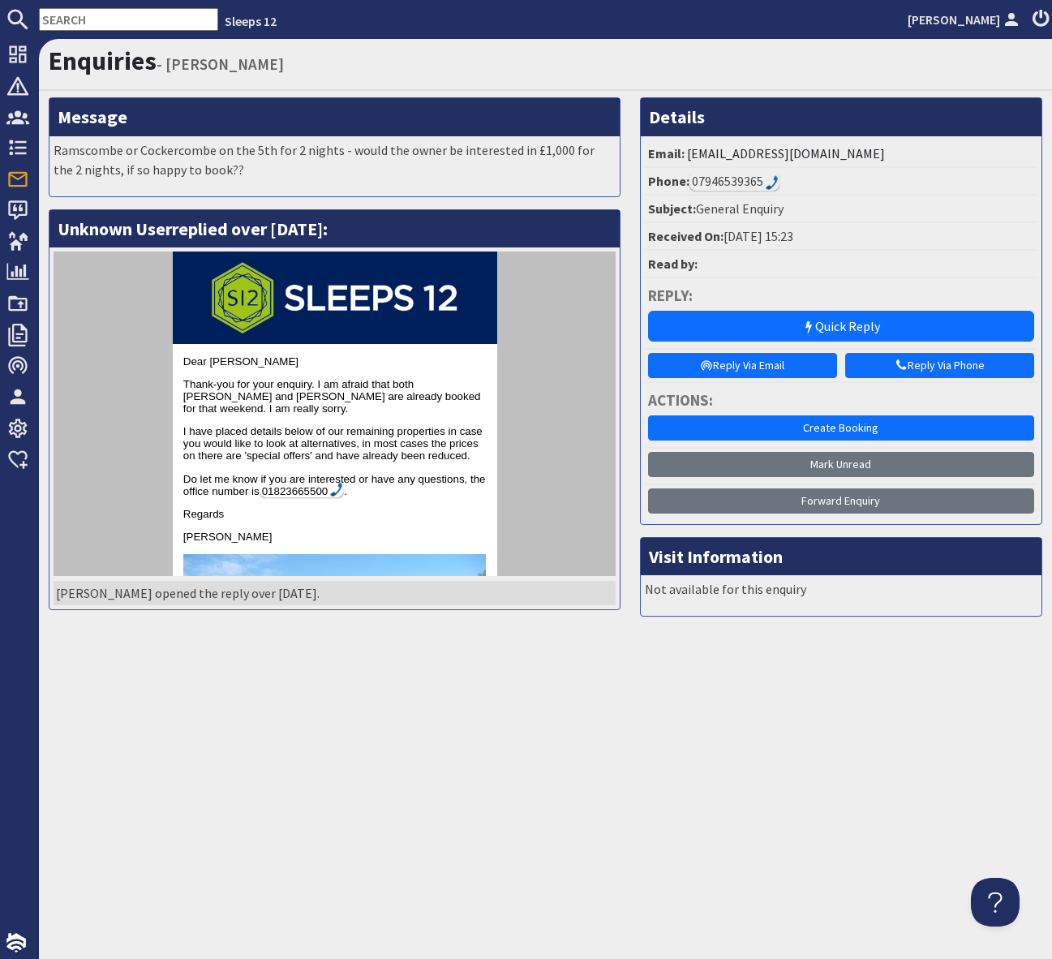
click at [69, 19] on input "text" at bounding box center [128, 19] width 179 height 23
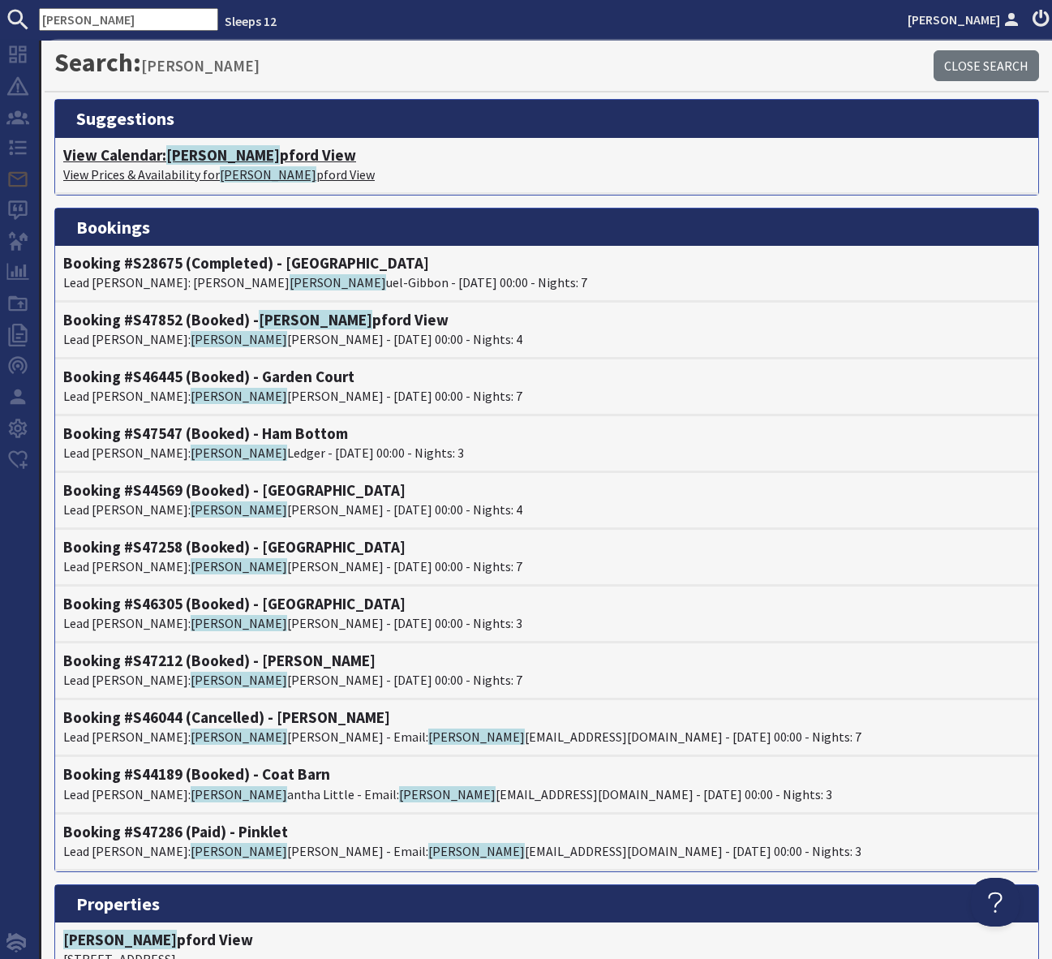
type input "[PERSON_NAME]"
click at [239, 157] on h4 "View Calendar: [PERSON_NAME] View" at bounding box center [546, 155] width 967 height 19
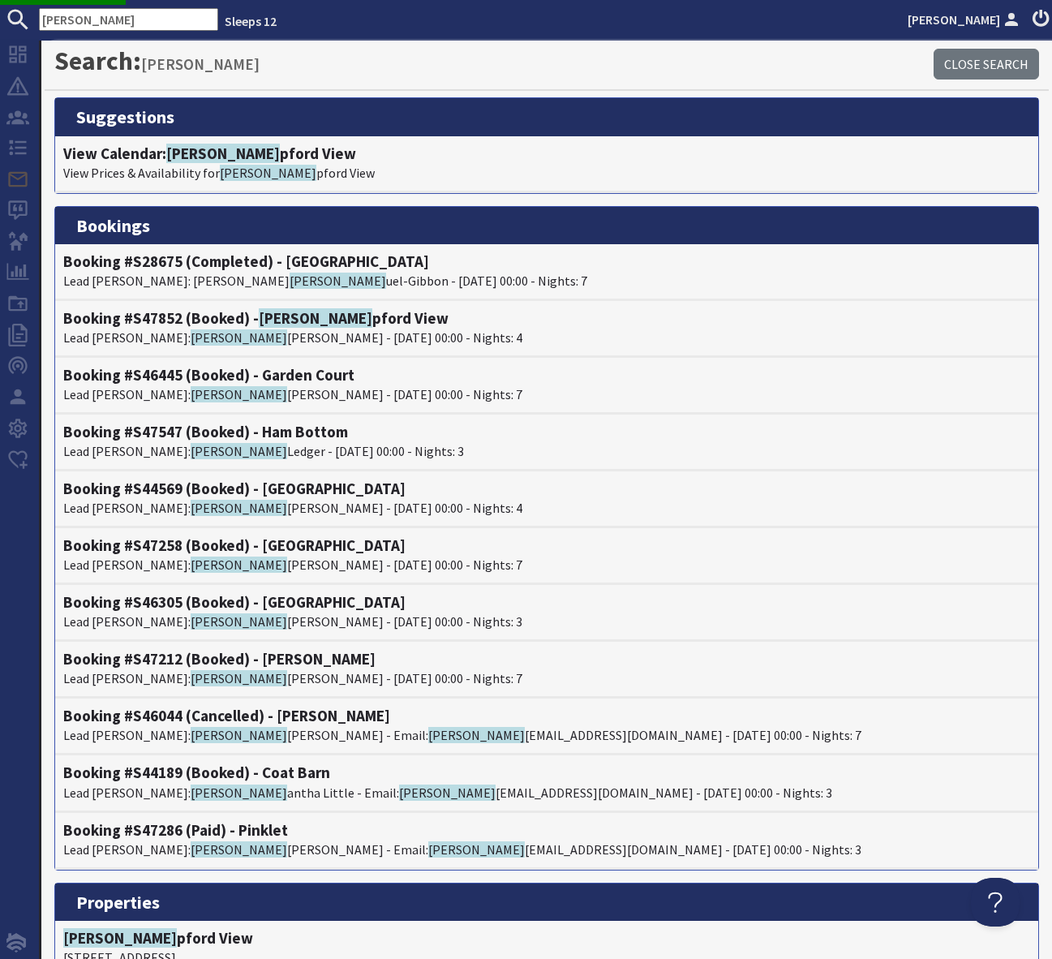
scroll to position [2, 0]
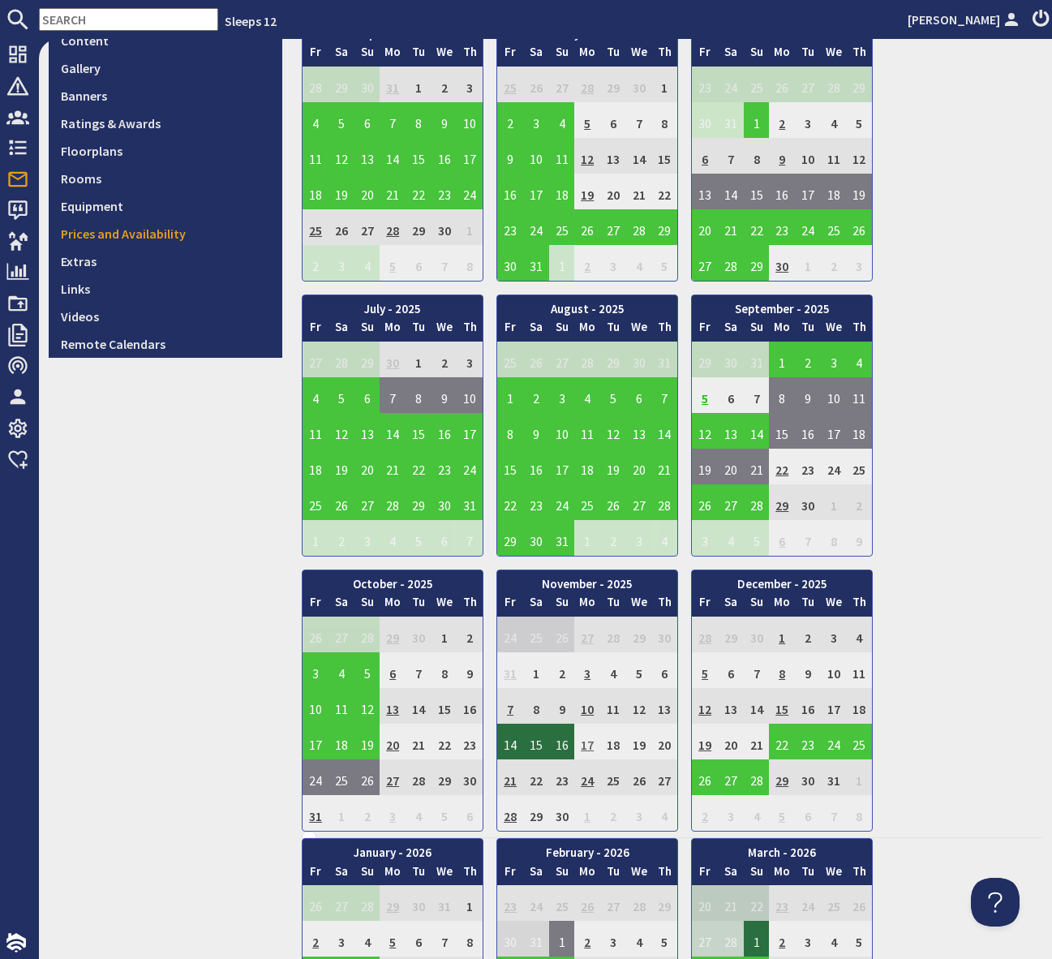
scroll to position [451, 0]
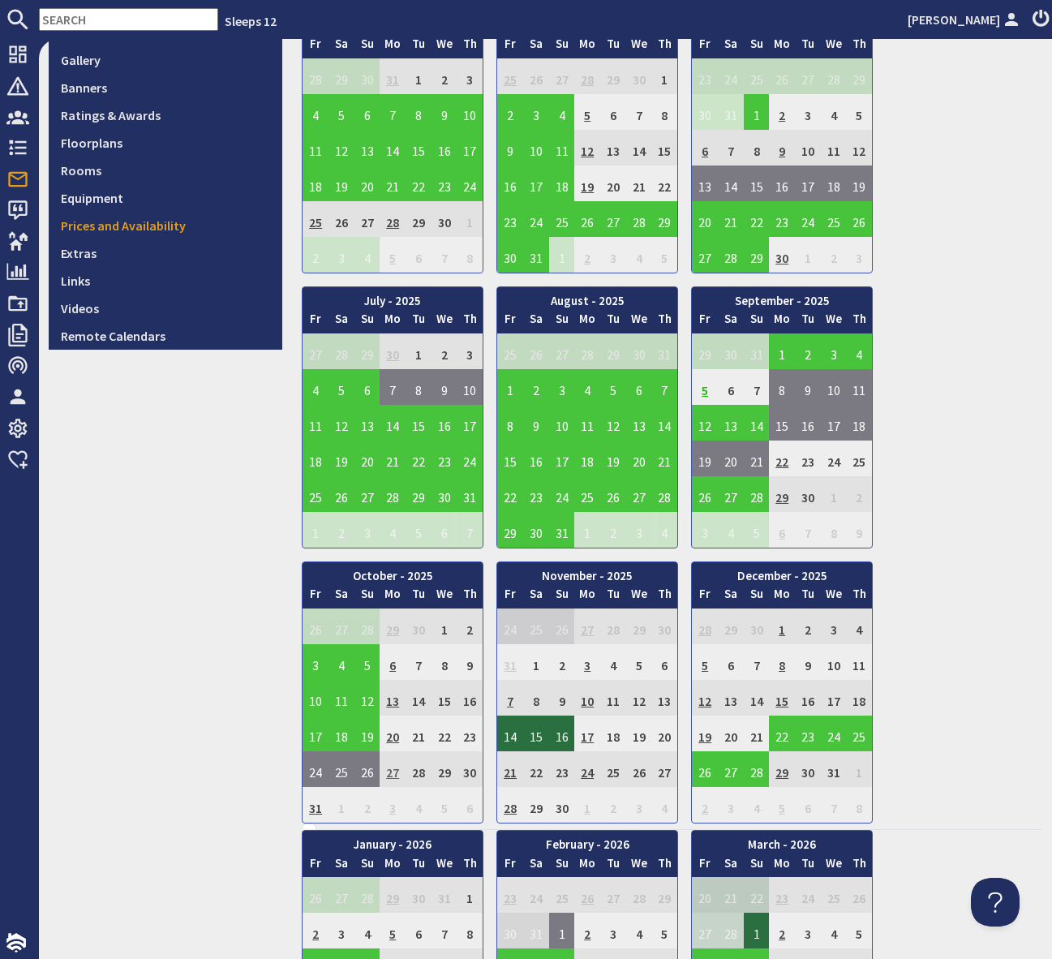
click at [397, 773] on td "27" at bounding box center [393, 769] width 26 height 36
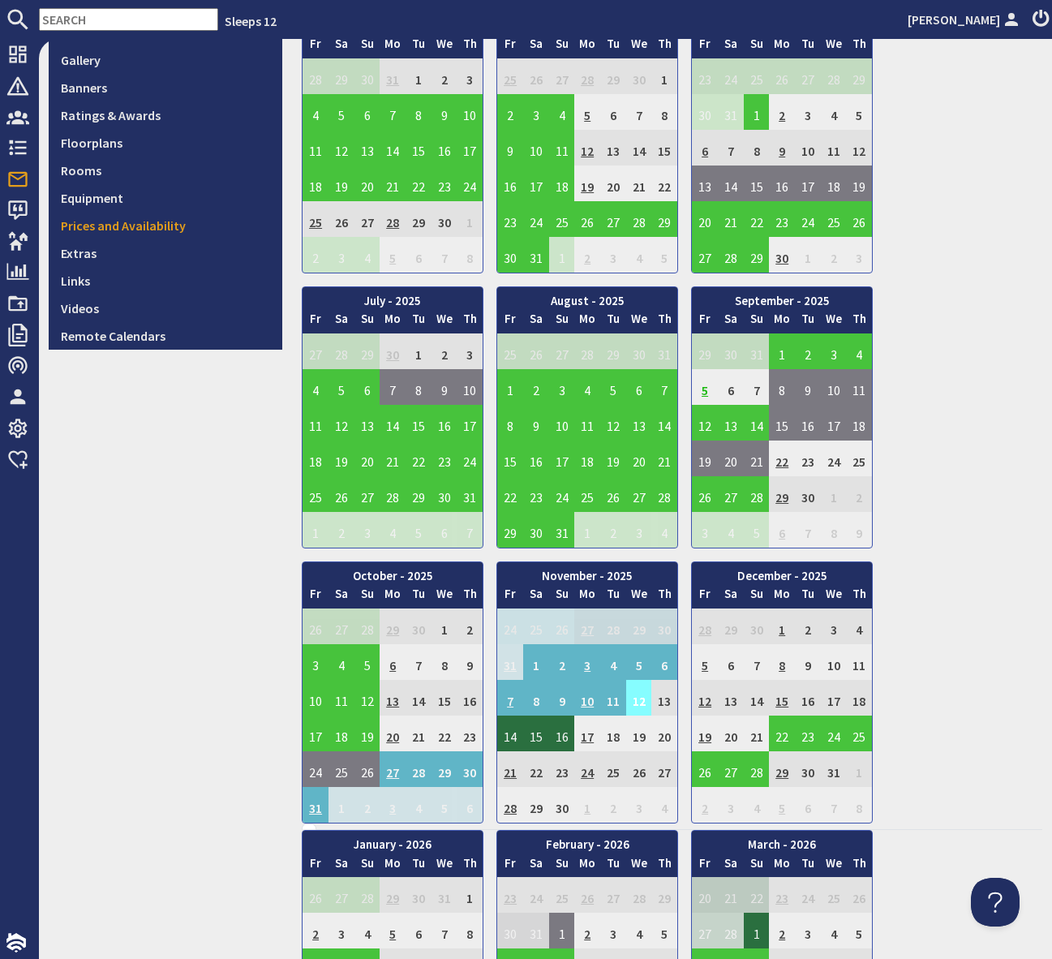
click at [627, 697] on td "12" at bounding box center [639, 698] width 26 height 36
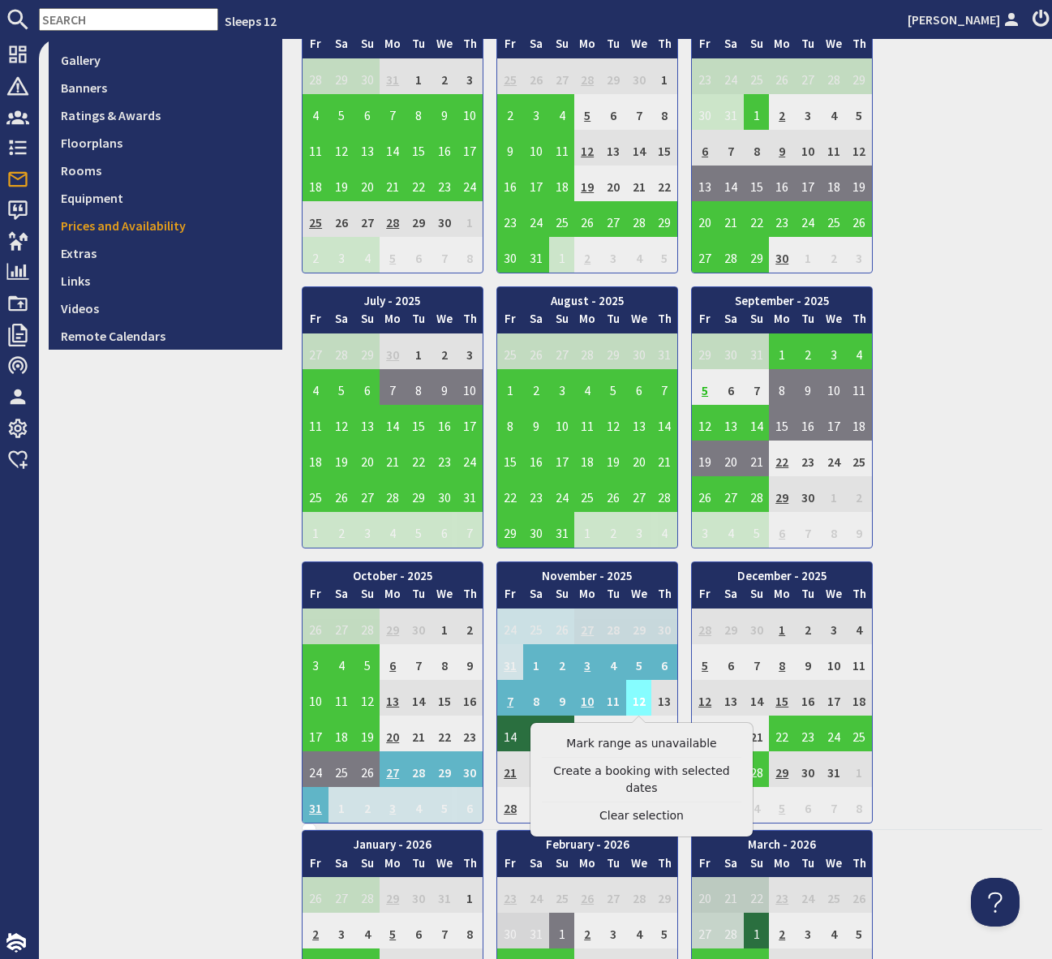
click at [627, 697] on td "12" at bounding box center [639, 698] width 26 height 36
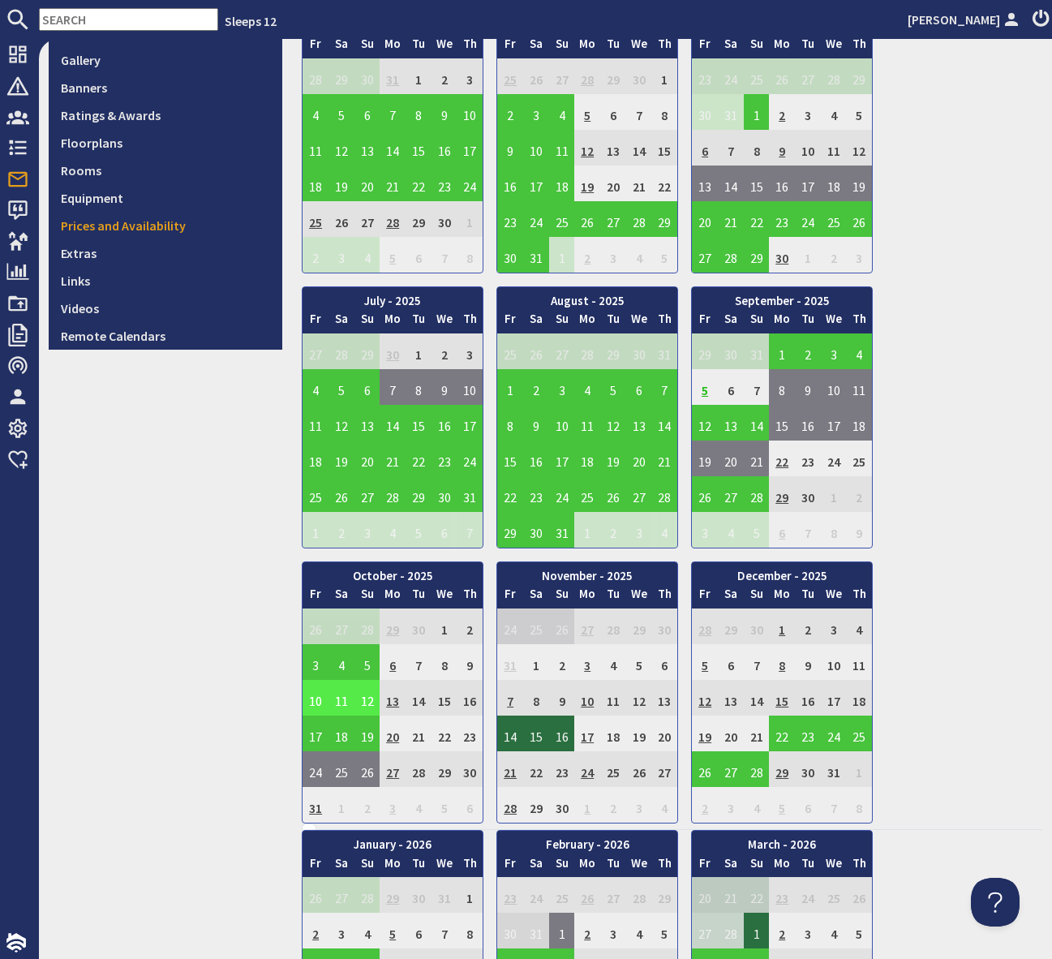
click at [256, 579] on div "8.2 View on Site View Edit Features Content Gallery Banners Ratings & Awards Fl…" at bounding box center [165, 891] width 253 height 2490
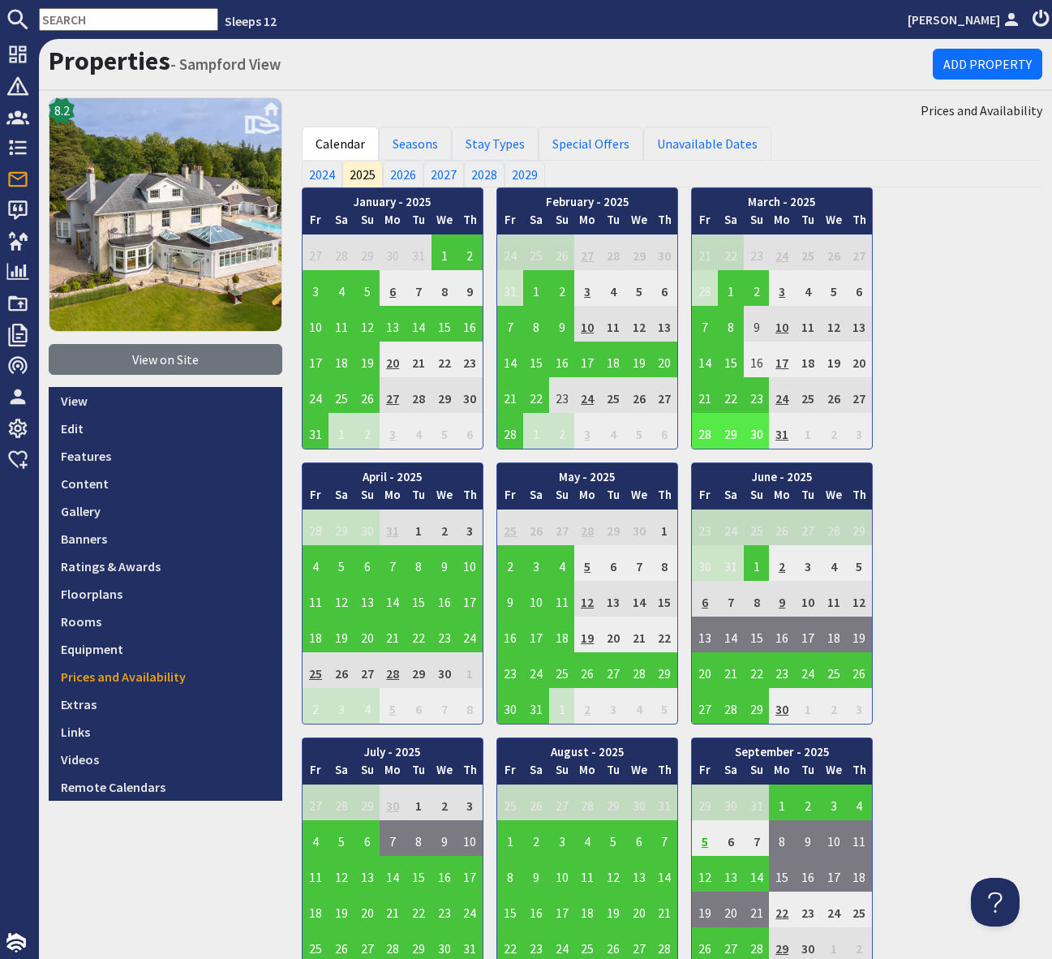
click at [68, 13] on input "text" at bounding box center [128, 19] width 179 height 23
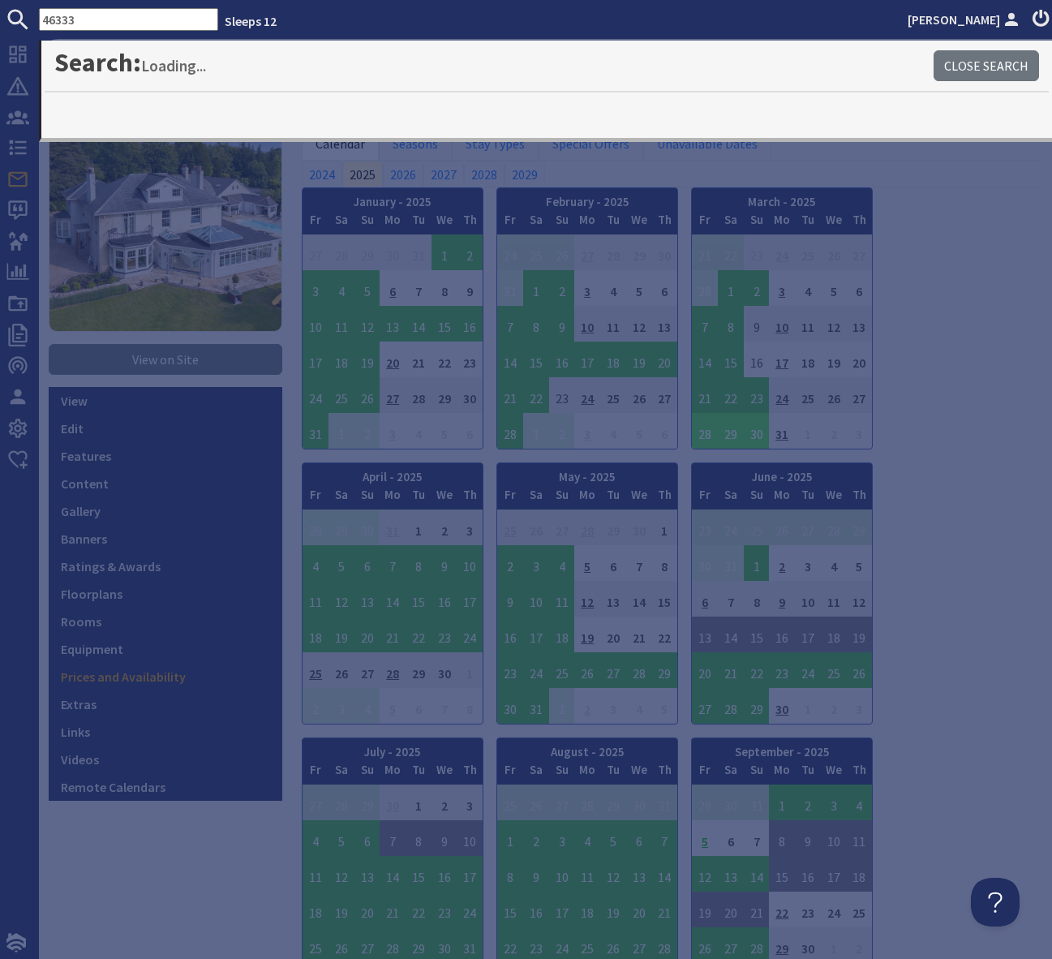
type input "46333"
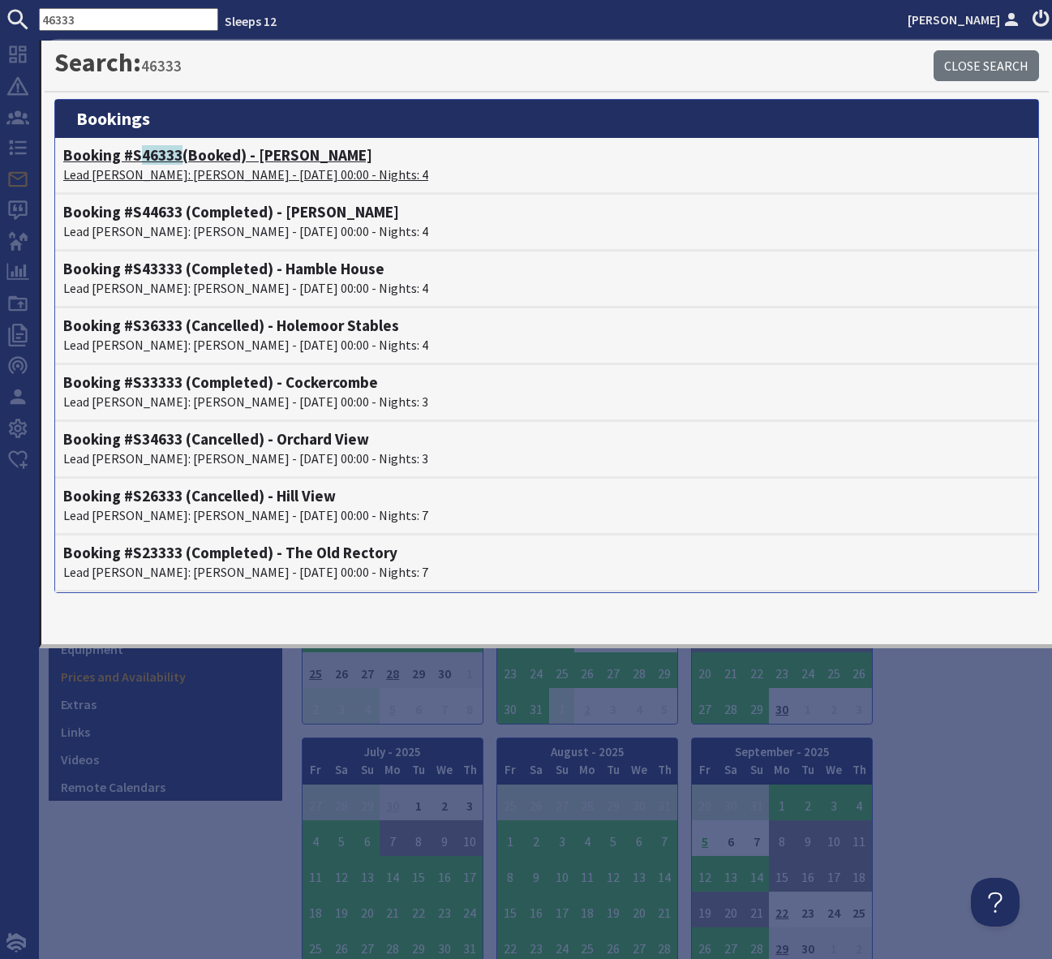
click at [278, 157] on h4 "Booking #S 46333 (Booked) - [GEOGRAPHIC_DATA]" at bounding box center [546, 155] width 967 height 19
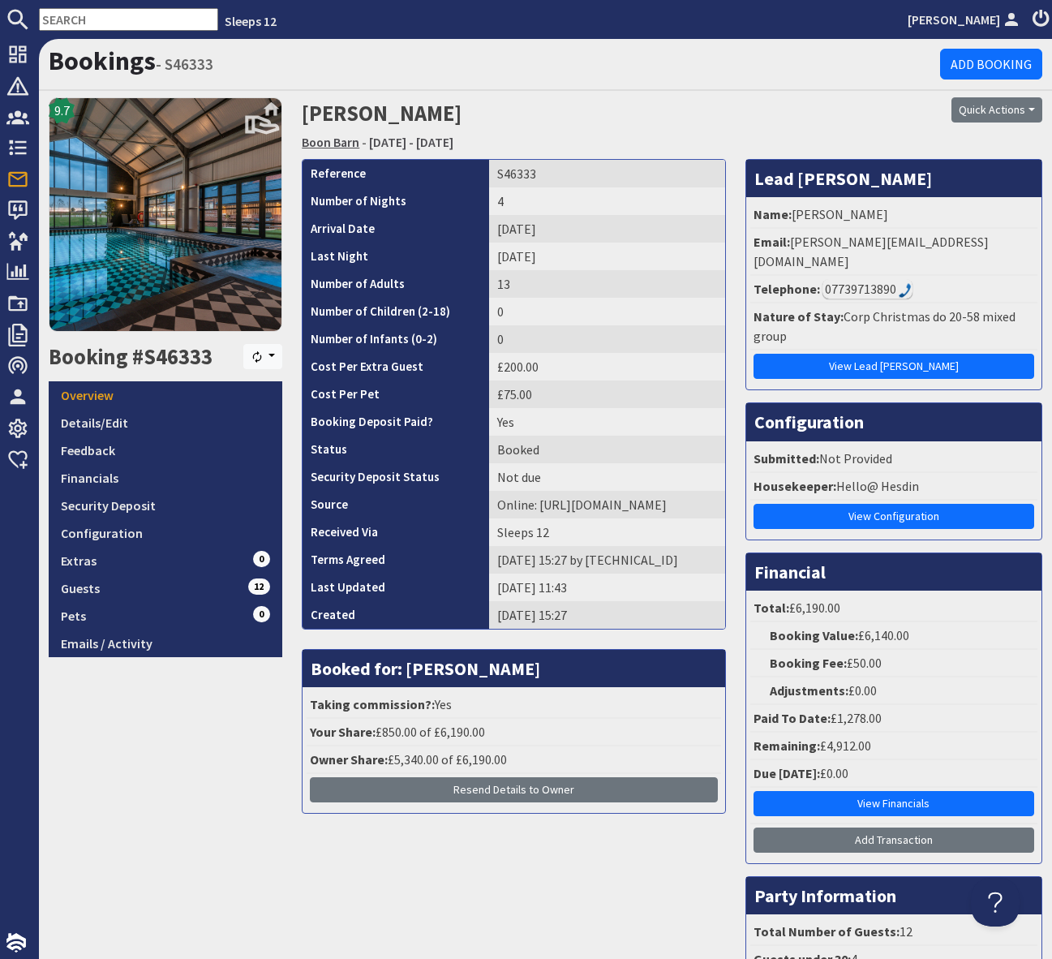
click at [344, 140] on link "Boon Barn" at bounding box center [331, 142] width 58 height 16
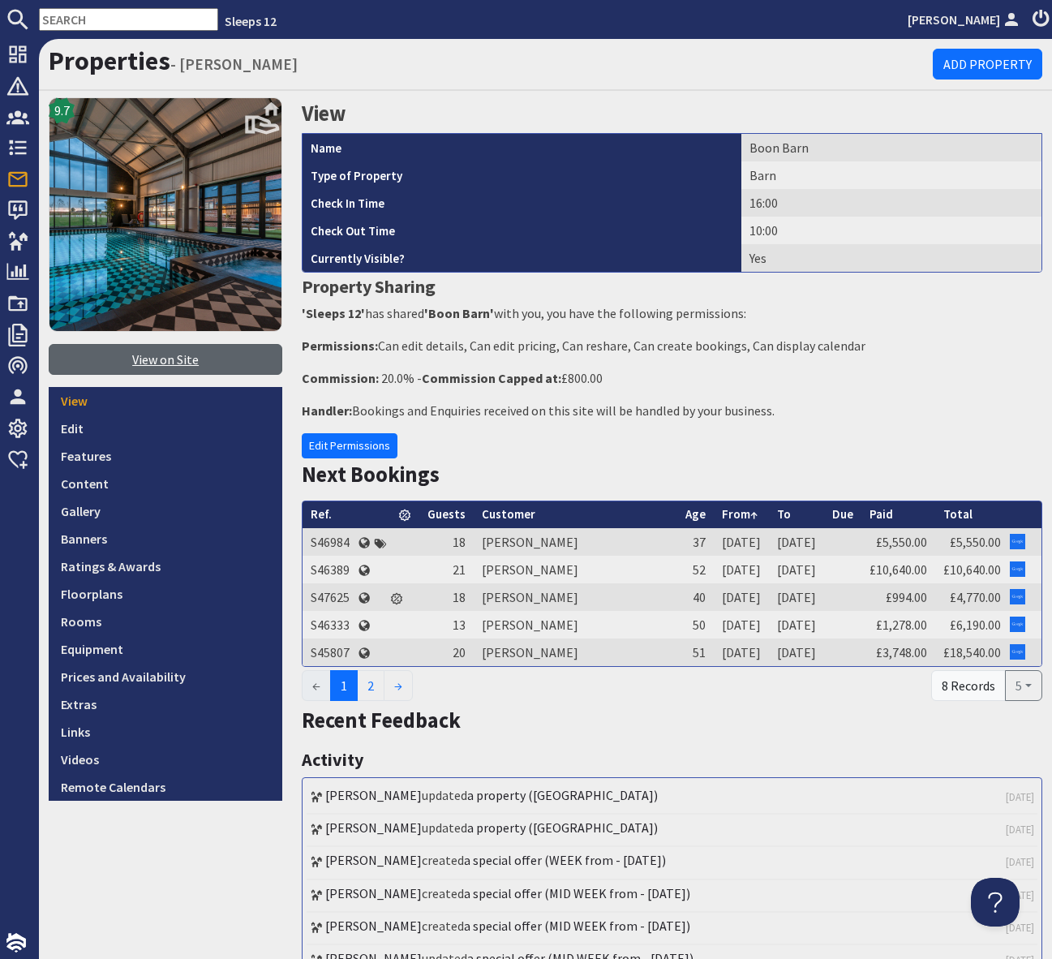
click at [157, 357] on link "View on Site" at bounding box center [166, 359] width 234 height 31
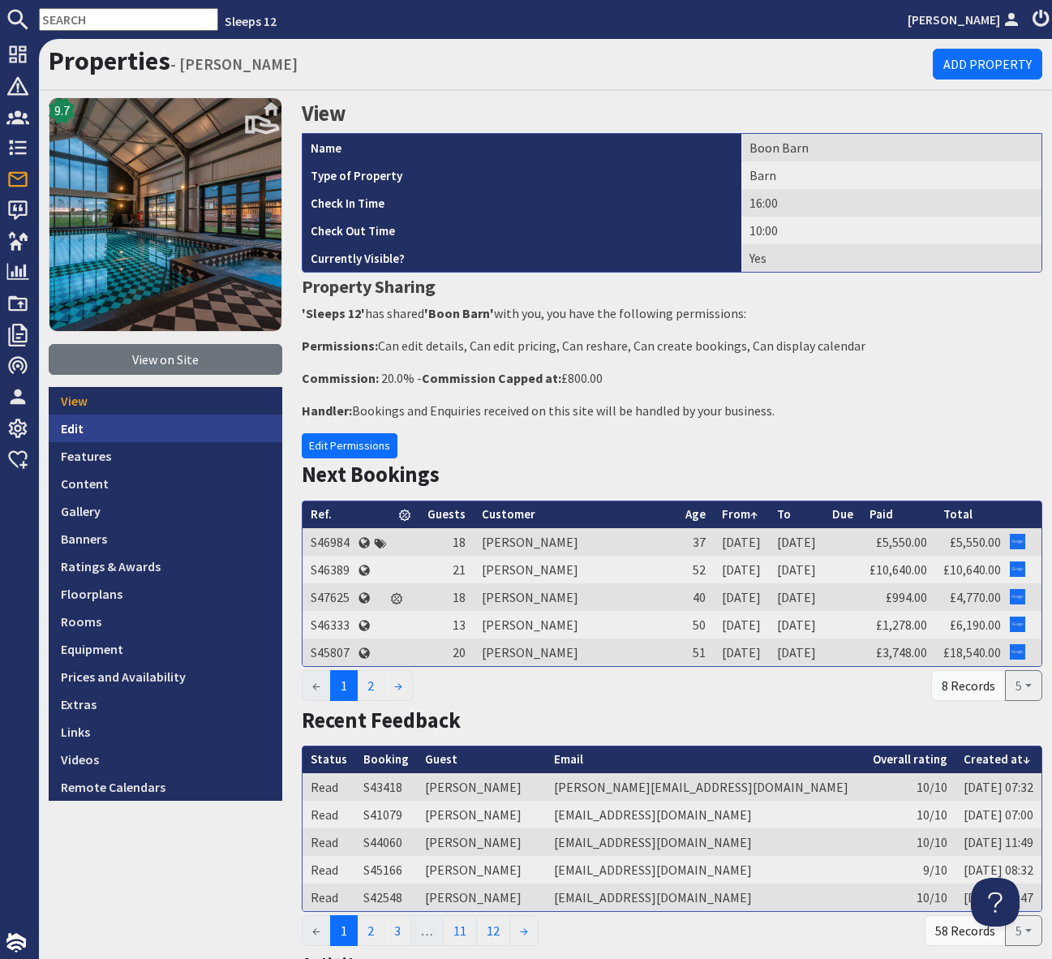
click at [153, 432] on link "Edit" at bounding box center [166, 429] width 234 height 28
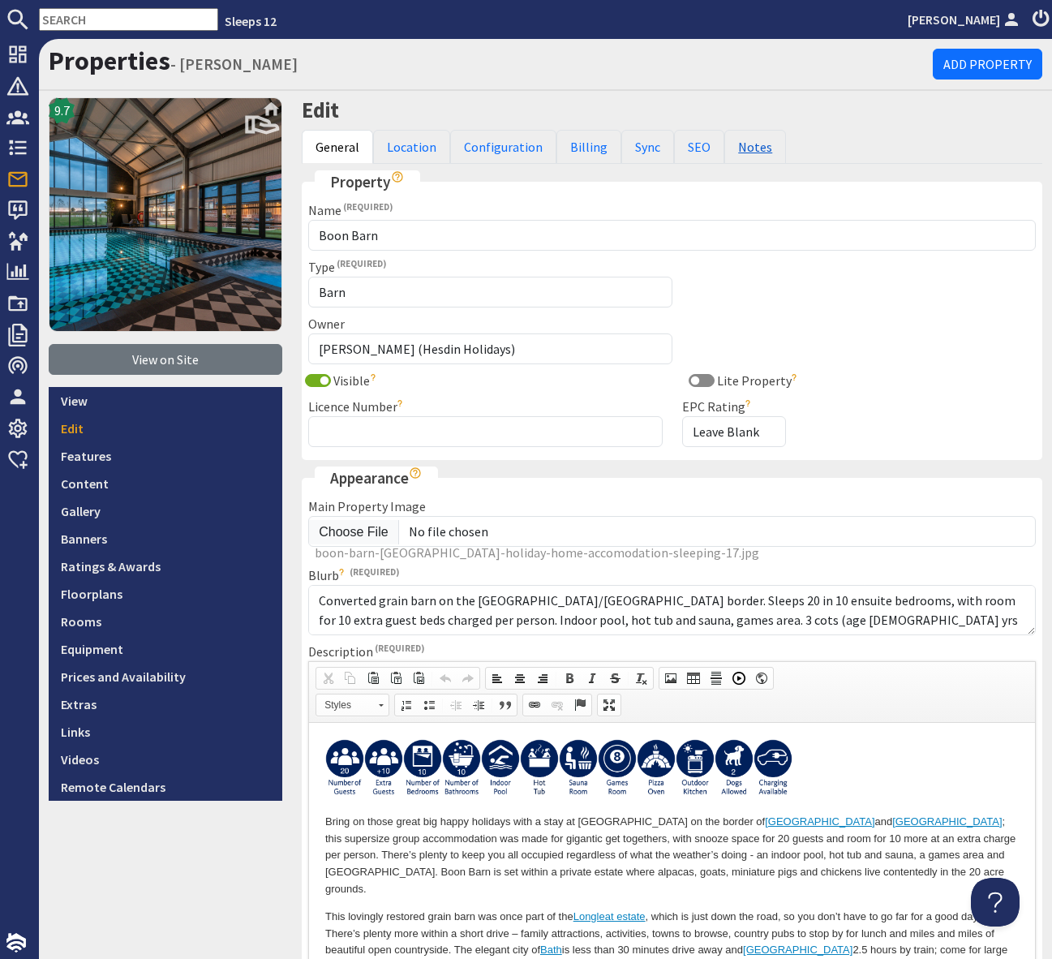
click at [738, 144] on link "Notes" at bounding box center [756, 147] width 62 height 34
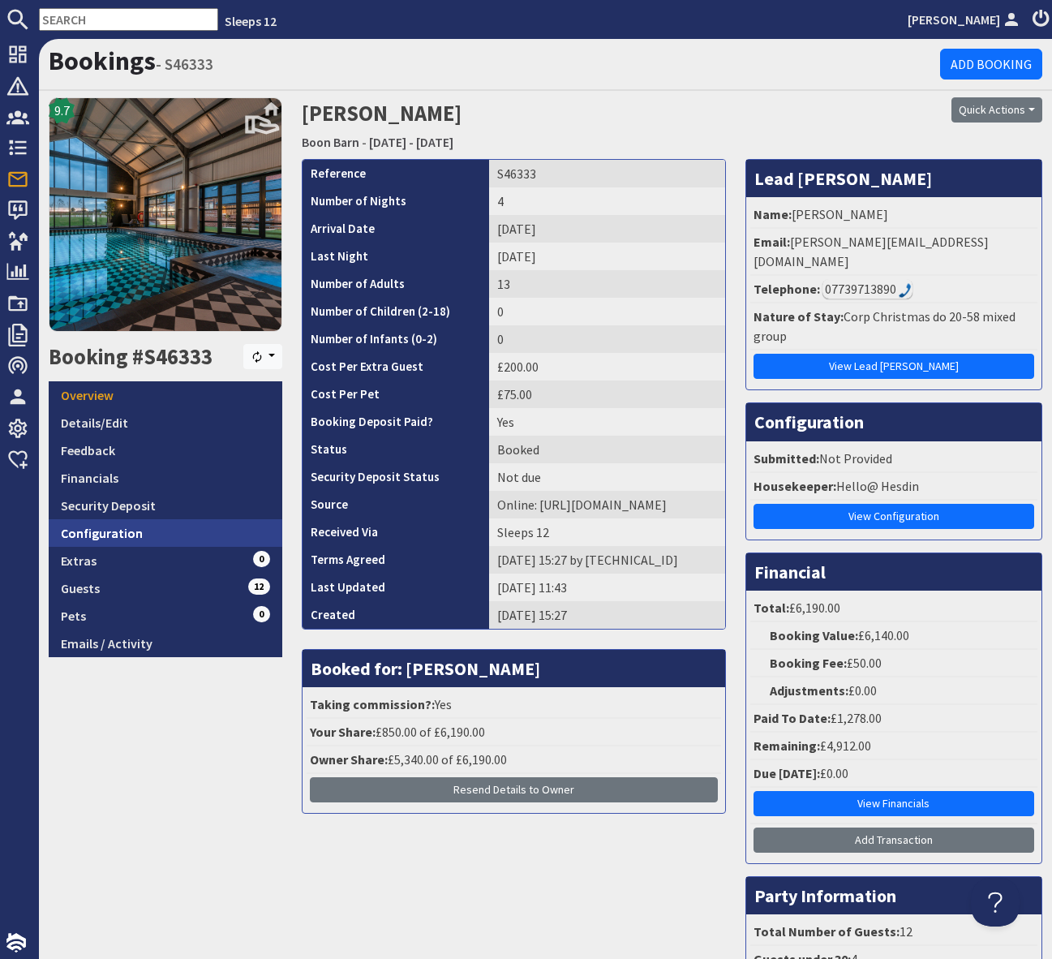
click at [112, 530] on link "Configuration" at bounding box center [166, 533] width 234 height 28
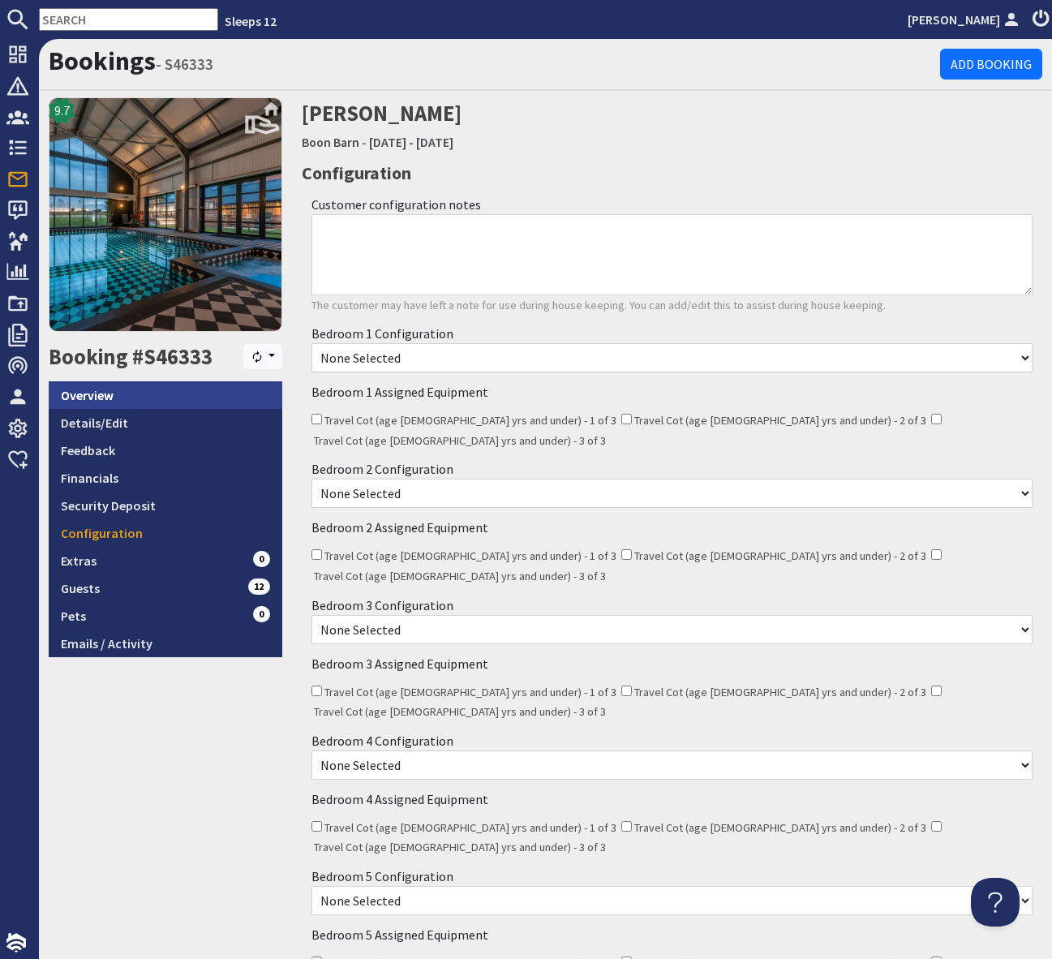
click at [123, 390] on link "Overview" at bounding box center [166, 395] width 234 height 28
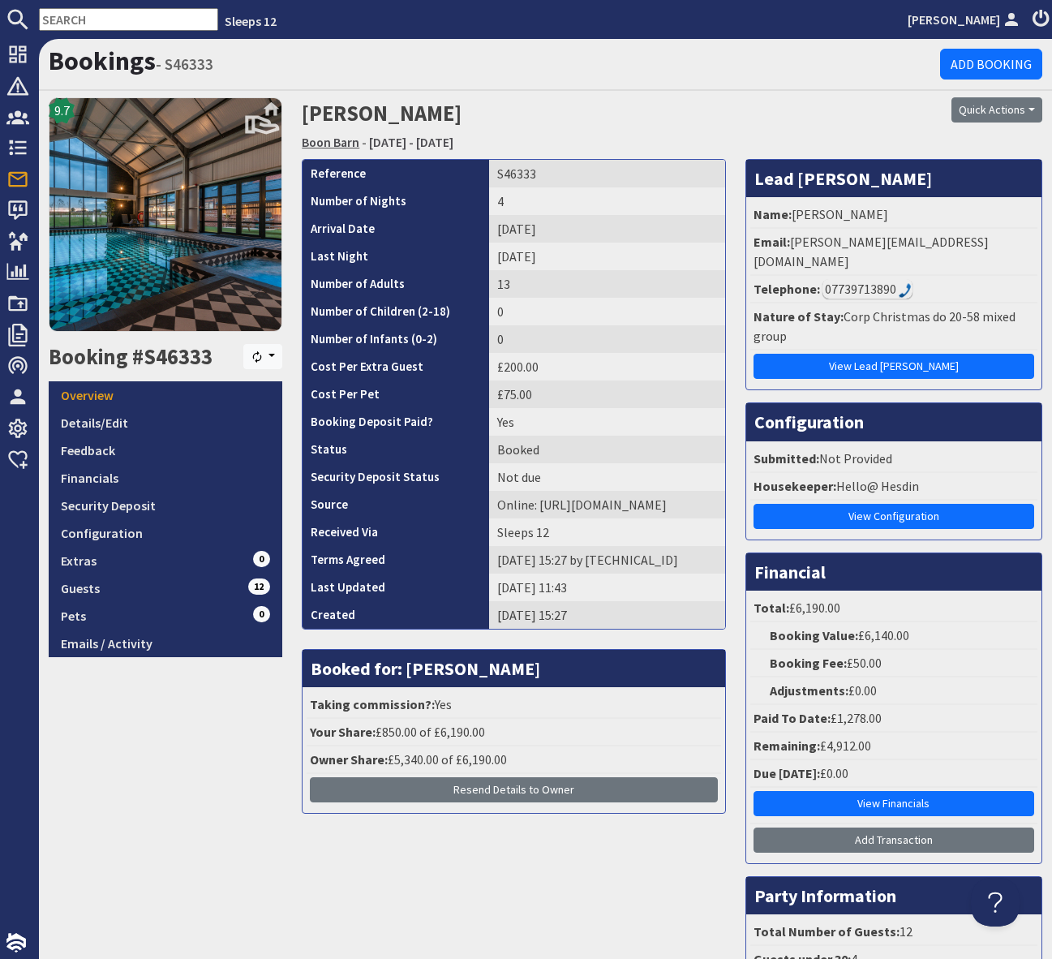
click at [332, 140] on link "Boon Barn" at bounding box center [331, 142] width 58 height 16
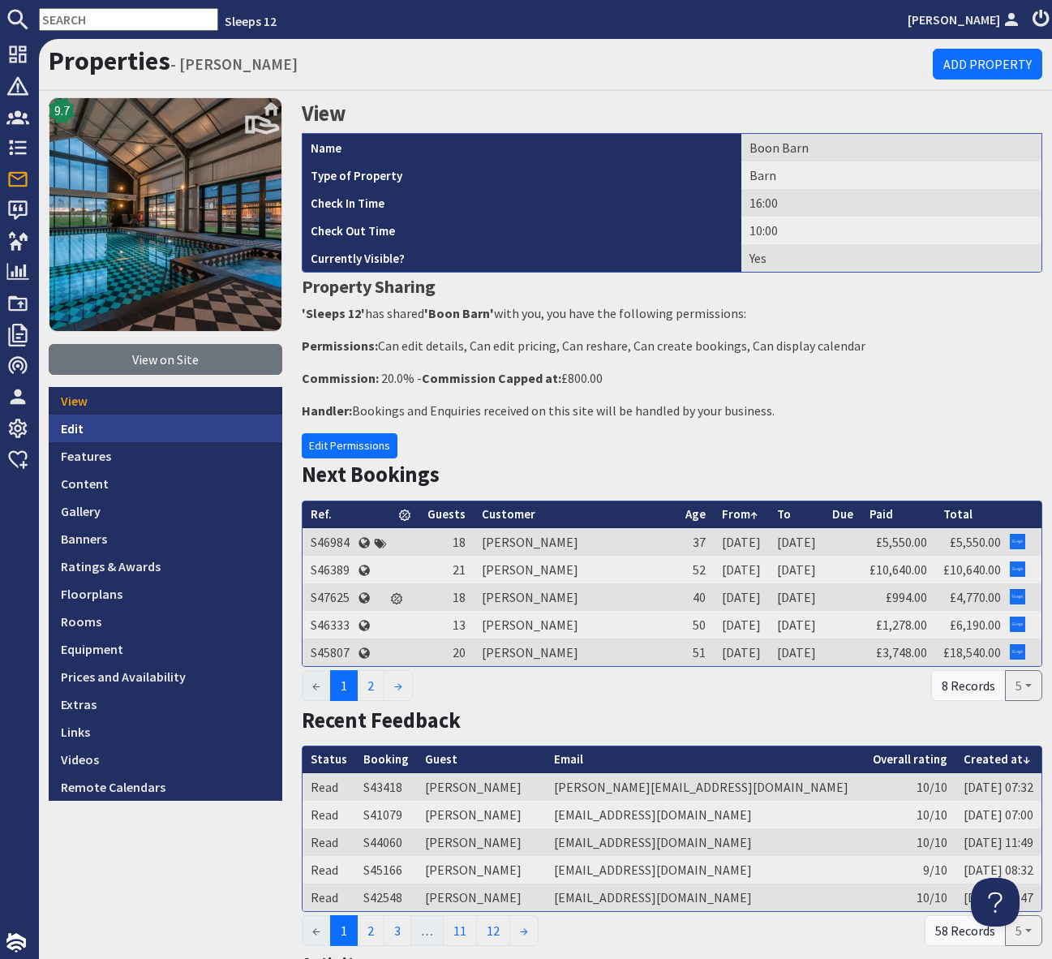
click at [150, 426] on link "Edit" at bounding box center [166, 429] width 234 height 28
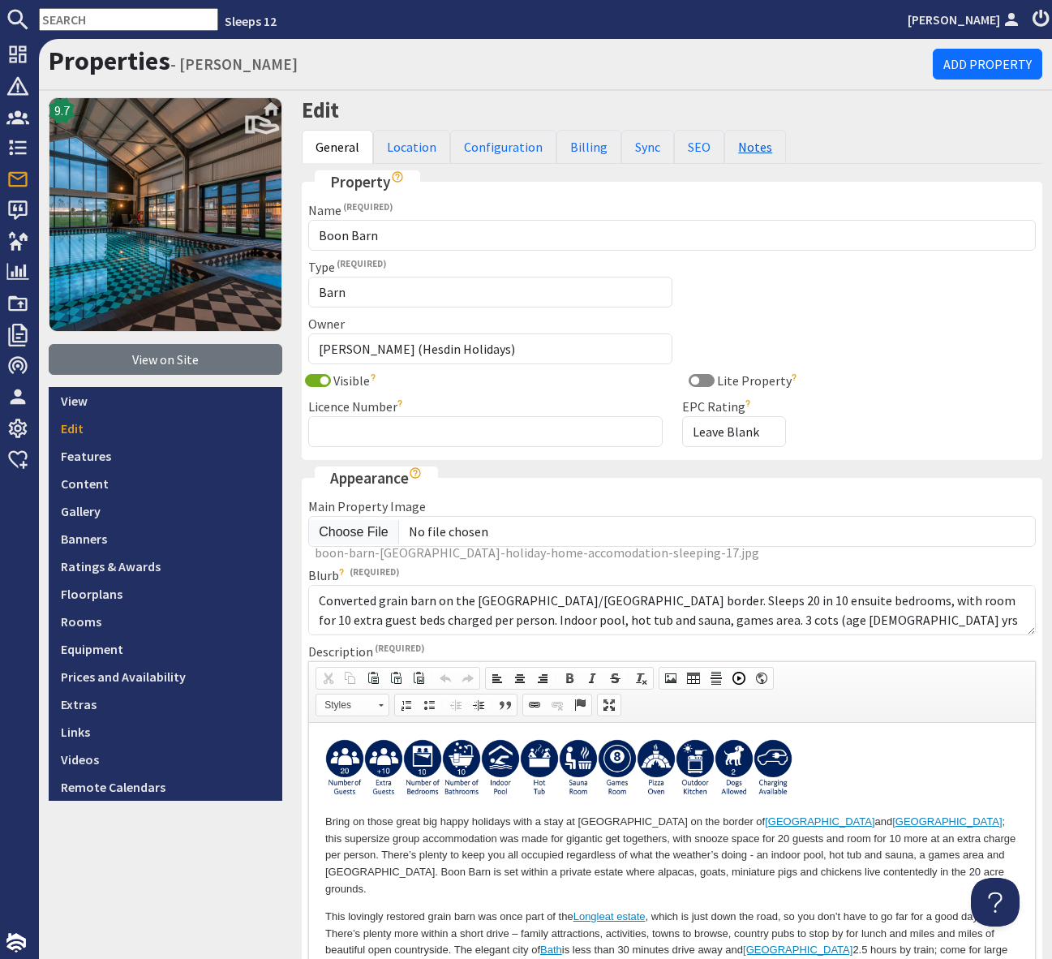
scroll to position [1, 0]
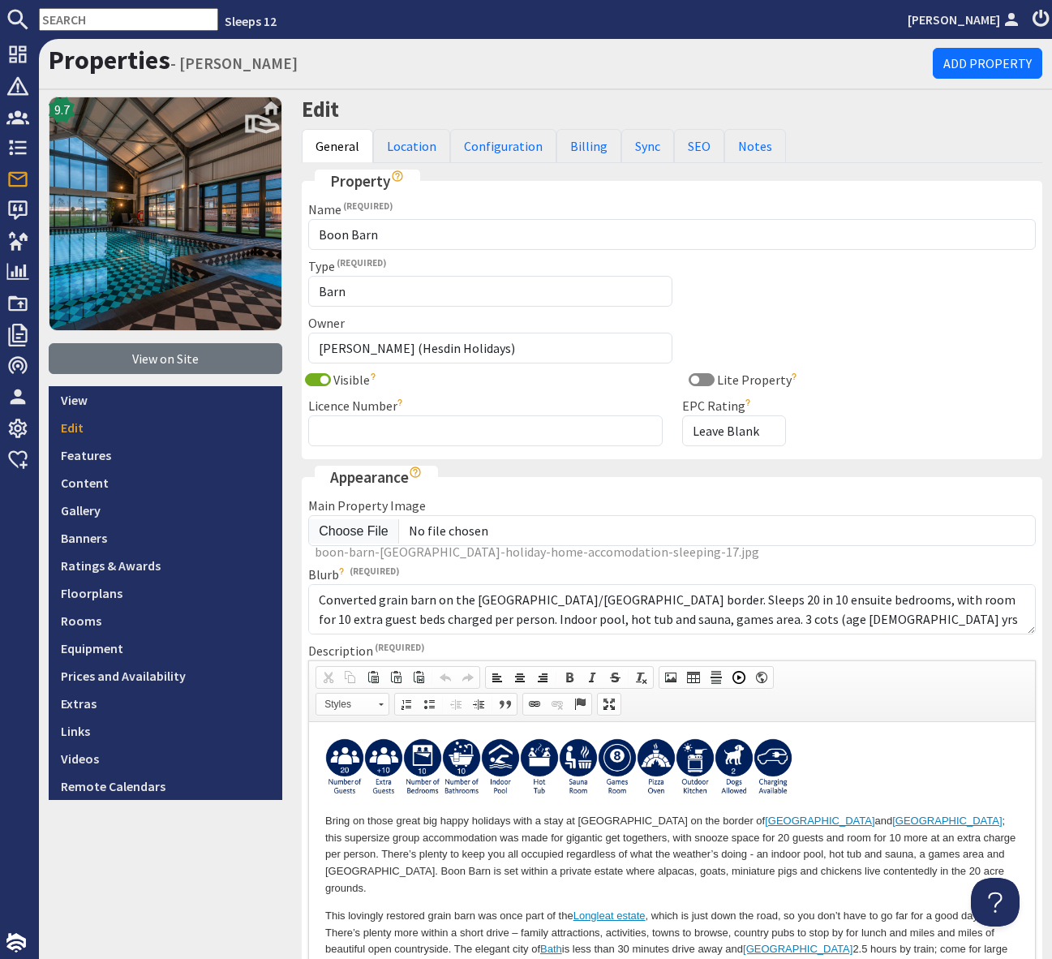
click at [76, 21] on input "text" at bounding box center [128, 19] width 179 height 23
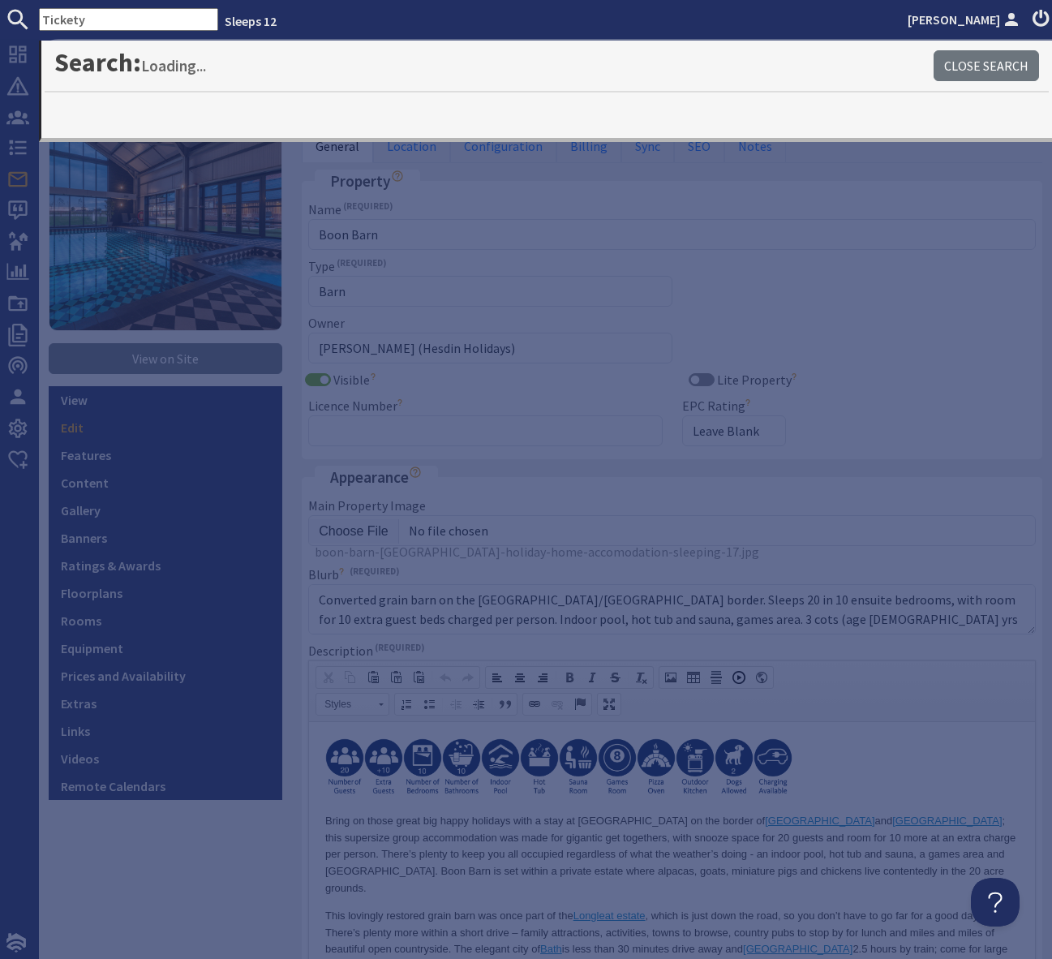
type input "Tickety"
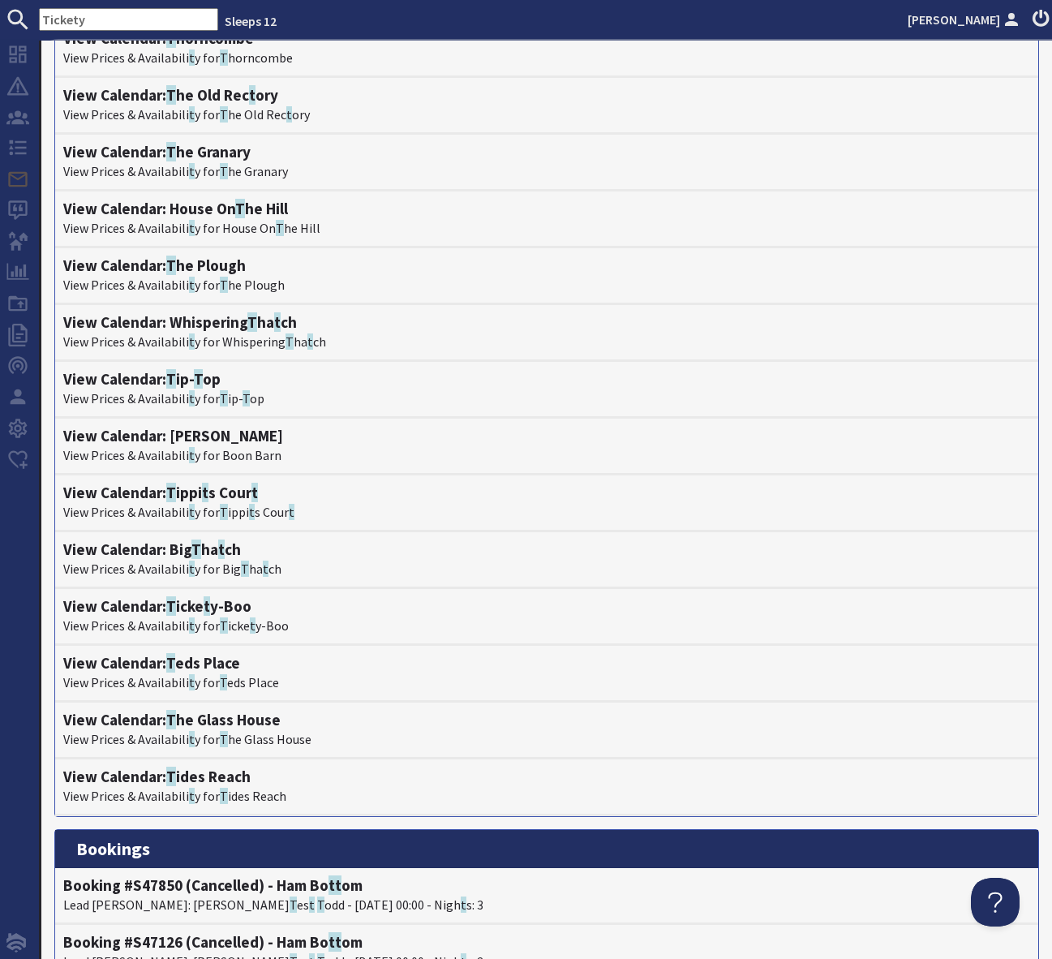
scroll to position [0, 0]
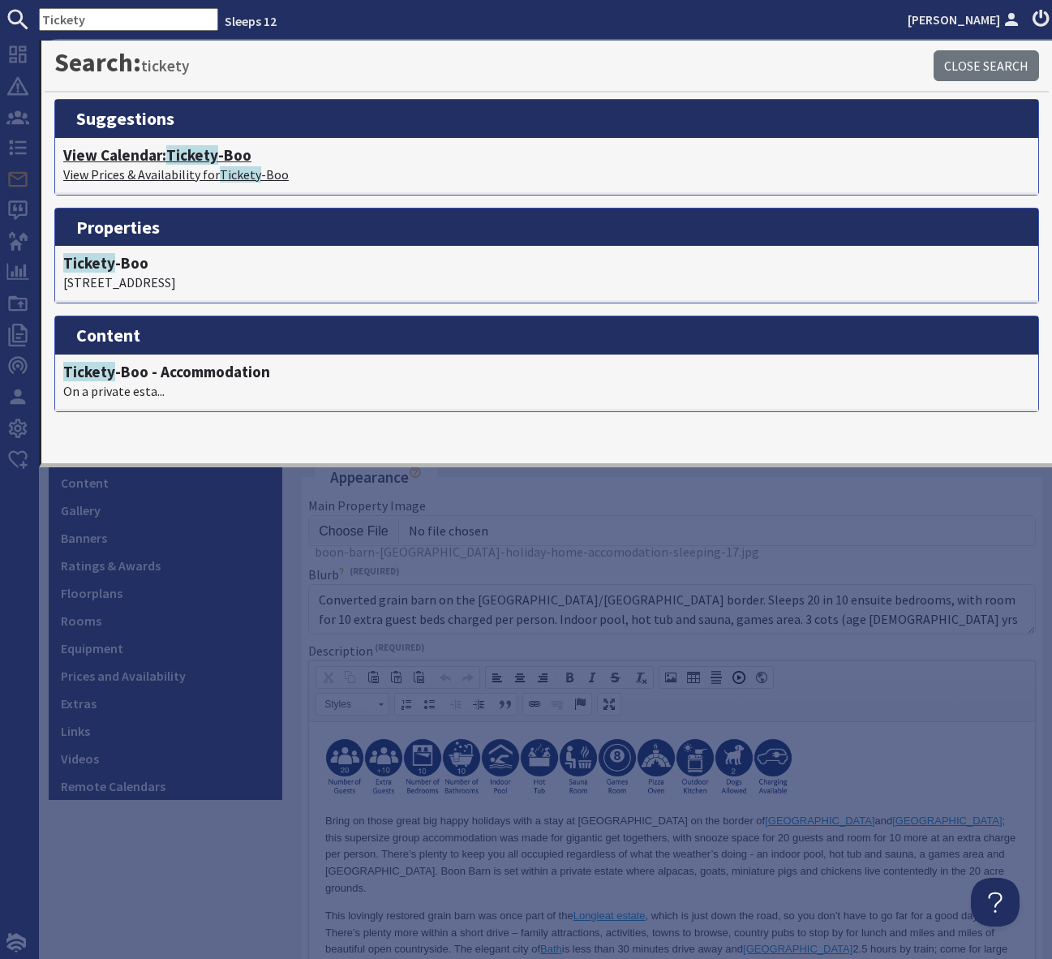
drag, startPoint x: 206, startPoint y: 157, endPoint x: 248, endPoint y: 176, distance: 46.1
click at [206, 157] on span "Tickety" at bounding box center [192, 154] width 52 height 19
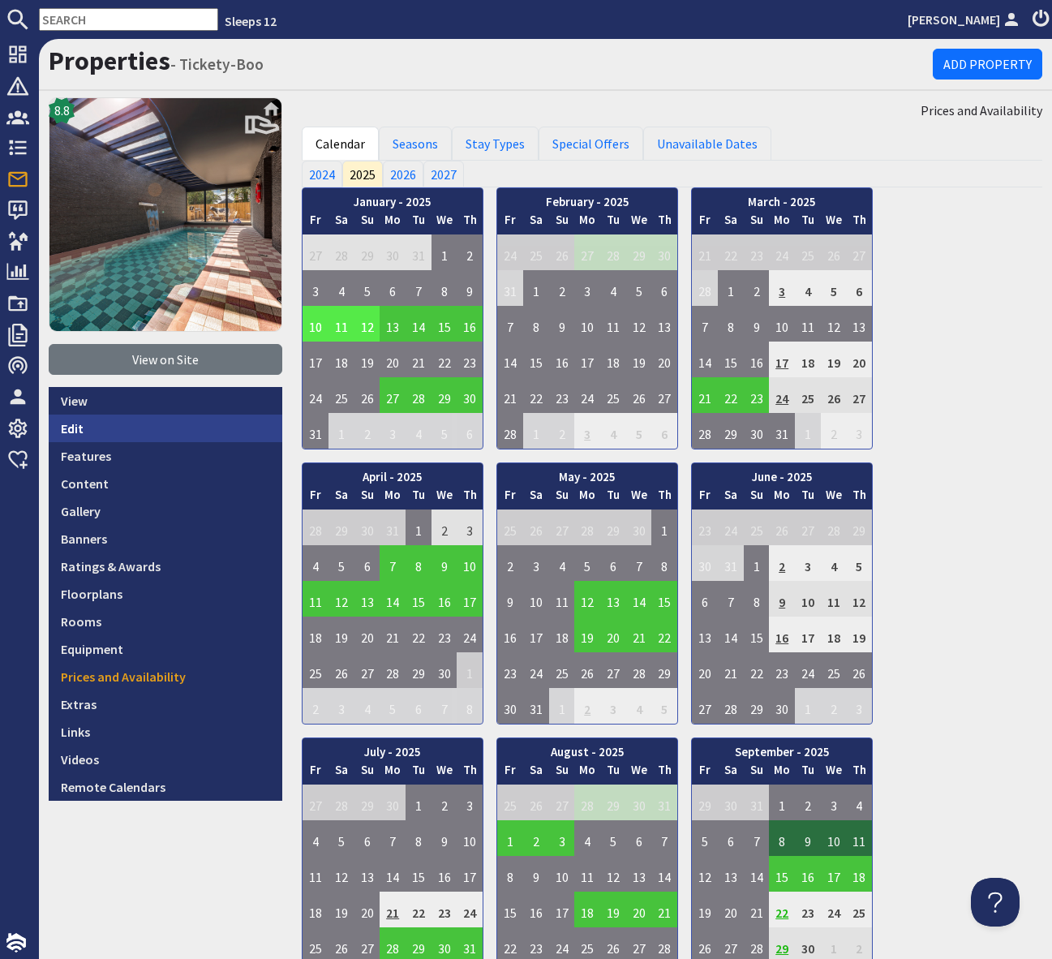
click at [113, 424] on link "Edit" at bounding box center [166, 429] width 234 height 28
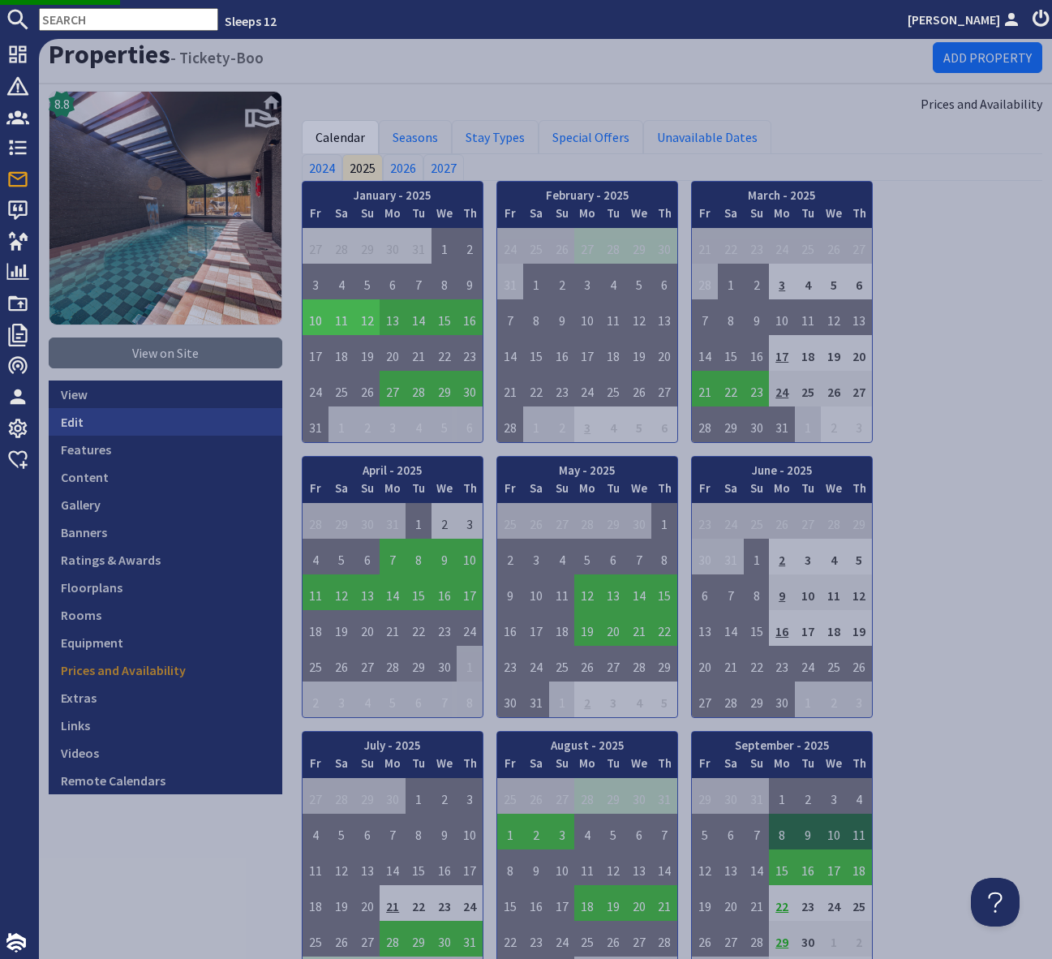
scroll to position [6, 0]
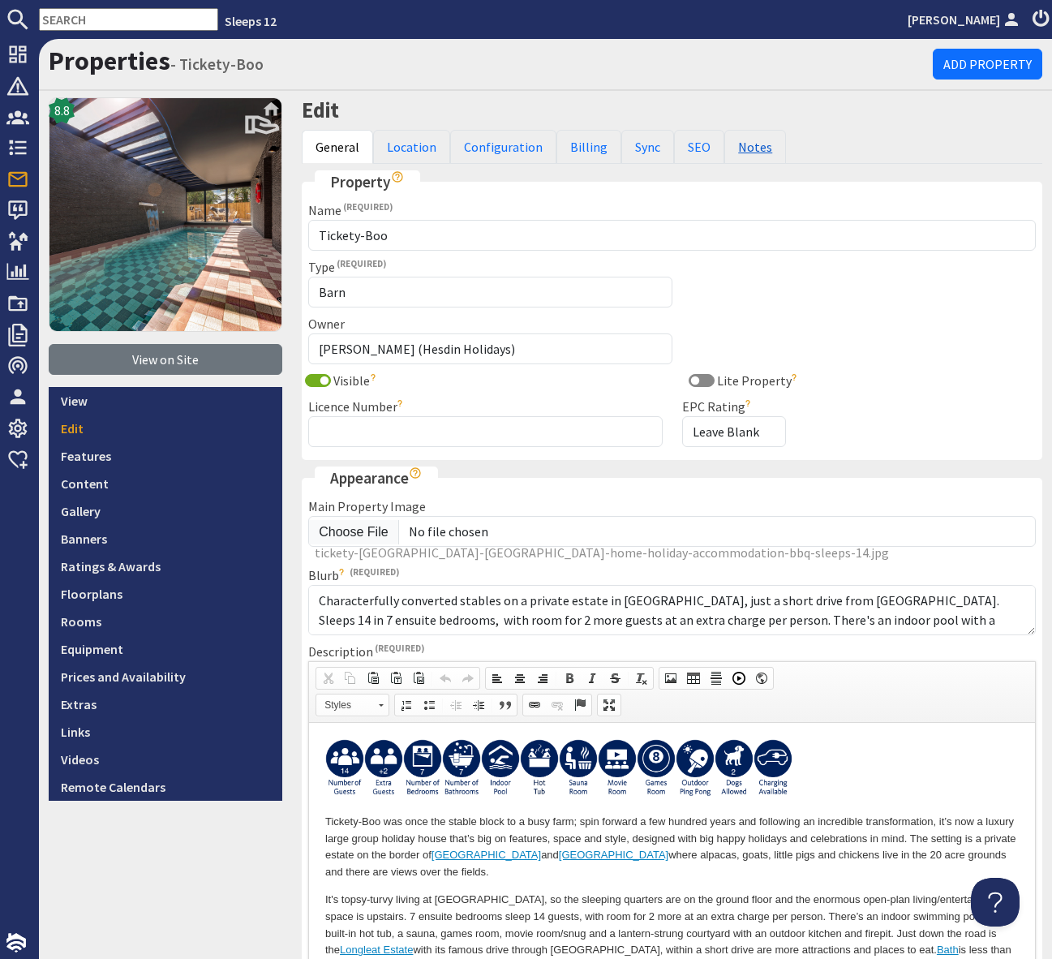
click at [747, 144] on link "Notes" at bounding box center [756, 147] width 62 height 34
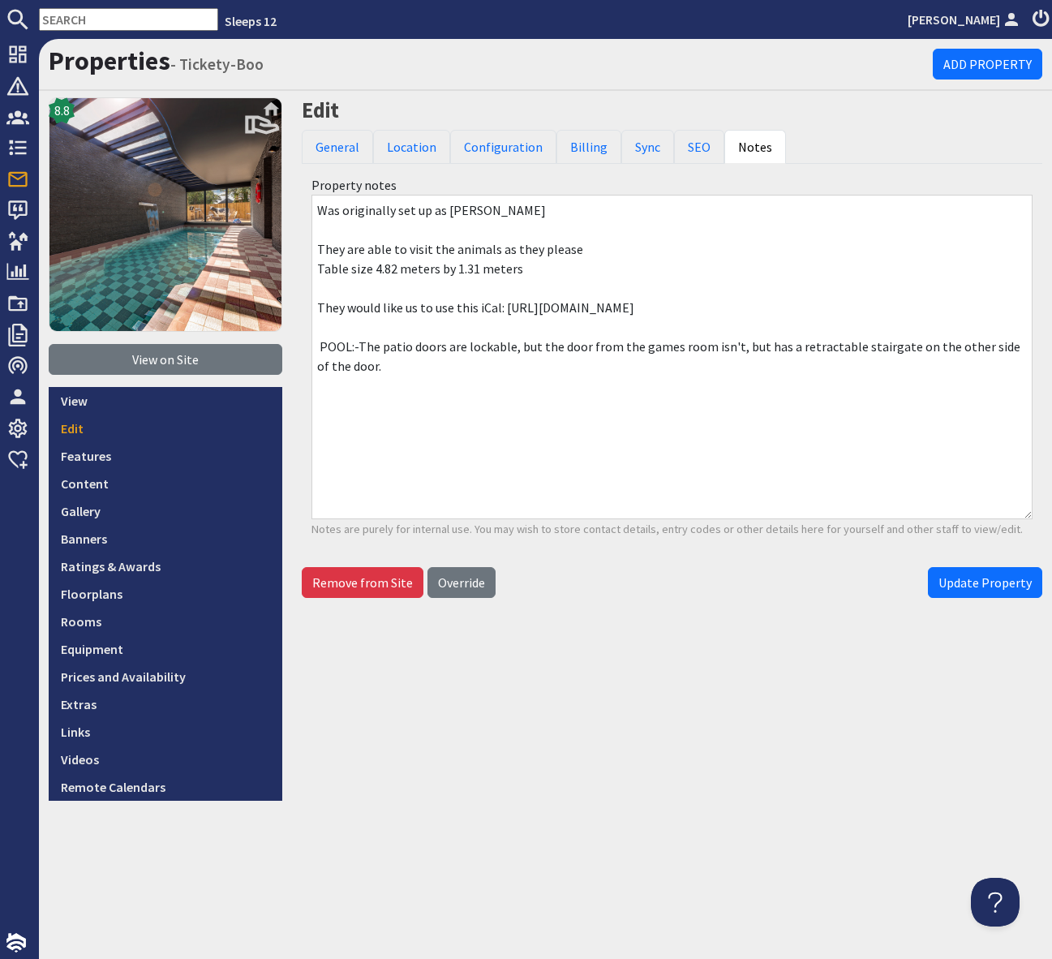
click at [66, 15] on input "text" at bounding box center [128, 19] width 179 height 23
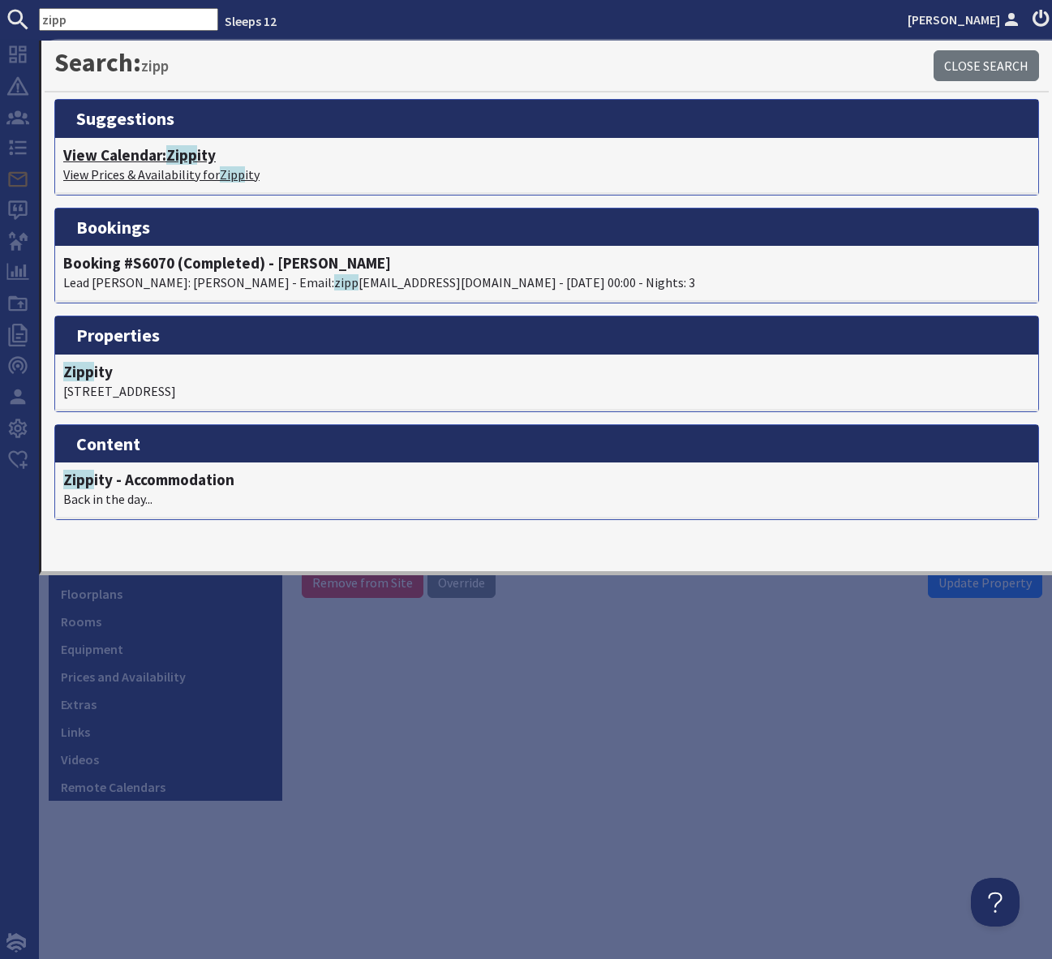
type input "zipp"
click at [197, 152] on span "Zipp" at bounding box center [181, 154] width 31 height 19
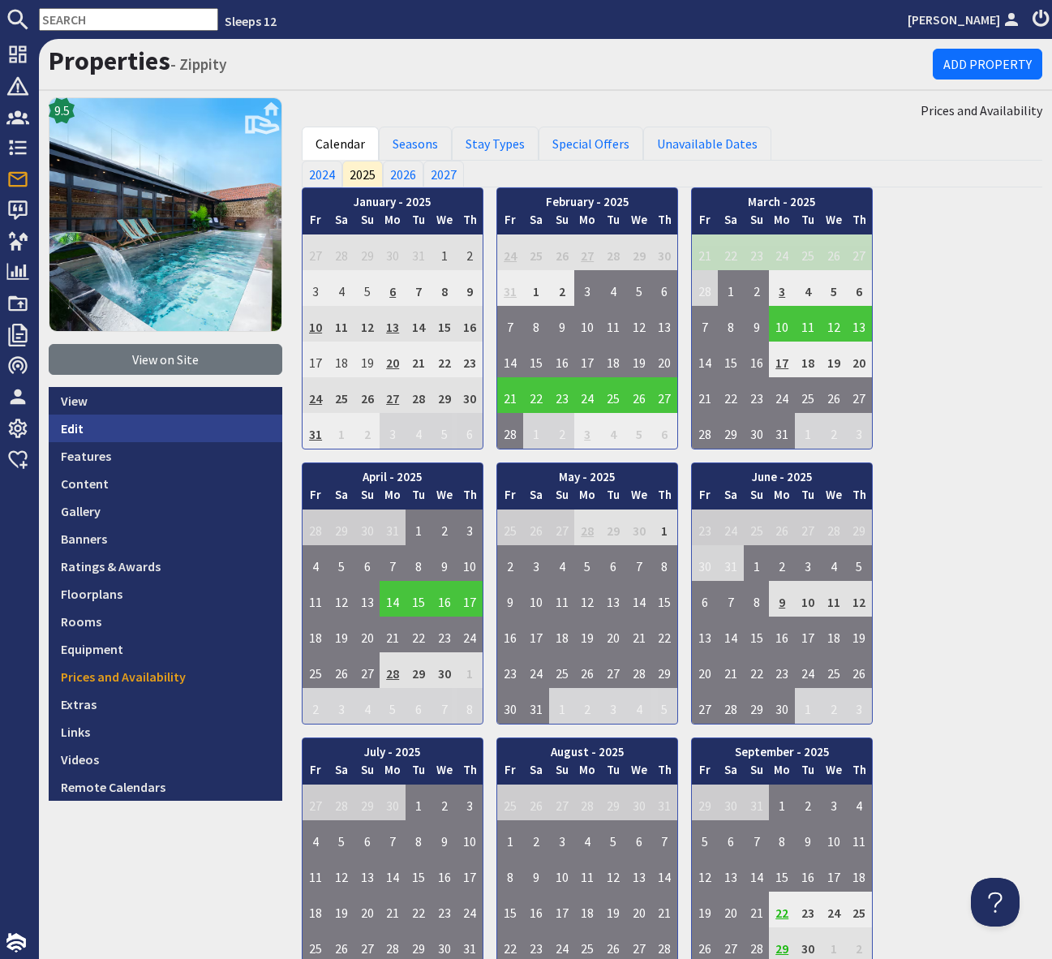
click at [217, 425] on link "Edit" at bounding box center [166, 429] width 234 height 28
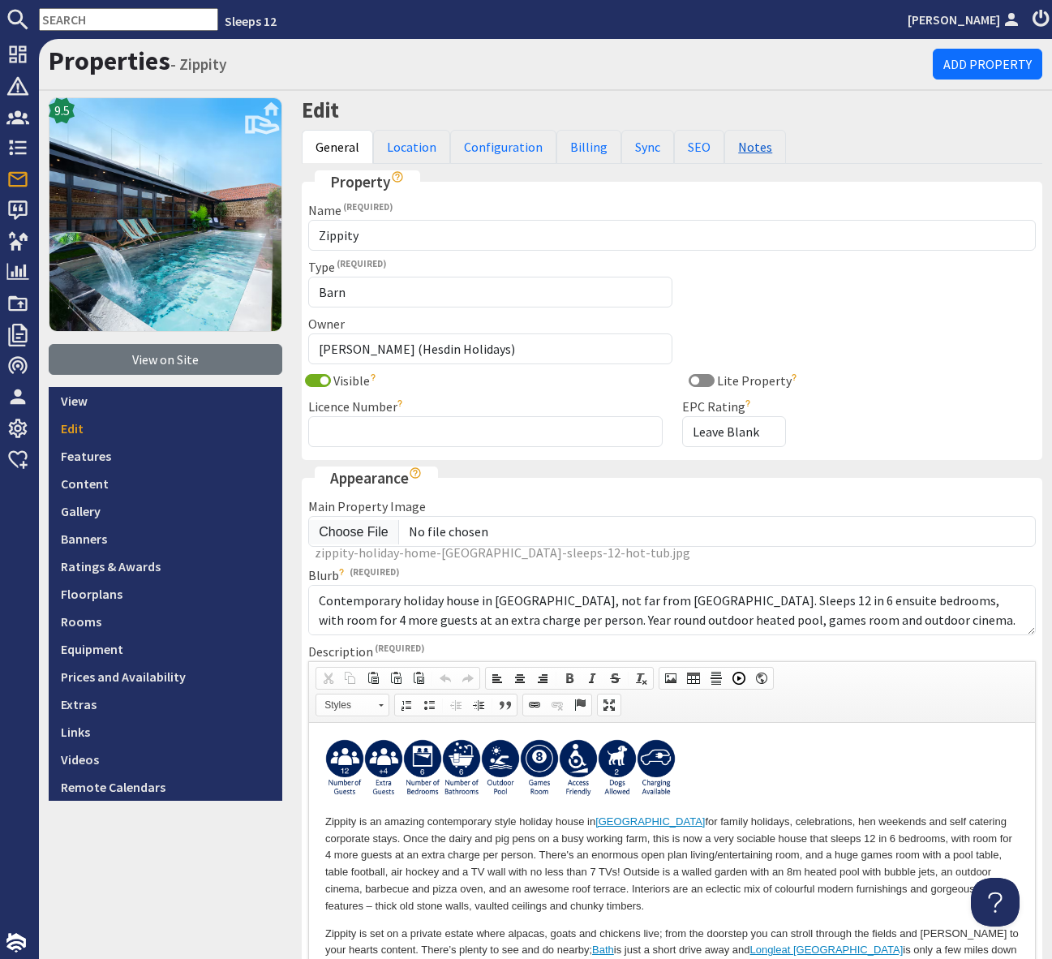
click at [738, 147] on link "Notes" at bounding box center [756, 147] width 62 height 34
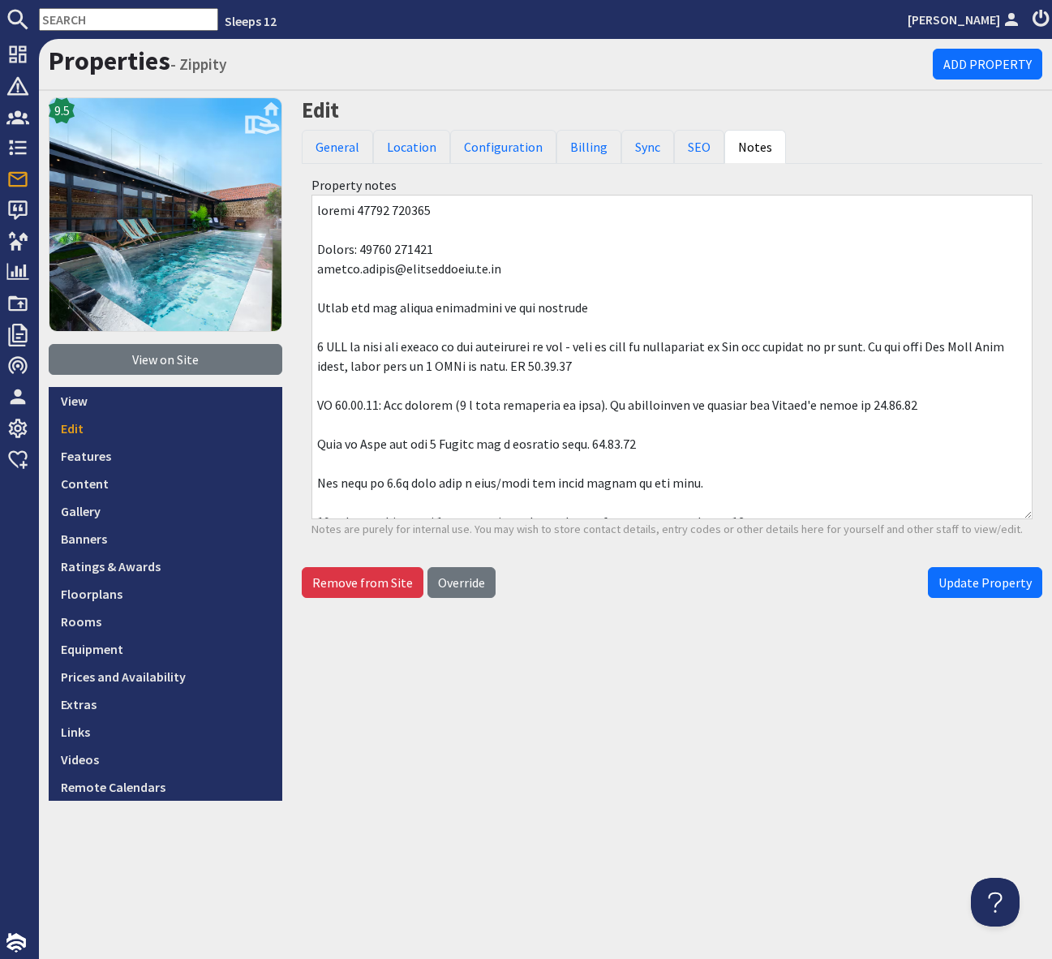
click at [67, 20] on input "text" at bounding box center [128, 19] width 179 height 23
click at [63, 17] on input "text" at bounding box center [128, 19] width 179 height 23
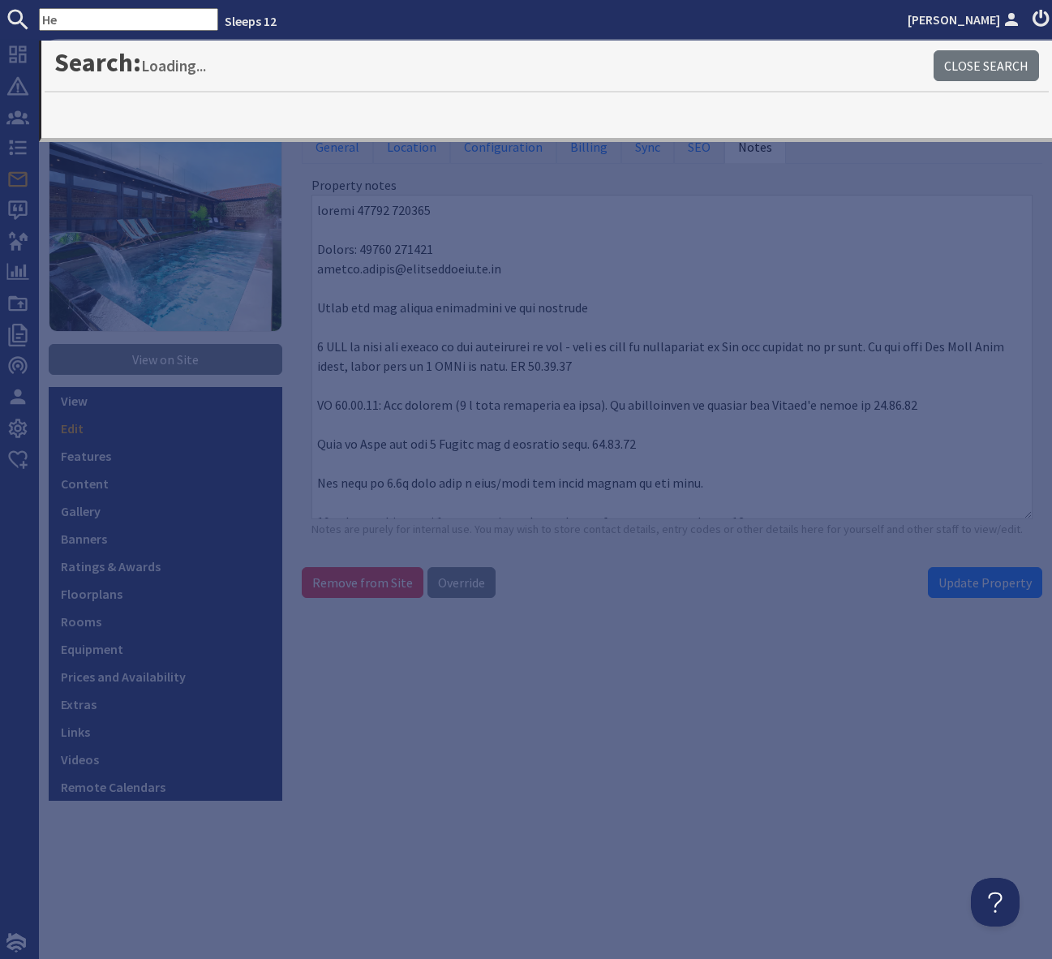
type input "H"
type input "hunky"
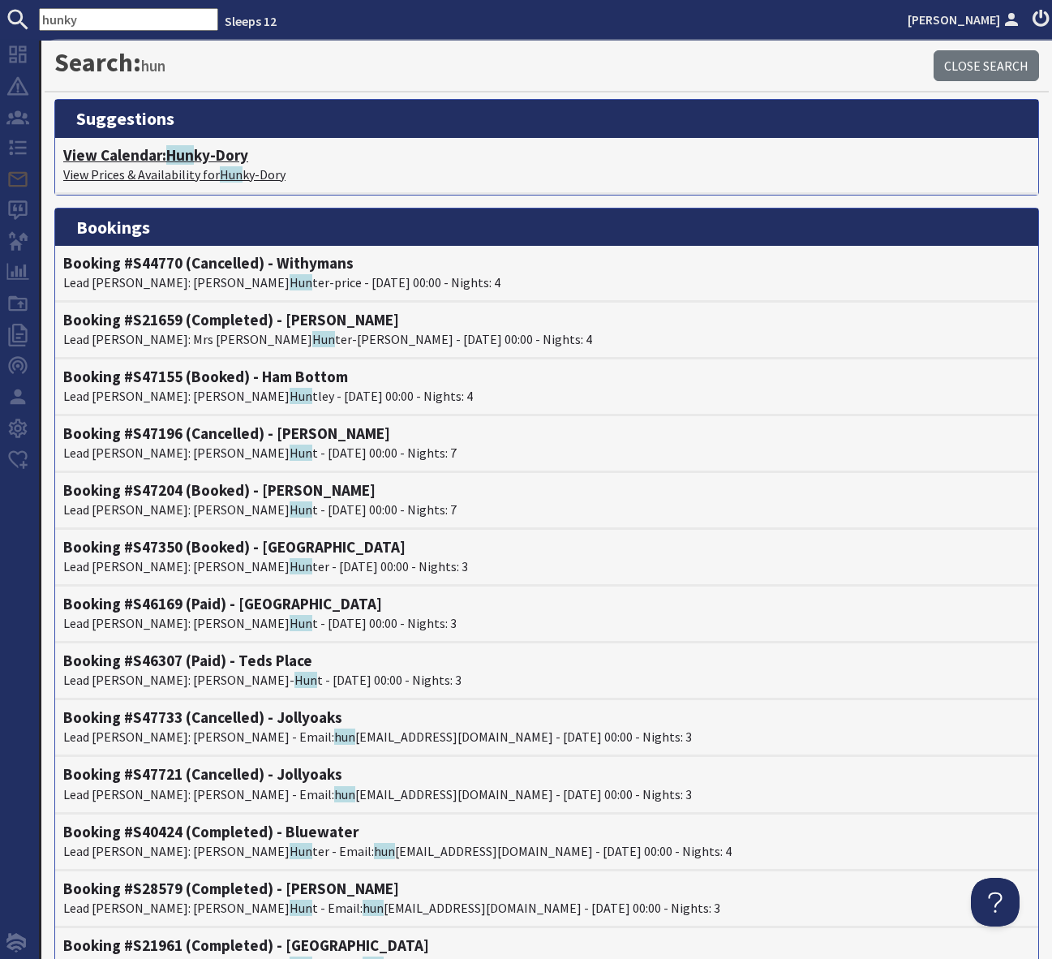
click at [230, 160] on h4 "View Calendar: Hun ky-Dory" at bounding box center [546, 155] width 967 height 19
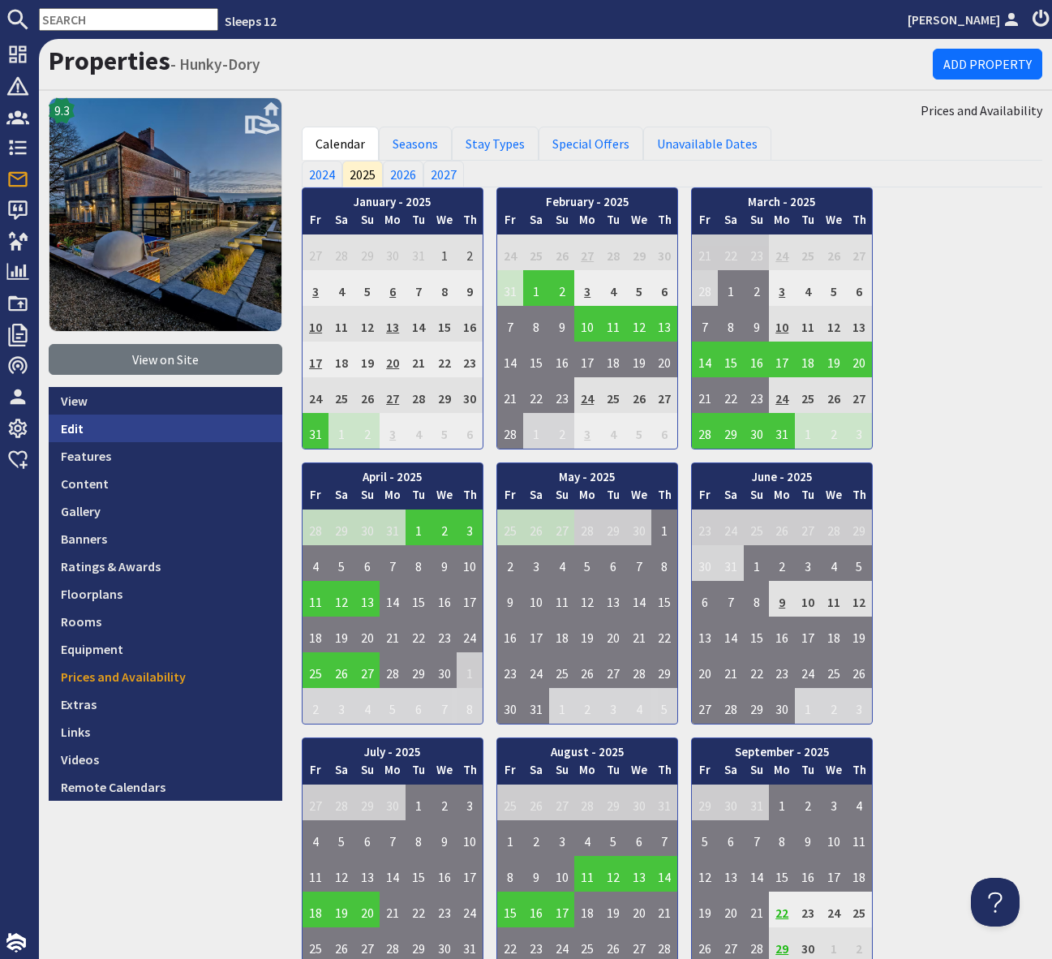
click at [133, 428] on link "Edit" at bounding box center [166, 429] width 234 height 28
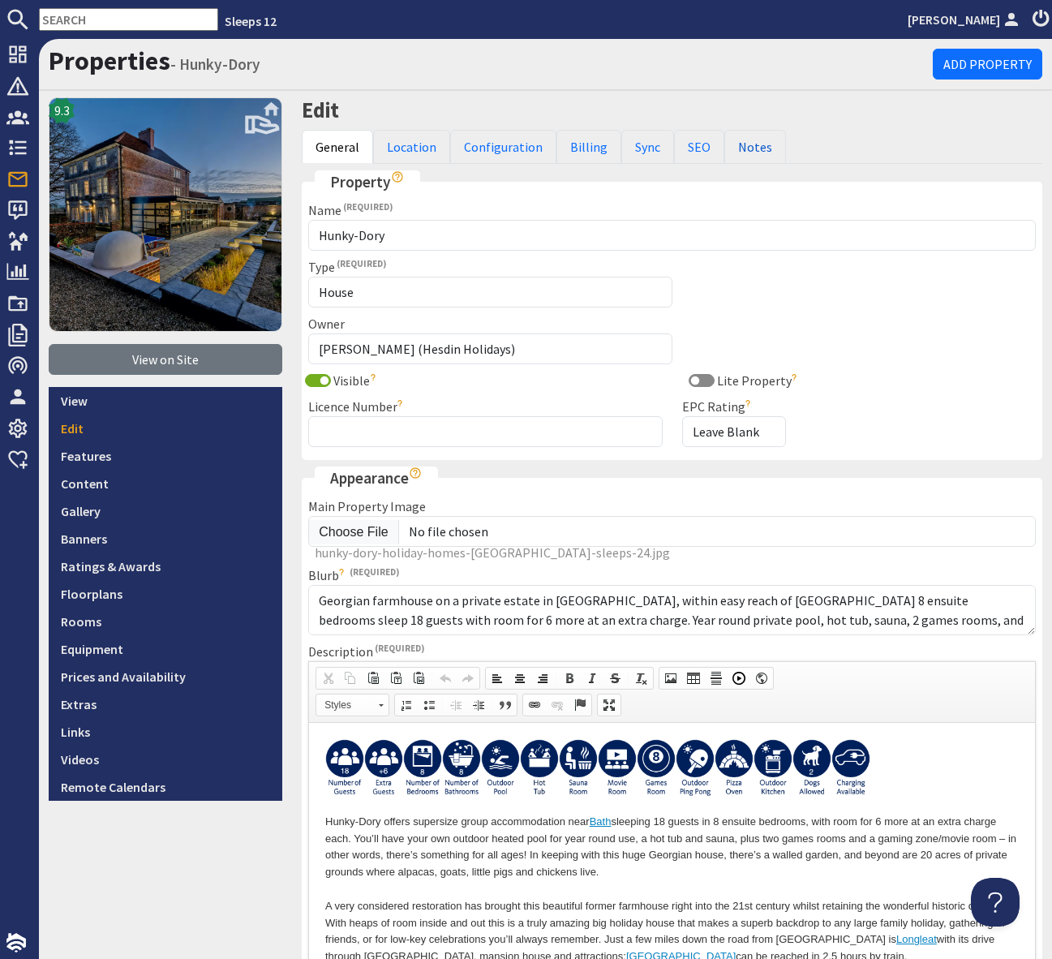
drag, startPoint x: 755, startPoint y: 149, endPoint x: 715, endPoint y: 320, distance: 175.0
click at [755, 149] on link "Notes" at bounding box center [756, 147] width 62 height 34
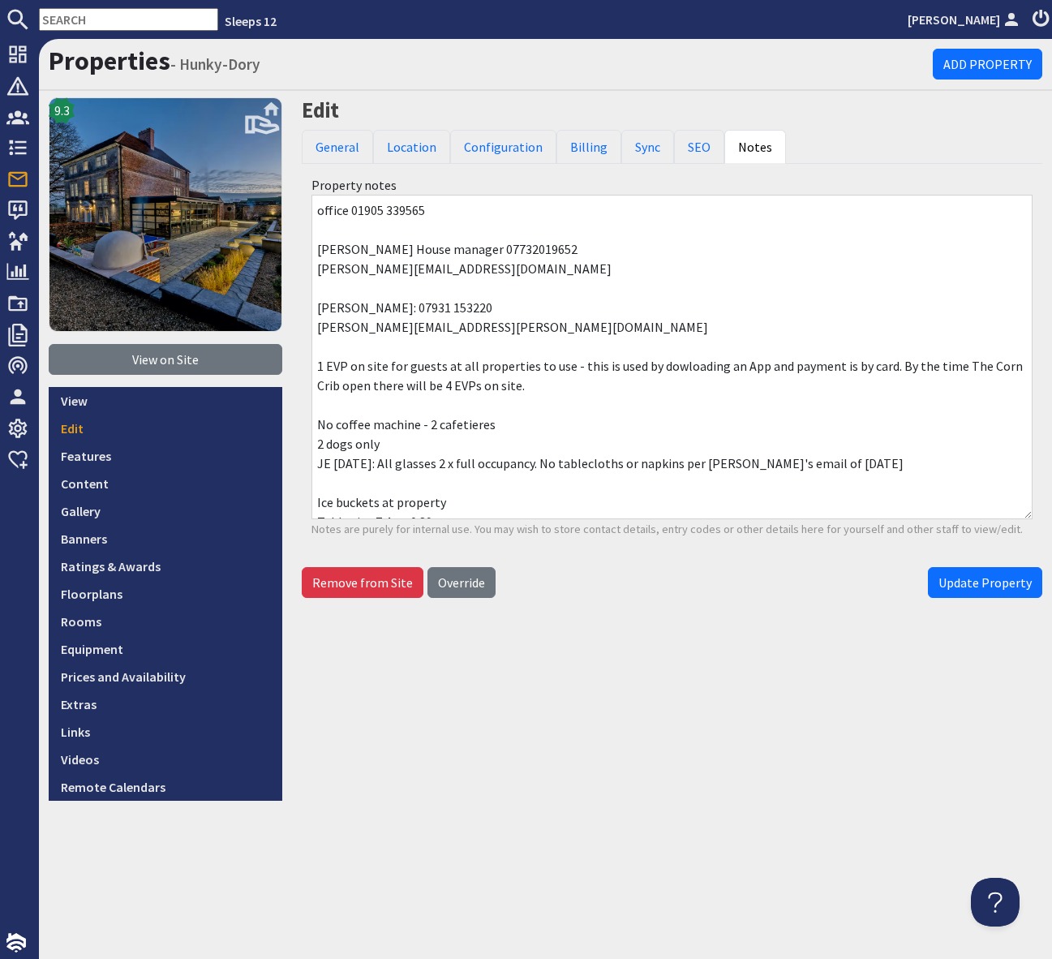
click at [89, 17] on input "text" at bounding box center [128, 19] width 179 height 23
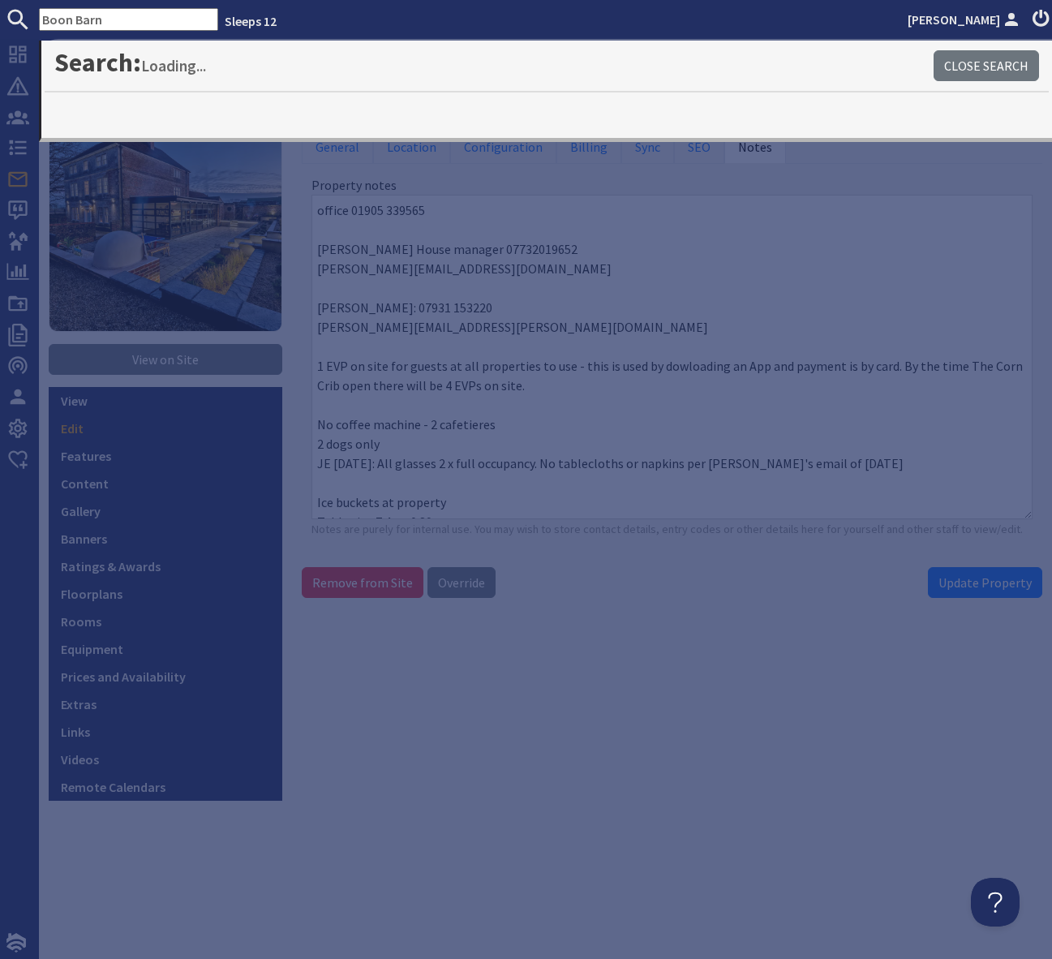
type input "Boon Barn"
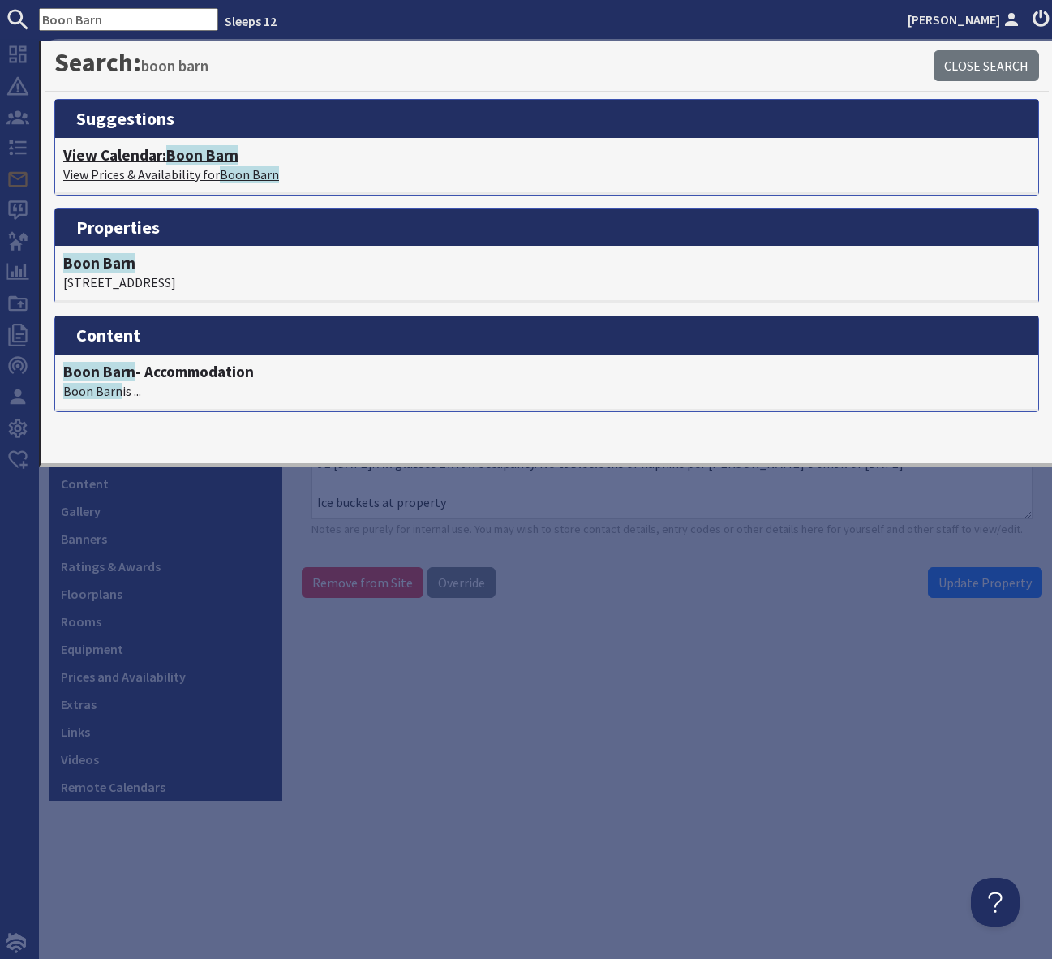
drag, startPoint x: 225, startPoint y: 156, endPoint x: 226, endPoint y: 165, distance: 9.1
click at [225, 156] on span "Boon Barn" at bounding box center [202, 154] width 72 height 19
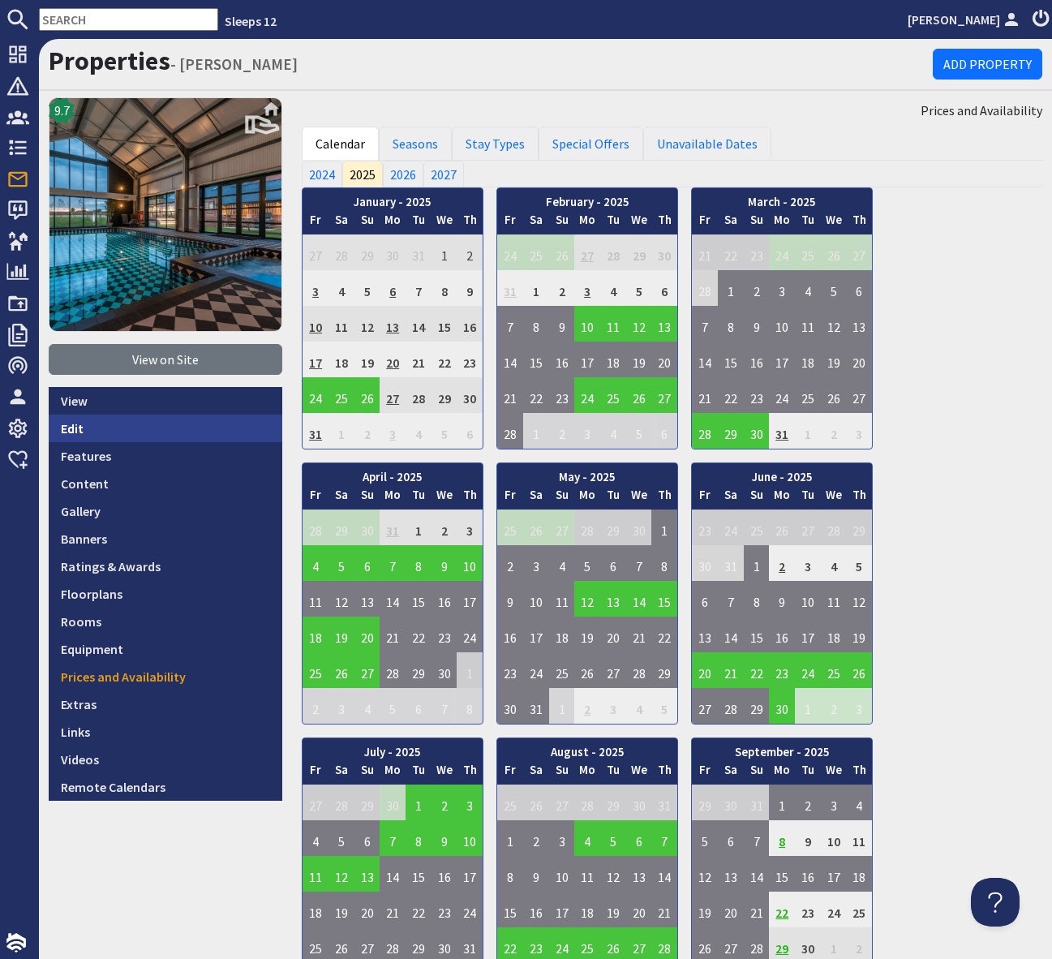
click at [127, 433] on link "Edit" at bounding box center [166, 429] width 234 height 28
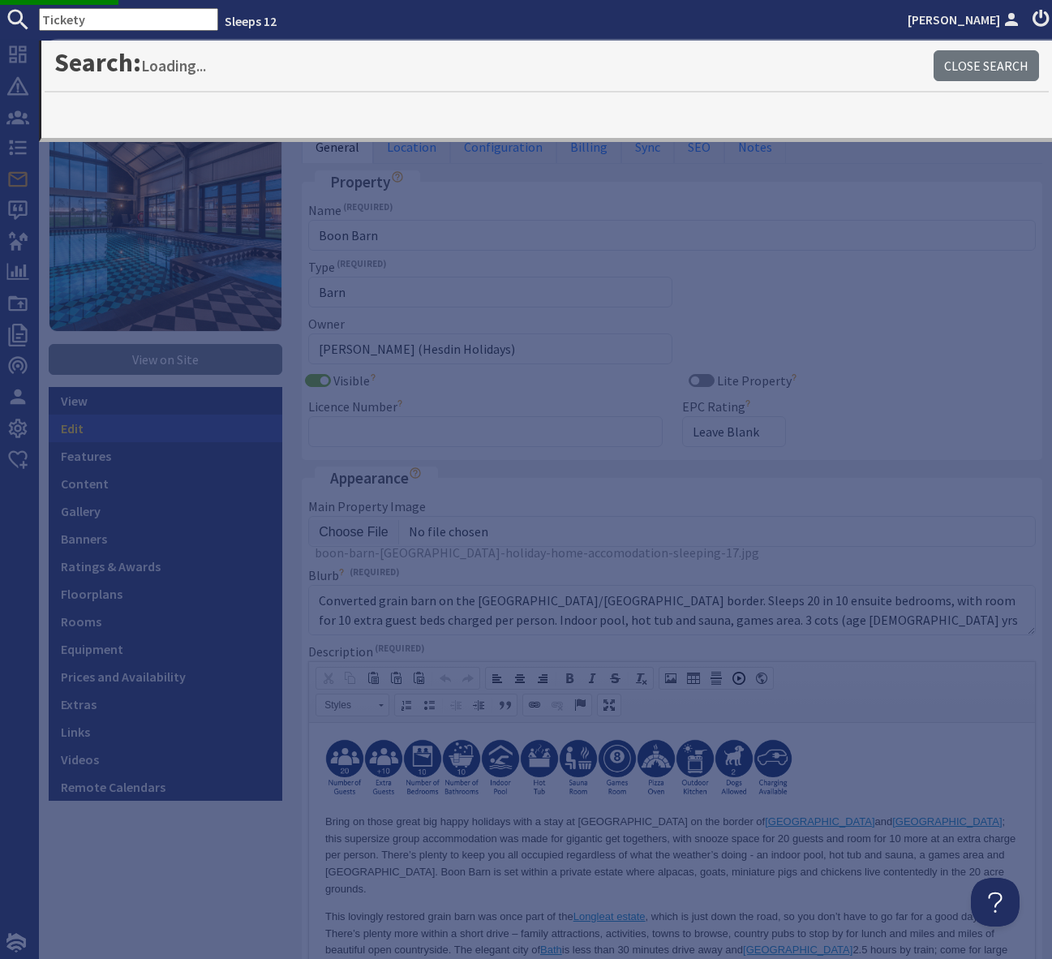
click at [98, 426] on link "Edit" at bounding box center [166, 429] width 234 height 28
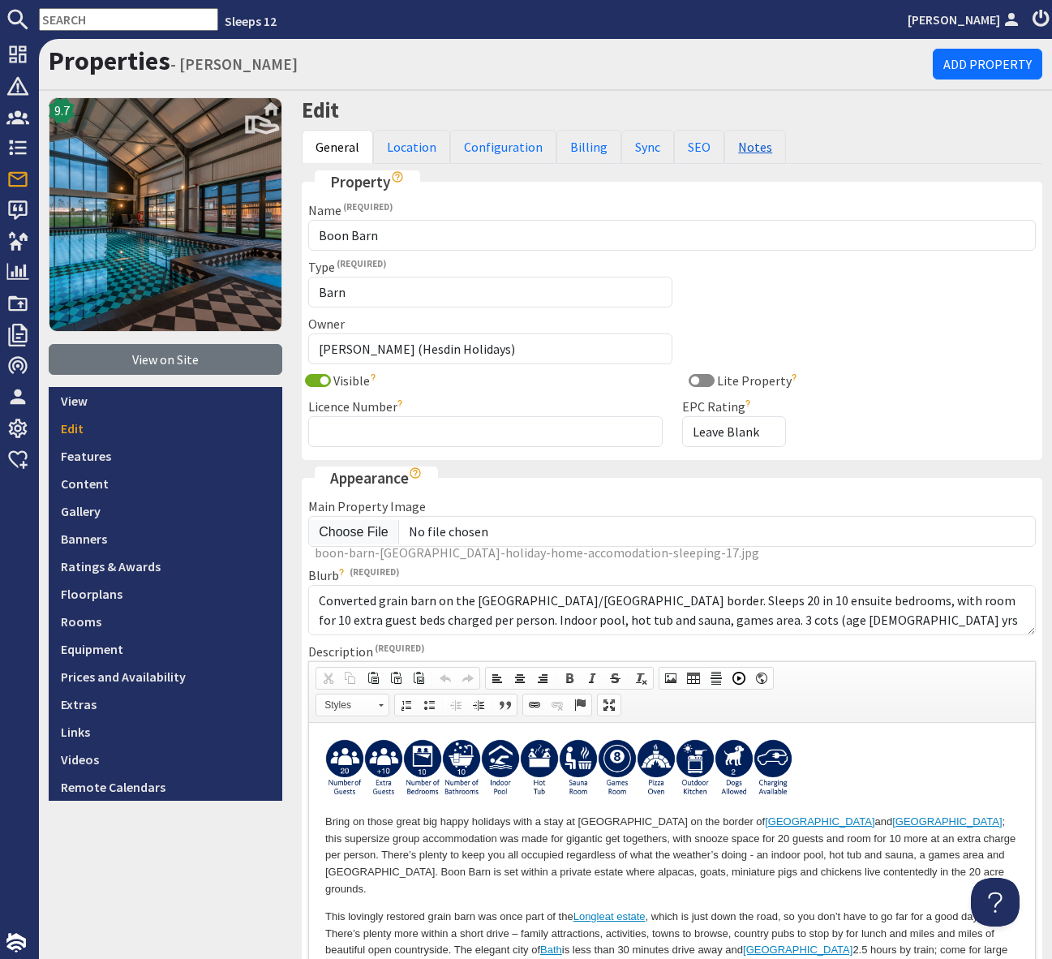
click at [743, 140] on link "Notes" at bounding box center [756, 147] width 62 height 34
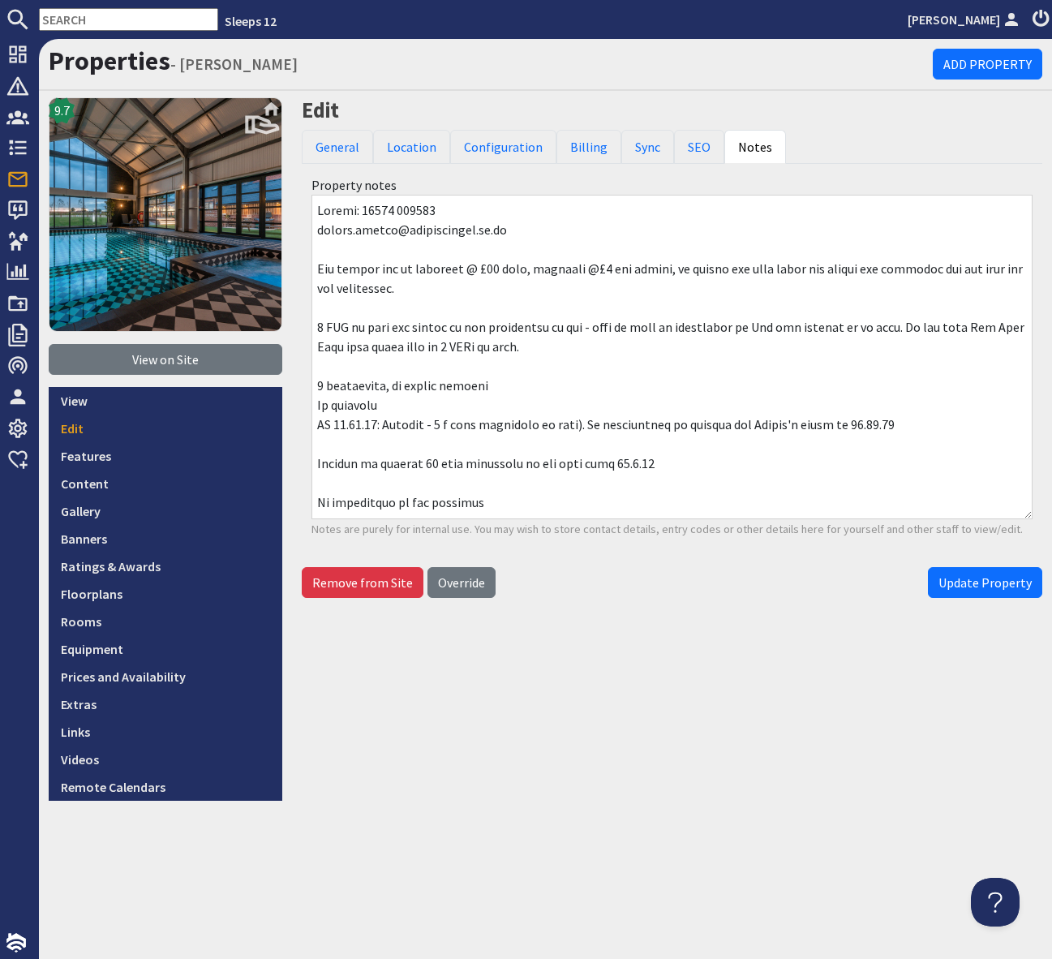
click at [531, 233] on textarea at bounding box center [672, 357] width 721 height 325
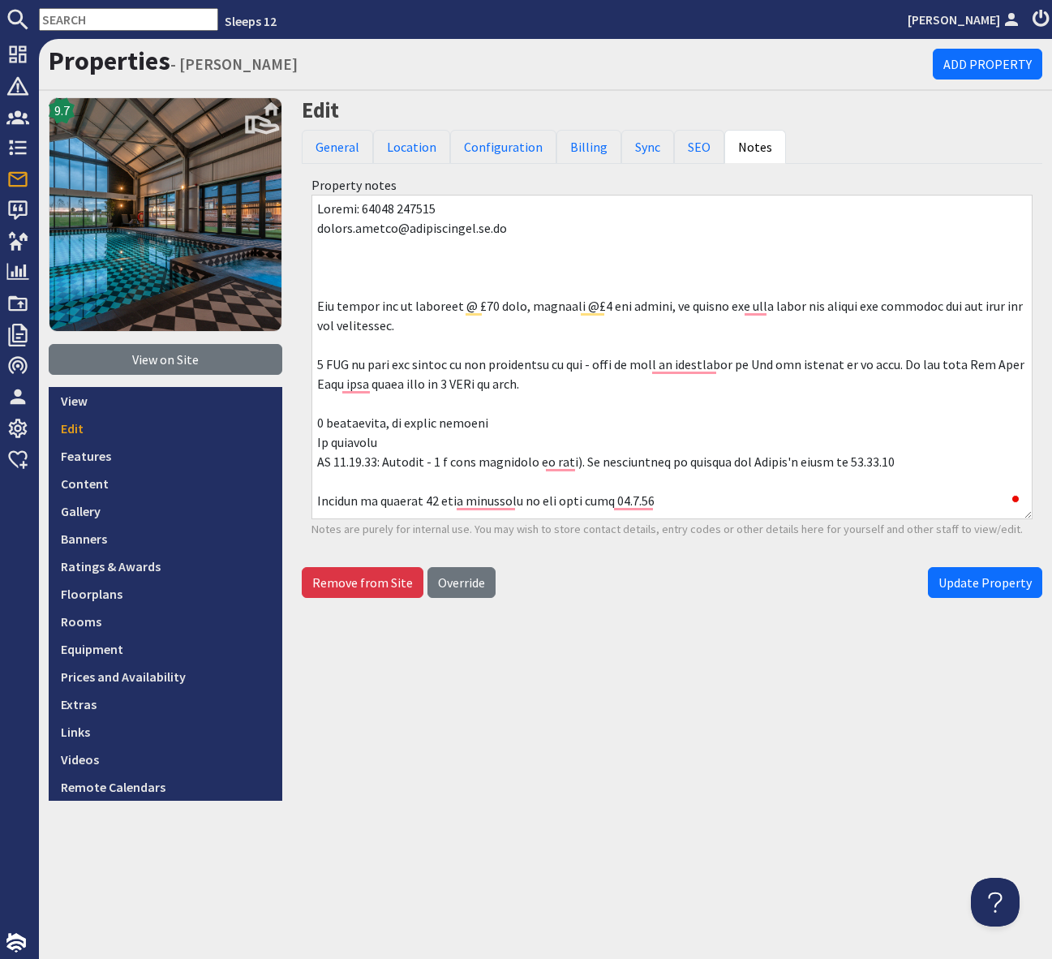
scroll to position [2, 0]
click at [556, 275] on textarea "To enrich screen reader interactions, please activate Accessibility in Grammarl…" at bounding box center [672, 357] width 721 height 325
click at [764, 264] on textarea "To enrich screen reader interactions, please activate Accessibility in Grammarl…" at bounding box center [672, 357] width 721 height 325
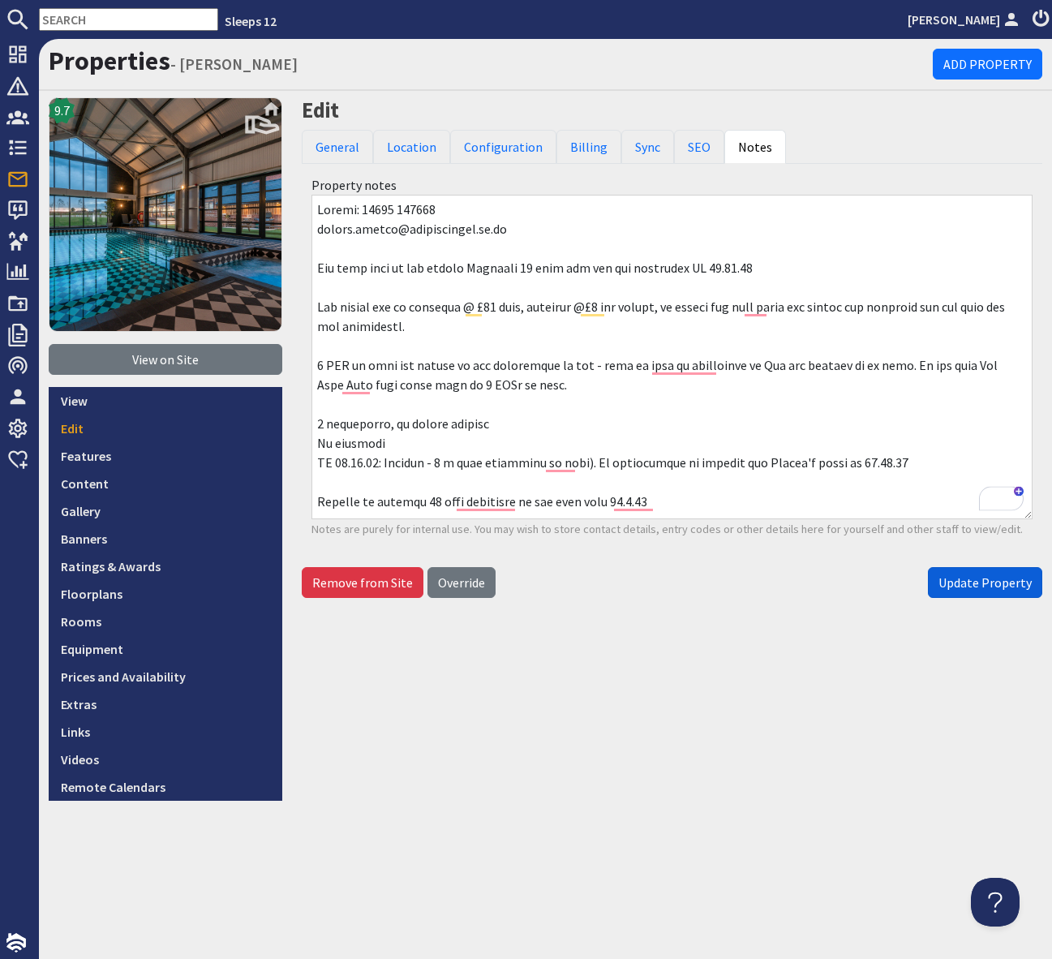
type textarea "Laurie: 07931 153220 laurie.nichol@hesdinestate.co.uk Meg said that it was arou…"
drag, startPoint x: 979, startPoint y: 584, endPoint x: 905, endPoint y: 578, distance: 74.1
click at [979, 583] on span "Update Property" at bounding box center [985, 583] width 93 height 16
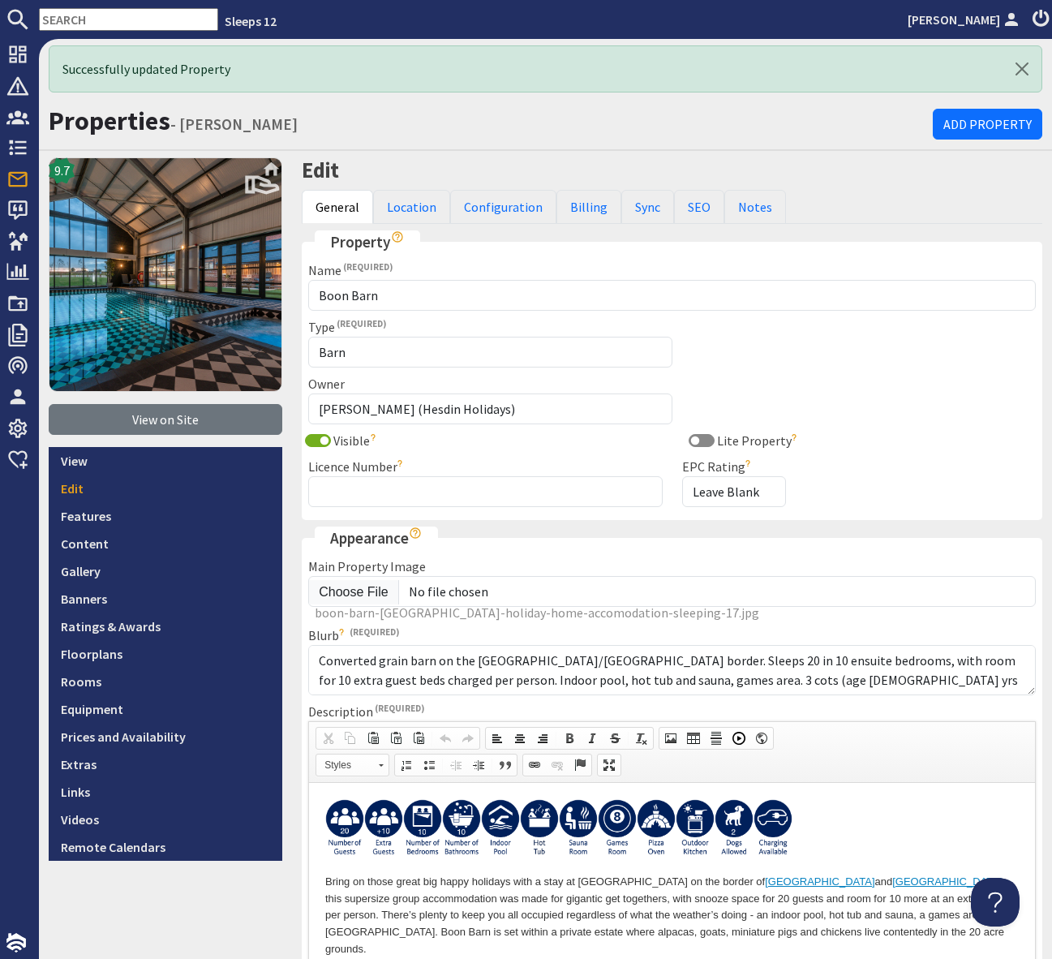
scroll to position [0, 0]
click at [94, 22] on input "text" at bounding box center [128, 19] width 179 height 23
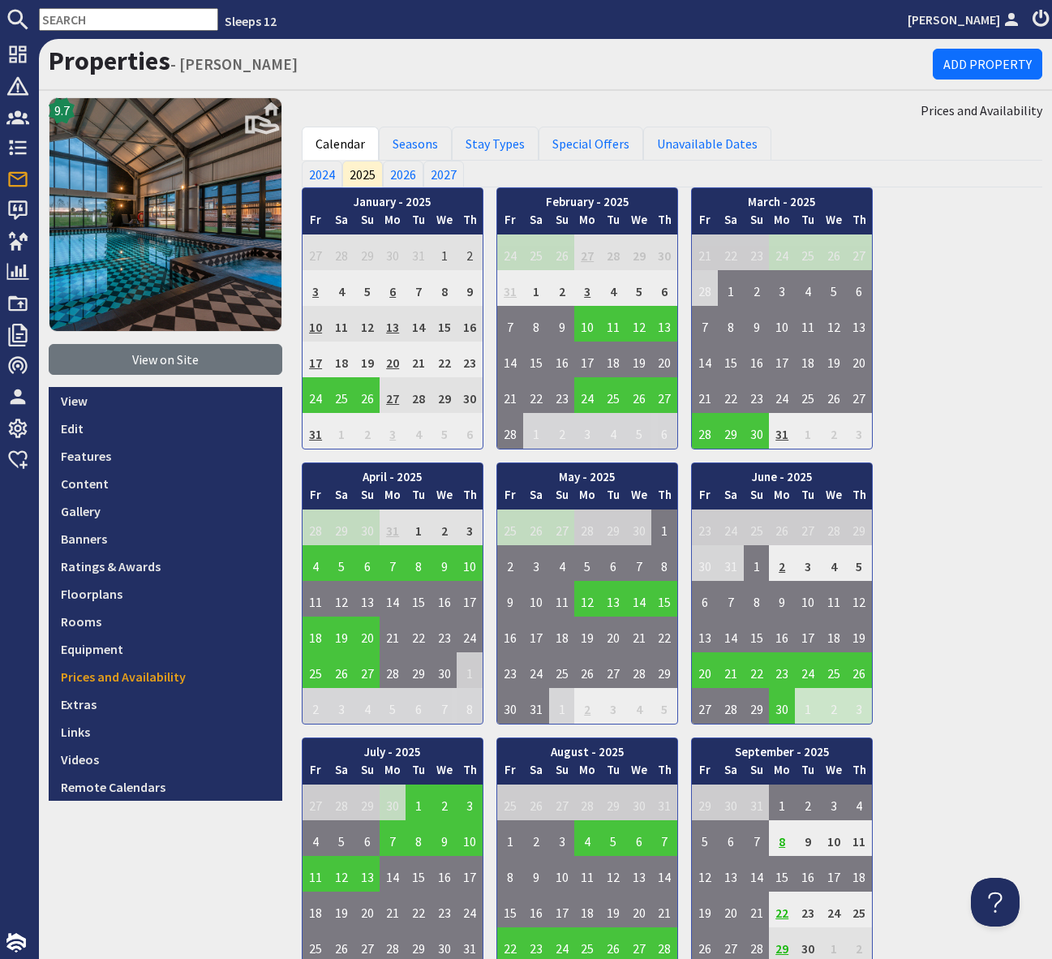
click at [94, 22] on input "text" at bounding box center [128, 19] width 179 height 23
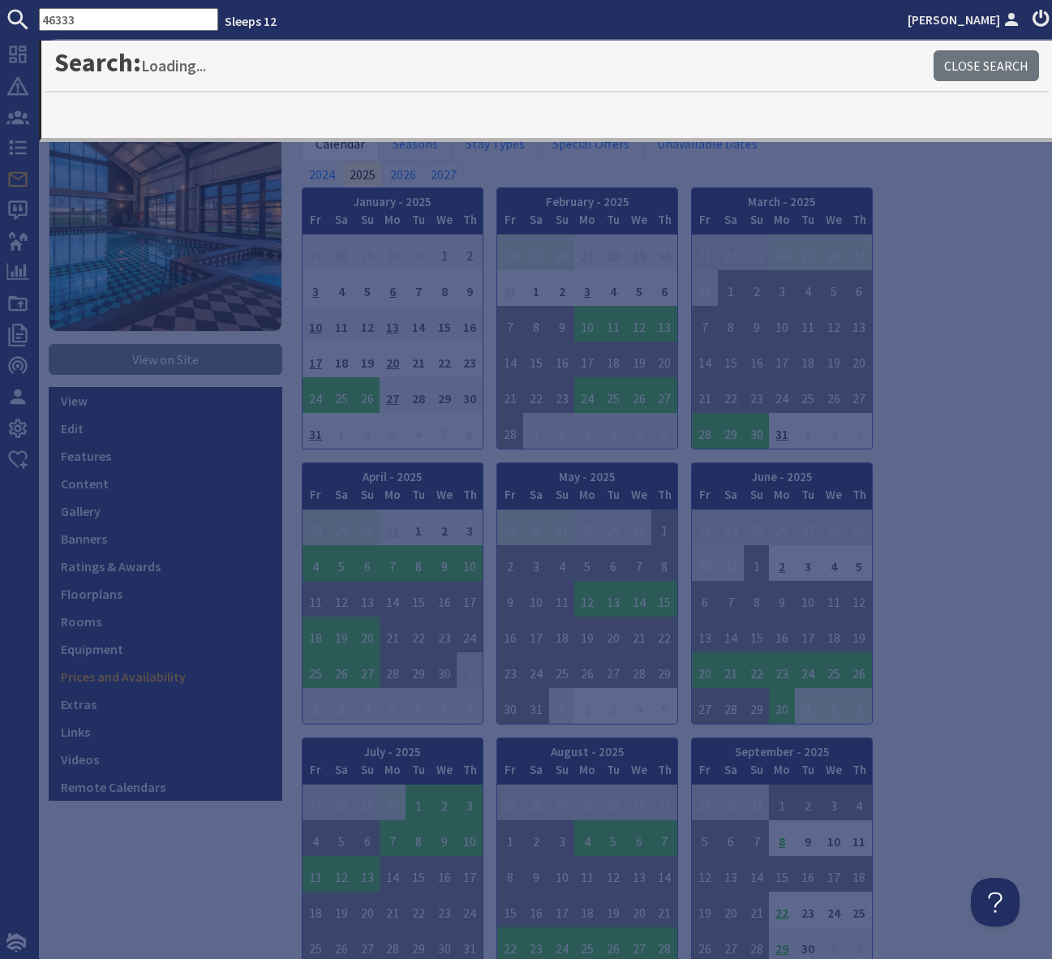
type input "46333"
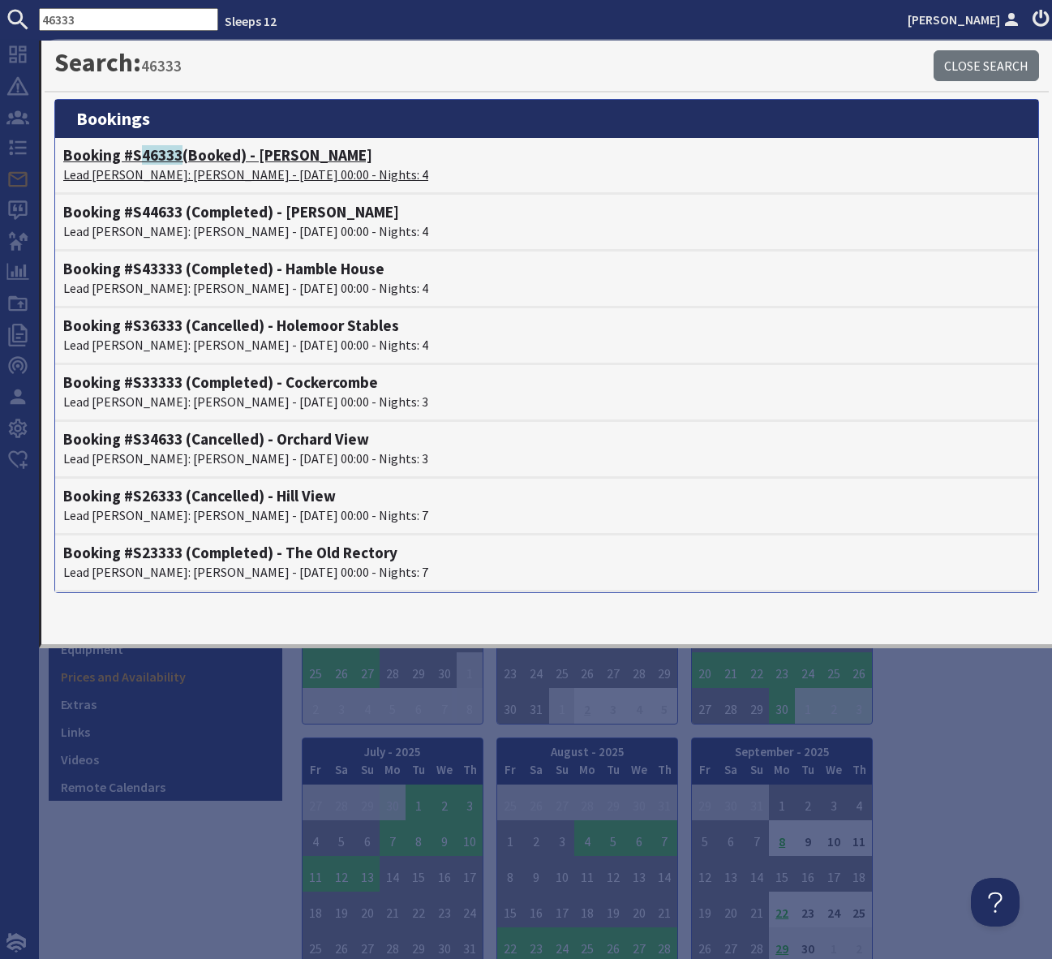
click at [303, 152] on h4 "Booking #S 46333 (Booked) - Boon Barn" at bounding box center [546, 155] width 967 height 19
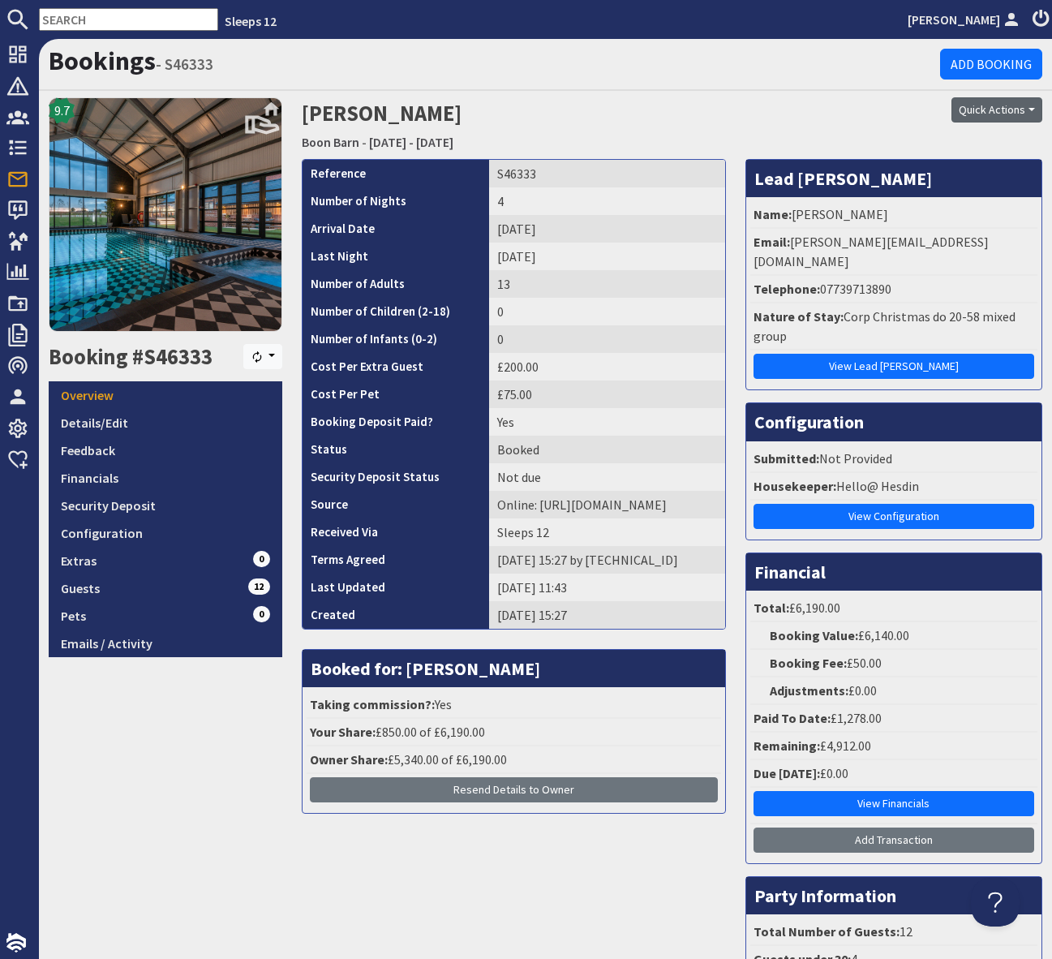
click at [1029, 110] on button "Quick Actions" at bounding box center [997, 109] width 91 height 25
drag, startPoint x: 1002, startPoint y: 147, endPoint x: 1017, endPoint y: 174, distance: 30.5
click at [1001, 148] on span "Send Booking Update" at bounding box center [969, 145] width 119 height 16
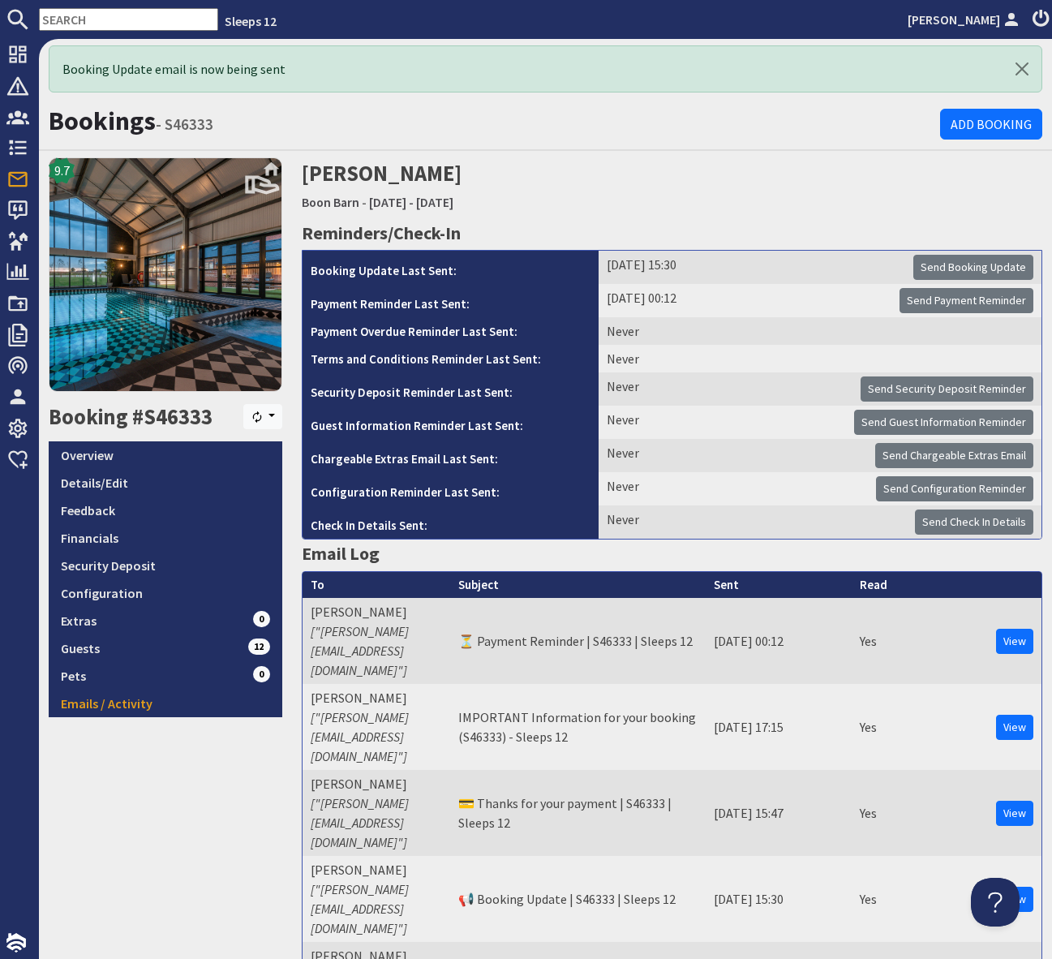
click at [84, 21] on input "text" at bounding box center [128, 19] width 179 height 23
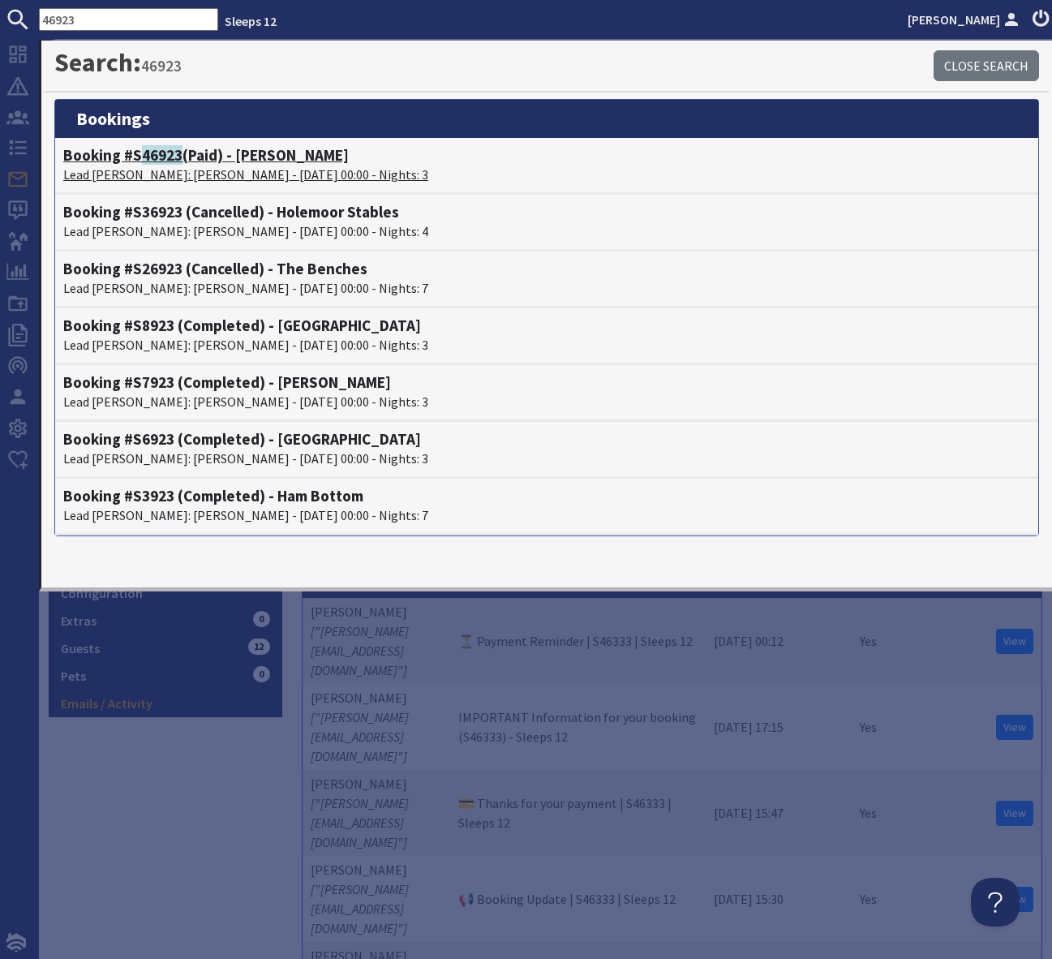
type input "46923"
click at [232, 157] on h4 "Booking #S 46923 (Paid) - Hares Barton" at bounding box center [546, 155] width 967 height 19
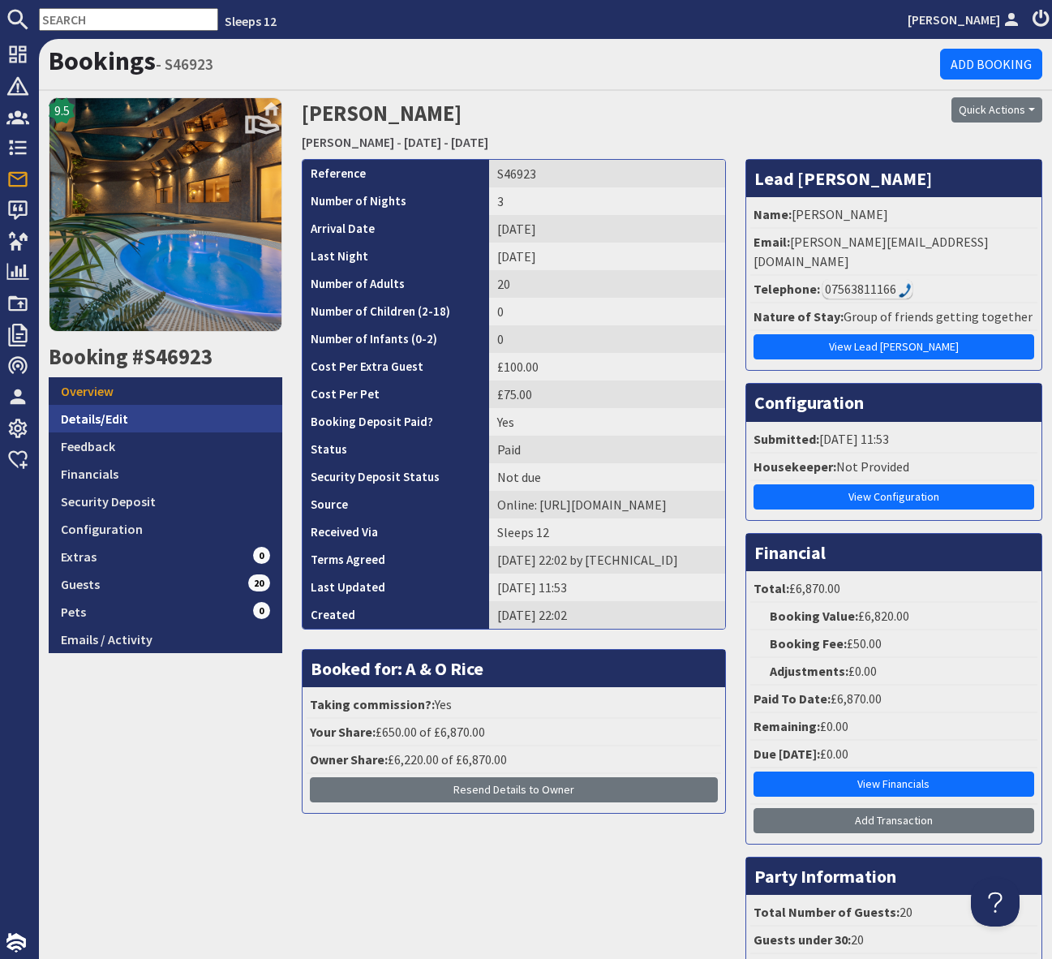
click at [164, 415] on link "Details/Edit" at bounding box center [166, 419] width 234 height 28
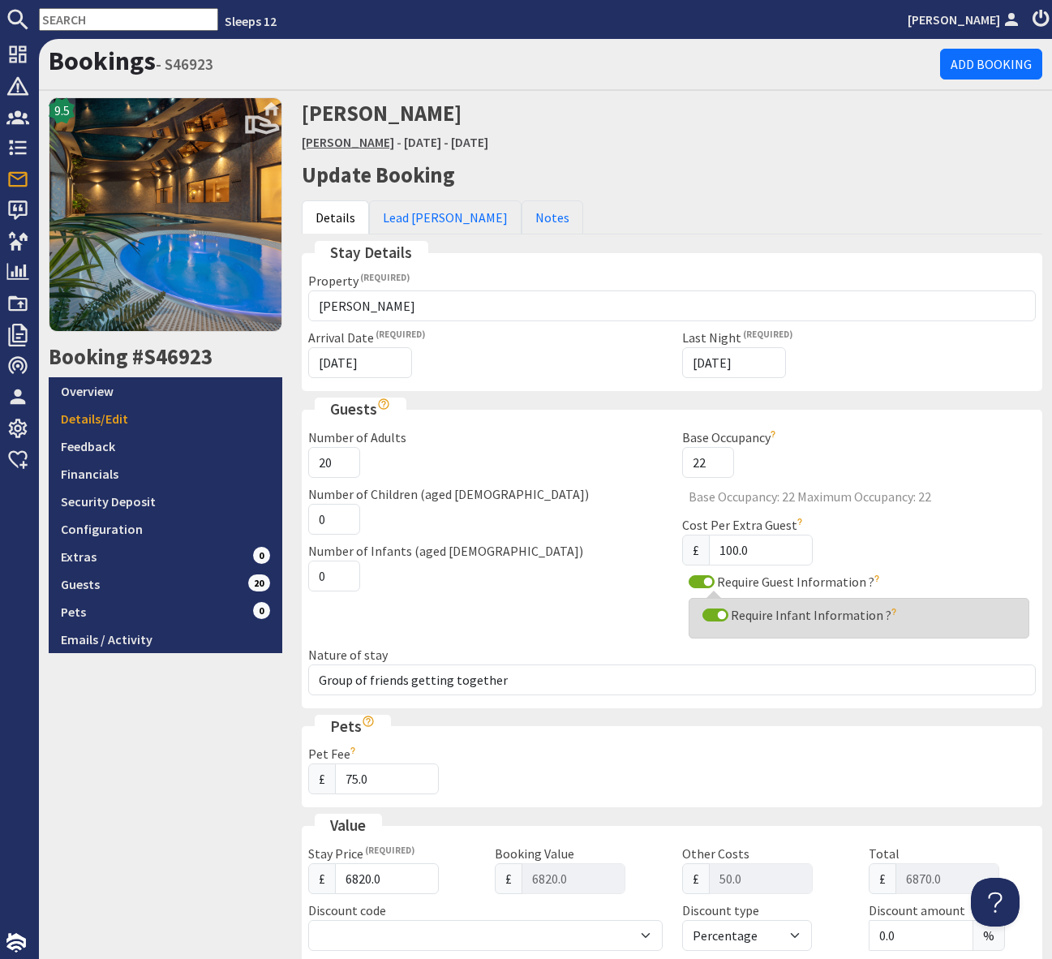
click at [329, 139] on link "[PERSON_NAME]" at bounding box center [348, 142] width 93 height 16
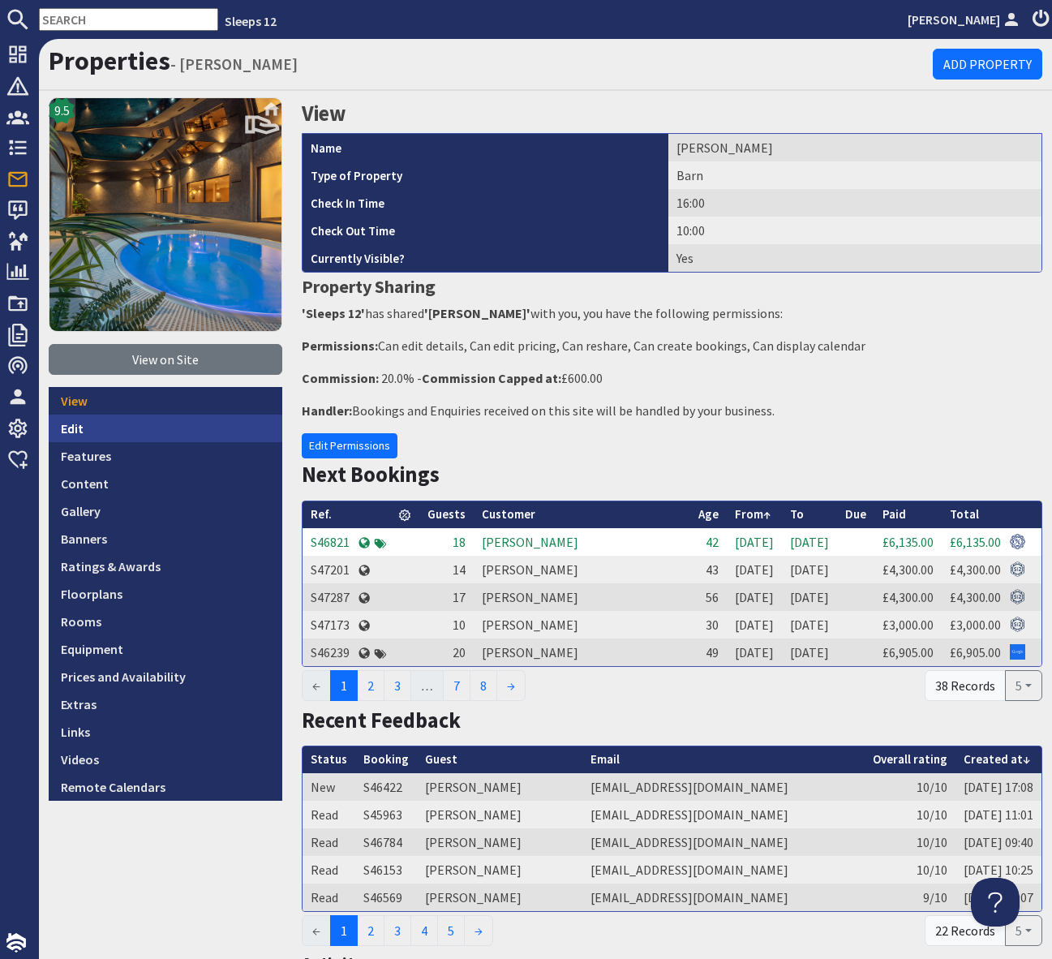
click at [117, 433] on link "Edit" at bounding box center [166, 429] width 234 height 28
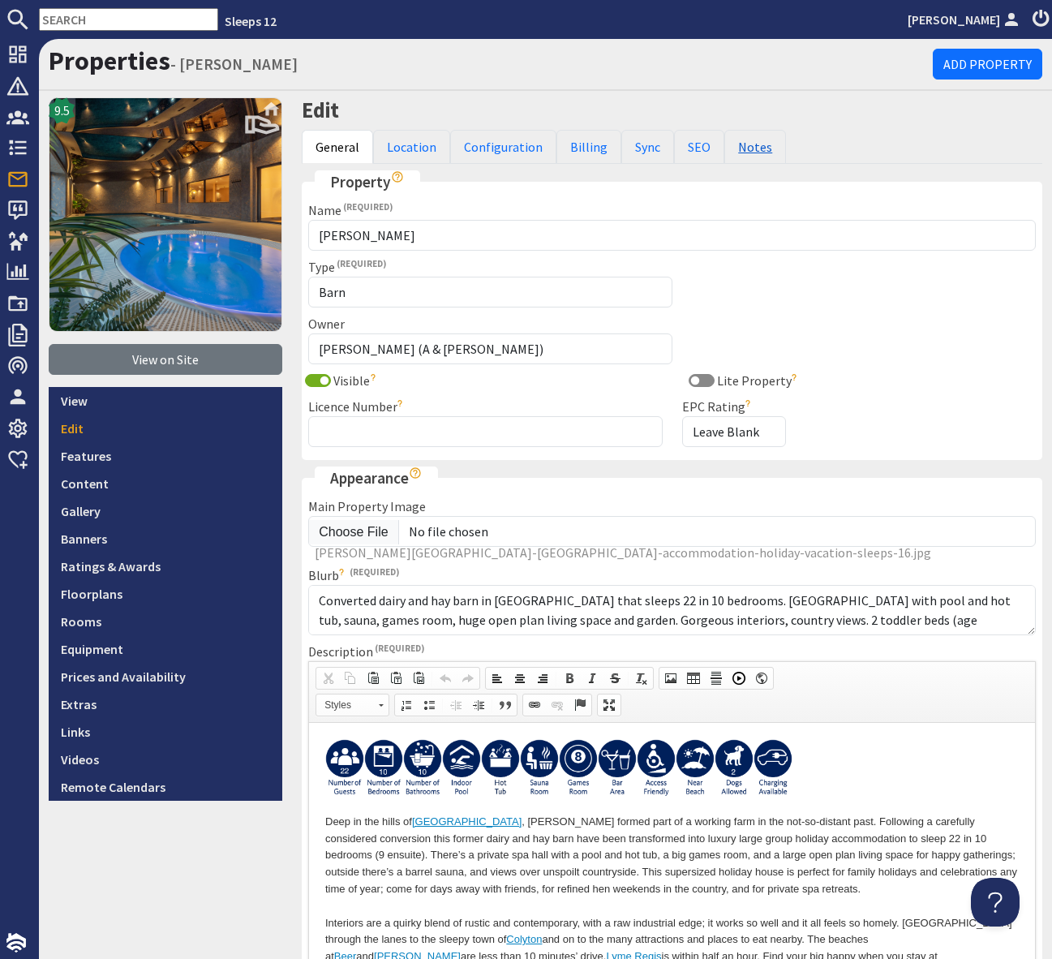
click at [745, 150] on link "Notes" at bounding box center [756, 147] width 62 height 34
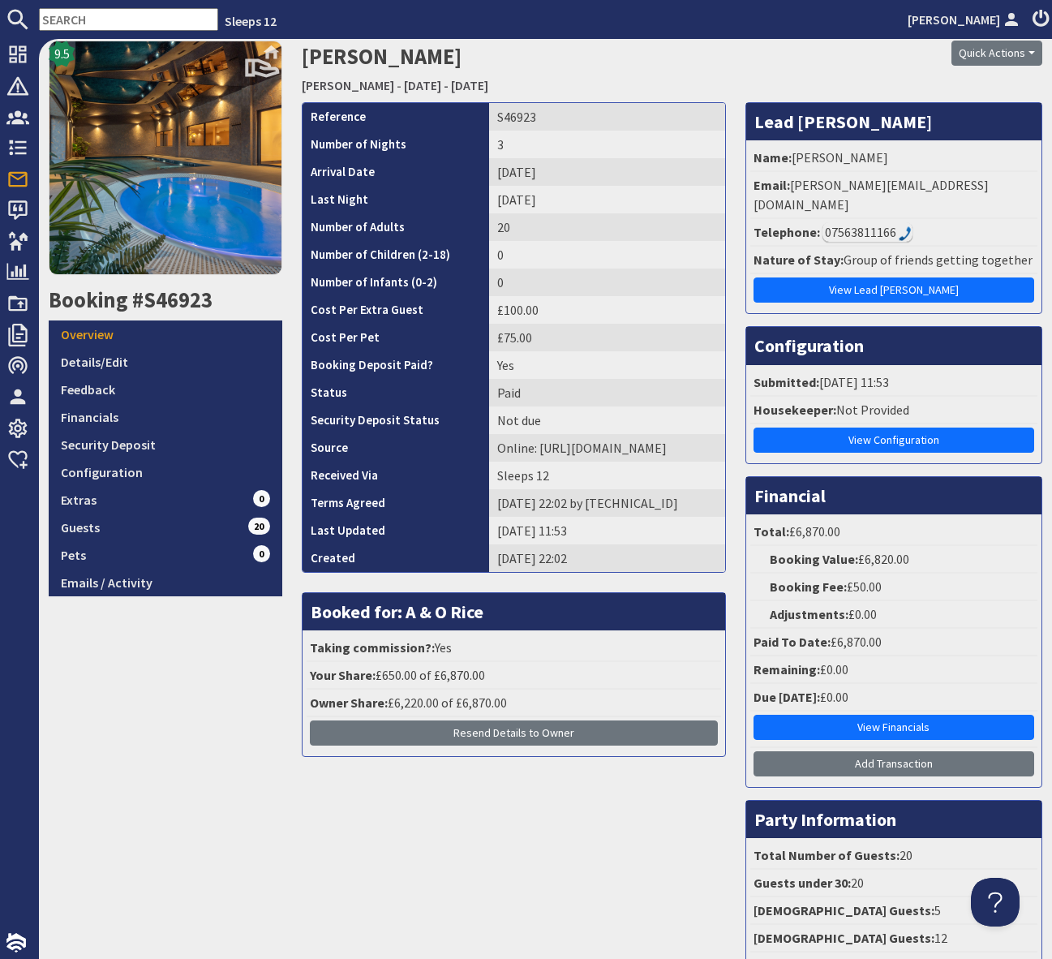
scroll to position [67, 0]
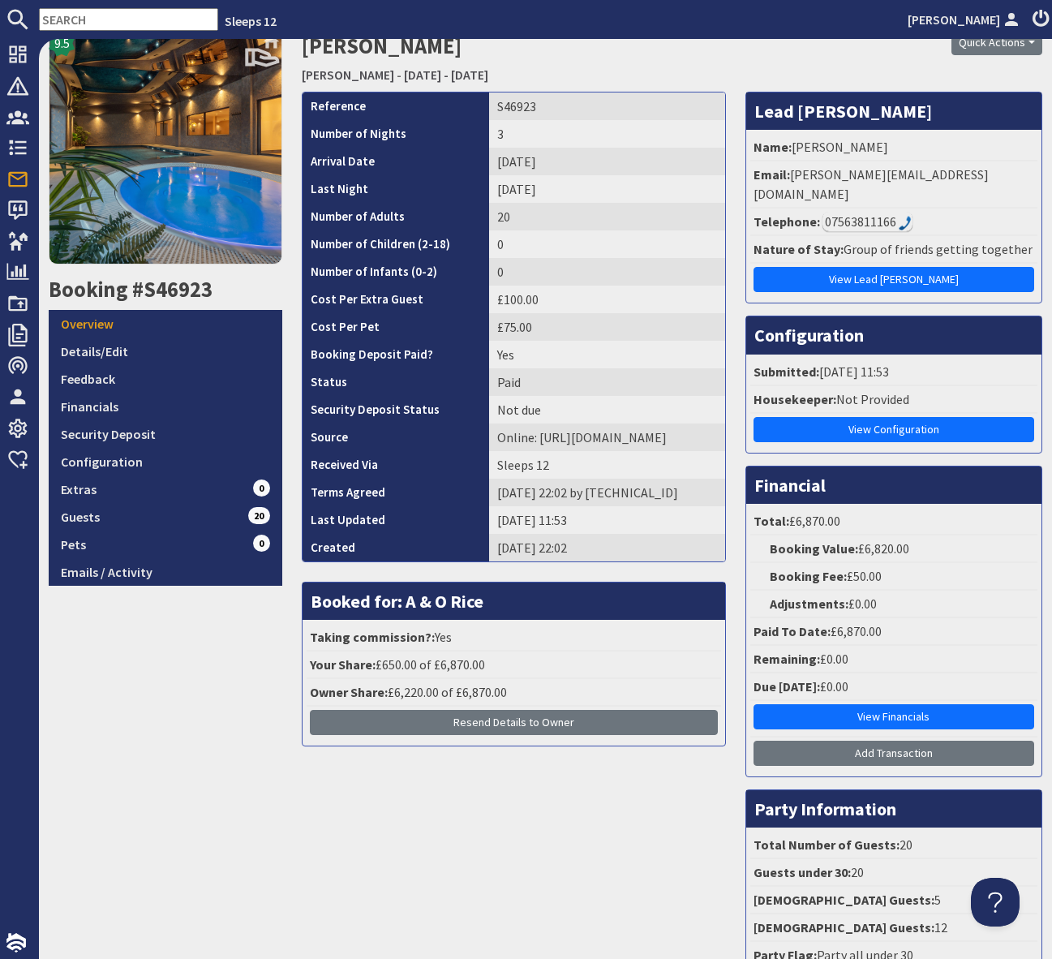
click at [88, 18] on input "text" at bounding box center [128, 19] width 179 height 23
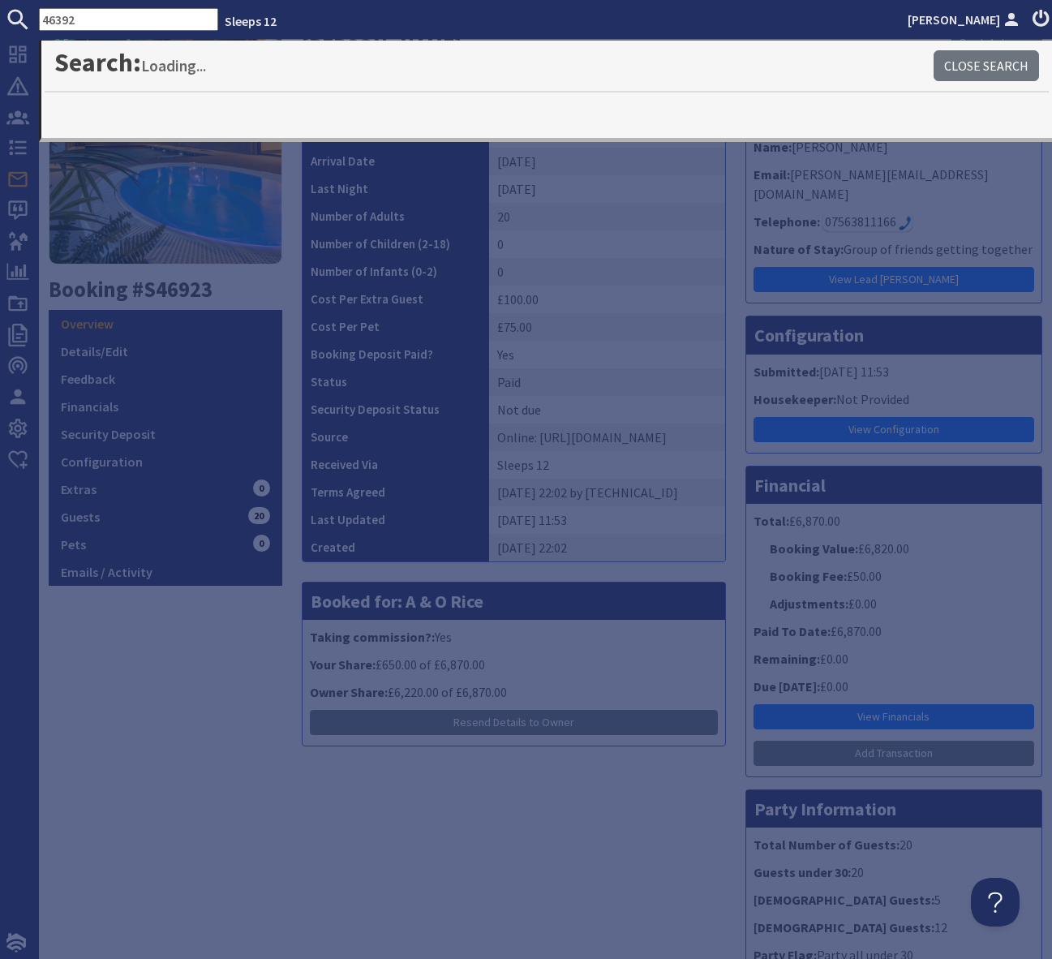
type input "46392"
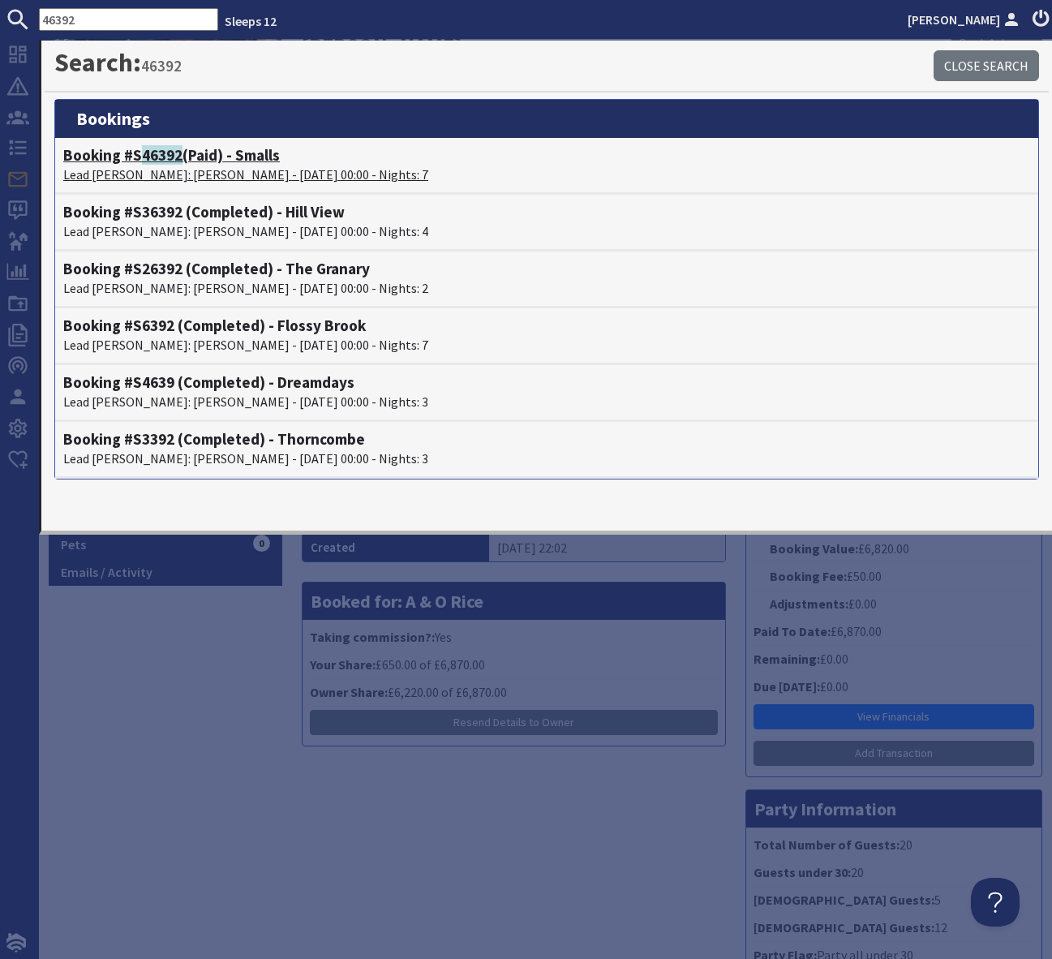
click at [255, 160] on h4 "Booking #S 46392 (Paid) - Smalls" at bounding box center [546, 155] width 967 height 19
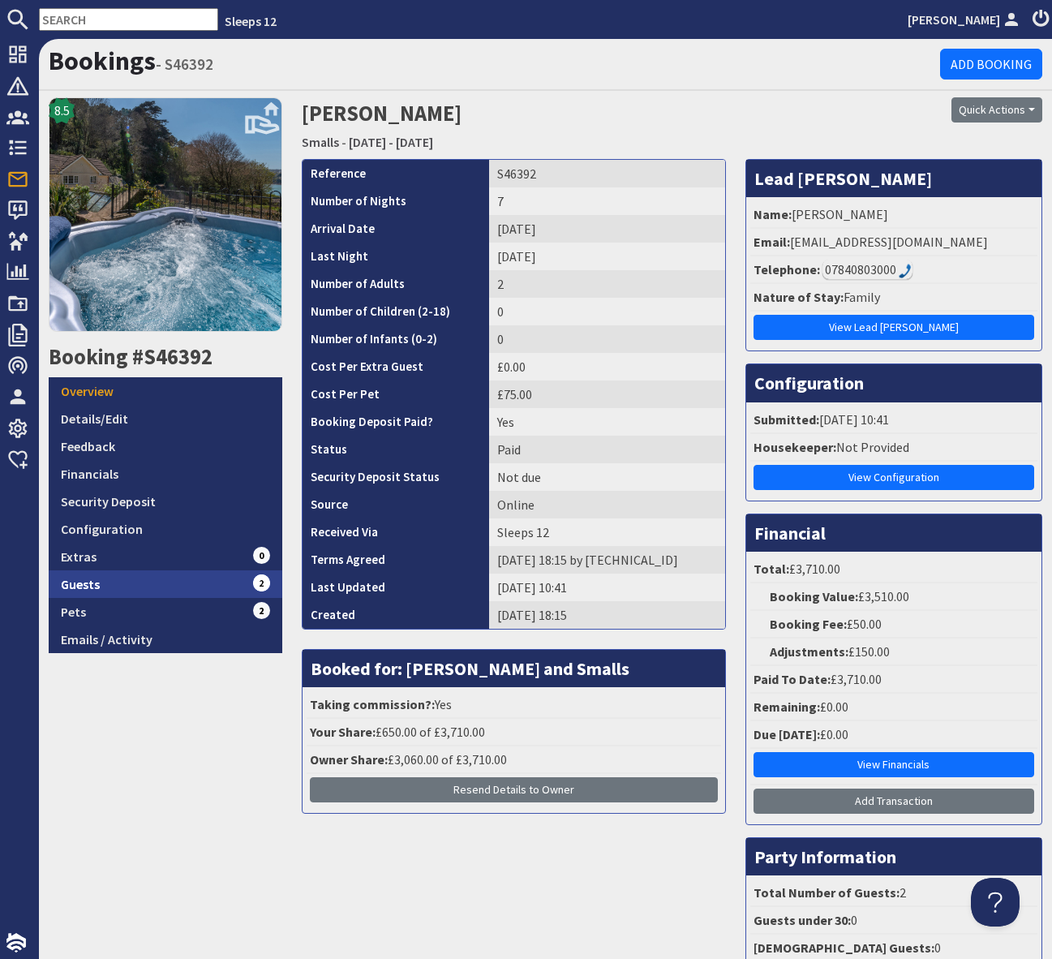
click at [212, 579] on link "Guests 2" at bounding box center [166, 584] width 234 height 28
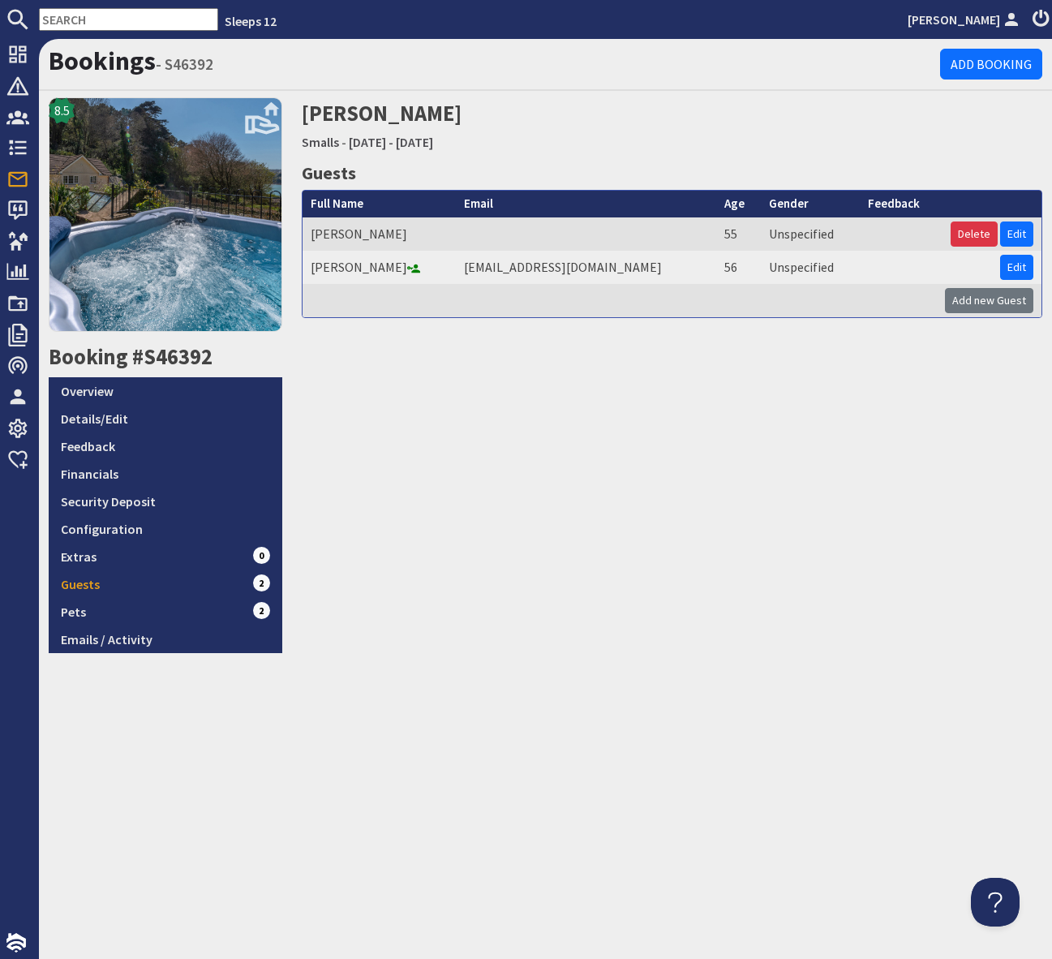
click at [128, 20] on input "text" at bounding box center [128, 19] width 179 height 23
click at [129, 24] on input "text" at bounding box center [128, 19] width 179 height 23
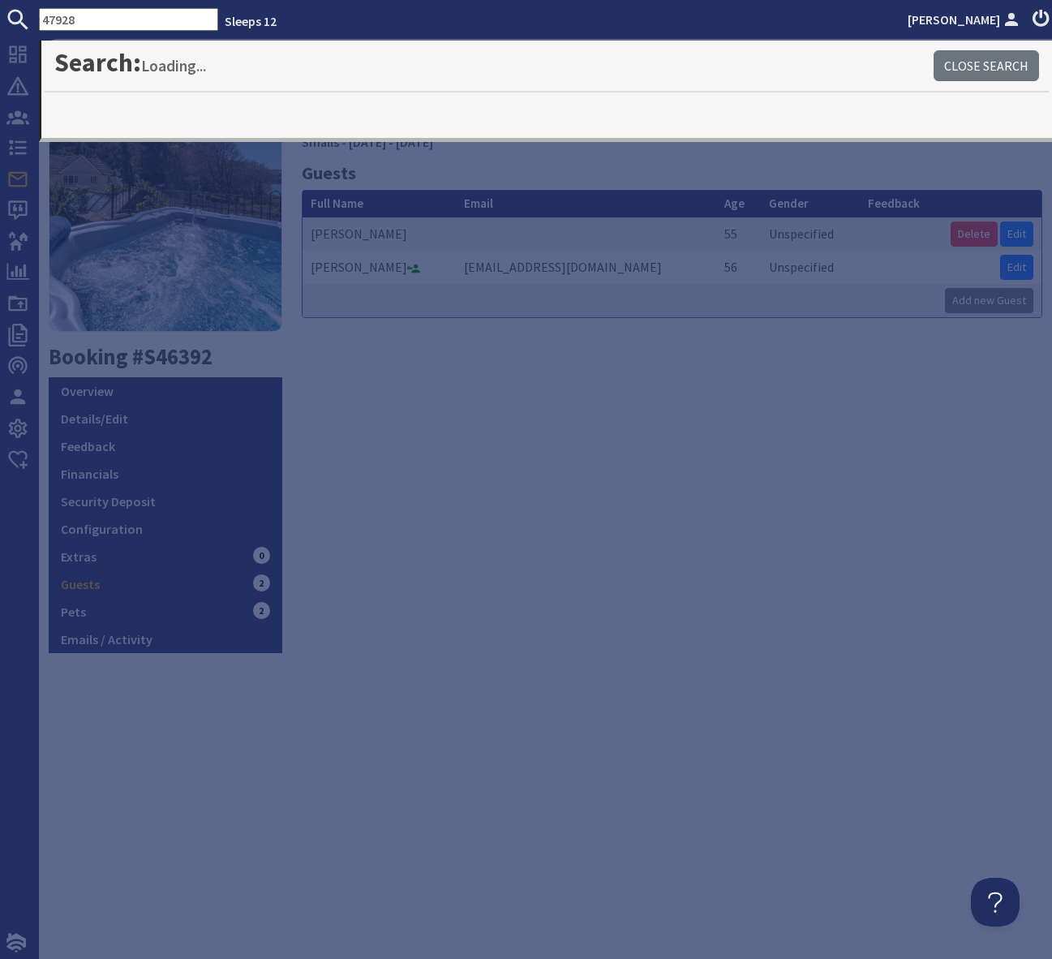
type input "47928"
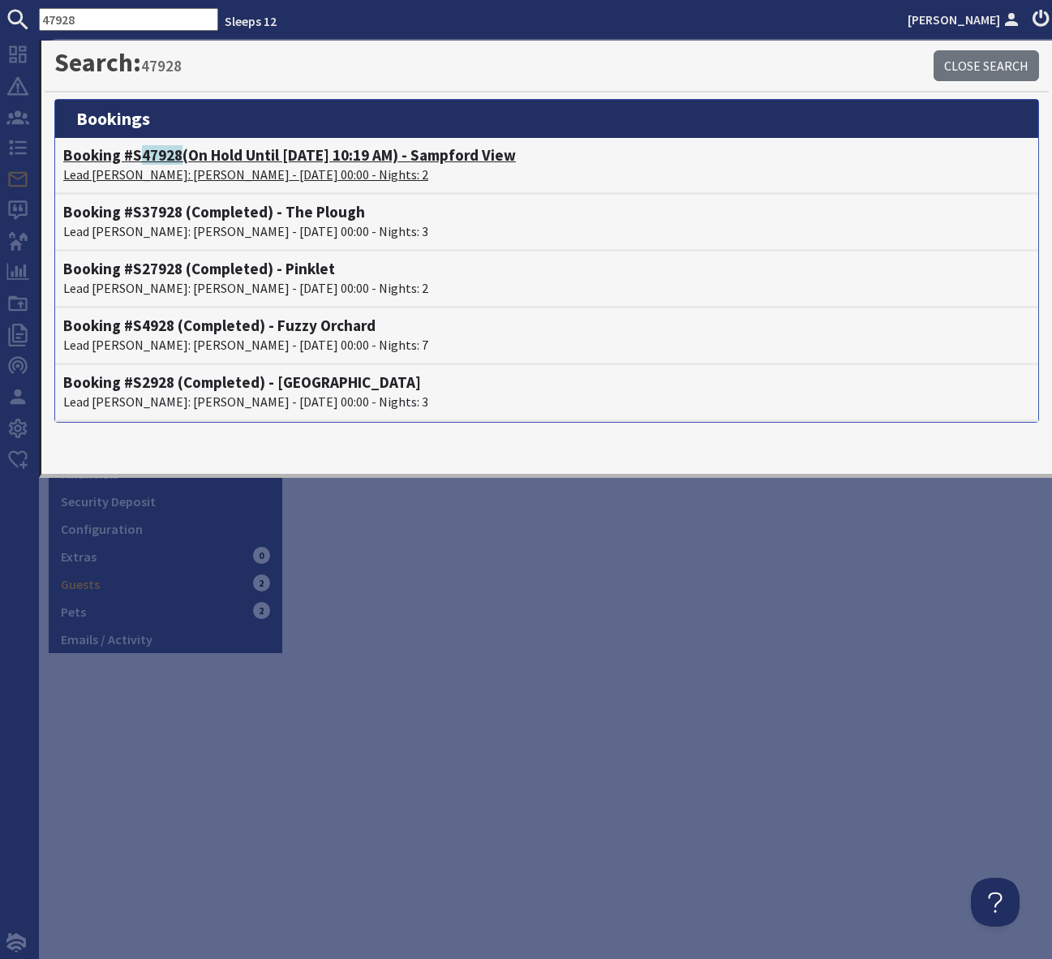
click at [408, 157] on h4 "Booking #S 47928 (On Hold Until 05/09/2025 10:19 AM) - Sampford View" at bounding box center [546, 155] width 967 height 19
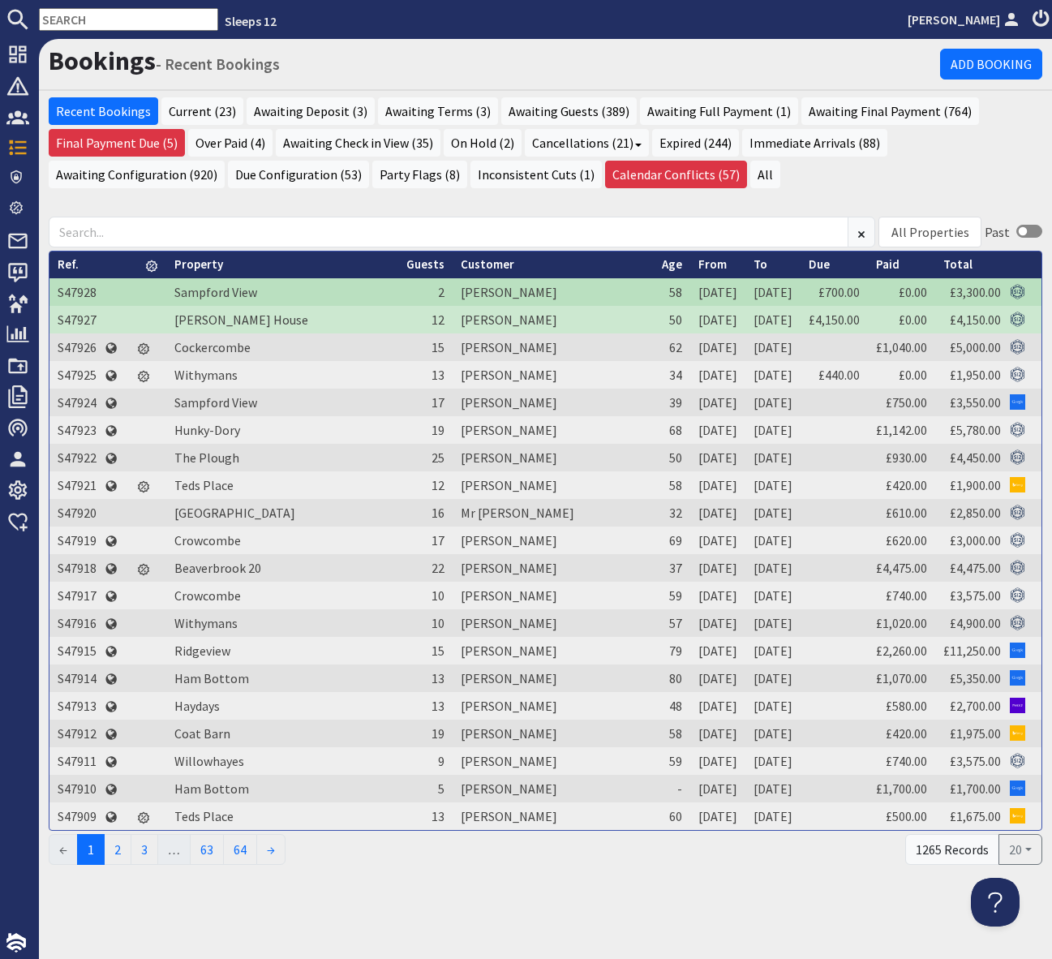
click at [77, 17] on input "text" at bounding box center [128, 19] width 179 height 23
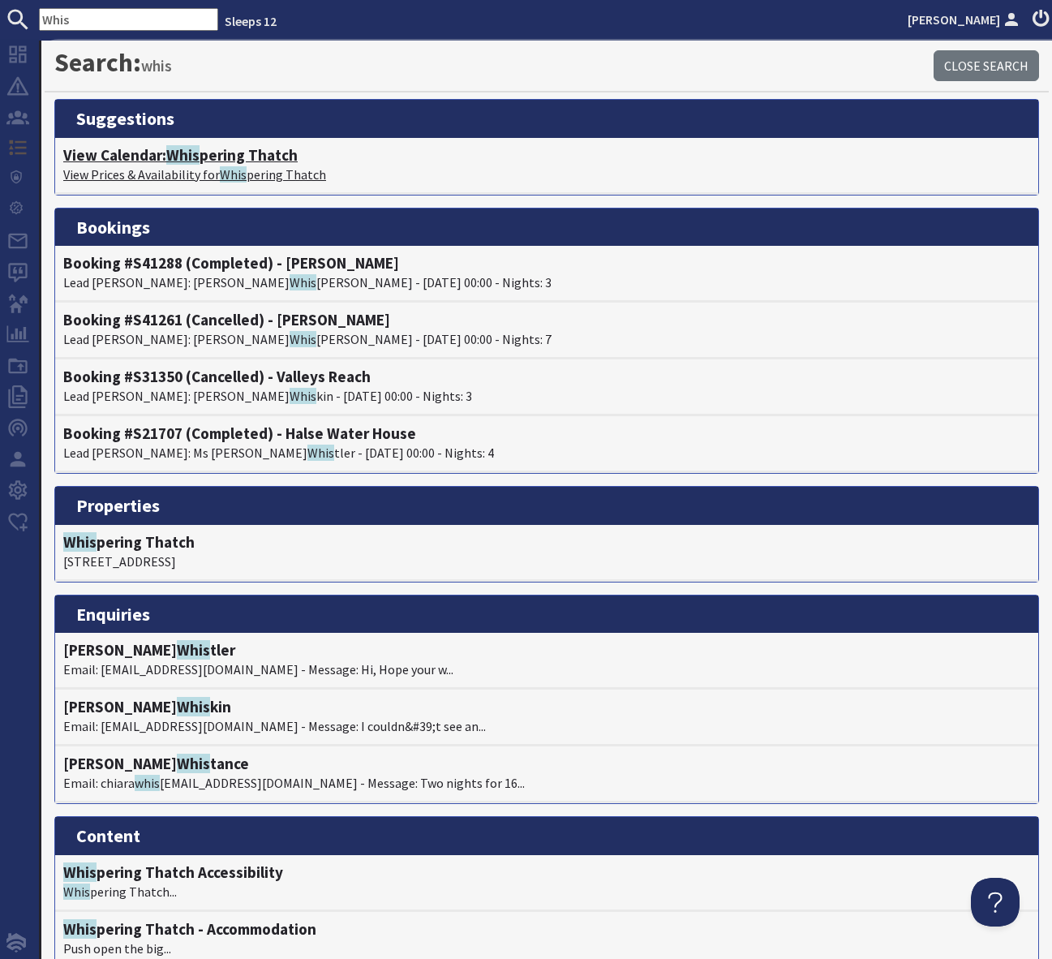
type input "Whis"
click at [215, 160] on h4 "View Calendar: Whis pering Thatch" at bounding box center [546, 155] width 967 height 19
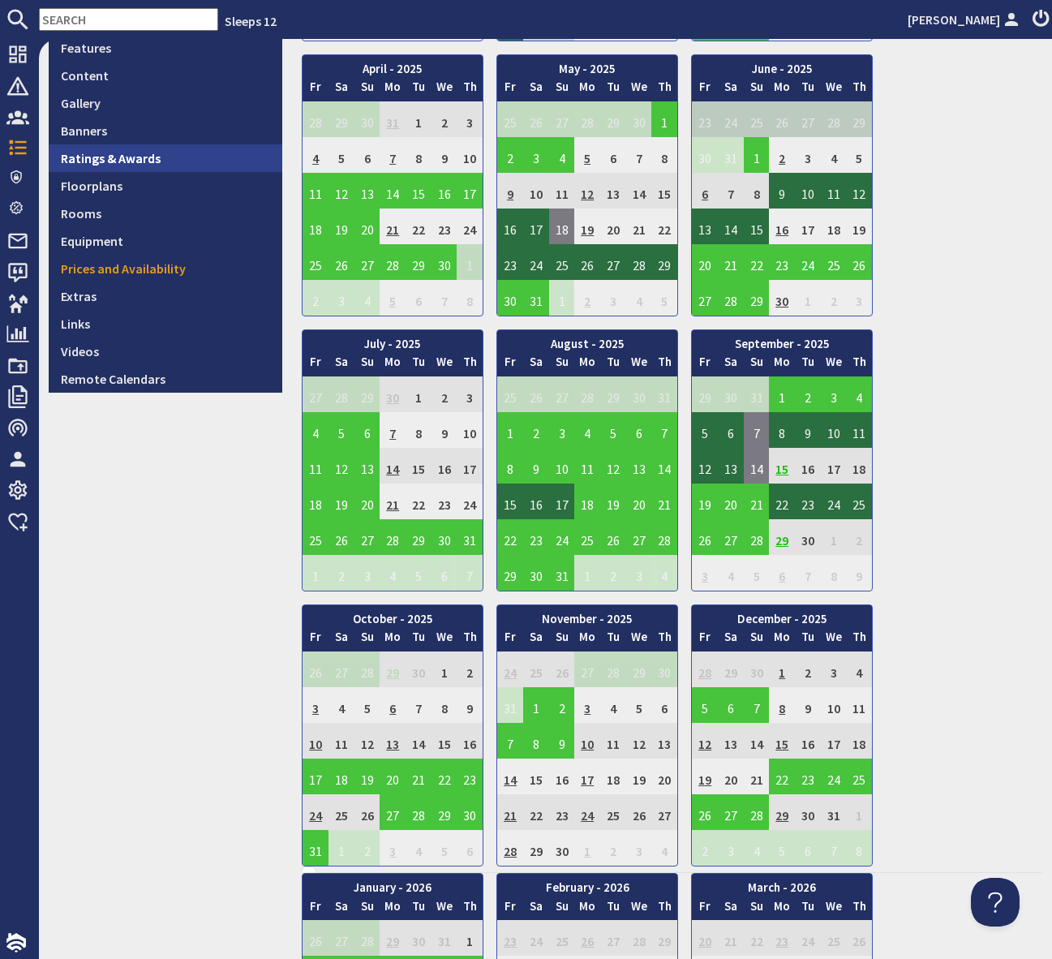
scroll to position [593, 0]
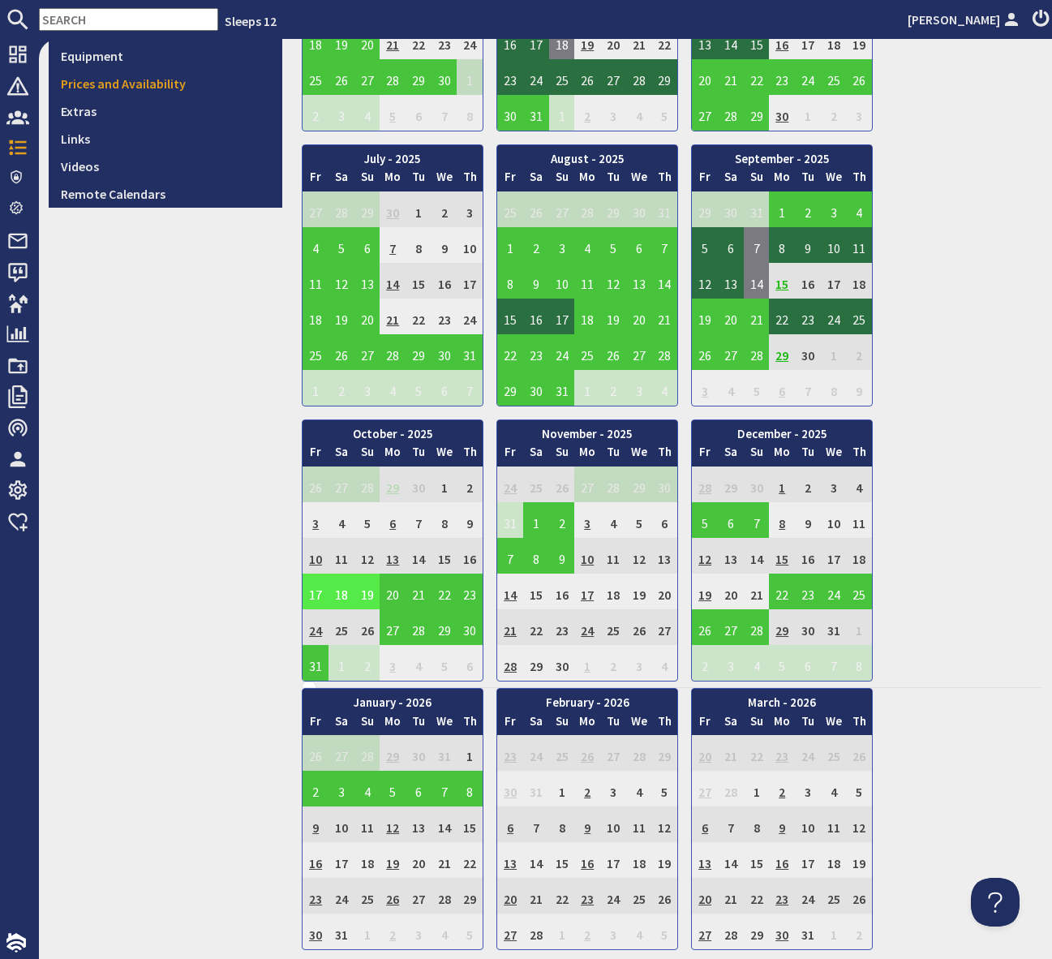
drag, startPoint x: 114, startPoint y: 14, endPoint x: 105, endPoint y: 22, distance: 12.1
click at [109, 19] on input "text" at bounding box center [128, 19] width 179 height 23
click at [105, 22] on input "text" at bounding box center [128, 19] width 179 height 23
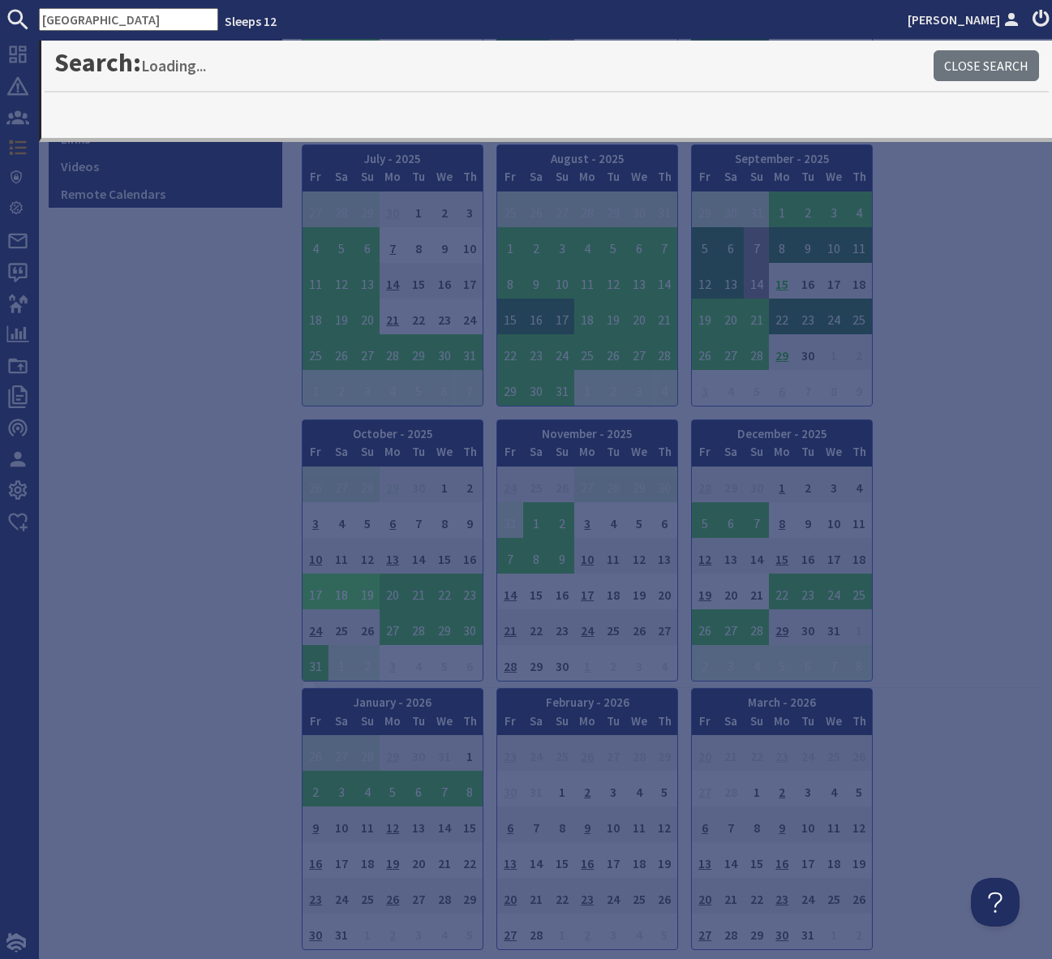
type input "[GEOGRAPHIC_DATA]"
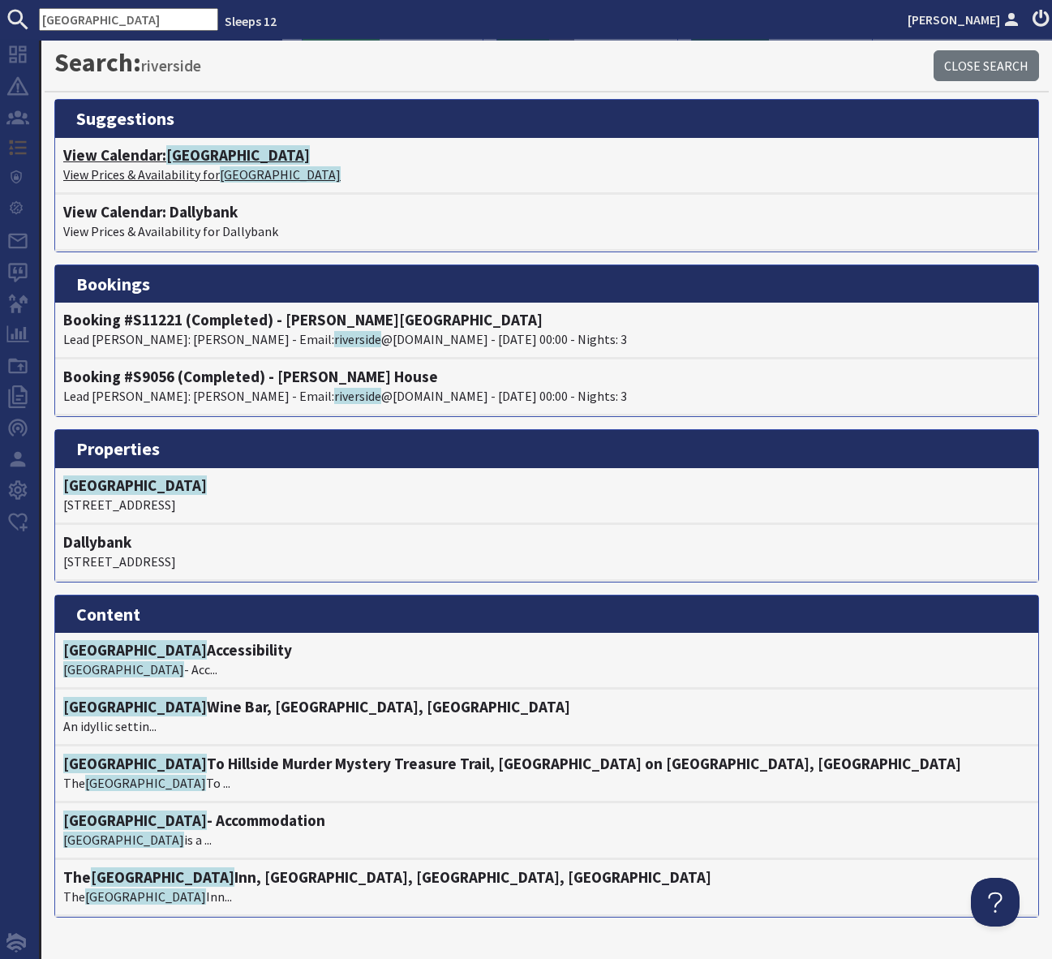
click at [199, 157] on span "[GEOGRAPHIC_DATA]" at bounding box center [238, 154] width 144 height 19
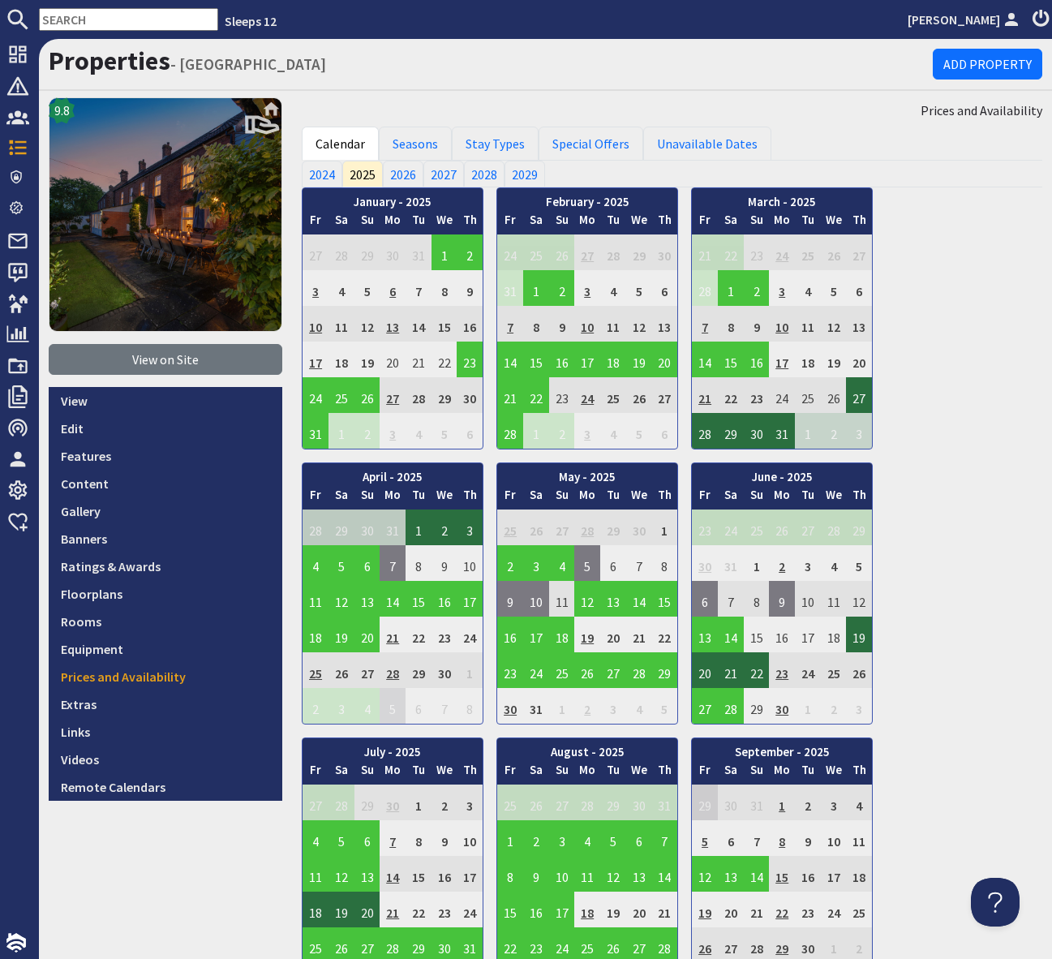
click at [67, 25] on input "text" at bounding box center [128, 19] width 179 height 23
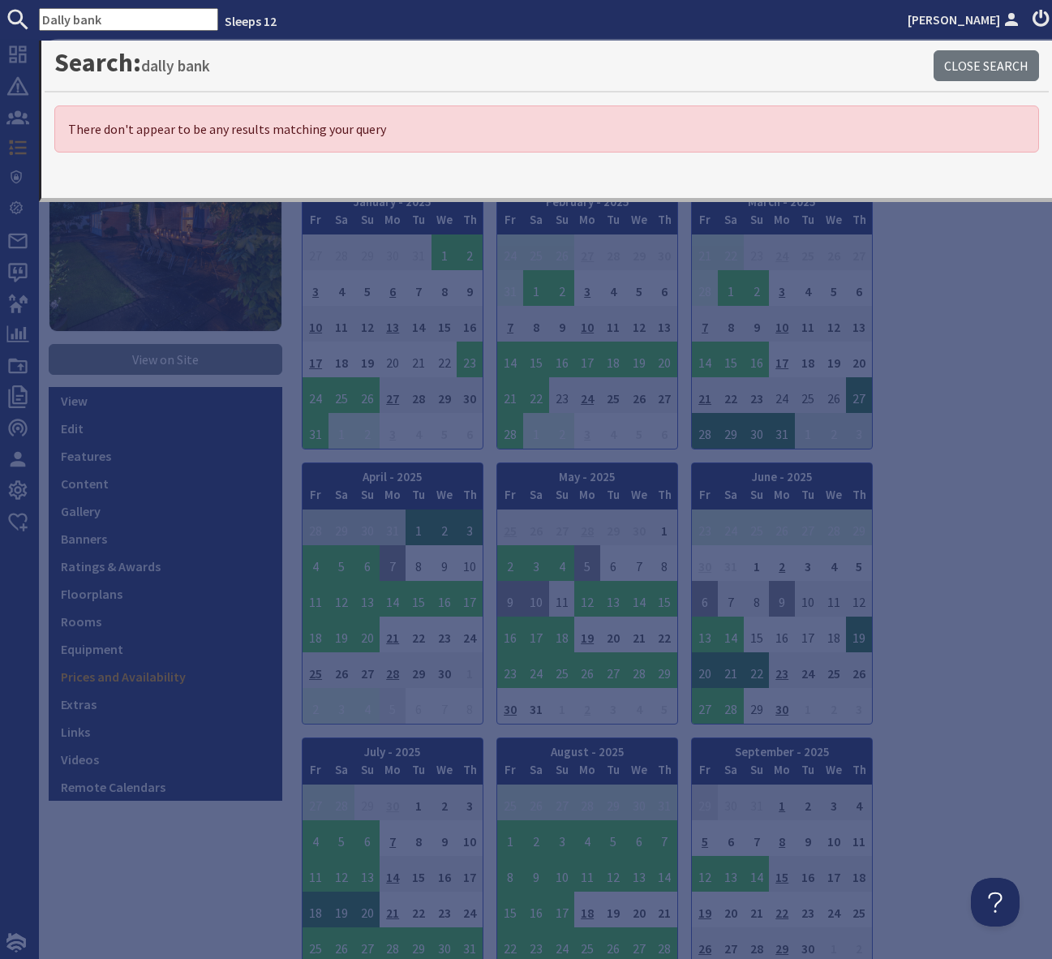
click at [132, 24] on input "Dally bank" at bounding box center [128, 19] width 179 height 23
click at [72, 18] on input "Dally bank" at bounding box center [128, 19] width 179 height 23
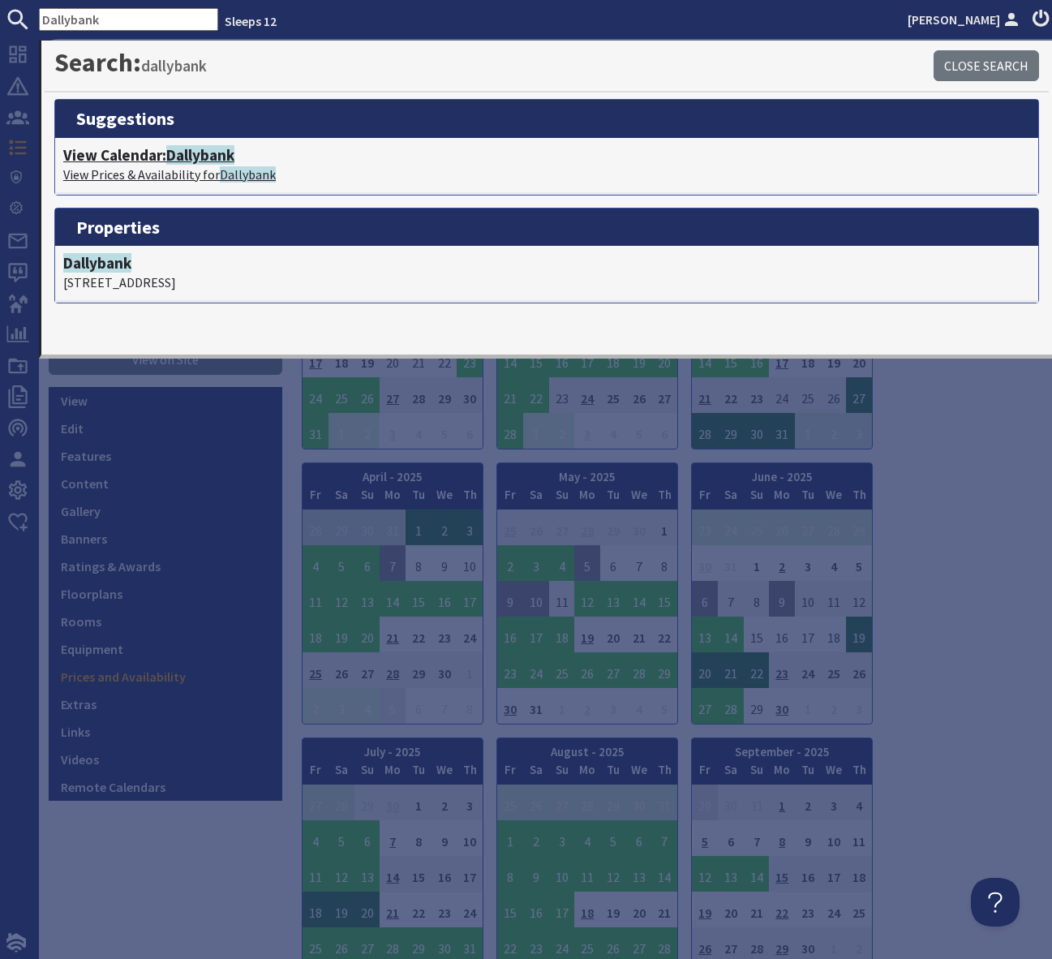
type input "Dallybank"
click at [186, 149] on span "Dallybank" at bounding box center [200, 154] width 68 height 19
click at [188, 150] on span "Dallybank" at bounding box center [200, 154] width 68 height 19
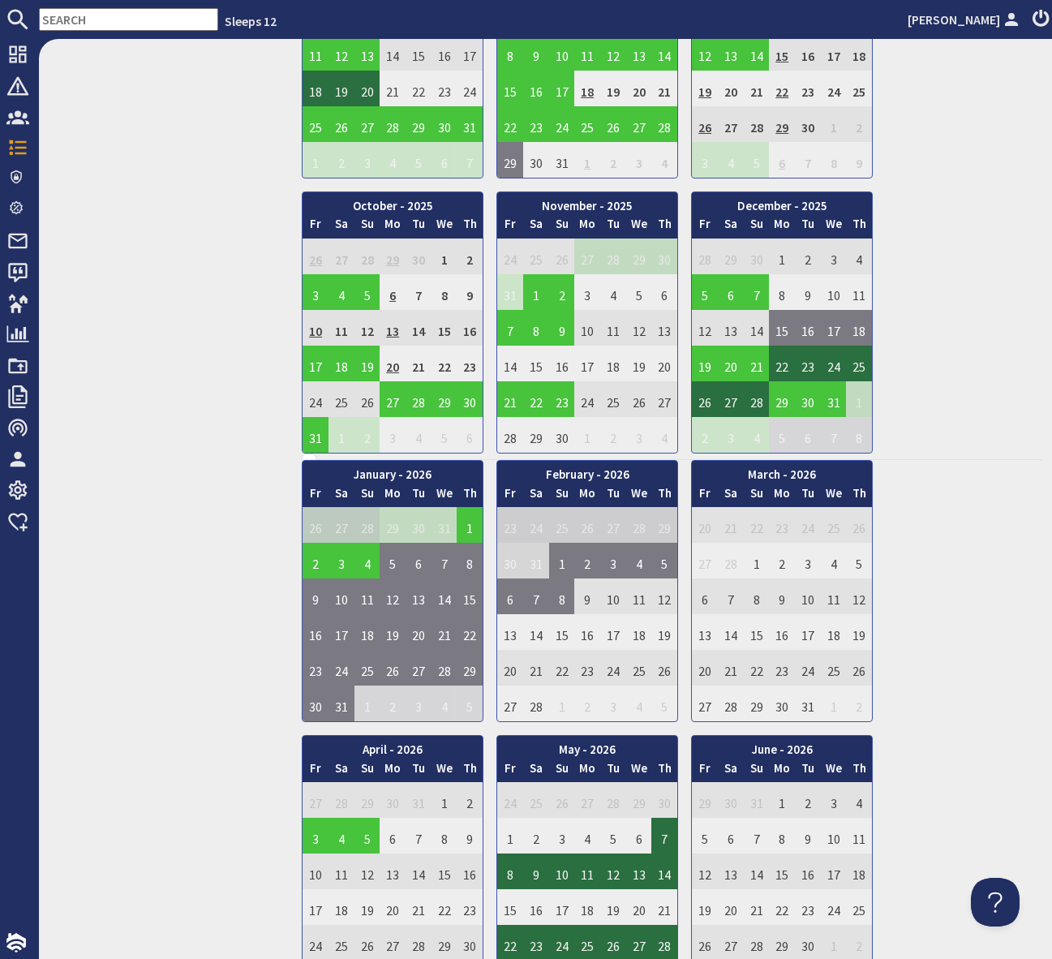
scroll to position [859, 0]
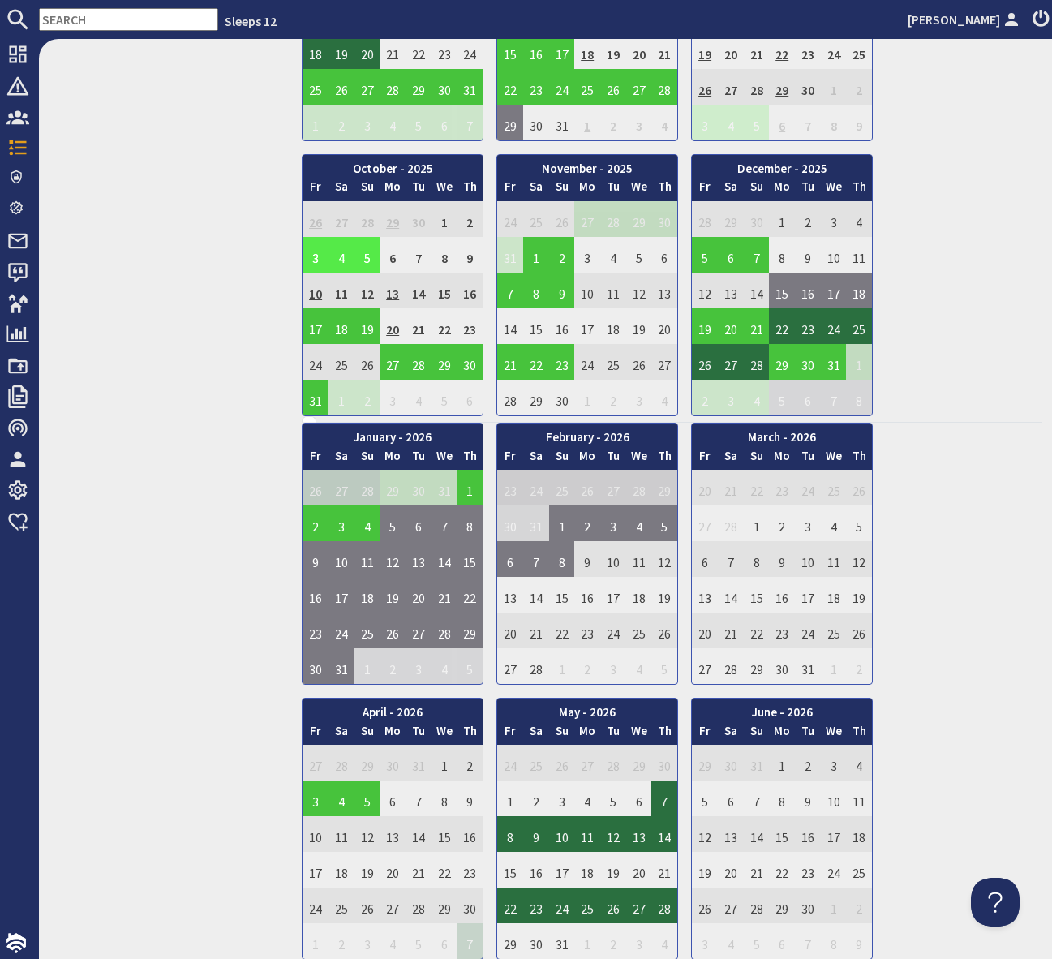
click at [58, 21] on input "text" at bounding box center [128, 19] width 179 height 23
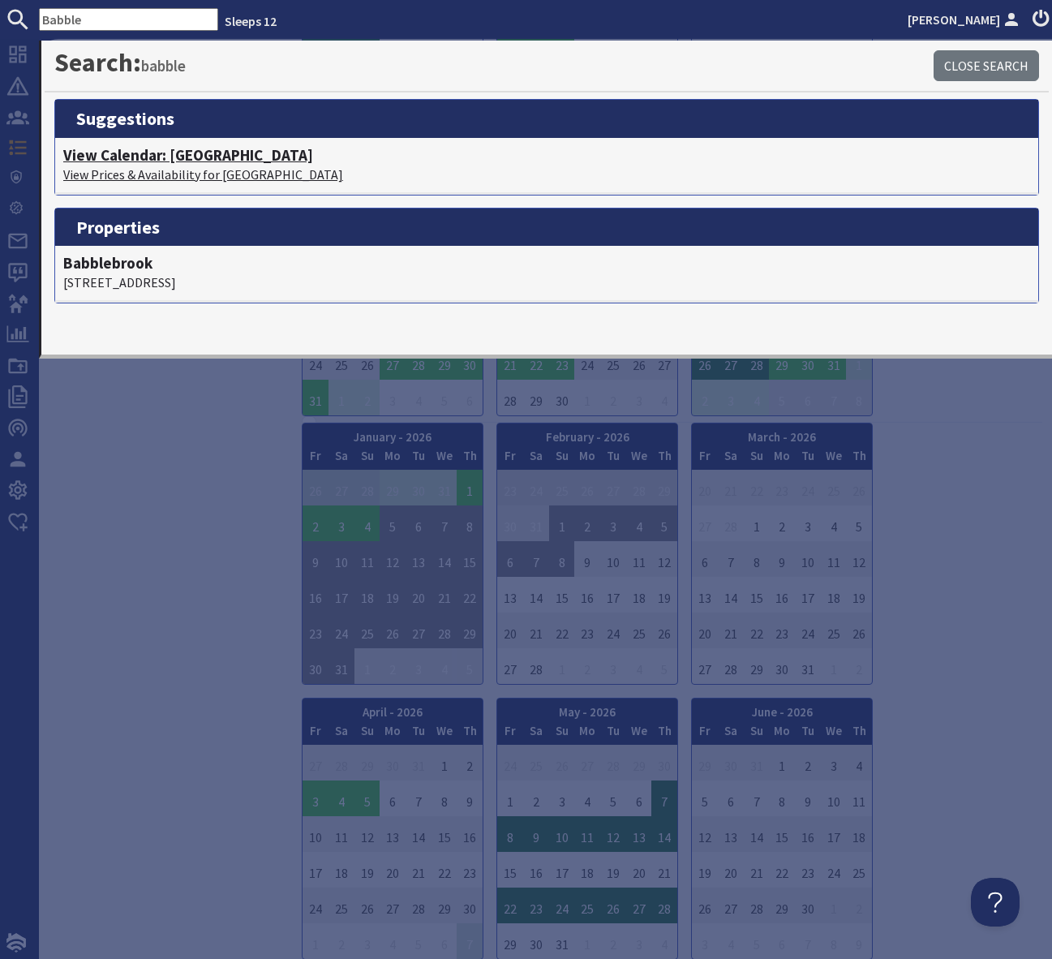
type input "Babble"
click at [220, 157] on h4 "View Calendar: Babblebrook" at bounding box center [546, 155] width 967 height 19
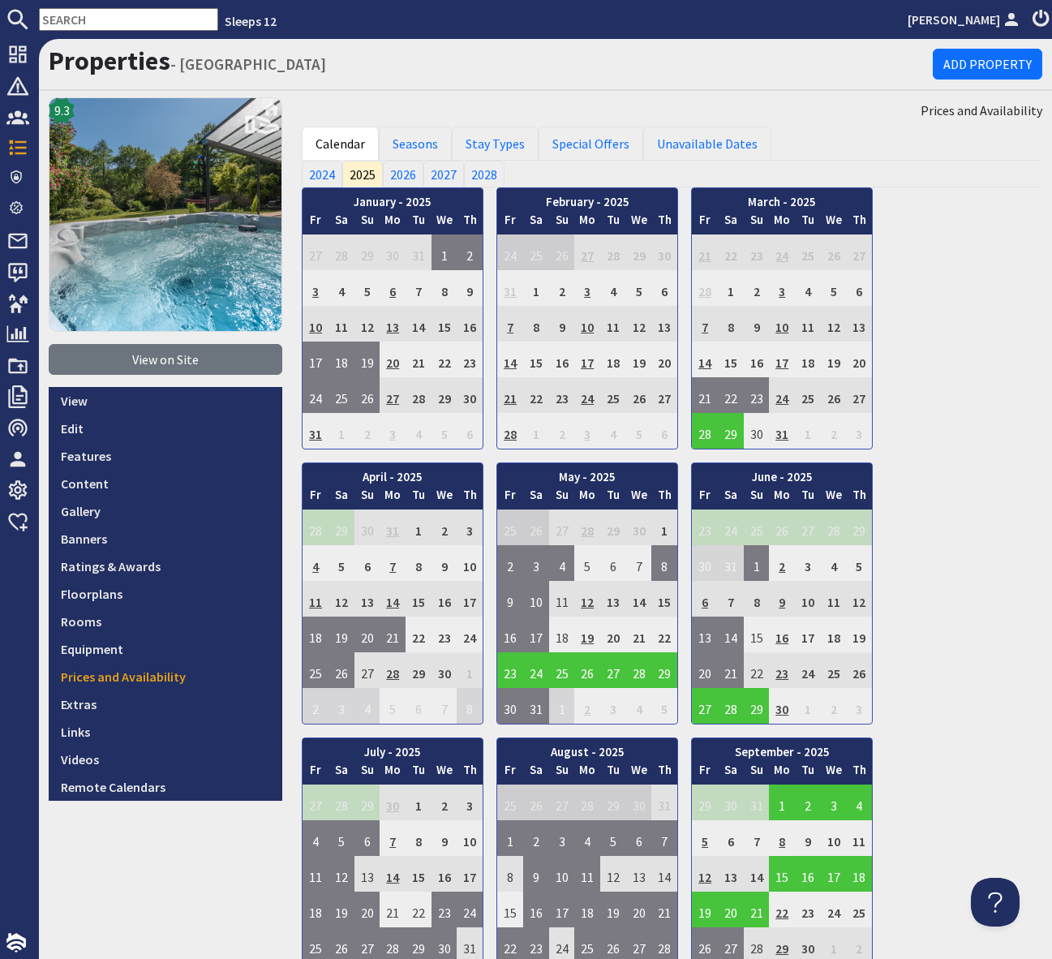
drag, startPoint x: 691, startPoint y: 61, endPoint x: 667, endPoint y: 69, distance: 24.9
click at [691, 62] on h1 "Properties - Babblebrook" at bounding box center [491, 60] width 885 height 31
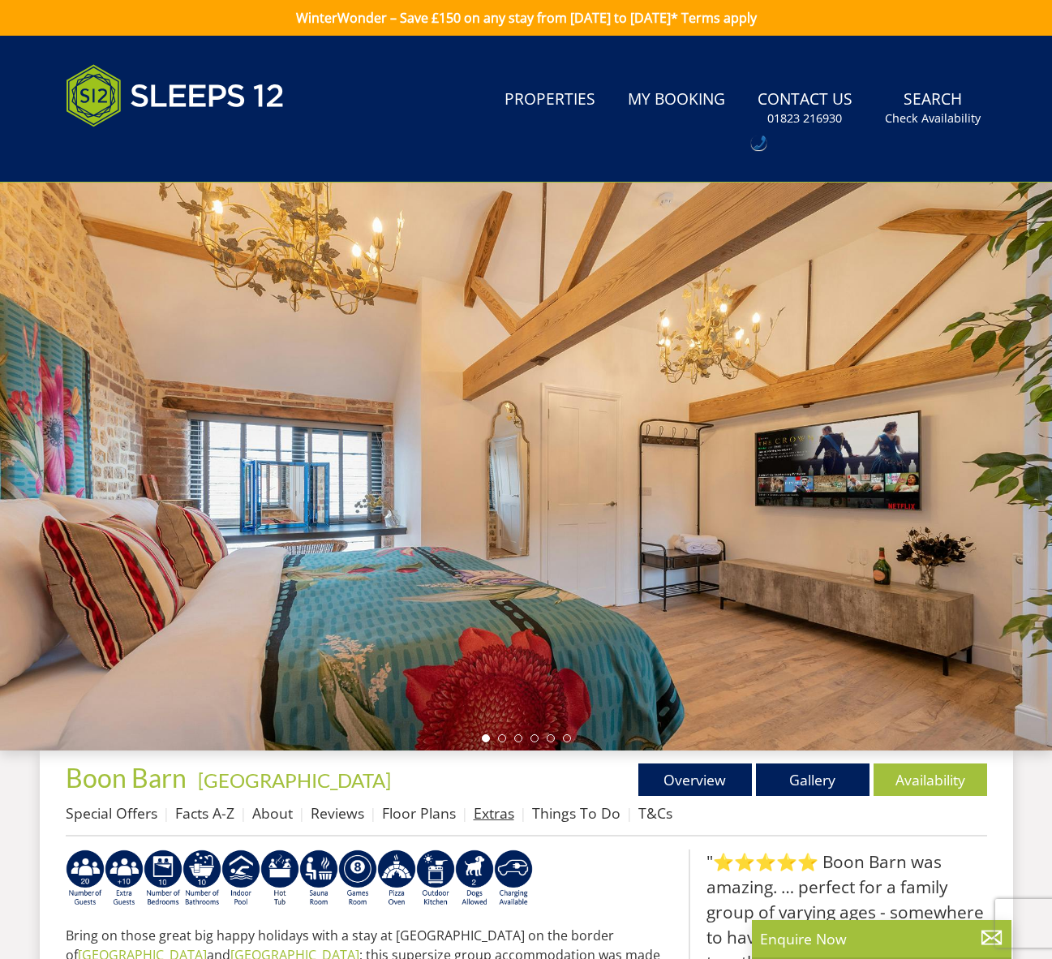
drag, startPoint x: 487, startPoint y: 815, endPoint x: 500, endPoint y: 810, distance: 13.9
click at [486, 815] on link "Extras" at bounding box center [494, 812] width 41 height 19
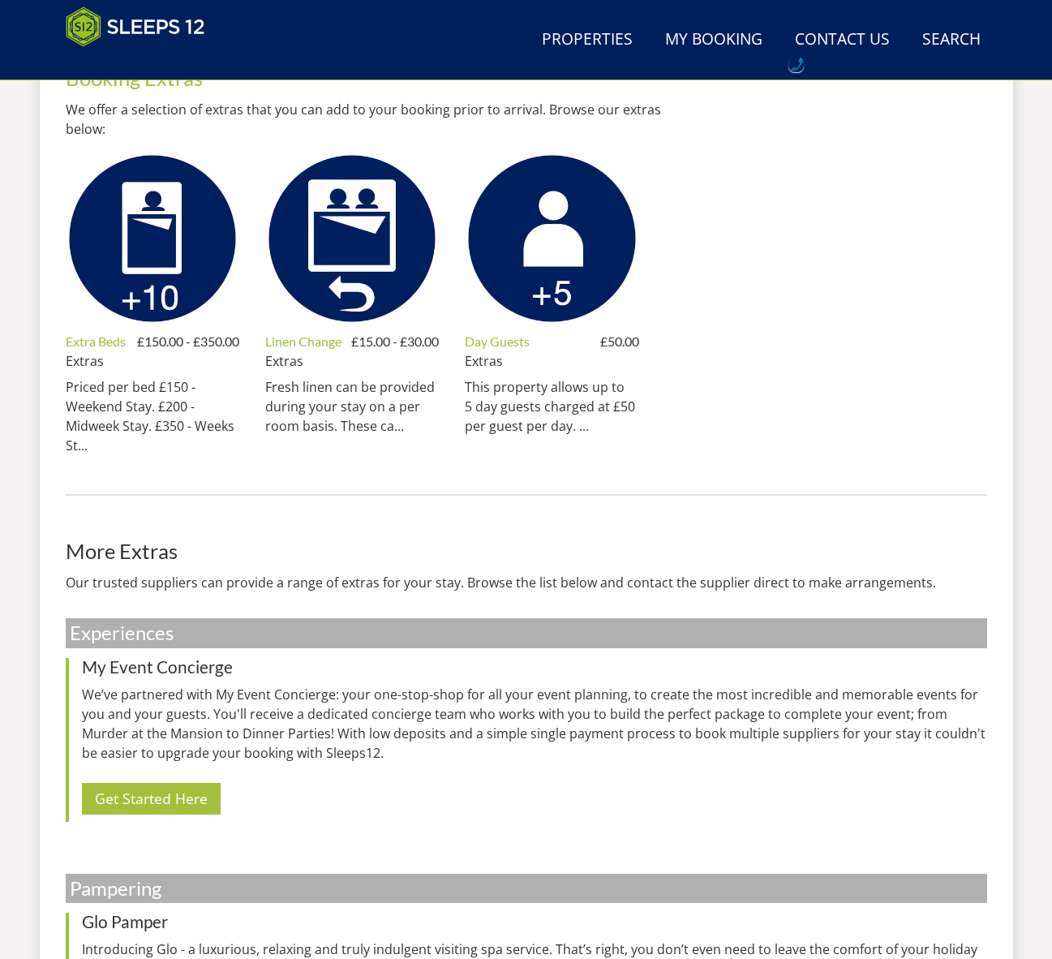
scroll to position [712, 0]
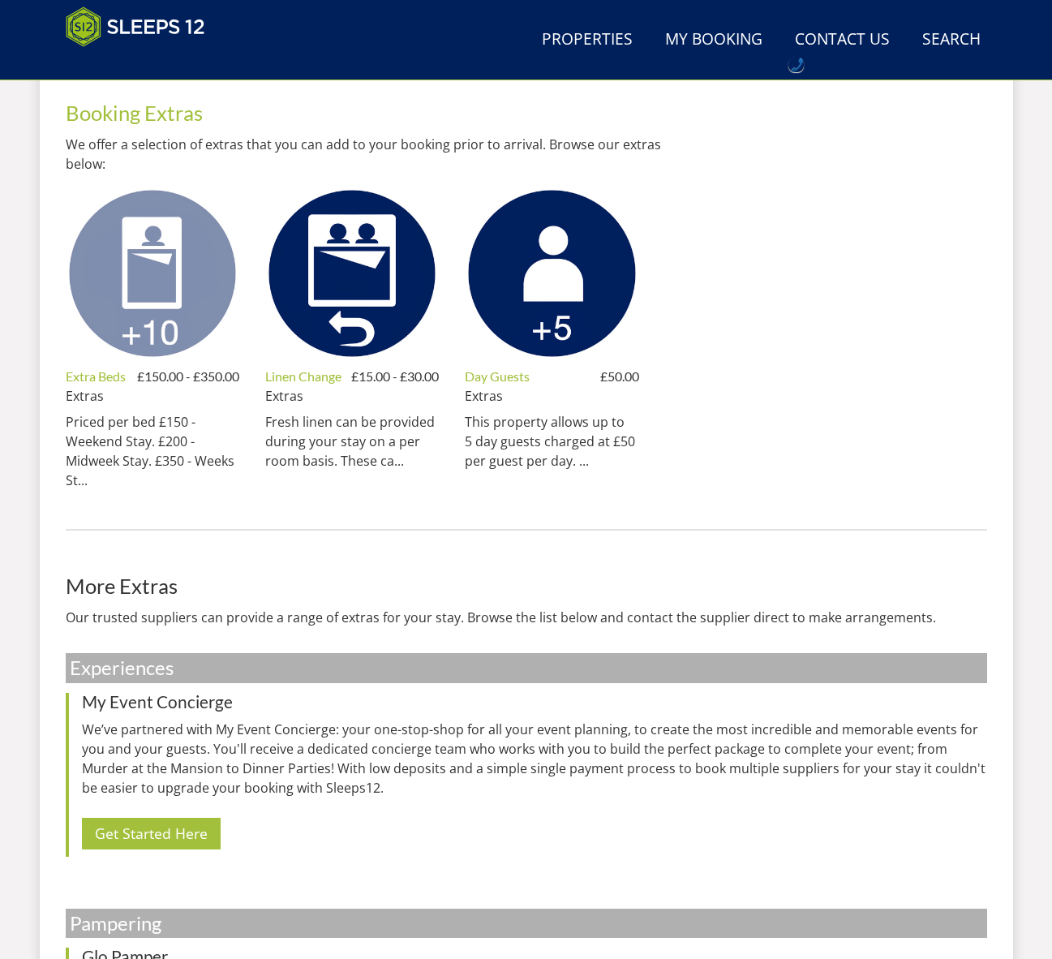
click at [172, 324] on img at bounding box center [153, 274] width 174 height 174
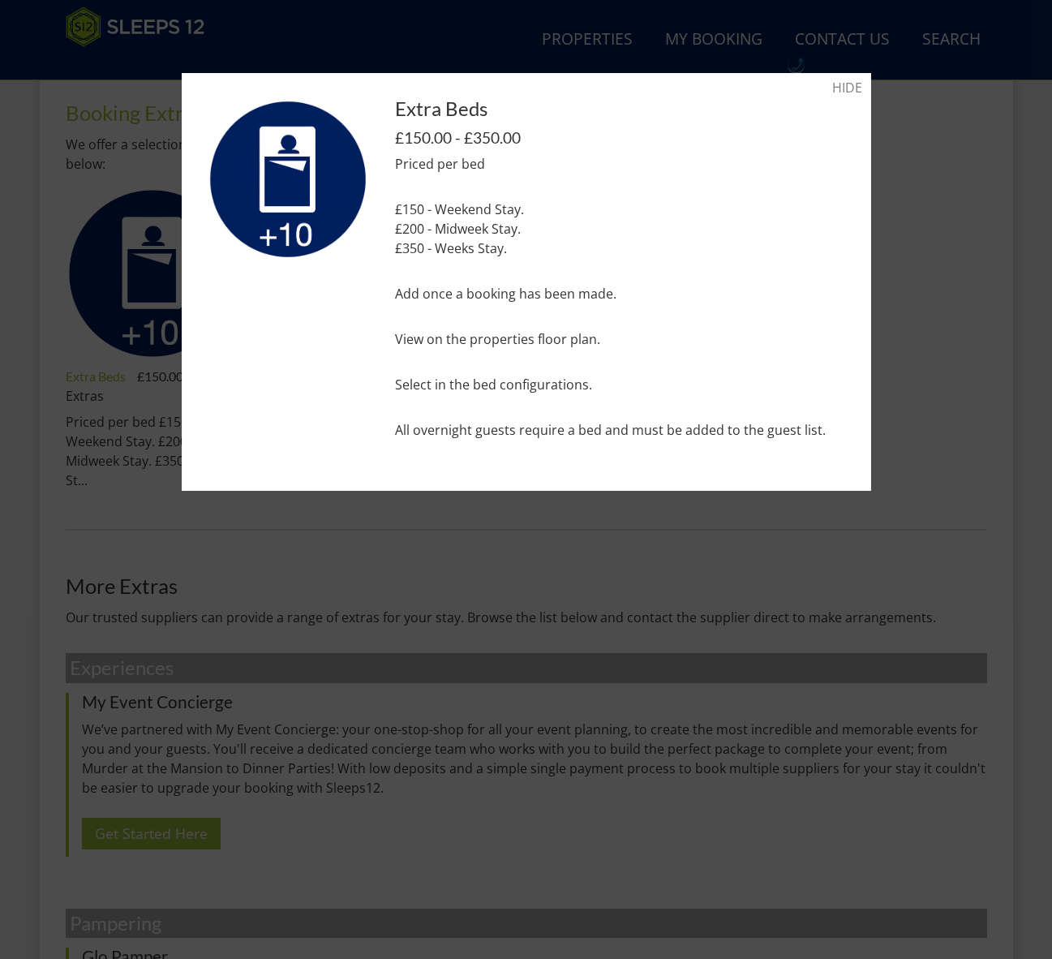
click at [332, 555] on div at bounding box center [526, 479] width 1052 height 959
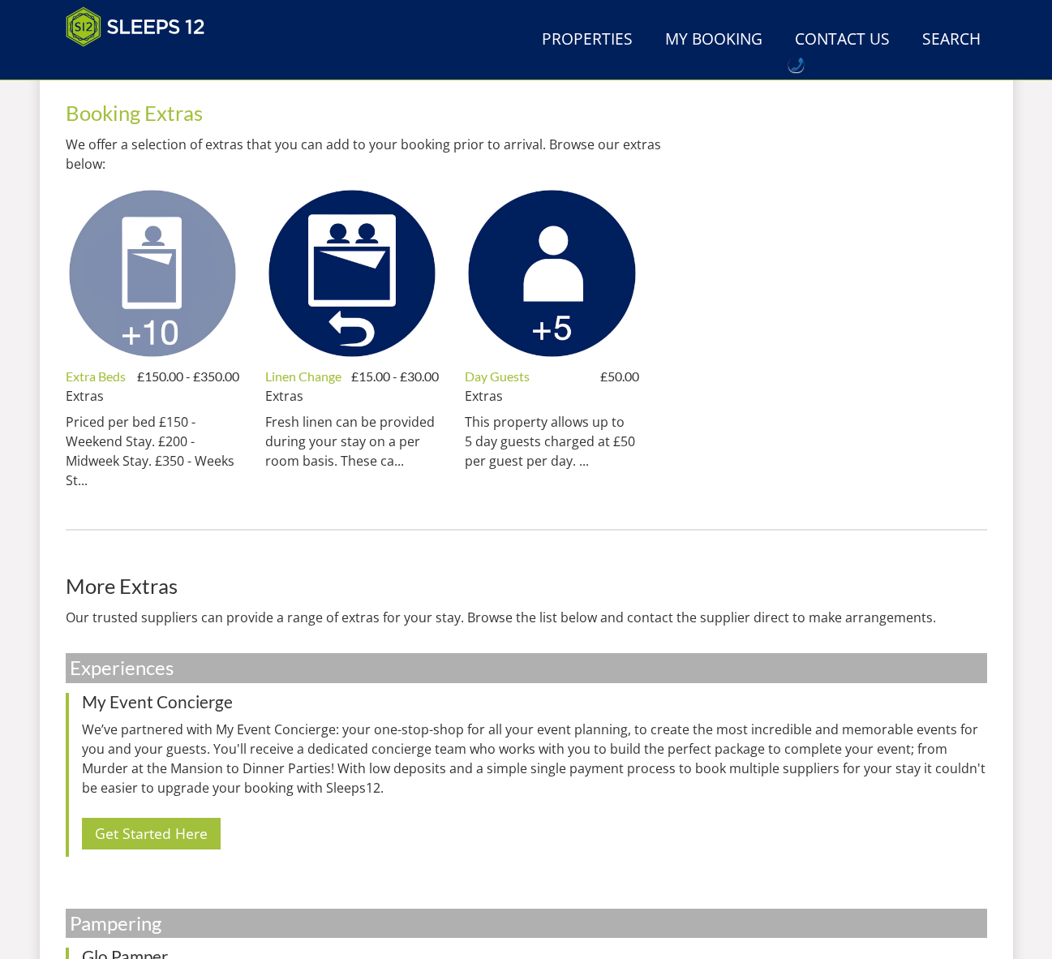
click at [176, 300] on img at bounding box center [153, 274] width 174 height 174
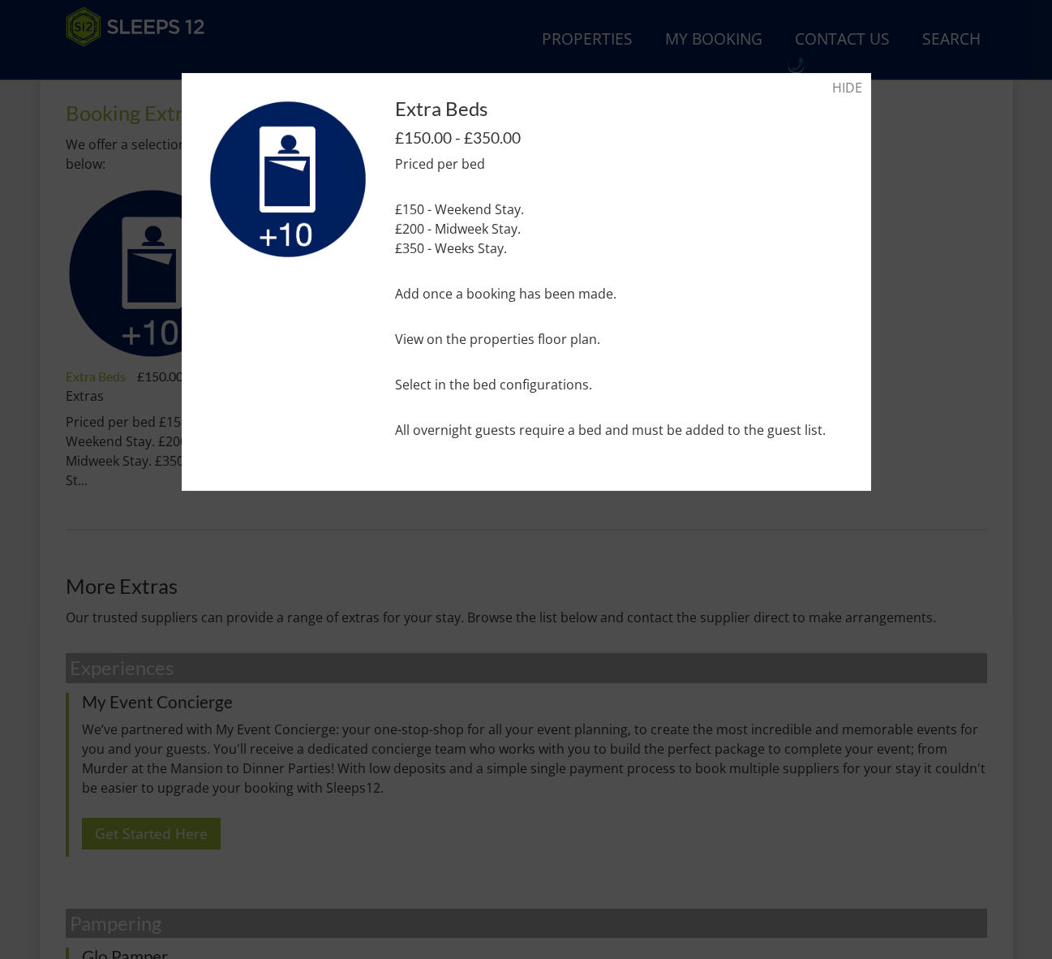
scroll to position [711, 0]
click at [360, 591] on div at bounding box center [526, 479] width 1052 height 959
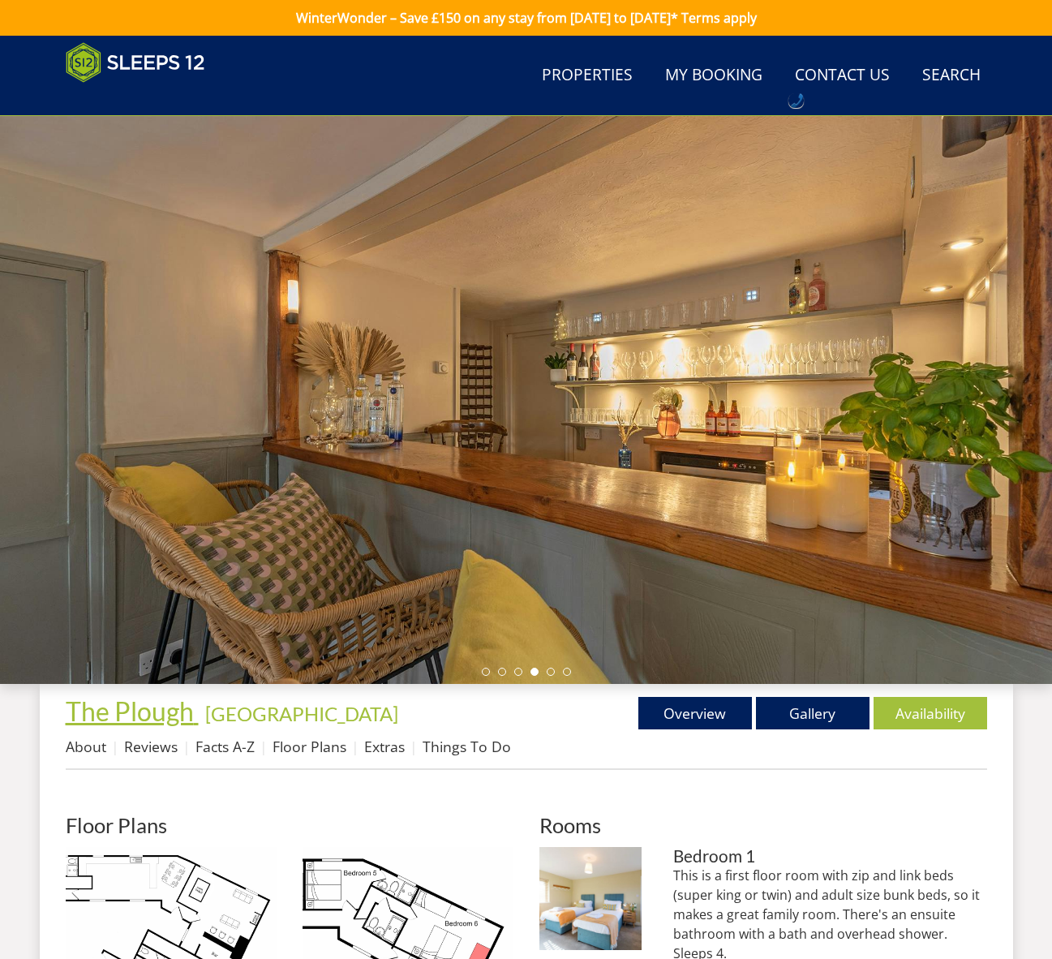
scroll to position [595, 0]
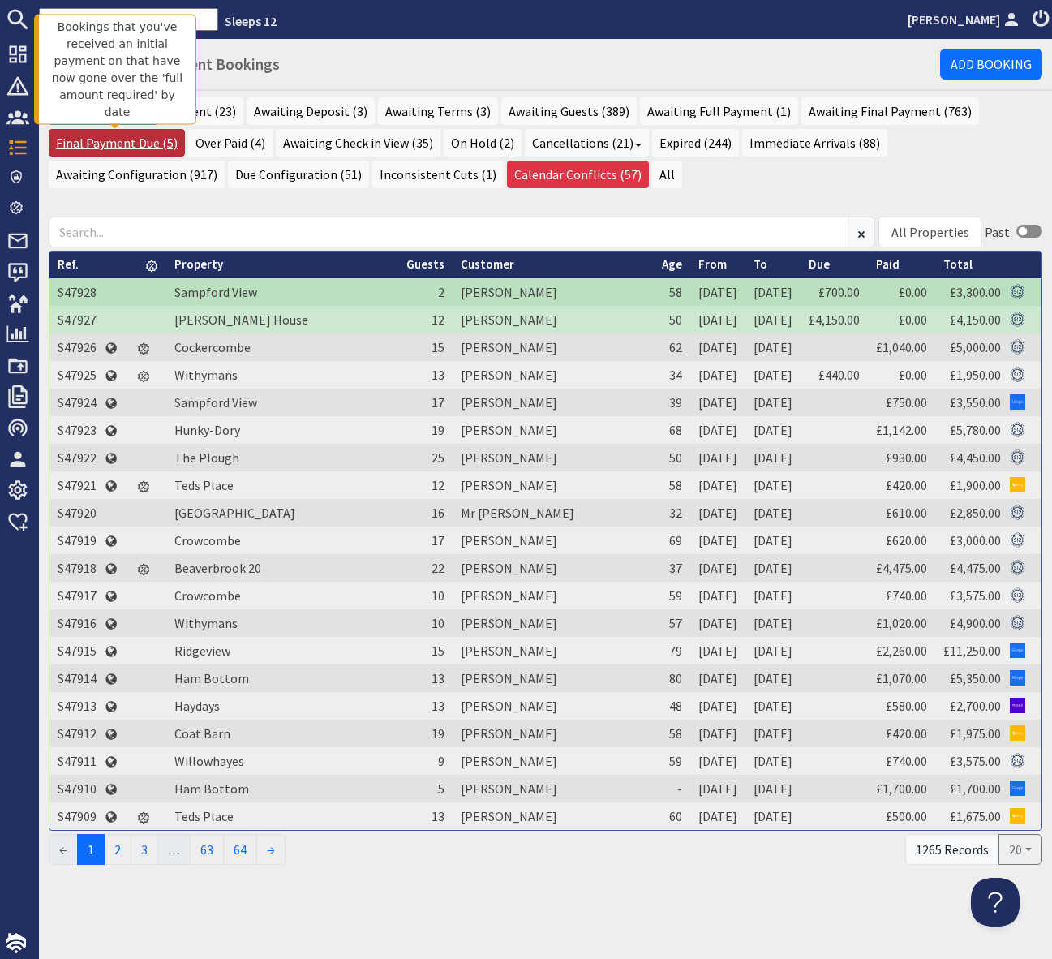
click at [133, 142] on link "Final Payment Due (5)" at bounding box center [117, 143] width 136 height 28
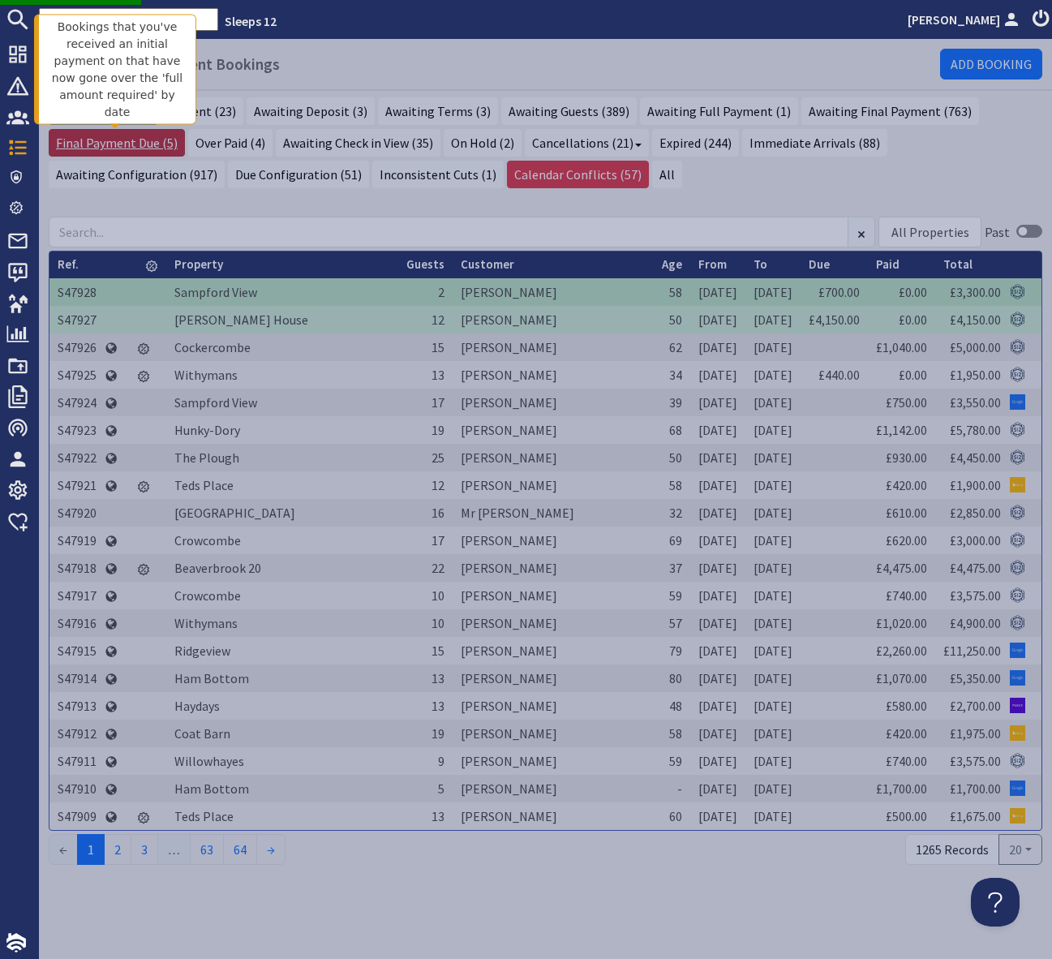
click at [139, 141] on link "Final Payment Due (5)" at bounding box center [117, 143] width 136 height 28
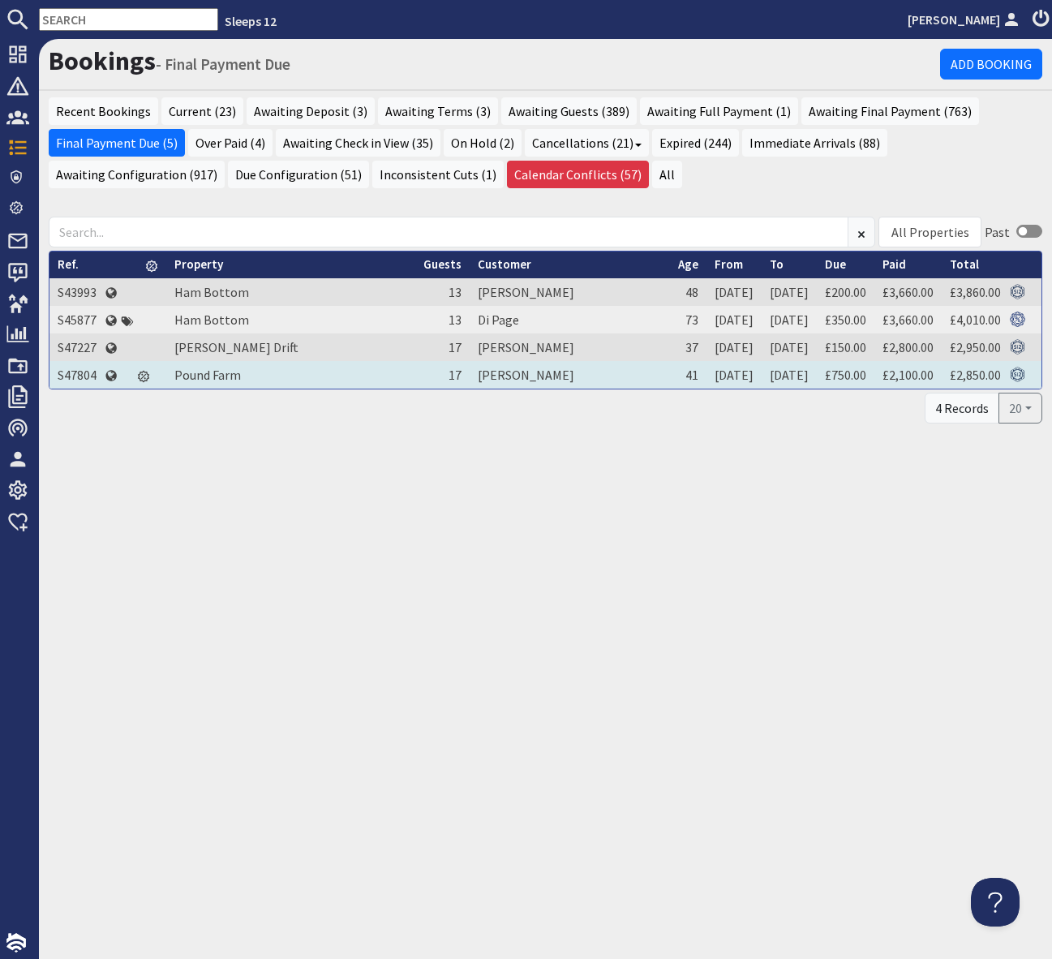
click at [85, 369] on td "S47804" at bounding box center [76, 375] width 55 height 28
